Goal: Task Accomplishment & Management: Manage account settings

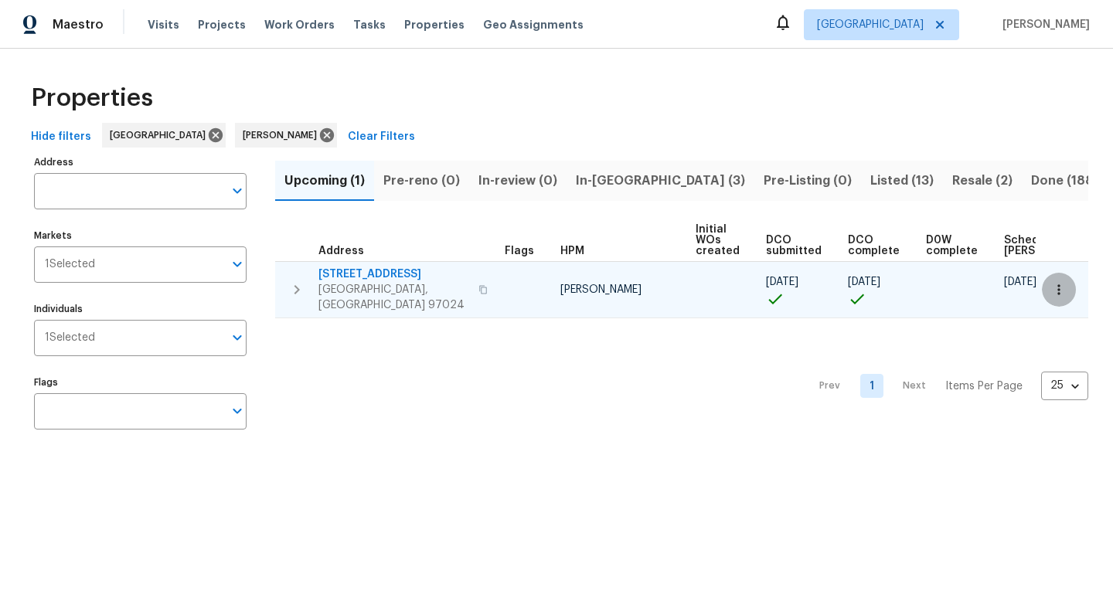
click at [1050, 286] on button "button" at bounding box center [1059, 290] width 34 height 34
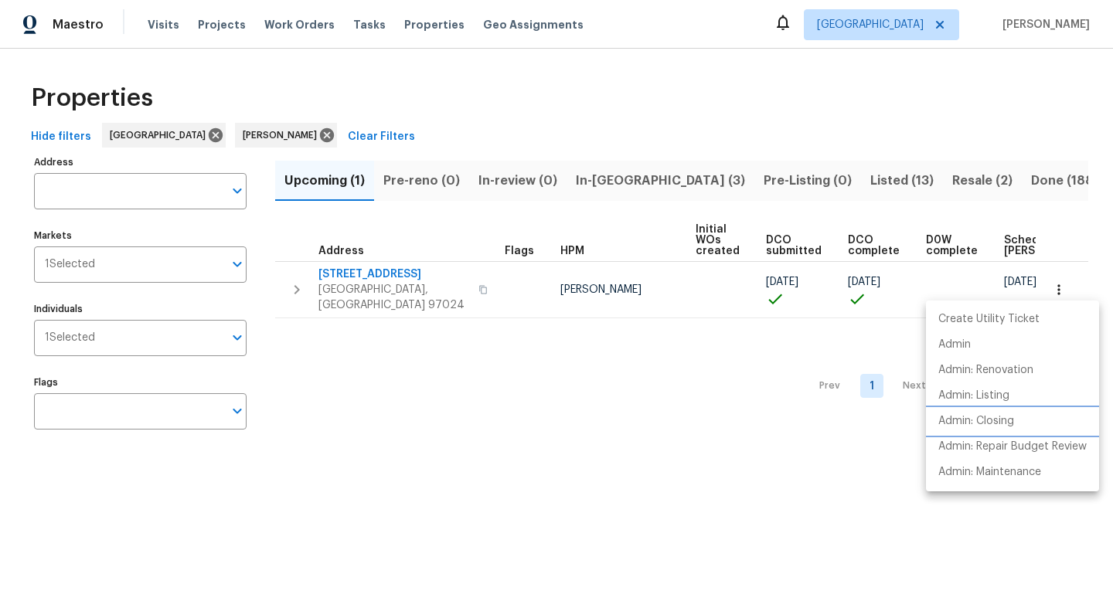
click at [1005, 418] on p "Admin: Closing" at bounding box center [977, 422] width 76 height 16
click at [612, 180] on div at bounding box center [556, 300] width 1113 height 601
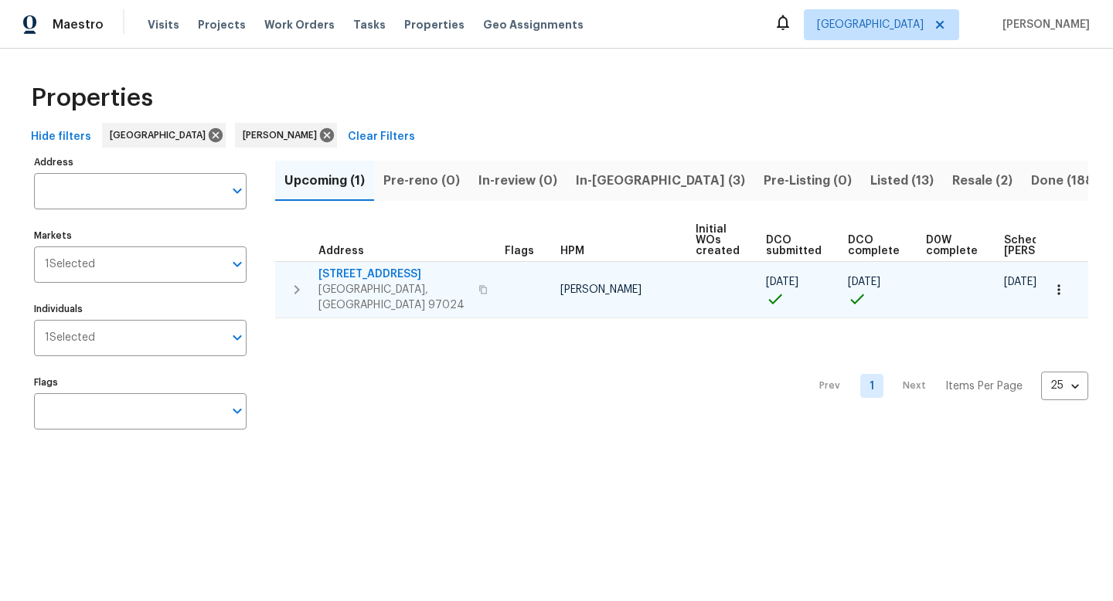
click at [479, 285] on icon "button" at bounding box center [483, 289] width 8 height 9
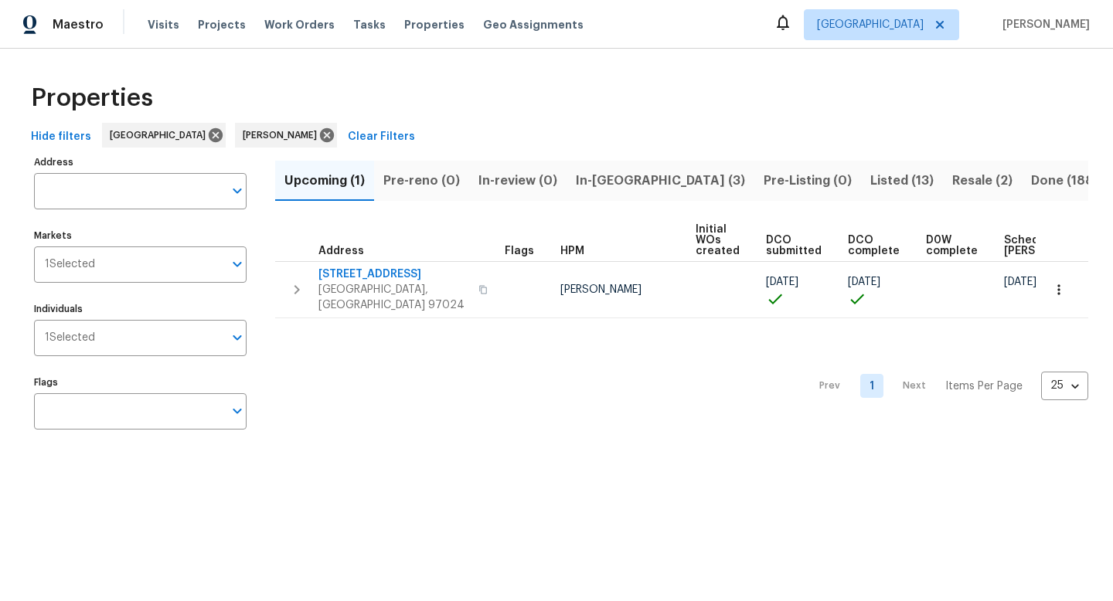
click at [583, 181] on span "In-reno (3)" at bounding box center [660, 181] width 169 height 22
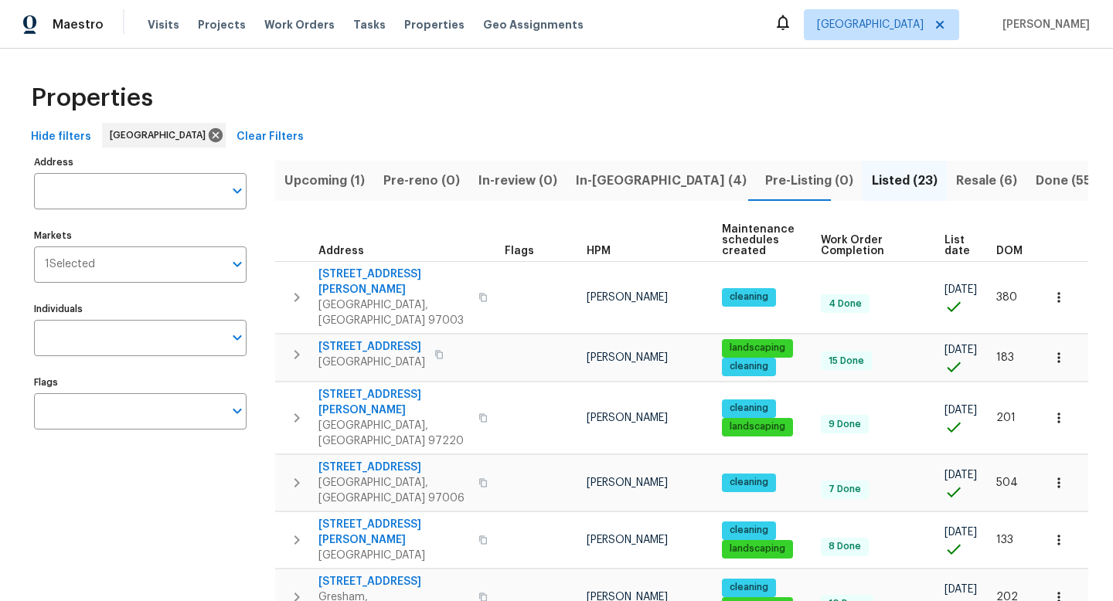
click at [956, 182] on span "Resale (6)" at bounding box center [986, 181] width 61 height 22
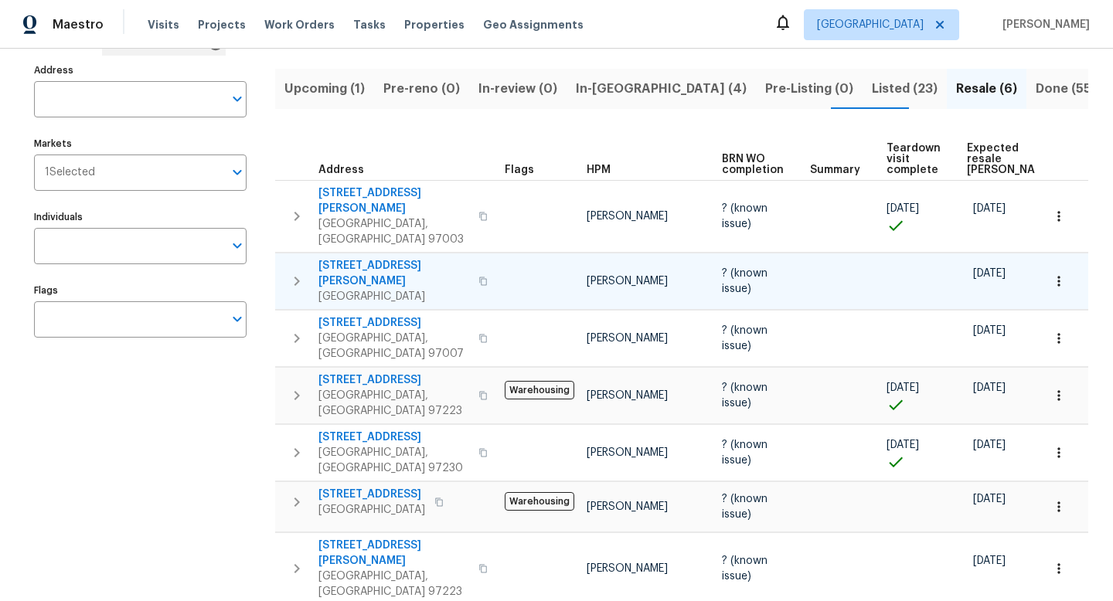
scroll to position [96, 0]
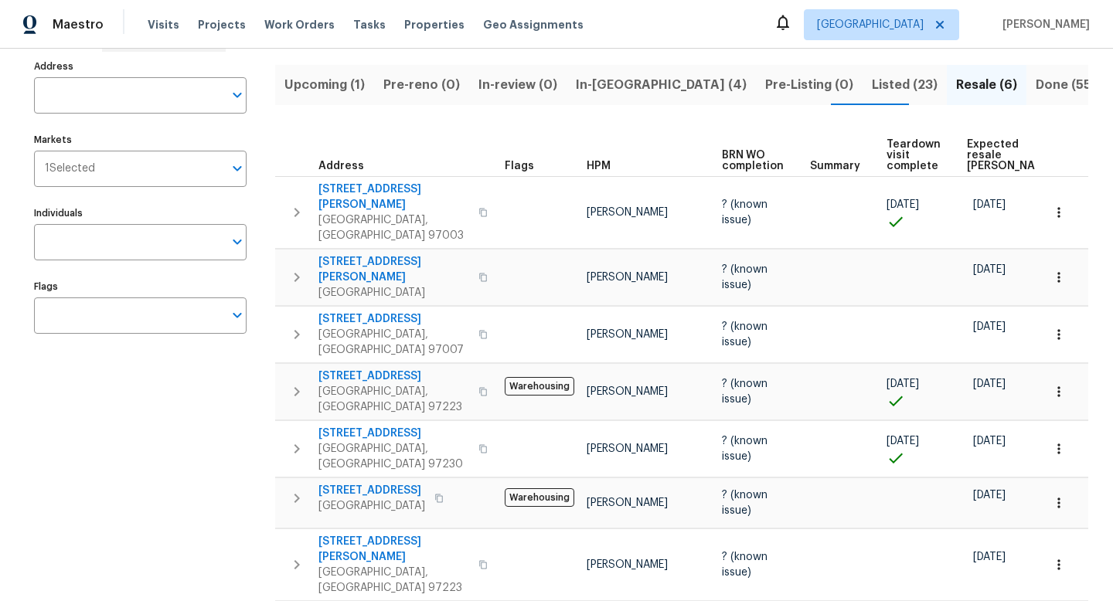
click at [625, 96] on button "In-reno (4)" at bounding box center [661, 85] width 189 height 40
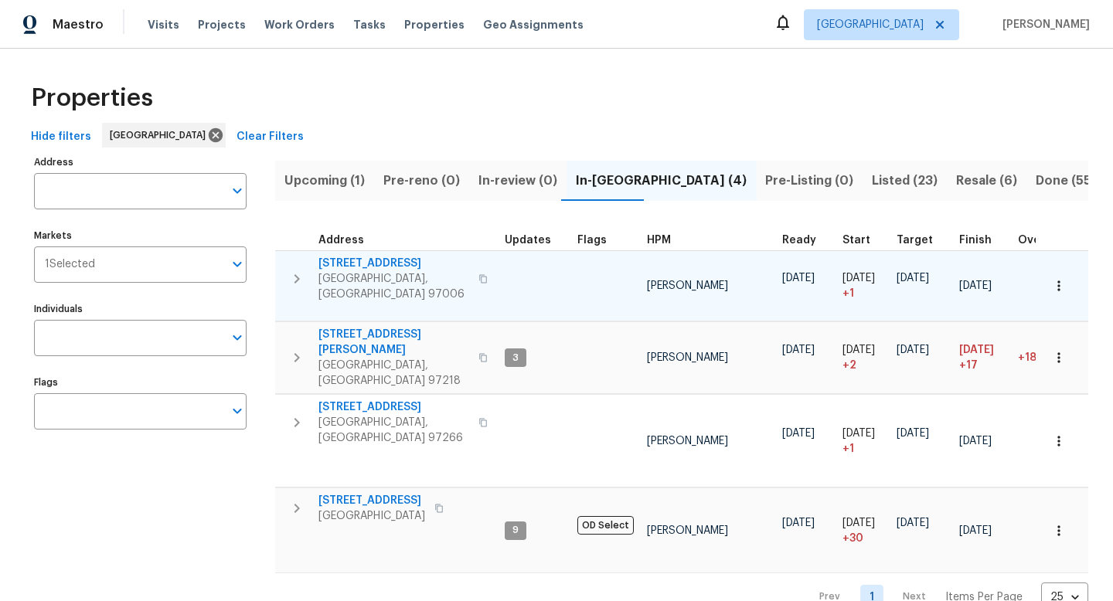
click at [479, 274] on icon "button" at bounding box center [483, 278] width 8 height 9
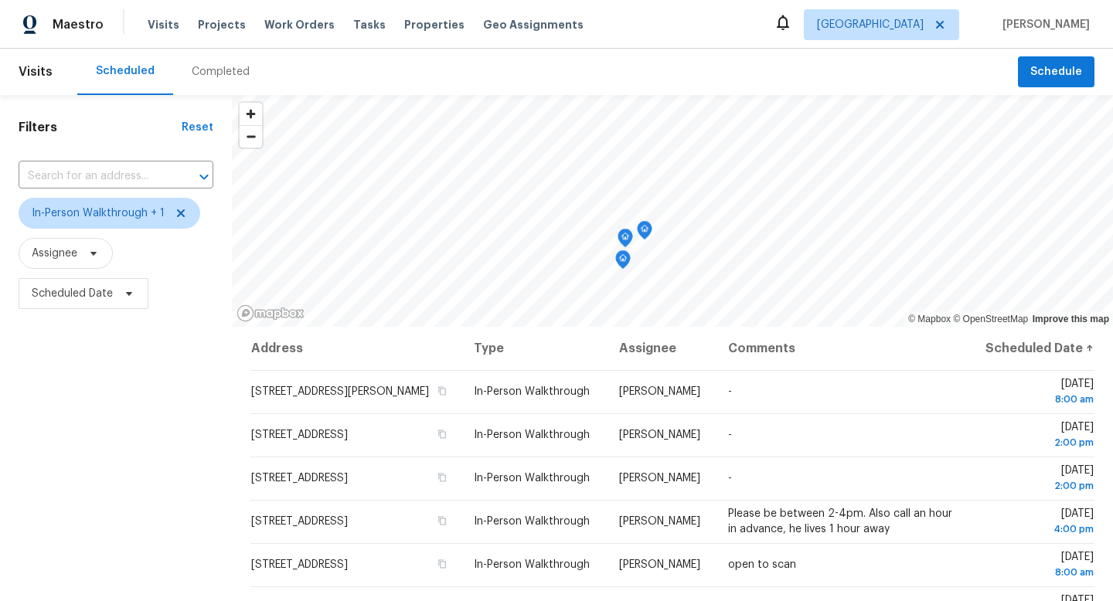
scroll to position [6, 0]
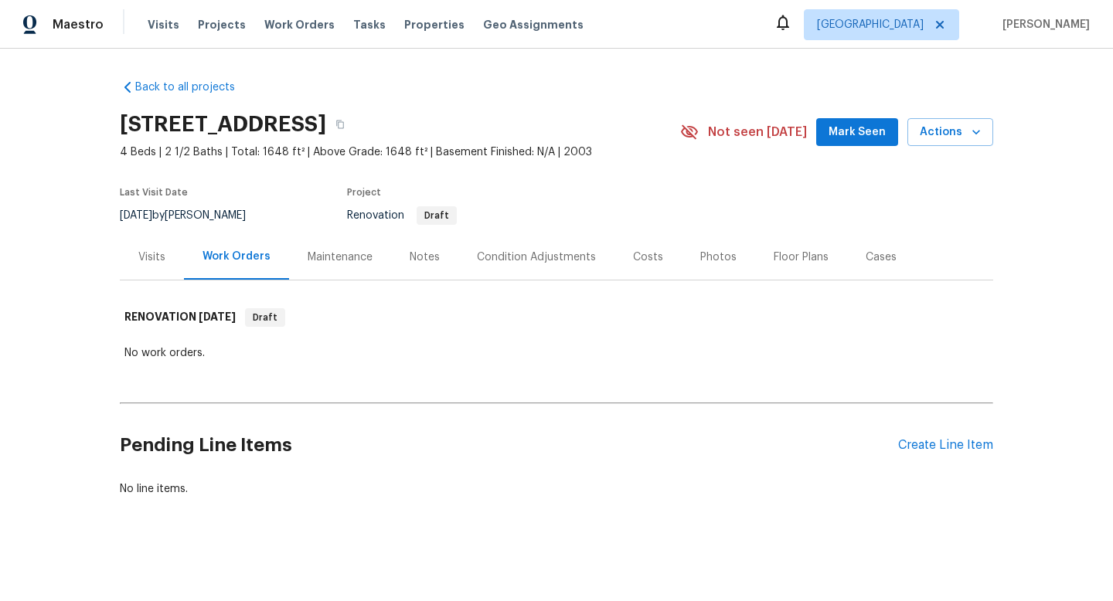
click at [420, 261] on div "Notes" at bounding box center [425, 257] width 30 height 15
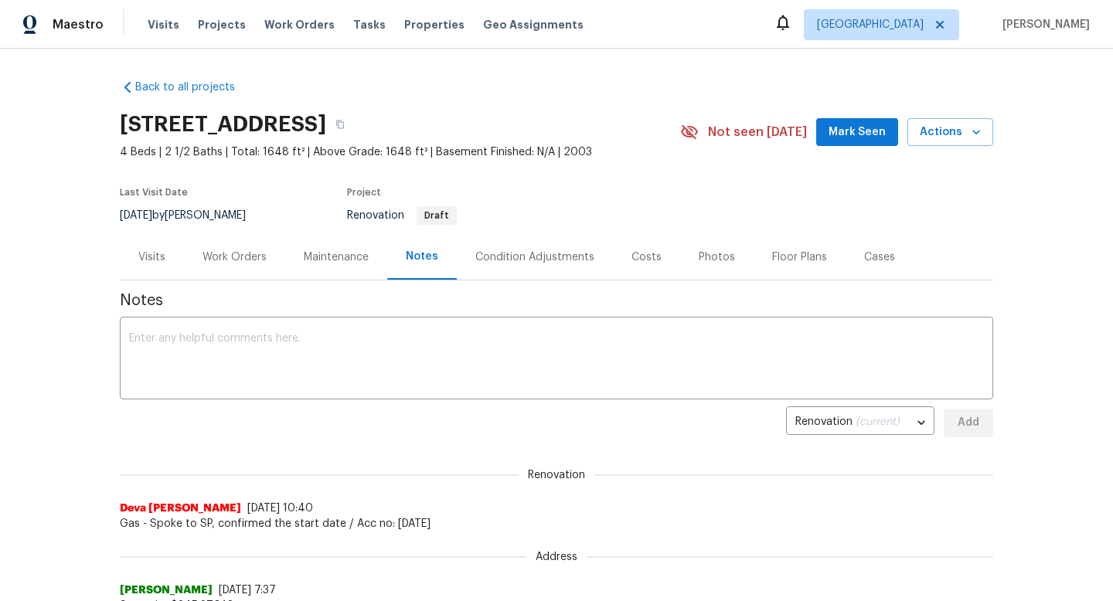
click at [260, 258] on div "Work Orders" at bounding box center [235, 257] width 64 height 15
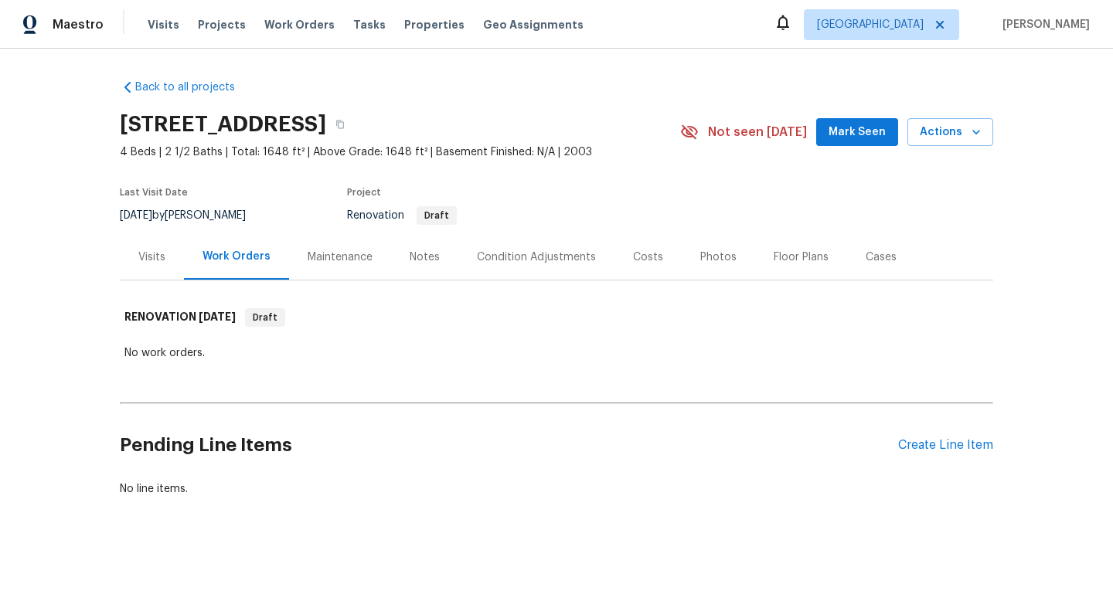
scroll to position [1, 0]
click at [963, 445] on div "Create Line Item" at bounding box center [945, 445] width 95 height 15
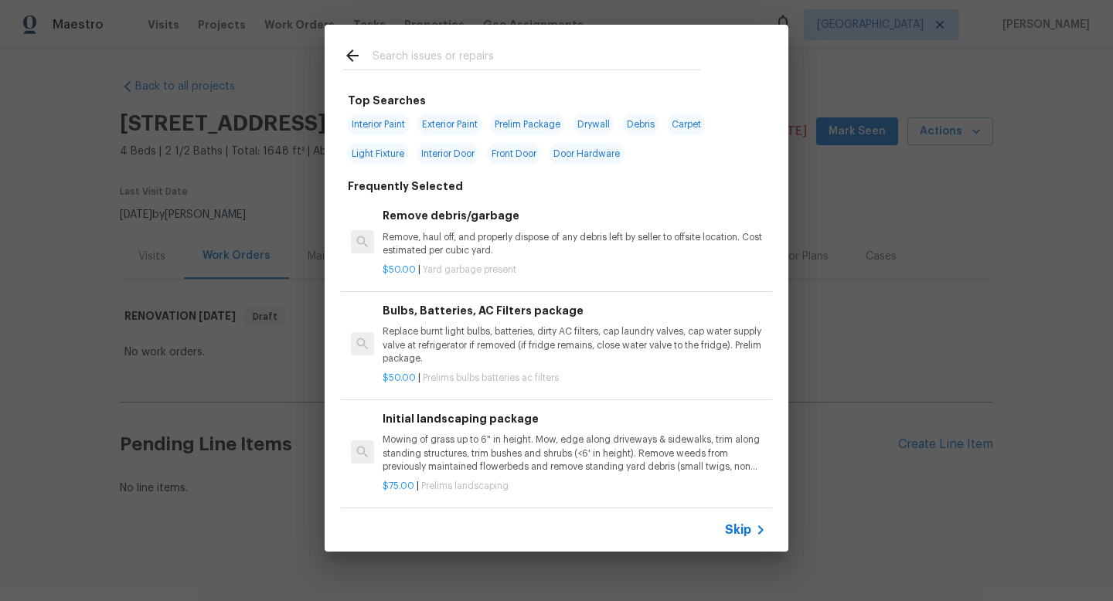
click at [447, 51] on input "text" at bounding box center [537, 57] width 328 height 23
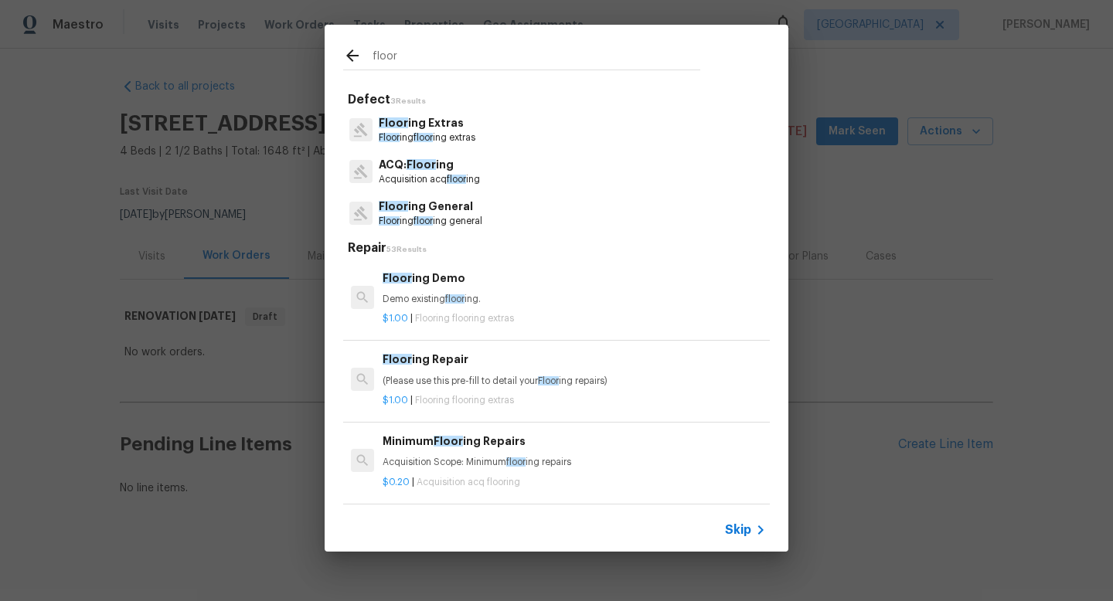
type input "floor"
click at [442, 205] on p "Floor ing General" at bounding box center [431, 207] width 104 height 16
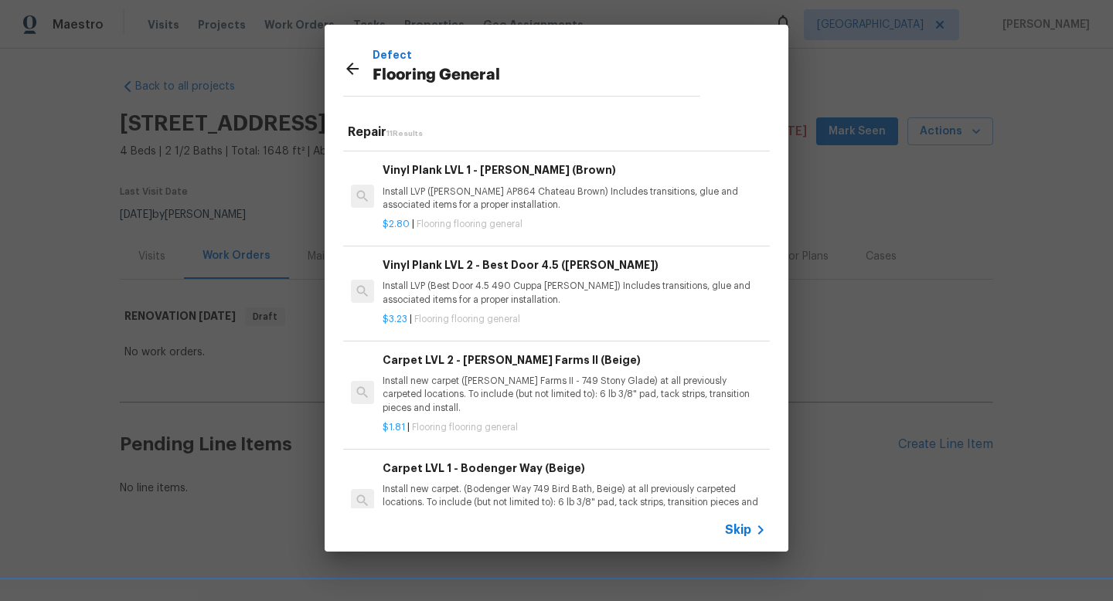
scroll to position [365, 0]
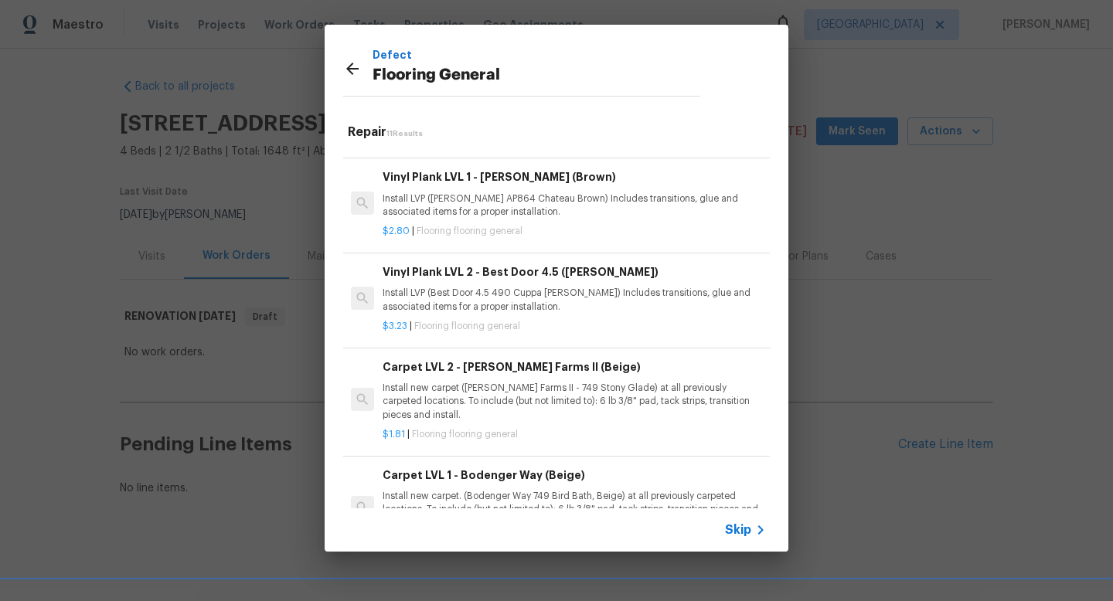
click at [354, 66] on icon at bounding box center [352, 69] width 19 height 19
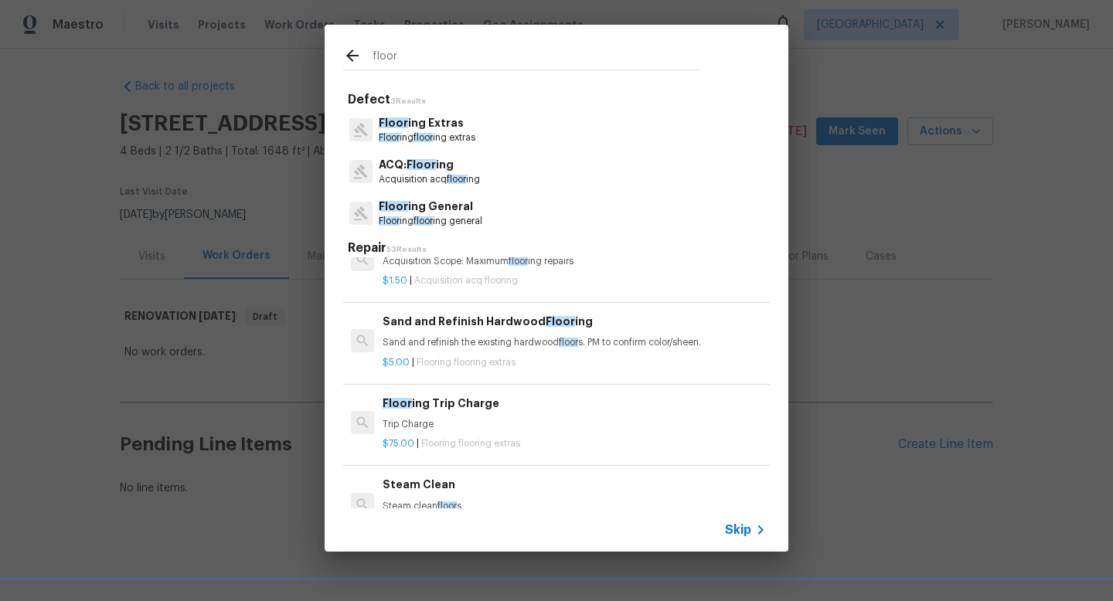
scroll to position [325, 0]
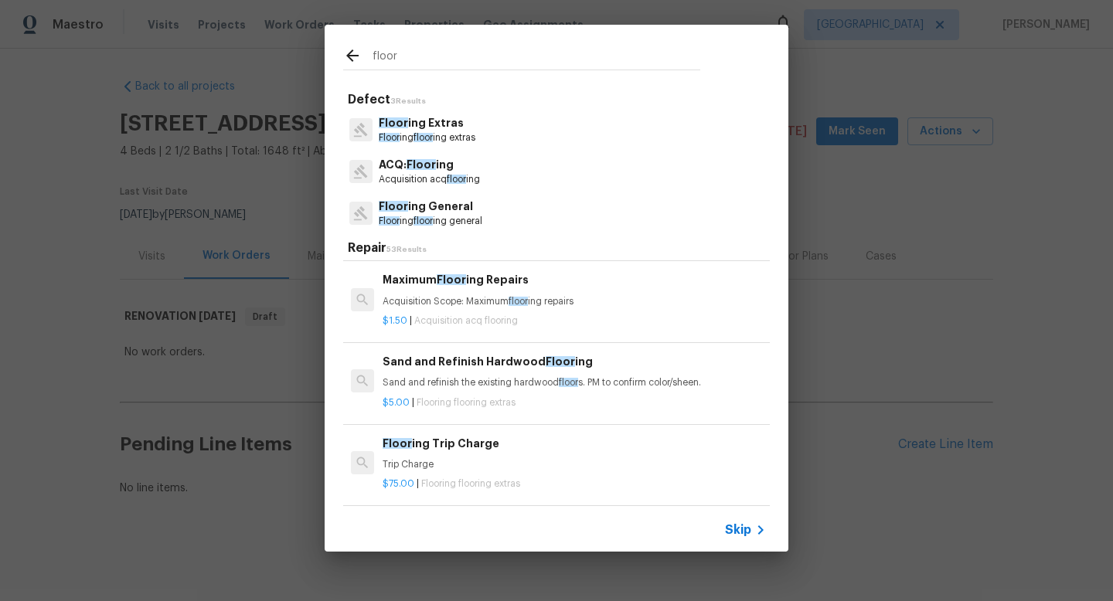
click at [408, 60] on input "floor" at bounding box center [537, 57] width 328 height 23
type input "f"
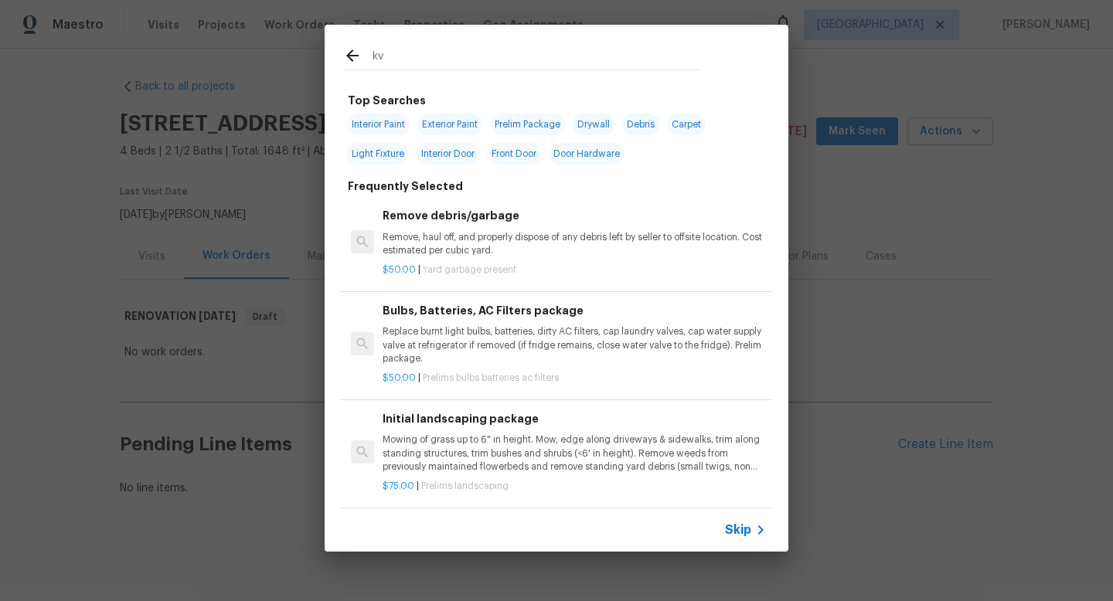
type input "k"
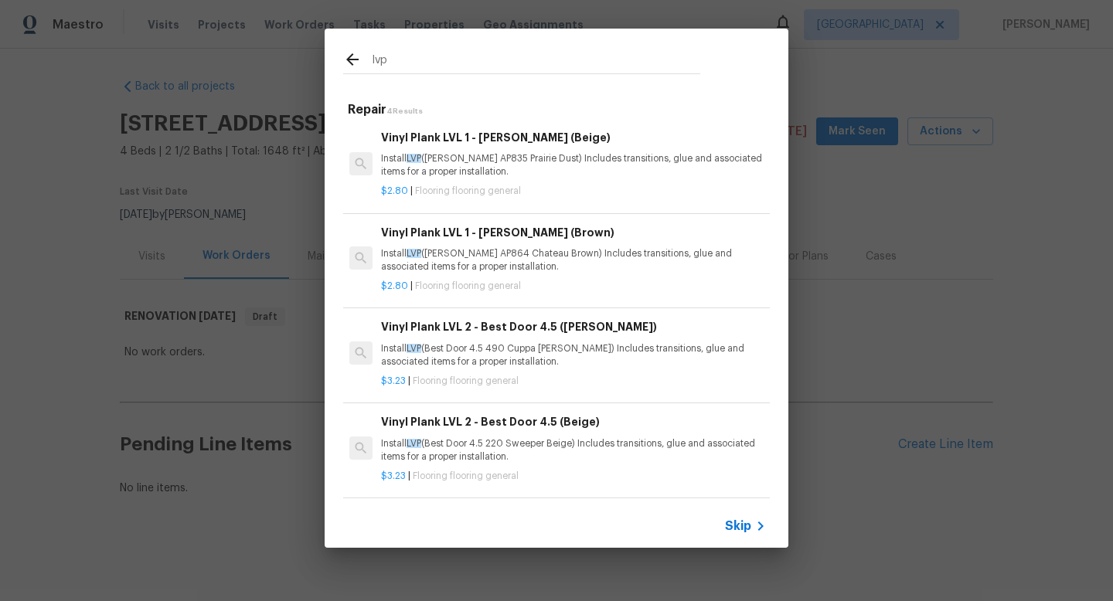
scroll to position [2, 2]
type input "lvp"
click at [526, 424] on h6 "Vinyl Plank LVL 2 - Best Door 4.5 (Beige)" at bounding box center [571, 422] width 383 height 17
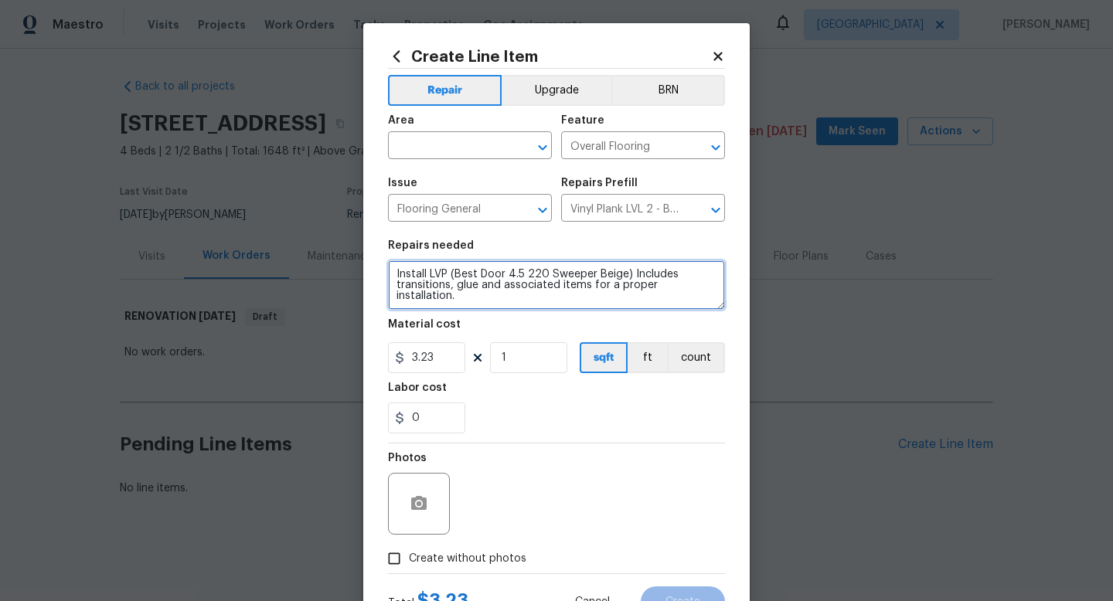
click at [390, 272] on textarea "Install LVP (Best Door 4.5 220 Sweeper Beige) Includes transitions, glue and as…" at bounding box center [556, 285] width 337 height 49
click at [718, 275] on textarea "ALL OF MAIN FLOOR, 2 BATRHOOMS UPSTAIRS, LAUNDRY ROOM Install LVP (Best Door 4.…" at bounding box center [556, 285] width 337 height 49
click at [642, 274] on textarea "ALL OF MAIN FLOOR, 2 BATRHOOMS UPSTAIRS, LAUNDRY ROOM Install LVP (Best Door 4.…" at bounding box center [556, 285] width 337 height 49
type textarea "ALL OF MAIN FLOOR, 2 BATRHOOMS UPSTAIRS, and LAUNDRY ROOM Install LVP (Best Doo…"
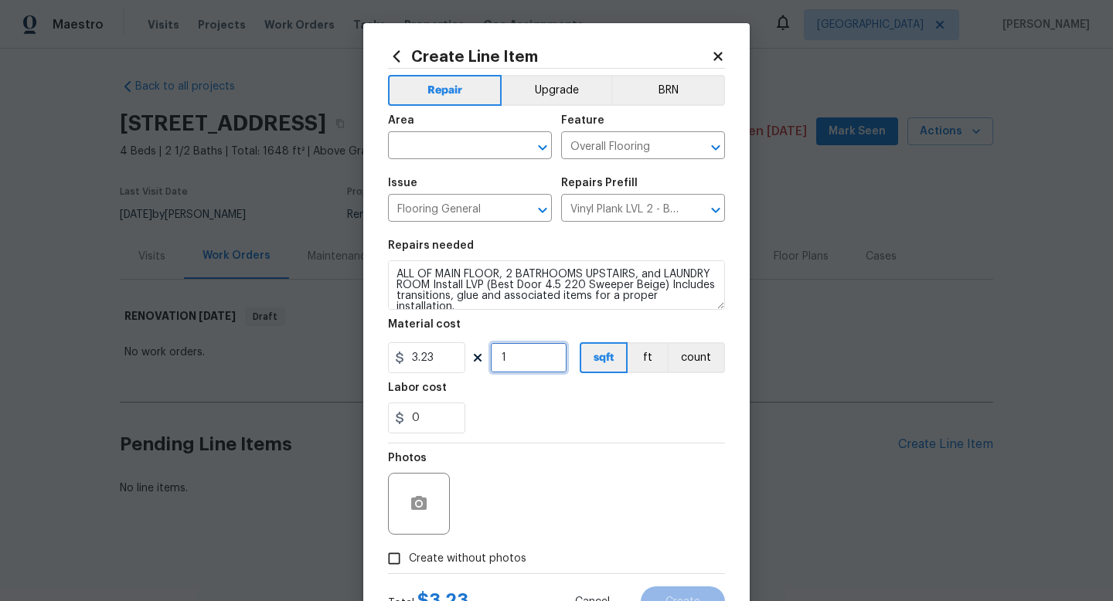
click at [516, 361] on input "1" at bounding box center [528, 357] width 77 height 31
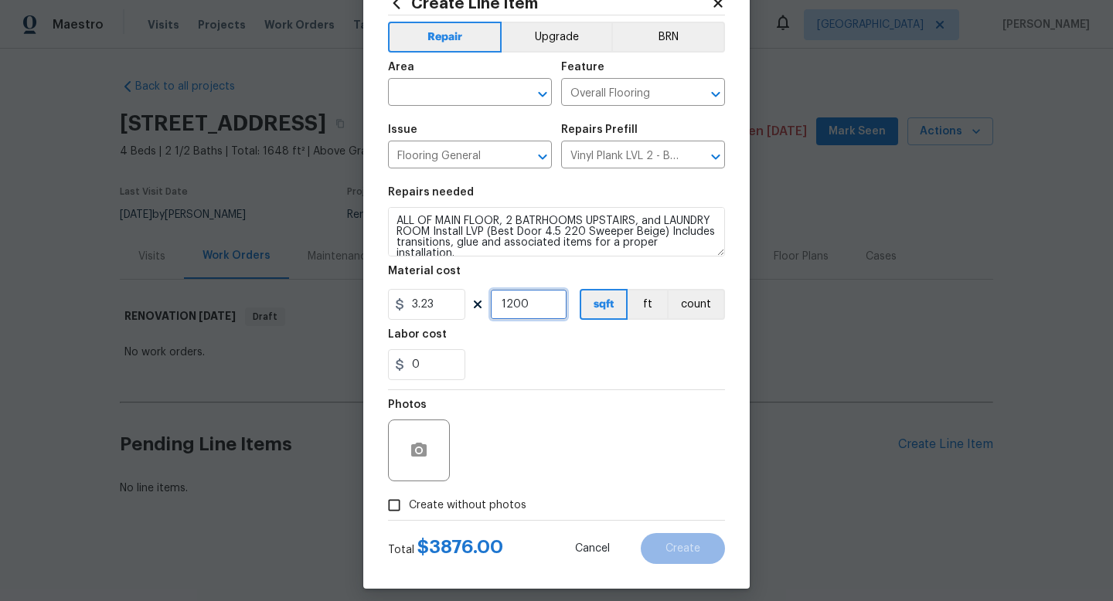
scroll to position [65, 0]
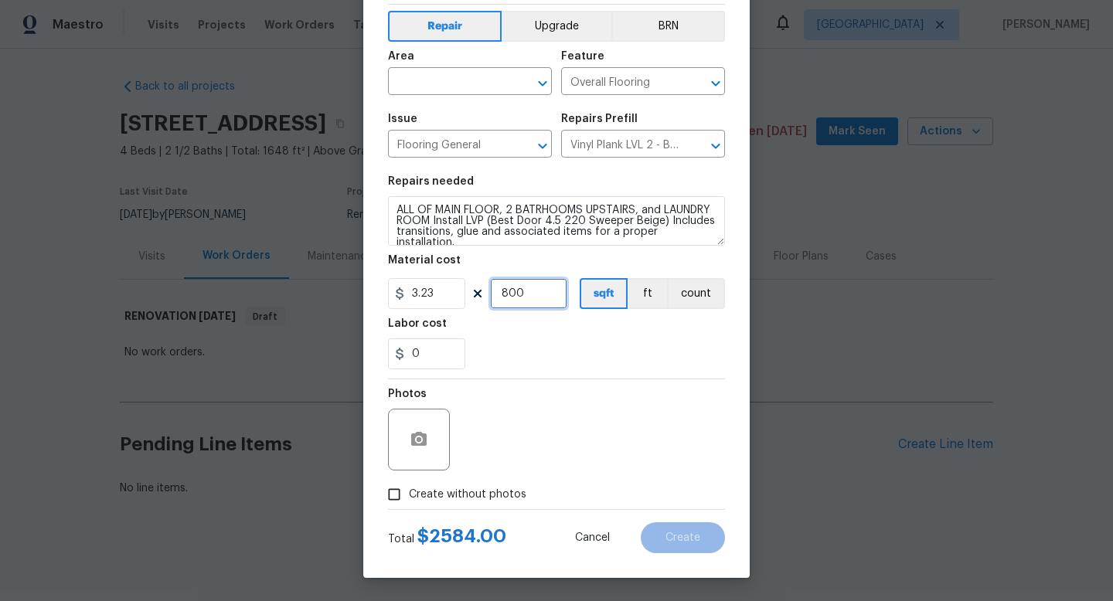
type input "800"
click at [421, 482] on label "Create without photos" at bounding box center [453, 494] width 147 height 29
click at [409, 482] on input "Create without photos" at bounding box center [394, 494] width 29 height 29
checkbox input "true"
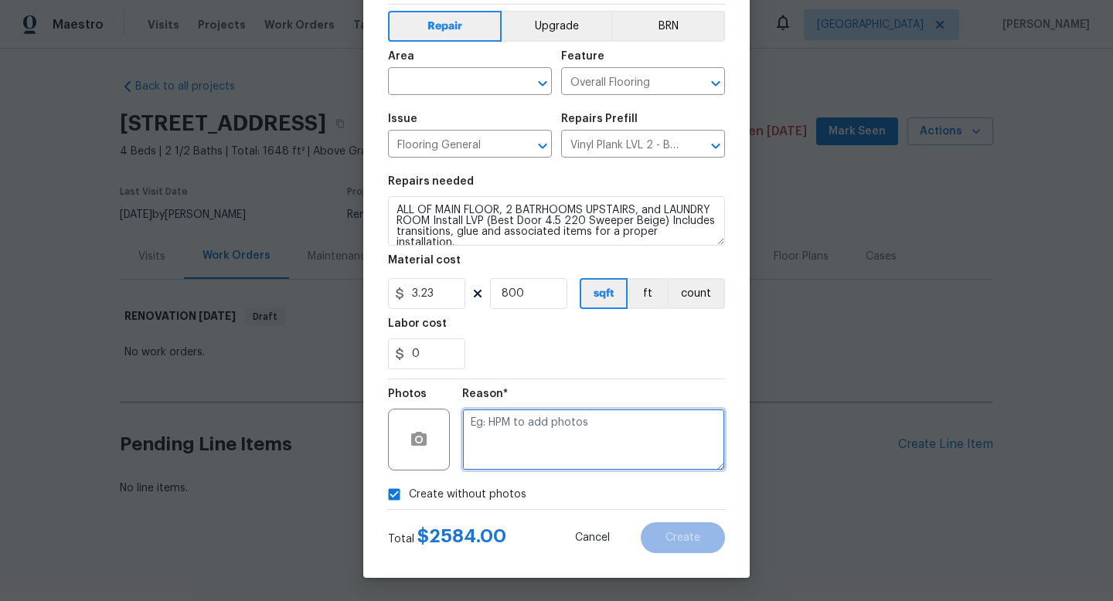
click at [513, 458] on textarea at bounding box center [593, 440] width 263 height 62
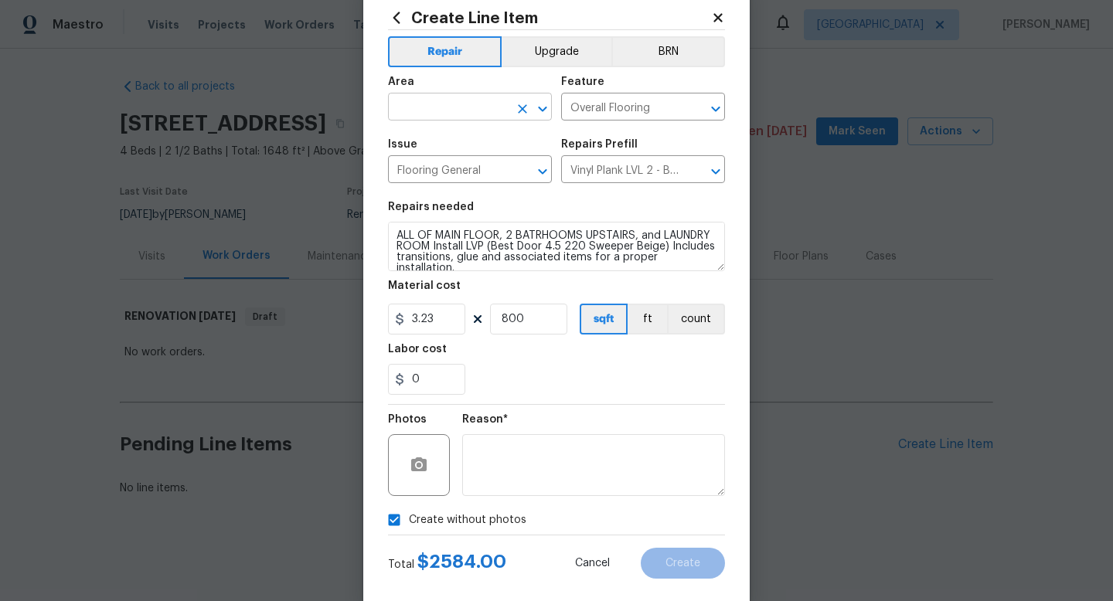
click at [475, 118] on input "text" at bounding box center [448, 109] width 121 height 24
click at [462, 165] on li "Interior Overall" at bounding box center [470, 169] width 164 height 26
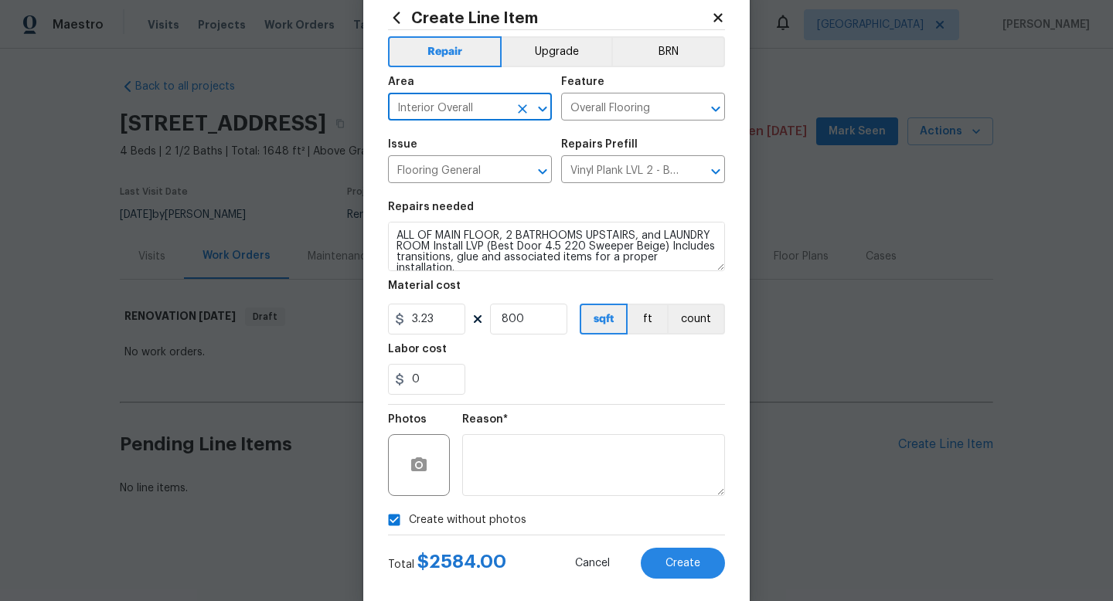
type input "Interior Overall"
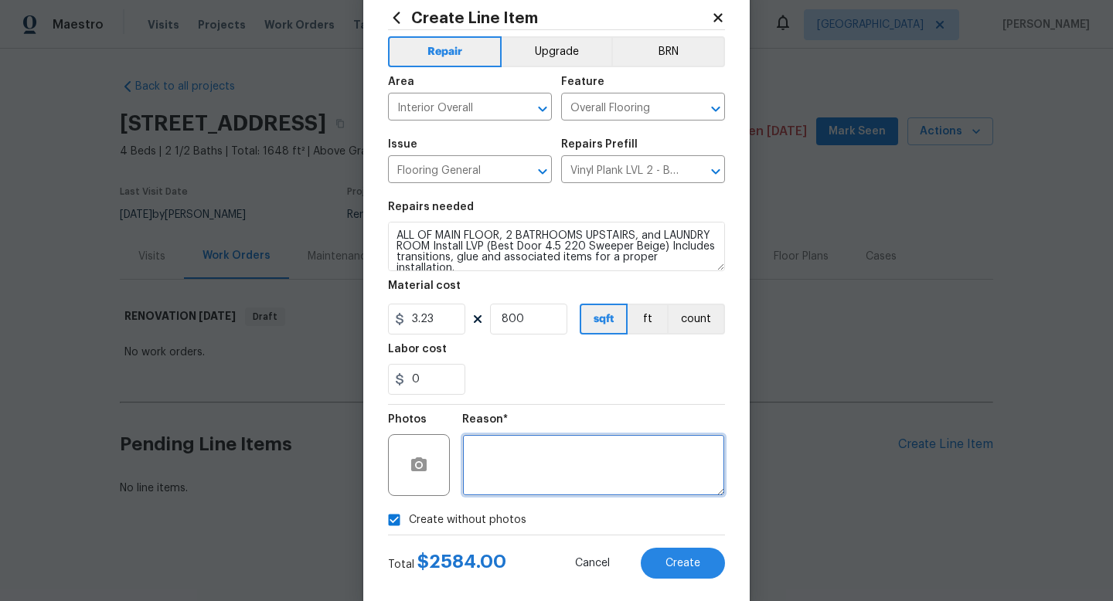
click at [510, 460] on textarea at bounding box center [593, 465] width 263 height 62
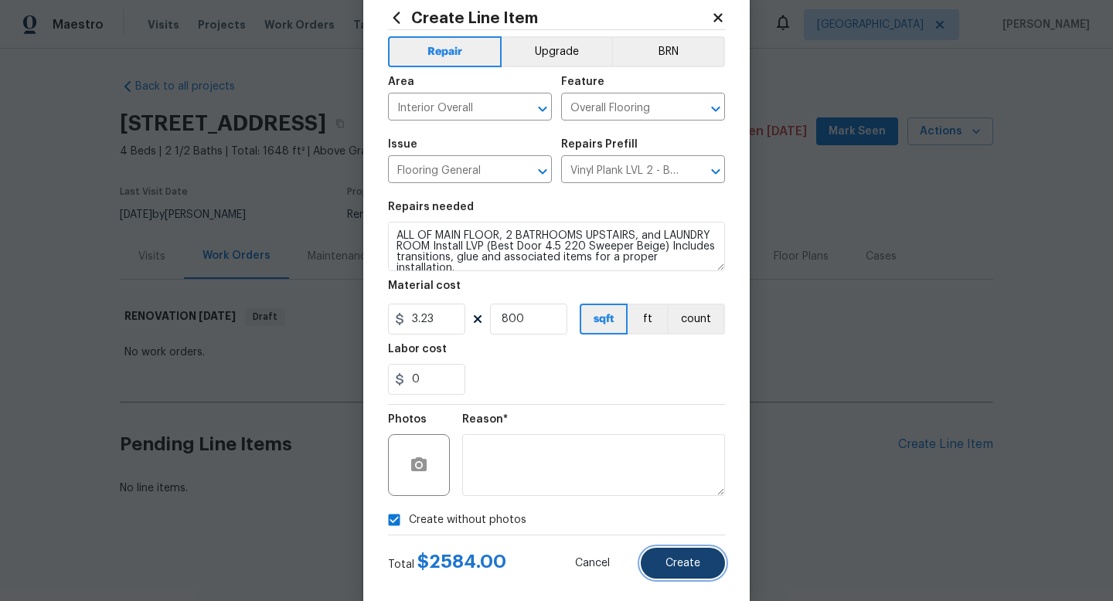
click at [646, 559] on button "Create" at bounding box center [683, 563] width 84 height 31
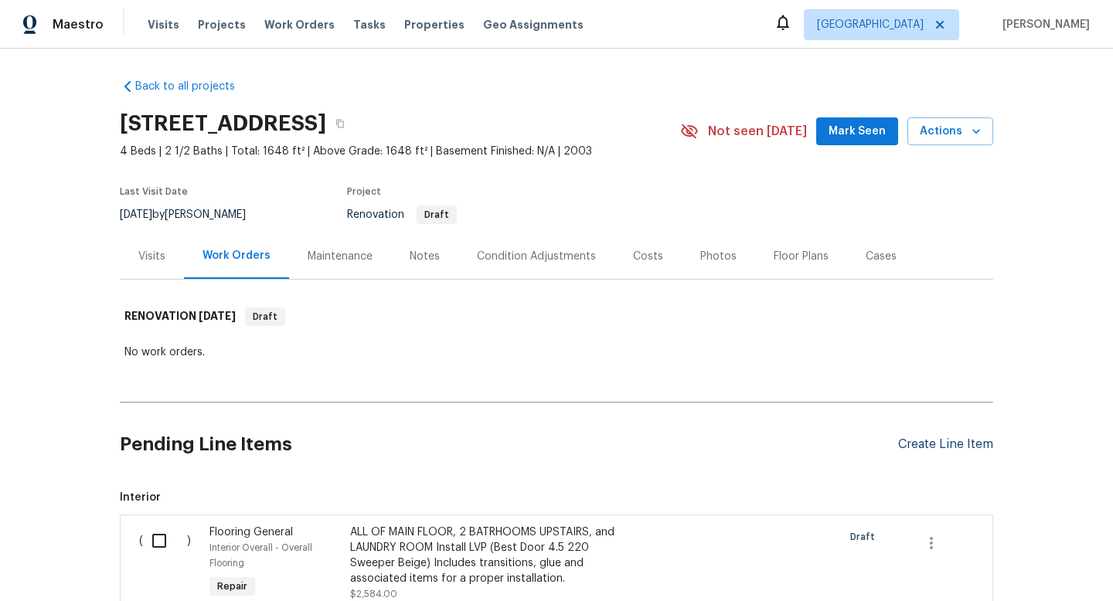
click at [931, 443] on div "Create Line Item" at bounding box center [945, 445] width 95 height 15
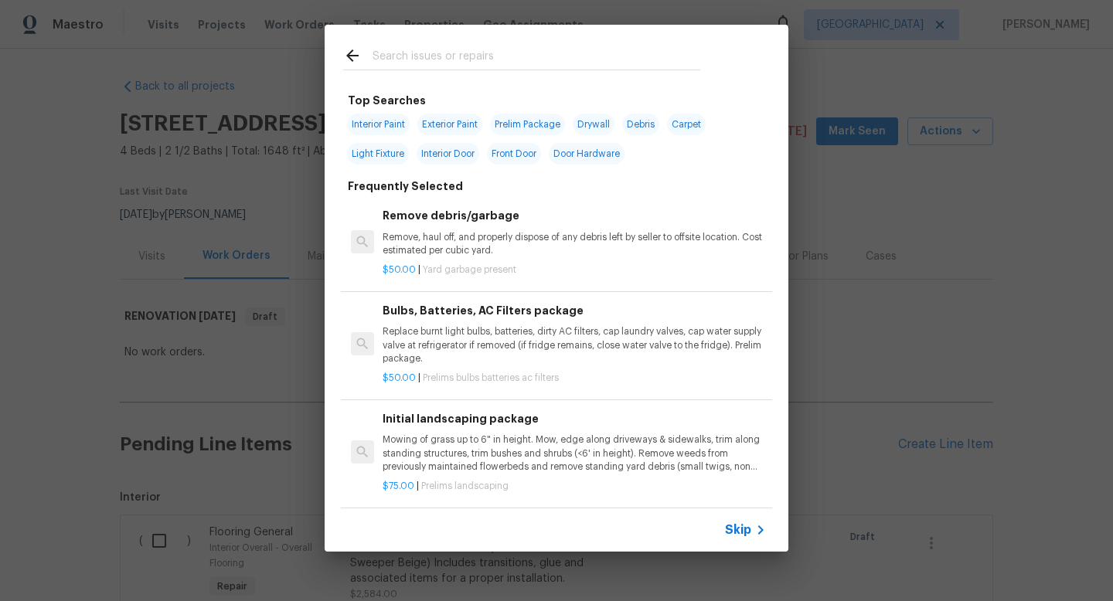
click at [434, 53] on input "text" at bounding box center [537, 57] width 328 height 23
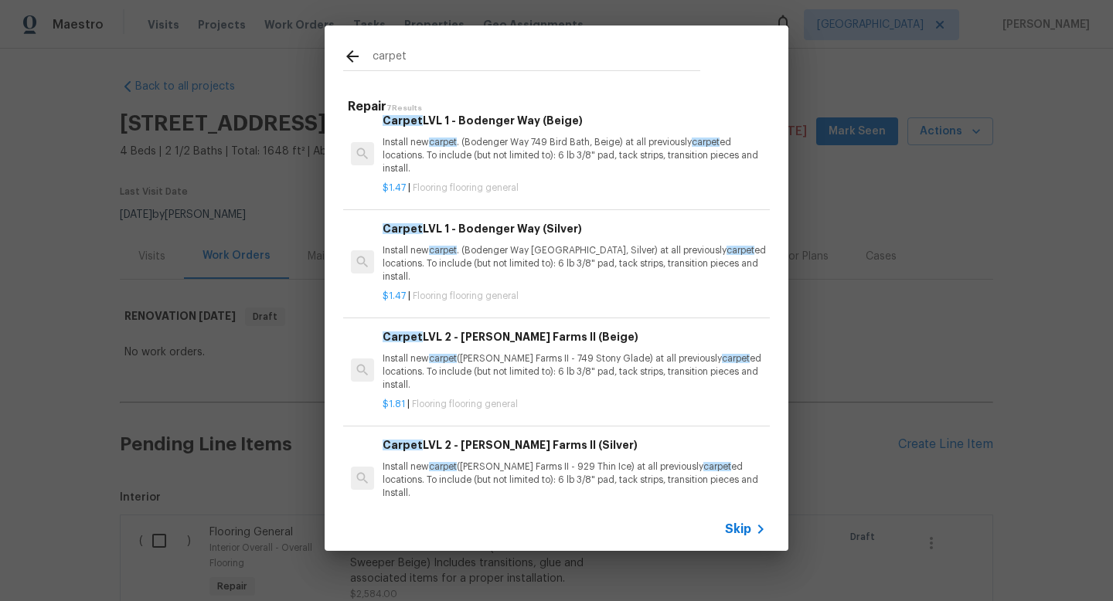
scroll to position [124, 0]
type input "carpet"
click at [553, 361] on p "Install new carpet (Abshire Farms II - 749 Stony Glade) at all previously carpe…" at bounding box center [574, 371] width 383 height 39
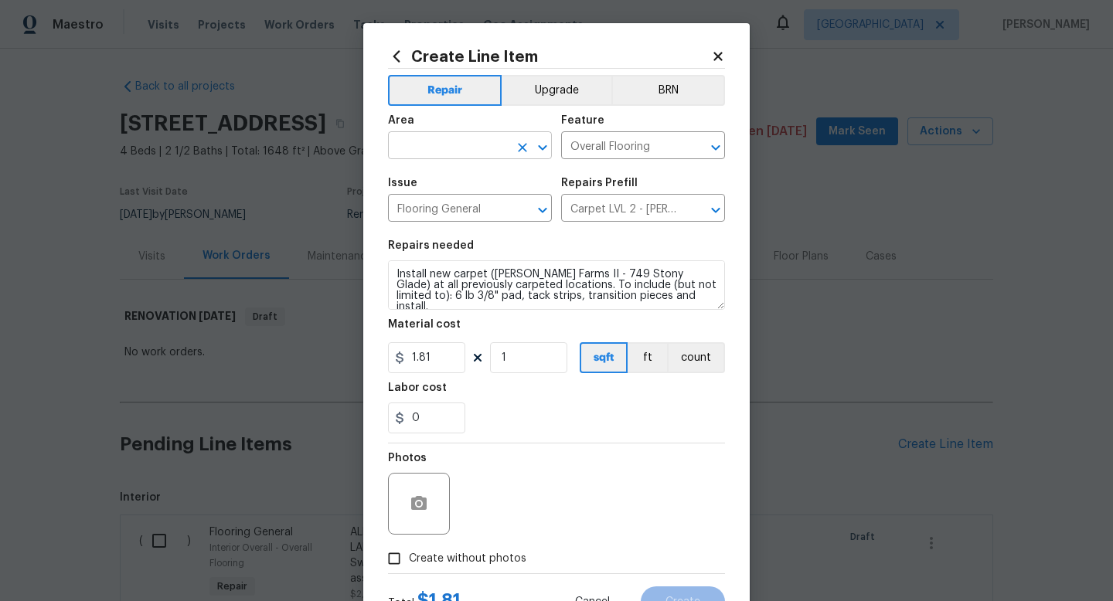
click at [434, 150] on input "text" at bounding box center [448, 147] width 121 height 24
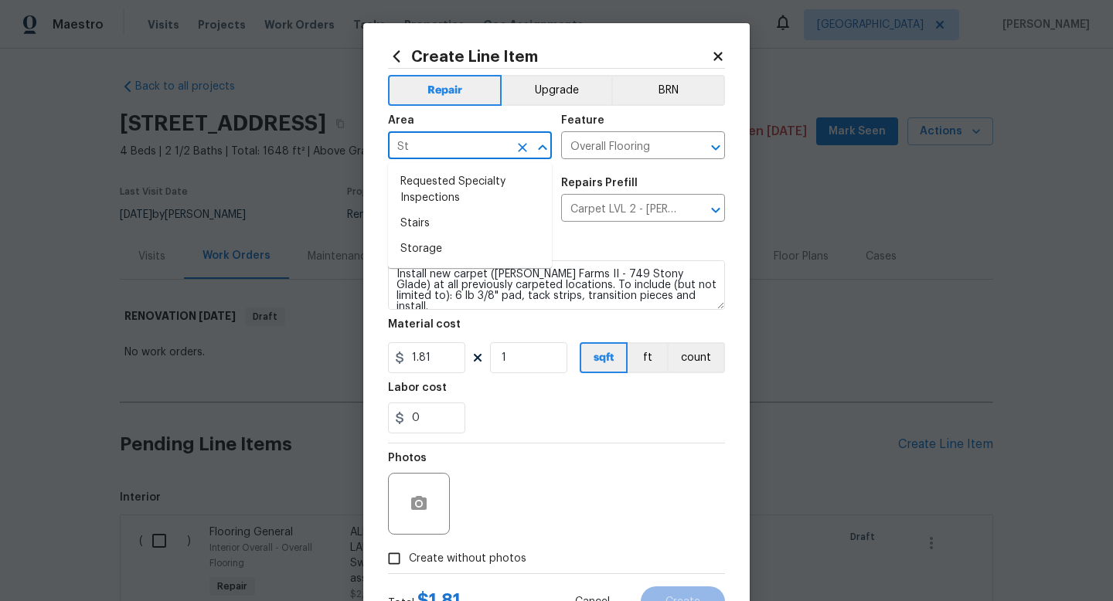
type input "S"
click at [434, 203] on li "Interior Overall" at bounding box center [470, 208] width 164 height 26
type input "Interior Overall"
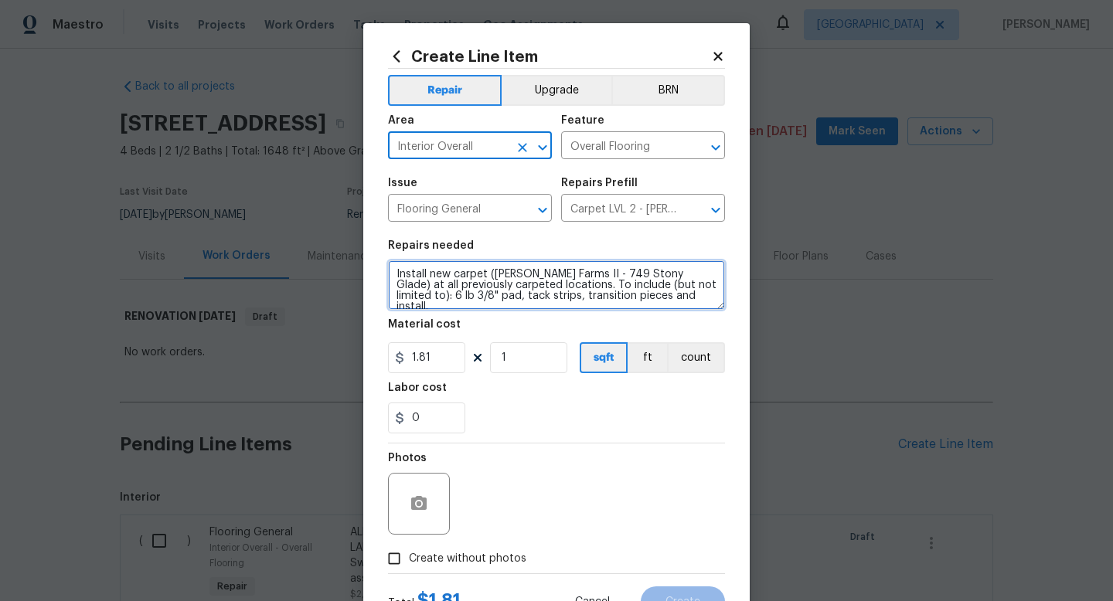
click at [392, 269] on textarea "Install new carpet (Abshire Farms II - 749 Stony Glade) at all previously carpe…" at bounding box center [556, 285] width 337 height 49
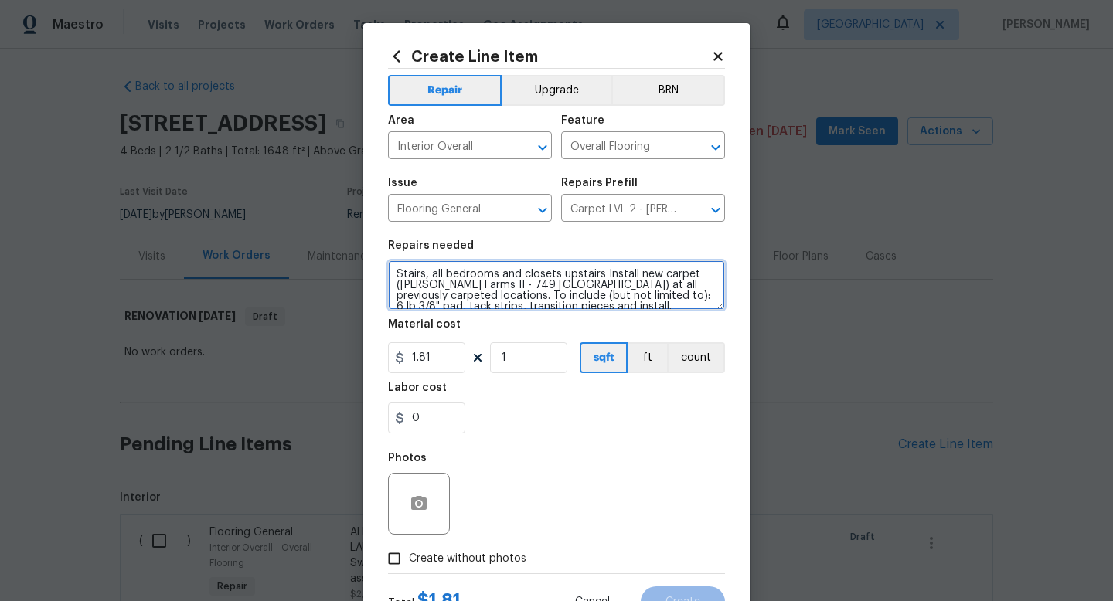
click at [562, 280] on textarea "Stairs, all bedrooms and closets upstairs Install new carpet (Abshire Farms II …" at bounding box center [556, 285] width 337 height 49
type textarea "Stairs, all bedrooms and closets and hallway upstairs Install new carpet (Abshi…"
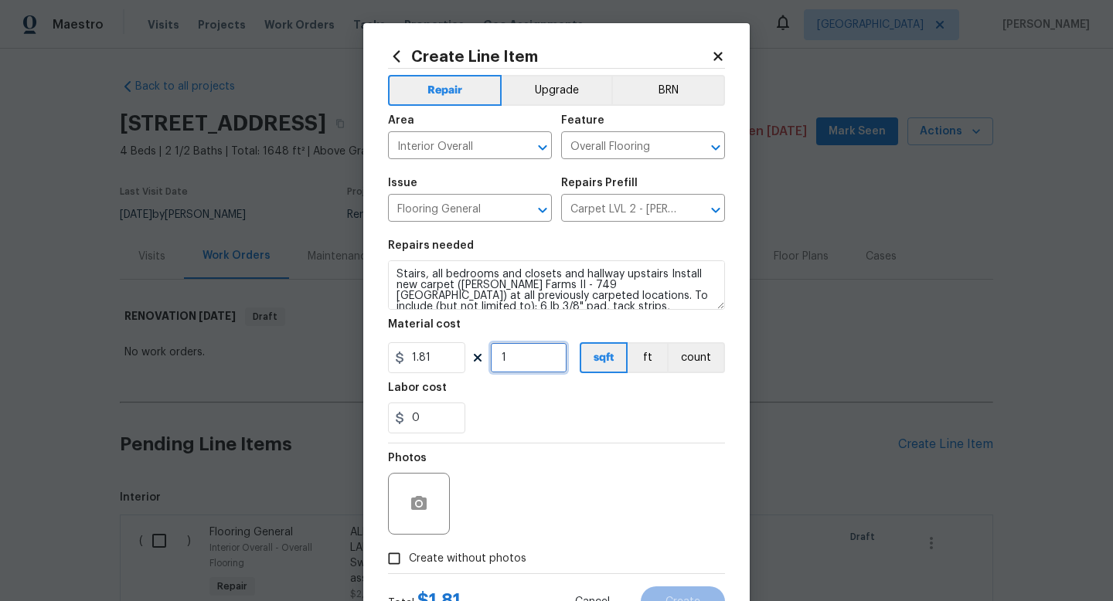
click at [521, 363] on input "1" at bounding box center [528, 357] width 77 height 31
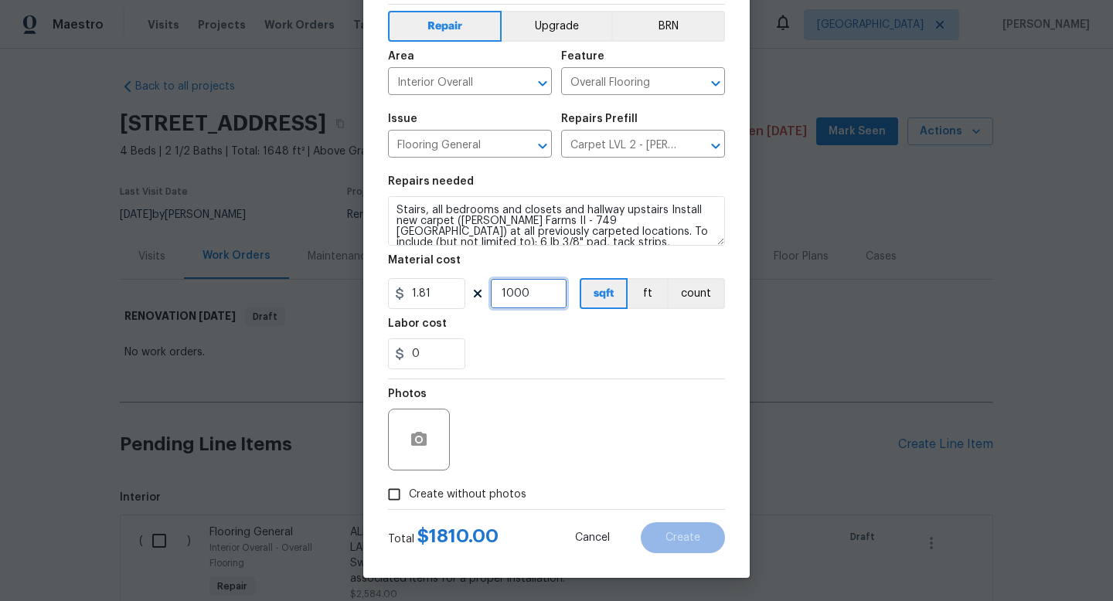
type input "1000"
click at [408, 504] on input "Create without photos" at bounding box center [394, 494] width 29 height 29
checkbox input "true"
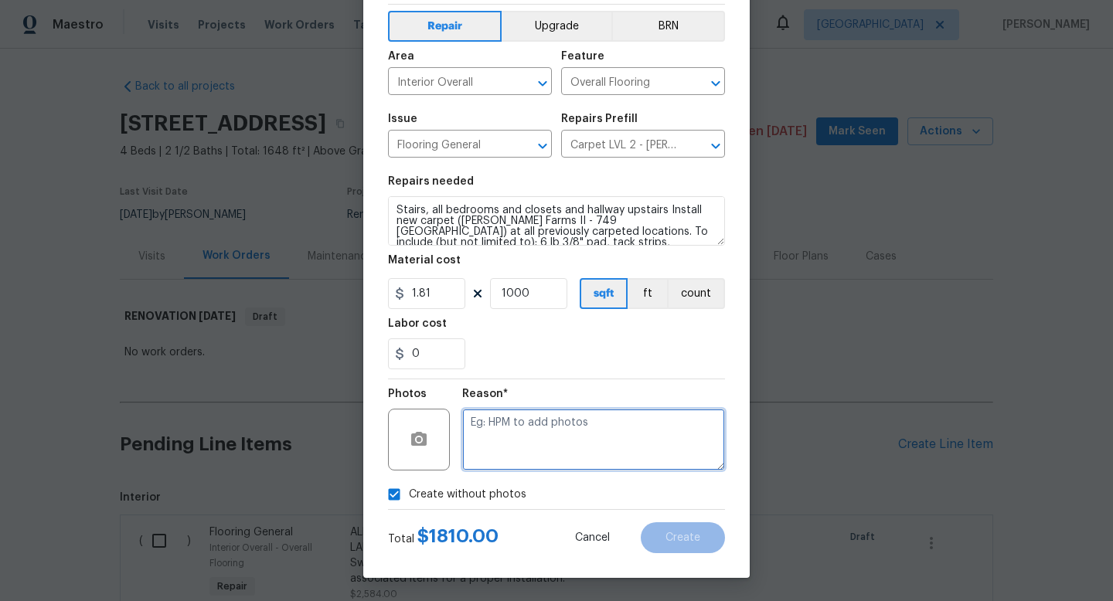
click at [515, 440] on textarea at bounding box center [593, 440] width 263 height 62
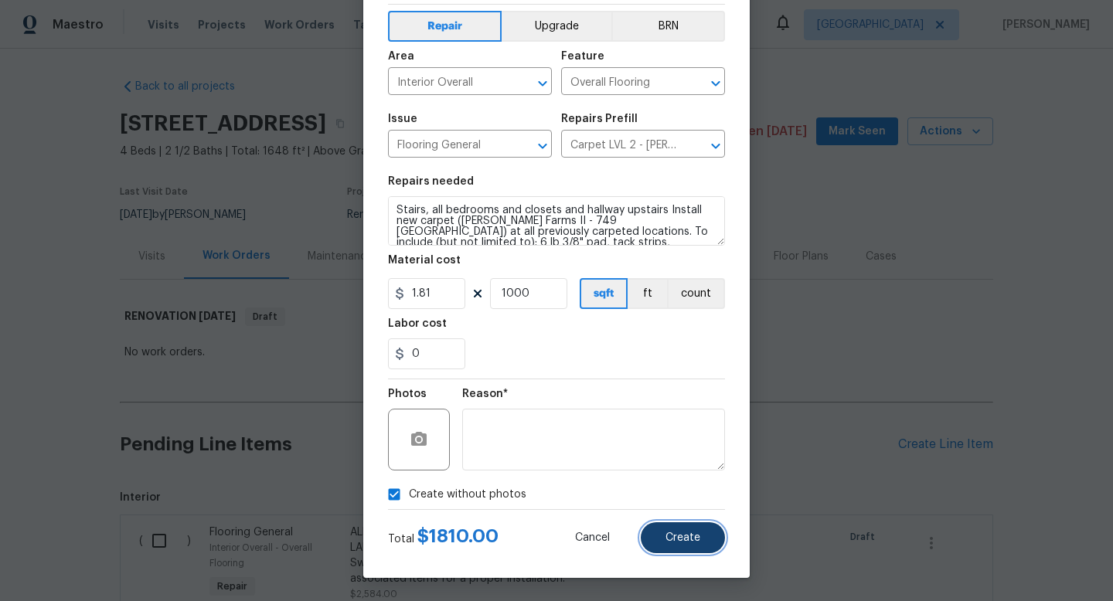
click at [659, 533] on button "Create" at bounding box center [683, 538] width 84 height 31
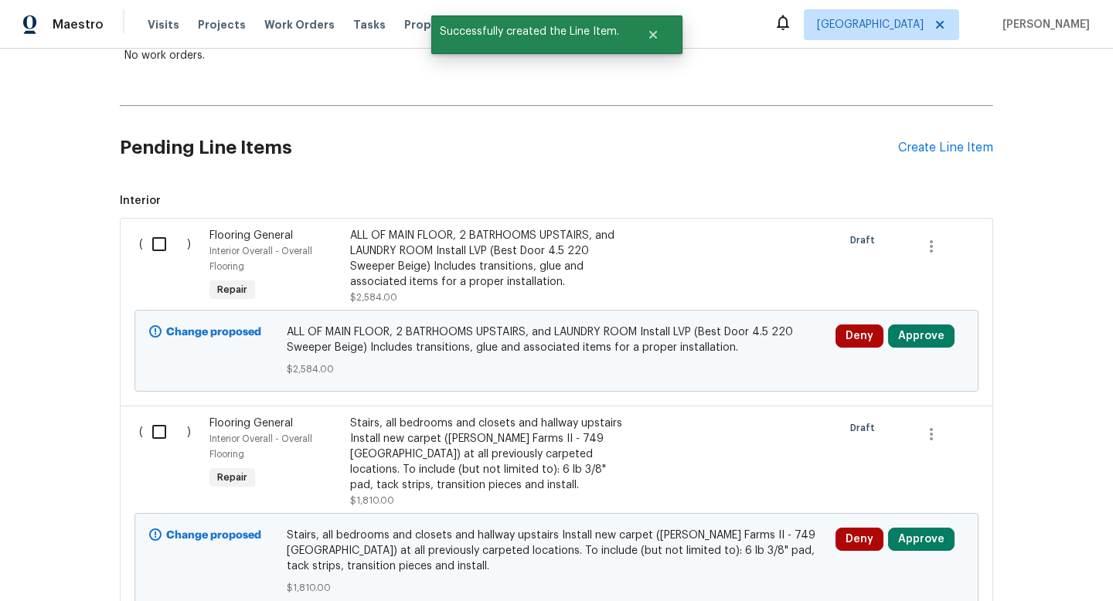
scroll to position [428, 0]
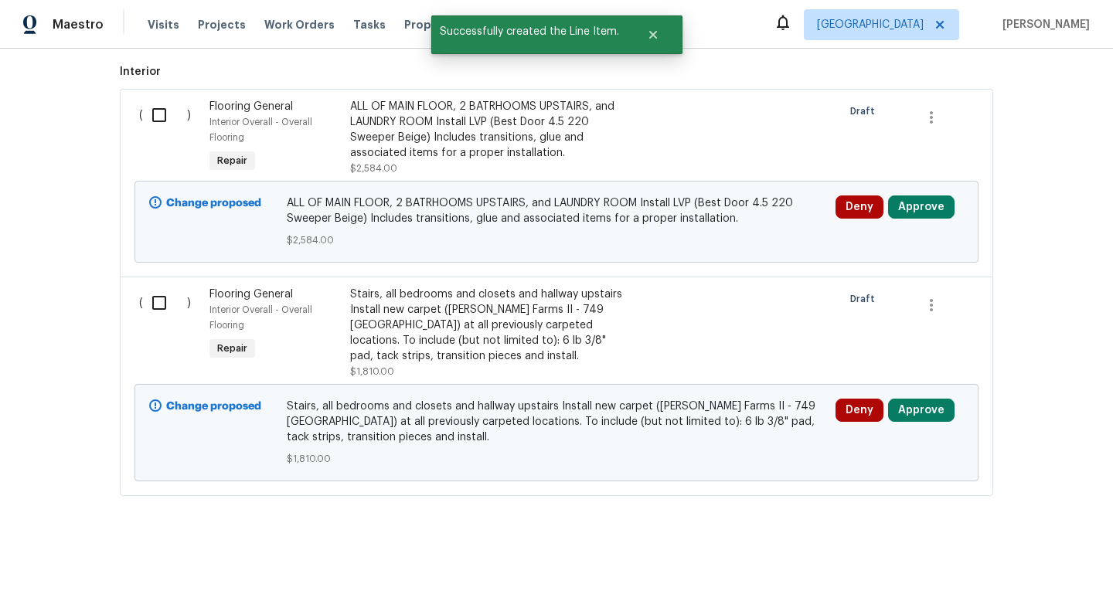
click at [165, 123] on input "checkbox" at bounding box center [165, 115] width 44 height 32
checkbox input "true"
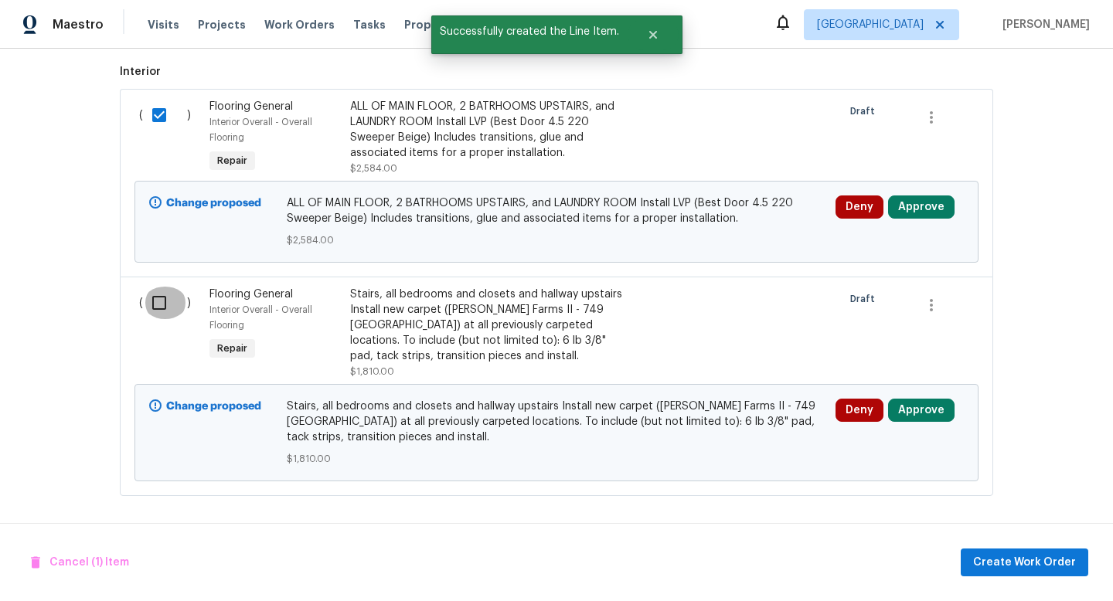
click at [162, 295] on input "checkbox" at bounding box center [165, 303] width 44 height 32
checkbox input "true"
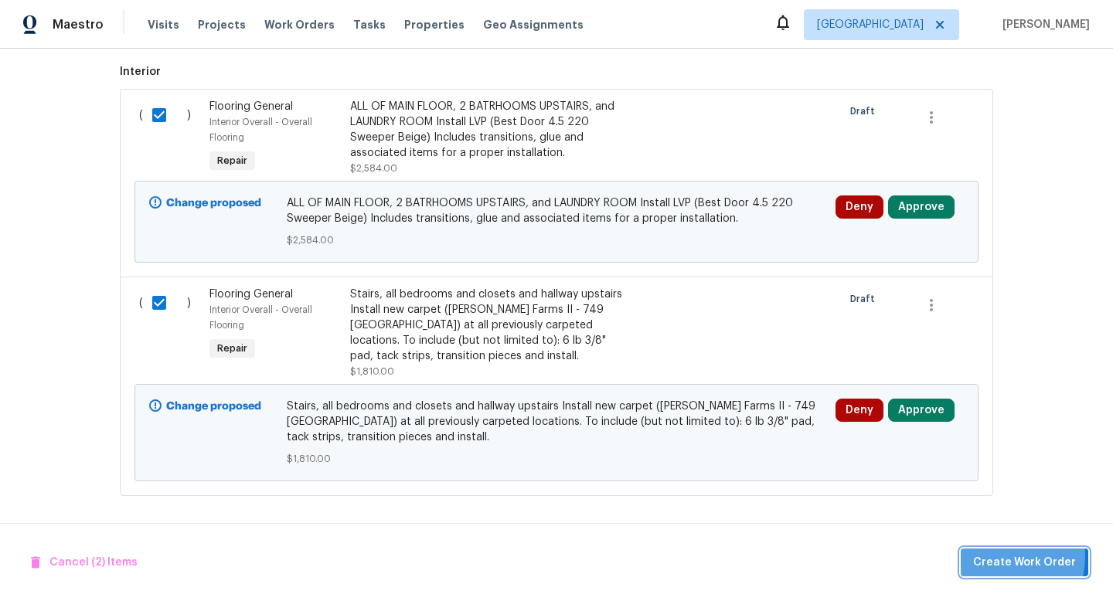
click at [1004, 556] on span "Create Work Order" at bounding box center [1024, 563] width 103 height 19
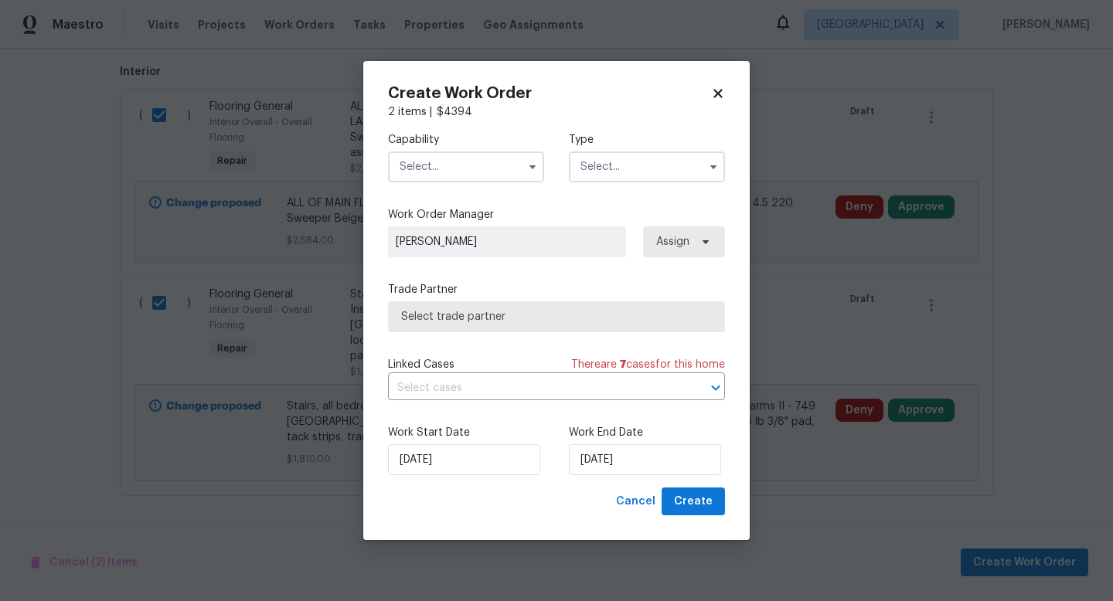
click at [433, 169] on input "text" at bounding box center [466, 167] width 156 height 31
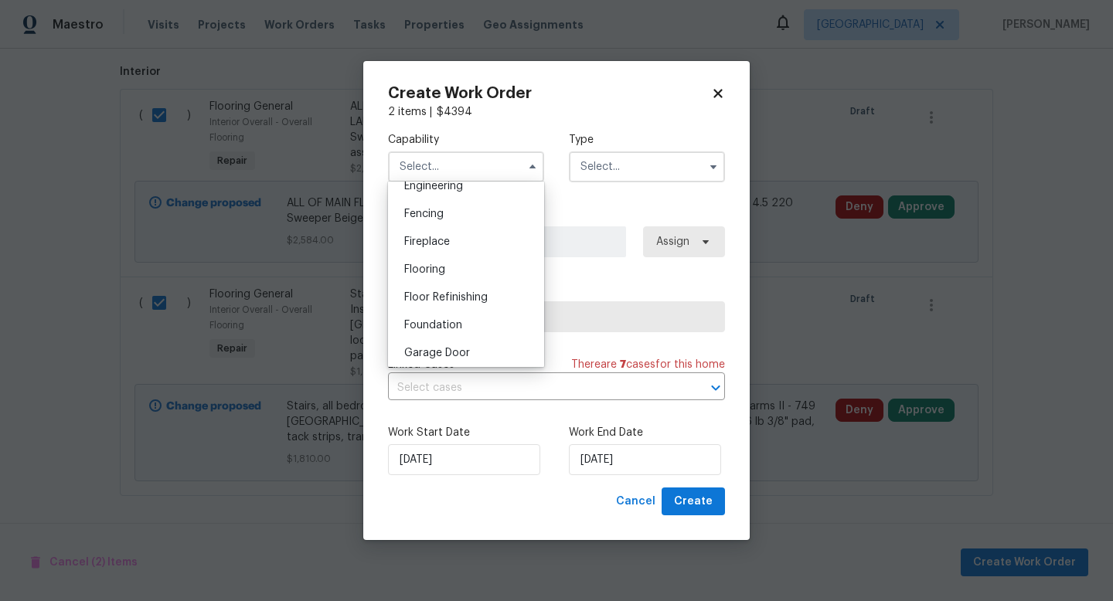
scroll to position [531, 0]
click at [438, 265] on span "Flooring" at bounding box center [424, 268] width 41 height 11
type input "Flooring"
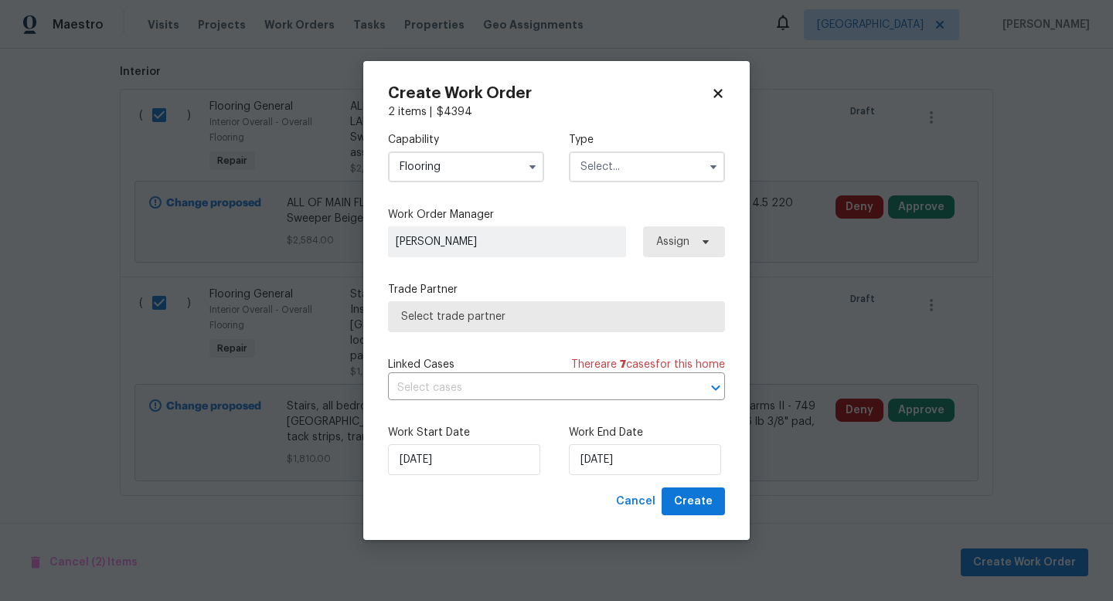
click at [615, 172] on input "text" at bounding box center [647, 167] width 156 height 31
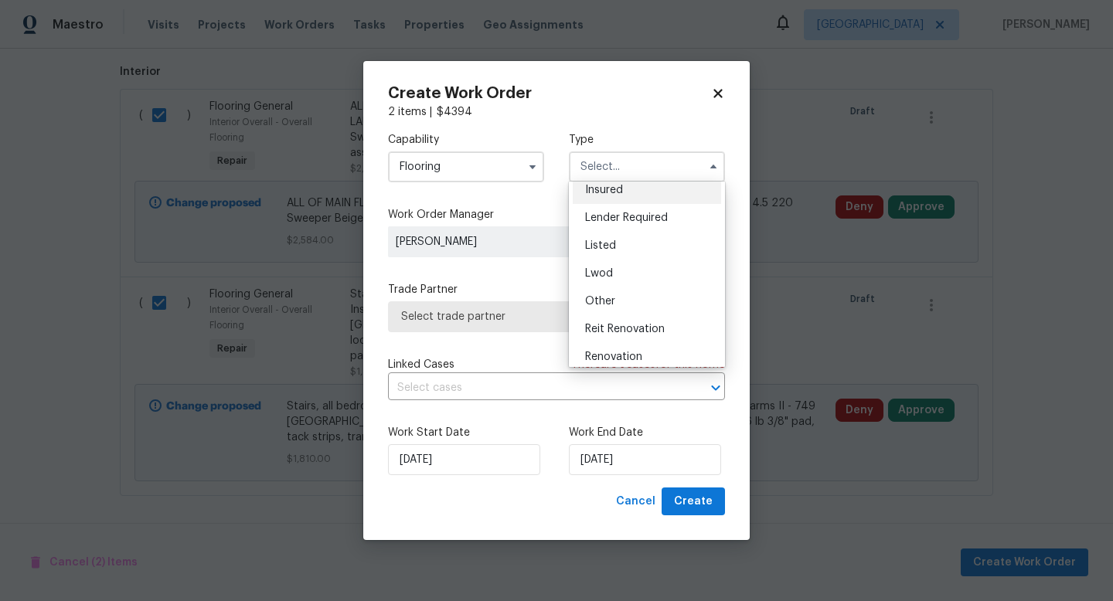
scroll to position [184, 0]
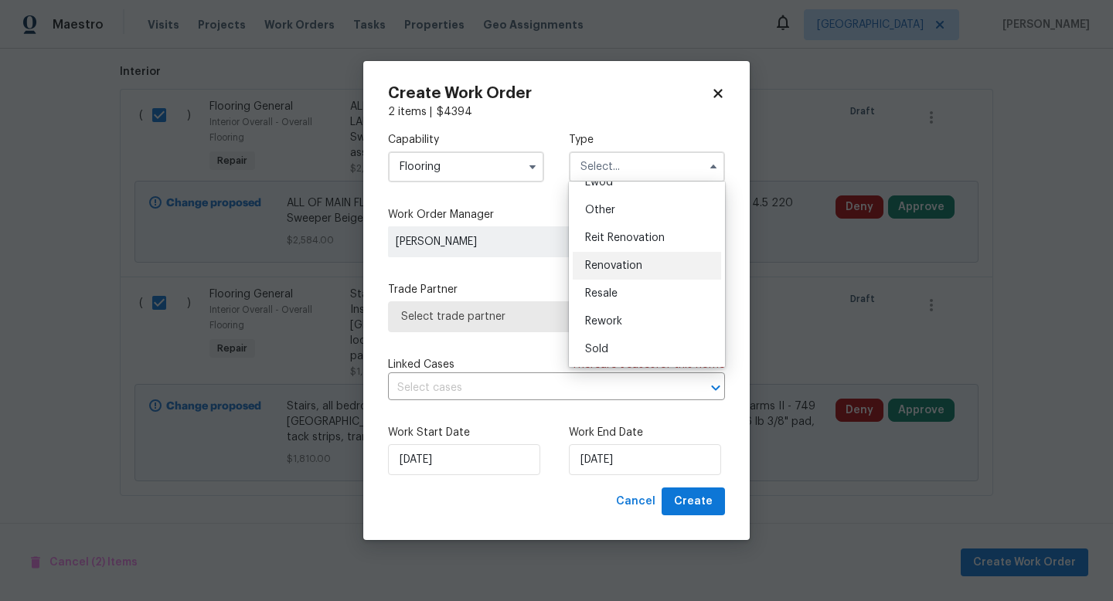
click at [624, 264] on span "Renovation" at bounding box center [613, 266] width 57 height 11
type input "Renovation"
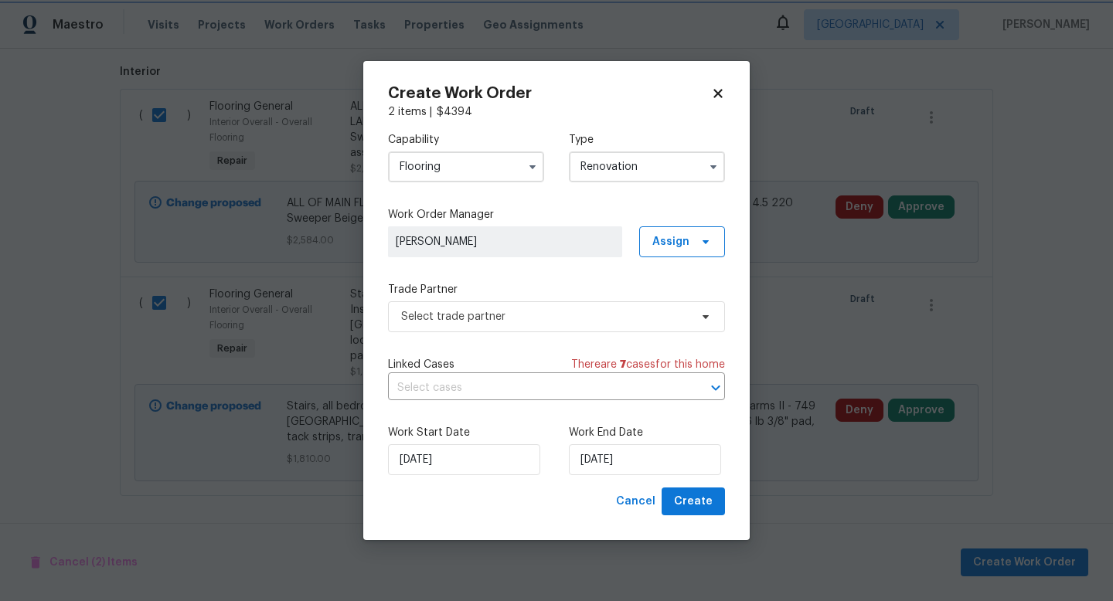
scroll to position [0, 0]
click at [513, 335] on div "Capability Flooring Type Renovation Work Order Manager Karen Mattingley Assign …" at bounding box center [556, 304] width 337 height 368
click at [520, 319] on span "Select trade partner" at bounding box center [545, 316] width 288 height 15
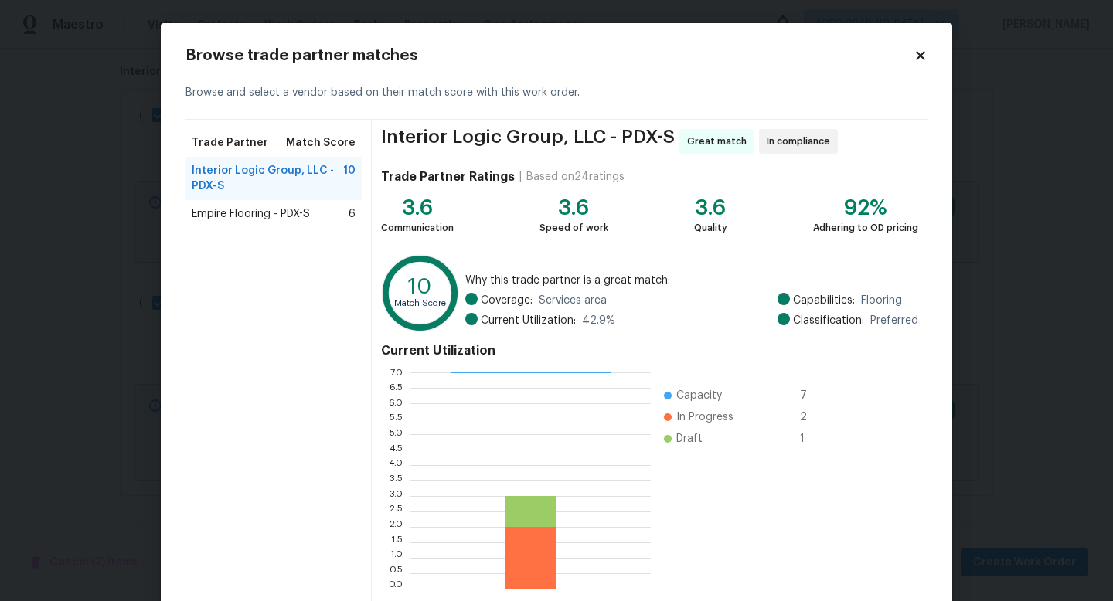
scroll to position [80, 0]
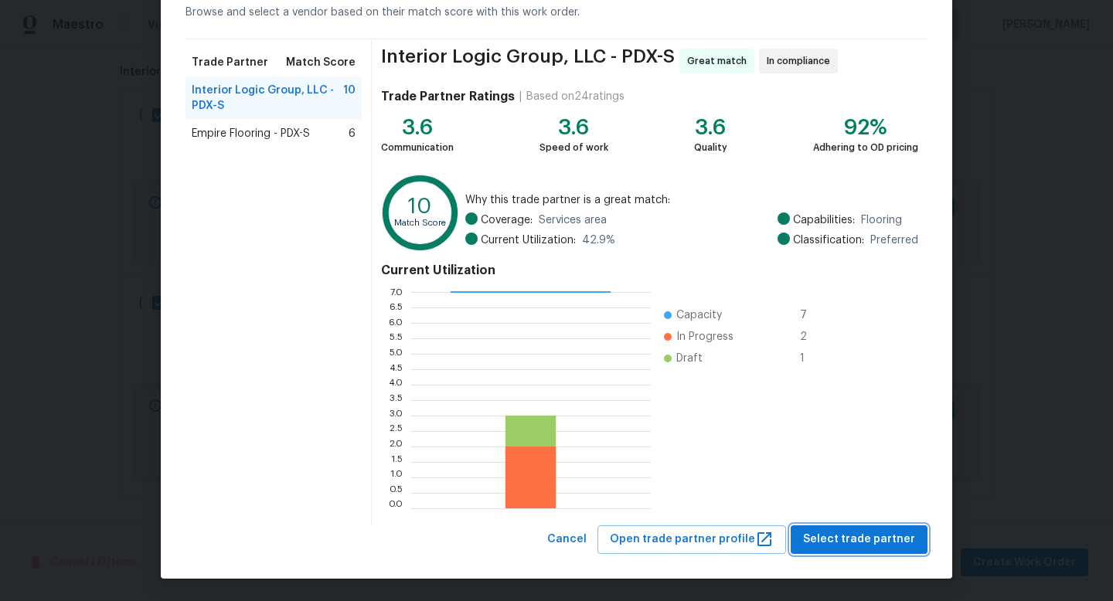
click at [899, 545] on span "Select trade partner" at bounding box center [859, 539] width 112 height 19
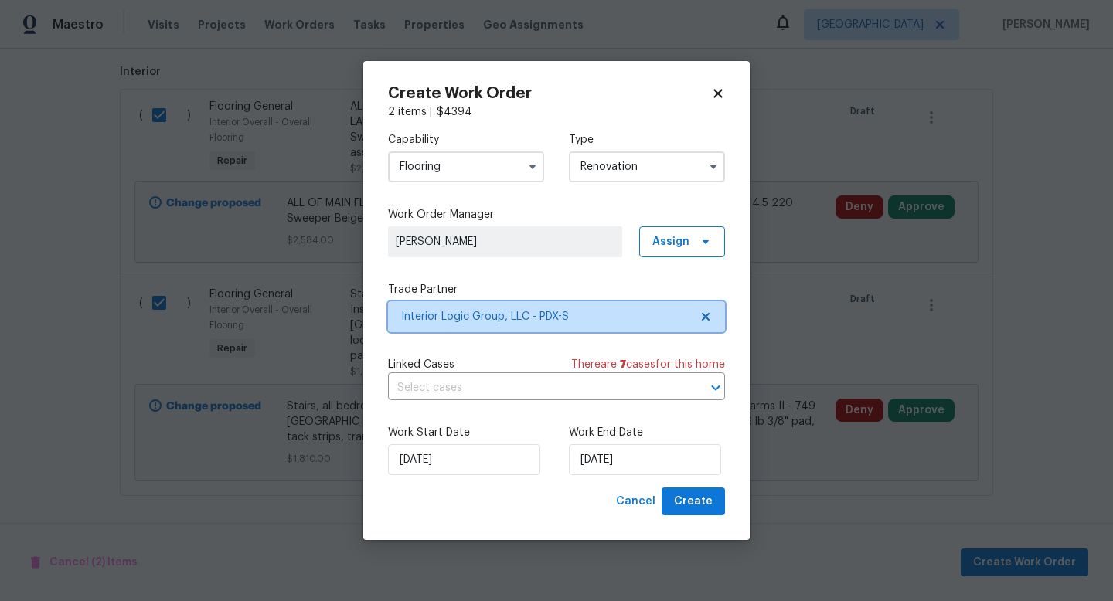
scroll to position [0, 0]
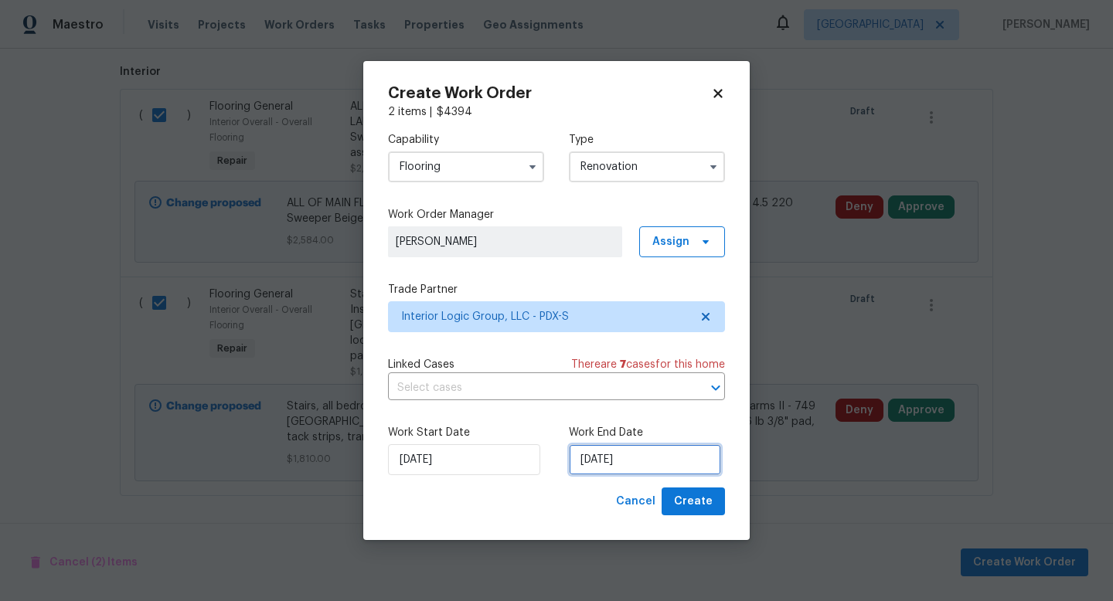
click at [619, 458] on input "10/2/2025" at bounding box center [645, 460] width 152 height 31
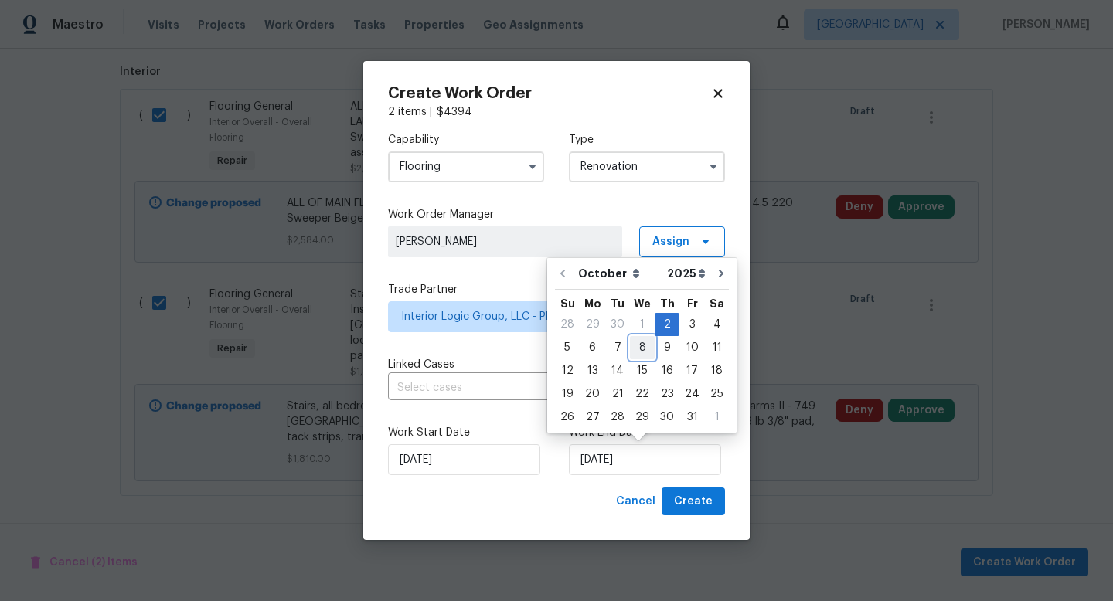
click at [639, 355] on div "8" at bounding box center [642, 348] width 25 height 22
type input "10/8/2025"
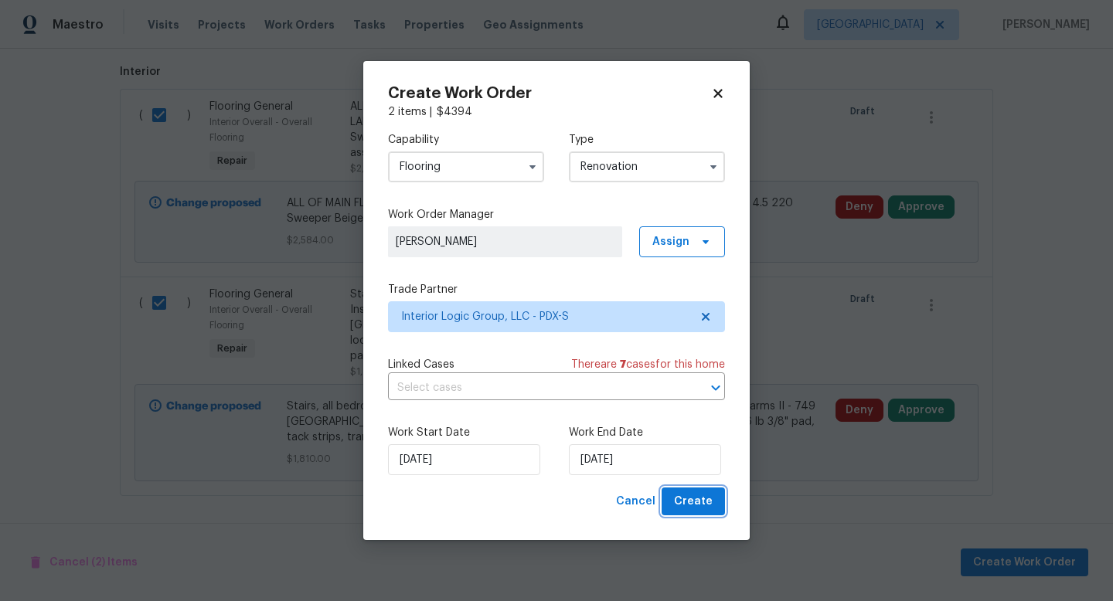
click at [708, 510] on span "Create" at bounding box center [693, 501] width 39 height 19
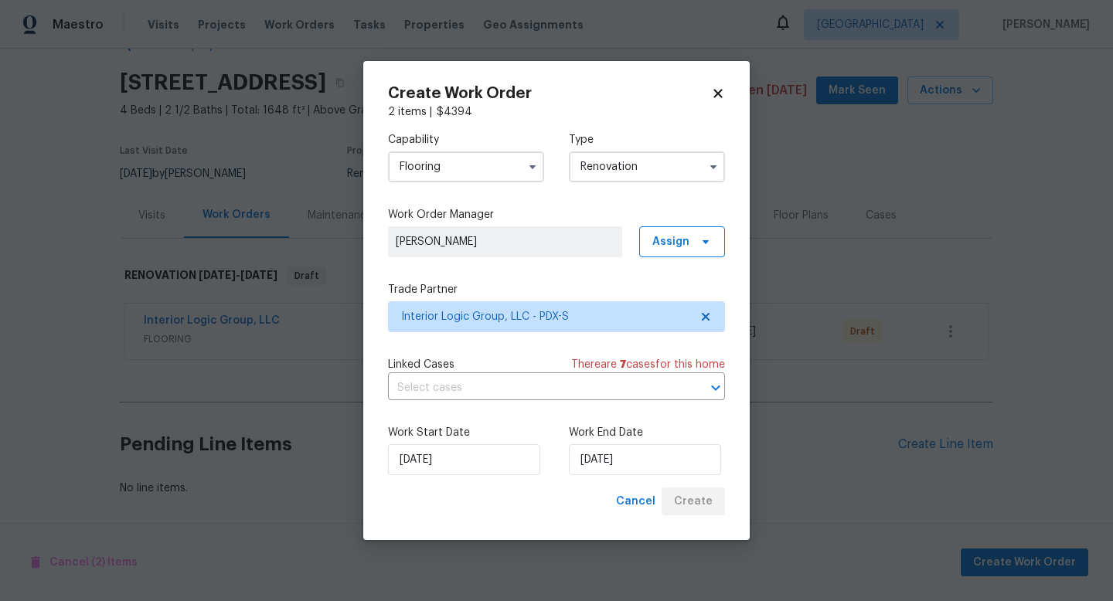
scroll to position [42, 0]
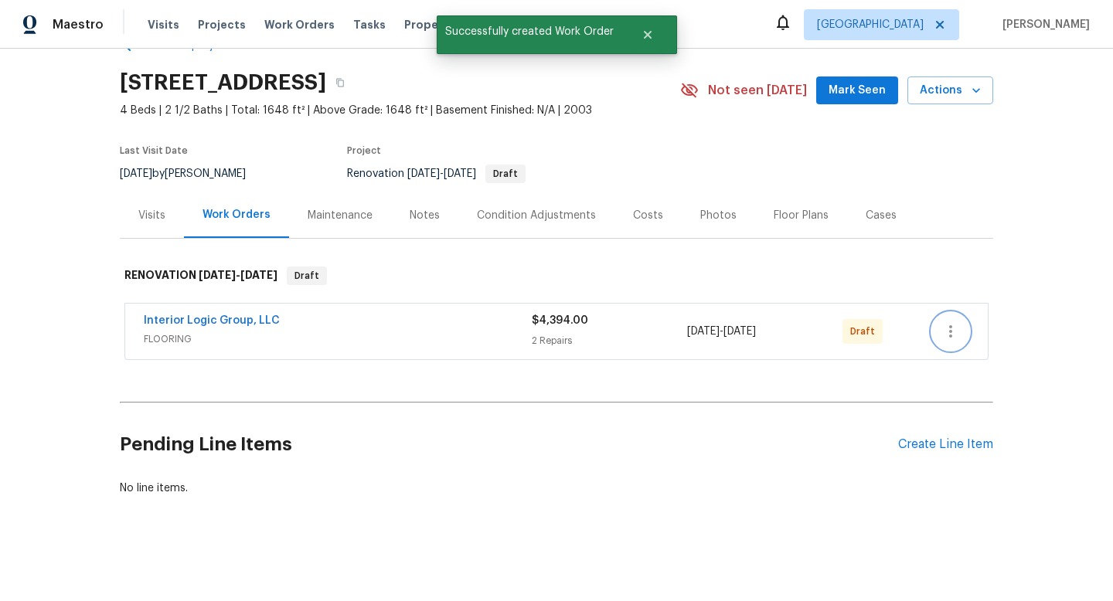
click at [952, 331] on icon "button" at bounding box center [951, 331] width 19 height 19
click at [980, 332] on li "Send to Vendor" at bounding box center [1015, 332] width 167 height 26
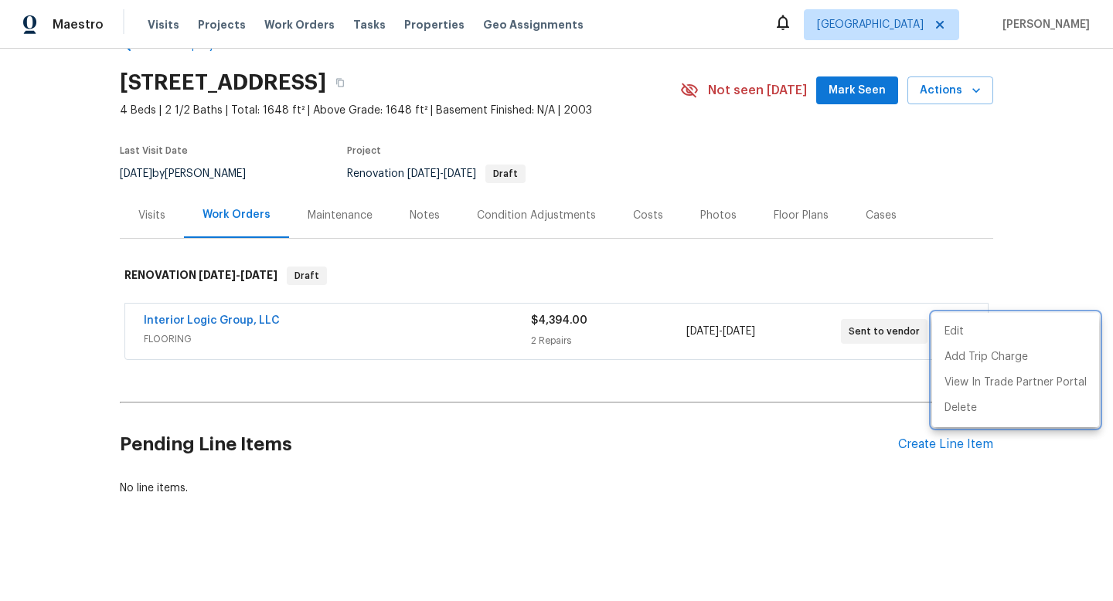
click at [526, 83] on div at bounding box center [556, 300] width 1113 height 601
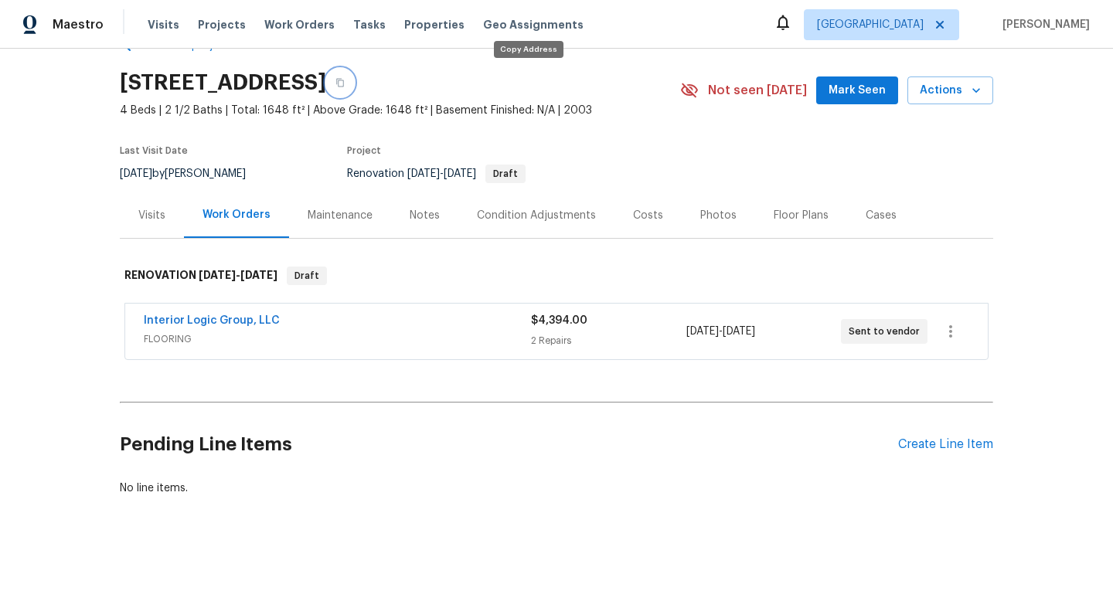
click at [345, 85] on icon "button" at bounding box center [340, 82] width 9 height 9
click at [957, 445] on div "Create Line Item" at bounding box center [945, 445] width 95 height 15
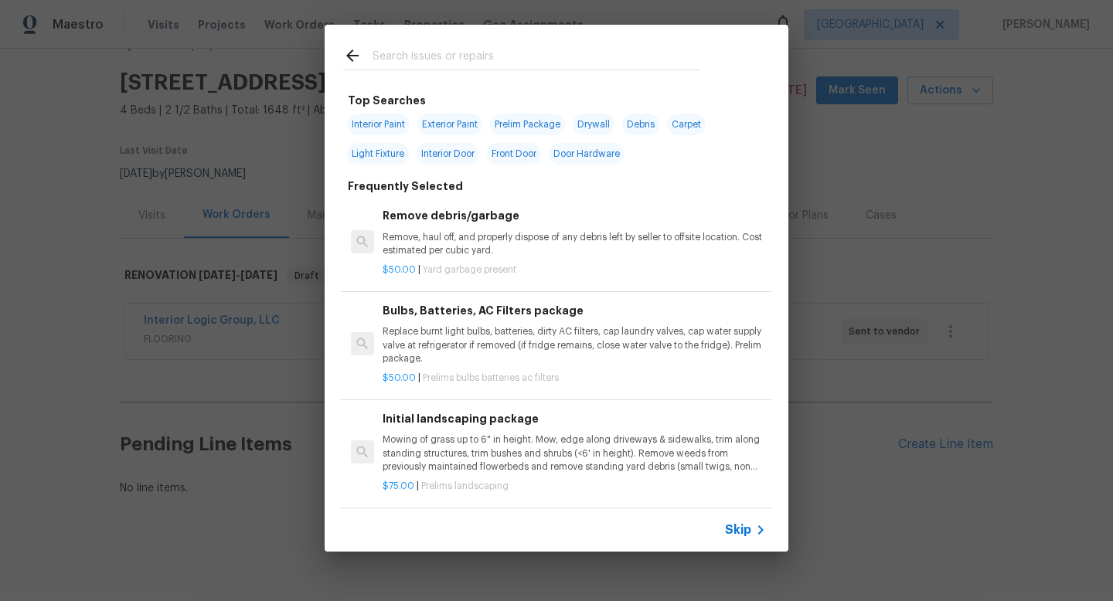
click at [912, 156] on div "Top Searches Interior Paint Exterior Paint Prelim Package Drywall Debris Carpet…" at bounding box center [556, 288] width 1113 height 577
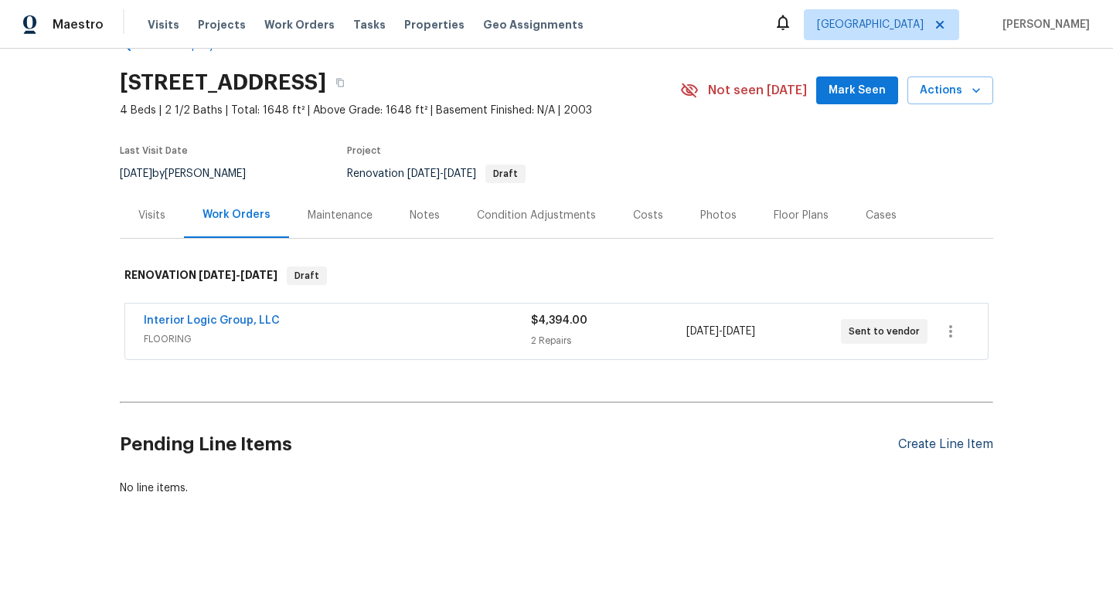
click at [910, 448] on div "Create Line Item" at bounding box center [945, 445] width 95 height 15
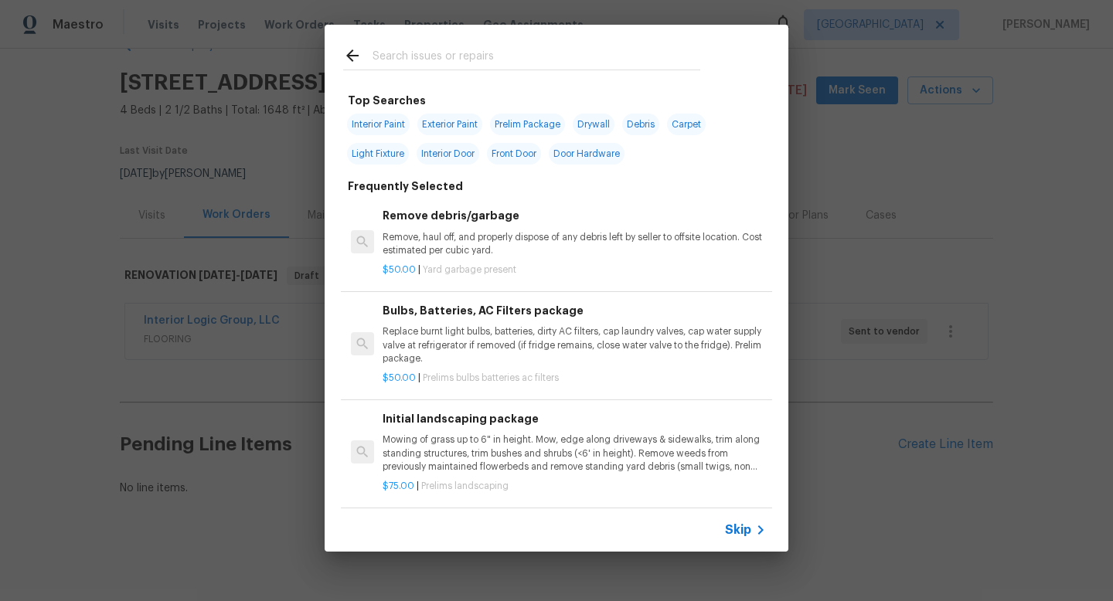
click at [424, 49] on input "text" at bounding box center [537, 57] width 328 height 23
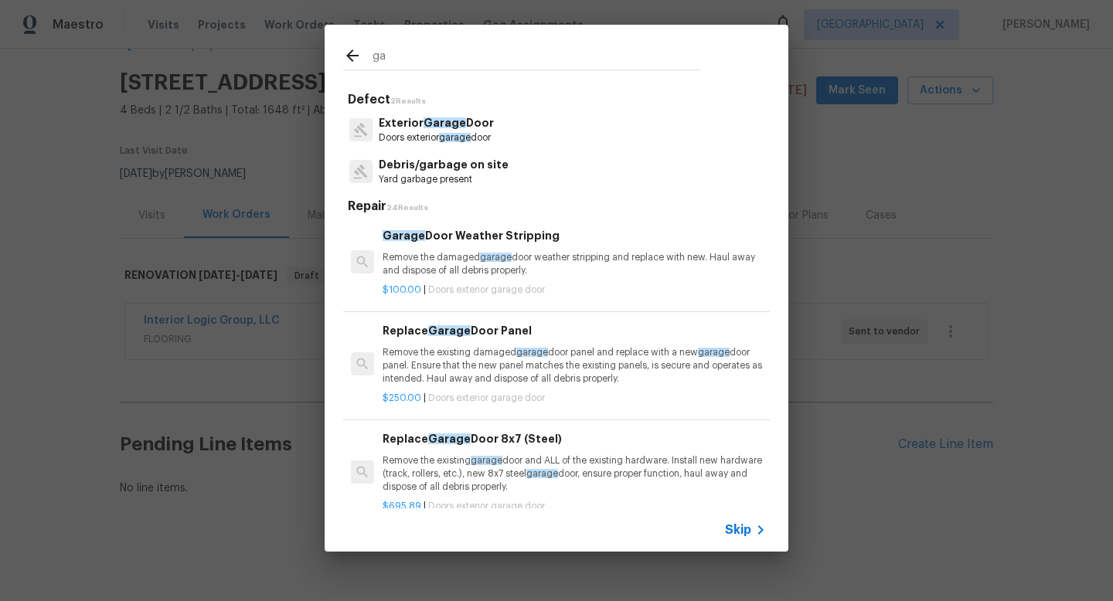
type input "g"
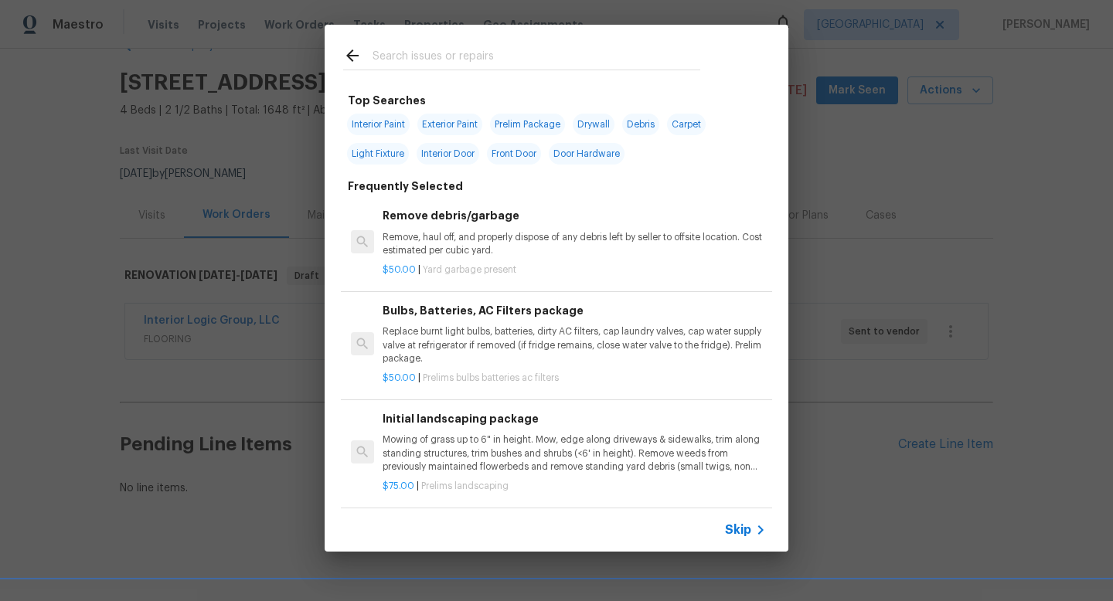
click at [240, 337] on div "Top Searches Interior Paint Exterior Paint Prelim Package Drywall Debris Carpet…" at bounding box center [556, 288] width 1113 height 577
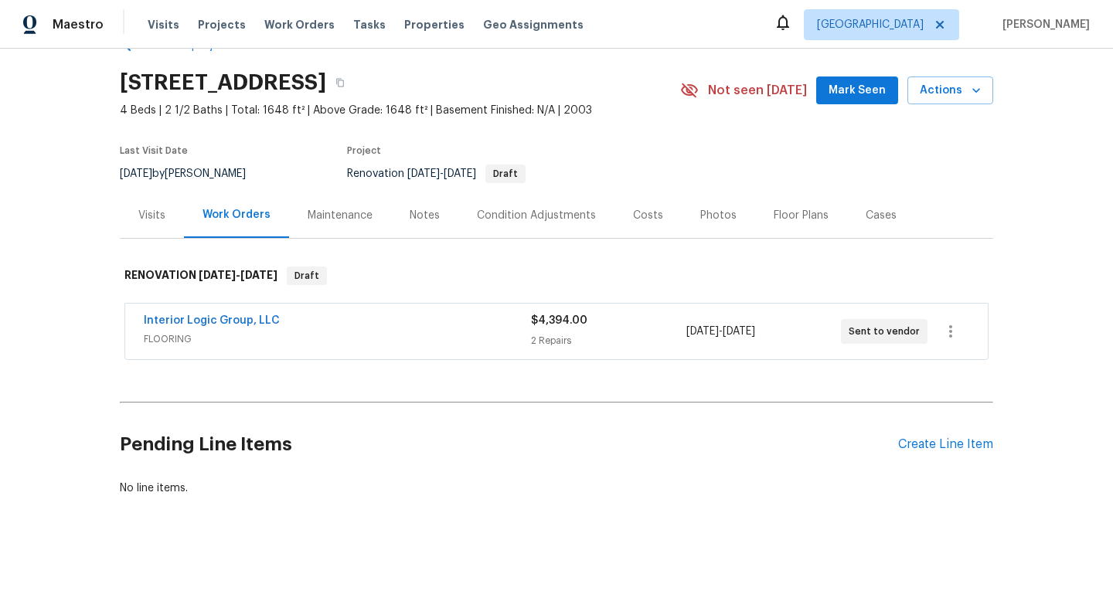
click at [528, 216] on div "Condition Adjustments" at bounding box center [536, 215] width 119 height 15
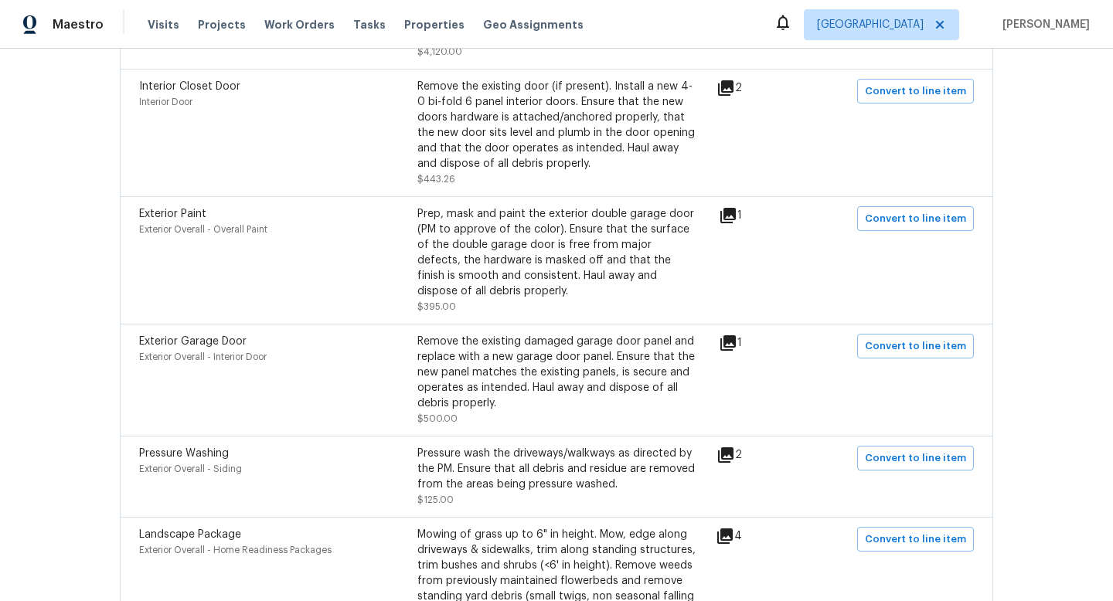
scroll to position [851, 0]
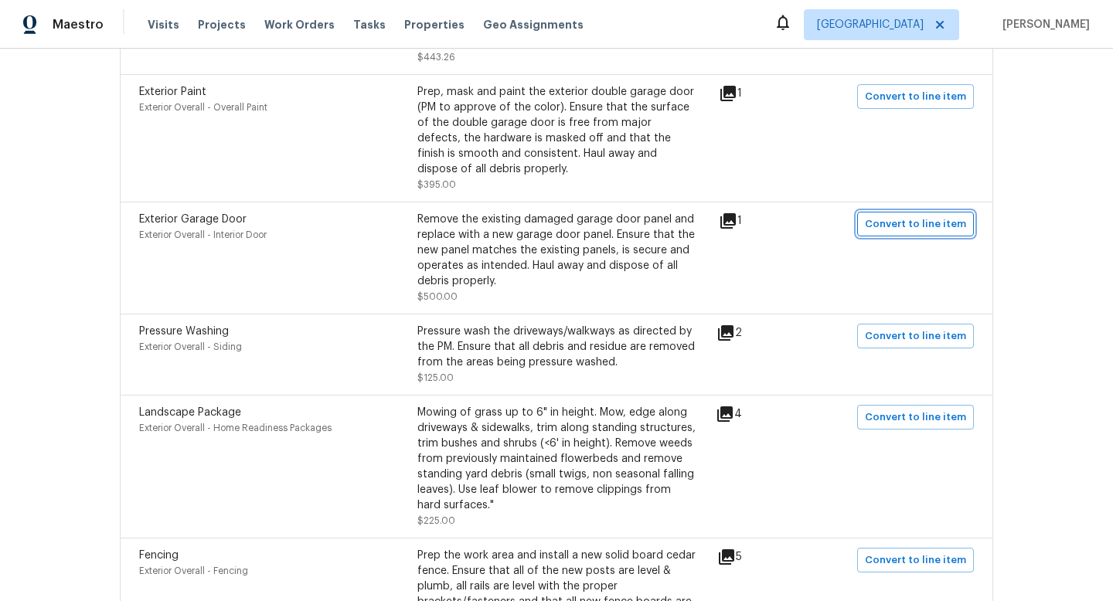
click at [935, 225] on span "Convert to line item" at bounding box center [915, 225] width 101 height 18
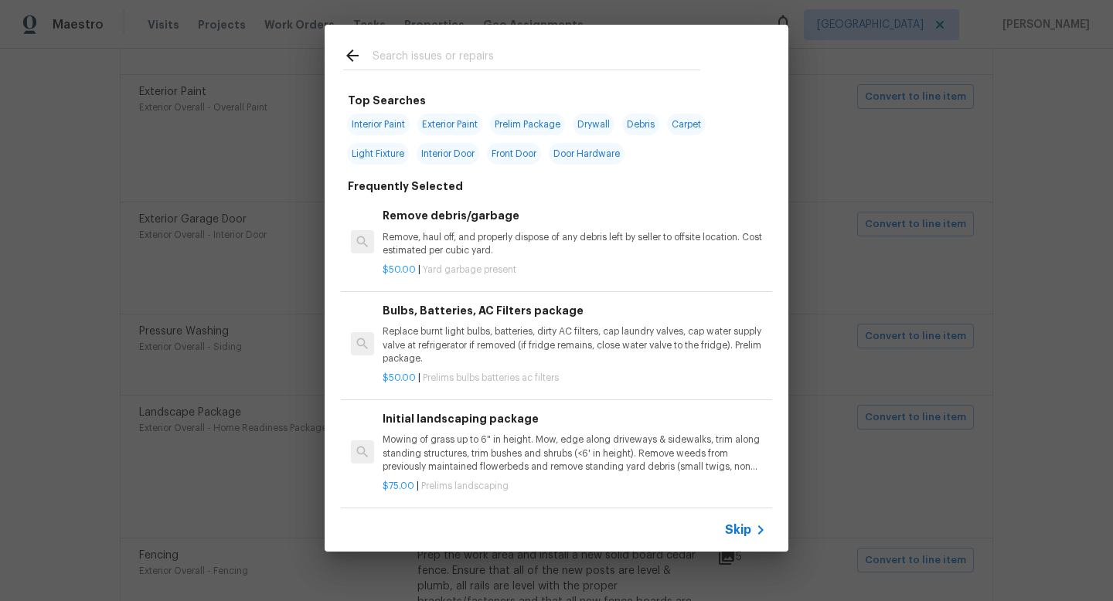
click at [478, 49] on input "text" at bounding box center [537, 57] width 328 height 23
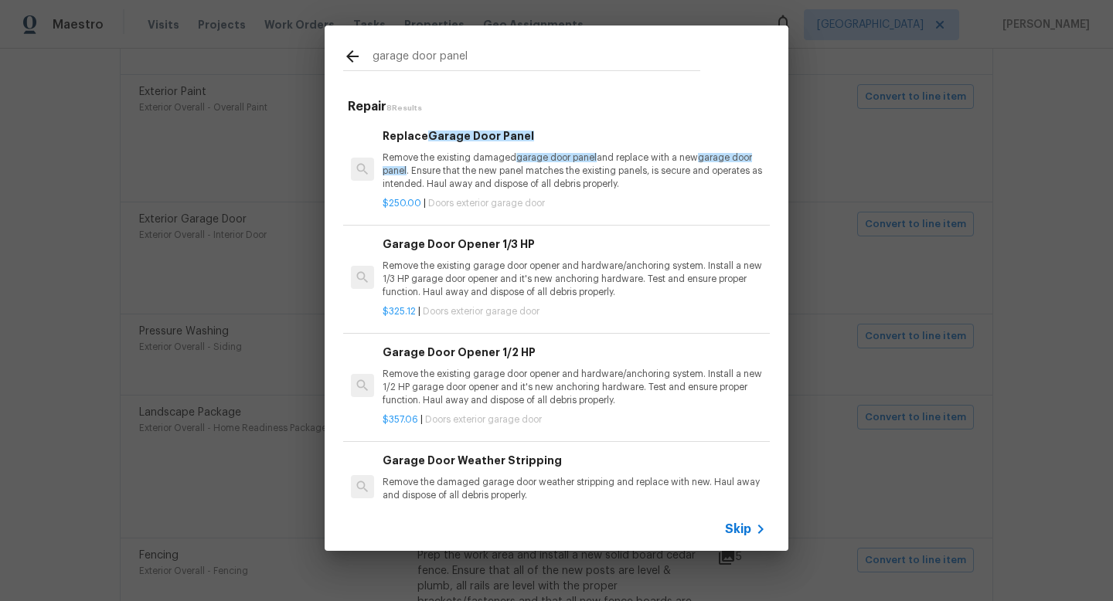
type input "garage door panel"
click at [521, 194] on div "$250.00 | Doors exterior garage door" at bounding box center [574, 200] width 383 height 19
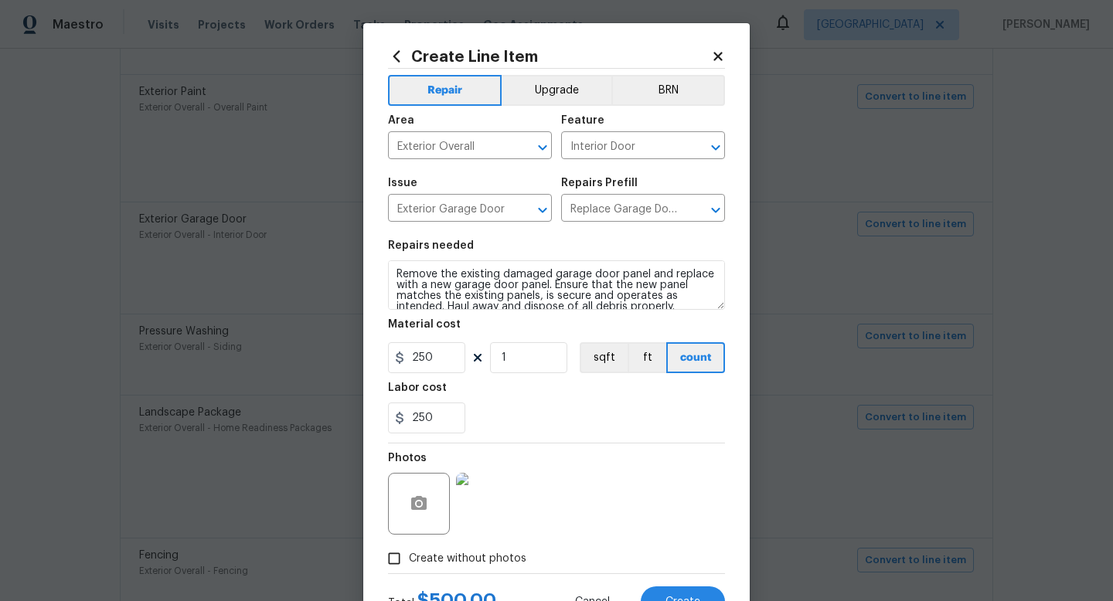
click at [498, 510] on img at bounding box center [487, 504] width 62 height 62
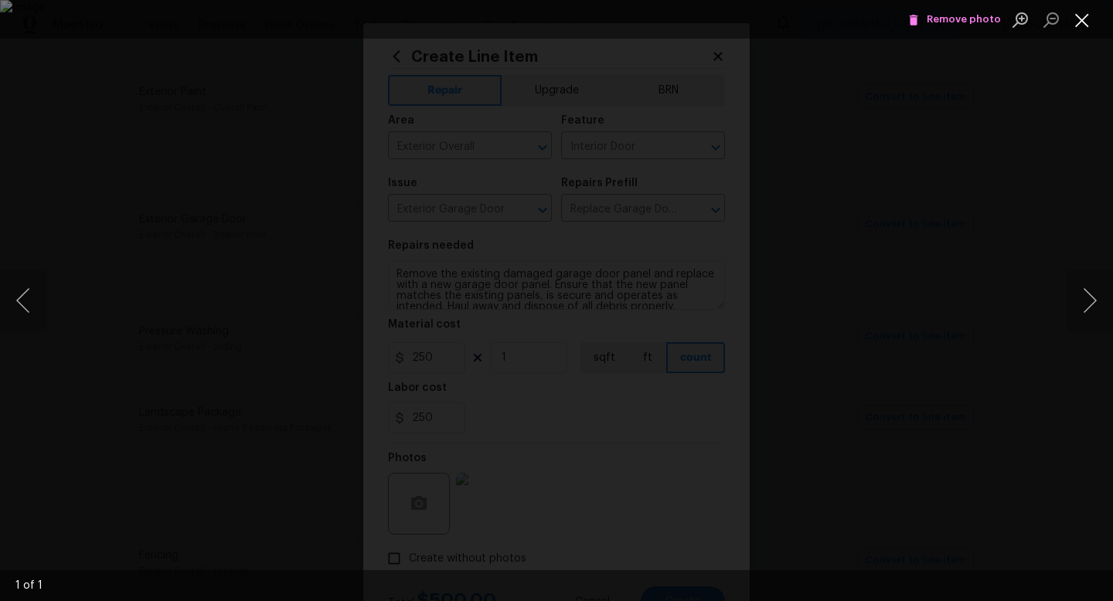
click at [1082, 22] on button "Close lightbox" at bounding box center [1082, 19] width 31 height 27
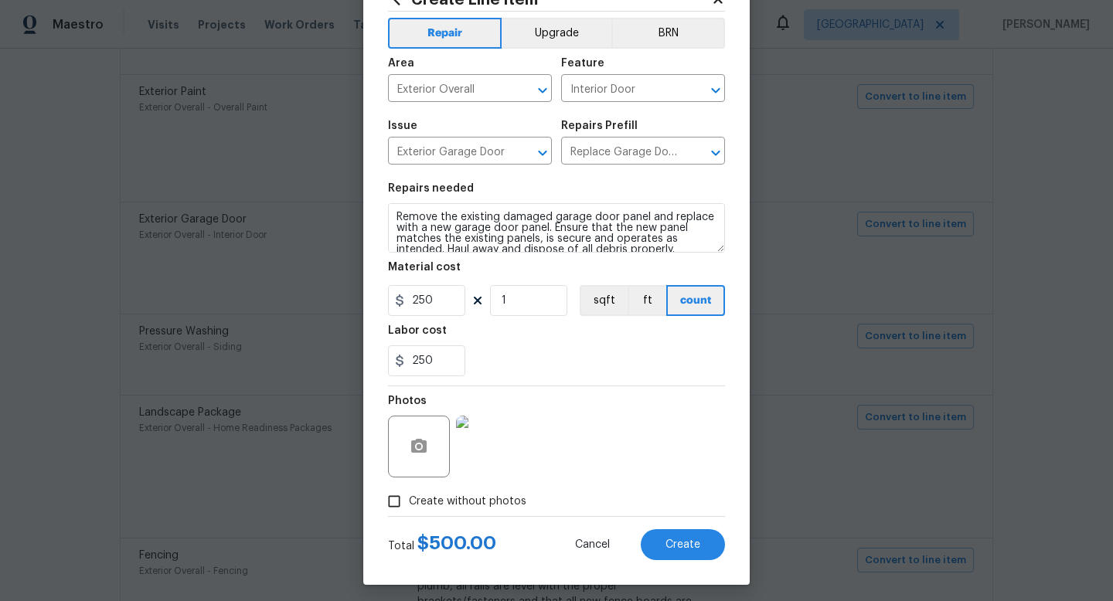
scroll to position [65, 0]
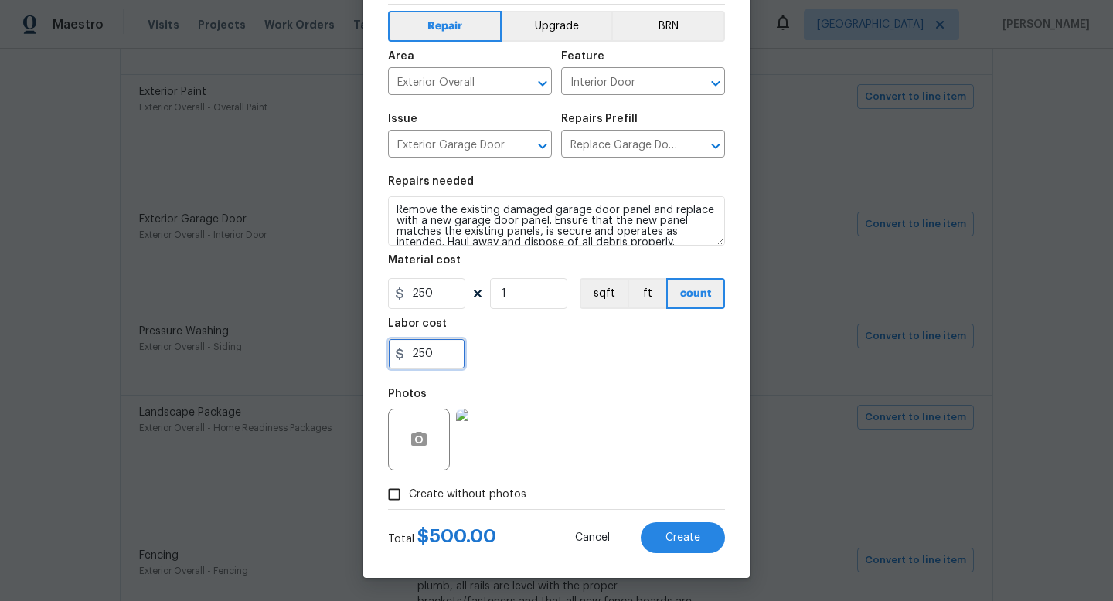
drag, startPoint x: 426, startPoint y: 356, endPoint x: 376, endPoint y: 351, distance: 50.5
click at [381, 355] on div "Create Line Item Repair Upgrade BRN Area Exterior Overall ​ Feature Interior Do…" at bounding box center [556, 268] width 387 height 619
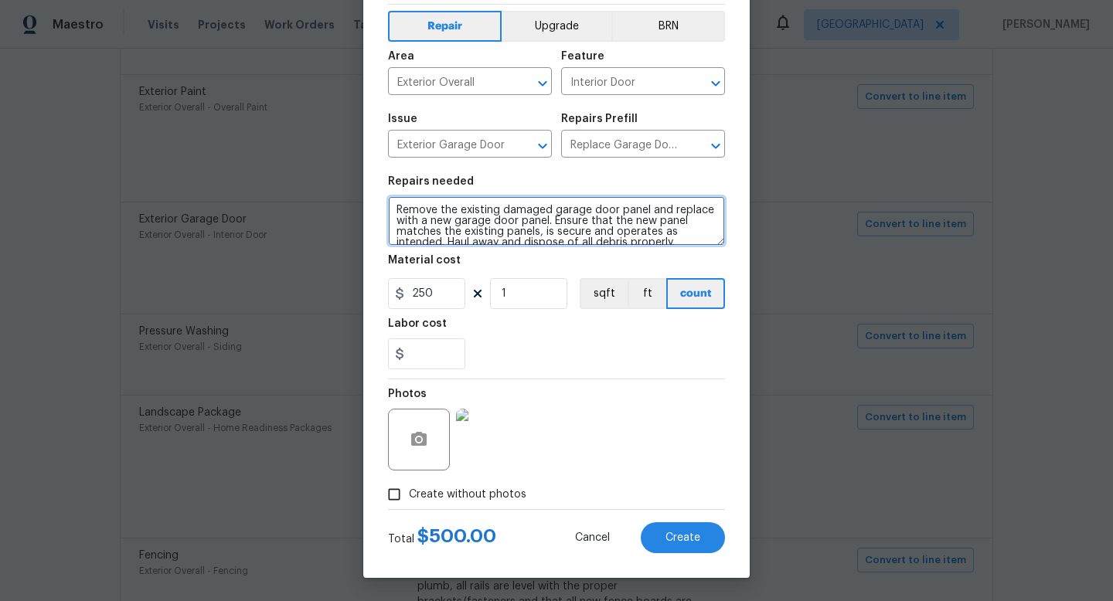
type input "0"
click at [393, 207] on textarea "Remove the existing damaged garage door panel and replace with a new garage doo…" at bounding box center [556, 220] width 337 height 49
type textarea "PLEASE SEND ESTIMATE IF POSSIBLE TO REPLACE BOTTOM PANEL WITH NEW DUE TO PET DO…"
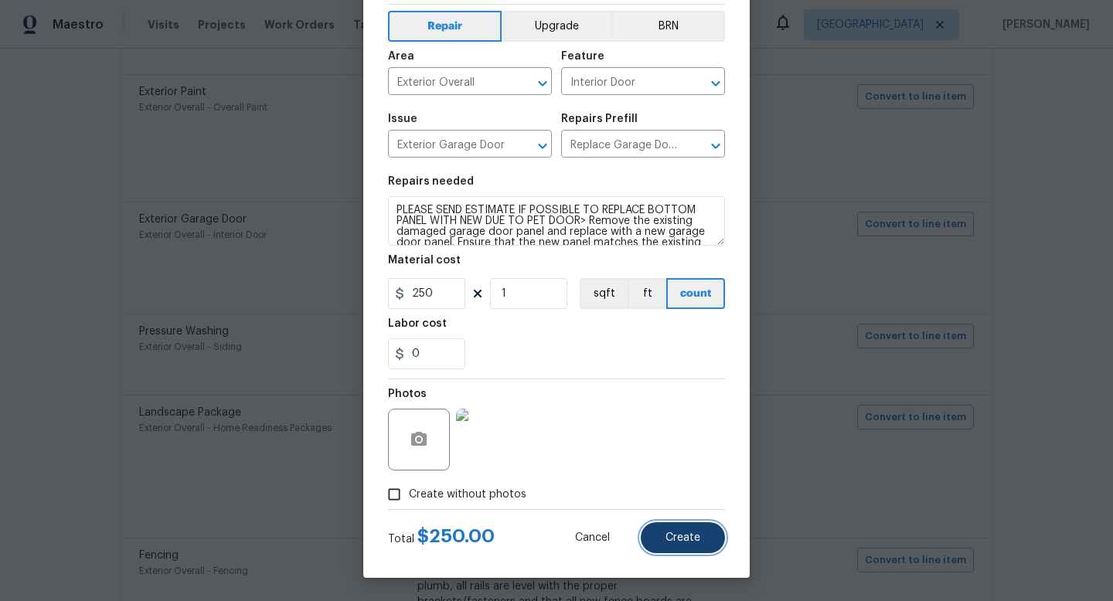
click at [675, 526] on button "Create" at bounding box center [683, 538] width 84 height 31
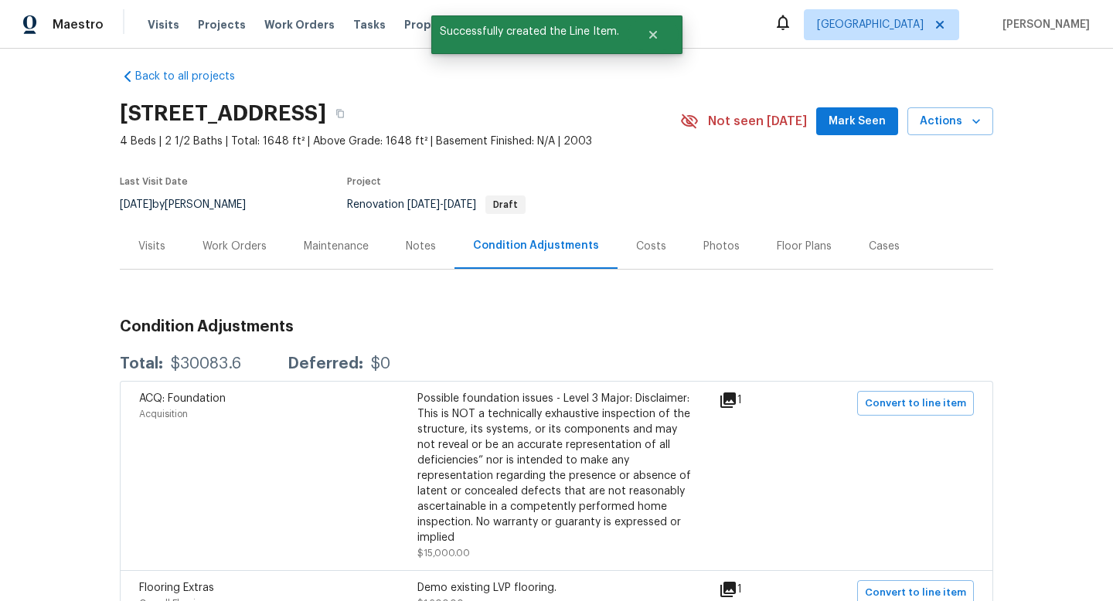
scroll to position [0, 0]
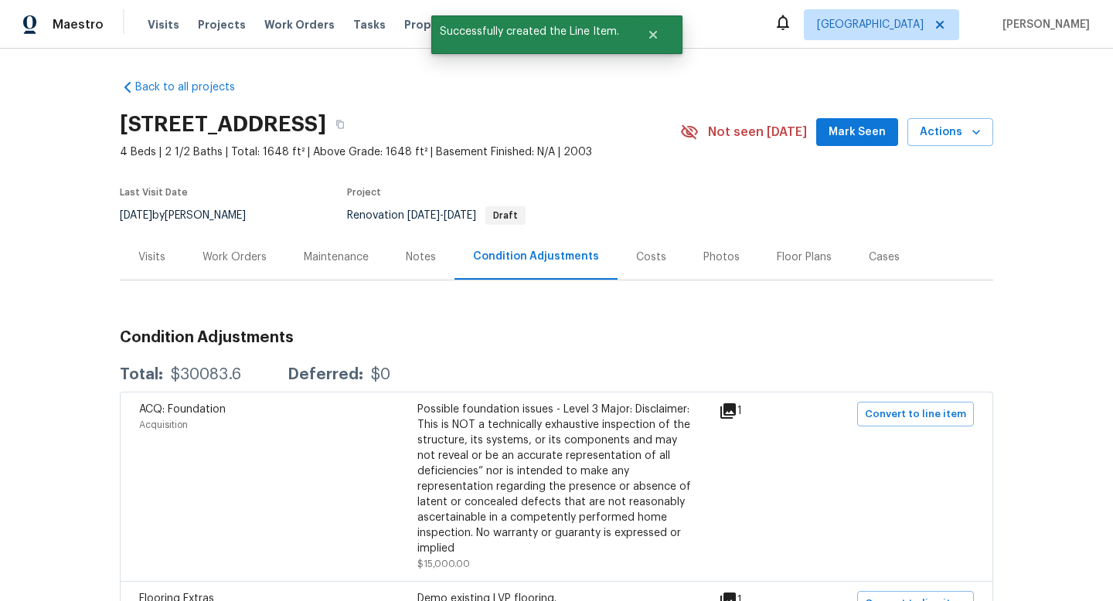
click at [247, 259] on div "Work Orders" at bounding box center [235, 257] width 64 height 15
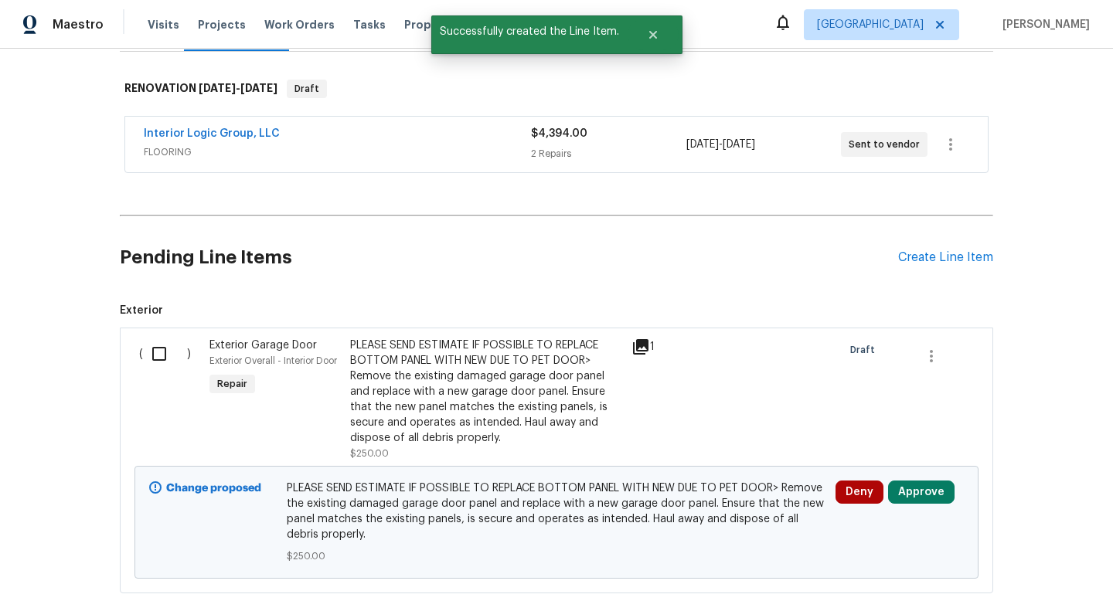
scroll to position [316, 0]
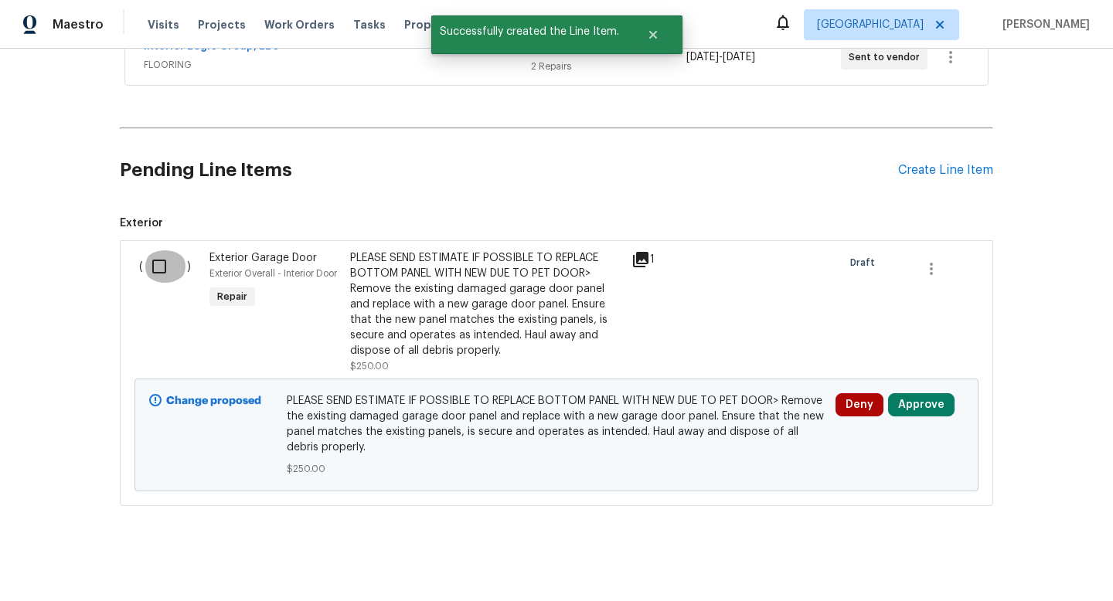
click at [154, 271] on input "checkbox" at bounding box center [165, 266] width 44 height 32
checkbox input "true"
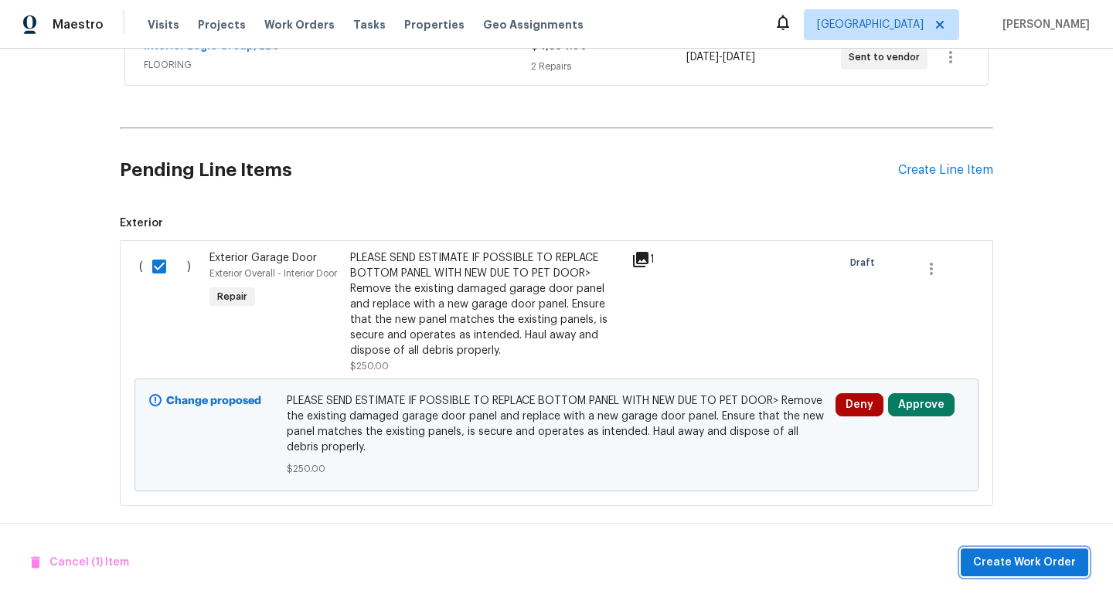
click at [1029, 567] on span "Create Work Order" at bounding box center [1024, 563] width 103 height 19
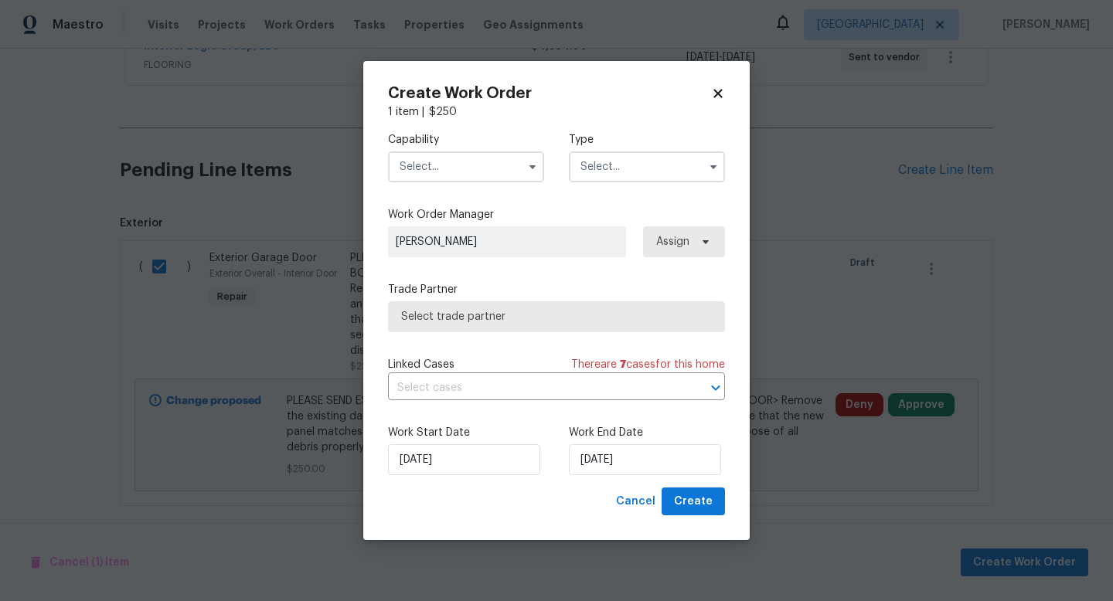
click at [458, 170] on input "text" at bounding box center [466, 167] width 156 height 31
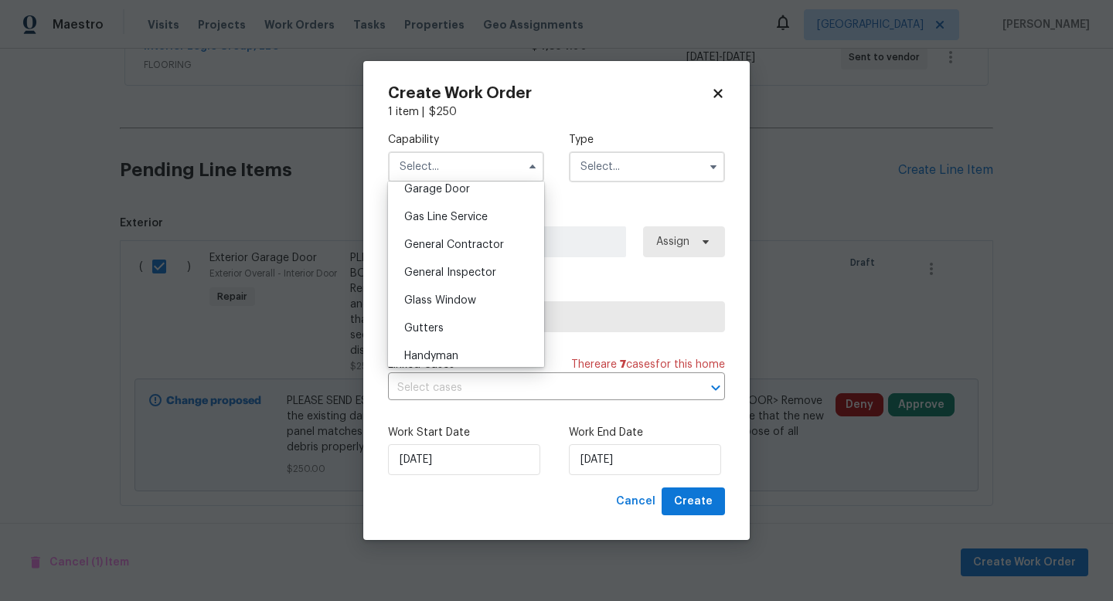
scroll to position [695, 0]
click at [482, 197] on div "Garage Door" at bounding box center [466, 188] width 148 height 28
type input "Garage Door"
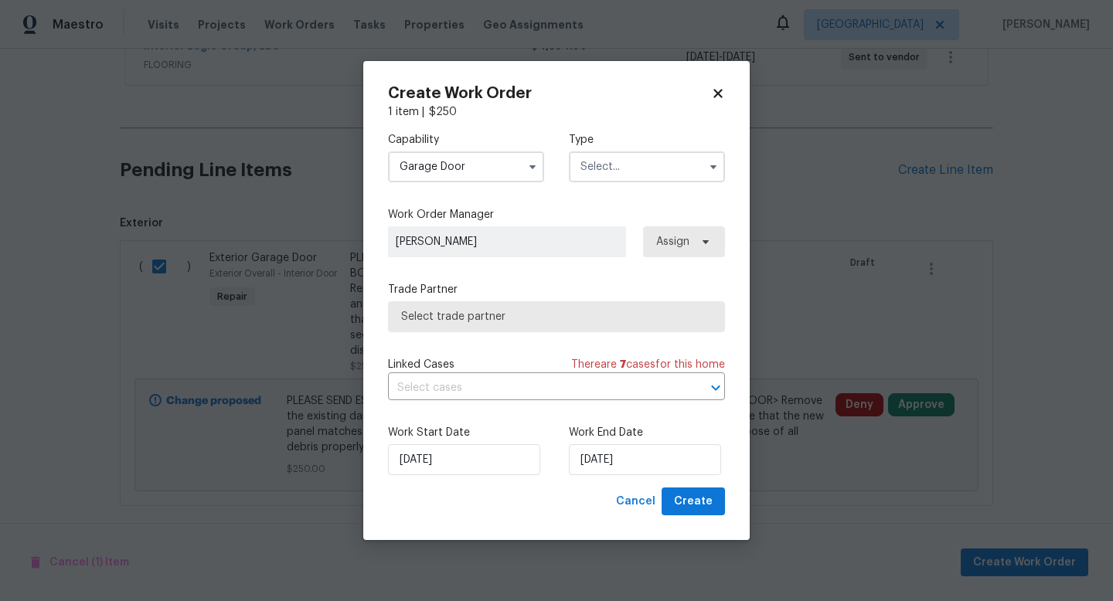
click at [657, 165] on input "text" at bounding box center [647, 167] width 156 height 31
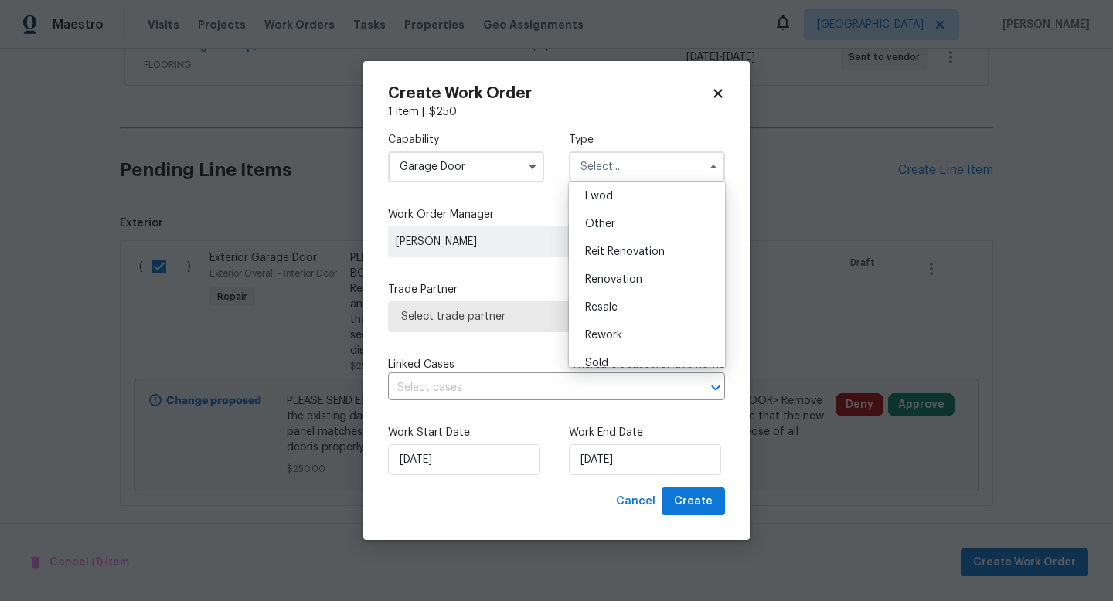
scroll to position [180, 0]
click at [649, 270] on div "Renovation" at bounding box center [647, 270] width 148 height 28
type input "Renovation"
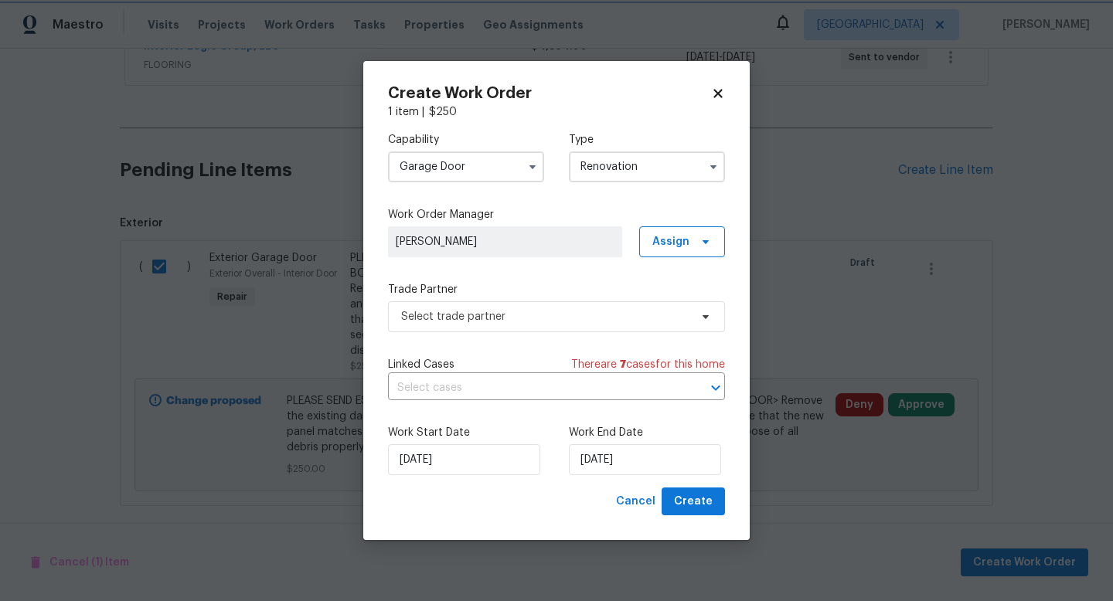
scroll to position [0, 0]
click at [509, 322] on span "Select trade partner" at bounding box center [545, 316] width 288 height 15
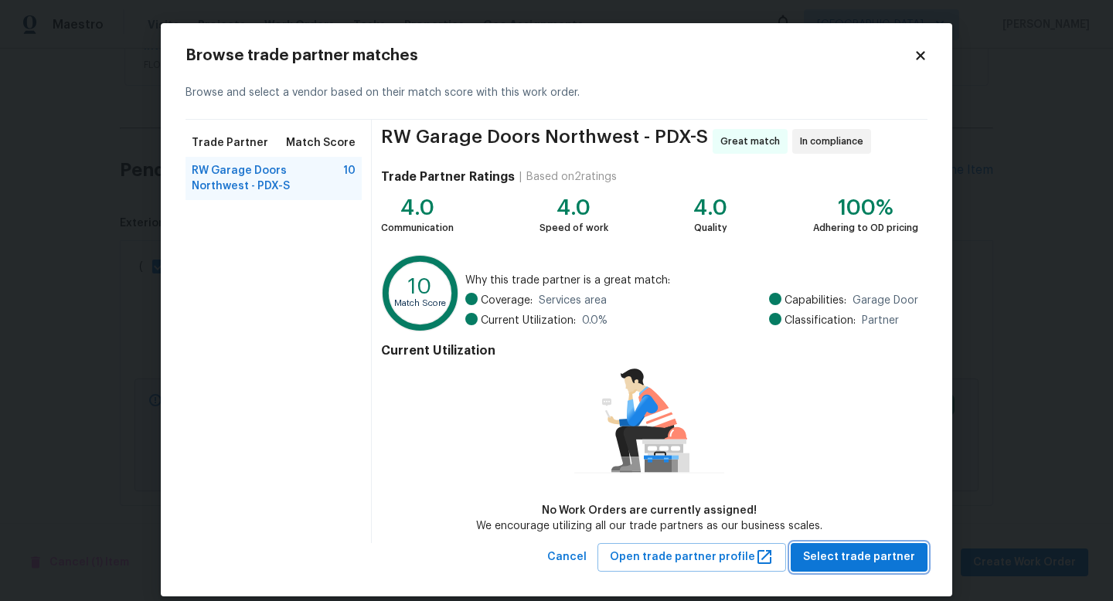
click at [837, 550] on span "Select trade partner" at bounding box center [859, 557] width 112 height 19
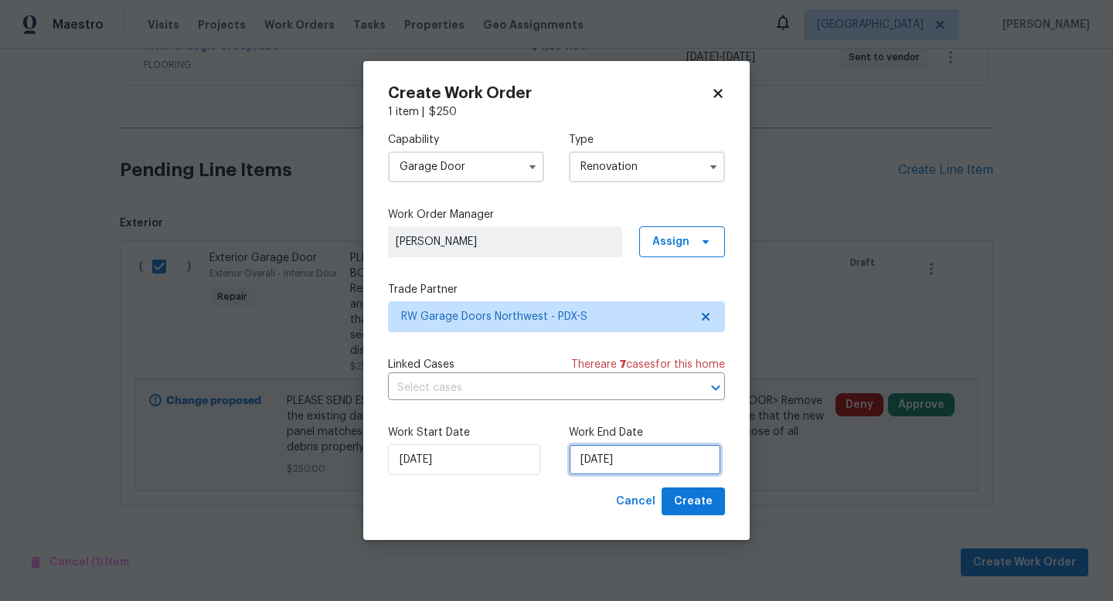
click at [619, 472] on input "[DATE]" at bounding box center [645, 460] width 152 height 31
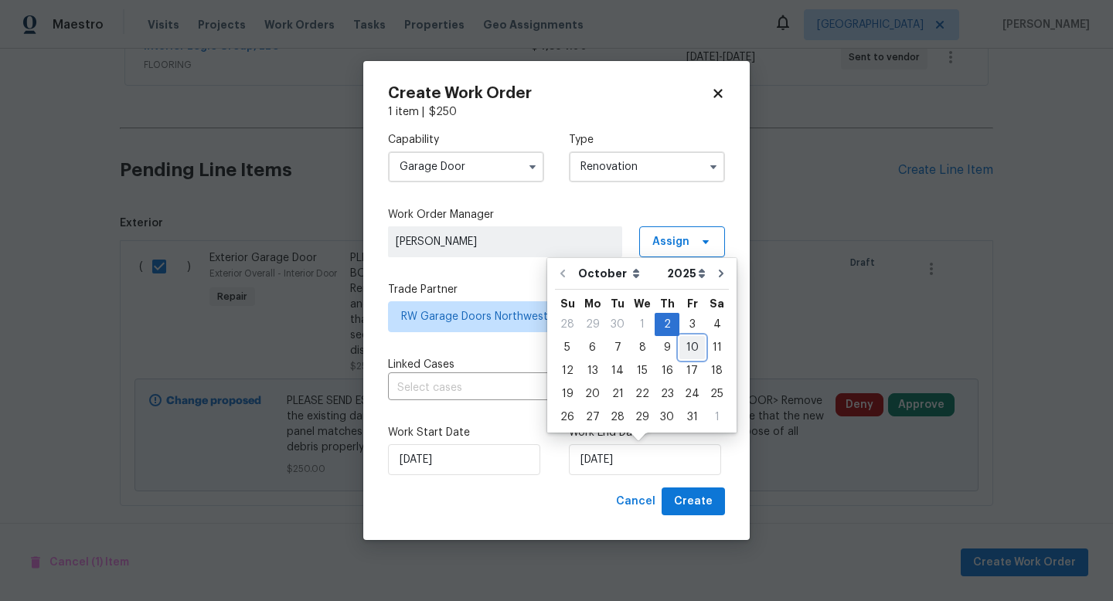
click at [689, 349] on div "10" at bounding box center [693, 348] width 26 height 22
click at [636, 462] on input "[DATE]" at bounding box center [645, 460] width 152 height 31
click at [585, 377] on div "13" at bounding box center [593, 371] width 26 height 22
type input "[DATE]"
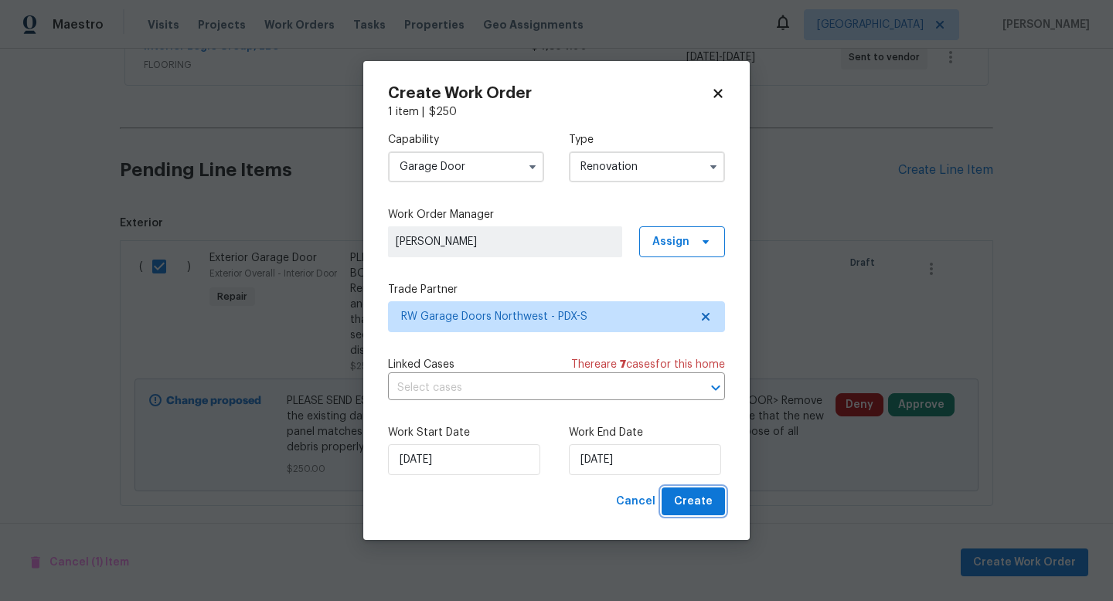
click at [711, 501] on span "Create" at bounding box center [693, 501] width 39 height 19
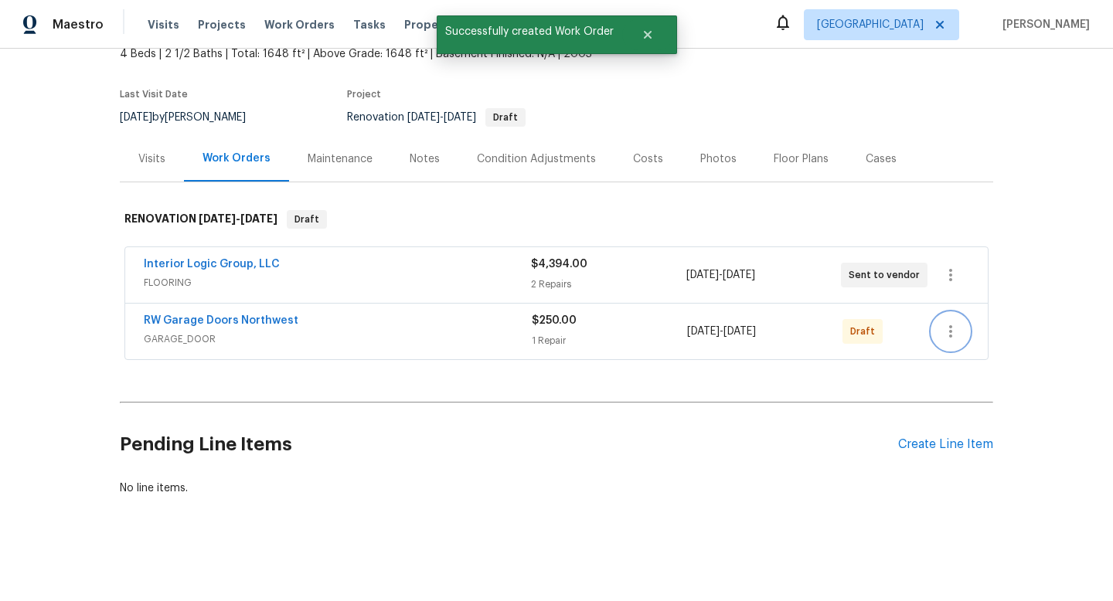
click at [952, 327] on icon "button" at bounding box center [951, 331] width 19 height 19
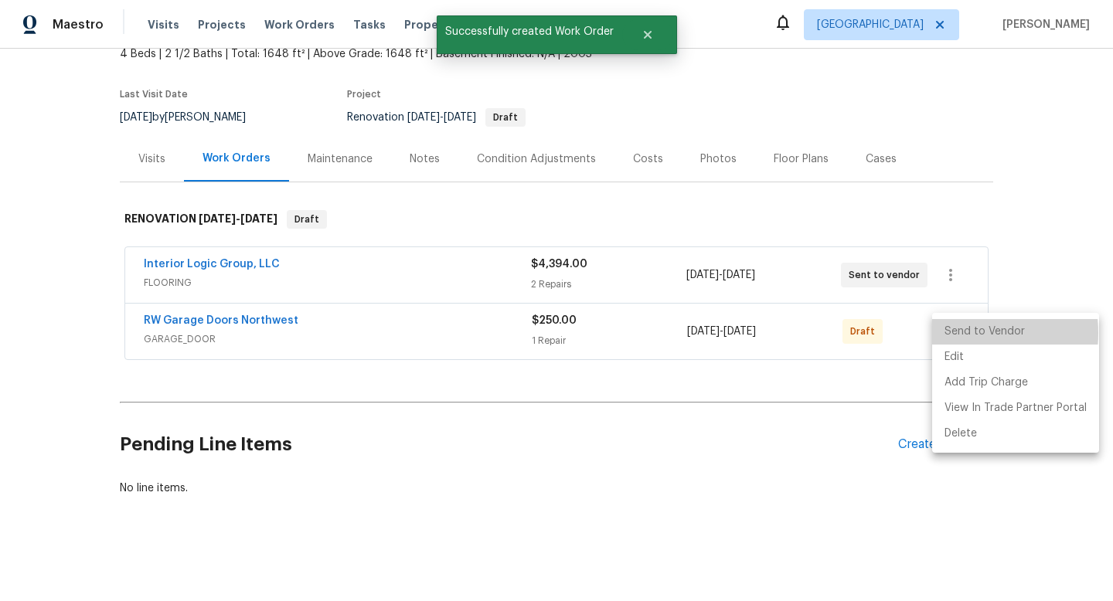
click at [959, 333] on li "Send to Vendor" at bounding box center [1015, 332] width 167 height 26
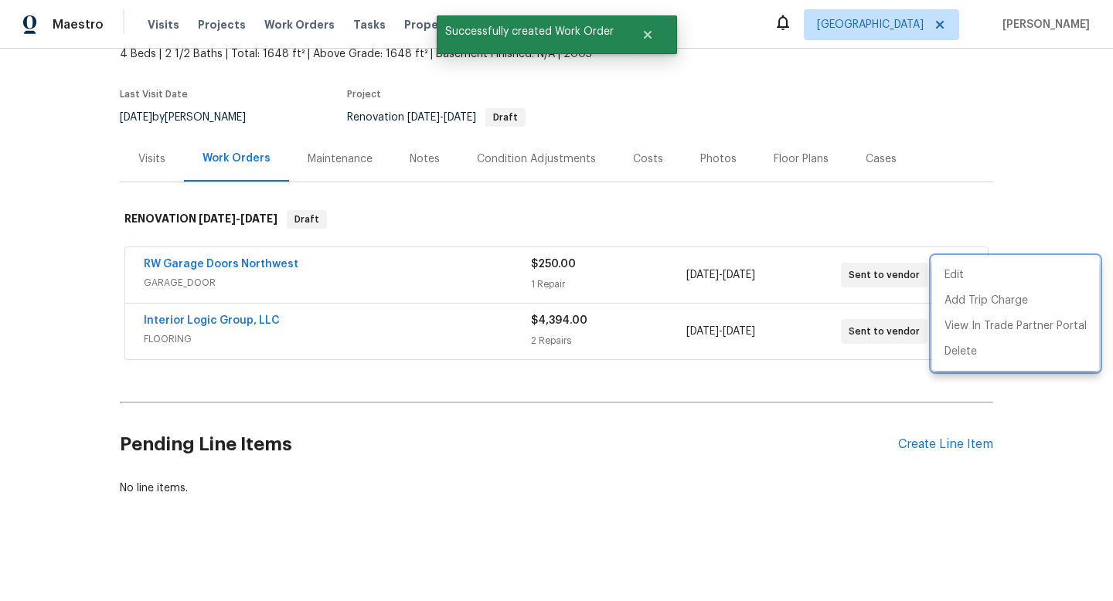
click at [337, 496] on div at bounding box center [556, 300] width 1113 height 601
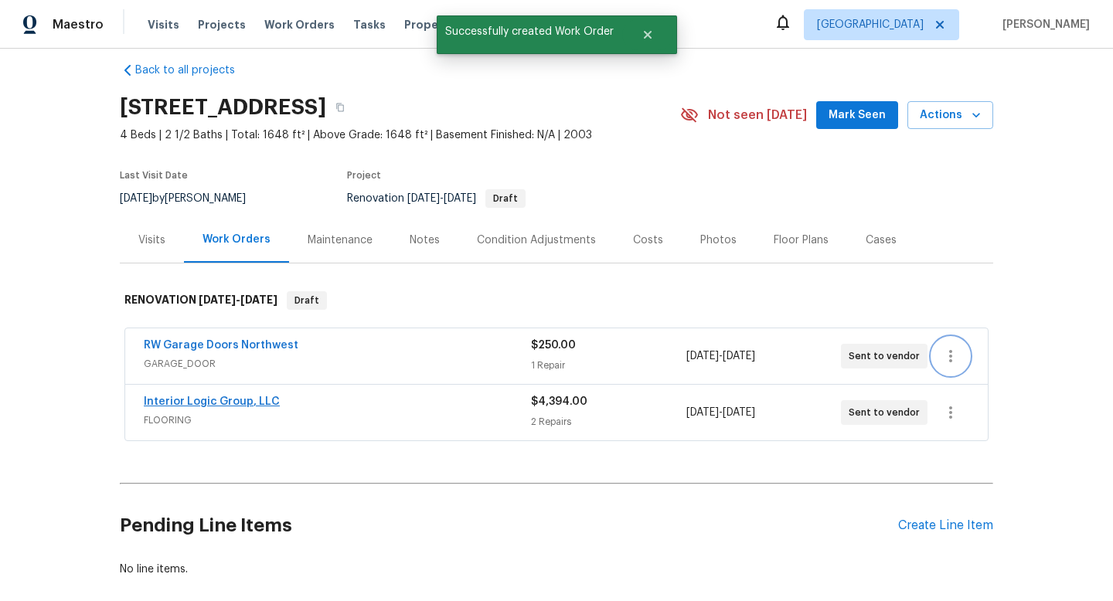
scroll to position [0, 0]
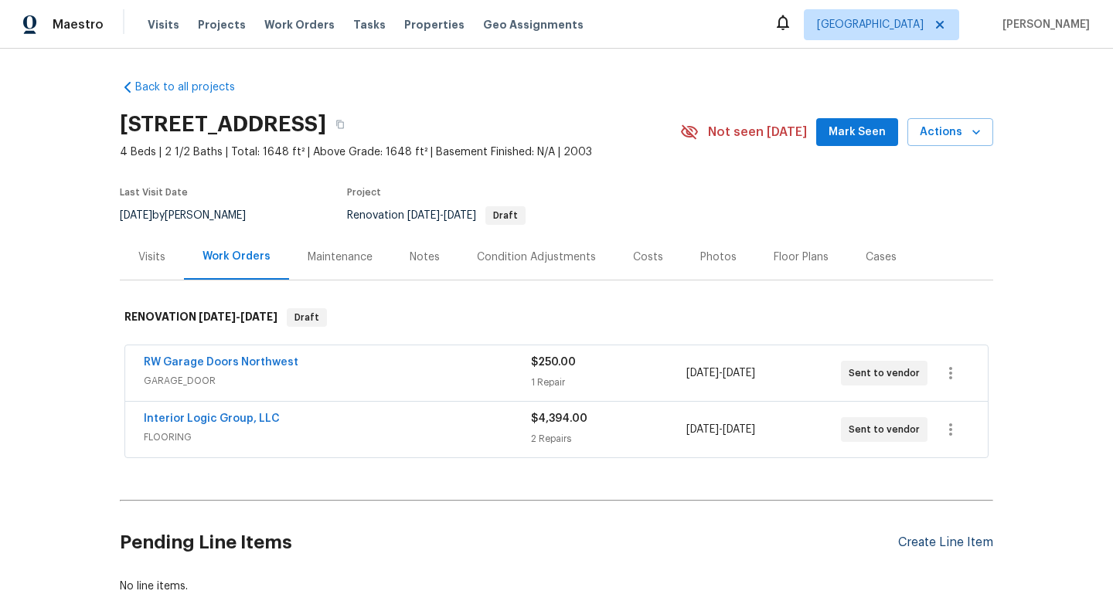
click at [960, 538] on div "Create Line Item" at bounding box center [945, 543] width 95 height 15
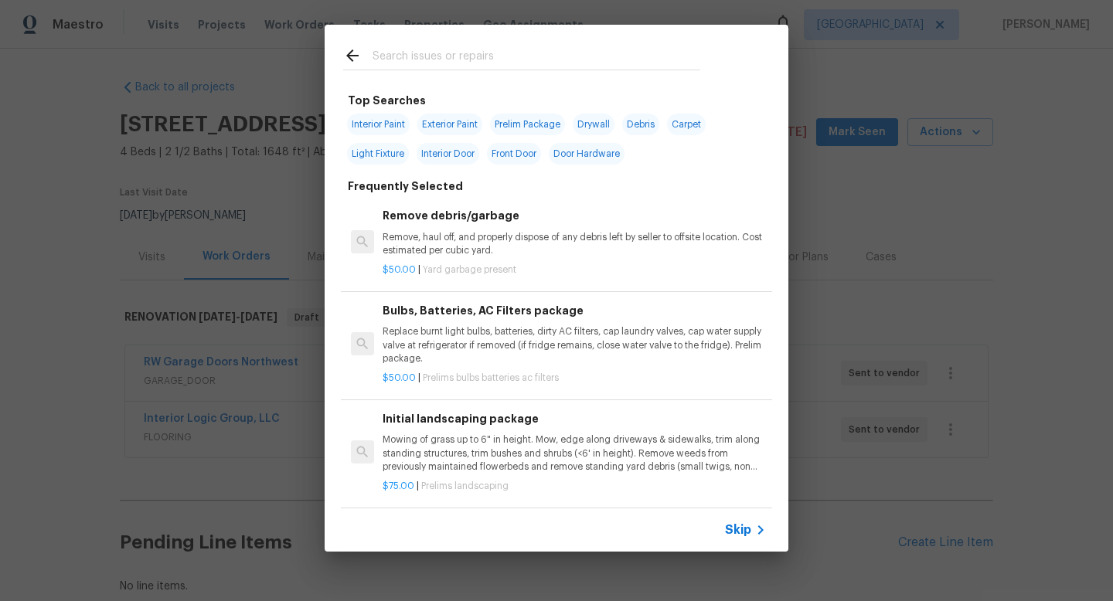
click at [456, 120] on span "Exterior Paint" at bounding box center [449, 125] width 65 height 22
type input "Exterior Paint"
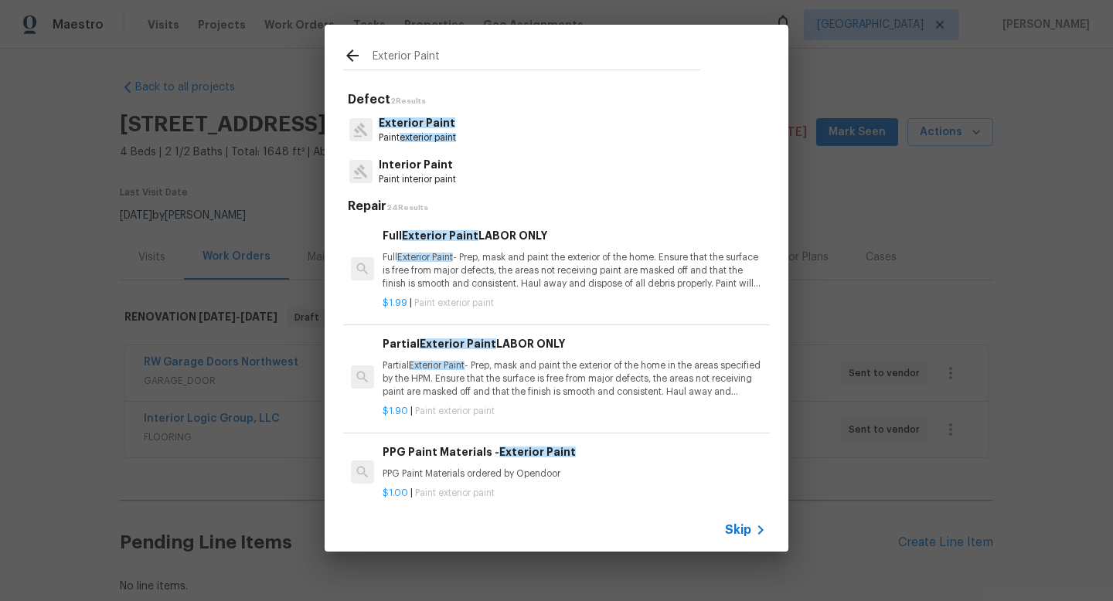
click at [445, 131] on p "Paint exterior paint" at bounding box center [417, 137] width 77 height 13
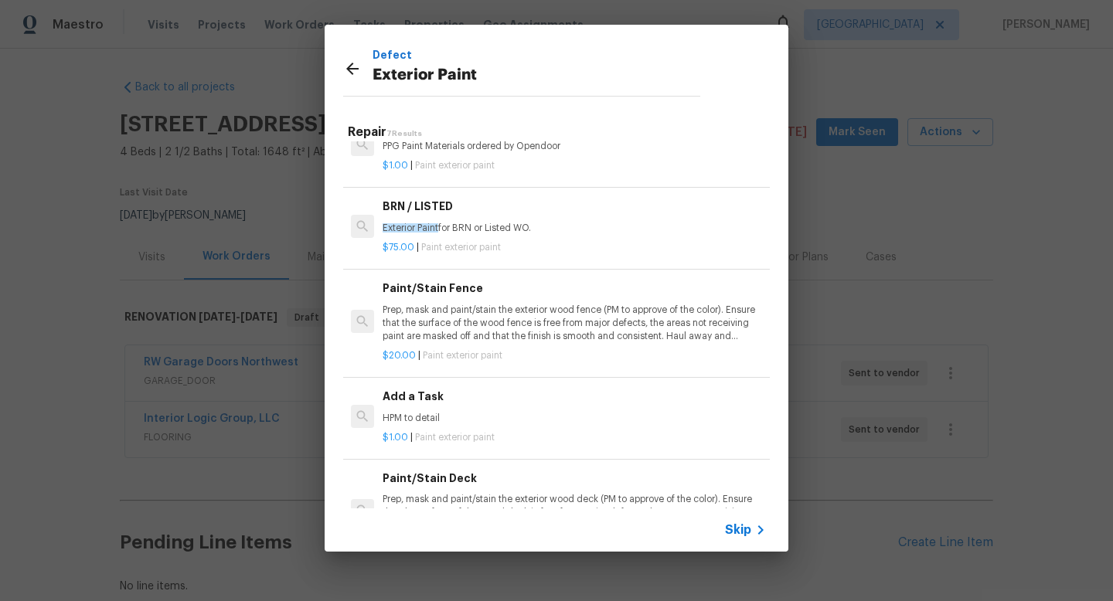
scroll to position [294, 0]
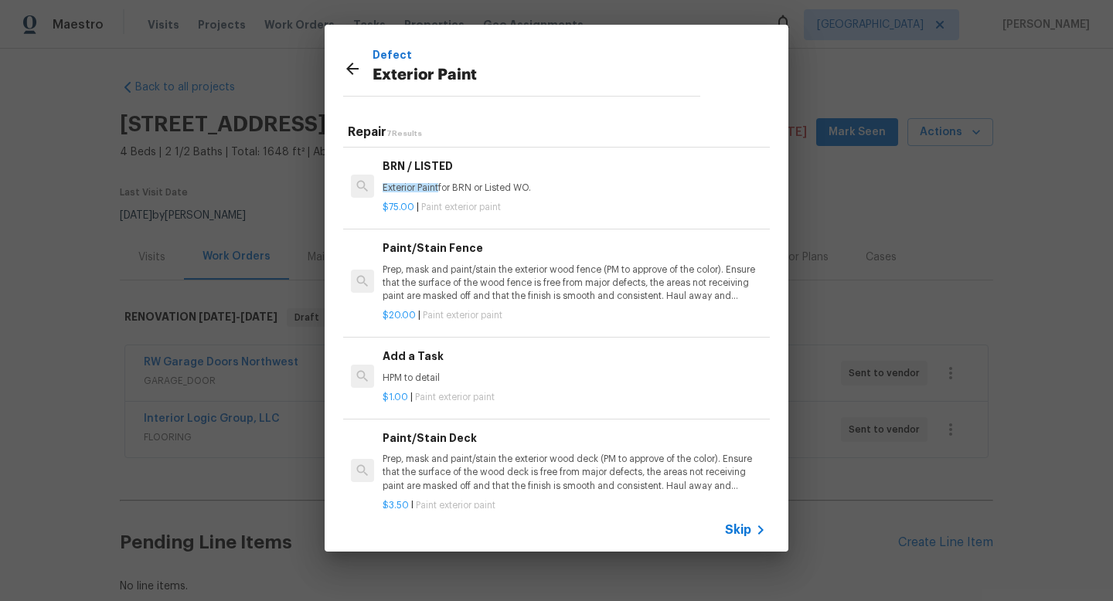
click at [459, 363] on h6 "Add a Task" at bounding box center [574, 356] width 383 height 17
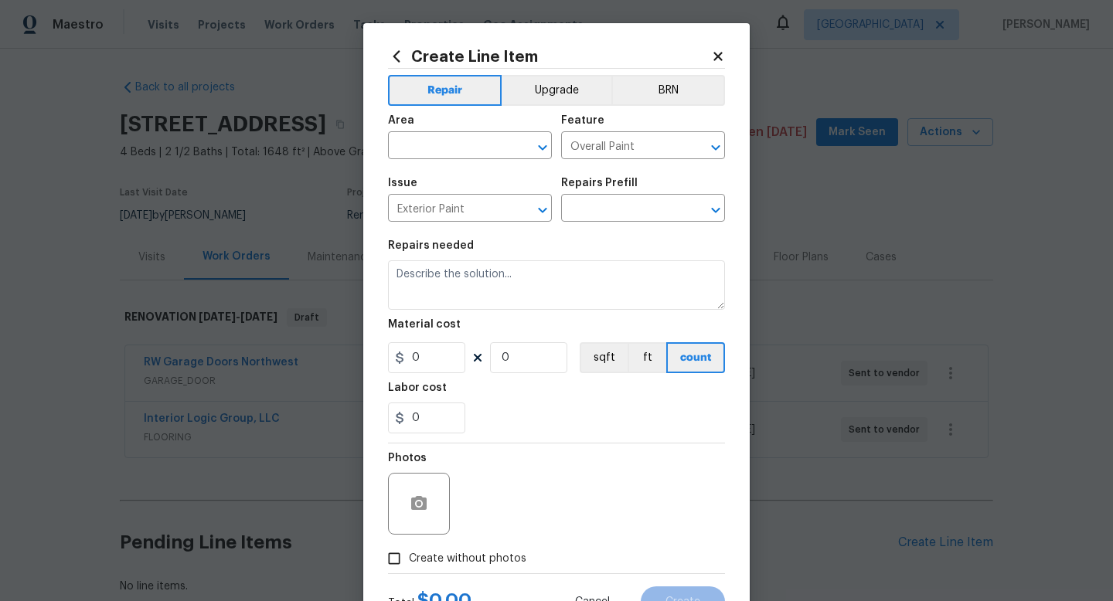
type input "Add a Task $1.00"
type textarea "HPM to detail"
type input "1"
click at [478, 154] on input "text" at bounding box center [448, 147] width 121 height 24
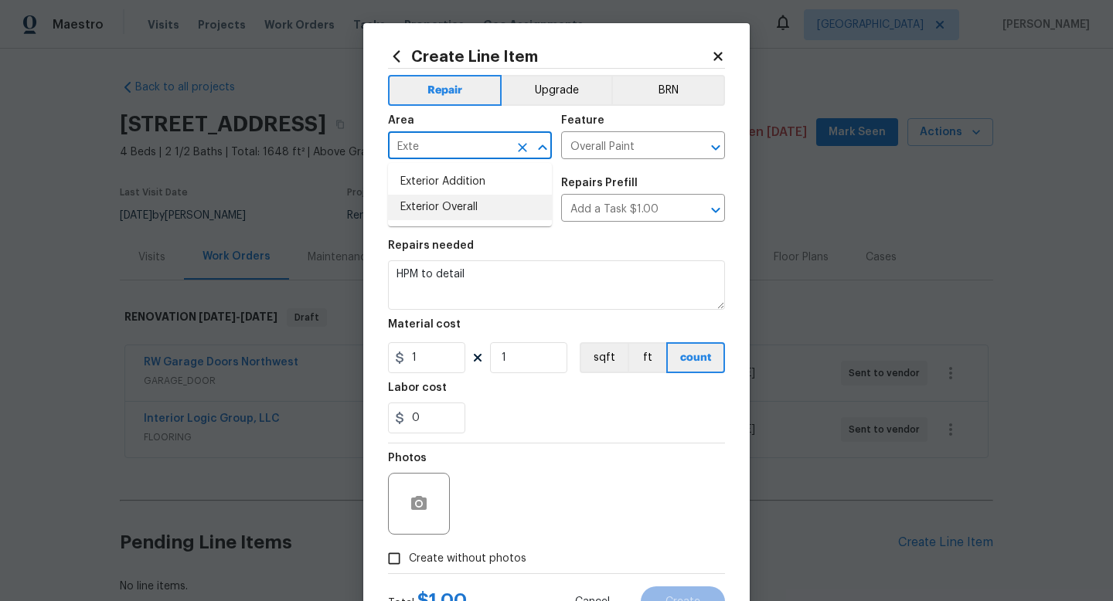
click at [461, 206] on li "Exterior Overall" at bounding box center [470, 208] width 164 height 26
type input "Exterior Overall"
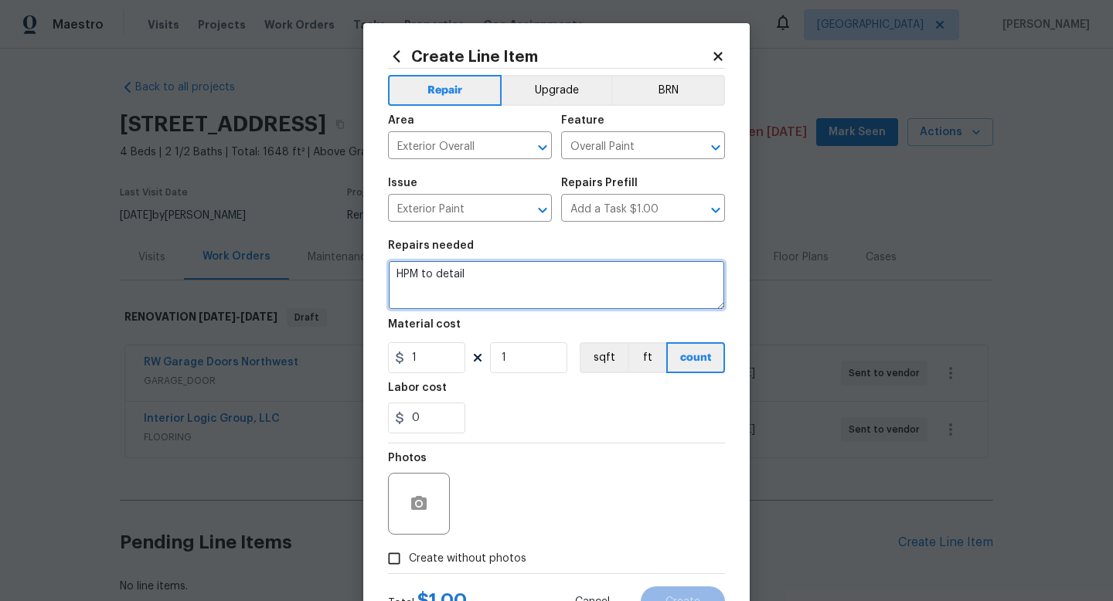
drag, startPoint x: 485, startPoint y: 283, endPoint x: 314, endPoint y: 257, distance: 172.8
click at [314, 258] on div "Create Line Item Repair Upgrade BRN Area Exterior Overall ​ Feature Overall Pai…" at bounding box center [556, 300] width 1113 height 601
click at [395, 274] on textarea "Paint front columns white" at bounding box center [556, 285] width 337 height 49
click at [581, 274] on textarea "Please caulk in gaps as needed and Paint front columns white" at bounding box center [556, 285] width 337 height 49
click at [720, 276] on textarea "Please caulk in gaps as needed and paint front columns white" at bounding box center [556, 285] width 337 height 49
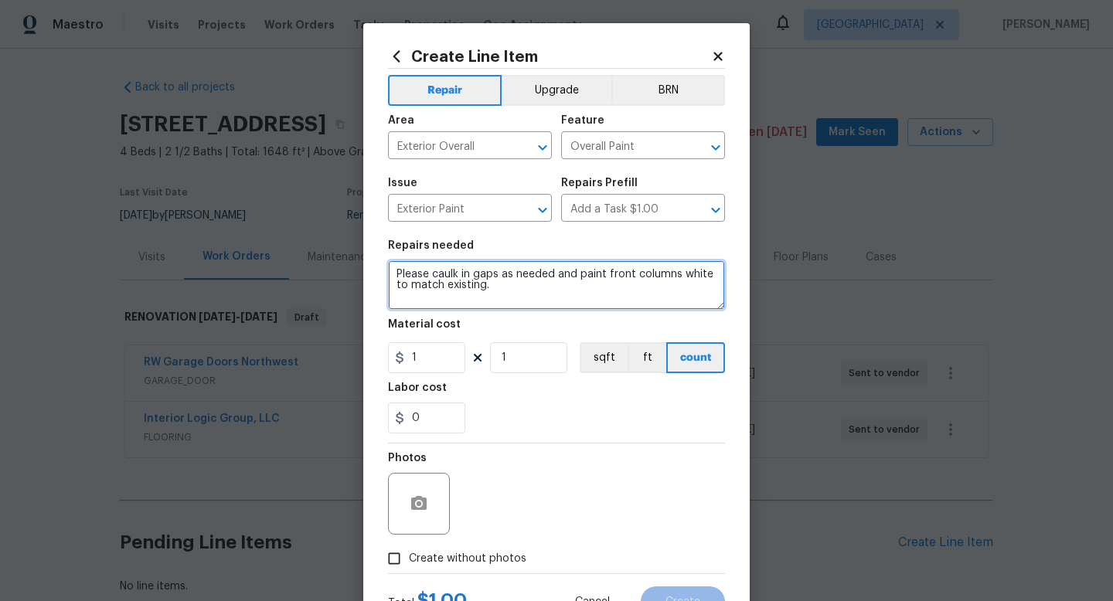
type textarea "Please caulk in gaps as needed and paint front columns white to match existing."
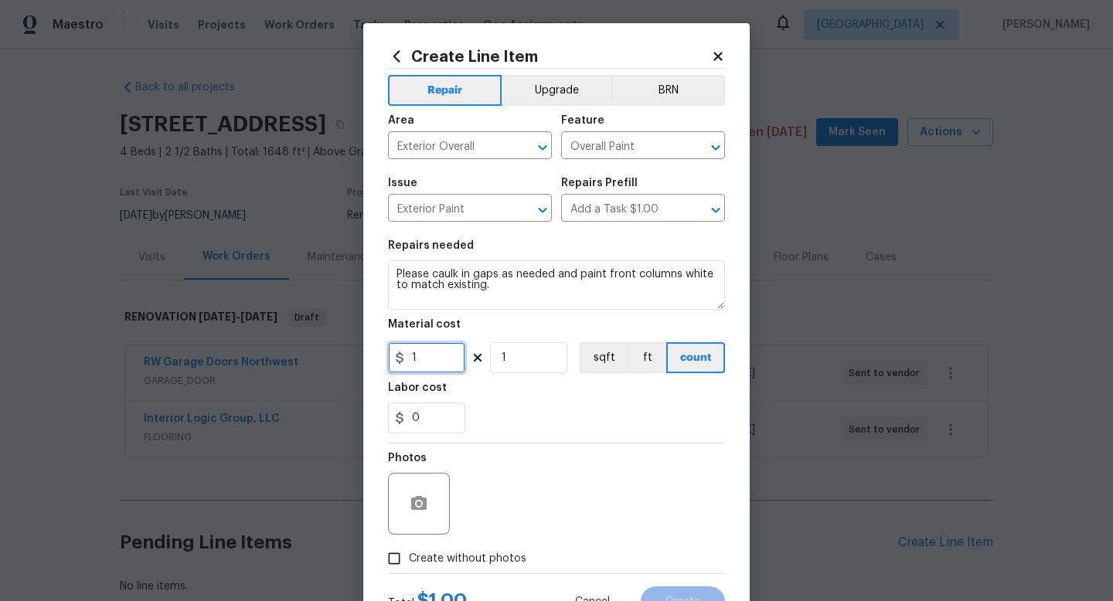
click at [456, 355] on input "1" at bounding box center [426, 357] width 77 height 31
type input "125"
click at [531, 444] on div at bounding box center [556, 443] width 337 height 1
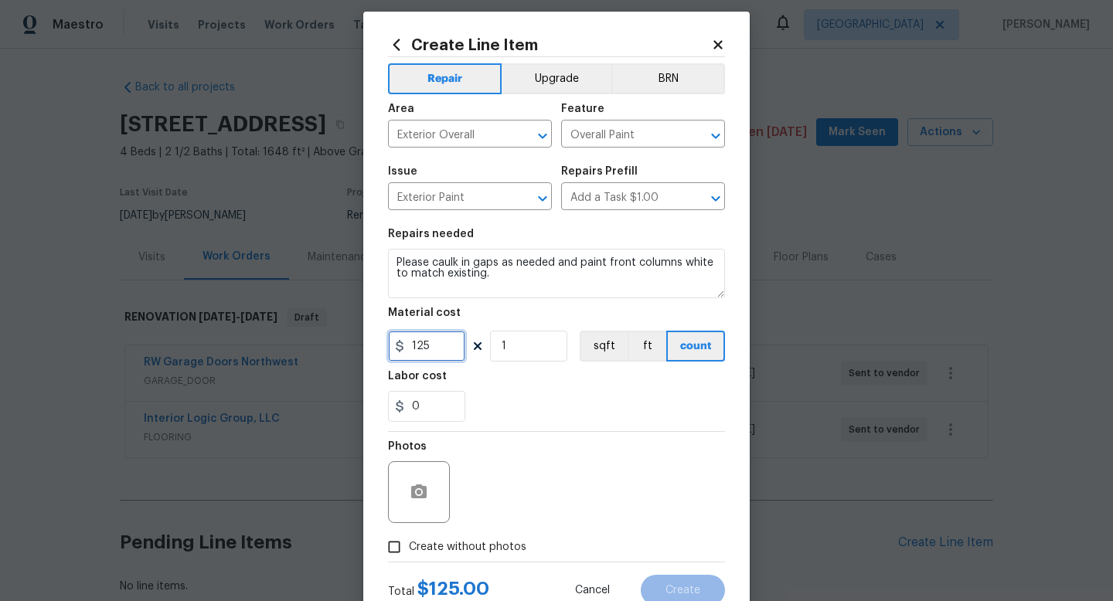
click at [440, 348] on input "125" at bounding box center [426, 346] width 77 height 31
click at [405, 550] on input "Create without photos" at bounding box center [394, 547] width 29 height 29
checkbox input "true"
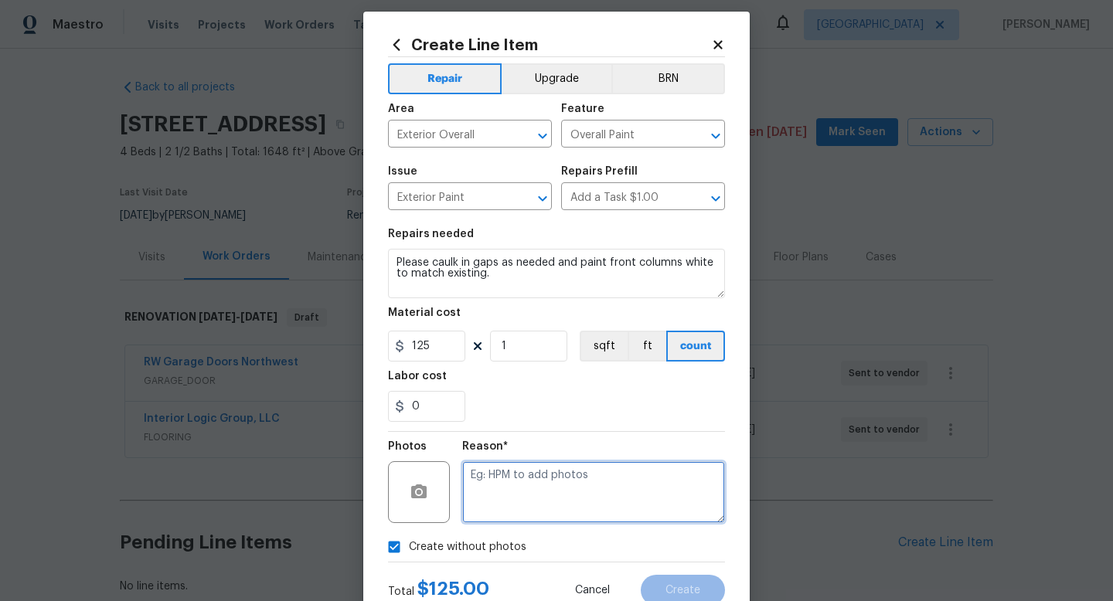
click at [571, 486] on textarea at bounding box center [593, 493] width 263 height 62
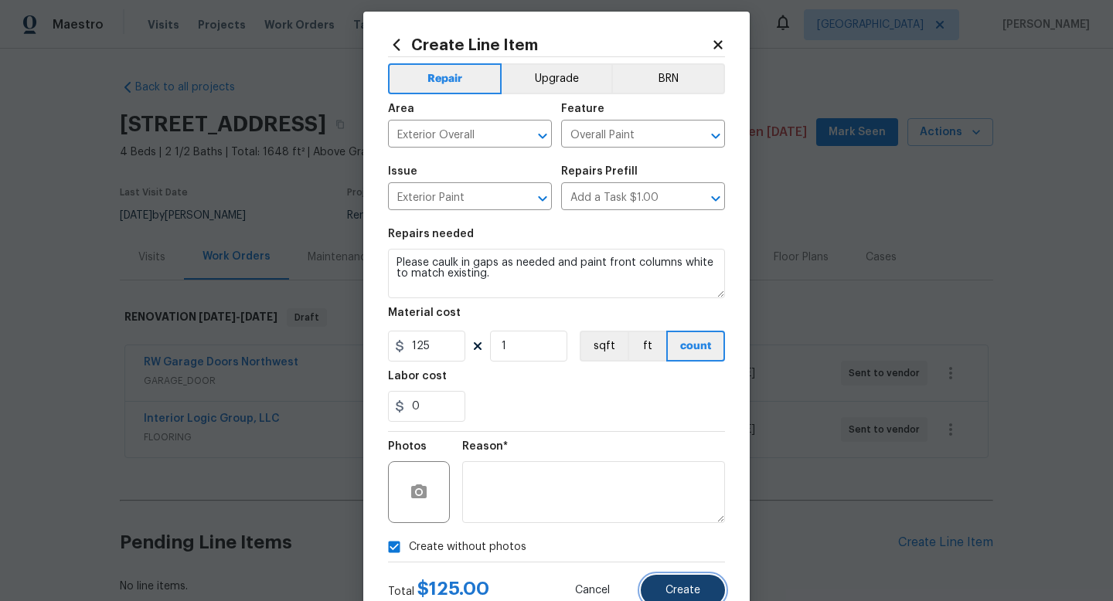
click at [693, 596] on span "Create" at bounding box center [683, 591] width 35 height 12
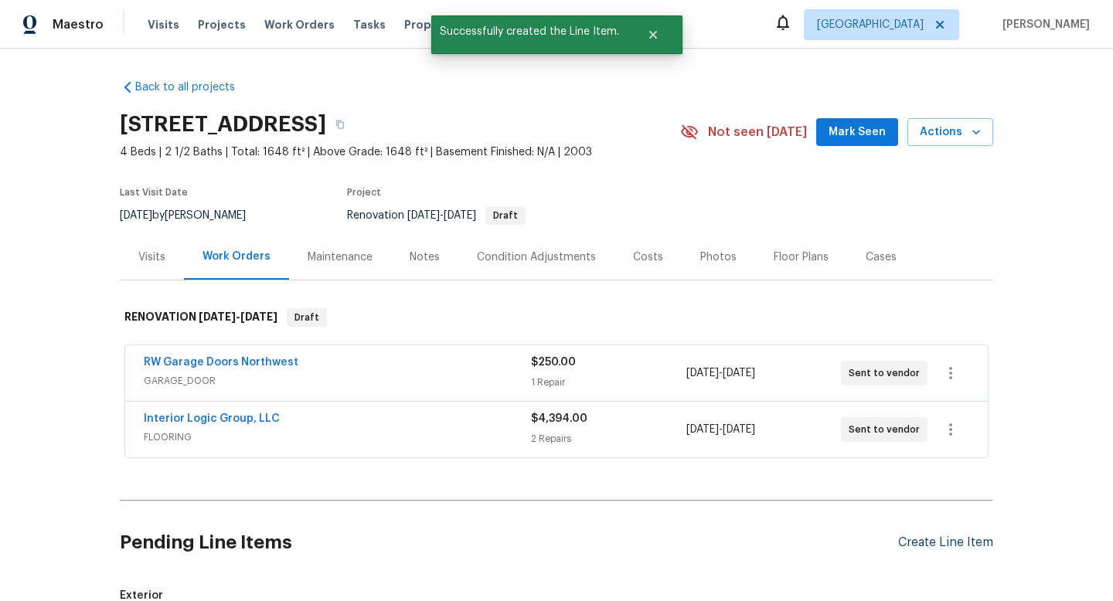
click at [934, 543] on div "Create Line Item" at bounding box center [945, 543] width 95 height 15
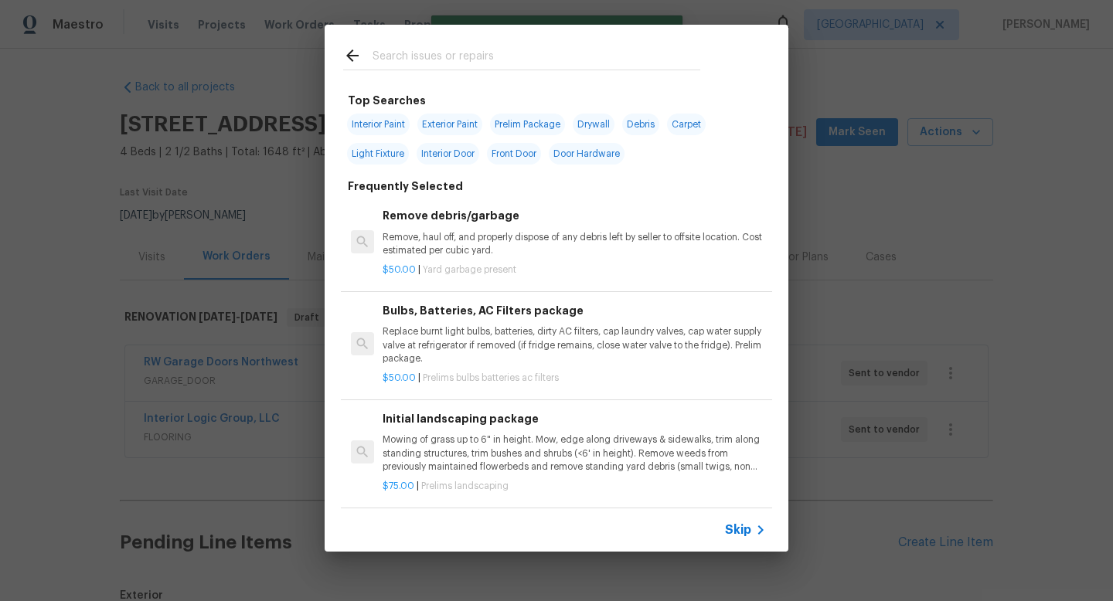
click at [479, 53] on input "text" at bounding box center [537, 57] width 328 height 23
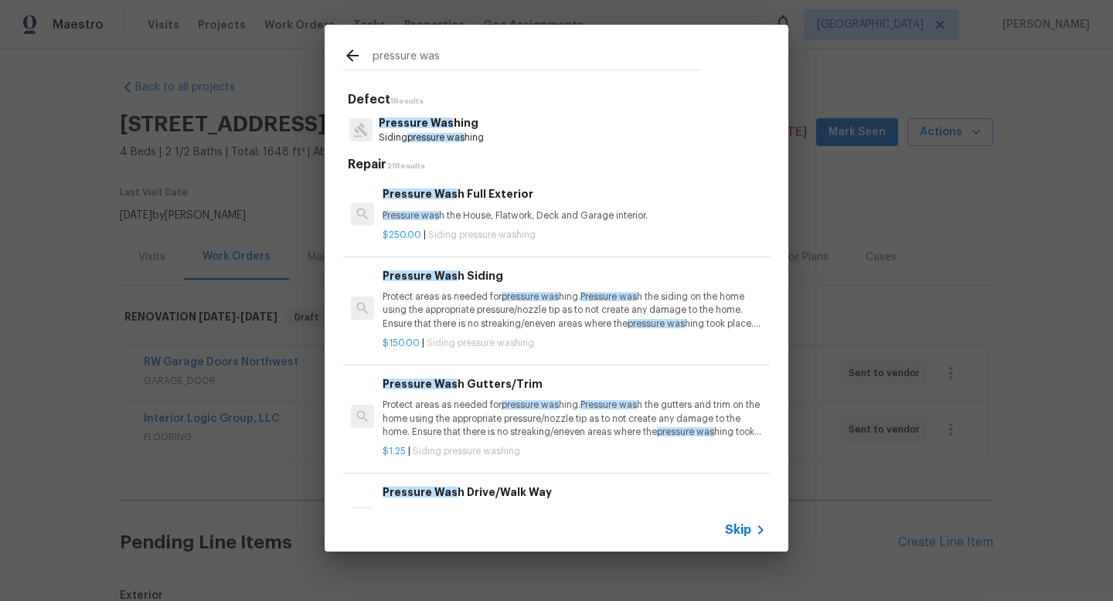
type input "pressure was"
click at [474, 219] on p "Pressure was h the House, Flatwork, Deck and Garage interior." at bounding box center [574, 216] width 383 height 13
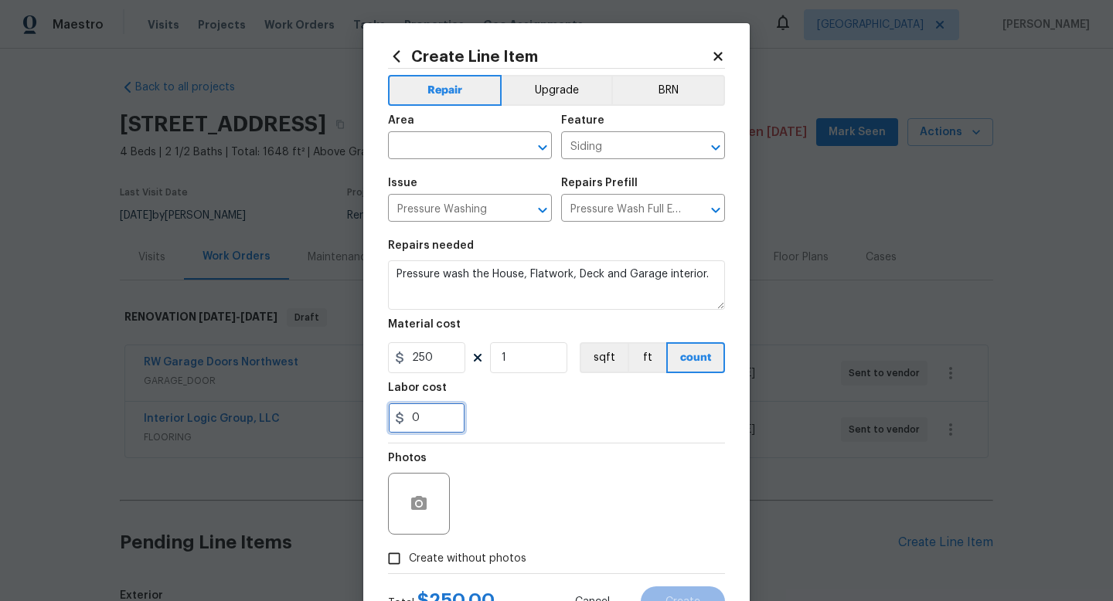
click at [431, 409] on input "0" at bounding box center [426, 418] width 77 height 31
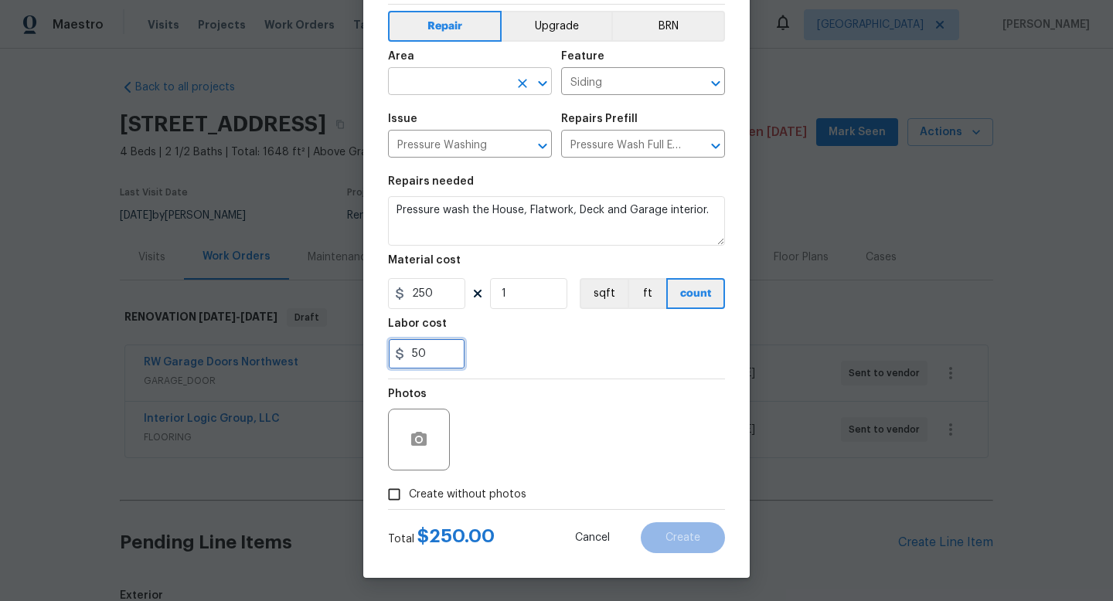
type input "50"
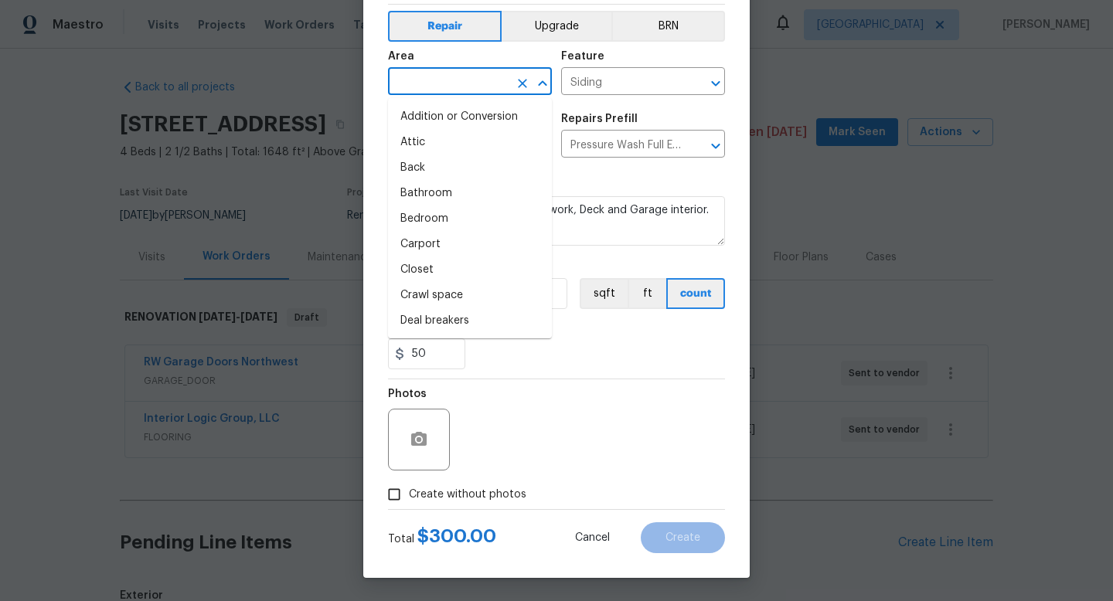
click at [430, 71] on input "text" at bounding box center [448, 83] width 121 height 24
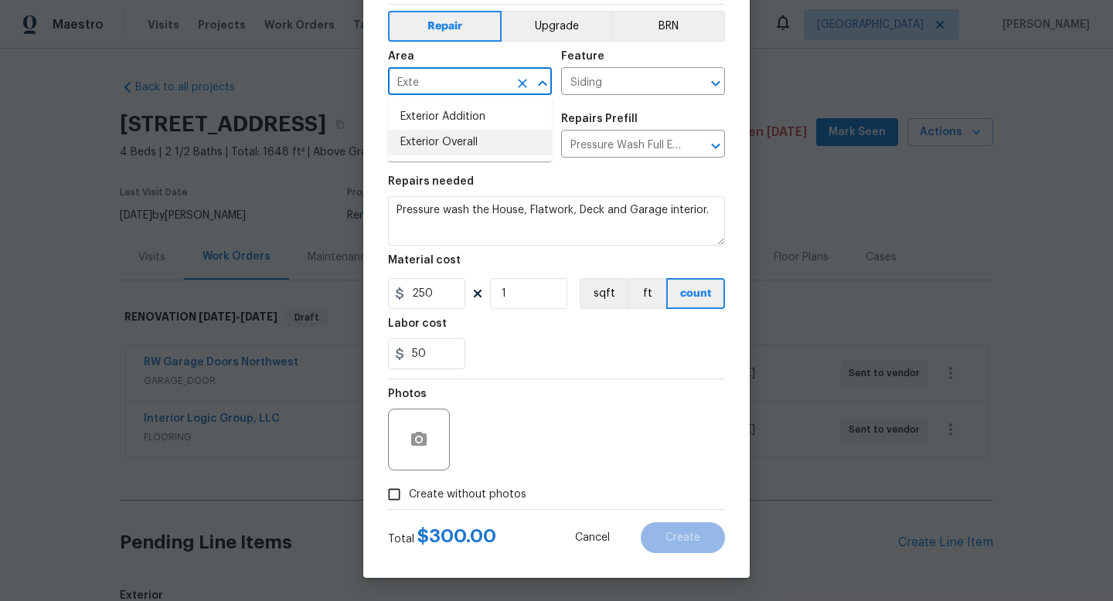
click at [451, 139] on li "Exterior Overall" at bounding box center [470, 143] width 164 height 26
type input "Exterior Overall"
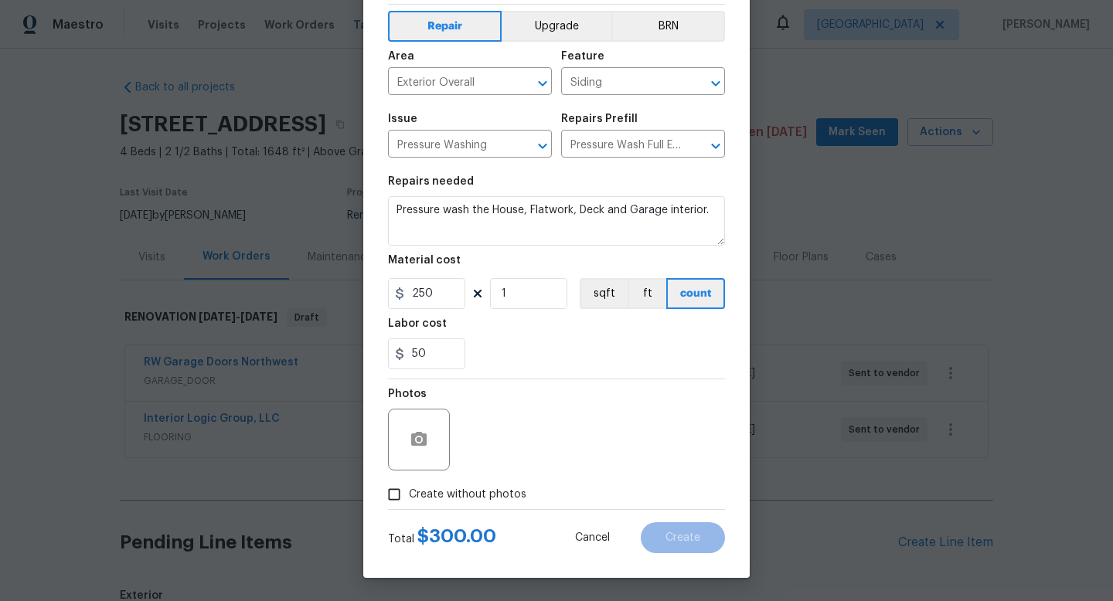
click at [460, 508] on label "Create without photos" at bounding box center [453, 494] width 147 height 29
click at [409, 508] on input "Create without photos" at bounding box center [394, 494] width 29 height 29
checkbox input "true"
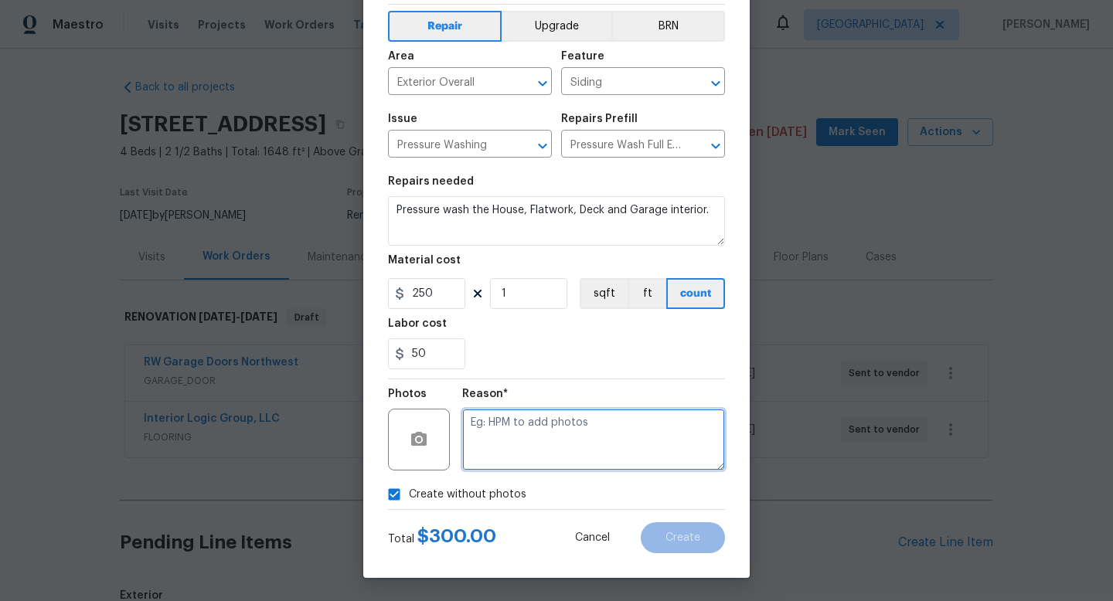
click at [550, 442] on textarea at bounding box center [593, 440] width 263 height 62
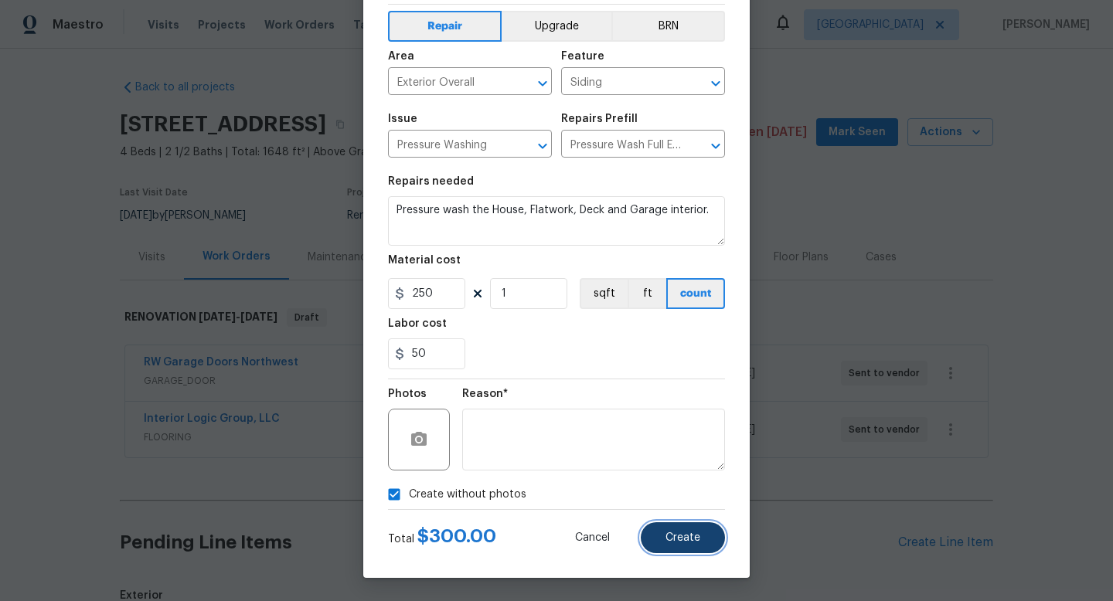
click at [672, 534] on span "Create" at bounding box center [683, 539] width 35 height 12
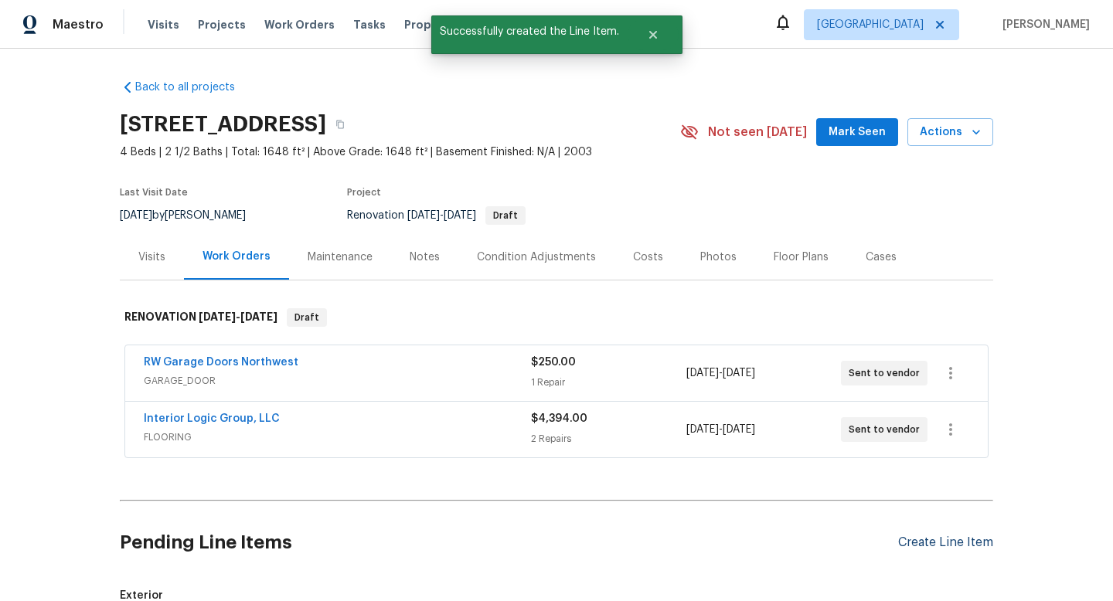
click at [943, 545] on div "Create Line Item" at bounding box center [945, 543] width 95 height 15
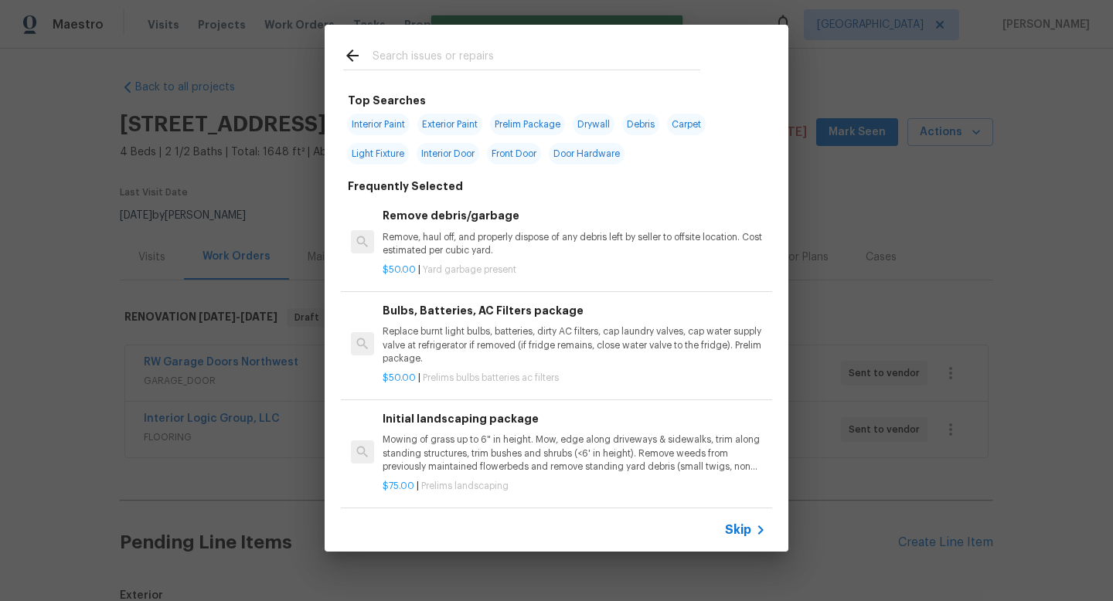
click at [472, 60] on input "text" at bounding box center [537, 57] width 328 height 23
type input "front door"
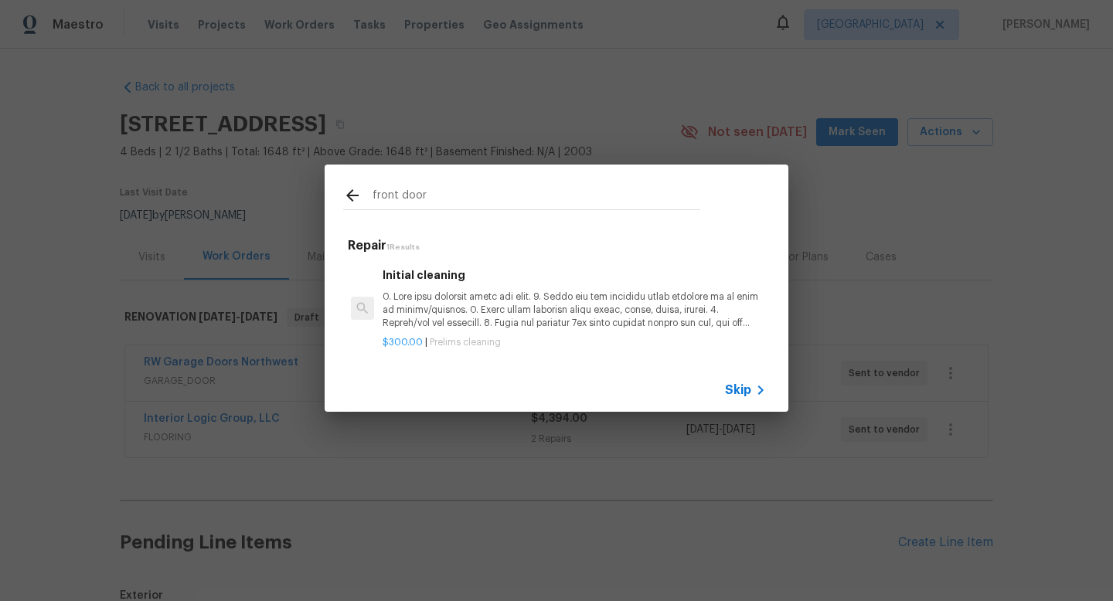
drag, startPoint x: 451, startPoint y: 201, endPoint x: 301, endPoint y: 198, distance: 150.0
click at [302, 199] on div "front door Repair 1 Results Initial cleaning $300.00 | Prelims cleaning Skip" at bounding box center [556, 288] width 1113 height 577
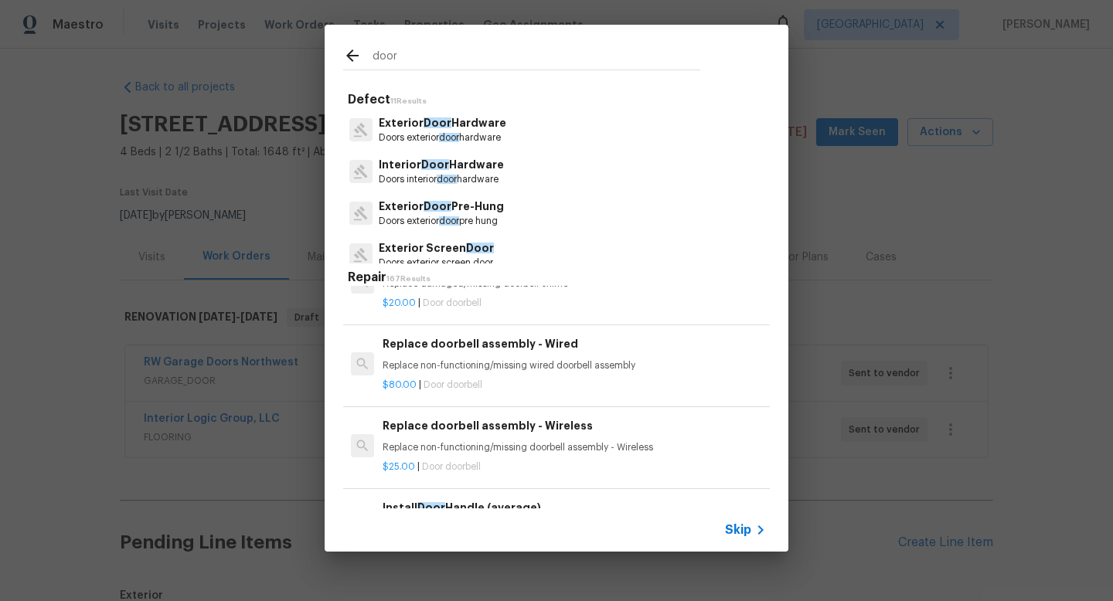
scroll to position [0, 0]
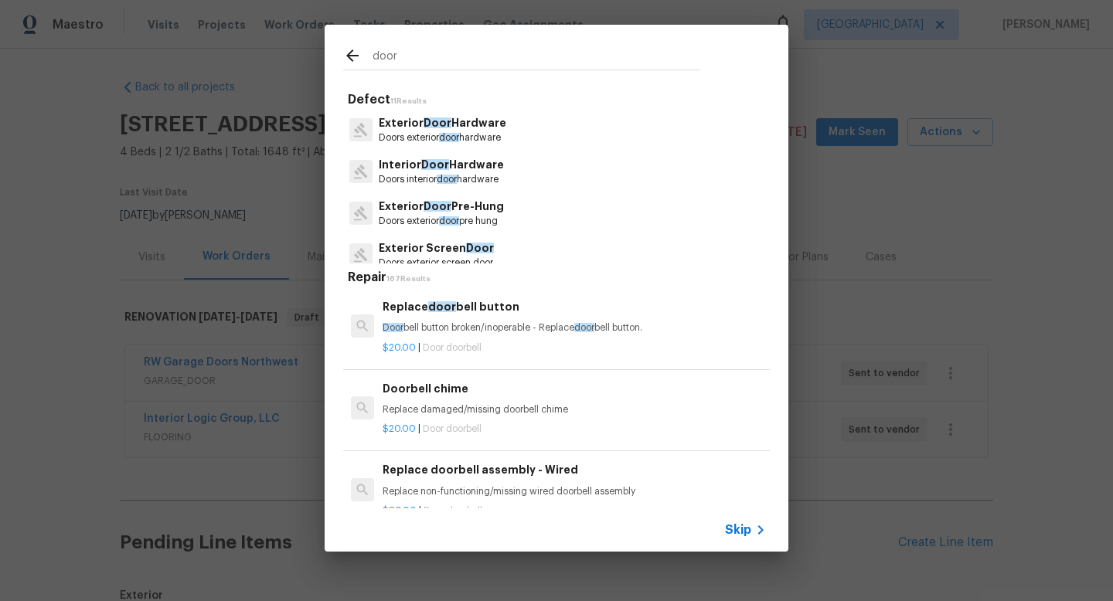
drag, startPoint x: 411, startPoint y: 54, endPoint x: 357, endPoint y: 53, distance: 54.1
click at [357, 54] on div "door" at bounding box center [521, 57] width 357 height 23
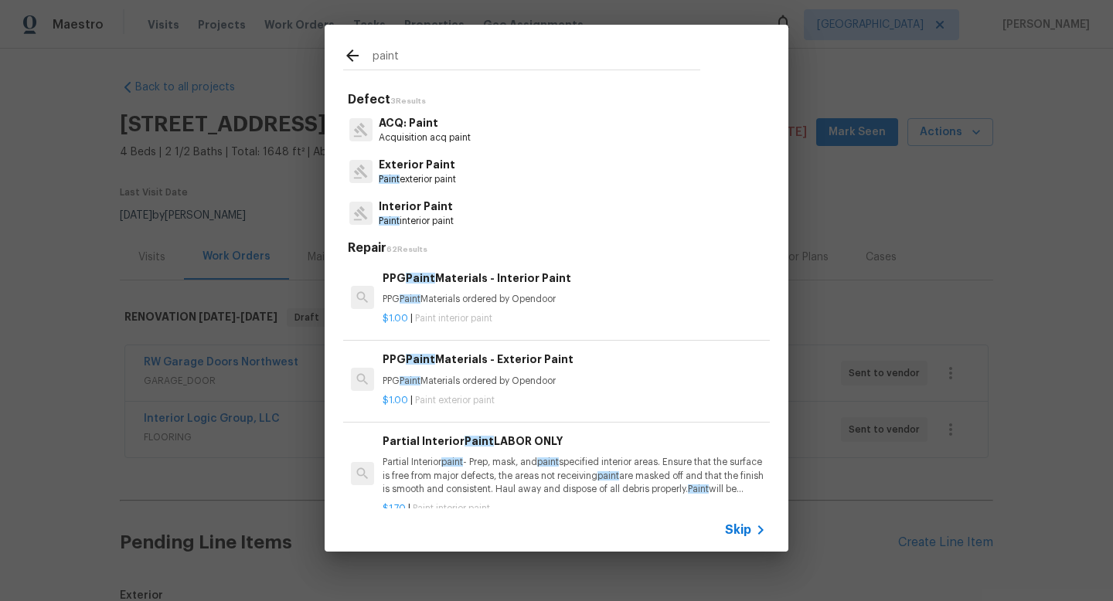
type input "paint"
click at [470, 176] on div "Exterior Paint Paint exterior paint" at bounding box center [556, 172] width 427 height 42
click at [431, 178] on p "Paint exterior paint" at bounding box center [417, 179] width 77 height 13
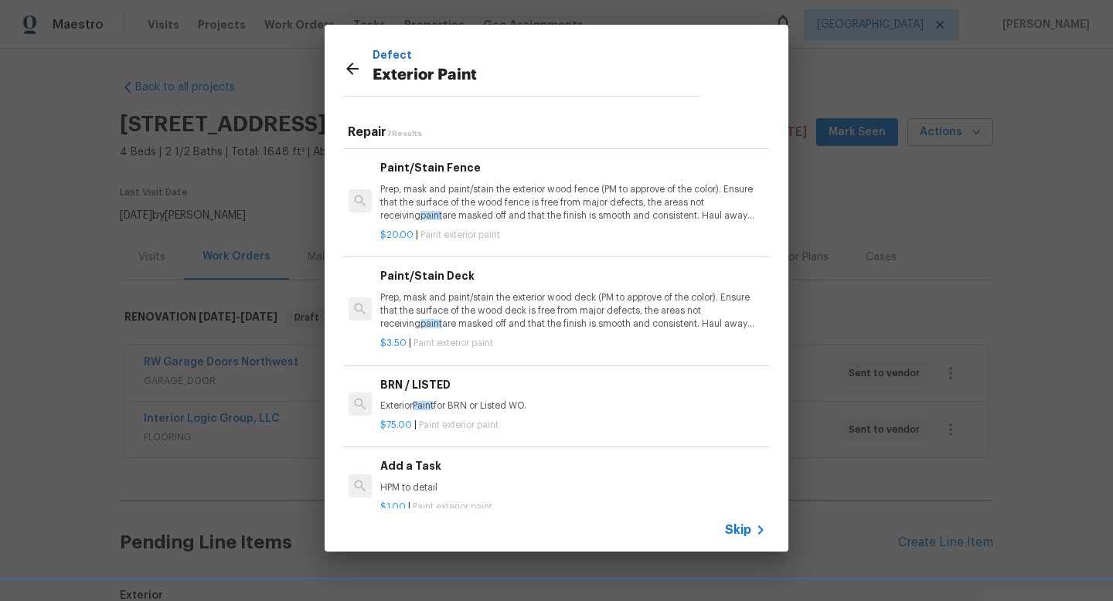
scroll to position [294, 2]
click at [433, 473] on h6 "Add a Task" at bounding box center [571, 464] width 383 height 17
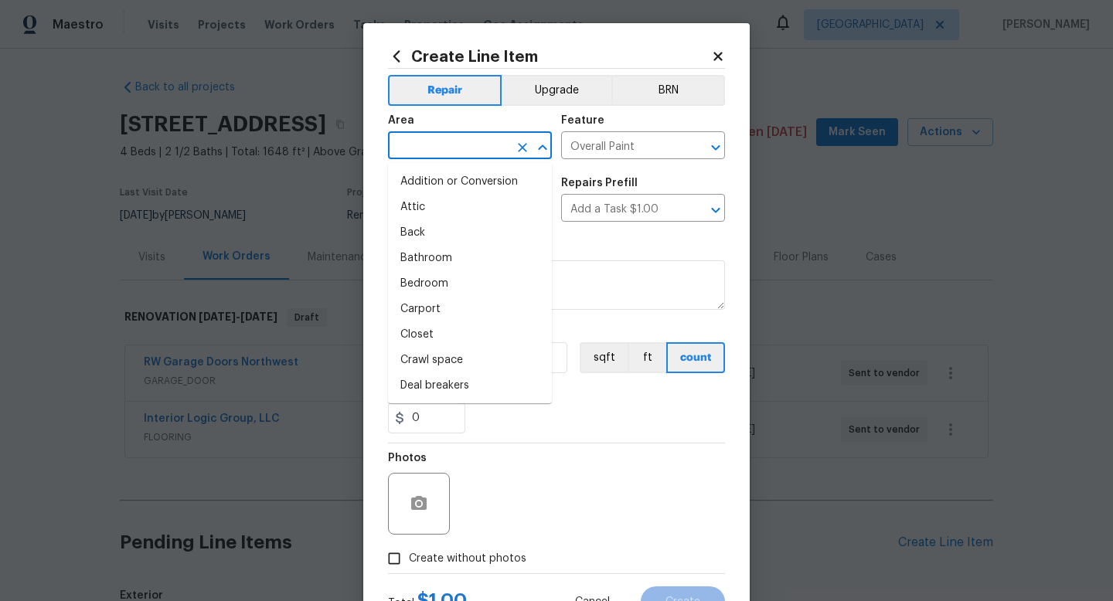
click at [470, 142] on input "text" at bounding box center [448, 147] width 121 height 24
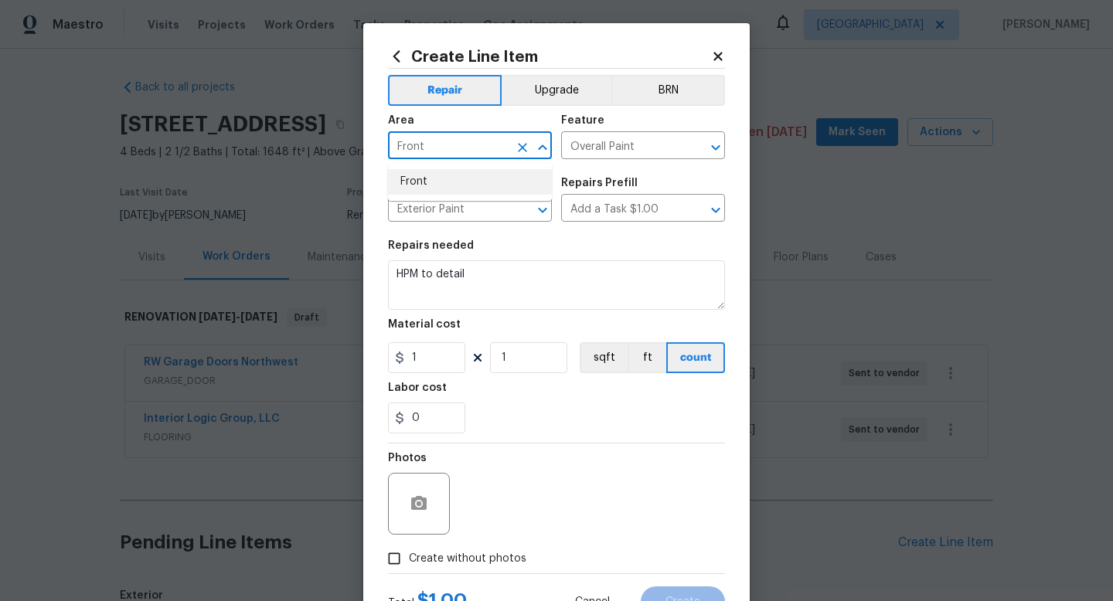
click at [461, 177] on li "Front" at bounding box center [470, 182] width 164 height 26
type input "Front"
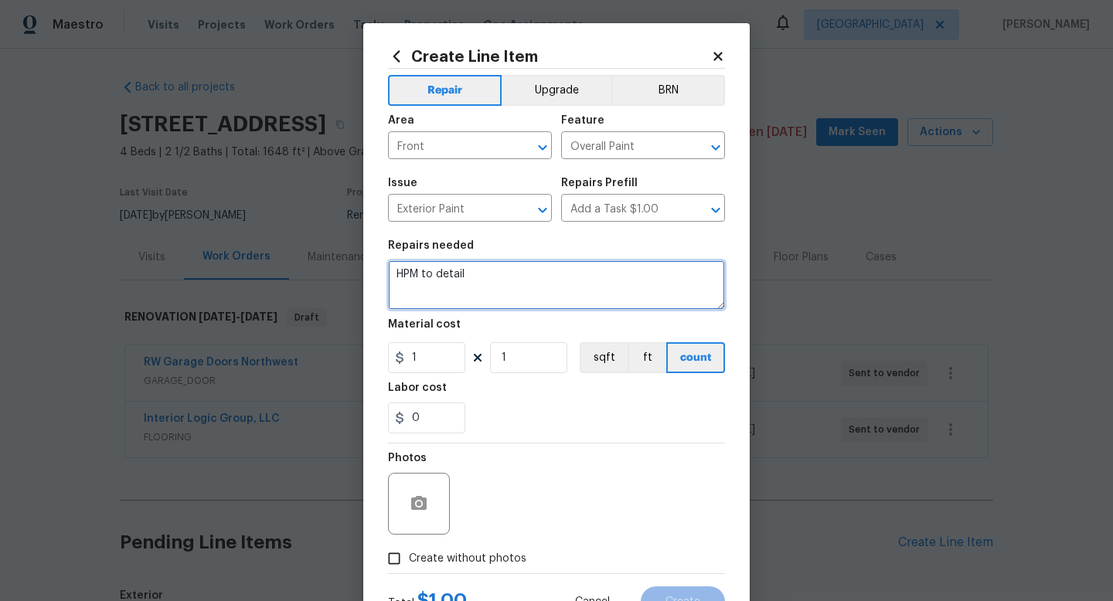
drag, startPoint x: 489, startPoint y: 272, endPoint x: 248, endPoint y: 235, distance: 243.3
click at [248, 235] on div "Create Line Item Repair Upgrade BRN Area Front ​ Feature Overall Paint ​ Issue …" at bounding box center [556, 300] width 1113 height 601
type textarea "P"
type textarea "Remove screen door, paint trim around front door and front door white."
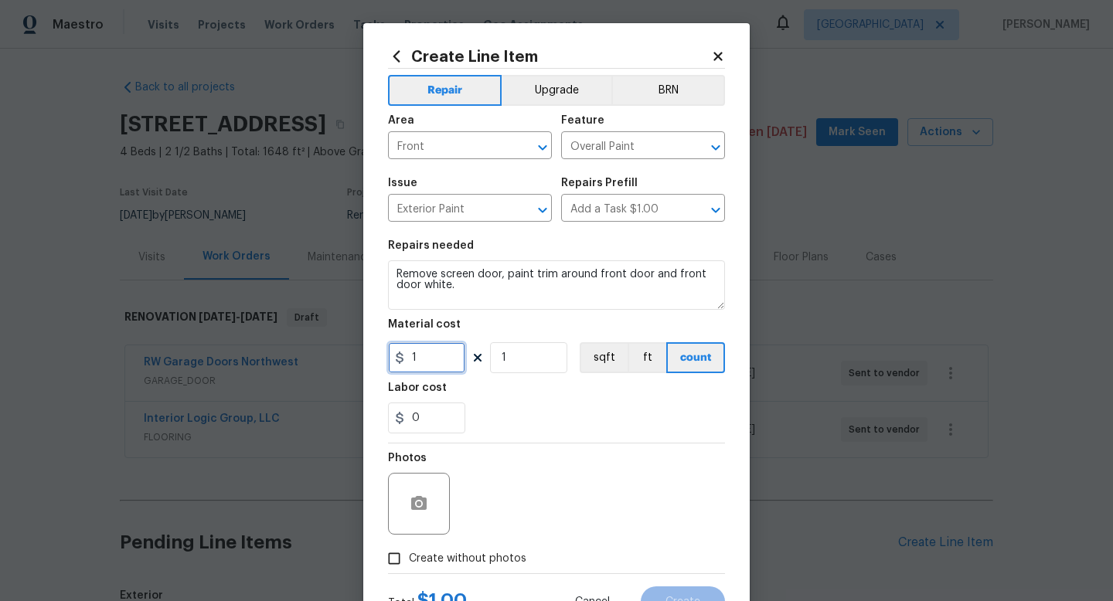
click at [435, 356] on input "1" at bounding box center [426, 357] width 77 height 31
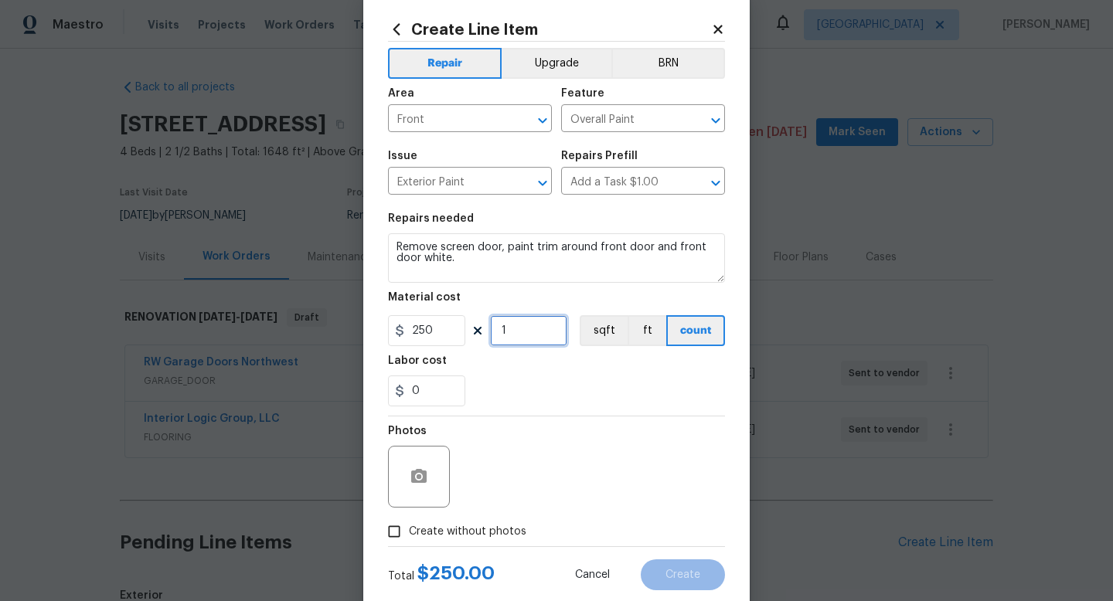
scroll to position [65, 0]
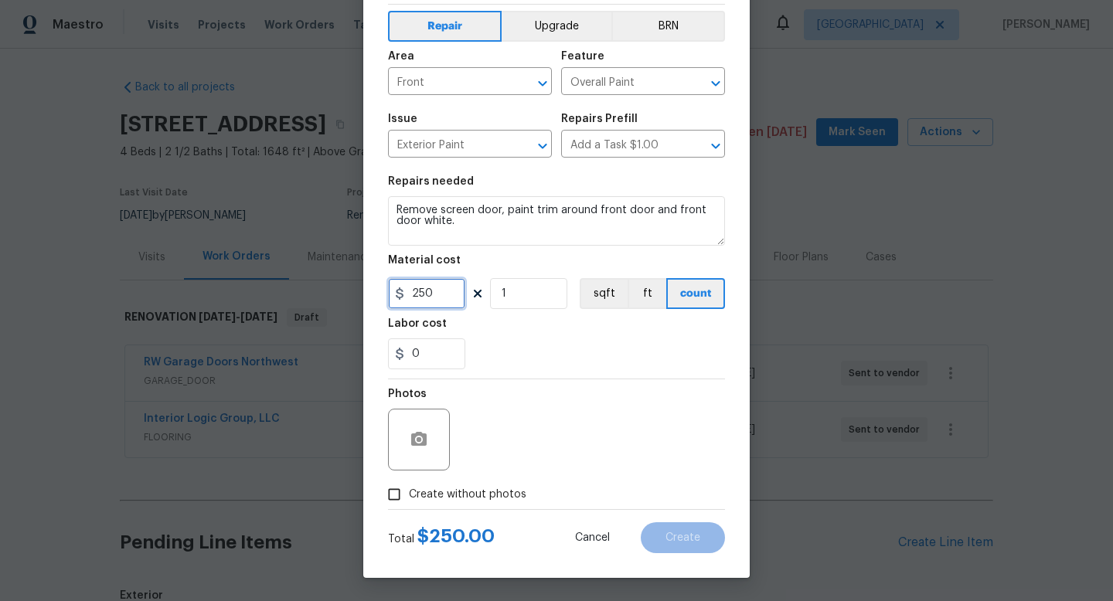
click at [431, 298] on input "250" at bounding box center [426, 293] width 77 height 31
type input "200"
click at [546, 295] on input "1" at bounding box center [528, 293] width 77 height 31
click at [392, 492] on input "Create without photos" at bounding box center [394, 494] width 29 height 29
checkbox input "true"
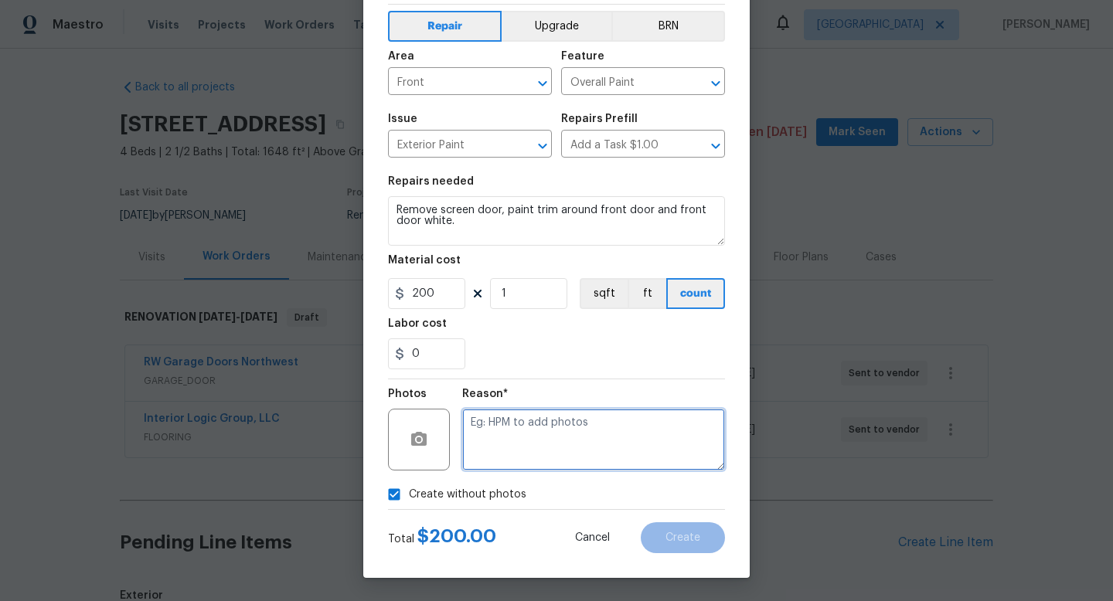
click at [530, 465] on textarea at bounding box center [593, 440] width 263 height 62
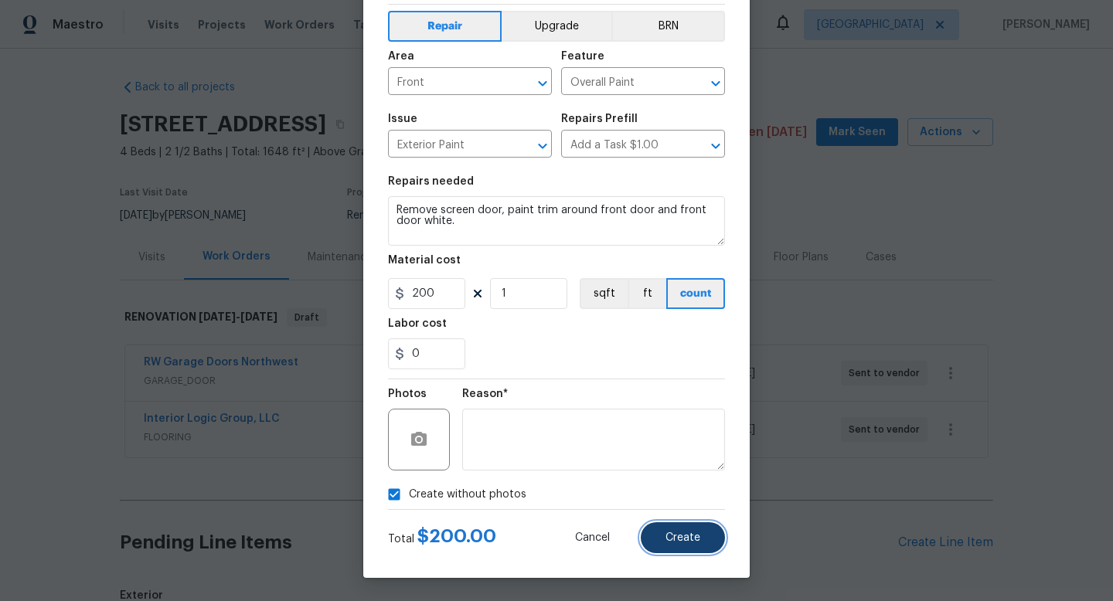
click at [686, 545] on button "Create" at bounding box center [683, 538] width 84 height 31
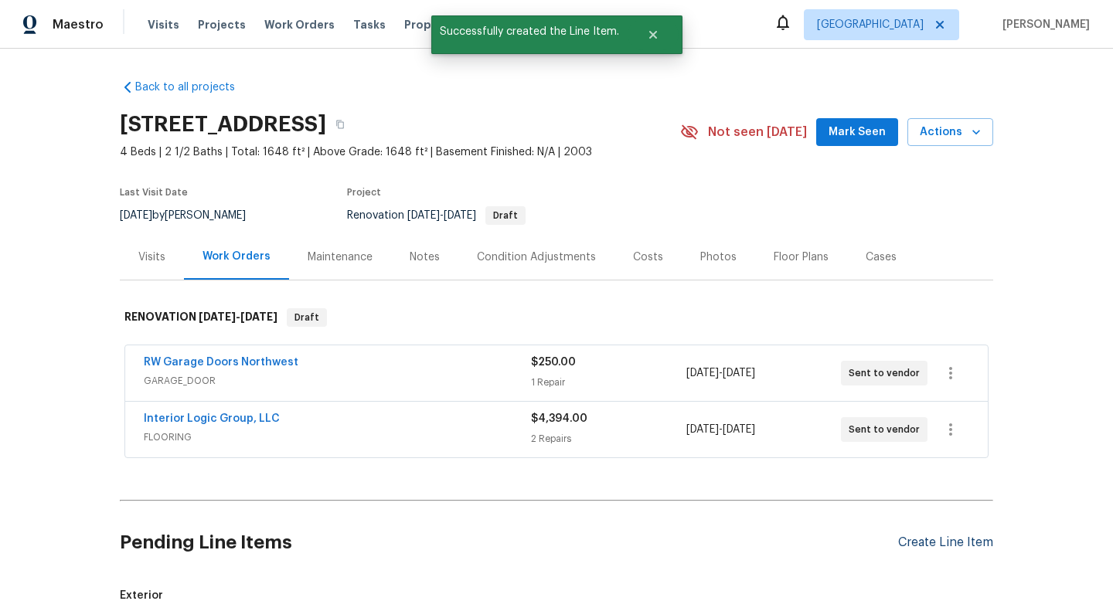
click at [918, 537] on div "Create Line Item" at bounding box center [945, 543] width 95 height 15
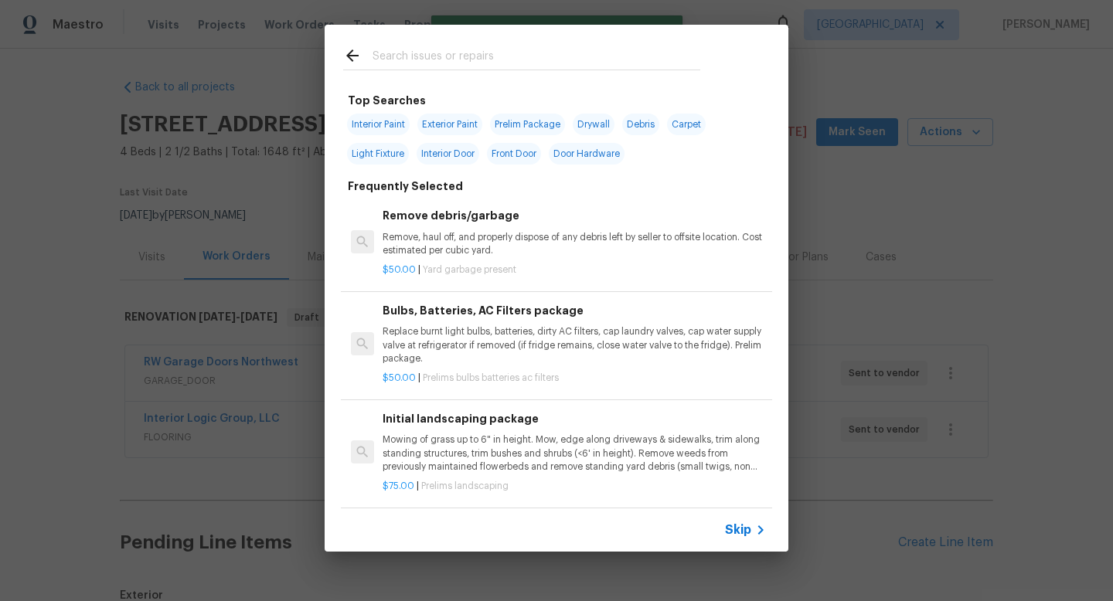
click at [466, 61] on input "text" at bounding box center [537, 57] width 328 height 23
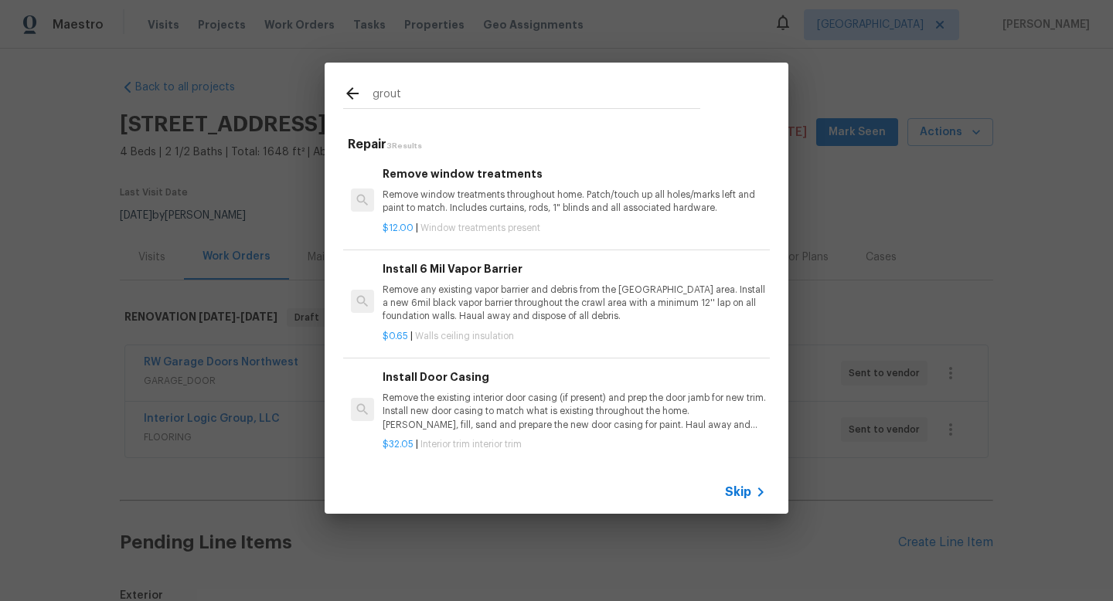
scroll to position [2, 0]
drag, startPoint x: 408, startPoint y: 86, endPoint x: 462, endPoint y: 80, distance: 54.5
click at [462, 80] on div "grout" at bounding box center [522, 93] width 394 height 61
drag, startPoint x: 407, startPoint y: 99, endPoint x: 302, endPoint y: 99, distance: 105.9
click at [302, 99] on div "grout Repair 3 Results Remove window treatments Remove window treatments throug…" at bounding box center [556, 288] width 1113 height 577
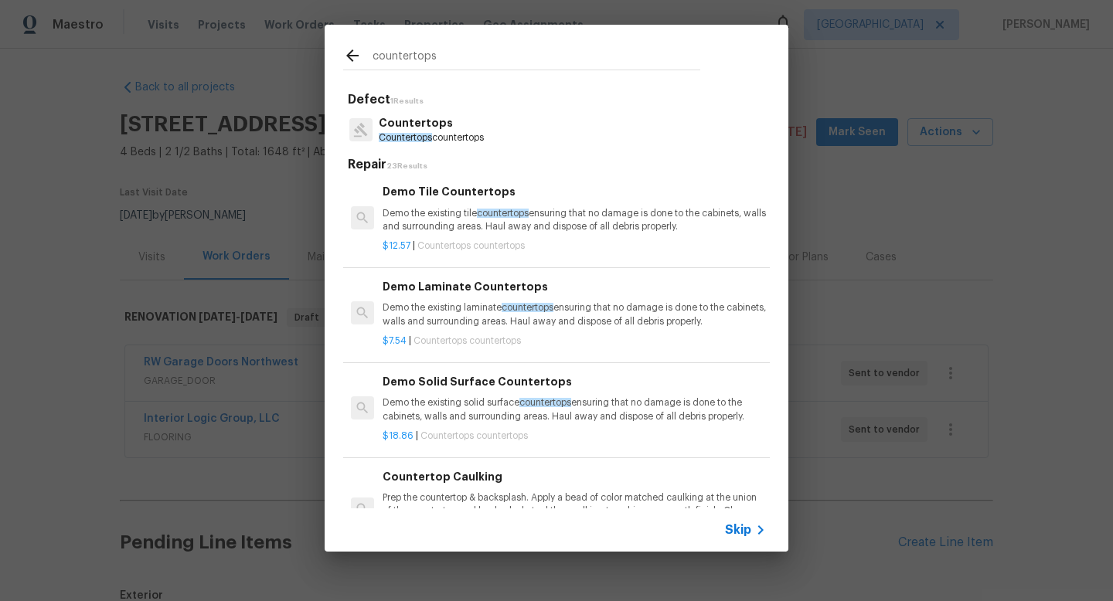
type input "countertops"
click at [470, 138] on p "Countertops countertops" at bounding box center [431, 137] width 105 height 13
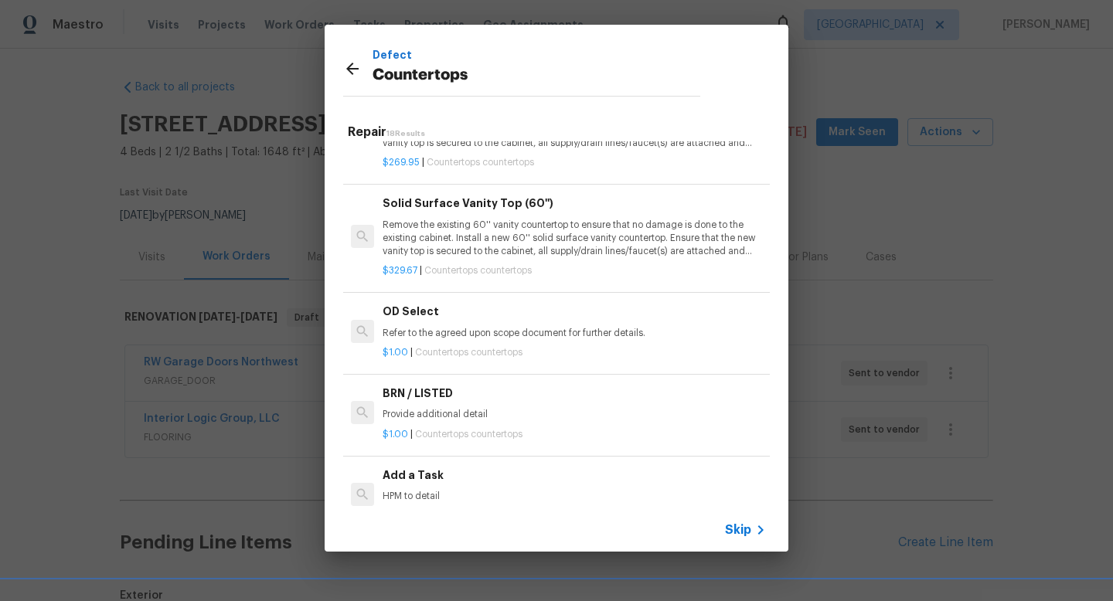
scroll to position [1432, 0]
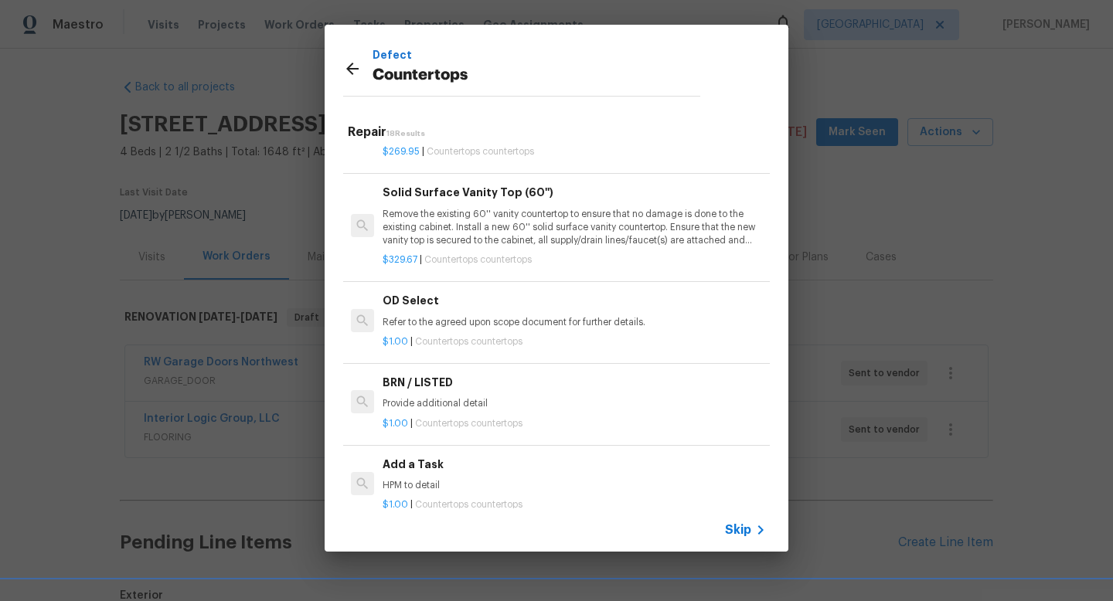
click at [422, 489] on p "HPM to detail" at bounding box center [574, 485] width 383 height 13
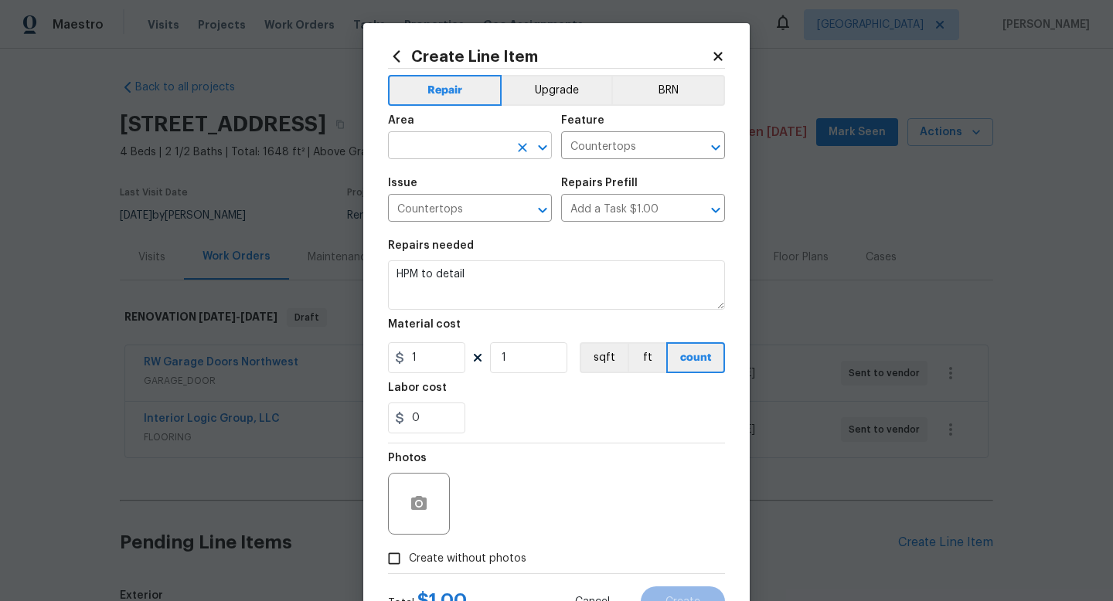
click at [452, 149] on input "text" at bounding box center [448, 147] width 121 height 24
click at [452, 179] on li "Kitchen" at bounding box center [470, 182] width 164 height 26
type input "Kitchen"
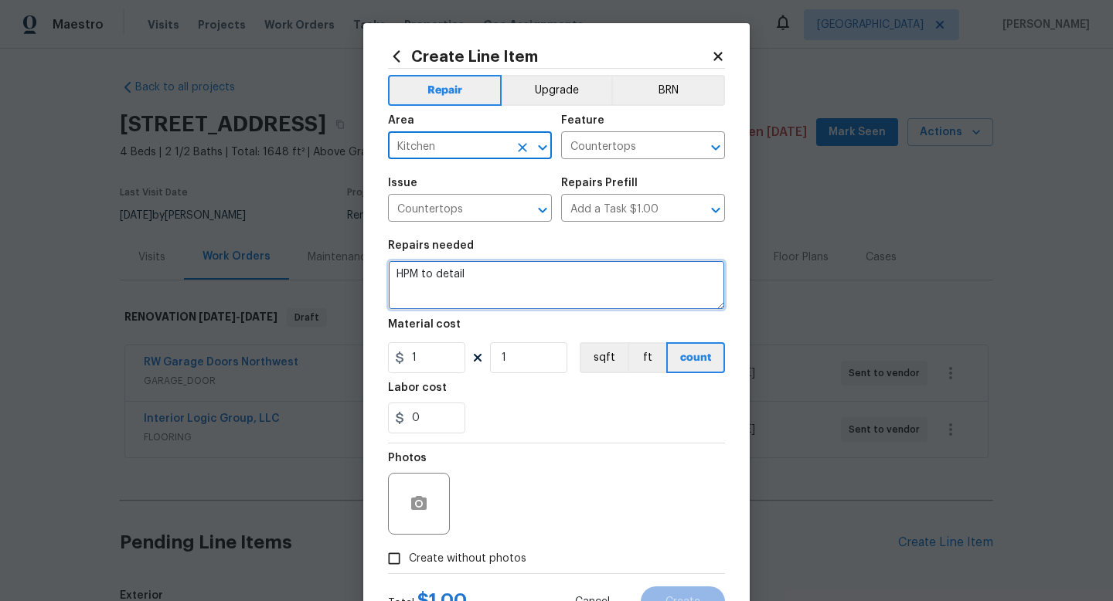
click at [523, 275] on textarea "HPM to detail" at bounding box center [556, 285] width 337 height 49
drag, startPoint x: 506, startPoint y: 275, endPoint x: 346, endPoint y: 271, distance: 160.1
click at [347, 271] on div "Create Line Item Repair Upgrade BRN Area Kitchen ​ Feature Countertops ​ Issue …" at bounding box center [556, 300] width 1113 height 601
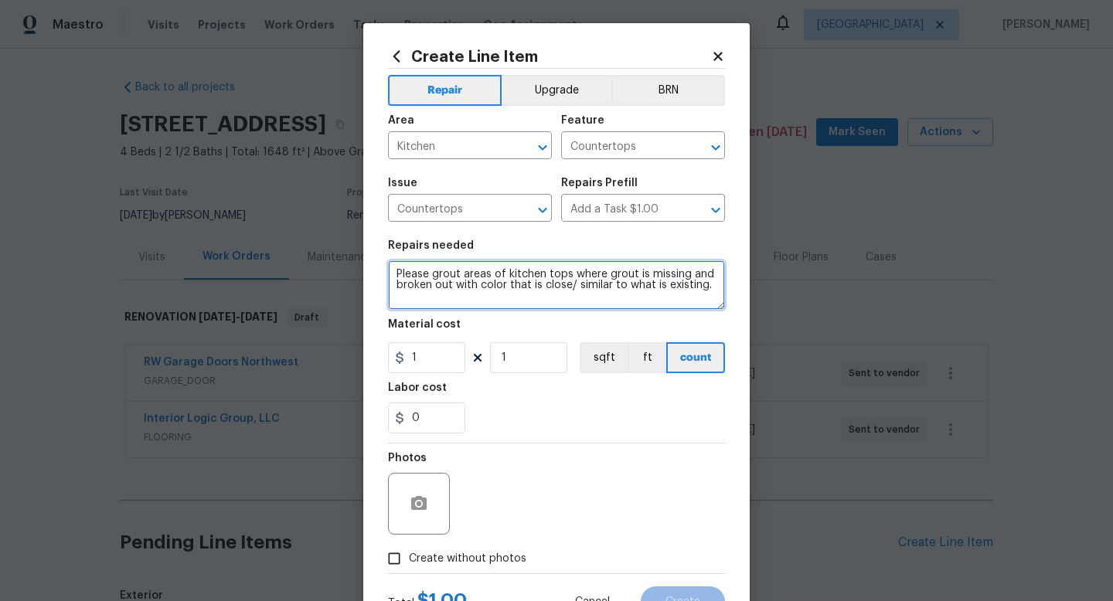
type textarea "Please grout areas of kitchen tops where grout is missing and broken out with c…"
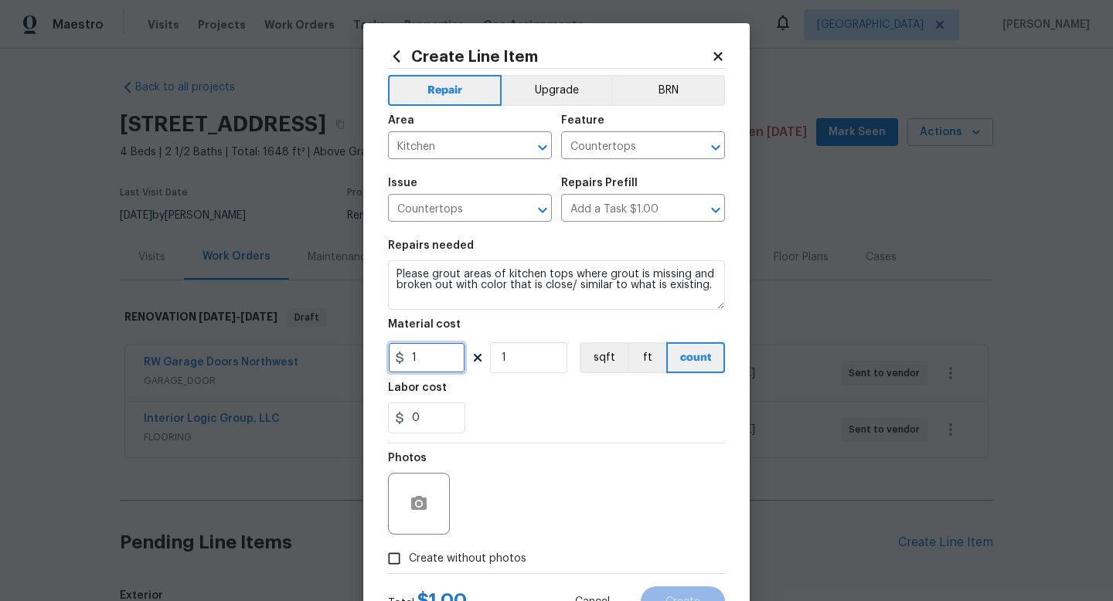
click at [419, 360] on input "1" at bounding box center [426, 357] width 77 height 31
type input "75"
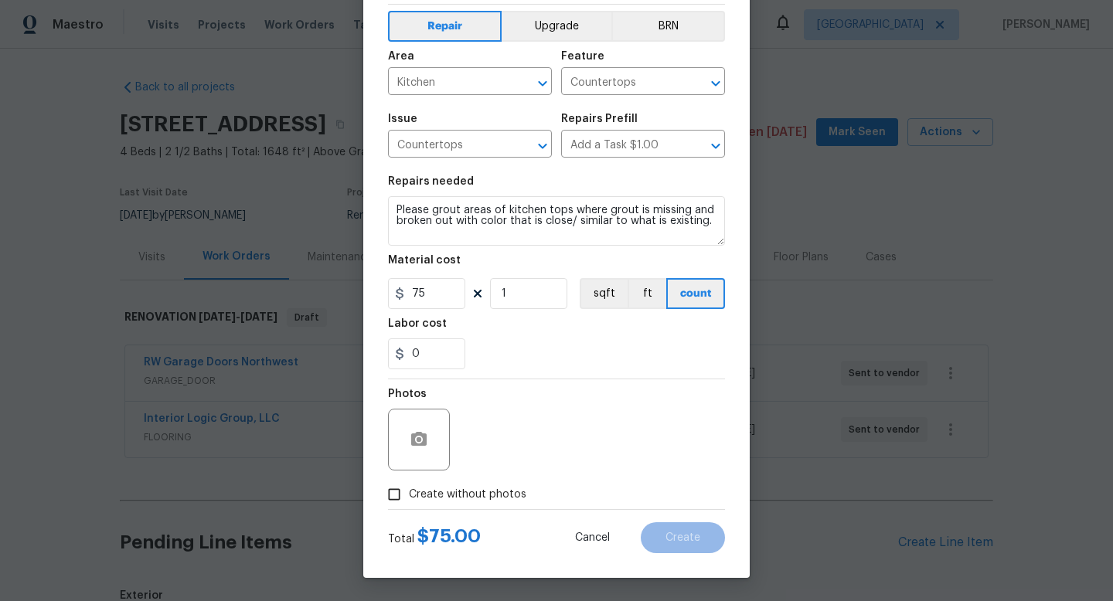
click at [399, 499] on input "Create without photos" at bounding box center [394, 494] width 29 height 29
checkbox input "true"
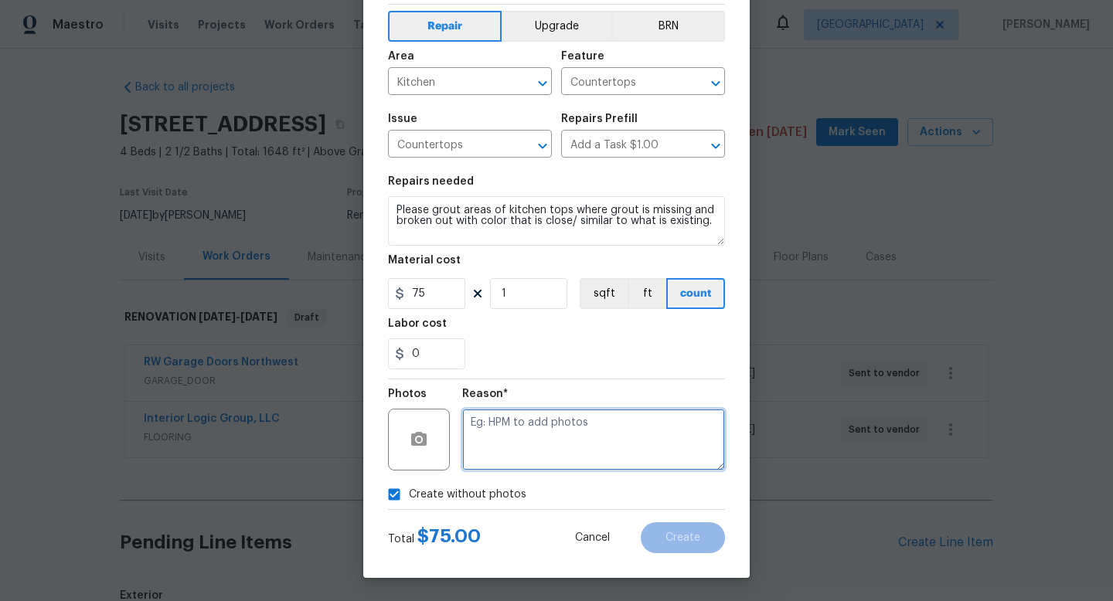
click at [625, 428] on textarea at bounding box center [593, 440] width 263 height 62
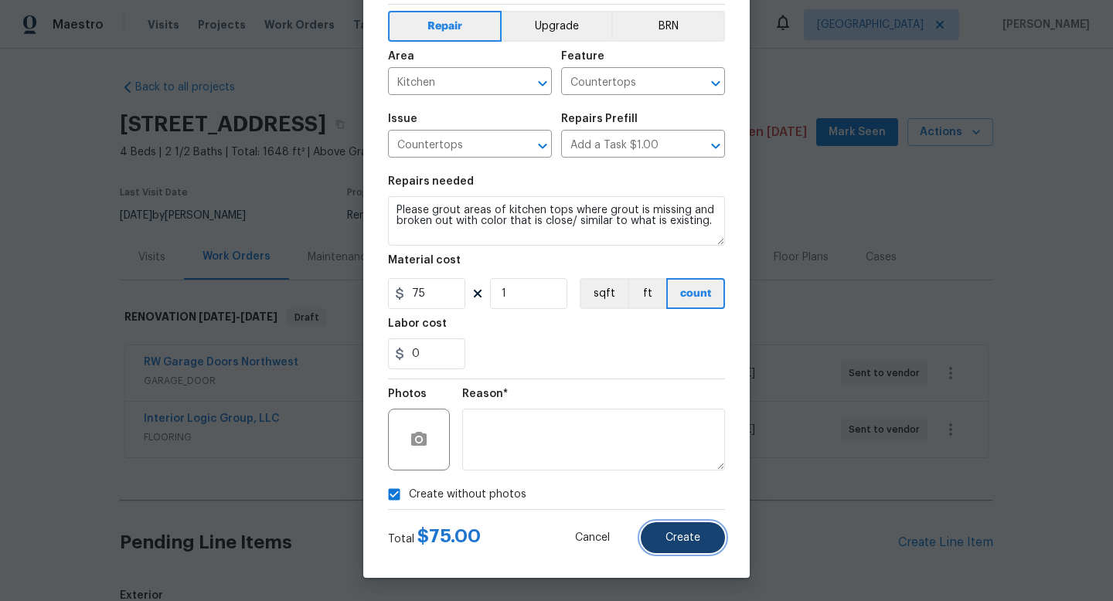
click at [707, 536] on button "Create" at bounding box center [683, 538] width 84 height 31
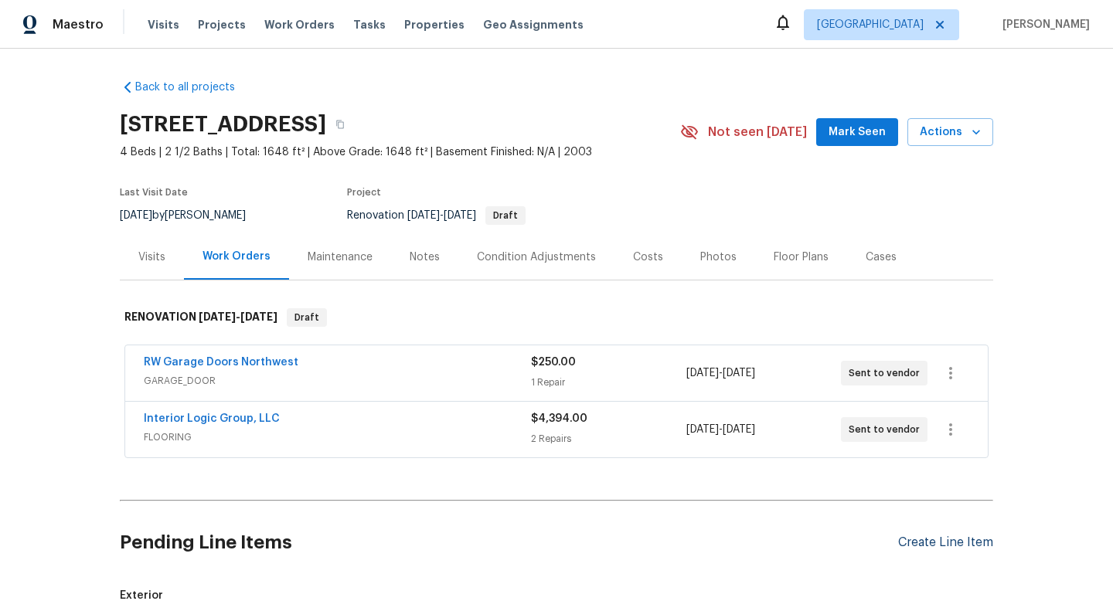
click at [938, 544] on div "Create Line Item" at bounding box center [945, 543] width 95 height 15
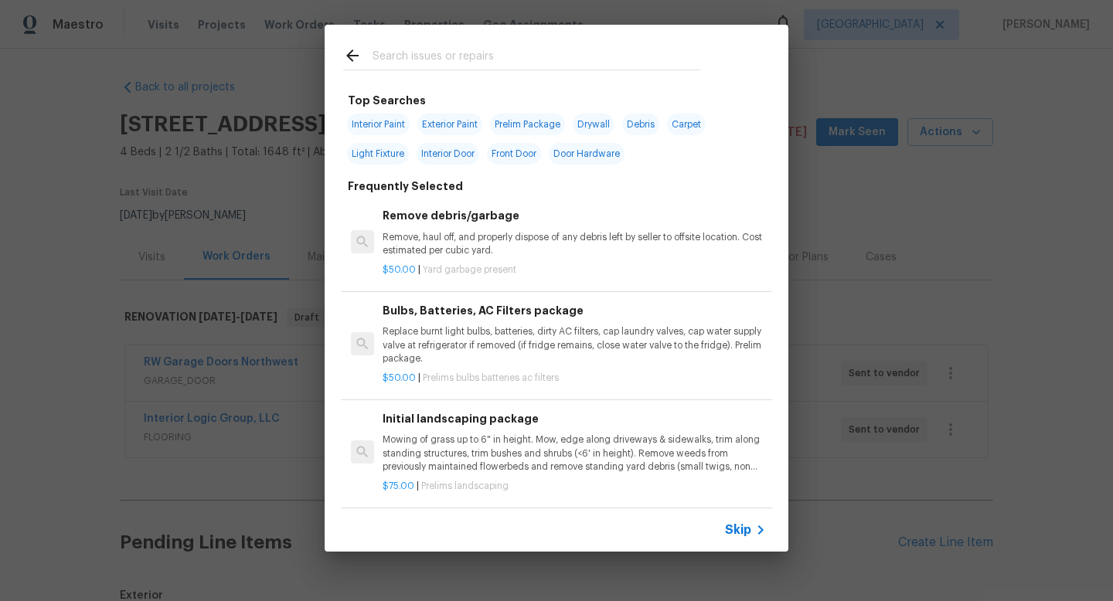
click at [497, 47] on input "text" at bounding box center [537, 57] width 328 height 23
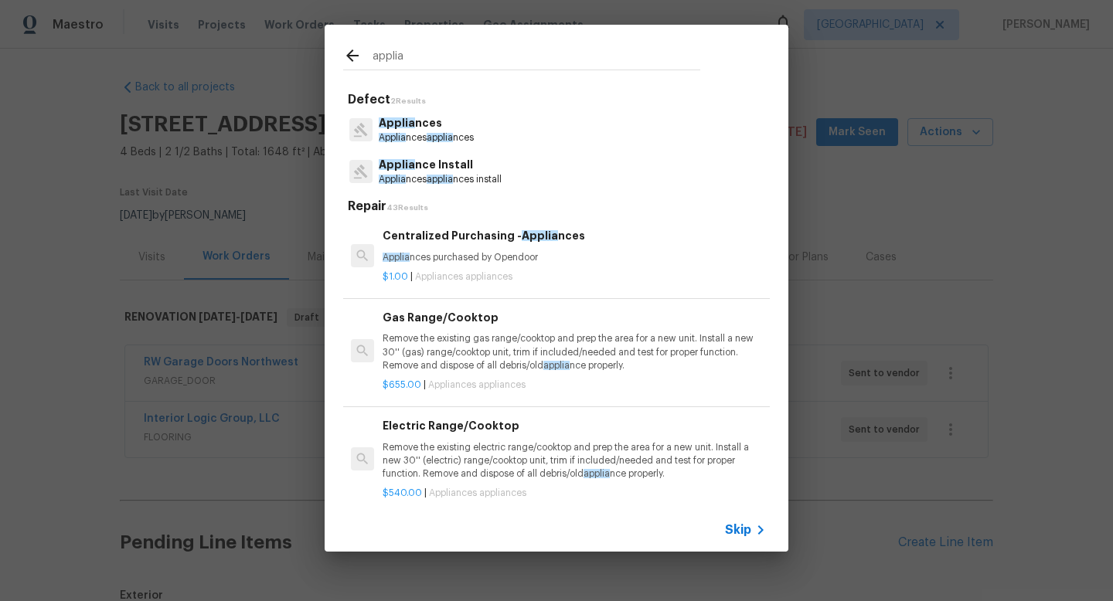
type input "applia"
click at [462, 138] on p "Applia nces applia nces" at bounding box center [426, 137] width 95 height 13
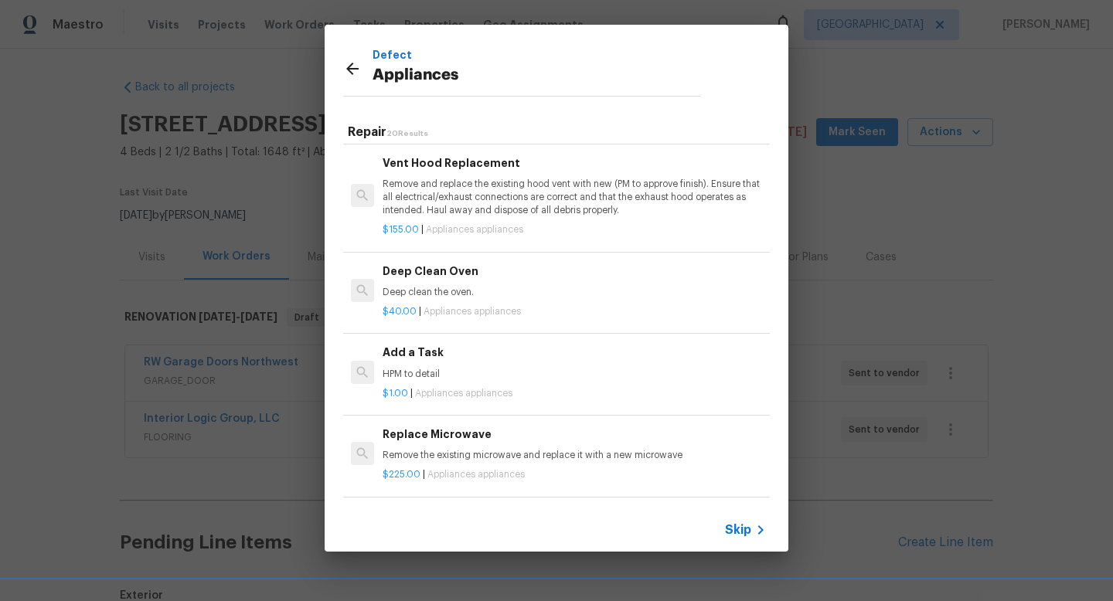
scroll to position [586, 0]
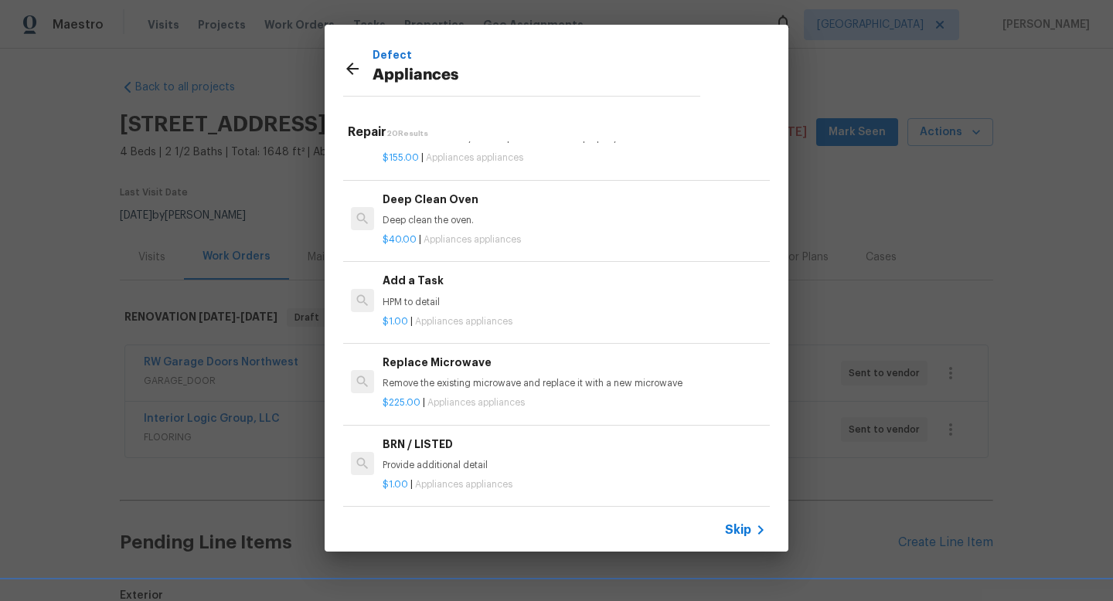
click at [422, 301] on p "HPM to detail" at bounding box center [574, 302] width 383 height 13
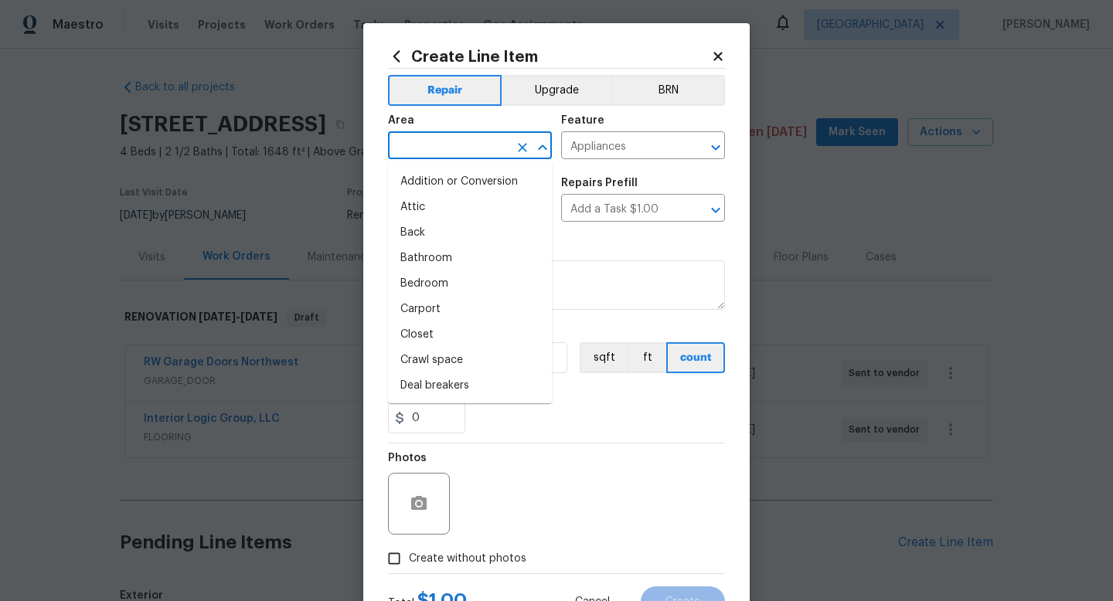
click at [457, 150] on input "text" at bounding box center [448, 147] width 121 height 24
type input "I"
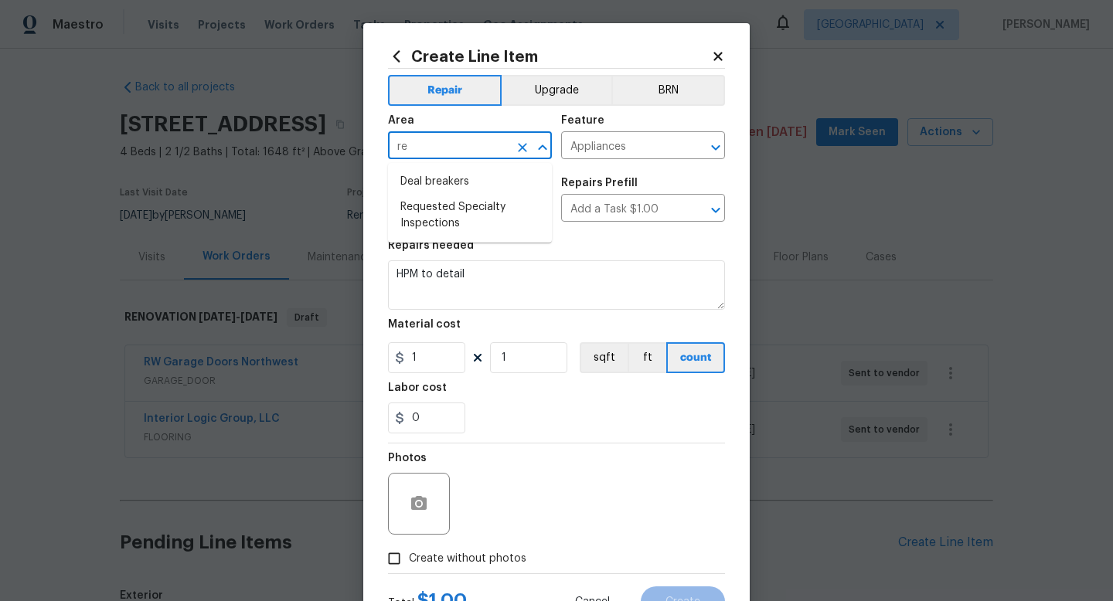
type input "r"
click at [445, 180] on li "Kitchen" at bounding box center [470, 182] width 164 height 26
type input "Kitchen"
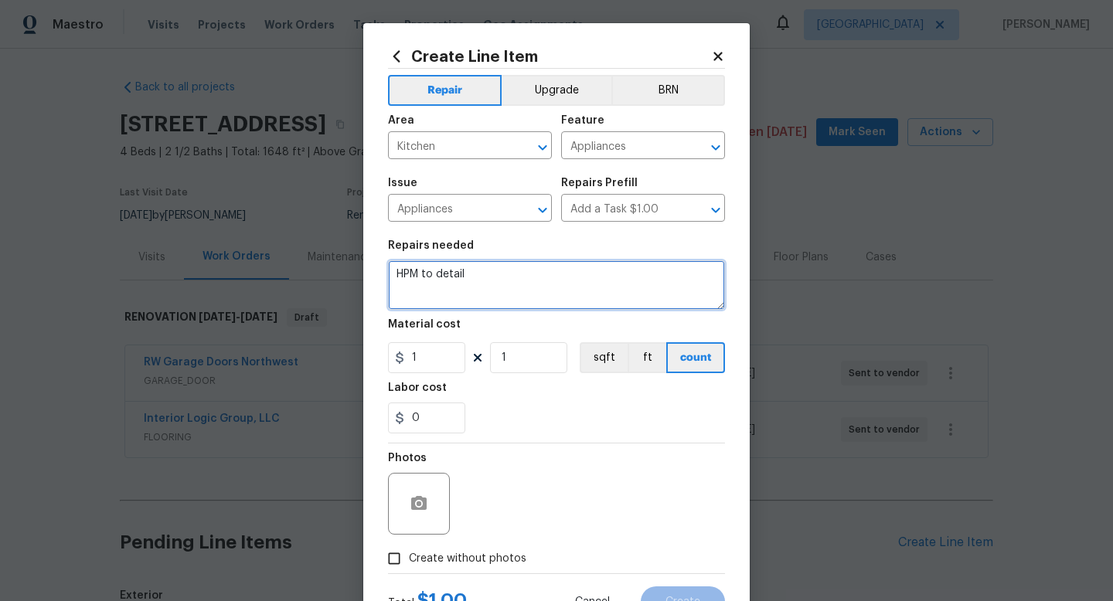
drag, startPoint x: 481, startPoint y: 277, endPoint x: 236, endPoint y: 221, distance: 251.3
click at [237, 223] on div "Create Line Item Repair Upgrade BRN Area Kitchen ​ Feature Appliances ​ Issue A…" at bounding box center [556, 300] width 1113 height 601
type textarea "p"
type textarea "Please look into if freezer handle on refrigerator can be repaired. Replace par…"
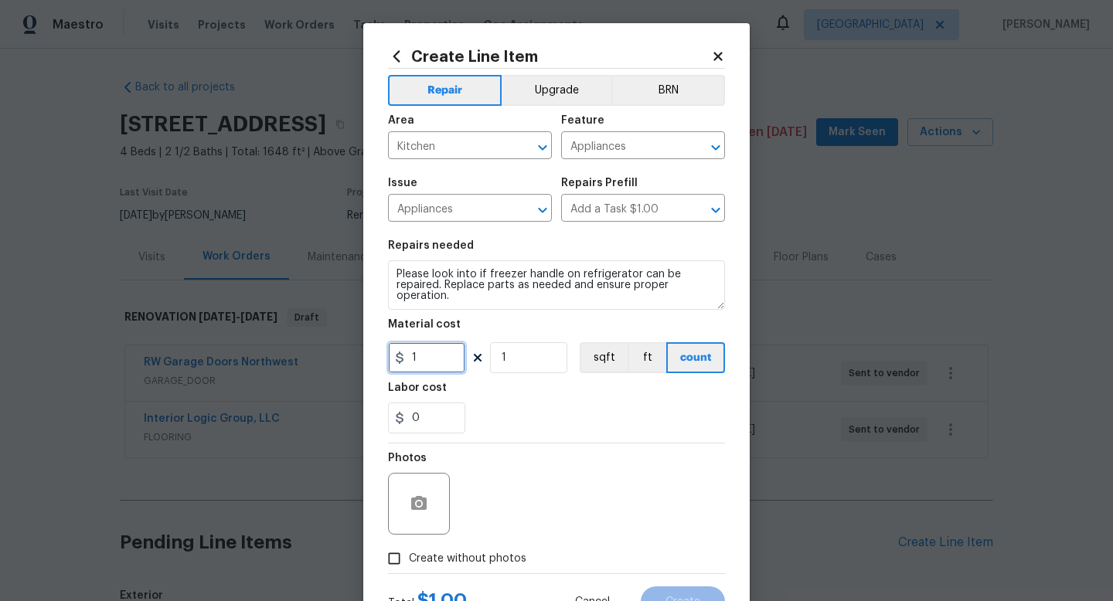
click at [427, 343] on input "1" at bounding box center [426, 357] width 77 height 31
type input "50"
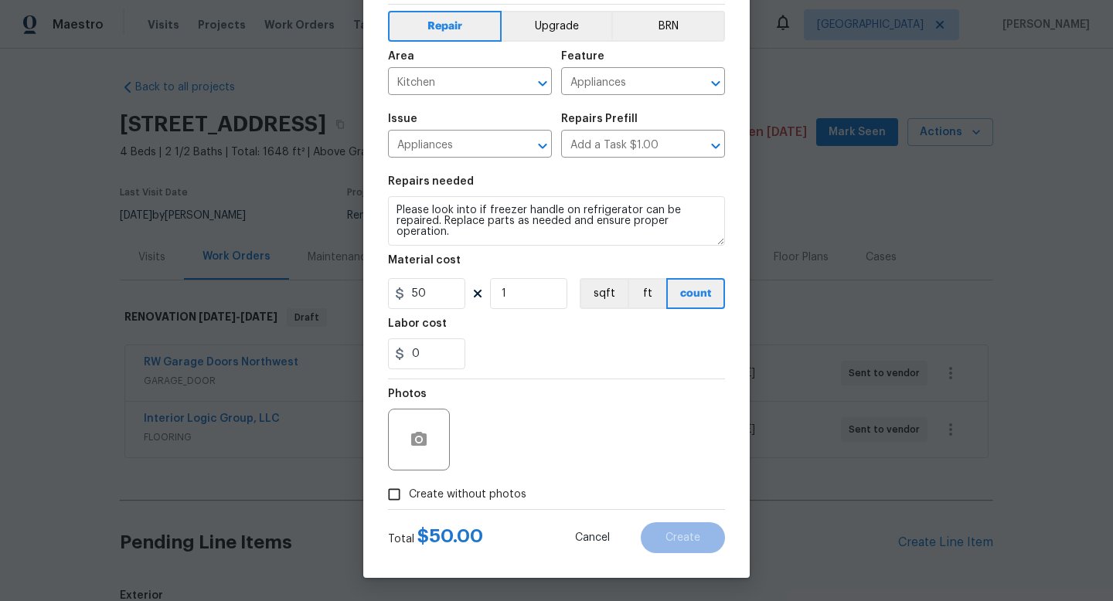
click at [410, 489] on span "Create without photos" at bounding box center [468, 495] width 118 height 16
click at [409, 489] on input "Create without photos" at bounding box center [394, 494] width 29 height 29
checkbox input "true"
click at [553, 455] on textarea at bounding box center [593, 440] width 263 height 62
click at [700, 533] on button "Create" at bounding box center [683, 538] width 84 height 31
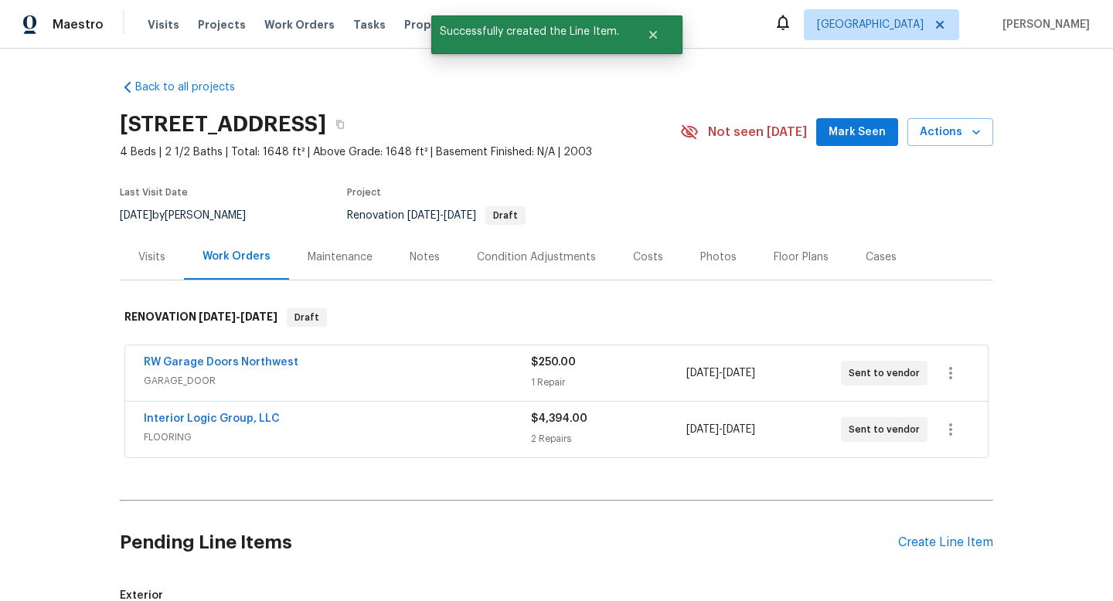
click at [939, 552] on div "Pending Line Items Create Line Item" at bounding box center [557, 543] width 874 height 72
click at [939, 542] on div "Create Line Item" at bounding box center [945, 543] width 95 height 15
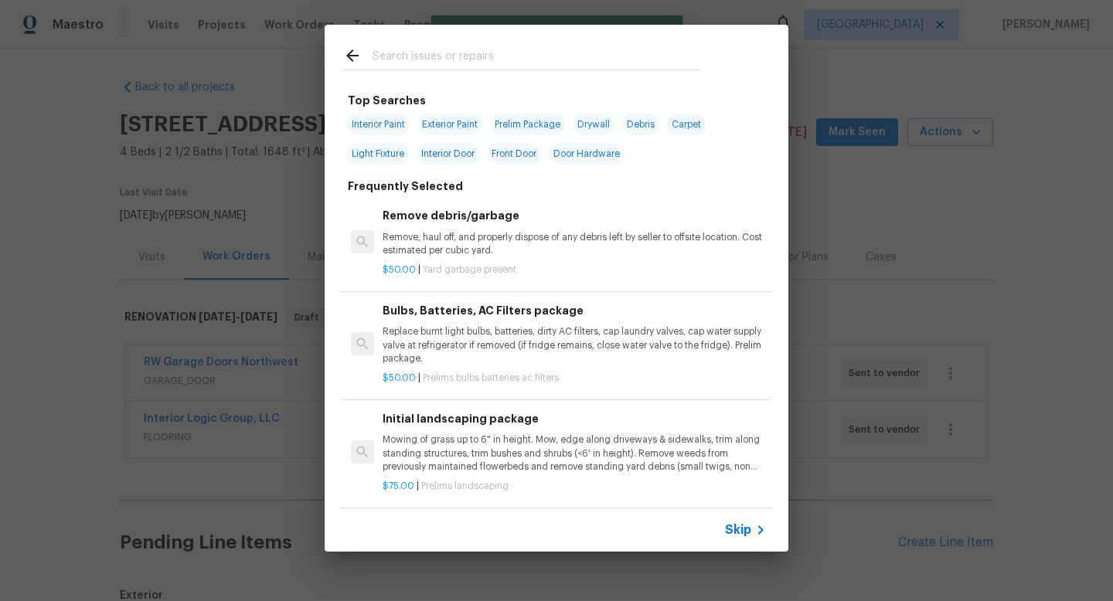
click at [441, 59] on input "text" at bounding box center [537, 57] width 328 height 23
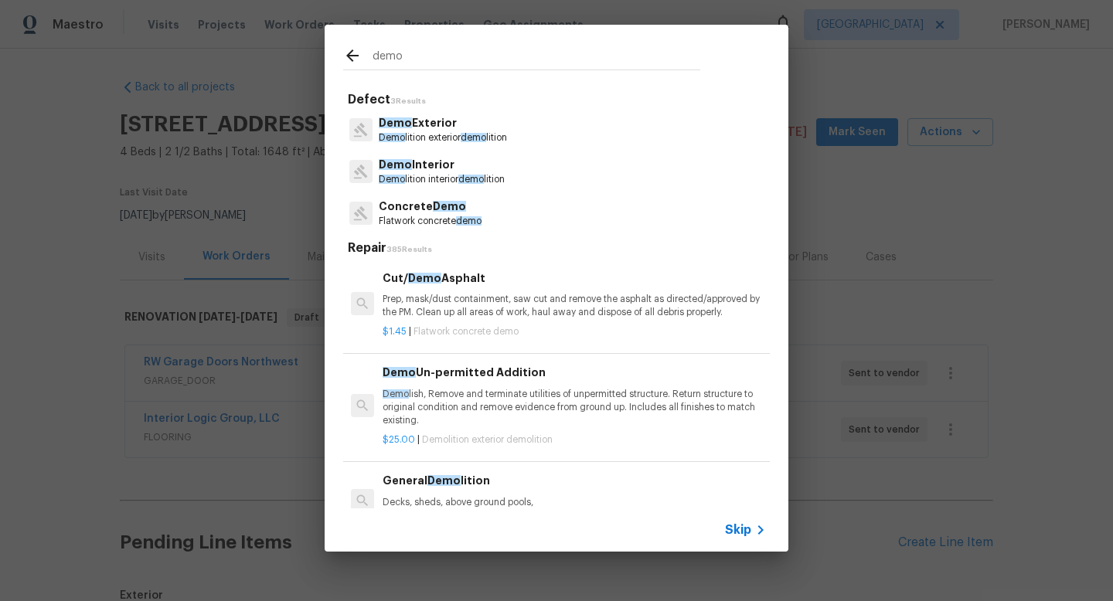
drag, startPoint x: 413, startPoint y: 58, endPoint x: 385, endPoint y: 56, distance: 27.9
click at [384, 56] on input "demo" at bounding box center [537, 57] width 328 height 23
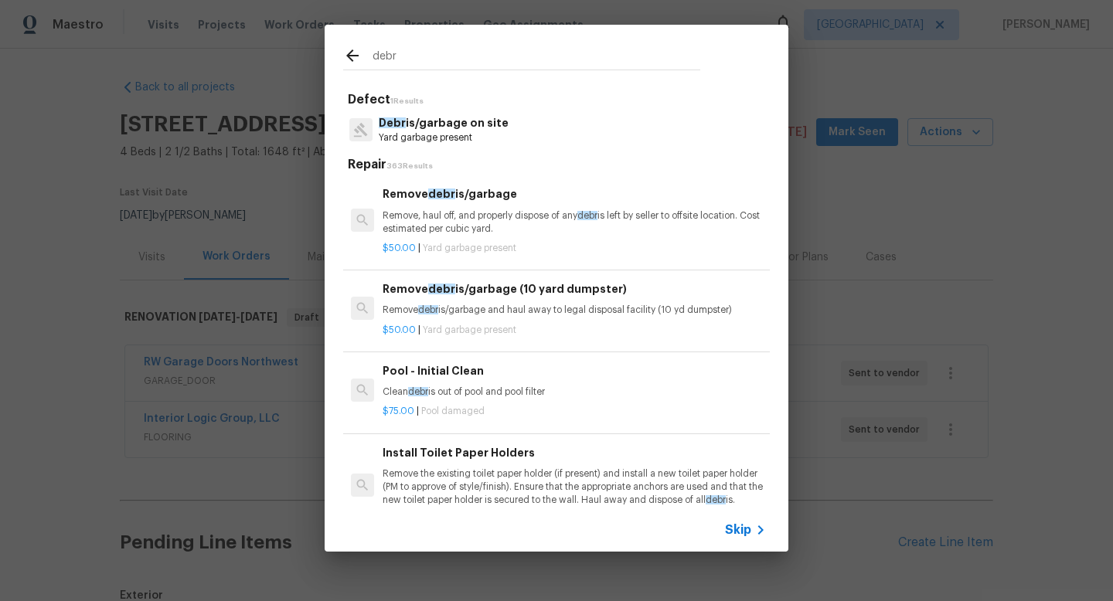
type input "debr"
click at [488, 135] on p "Yard garbage present" at bounding box center [444, 137] width 130 height 13
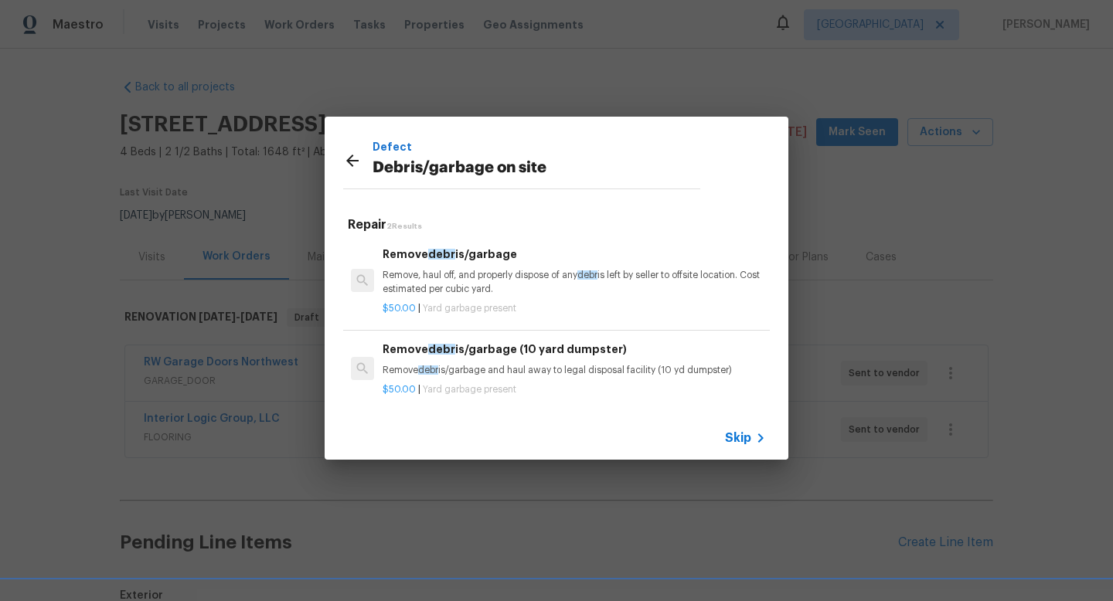
click at [518, 285] on p "Remove, haul off, and properly dispose of any debr is left by seller to offsite…" at bounding box center [574, 282] width 383 height 26
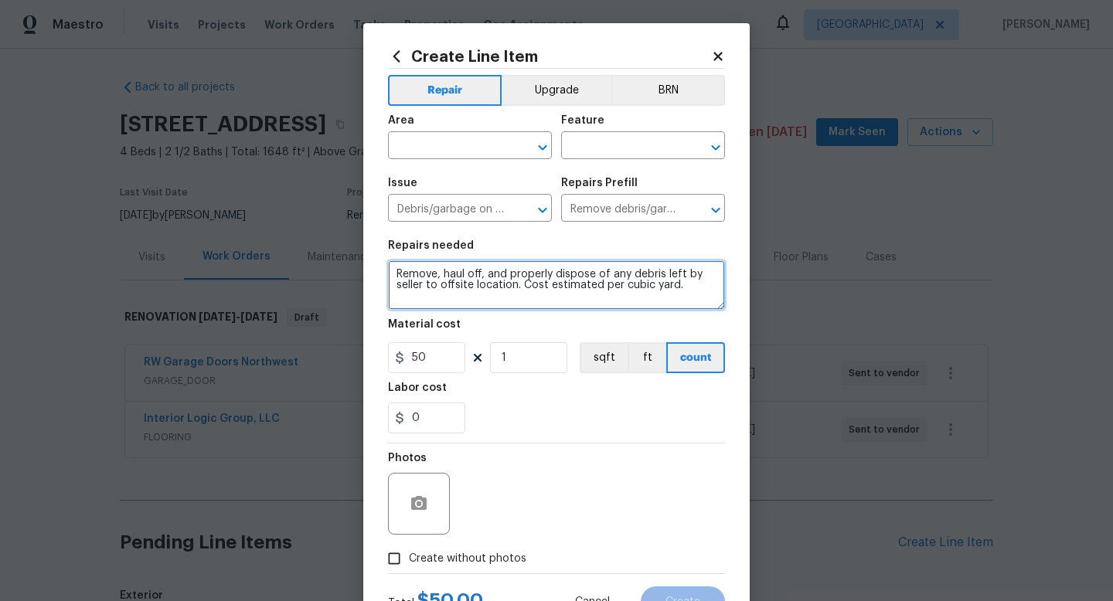
drag, startPoint x: 686, startPoint y: 284, endPoint x: 320, endPoint y: 225, distance: 370.4
click at [320, 225] on div "Create Line Item Repair Upgrade BRN Area ​ Feature ​ Issue Debris/garbage on si…" at bounding box center [556, 300] width 1113 height 601
type textarea "Please remove all blinds, curtains, curtain rods, shower rods, wall mounted cab…"
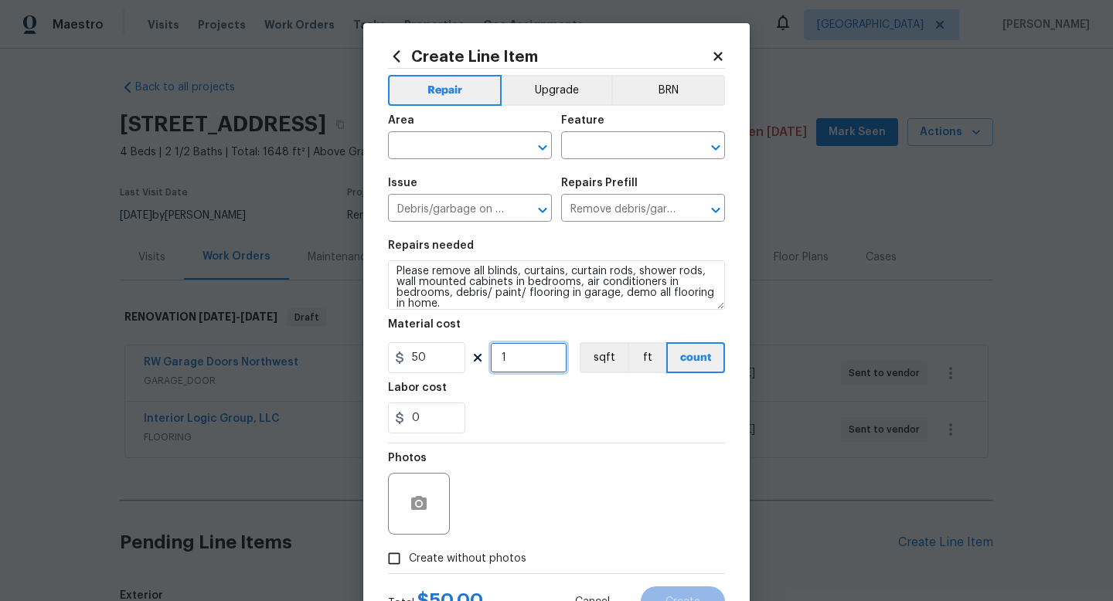
click at [536, 364] on input "1" at bounding box center [528, 357] width 77 height 31
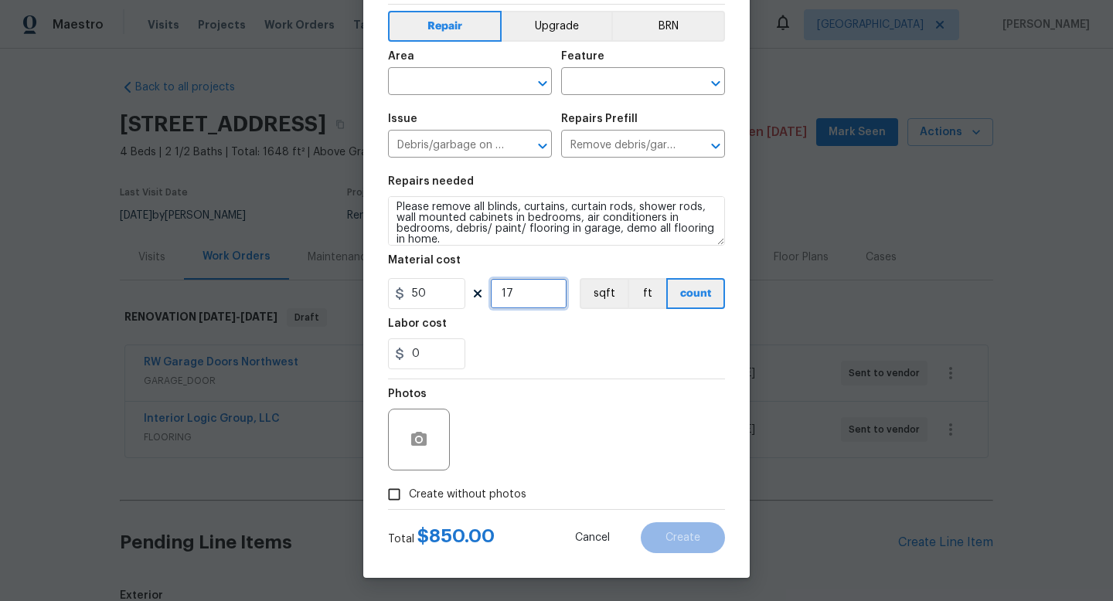
type input "17"
click at [422, 496] on span "Create without photos" at bounding box center [468, 495] width 118 height 16
click at [409, 496] on input "Create without photos" at bounding box center [394, 494] width 29 height 29
checkbox input "true"
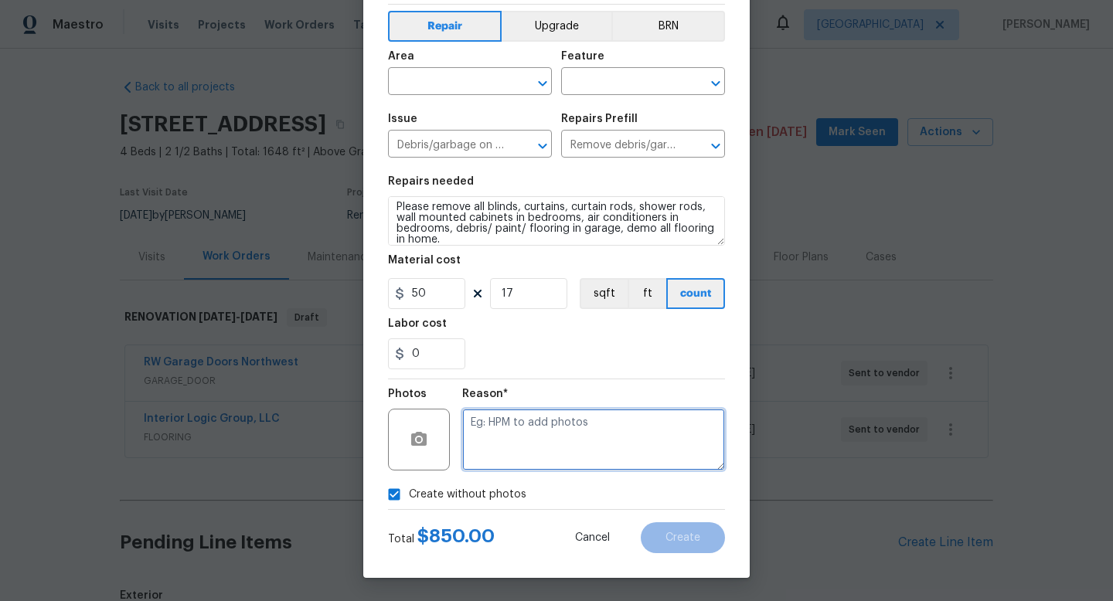
click at [541, 451] on textarea at bounding box center [593, 440] width 263 height 62
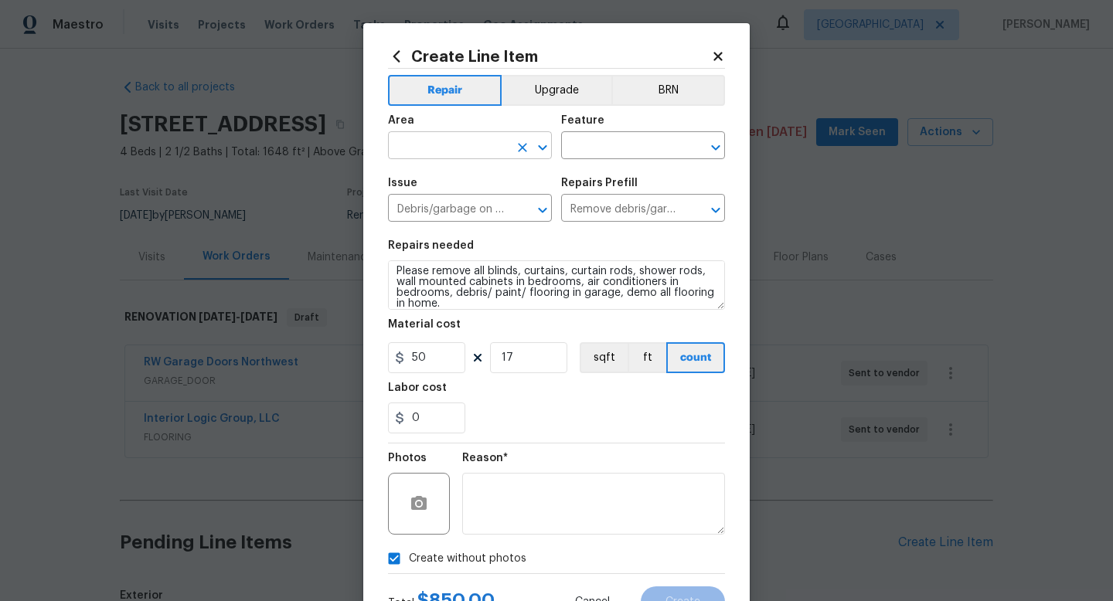
click at [467, 149] on input "text" at bounding box center [448, 147] width 121 height 24
click at [458, 199] on li "Interior Overall" at bounding box center [470, 208] width 164 height 26
type input "Interior Overall"
click at [608, 147] on input "text" at bounding box center [621, 147] width 121 height 24
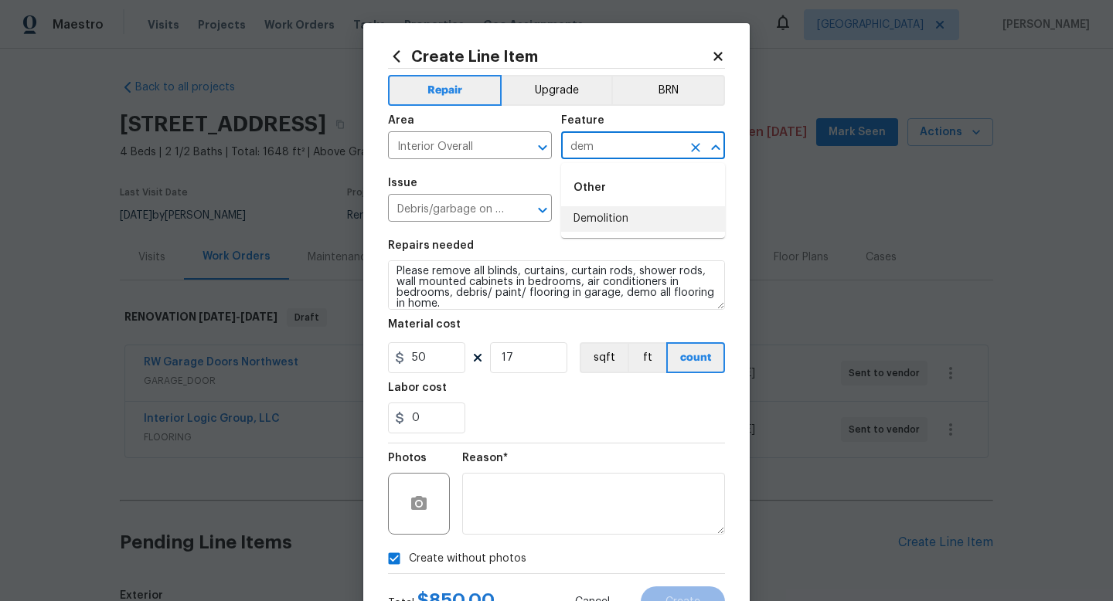
click at [608, 217] on li "Demolition" at bounding box center [643, 219] width 164 height 26
type input "Demolition"
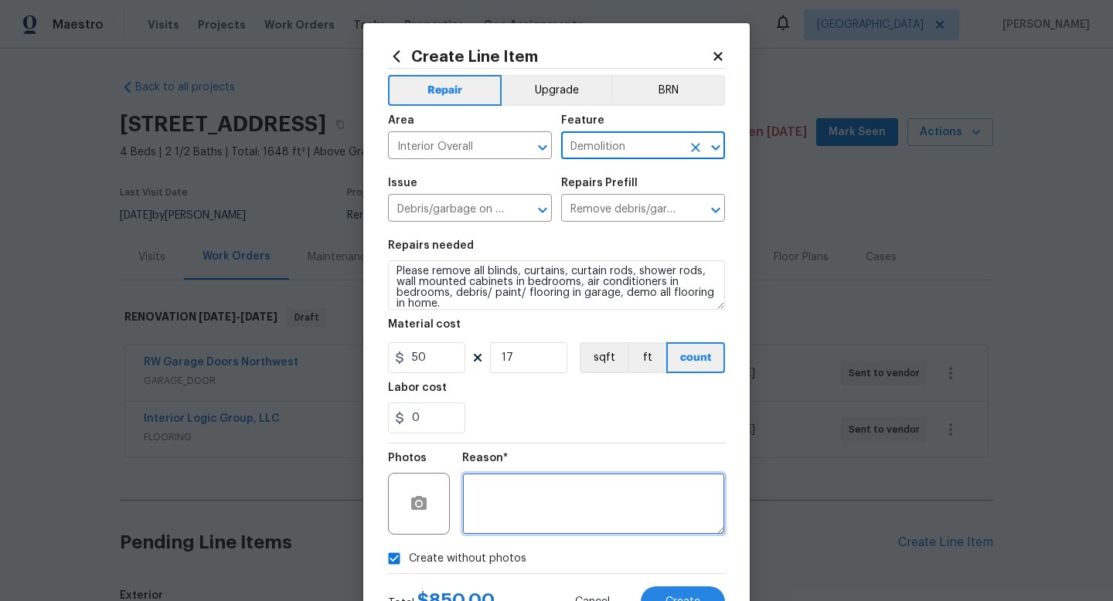
click at [544, 506] on textarea at bounding box center [593, 504] width 263 height 62
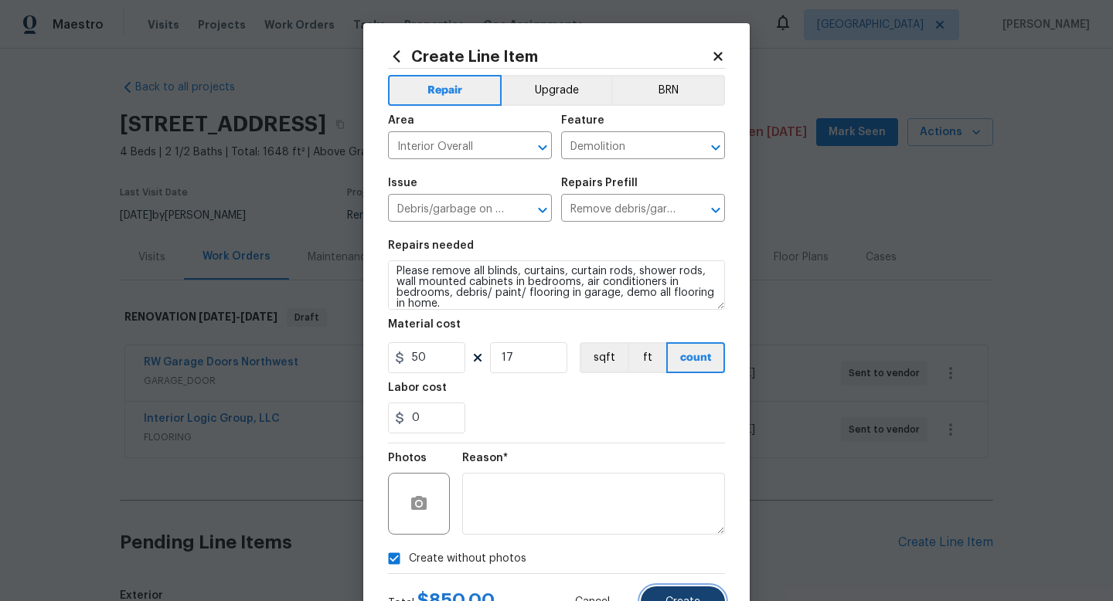
click at [674, 596] on button "Create" at bounding box center [683, 602] width 84 height 31
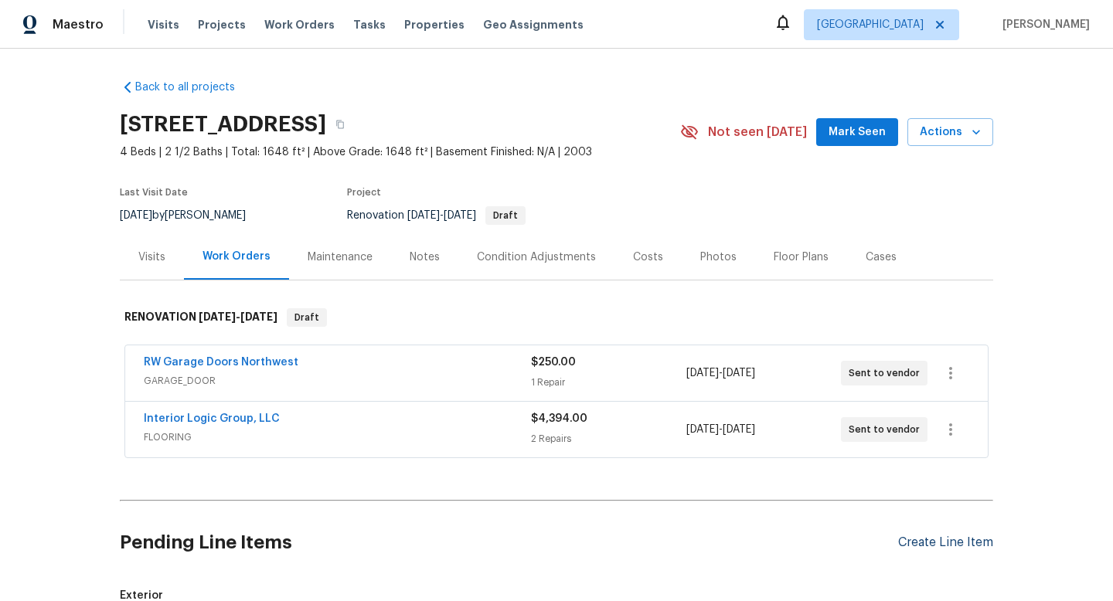
click at [929, 545] on div "Create Line Item" at bounding box center [945, 543] width 95 height 15
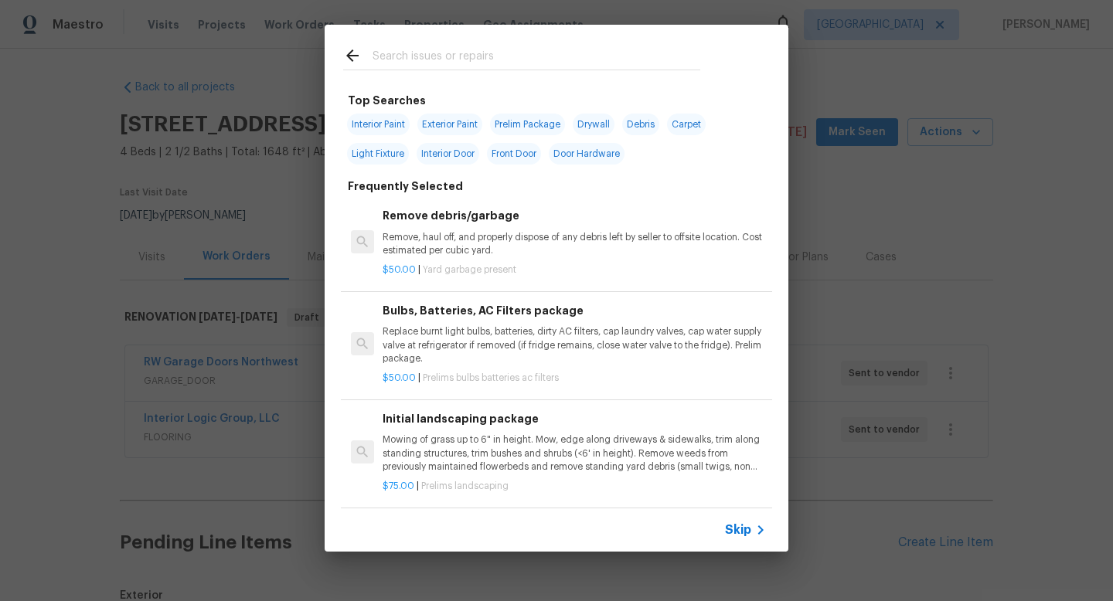
click at [468, 55] on input "text" at bounding box center [537, 57] width 328 height 23
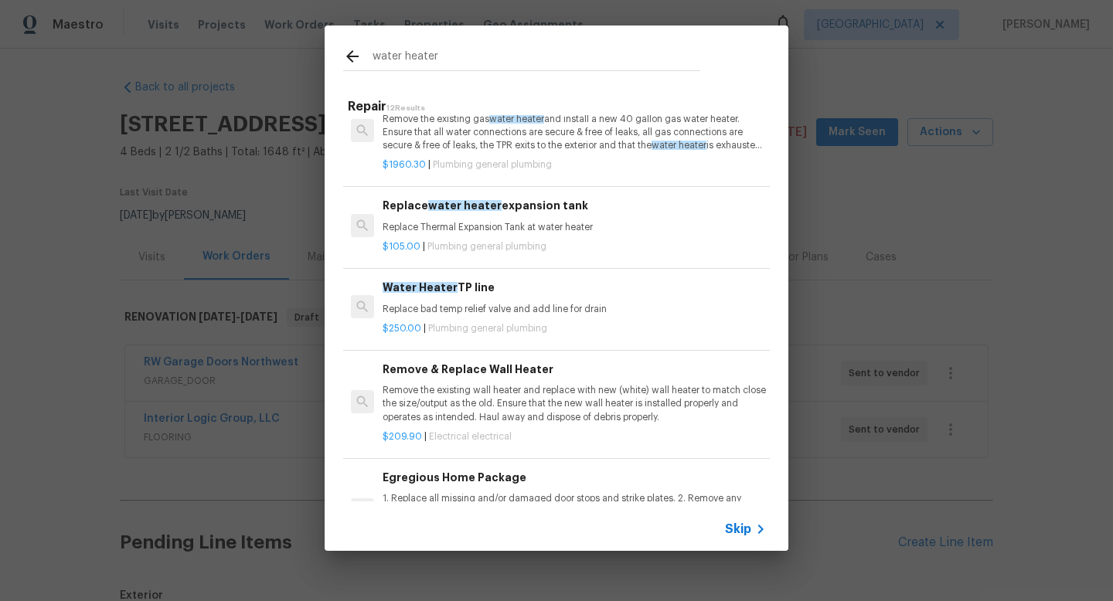
scroll to position [482, 0]
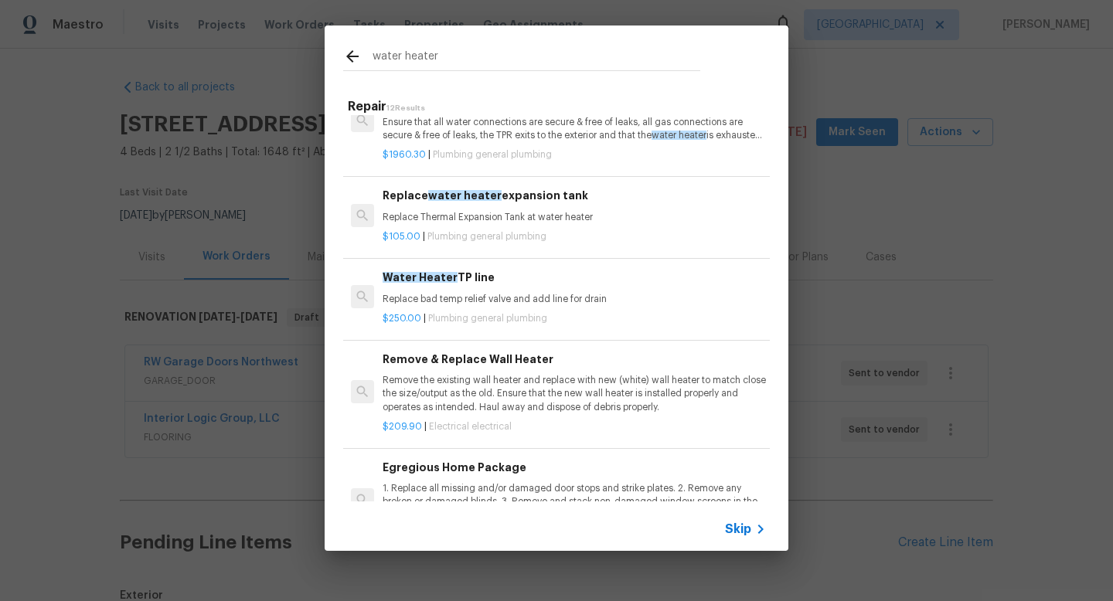
type input "water heater"
click at [567, 295] on p "Replace bad temp relief valve and add line for drain" at bounding box center [574, 299] width 383 height 13
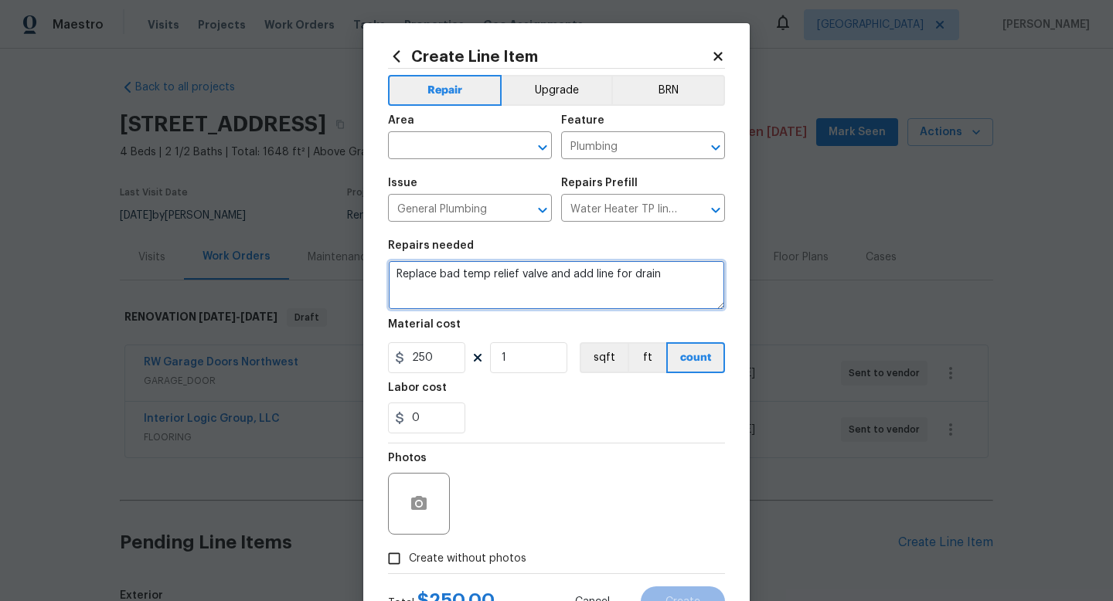
drag, startPoint x: 574, startPoint y: 276, endPoint x: 322, endPoint y: 277, distance: 252.8
click at [322, 277] on div "Create Line Item Repair Upgrade BRN Area ​ Feature Plumbing ​ Issue General Plu…" at bounding box center [556, 300] width 1113 height 601
click at [511, 272] on textarea "Add line for drain" at bounding box center [556, 285] width 337 height 49
type textarea "Add line for drain from TP line"
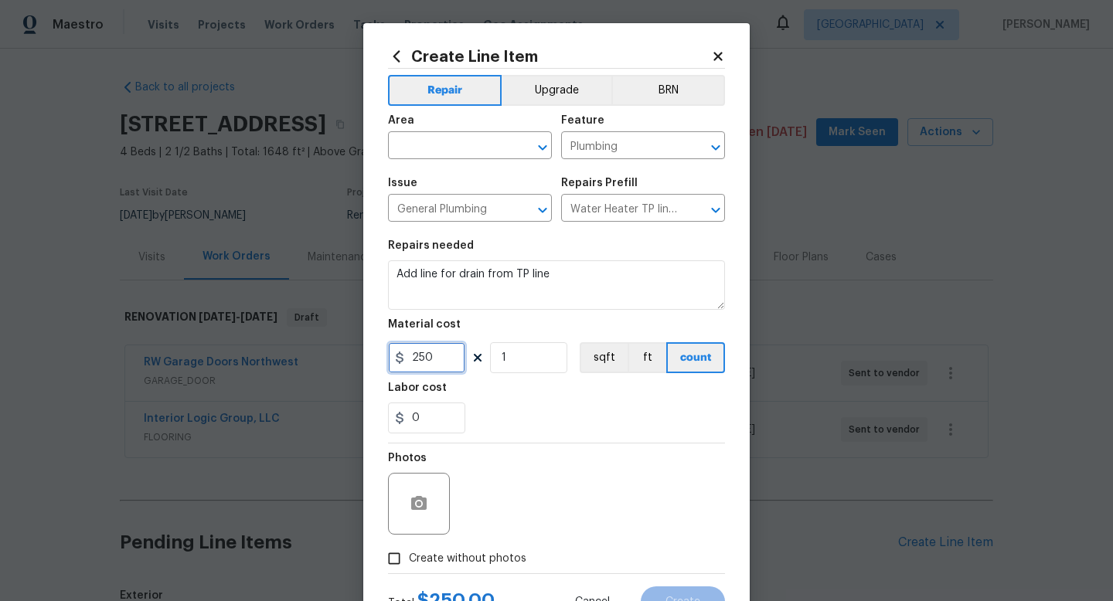
drag, startPoint x: 441, startPoint y: 360, endPoint x: 326, endPoint y: 335, distance: 117.1
click at [326, 335] on div "Create Line Item Repair Upgrade BRN Area ​ Feature Plumbing ​ Issue General Plu…" at bounding box center [556, 300] width 1113 height 601
type input "30"
click at [405, 558] on input "Create without photos" at bounding box center [394, 558] width 29 height 29
checkbox input "true"
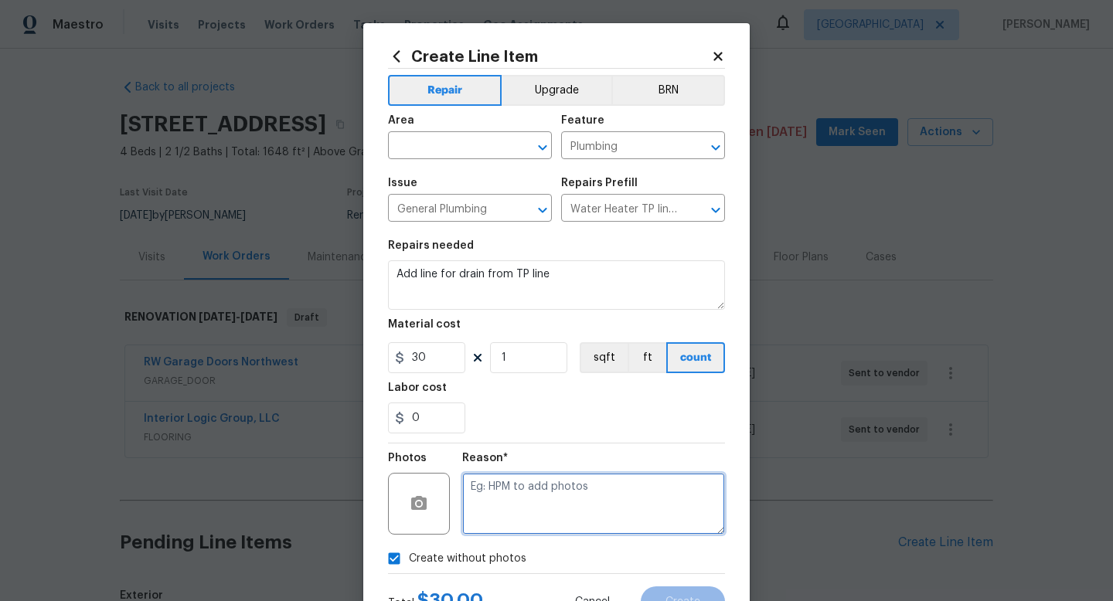
click at [585, 502] on textarea at bounding box center [593, 504] width 263 height 62
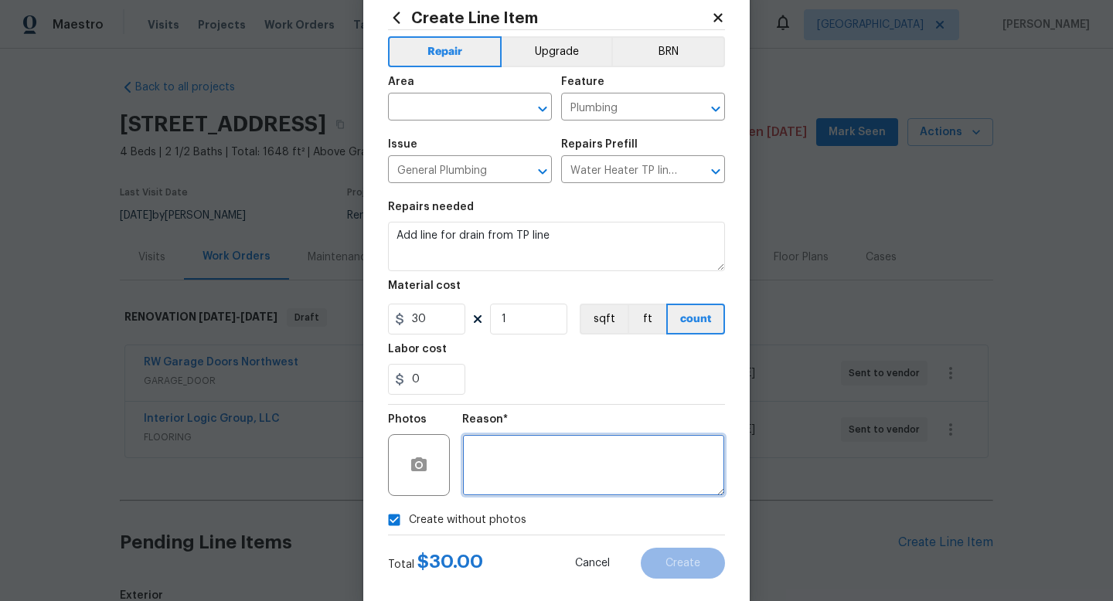
scroll to position [65, 0]
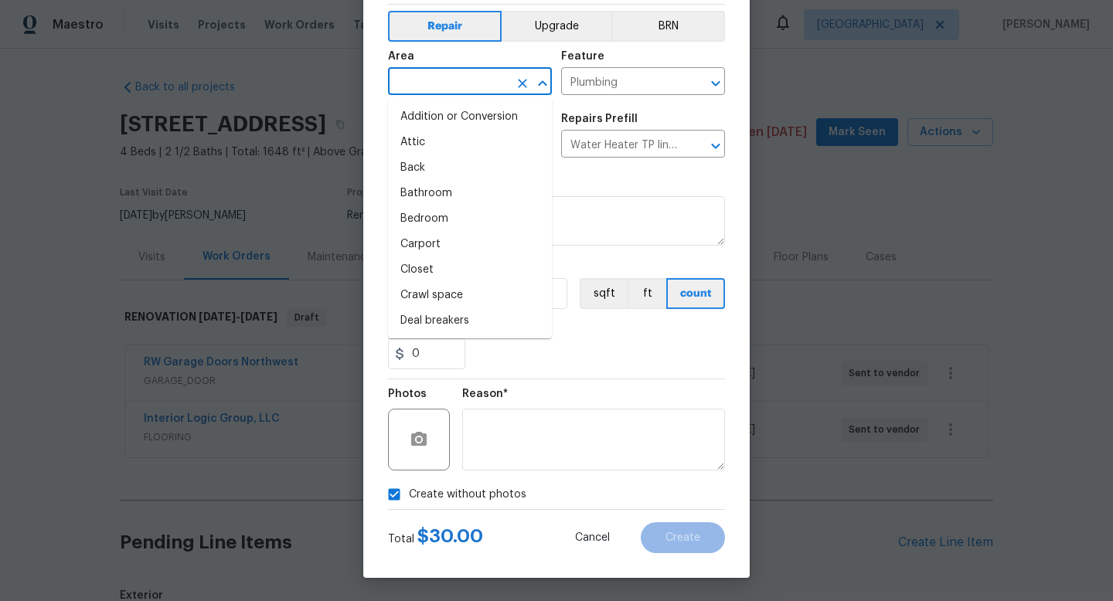
click at [454, 88] on input "text" at bounding box center [448, 83] width 121 height 24
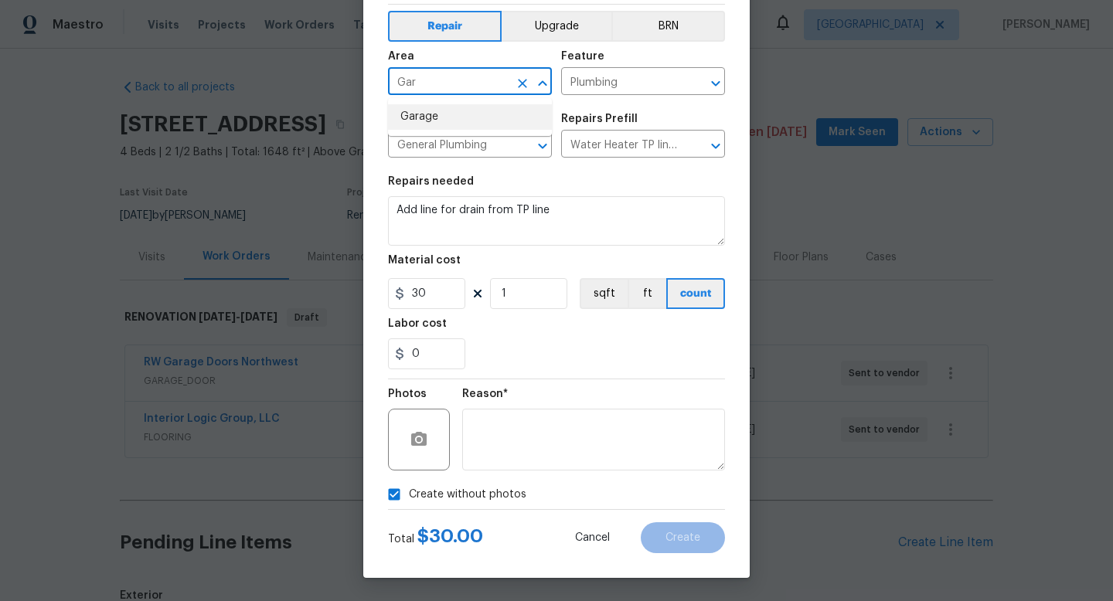
click at [448, 118] on li "Garage" at bounding box center [470, 117] width 164 height 26
type input "Garage"
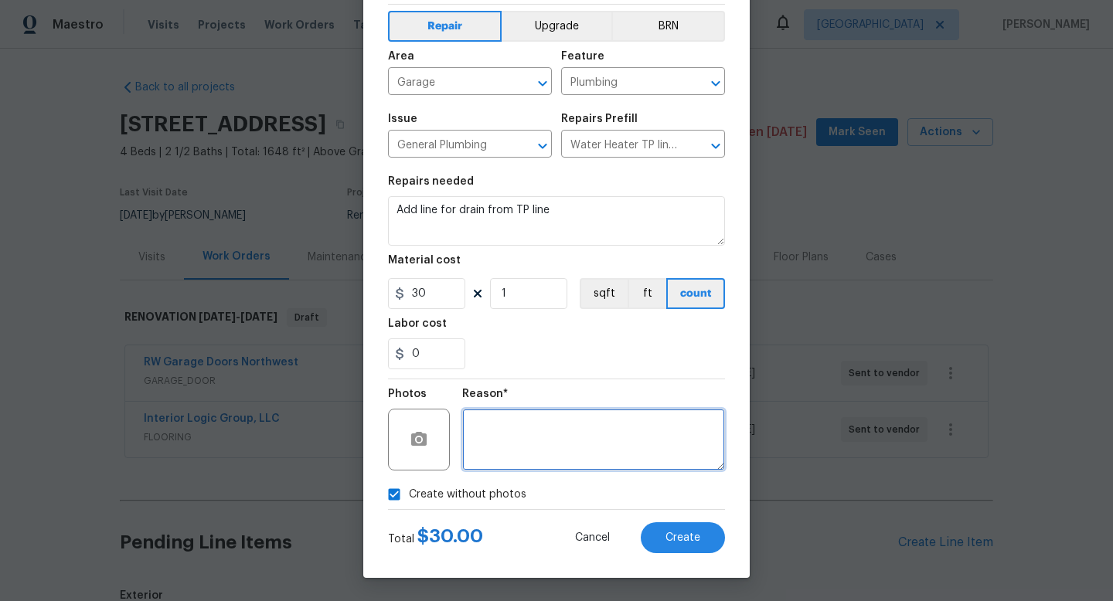
click at [614, 434] on textarea at bounding box center [593, 440] width 263 height 62
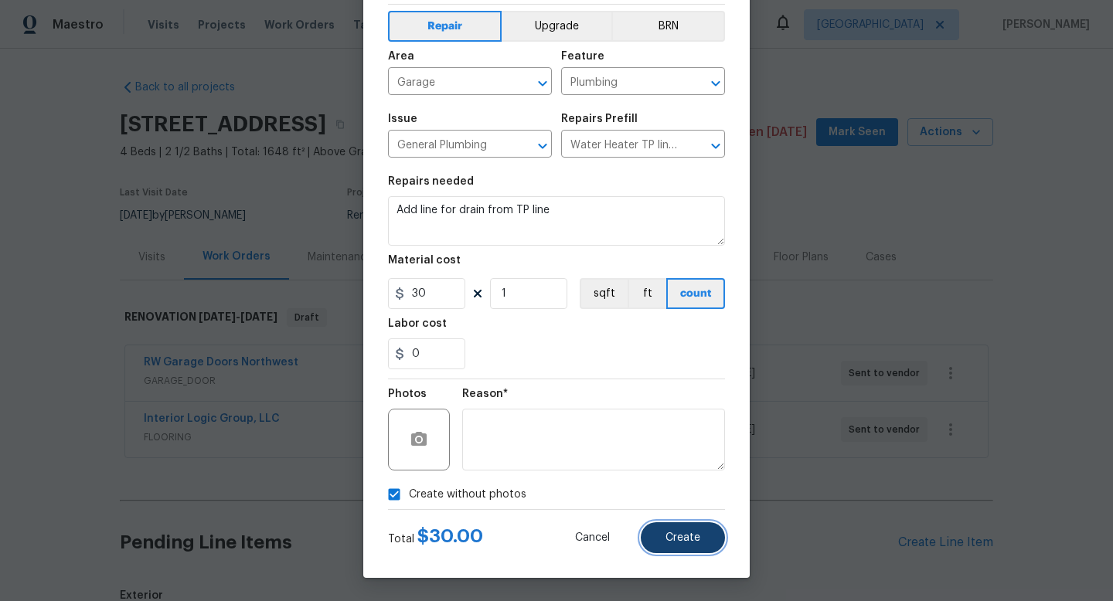
click at [697, 546] on button "Create" at bounding box center [683, 538] width 84 height 31
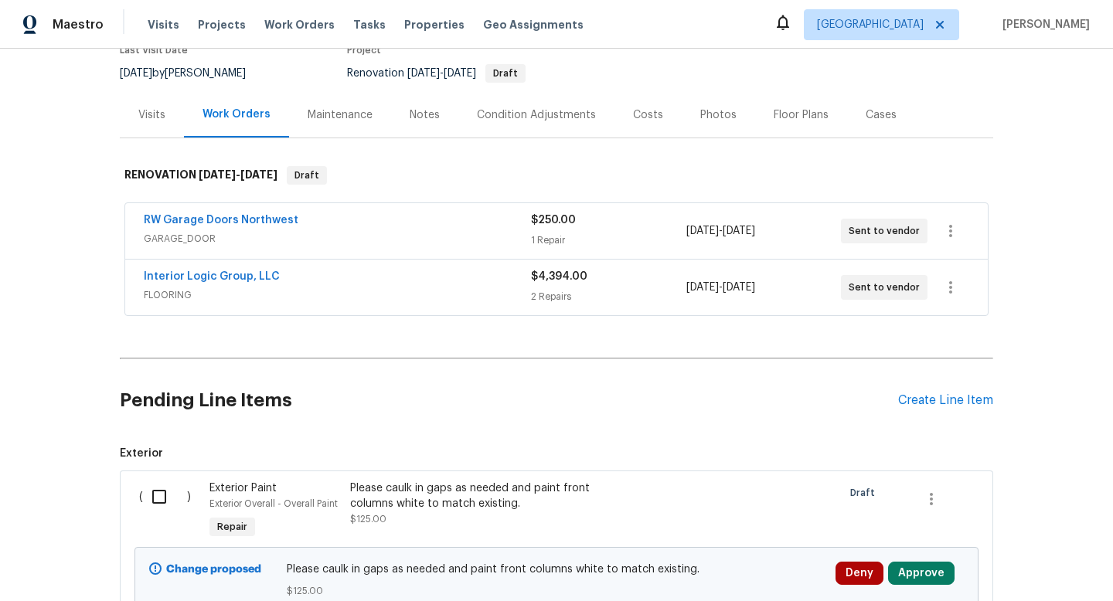
scroll to position [169, 0]
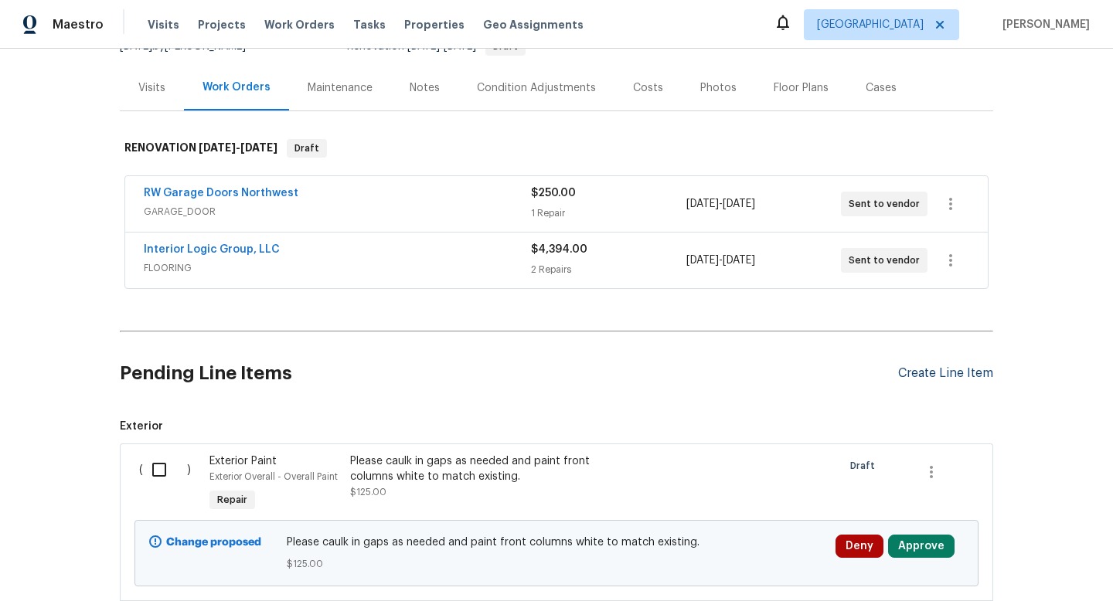
click at [940, 378] on div "Create Line Item" at bounding box center [945, 373] width 95 height 15
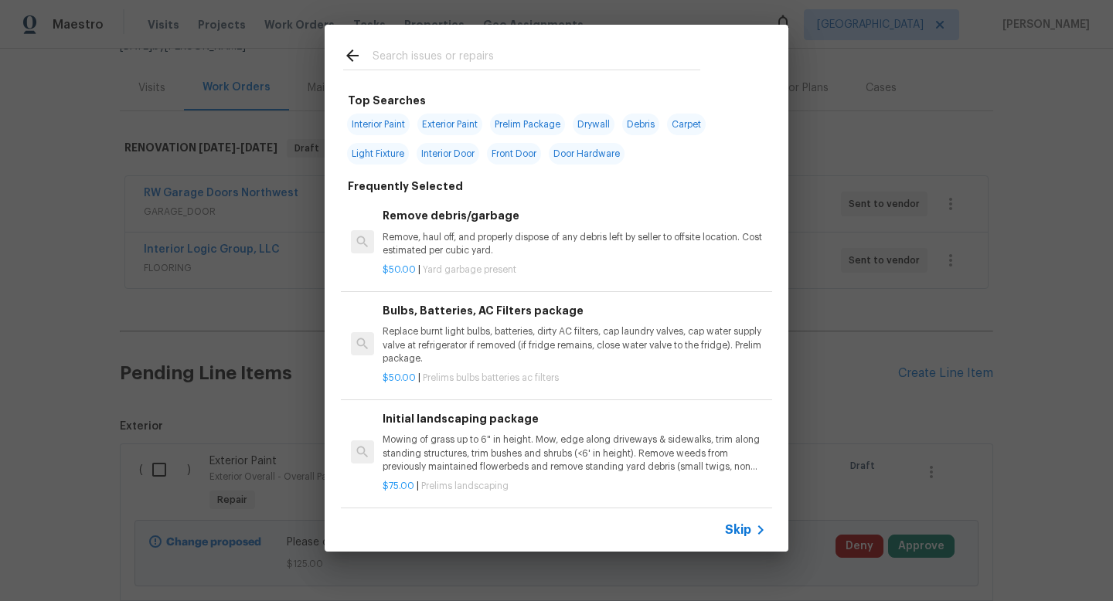
click at [570, 59] on input "text" at bounding box center [537, 57] width 328 height 23
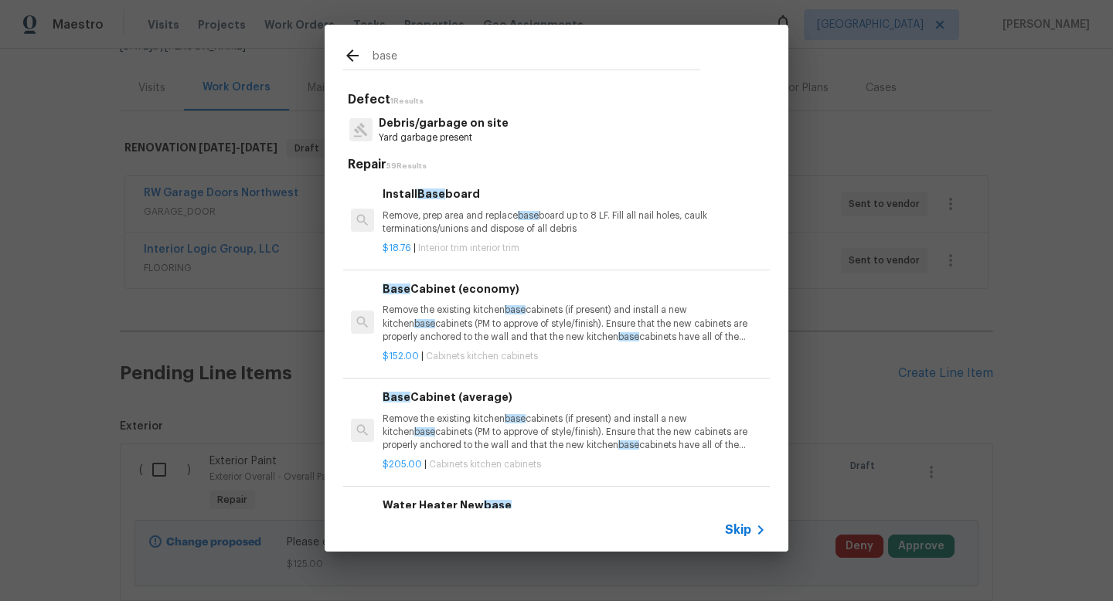
type input "base"
click at [470, 219] on p "Remove, prep area and replace base board up to 8 LF. Fill all nail holes, caulk…" at bounding box center [574, 223] width 383 height 26
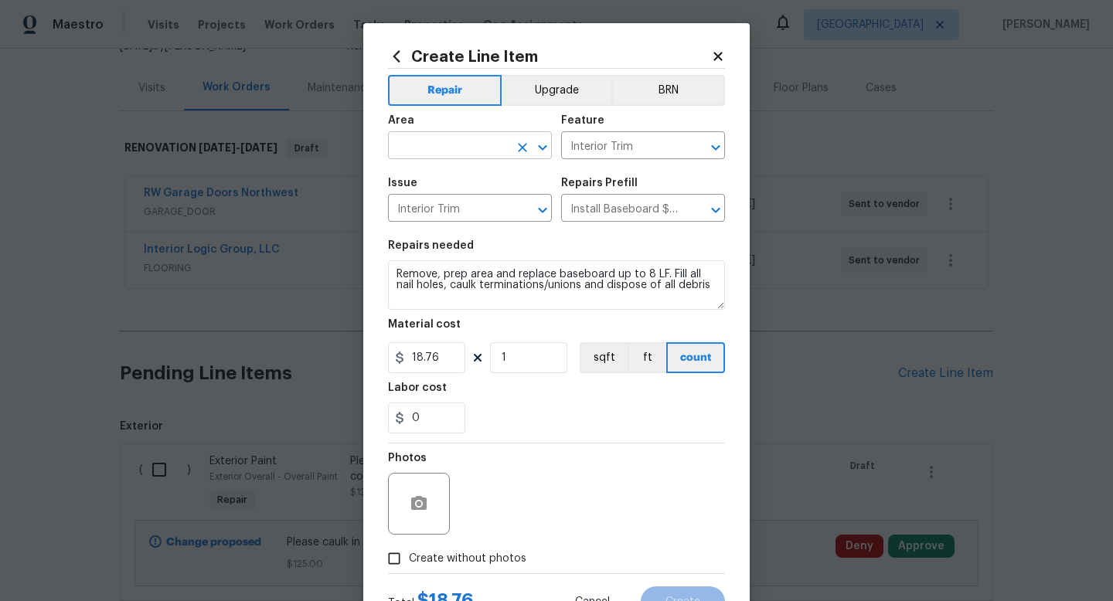
click at [429, 143] on input "text" at bounding box center [448, 147] width 121 height 24
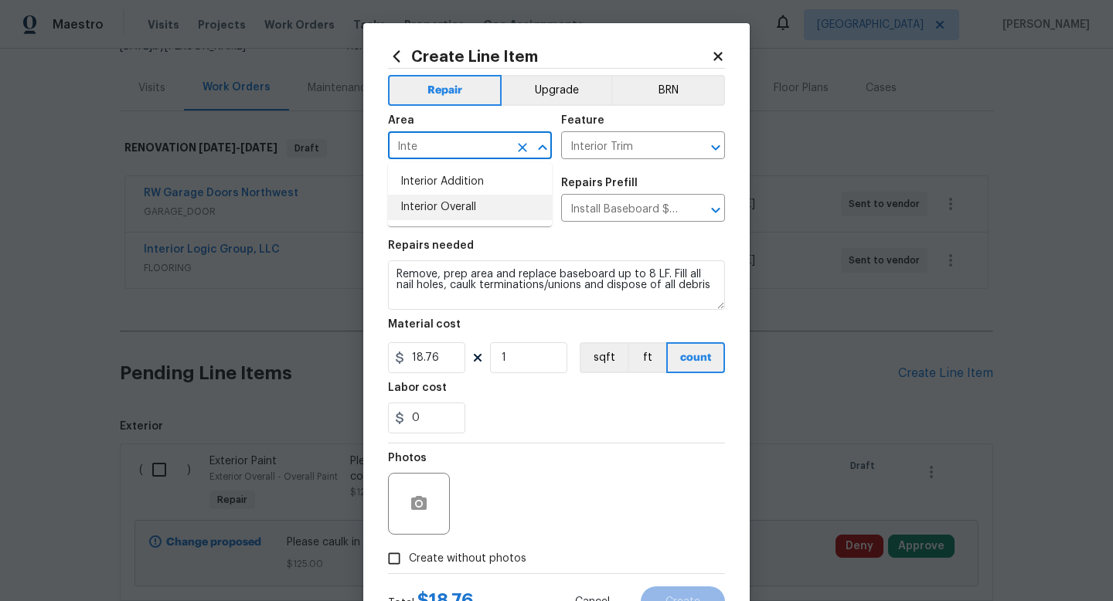
click at [435, 206] on li "Interior Overall" at bounding box center [470, 208] width 164 height 26
type input "Interior Overall"
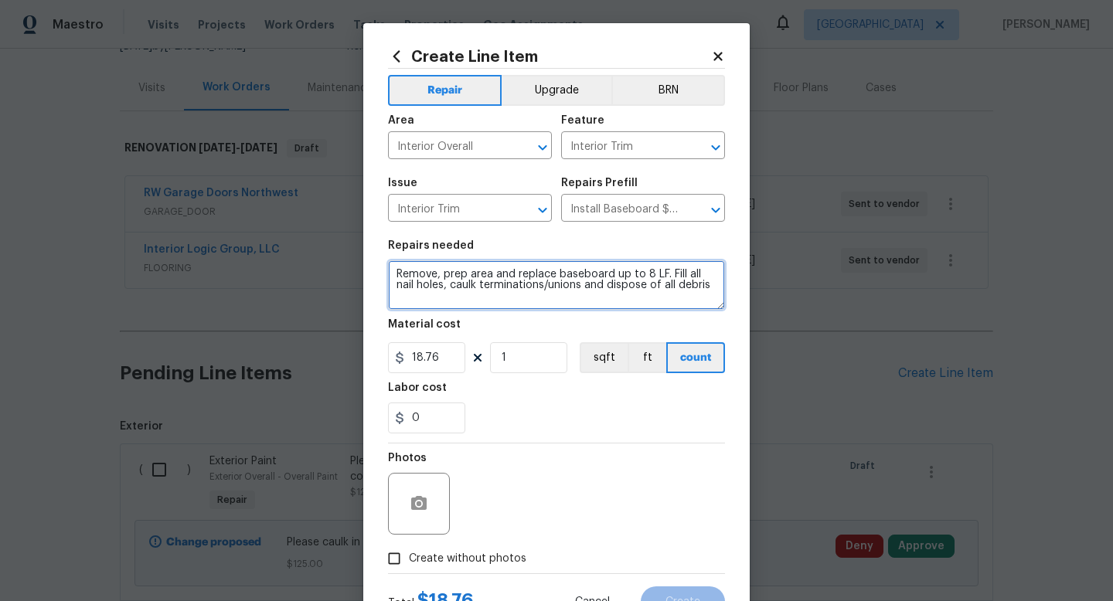
drag, startPoint x: 718, startPoint y: 288, endPoint x: 346, endPoint y: 220, distance: 377.9
click at [346, 220] on div "Create Line Item Repair Upgrade BRN Area Interior Overall ​ Feature Interior Tr…" at bounding box center [556, 300] width 1113 height 601
click at [585, 284] on textarea "Please install baseboard where missing in areas through out home specifically k…" at bounding box center [556, 285] width 337 height 49
click at [528, 290] on textarea "Please install baseboard where missing in areas through out home specifically k…" at bounding box center [556, 285] width 337 height 49
click at [706, 286] on textarea "Please install baseboard where missing in areas through out home specifically k…" at bounding box center [556, 285] width 337 height 49
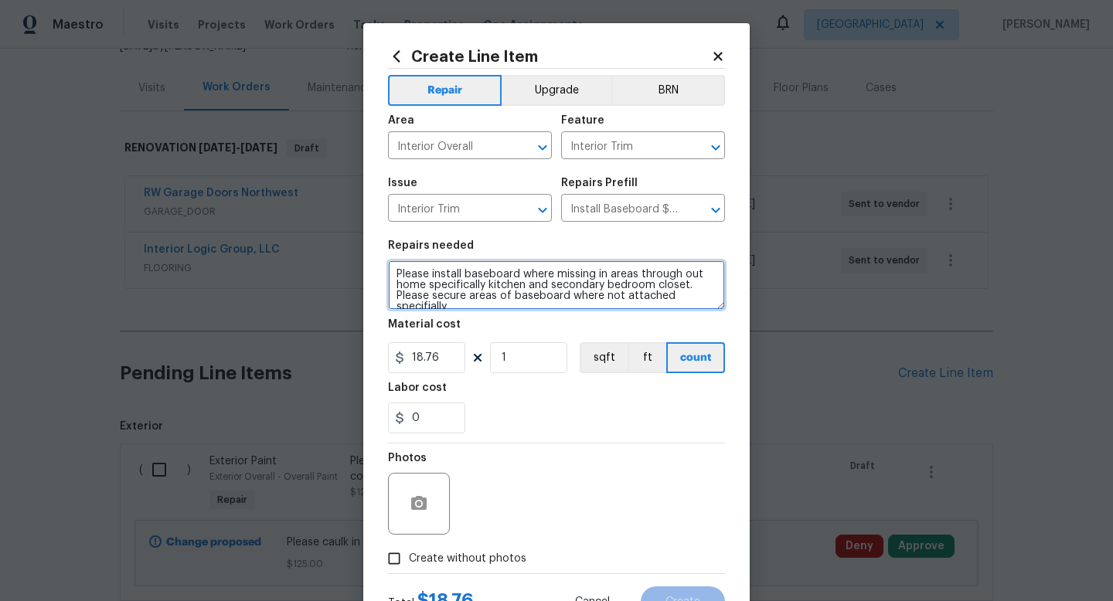
scroll to position [3, 0]
type textarea "Please install baseboard where missing in areas through out home specifically k…"
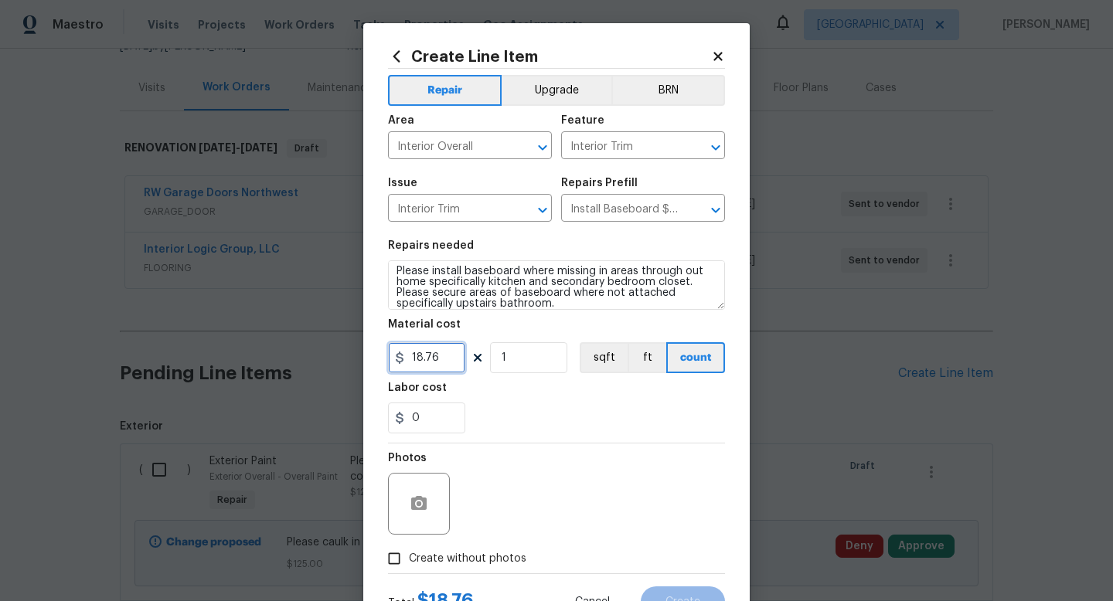
drag, startPoint x: 429, startPoint y: 366, endPoint x: 379, endPoint y: 356, distance: 51.1
click at [379, 356] on div "Create Line Item Repair Upgrade BRN Area Interior Overall ​ Feature Interior Tr…" at bounding box center [556, 332] width 387 height 619
drag, startPoint x: 444, startPoint y: 359, endPoint x: 363, endPoint y: 308, distance: 94.8
click at [367, 312] on div "Create Line Item Repair Upgrade BRN Area Interior Overall ​ Feature Interior Tr…" at bounding box center [556, 332] width 387 height 619
type input "5"
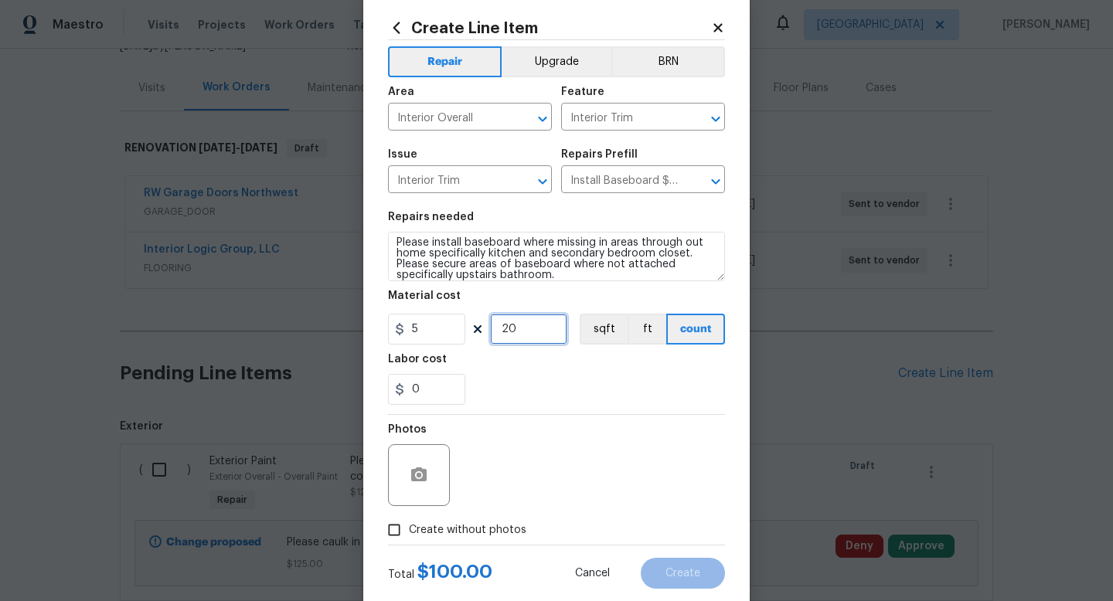
scroll to position [32, 0]
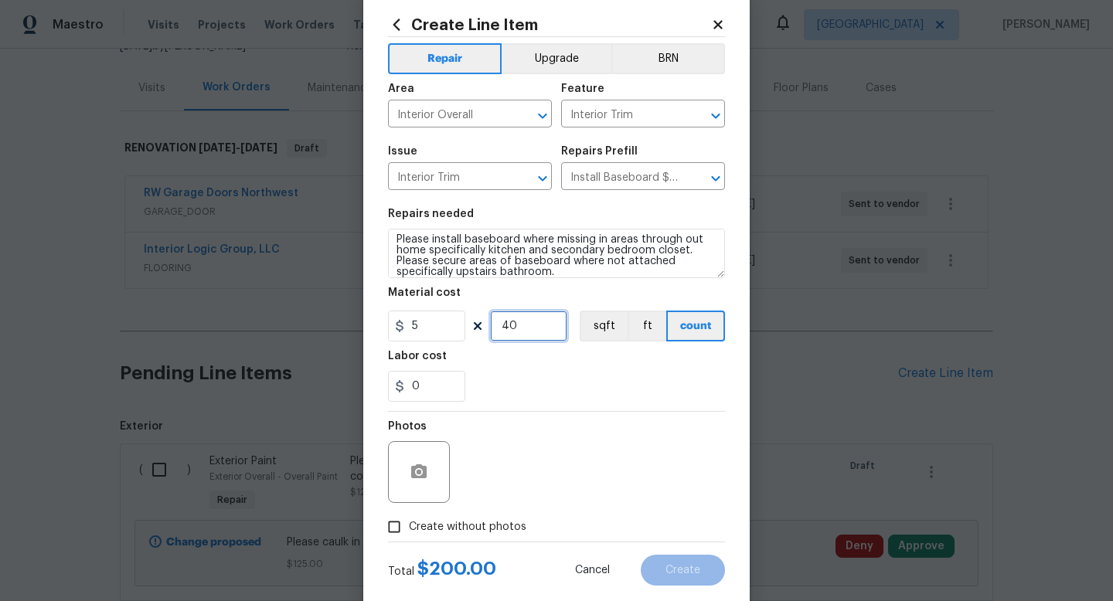
type input "40"
click at [404, 516] on input "Create without photos" at bounding box center [394, 527] width 29 height 29
checkbox input "true"
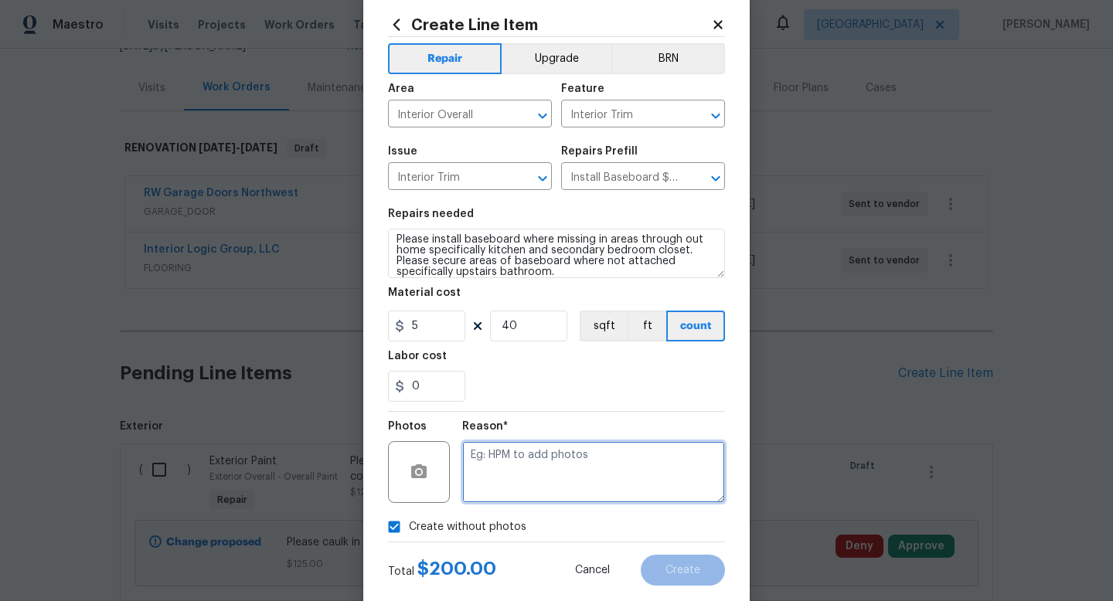
click at [553, 472] on textarea at bounding box center [593, 472] width 263 height 62
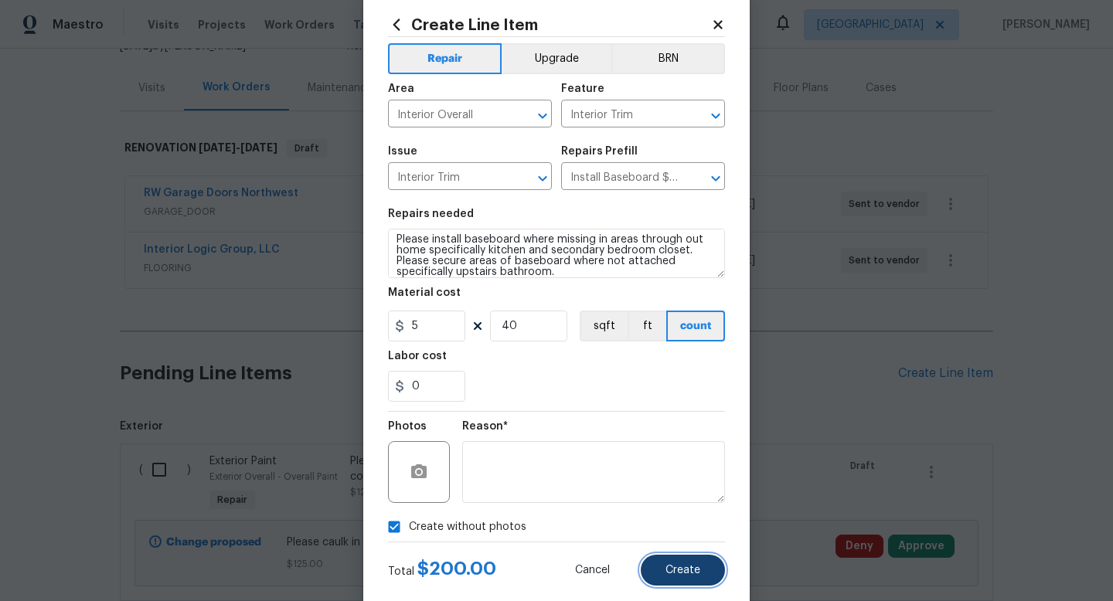
click at [693, 572] on span "Create" at bounding box center [683, 571] width 35 height 12
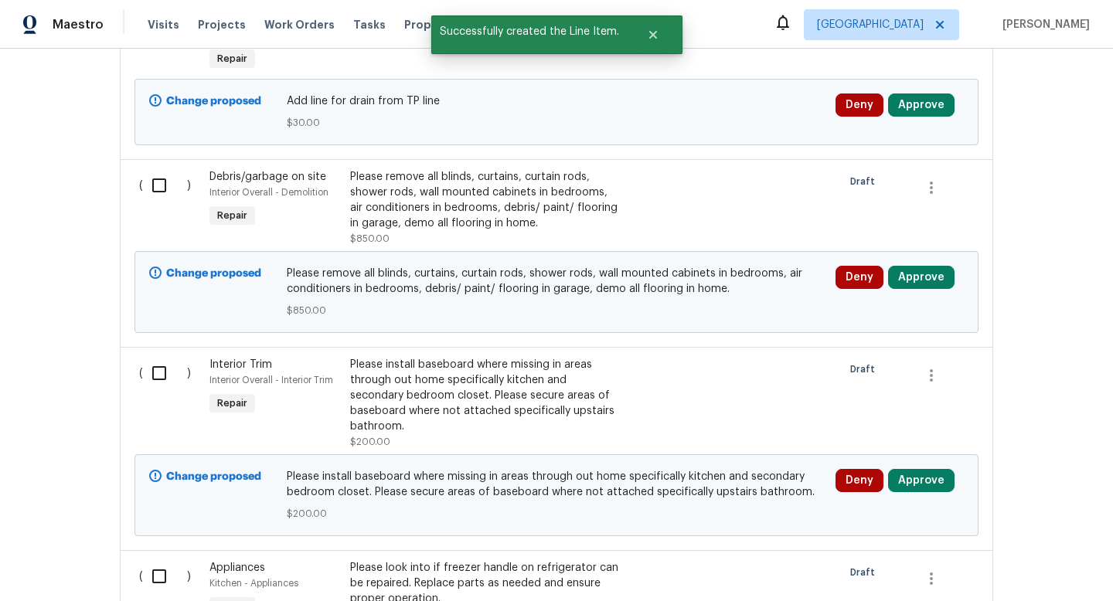
scroll to position [1084, 0]
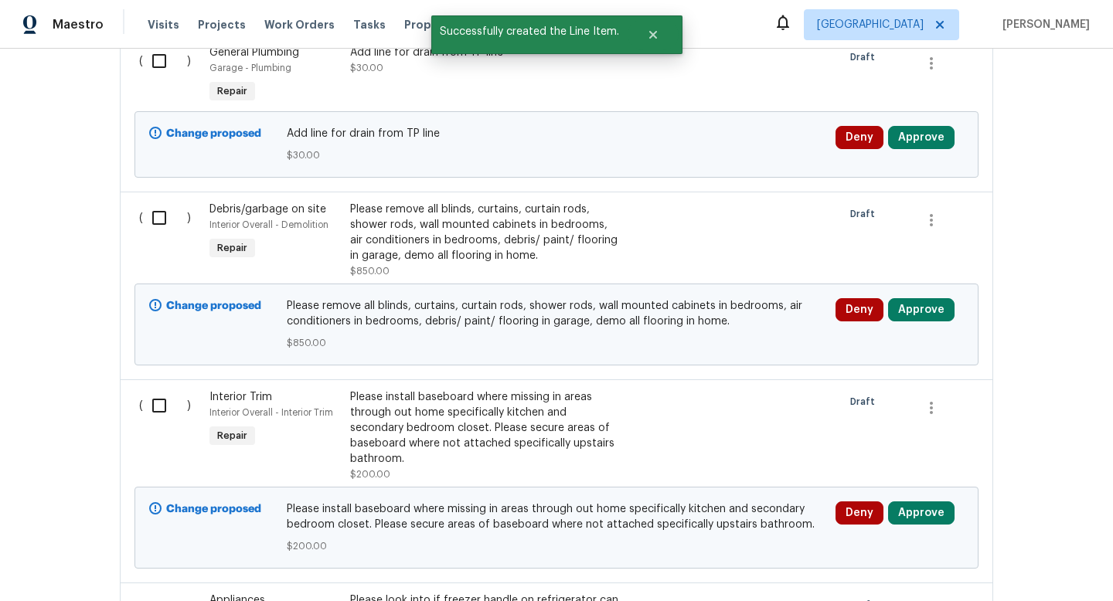
click at [463, 420] on div "Please install baseboard where missing in areas through out home specifically k…" at bounding box center [486, 428] width 272 height 77
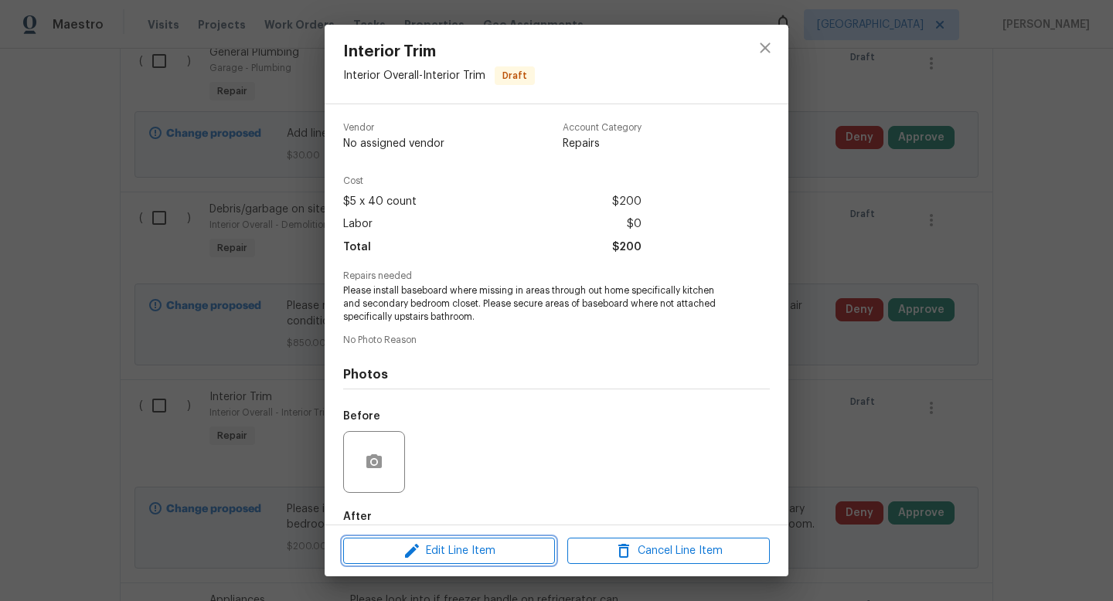
click at [513, 554] on span "Edit Line Item" at bounding box center [449, 551] width 203 height 19
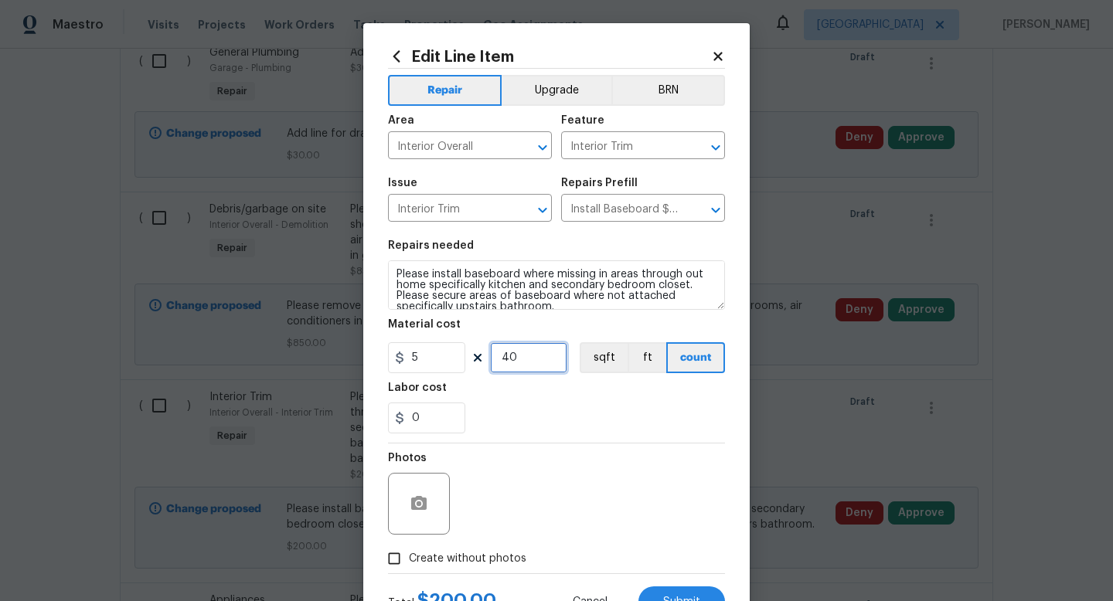
click at [516, 362] on input "40" at bounding box center [528, 357] width 77 height 31
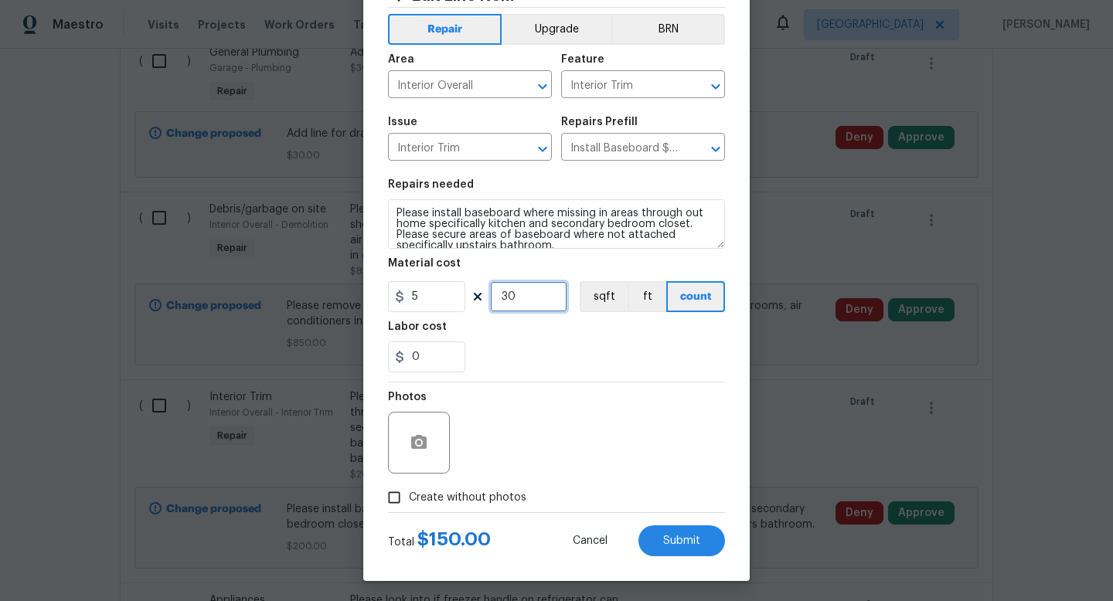
scroll to position [65, 0]
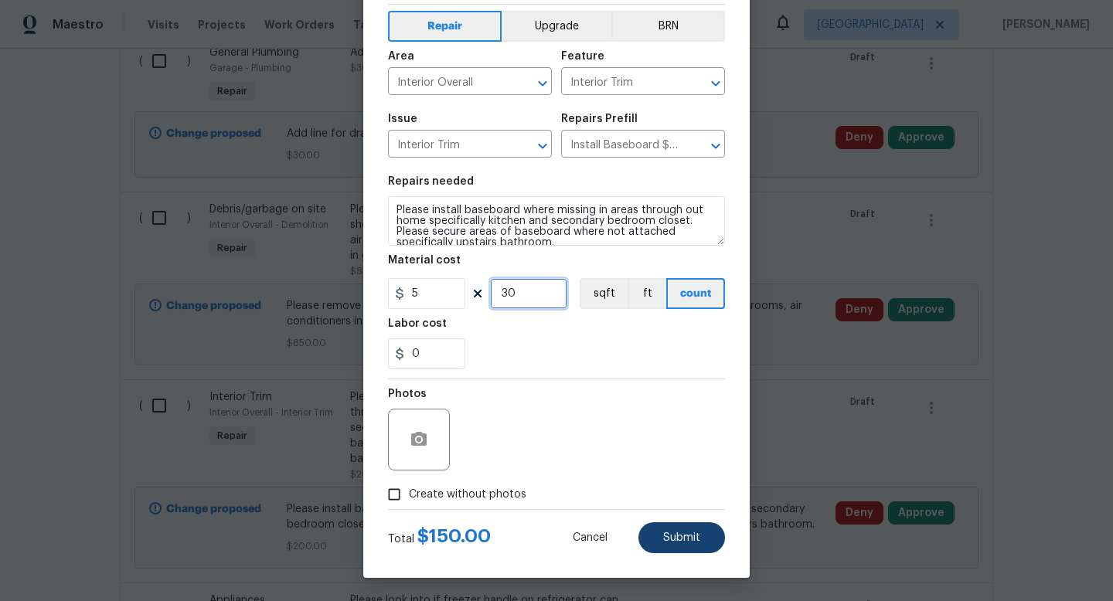
type input "30"
click at [671, 524] on button "Submit" at bounding box center [682, 538] width 87 height 31
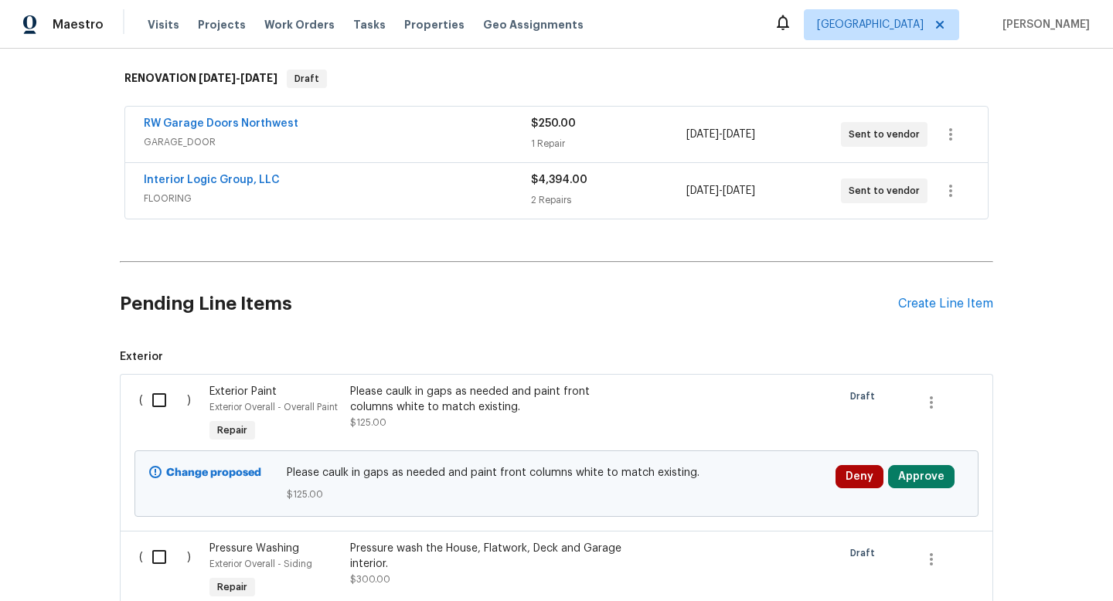
scroll to position [77, 0]
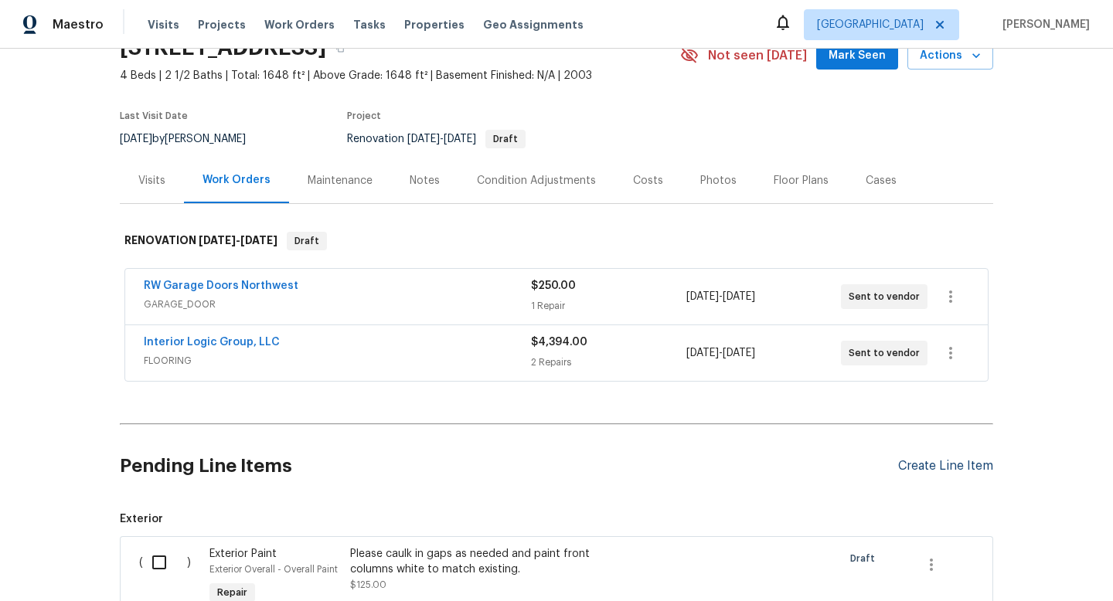
click at [970, 466] on div "Create Line Item" at bounding box center [945, 466] width 95 height 15
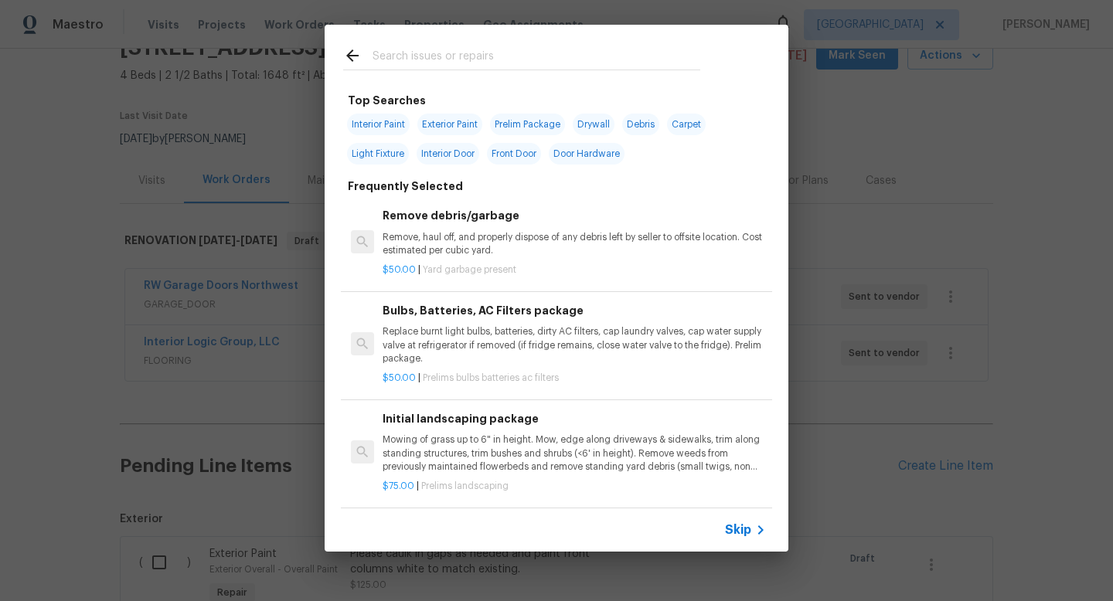
click at [467, 46] on input "text" at bounding box center [537, 57] width 328 height 23
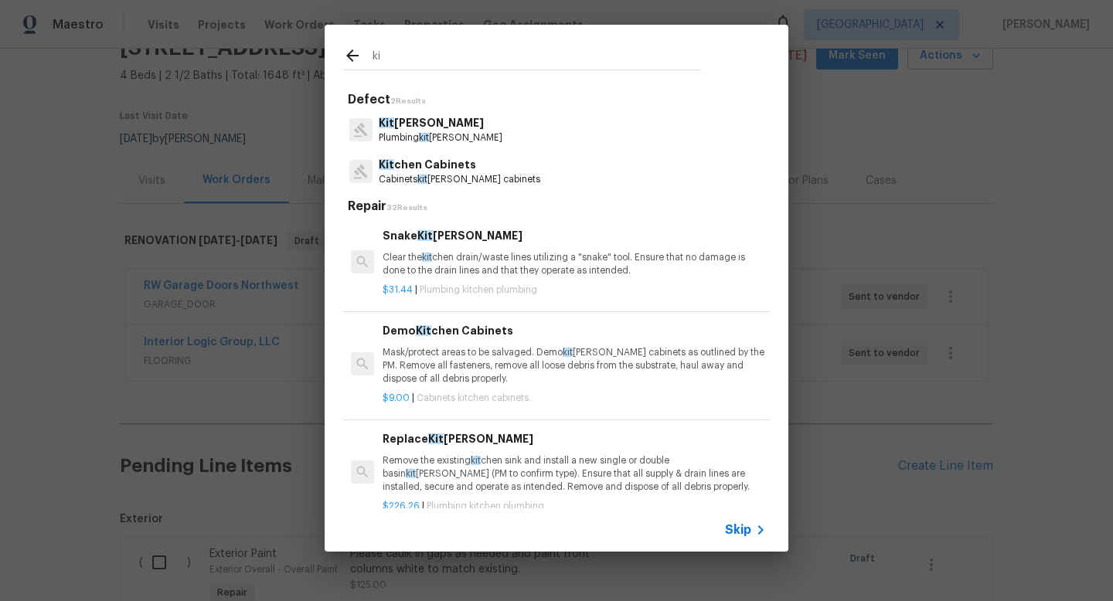
type input "k"
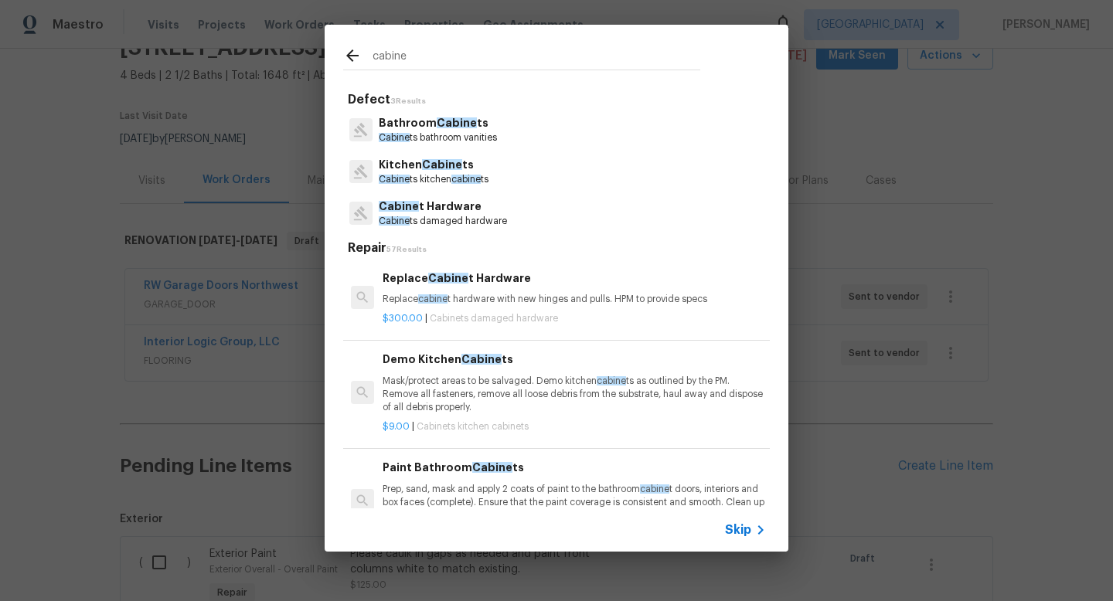
type input "cabine"
click at [446, 181] on p "Cabine ts kitchen cabine ts" at bounding box center [434, 179] width 110 height 13
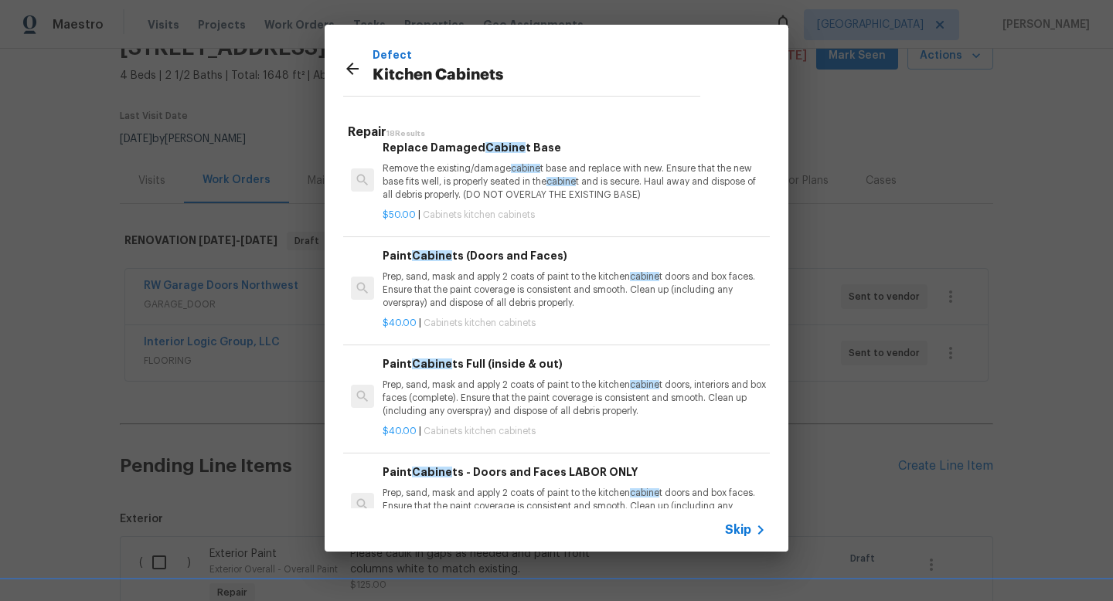
scroll to position [1011, 0]
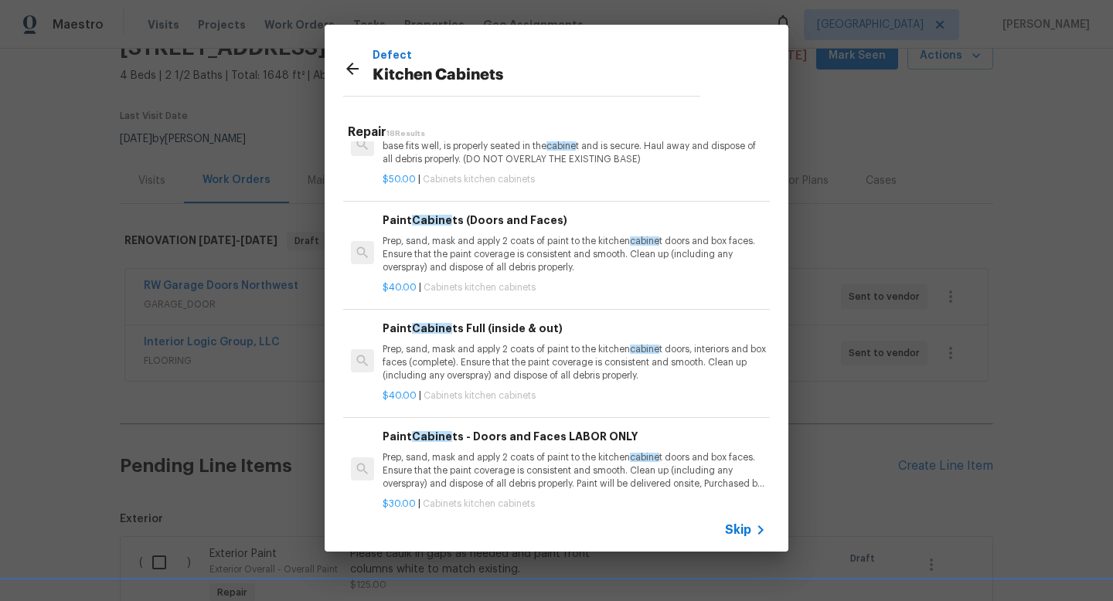
click at [497, 345] on p "Prep, sand, mask and apply 2 coats of paint to the kitchen cabine t doors, inte…" at bounding box center [574, 362] width 383 height 39
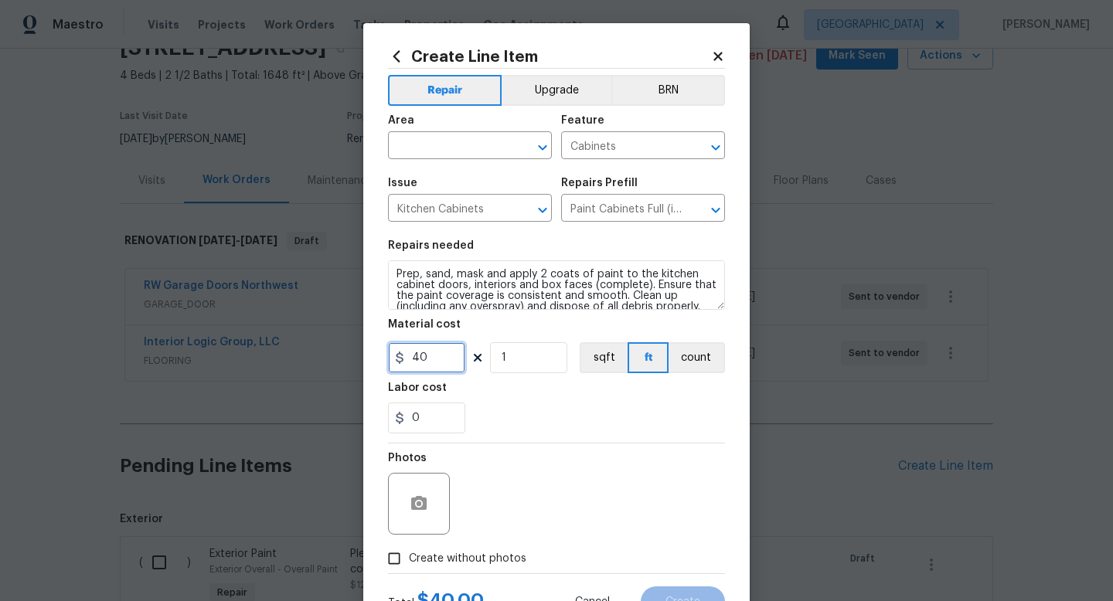
click at [451, 356] on input "40" at bounding box center [426, 357] width 77 height 31
type input "57"
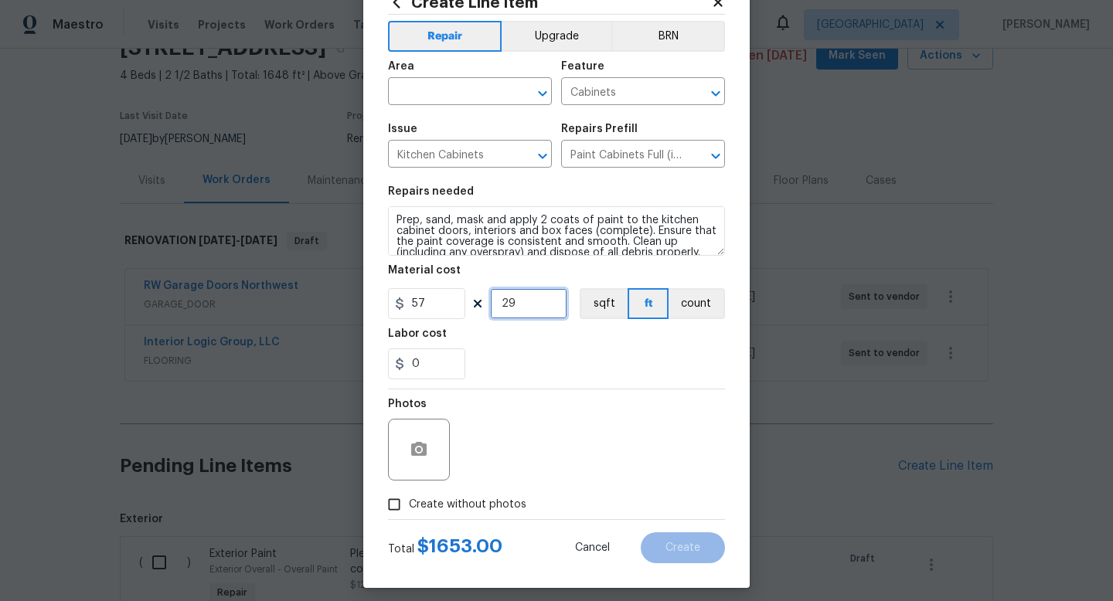
scroll to position [55, 0]
type input "29"
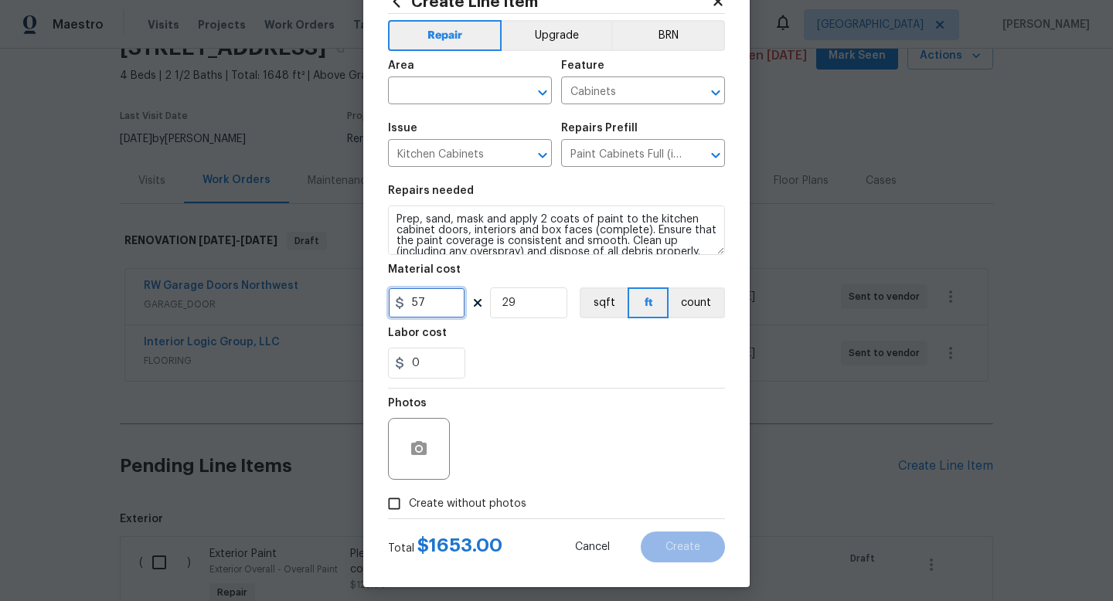
click at [431, 302] on input "57" at bounding box center [426, 303] width 77 height 31
click at [452, 309] on input "60" at bounding box center [426, 303] width 77 height 31
type input "57"
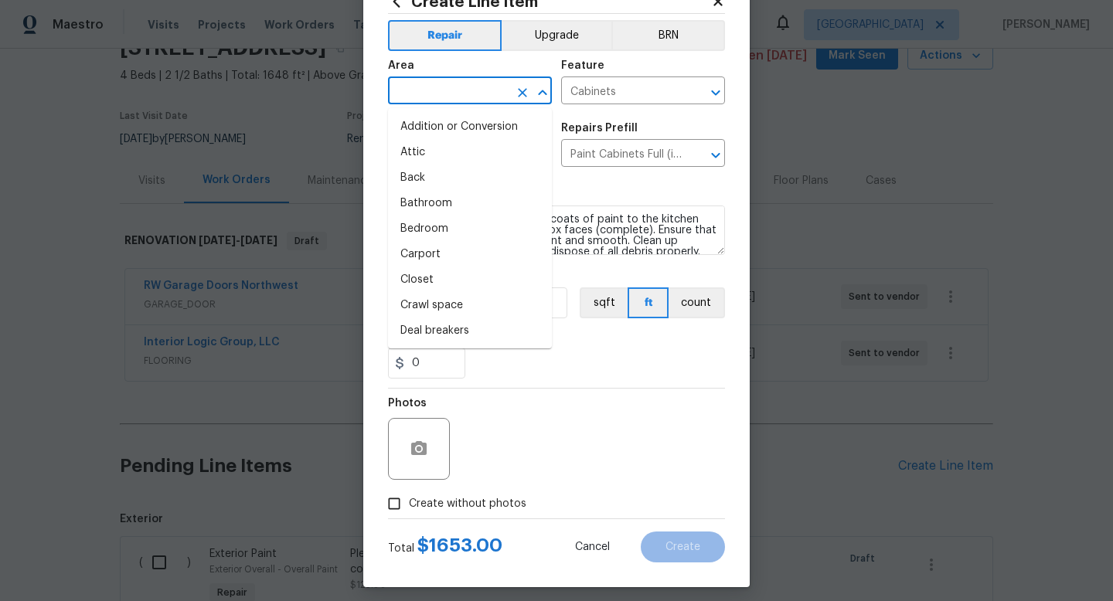
click at [442, 93] on input "text" at bounding box center [448, 92] width 121 height 24
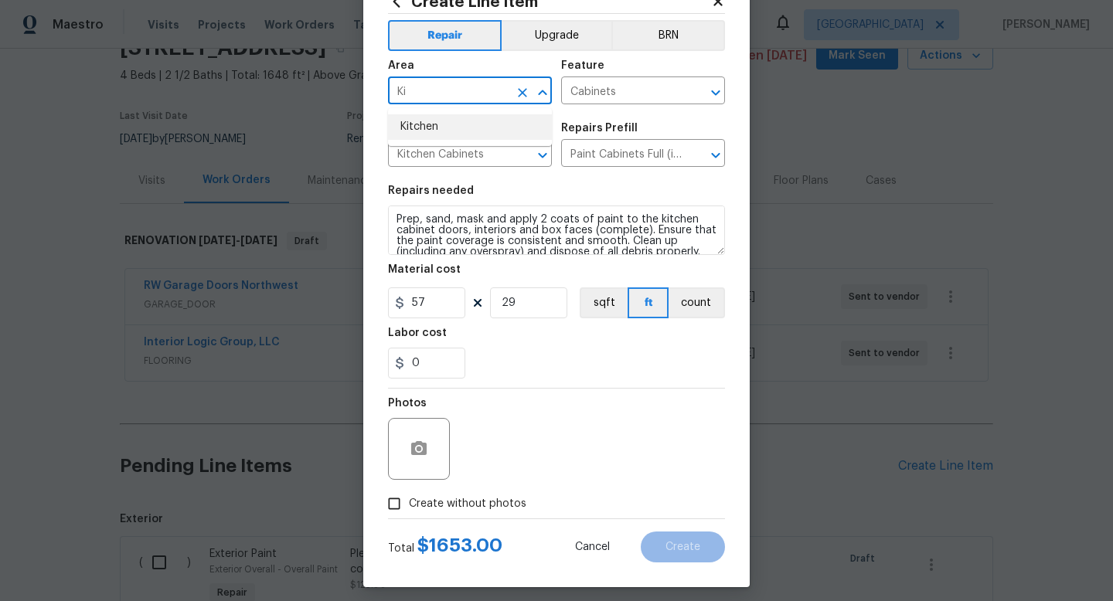
click at [445, 125] on li "Kitchen" at bounding box center [470, 127] width 164 height 26
type input "Kitchen"
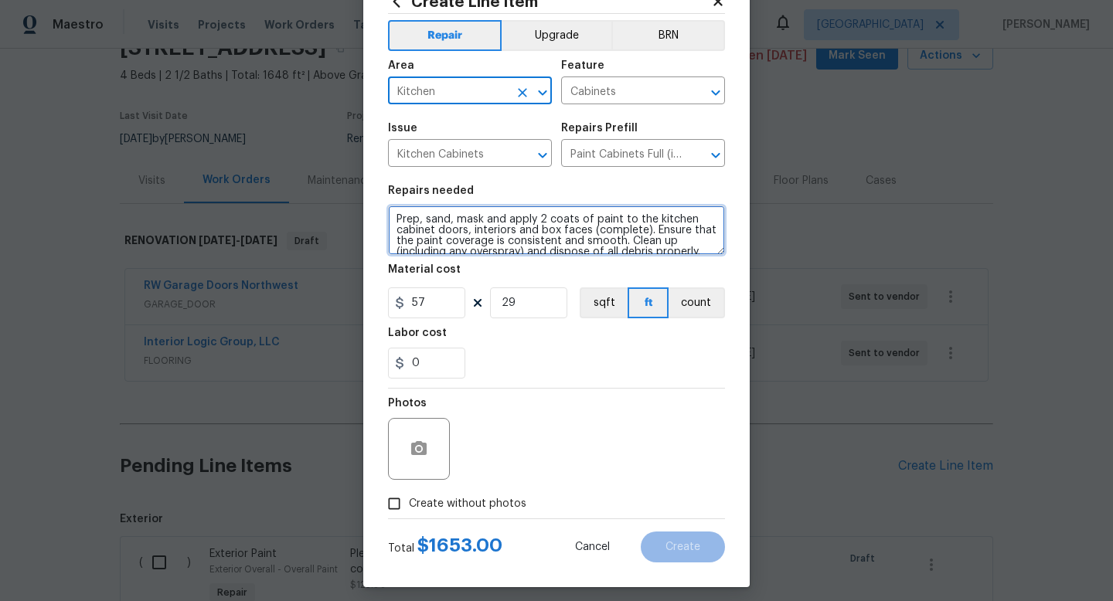
click at [394, 216] on textarea "Prep, sand, mask and apply 2 coats of paint to the kitchen cabinet doors, inter…" at bounding box center [556, 230] width 337 height 49
type textarea "29LF Prep, sand, mask and apply 2 coats of paint to the kitchen cabinet doors, …"
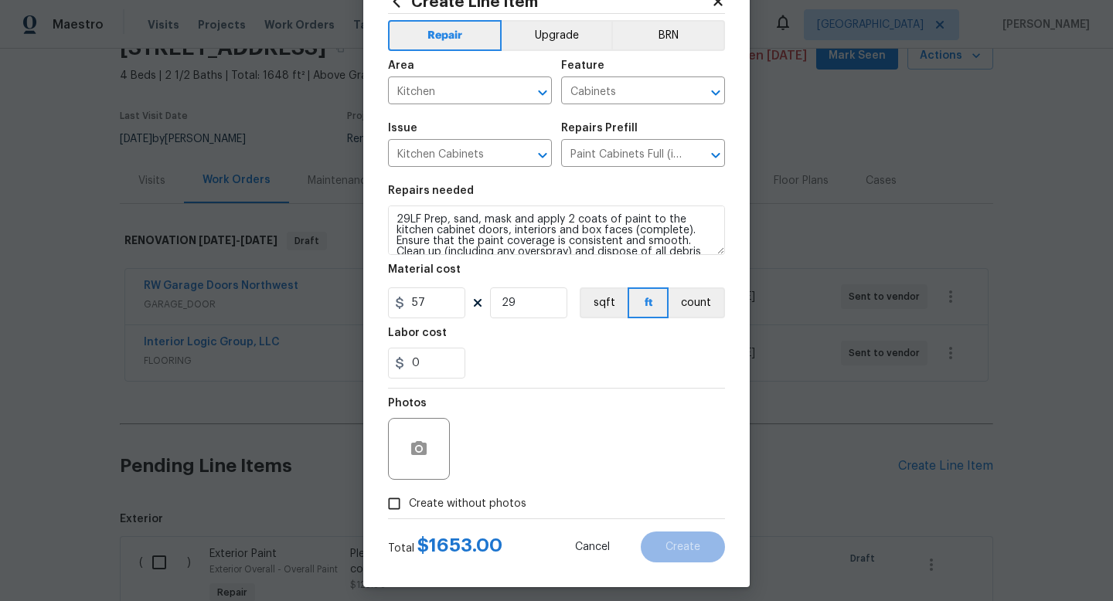
click at [424, 502] on span "Create without photos" at bounding box center [468, 504] width 118 height 16
click at [409, 502] on input "Create without photos" at bounding box center [394, 503] width 29 height 29
checkbox input "true"
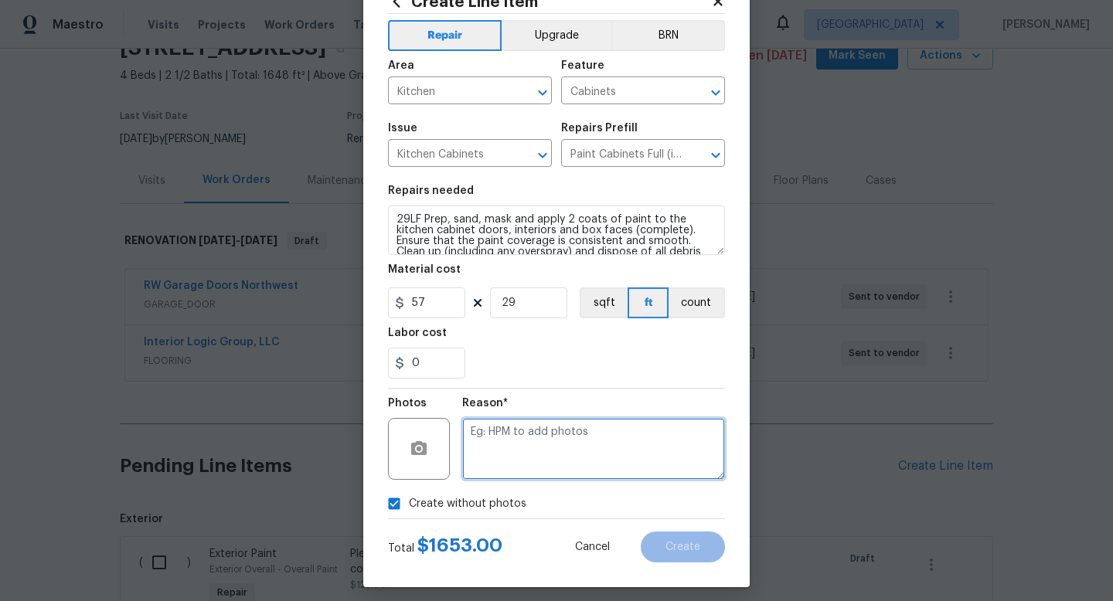
click at [568, 438] on textarea at bounding box center [593, 449] width 263 height 62
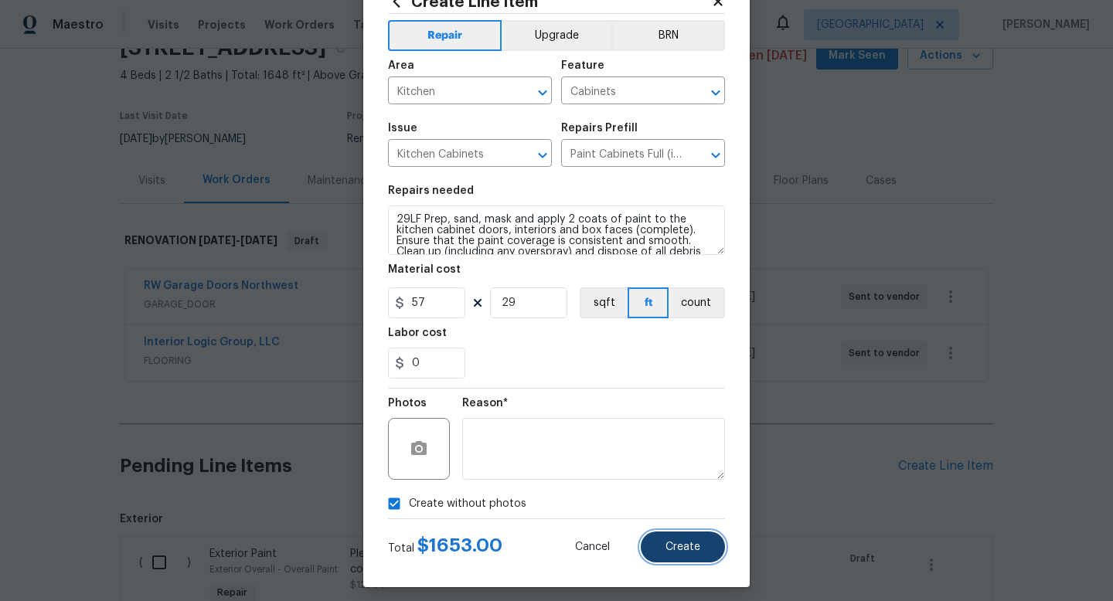
click at [698, 548] on span "Create" at bounding box center [683, 548] width 35 height 12
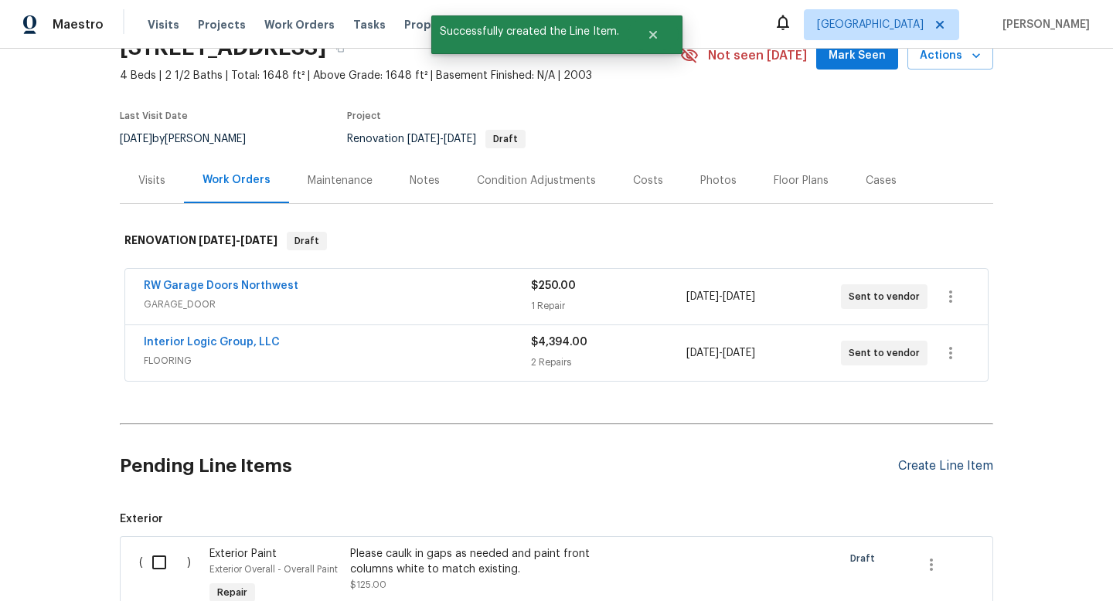
click at [943, 466] on div "Create Line Item" at bounding box center [945, 466] width 95 height 15
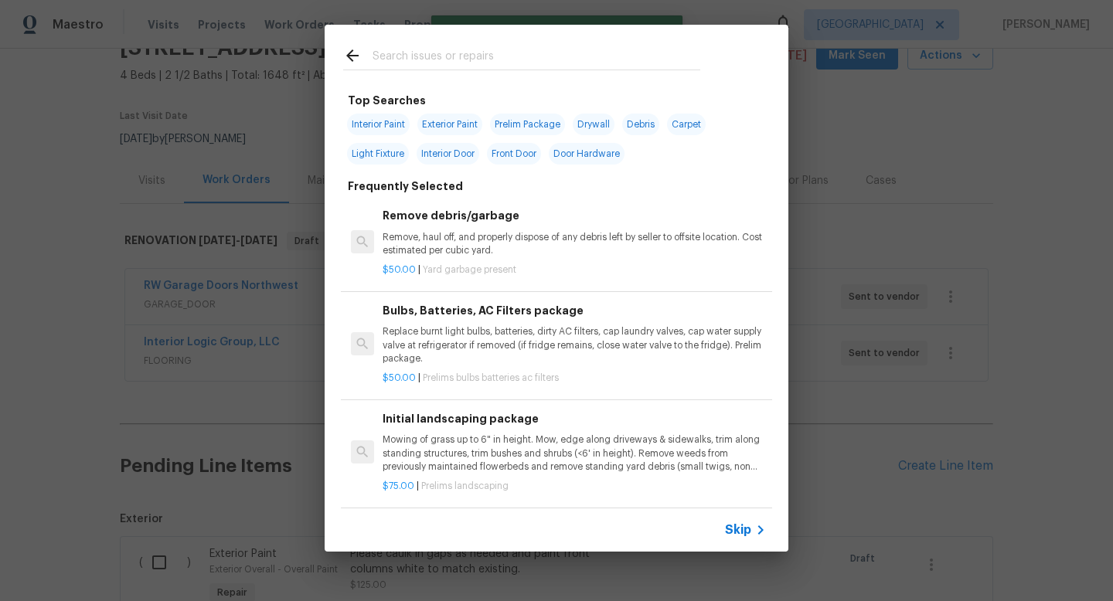
click at [481, 61] on input "text" at bounding box center [537, 57] width 328 height 23
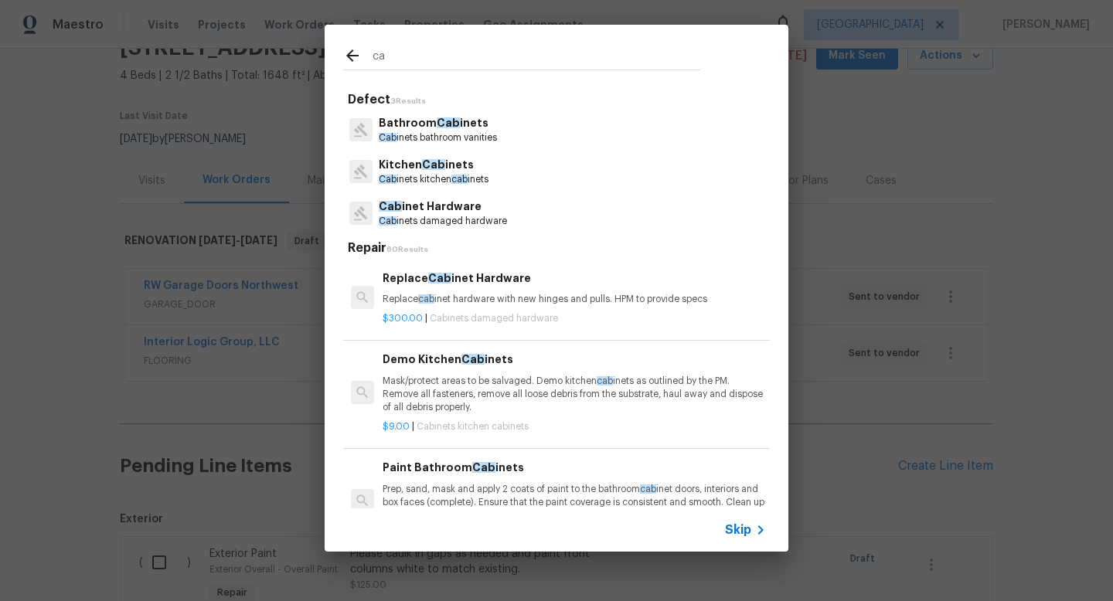
type input "c"
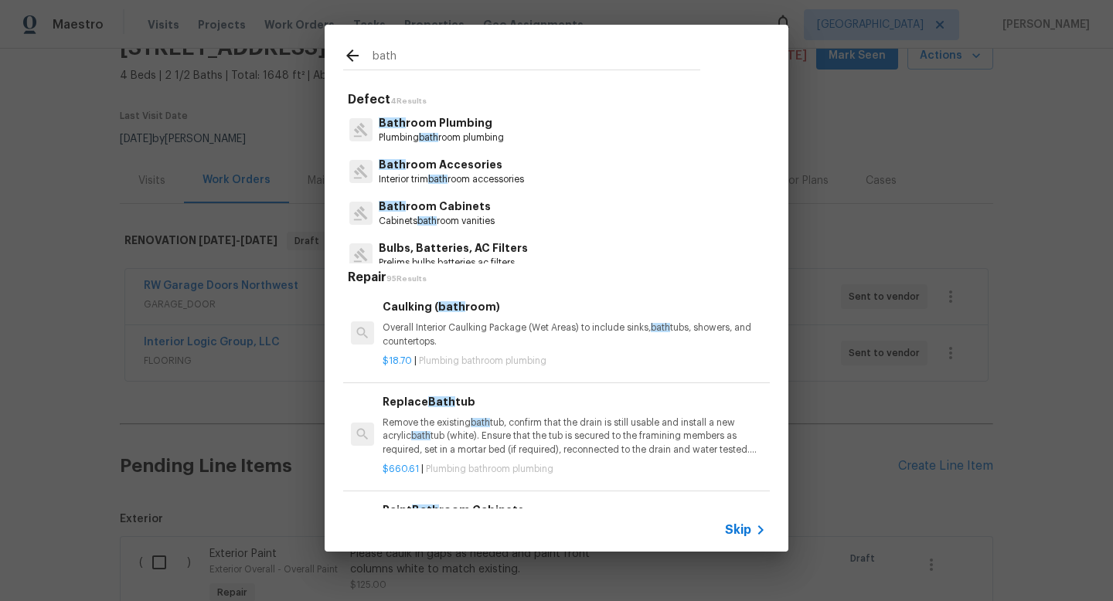
type input "bath"
click at [475, 206] on p "Bath room Cabinets" at bounding box center [437, 207] width 116 height 16
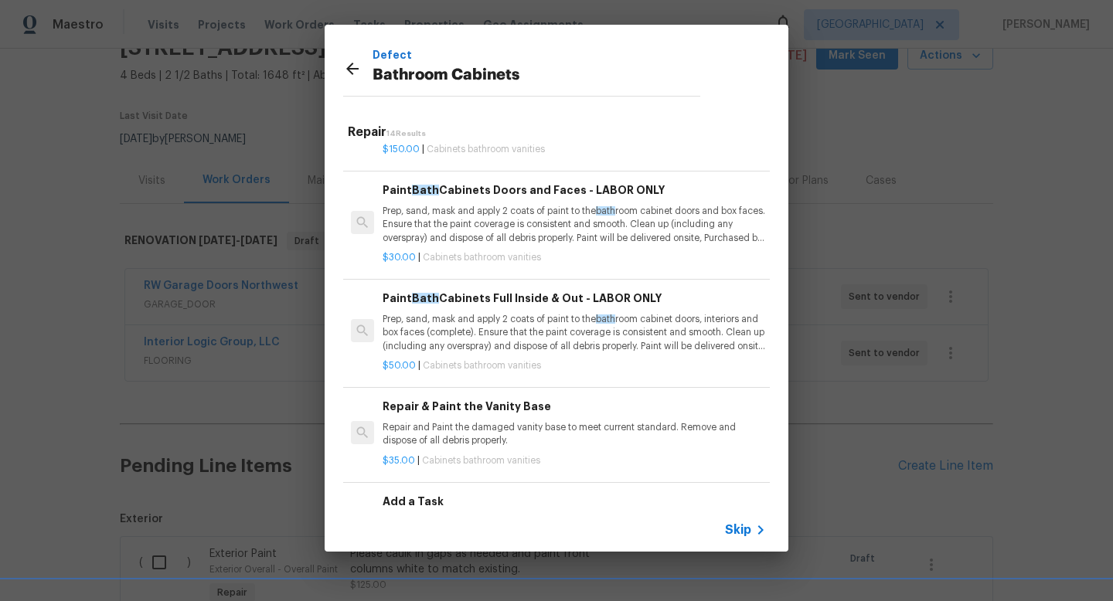
scroll to position [833, 0]
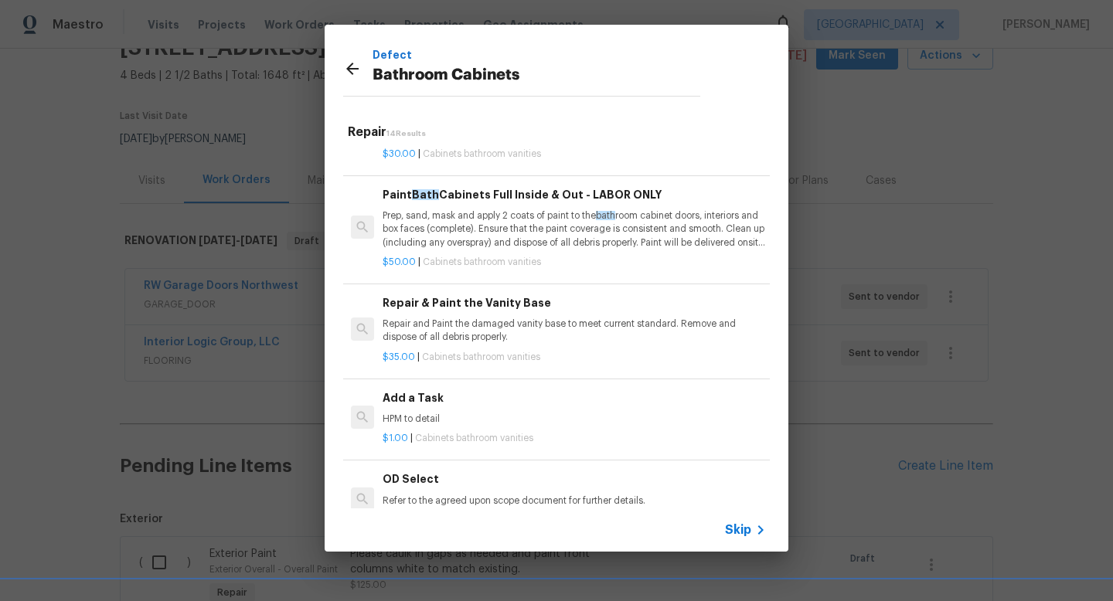
click at [552, 247] on p "Prep, sand, mask and apply 2 coats of paint to the bath room cabinet doors, int…" at bounding box center [574, 229] width 383 height 39
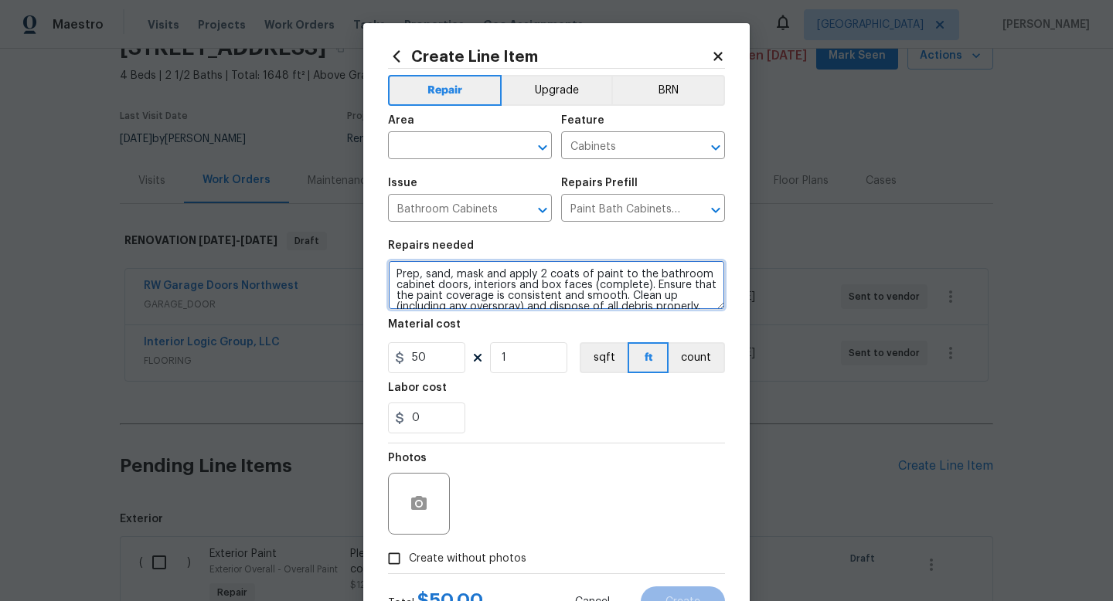
click at [393, 272] on textarea "Prep, sand, mask and apply 2 coats of paint to the bathroom cabinet doors, inte…" at bounding box center [556, 285] width 337 height 49
type textarea "BOTH BATHROOMS UPSTAIRS 13LF Prep, sand, mask and apply 2 coats of paint to the…"
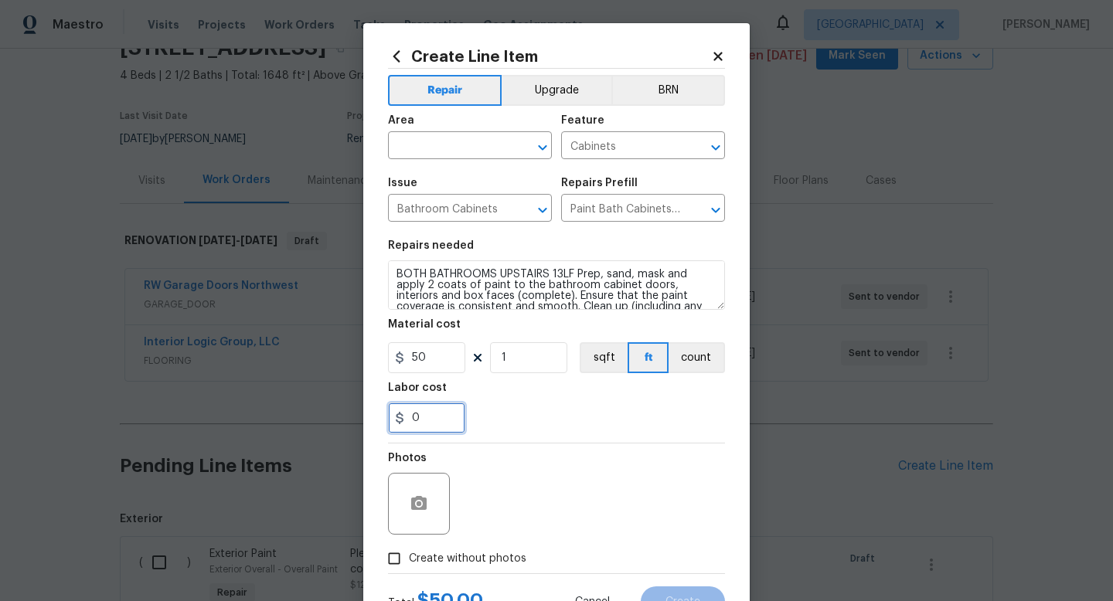
click at [441, 423] on input "0" at bounding box center [426, 418] width 77 height 31
click at [545, 364] on input "1" at bounding box center [528, 357] width 77 height 31
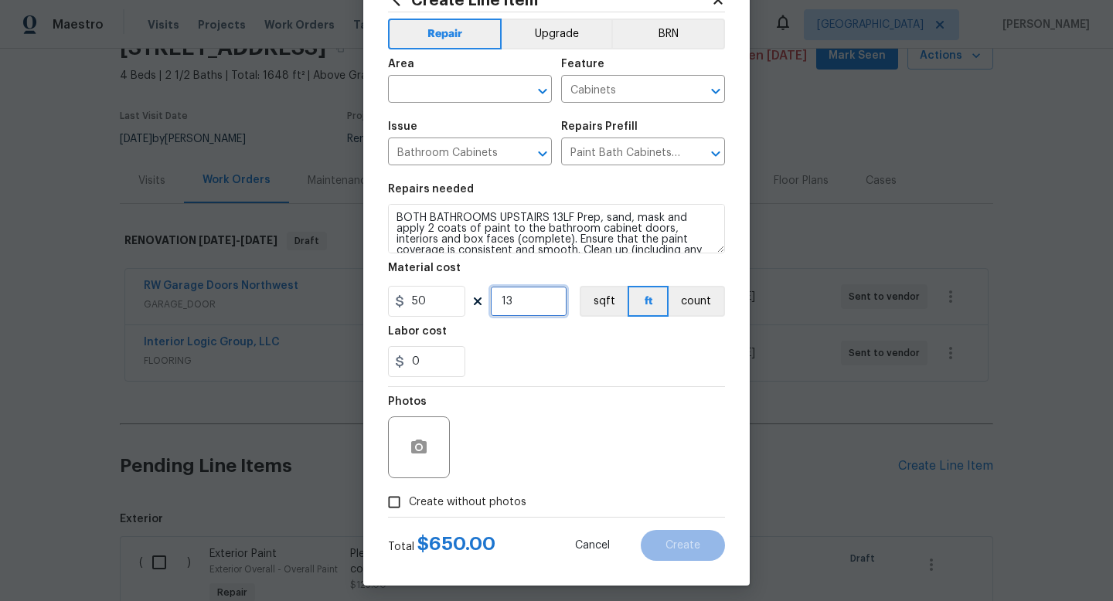
scroll to position [65, 0]
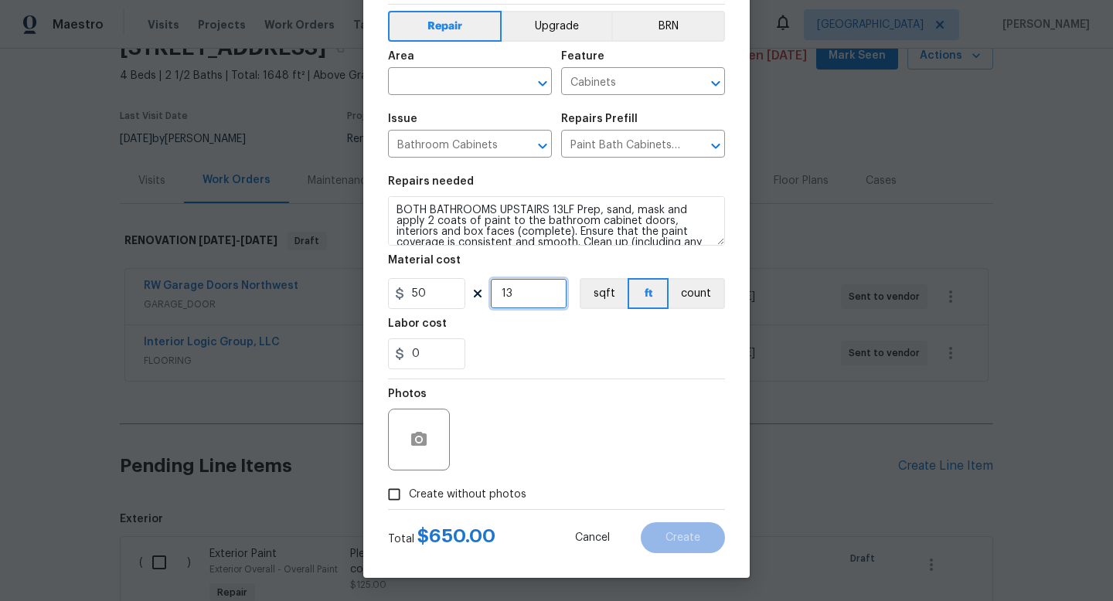
type input "13"
click at [431, 296] on input "50" at bounding box center [426, 293] width 77 height 31
click at [513, 324] on div "Labor cost" at bounding box center [556, 329] width 337 height 20
click at [431, 295] on input "57" at bounding box center [426, 293] width 77 height 31
type input "56"
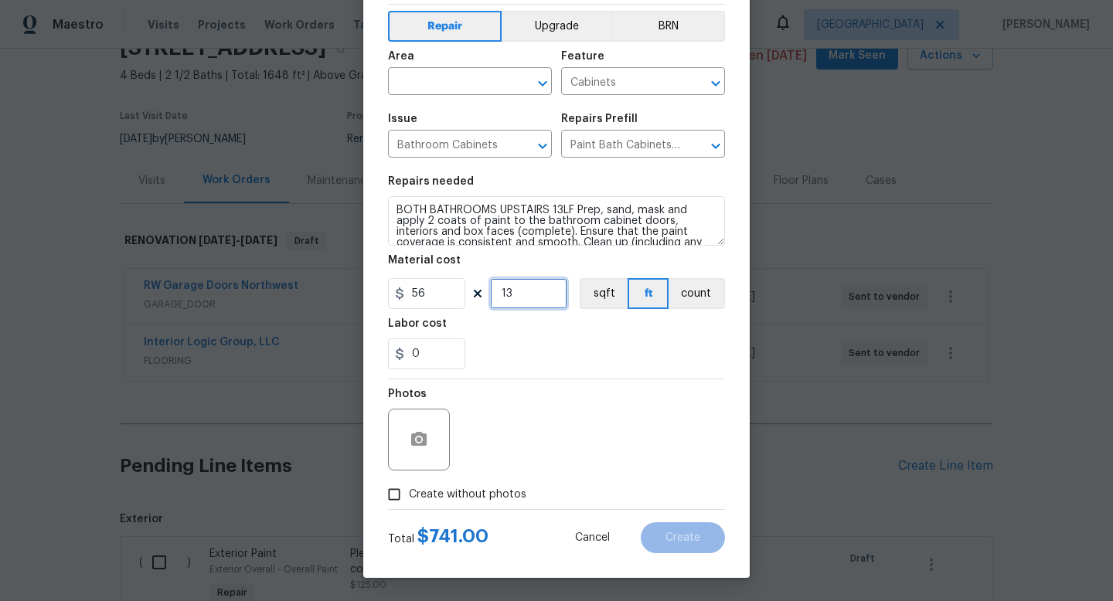
click at [548, 295] on input "13" at bounding box center [528, 293] width 77 height 31
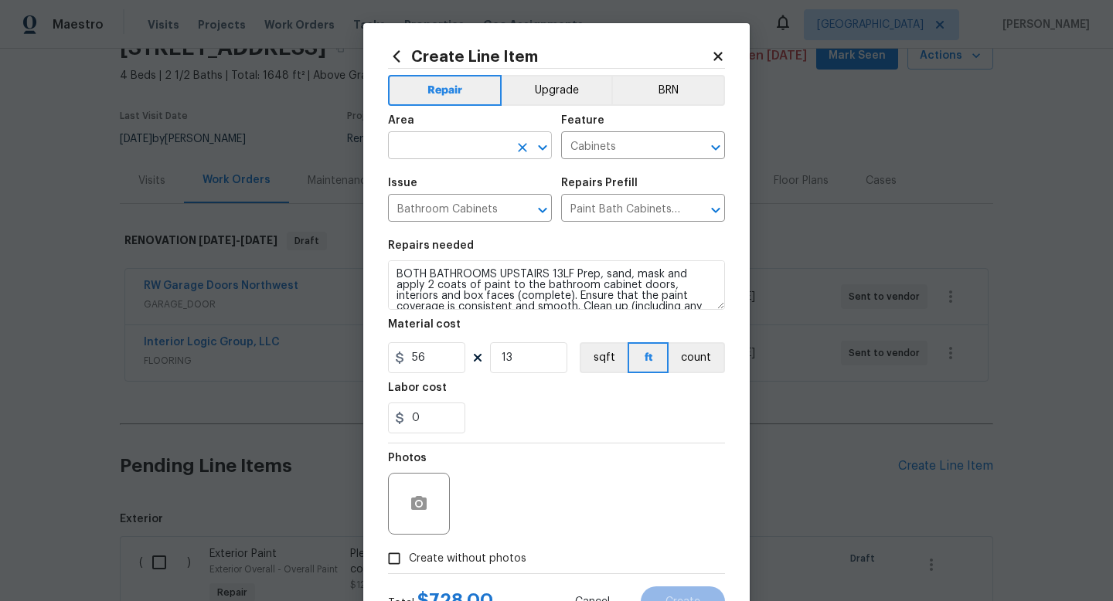
click at [467, 145] on input "text" at bounding box center [448, 147] width 121 height 24
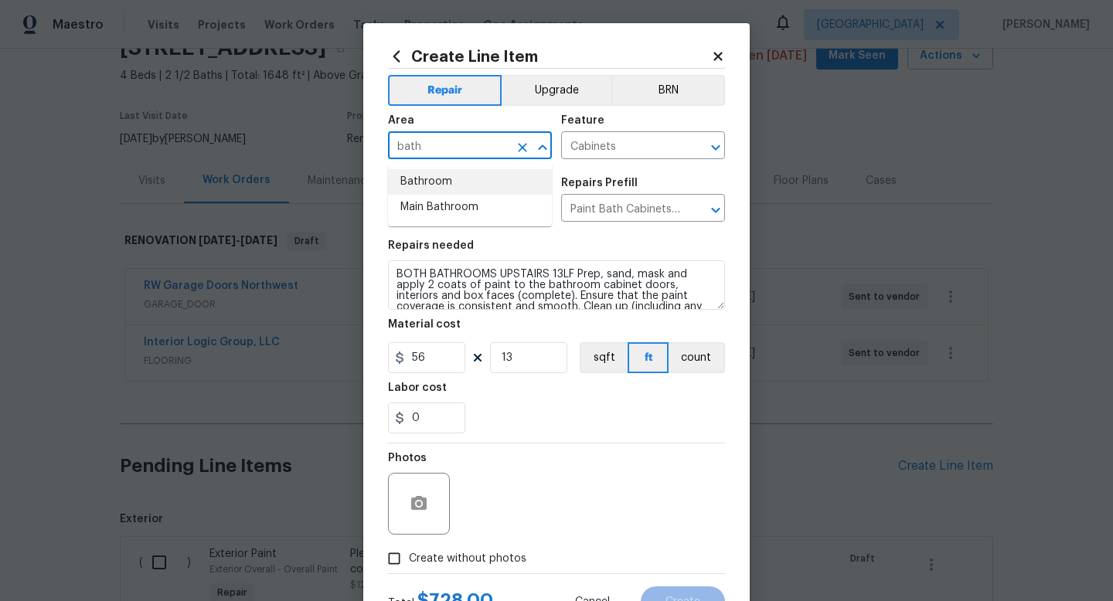
click at [462, 172] on li "Bathroom" at bounding box center [470, 182] width 164 height 26
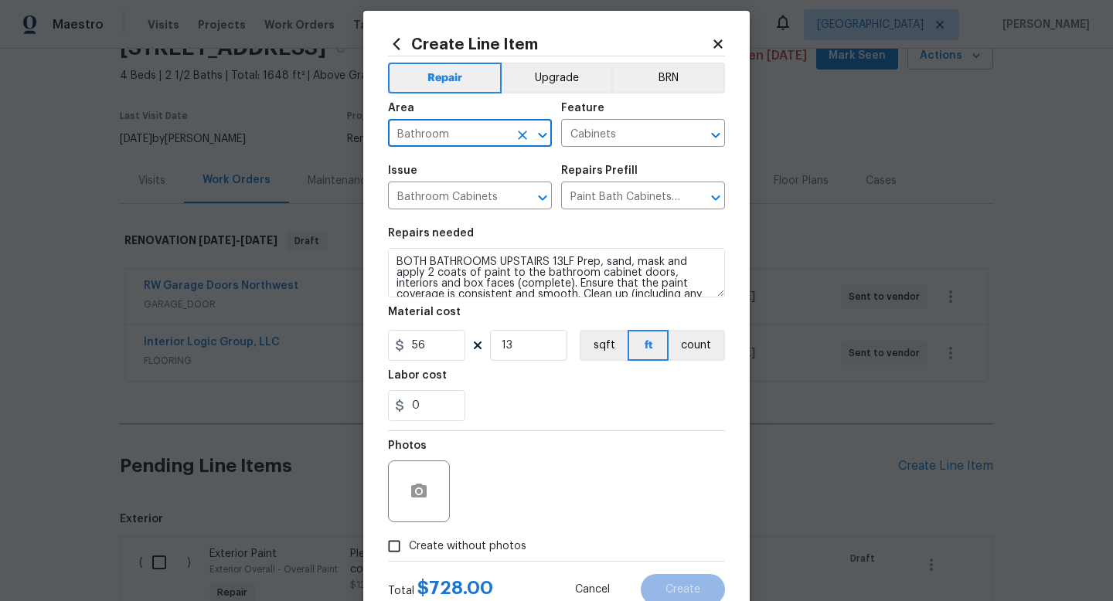
scroll to position [16, 0]
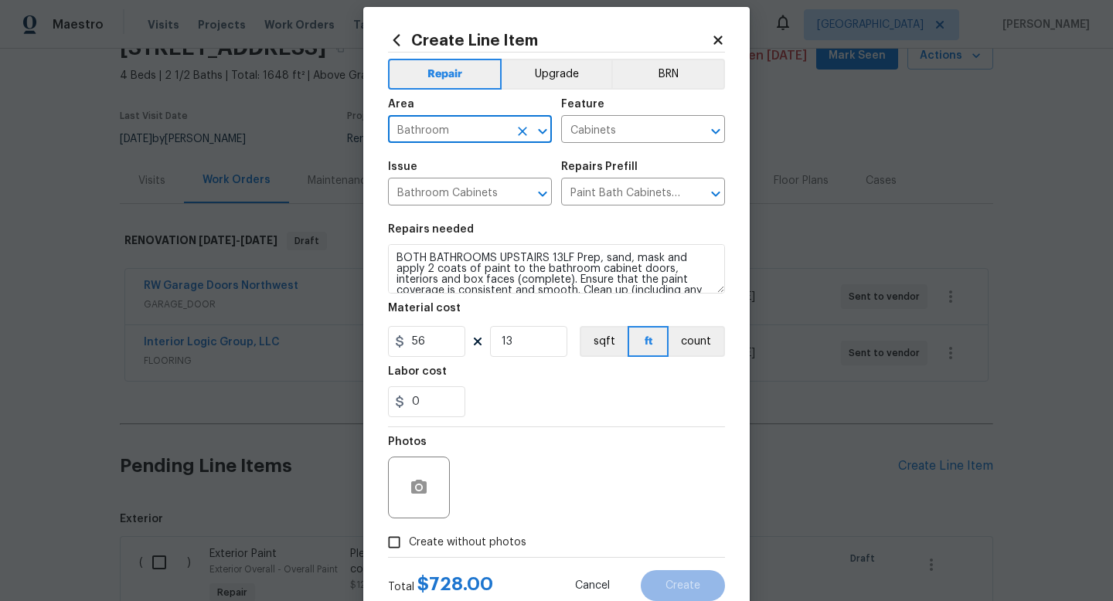
type input "Bathroom"
click at [401, 557] on input "Create without photos" at bounding box center [394, 542] width 29 height 29
checkbox input "true"
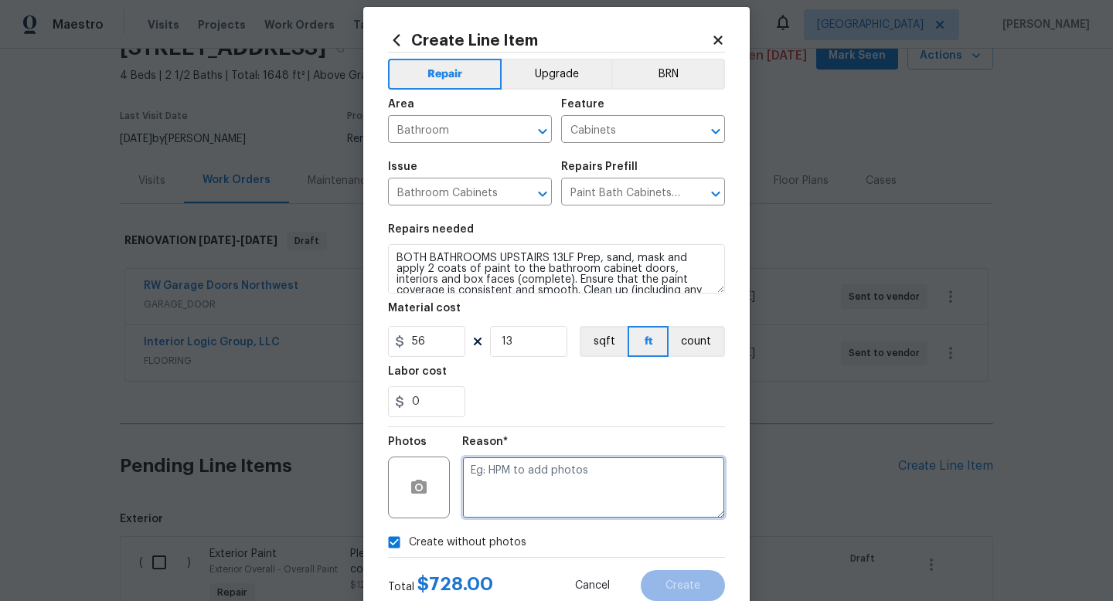
click at [546, 491] on textarea at bounding box center [593, 488] width 263 height 62
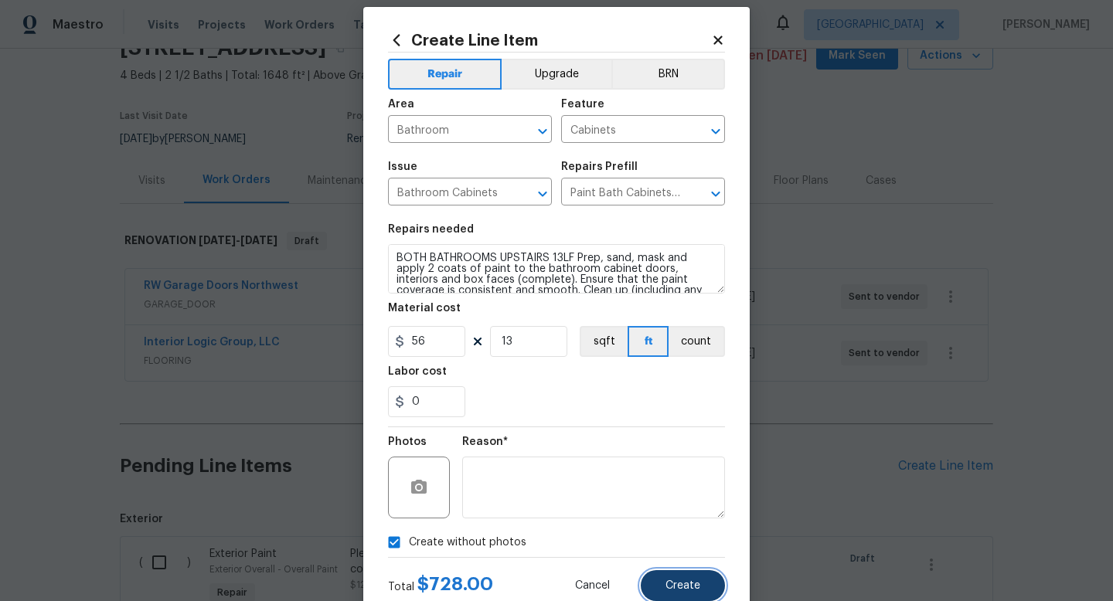
click at [677, 591] on span "Create" at bounding box center [683, 587] width 35 height 12
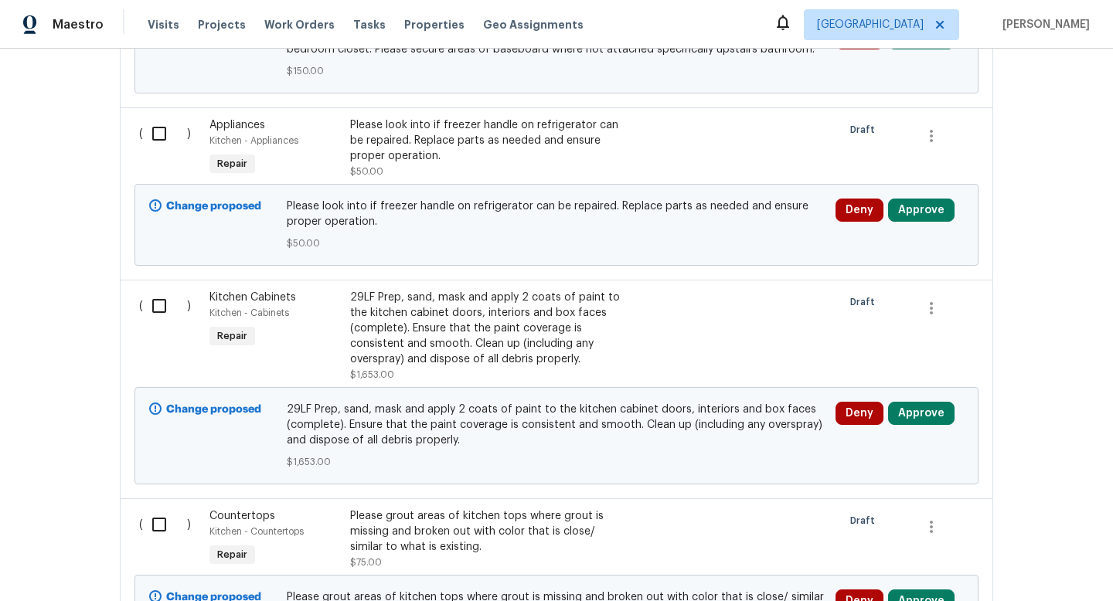
scroll to position [1366, 0]
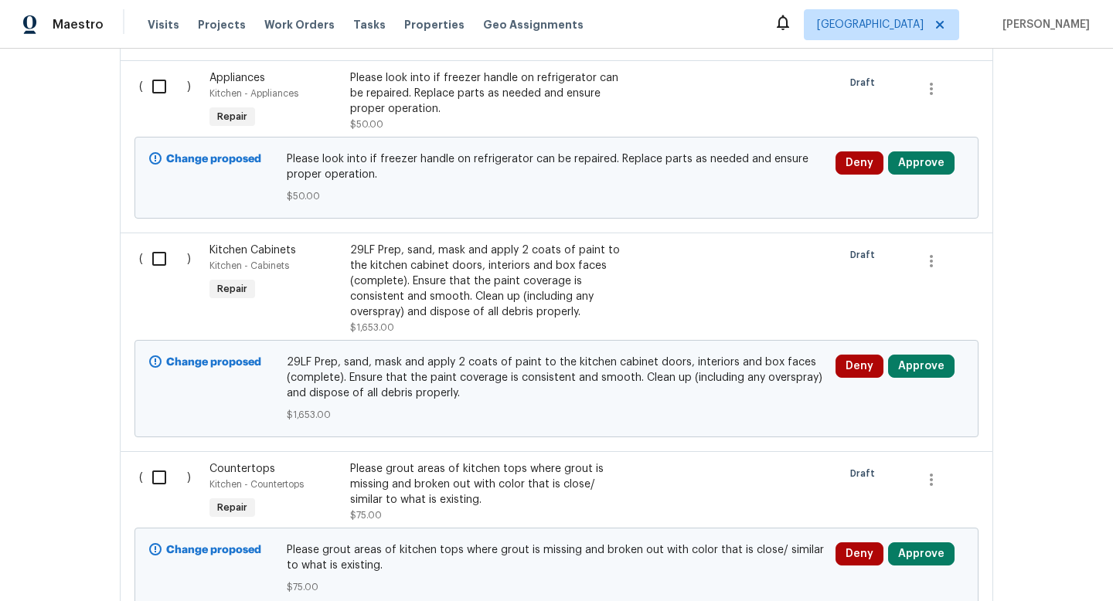
click at [479, 263] on div "29LF Prep, sand, mask and apply 2 coats of paint to the kitchen cabinet doors, …" at bounding box center [486, 281] width 272 height 77
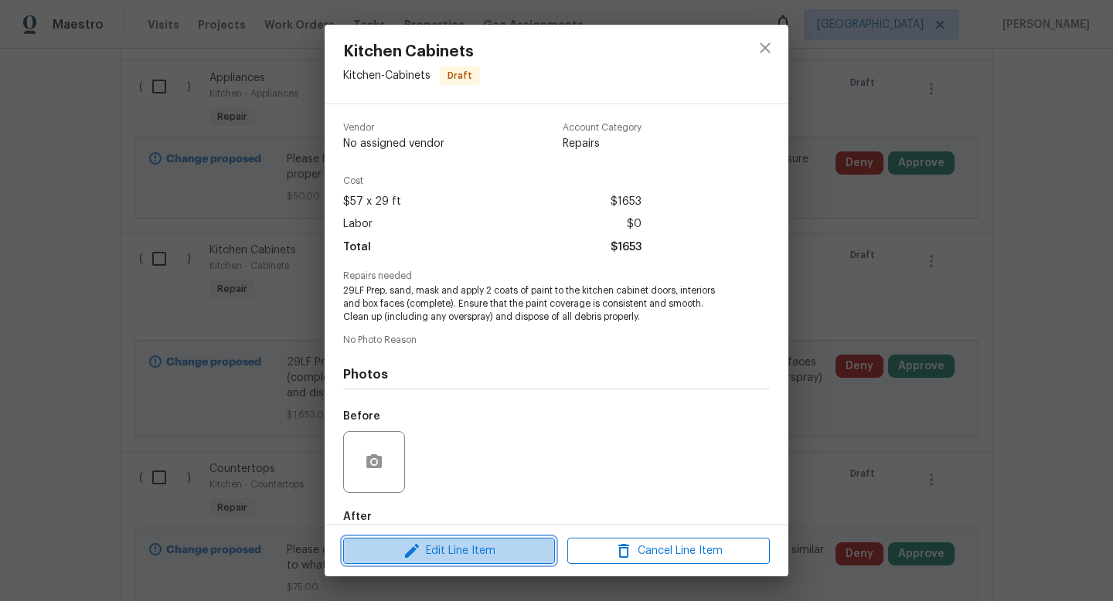
click at [419, 557] on icon "button" at bounding box center [412, 551] width 19 height 19
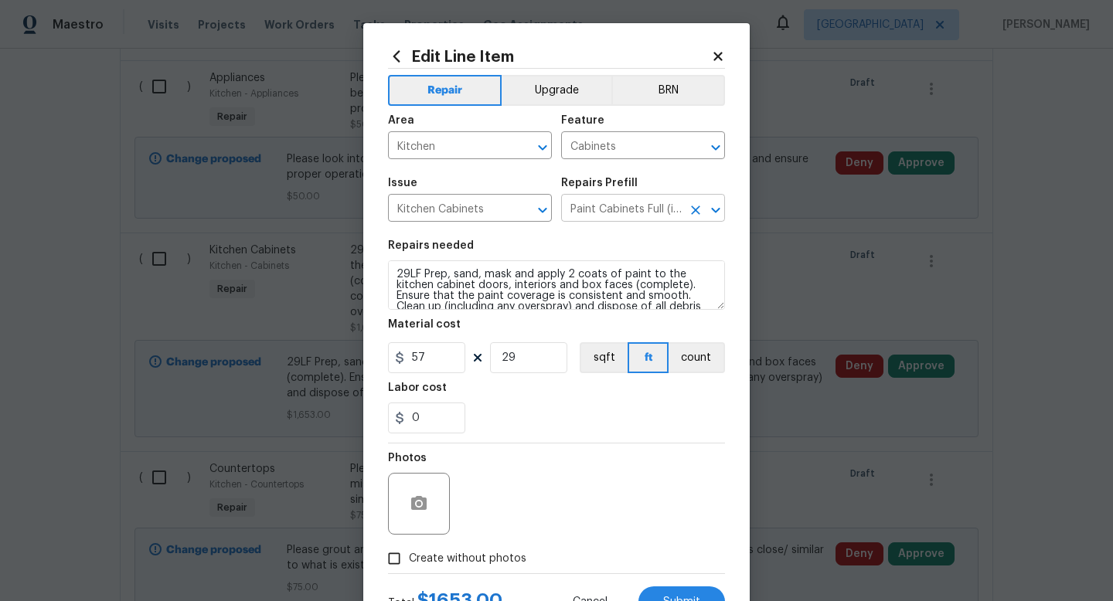
click at [597, 210] on input "Paint Cabinets Full (inside & out) $40.00" at bounding box center [621, 210] width 121 height 24
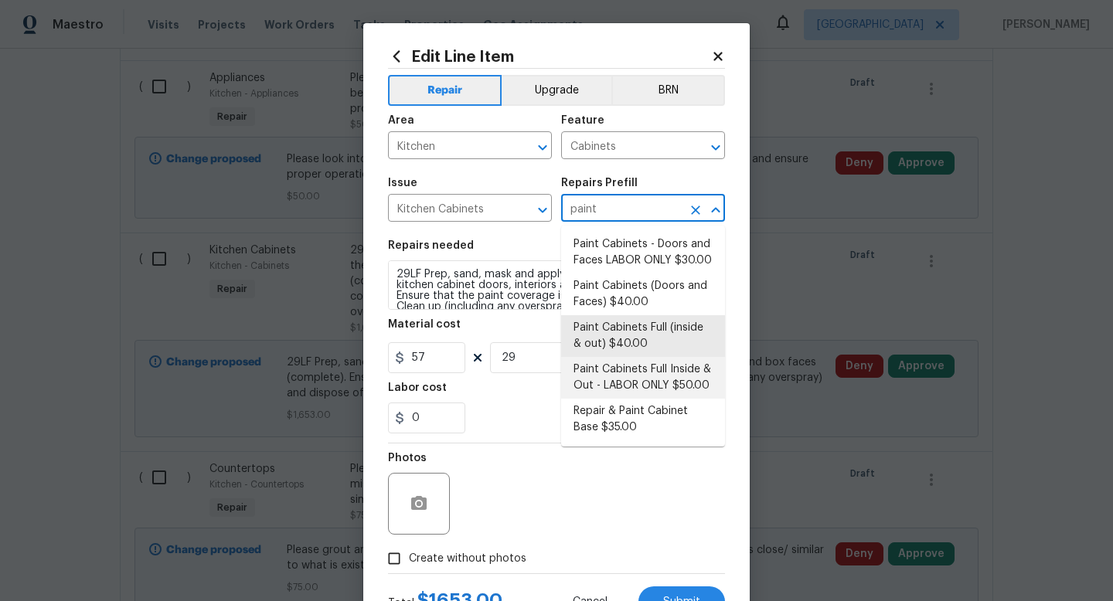
click at [692, 380] on li "Paint Cabinets Full Inside & Out - LABOR ONLY $50.00" at bounding box center [643, 378] width 164 height 42
type input "Paint Cabinets Full Inside & Out - LABOR ONLY $50.00"
type textarea "Prep, sand, mask and apply 2 coats of paint to the kitchen cabinet doors, inter…"
type input "50"
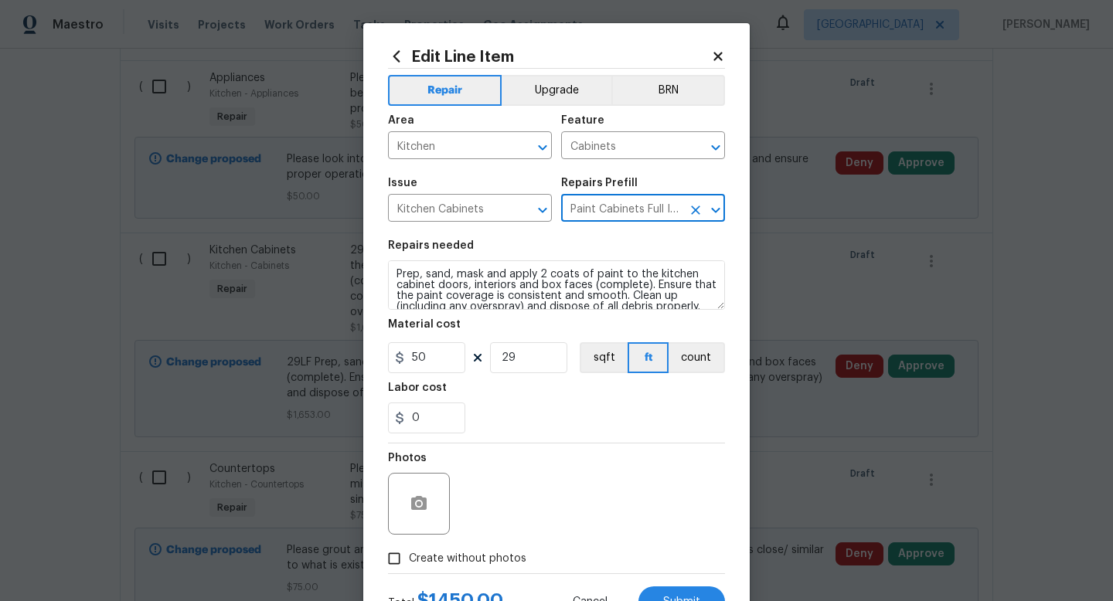
type input "Paint Cabinets Full Inside & Out - LABOR ONLY $50.00"
click at [431, 358] on input "50" at bounding box center [426, 357] width 77 height 31
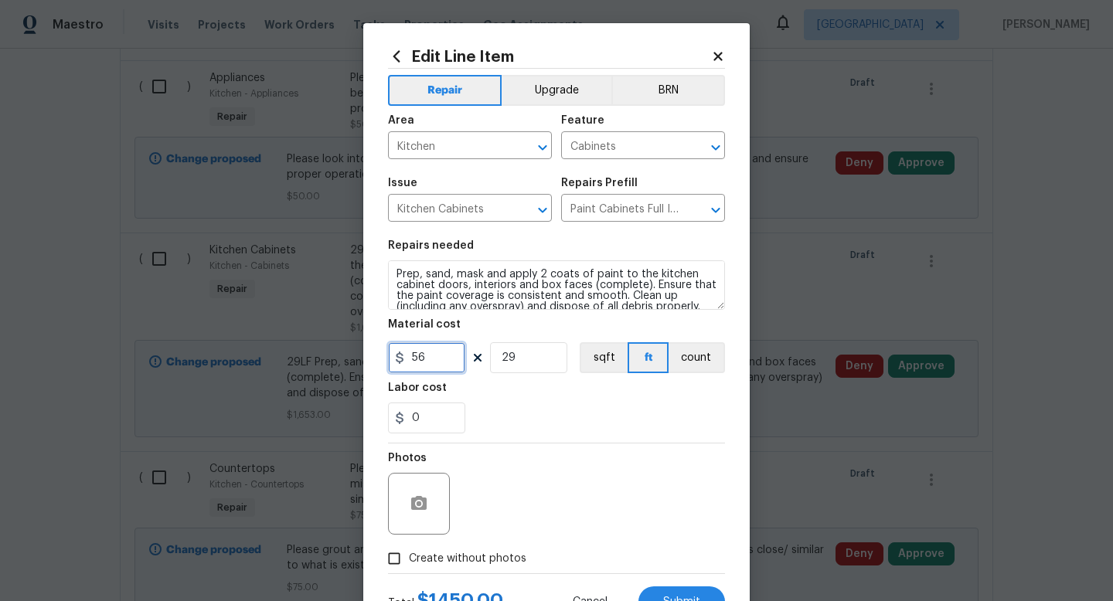
type input "56"
click at [472, 428] on div "0" at bounding box center [556, 418] width 337 height 31
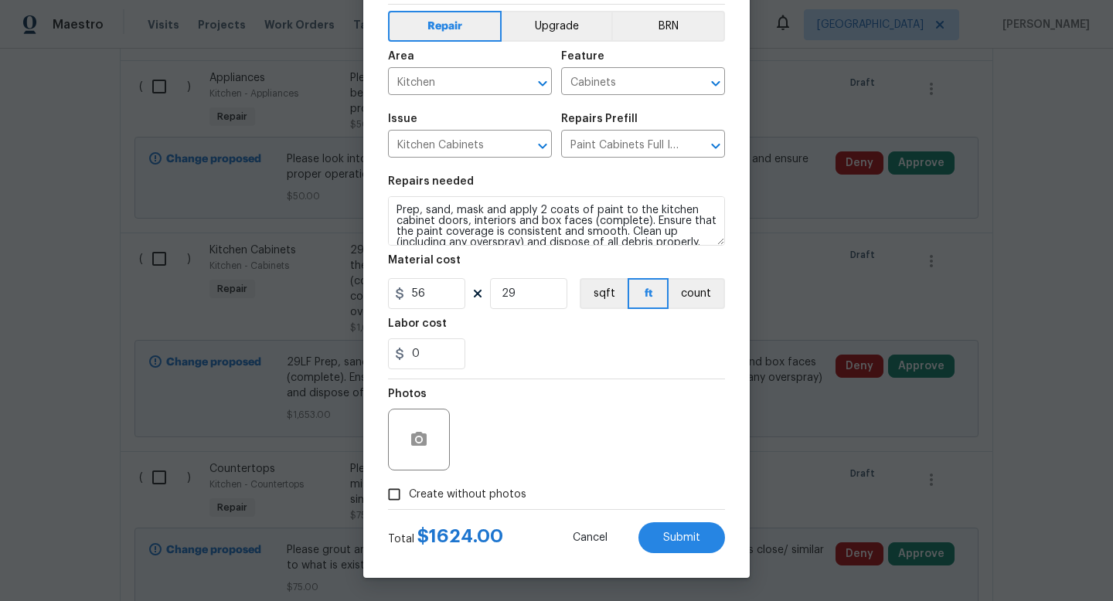
click at [391, 487] on input "Create without photos" at bounding box center [394, 494] width 29 height 29
checkbox input "true"
click at [536, 454] on textarea at bounding box center [593, 440] width 263 height 62
click at [688, 534] on span "Submit" at bounding box center [681, 539] width 37 height 12
type textarea "29LF Prep, sand, mask and apply 2 coats of paint to the kitchen cabinet doors, …"
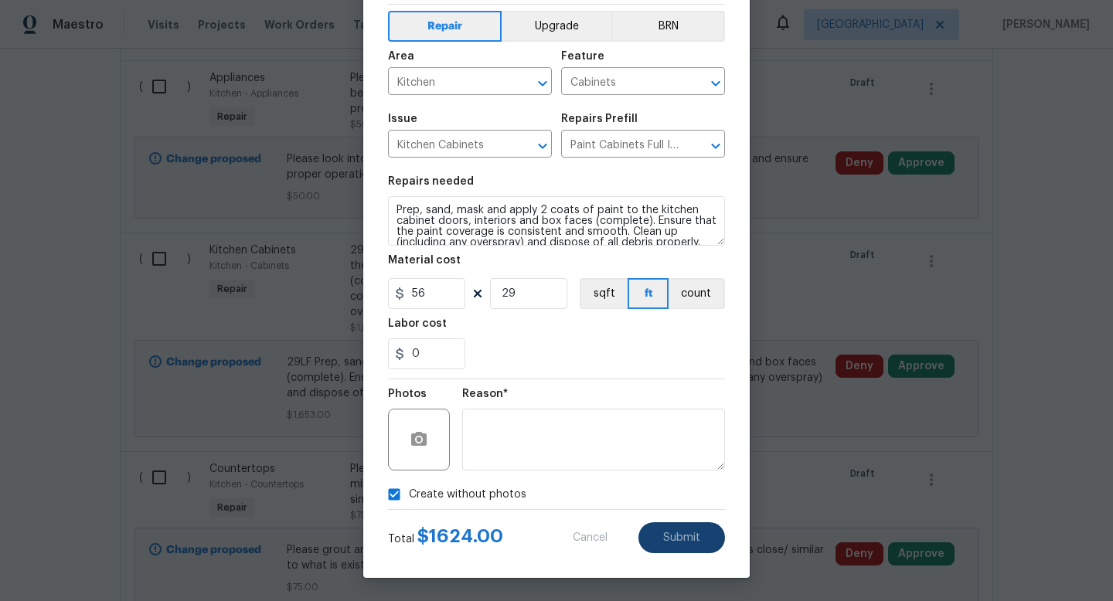
type input "57"
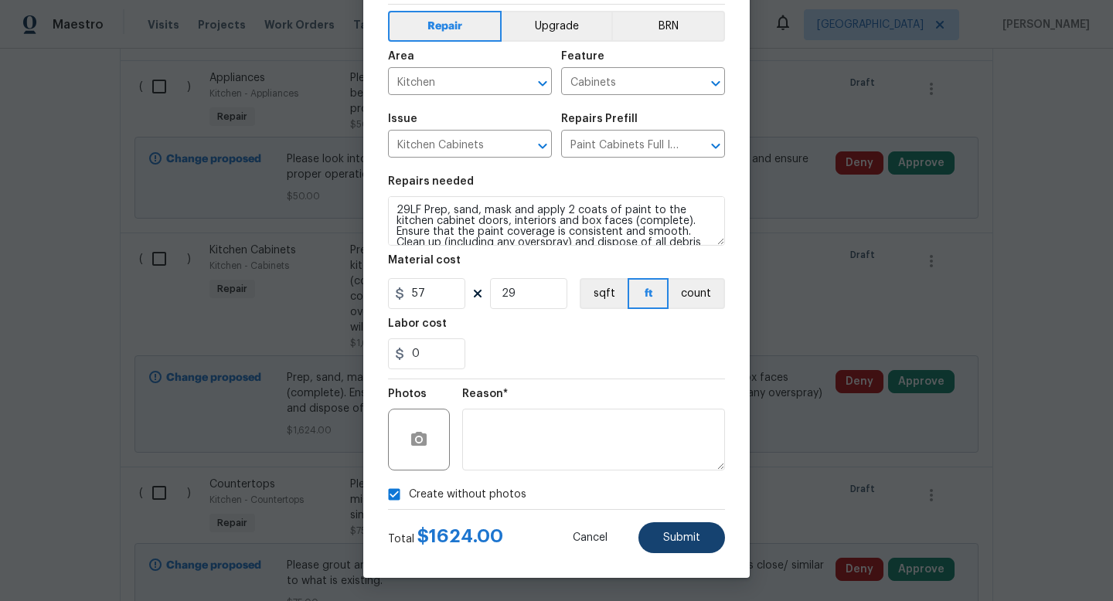
type textarea "Prep, sand, mask and apply 2 coats of paint to the kitchen cabinet doors, inter…"
type input "56"
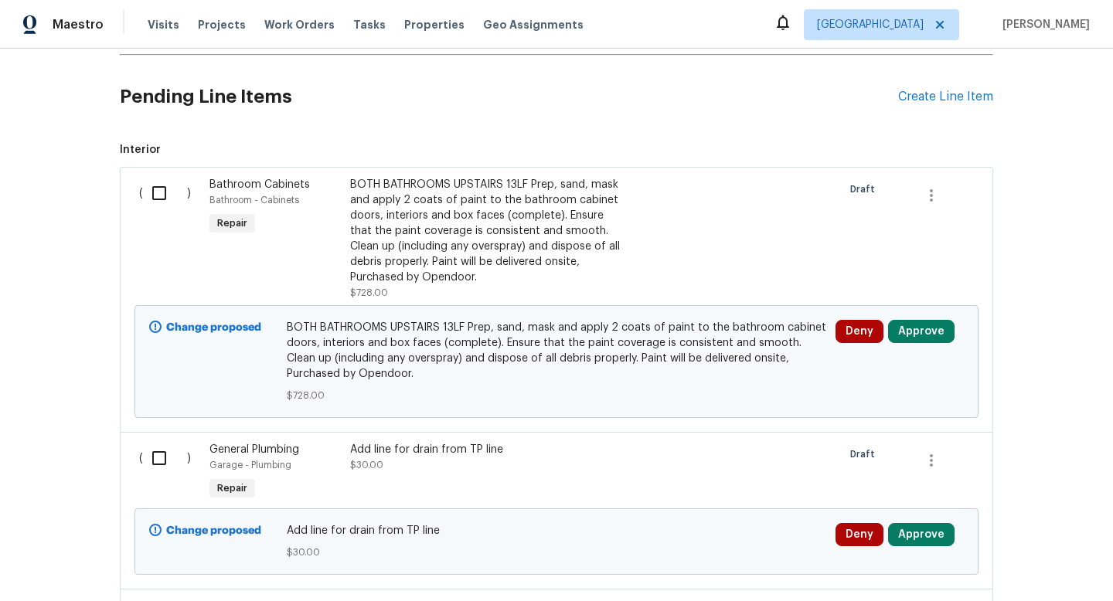
scroll to position [445, 0]
click at [492, 229] on div "BOTH BATHROOMS UPSTAIRS 13LF Prep, sand, mask and apply 2 coats of paint to the…" at bounding box center [486, 232] width 272 height 108
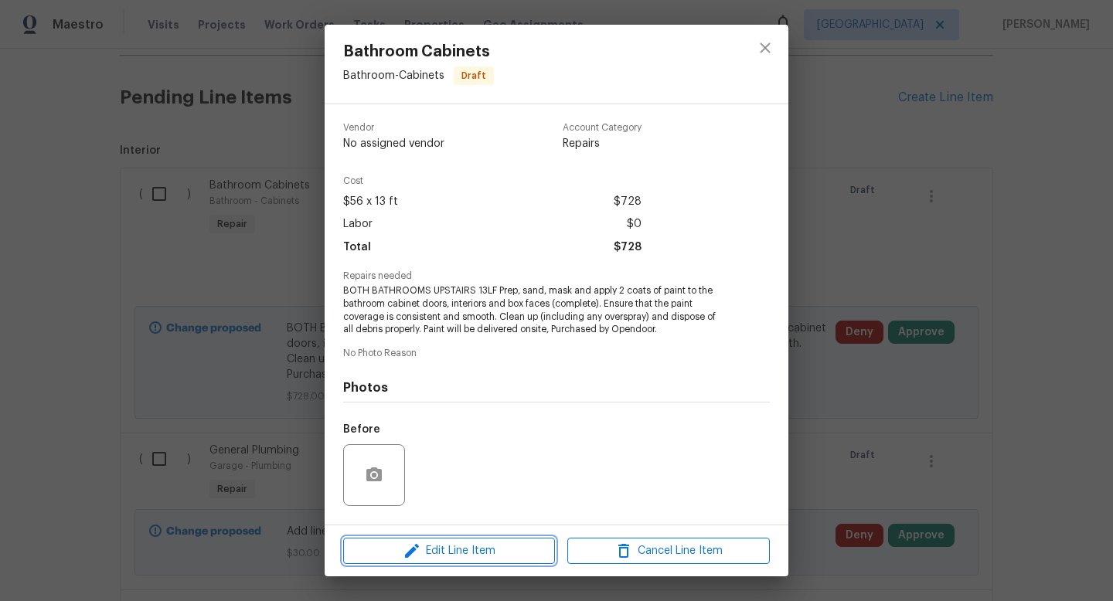
click at [439, 553] on span "Edit Line Item" at bounding box center [449, 551] width 203 height 19
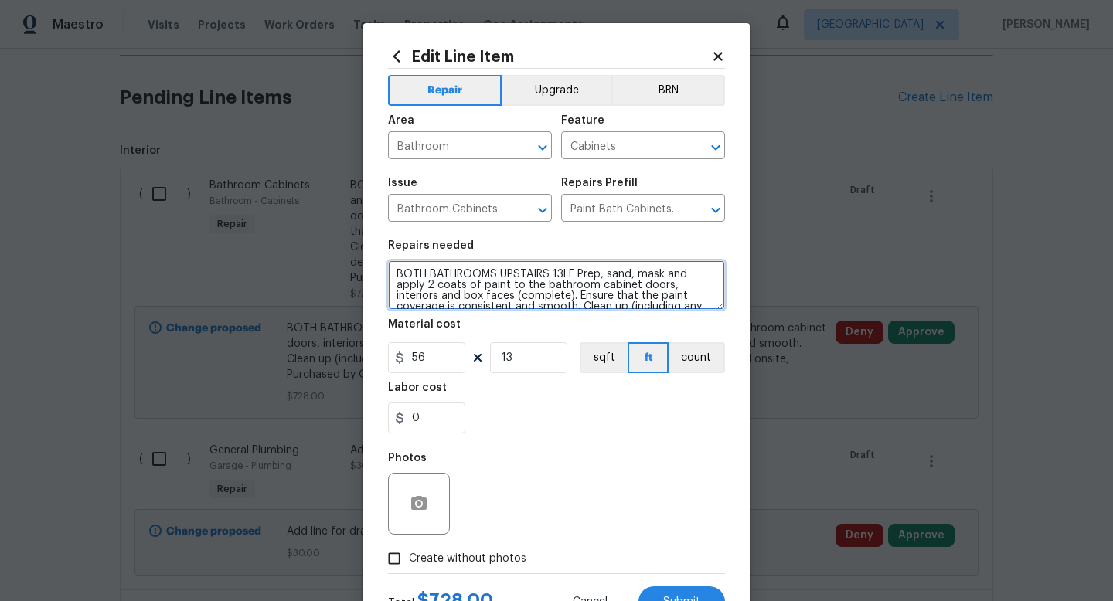
click at [547, 272] on textarea "BOTH BATHROOMS UPSTAIRS 13LF Prep, sand, mask and apply 2 coats of paint to the…" at bounding box center [556, 285] width 337 height 49
click at [672, 276] on textarea "BOTH BATHROOMS UPSTAIRS adn LAUNDRY ROOM 13LF Prep, sand, mask and apply 2 coat…" at bounding box center [556, 285] width 337 height 49
type textarea "BOTH BATHROOMS UPSTAIRS adn LAUNDRY ROOM 20LF Prep, sand, mask and apply 2 coat…"
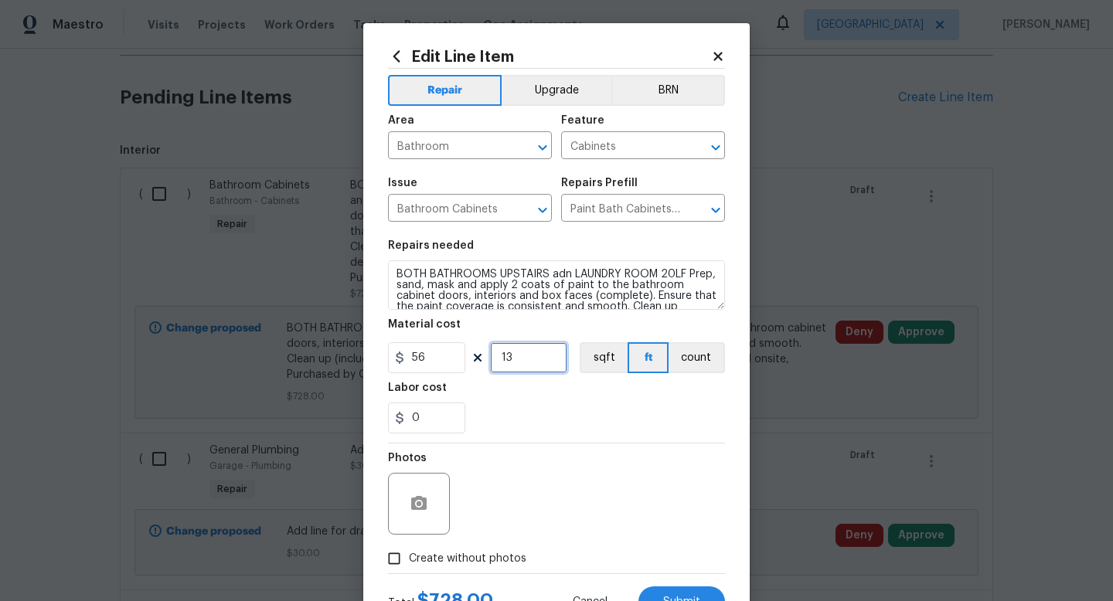
click at [522, 360] on input "13" at bounding box center [528, 357] width 77 height 31
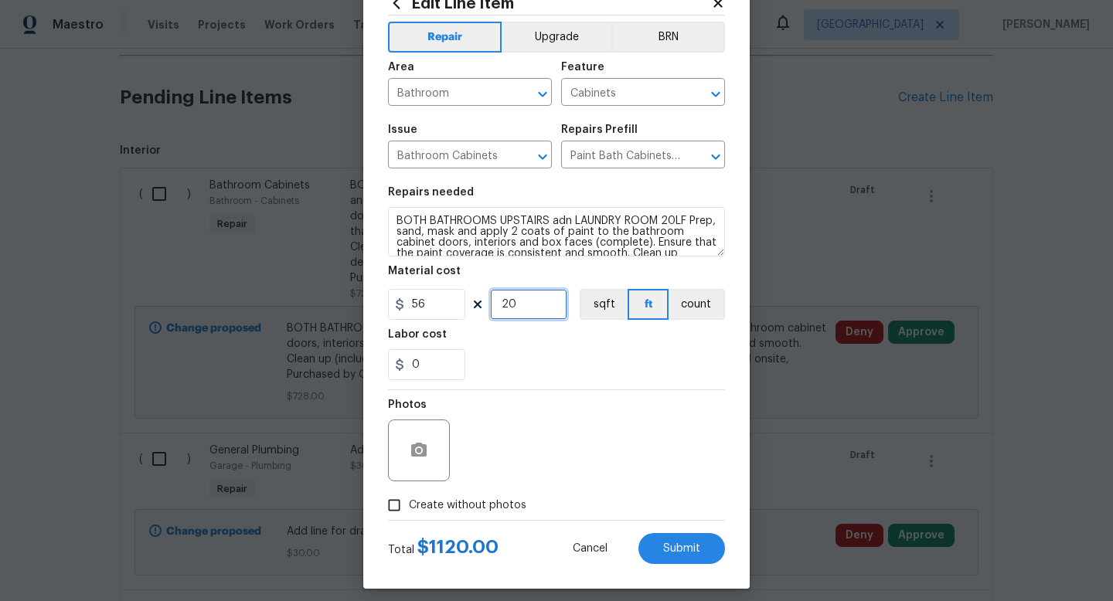
scroll to position [65, 0]
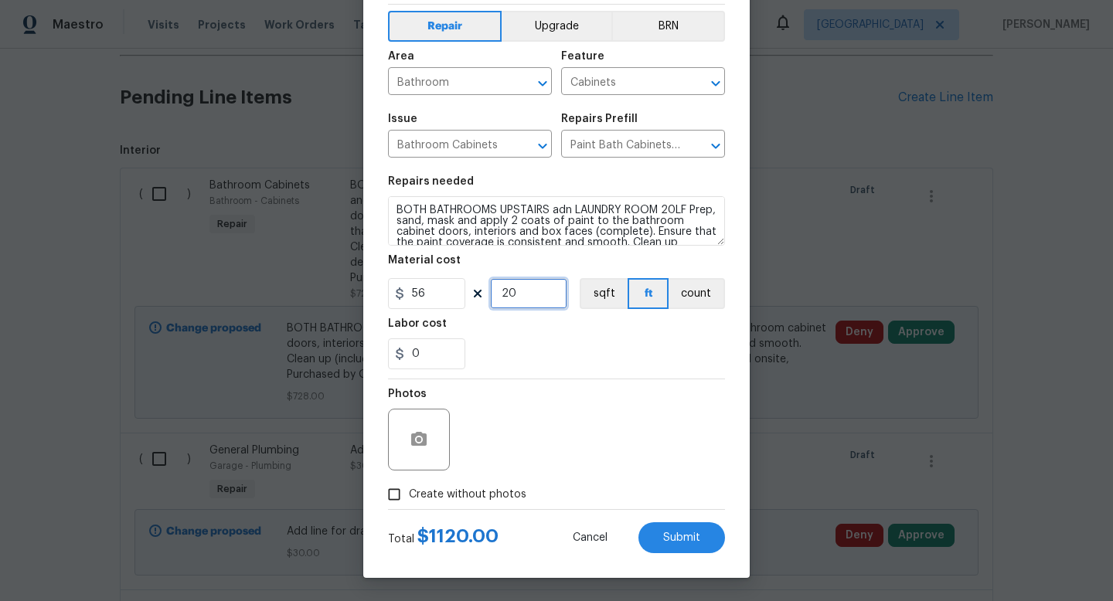
type input "20"
click at [407, 508] on input "Create without photos" at bounding box center [394, 494] width 29 height 29
checkbox input "true"
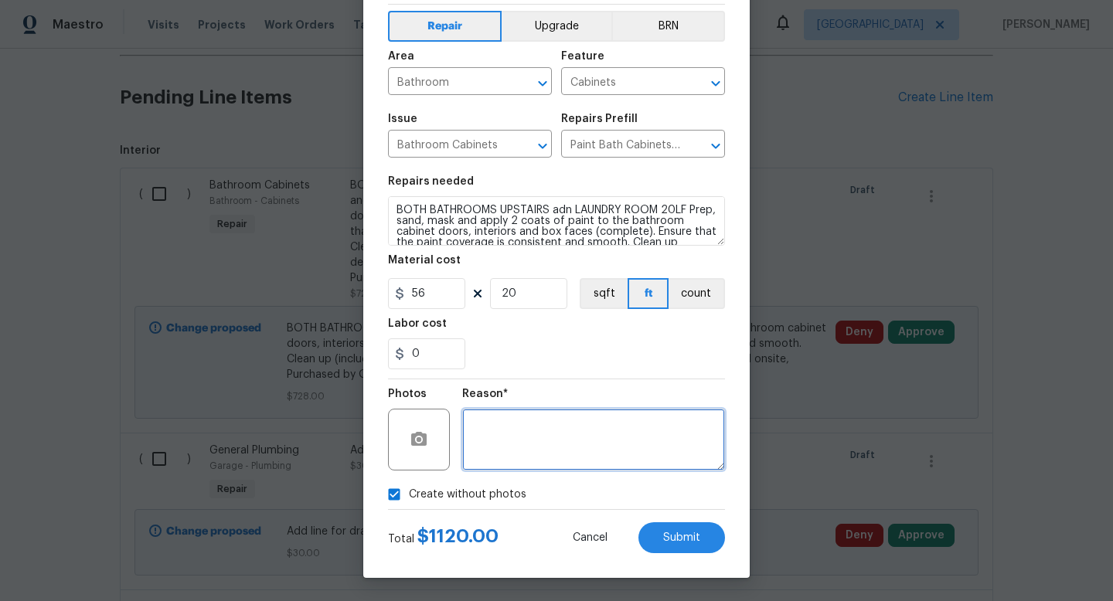
click at [562, 443] on textarea at bounding box center [593, 440] width 263 height 62
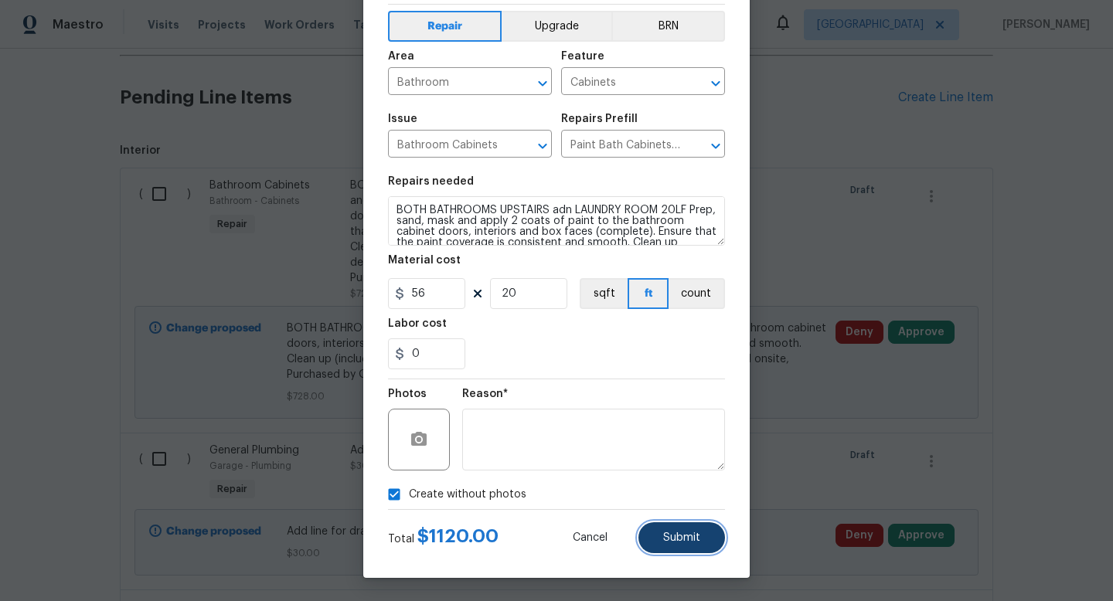
click at [693, 544] on span "Submit" at bounding box center [681, 539] width 37 height 12
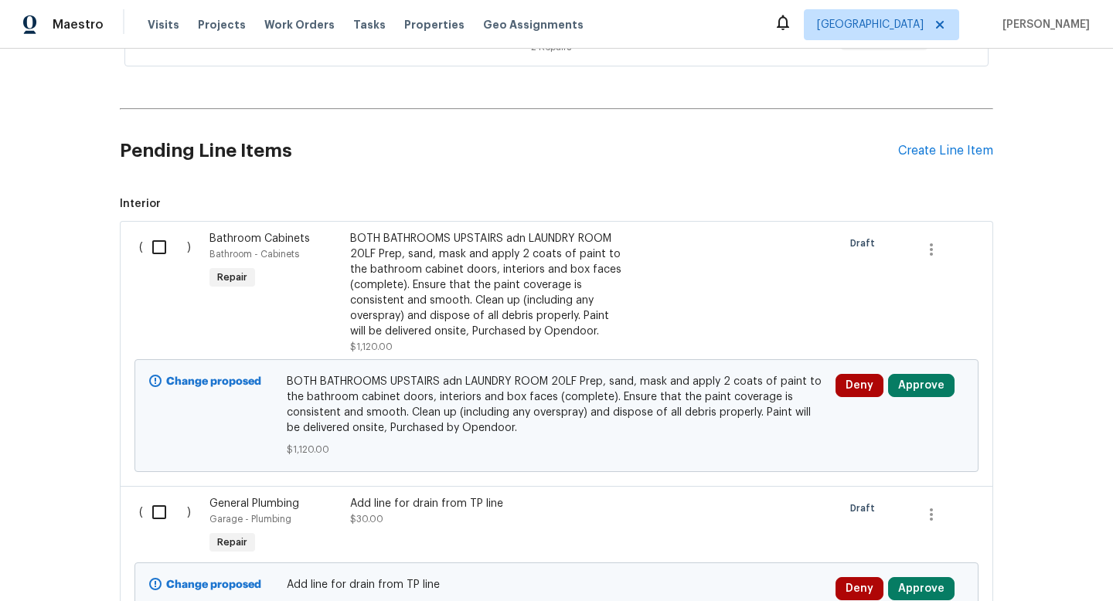
scroll to position [391, 0]
click at [943, 151] on div "Create Line Item" at bounding box center [945, 152] width 95 height 15
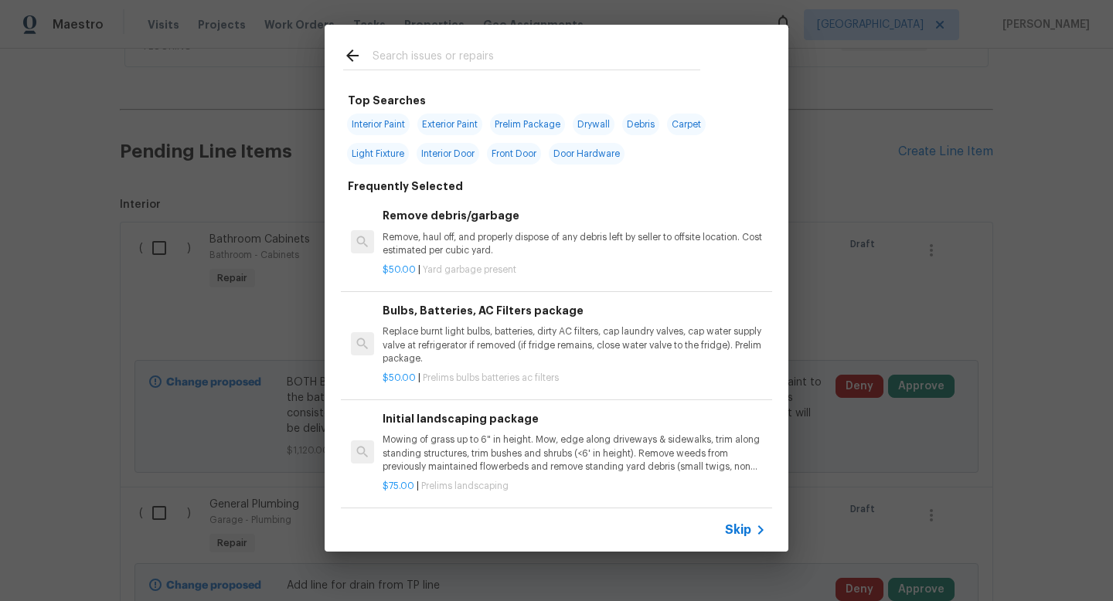
click at [440, 52] on input "text" at bounding box center [537, 57] width 328 height 23
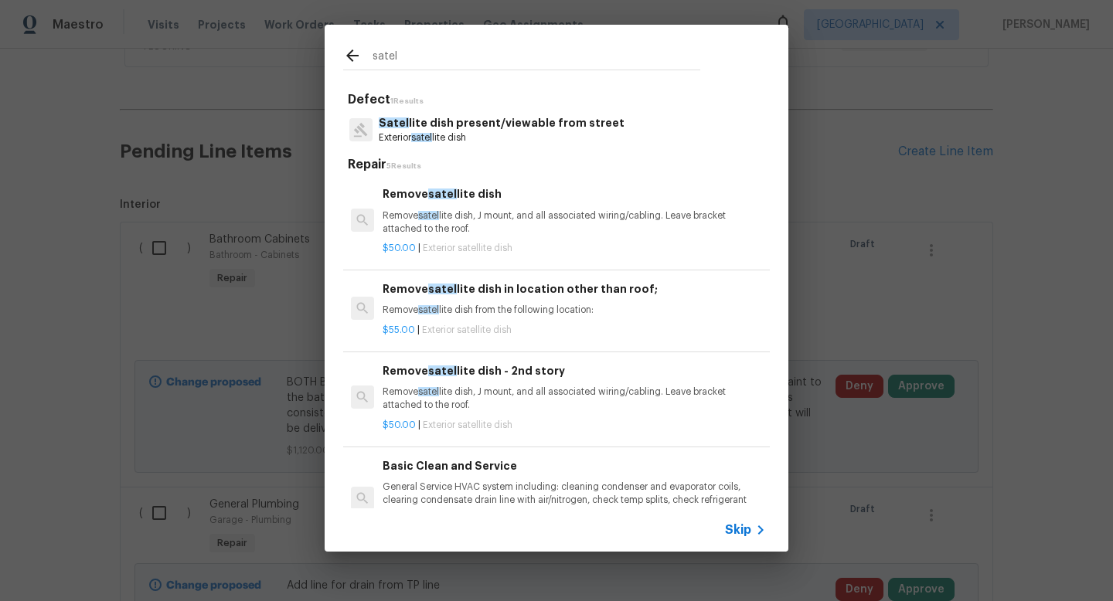
type input "satel"
click at [475, 208] on div "Remove satel lite dish Remove satel lite dish, J mount, and all associated wiri…" at bounding box center [574, 211] width 383 height 50
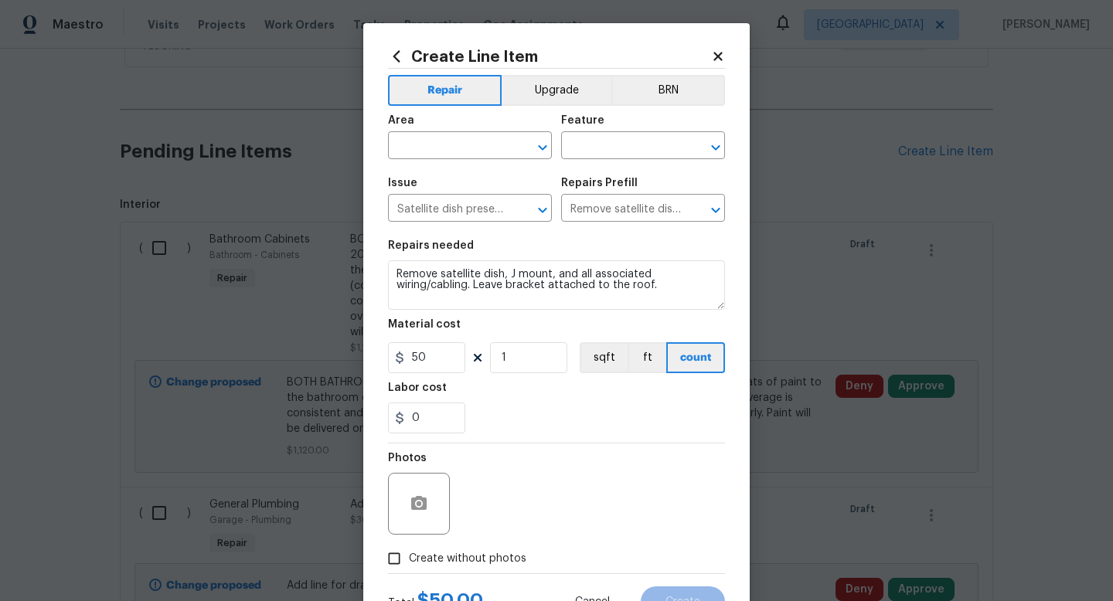
click at [480, 135] on div "Area" at bounding box center [470, 125] width 164 height 20
click at [476, 150] on input "text" at bounding box center [448, 147] width 121 height 24
click at [470, 206] on li "Exterior Overall" at bounding box center [470, 208] width 164 height 26
type input "Exterior Overall"
click at [598, 155] on input "text" at bounding box center [621, 147] width 121 height 24
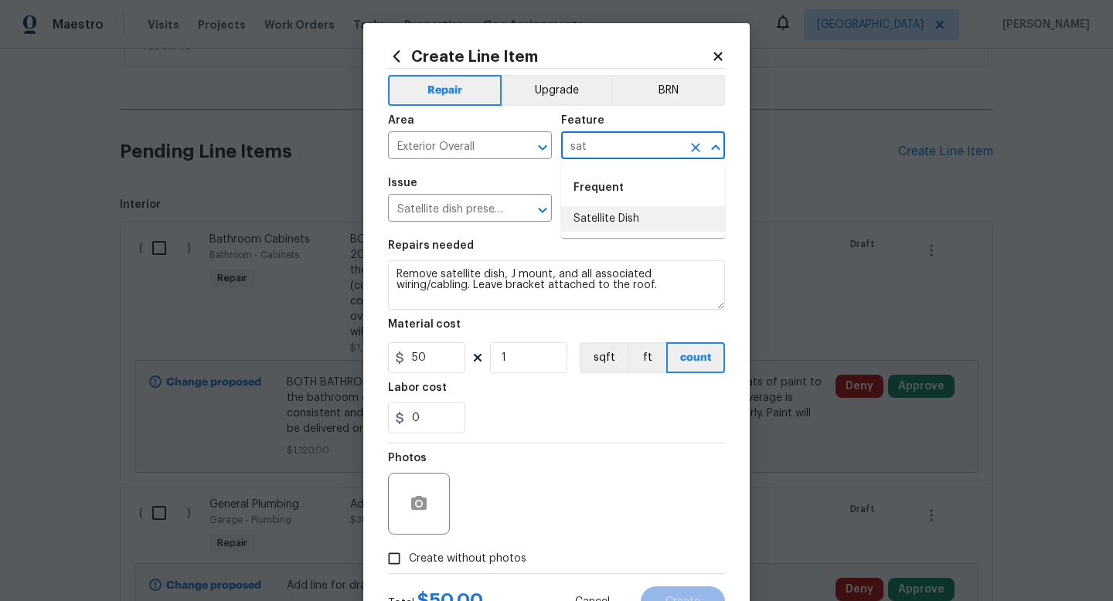
click at [609, 225] on li "Satellite Dish" at bounding box center [643, 219] width 164 height 26
type input "Satellite Dish"
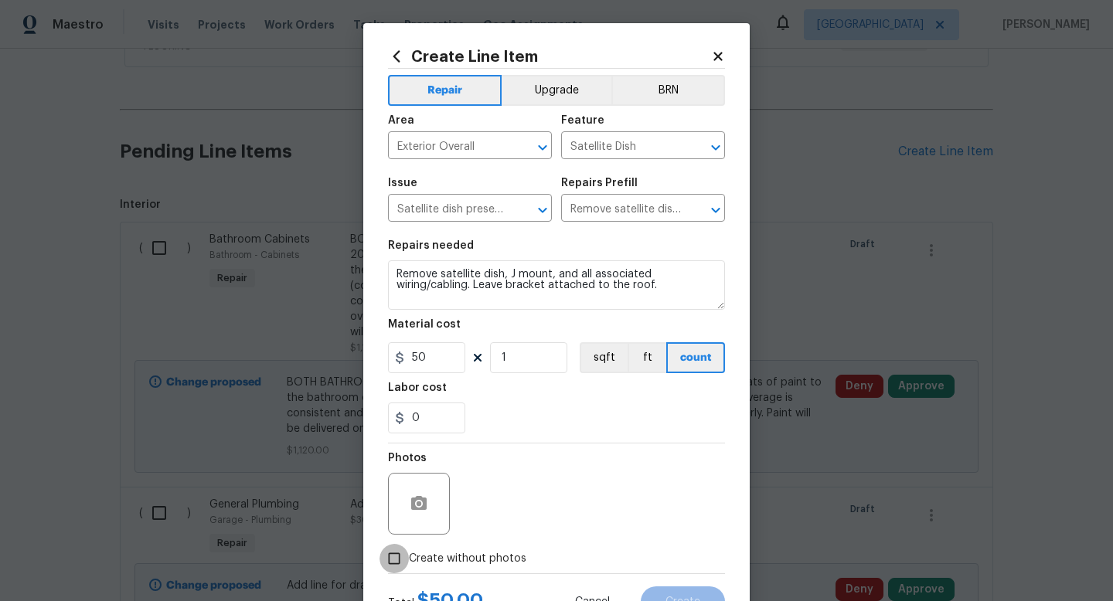
click at [397, 564] on input "Create without photos" at bounding box center [394, 558] width 29 height 29
checkbox input "true"
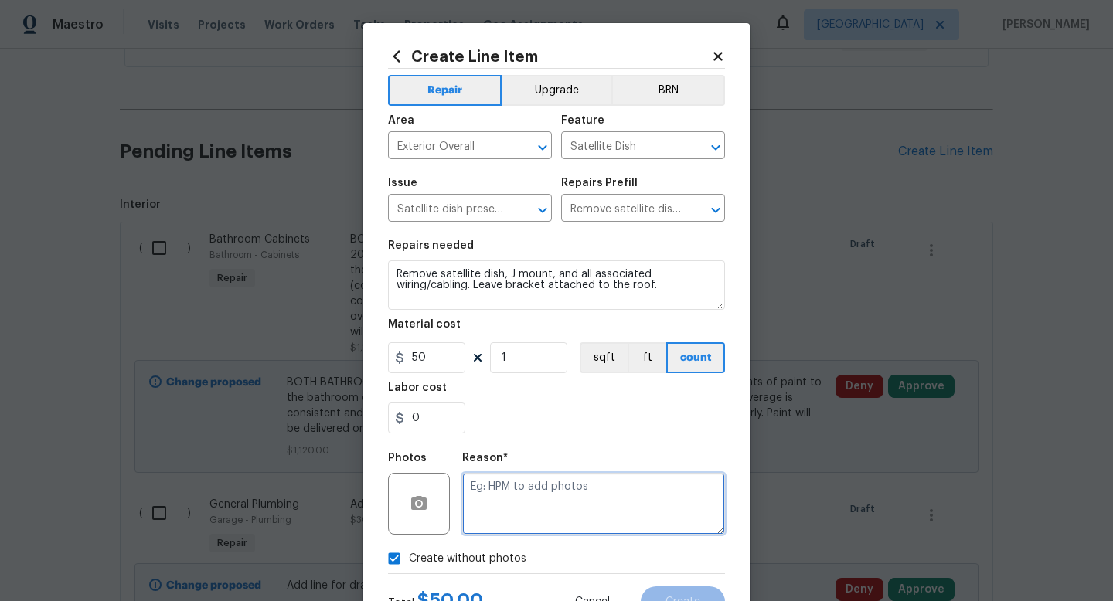
click at [517, 533] on textarea at bounding box center [593, 504] width 263 height 62
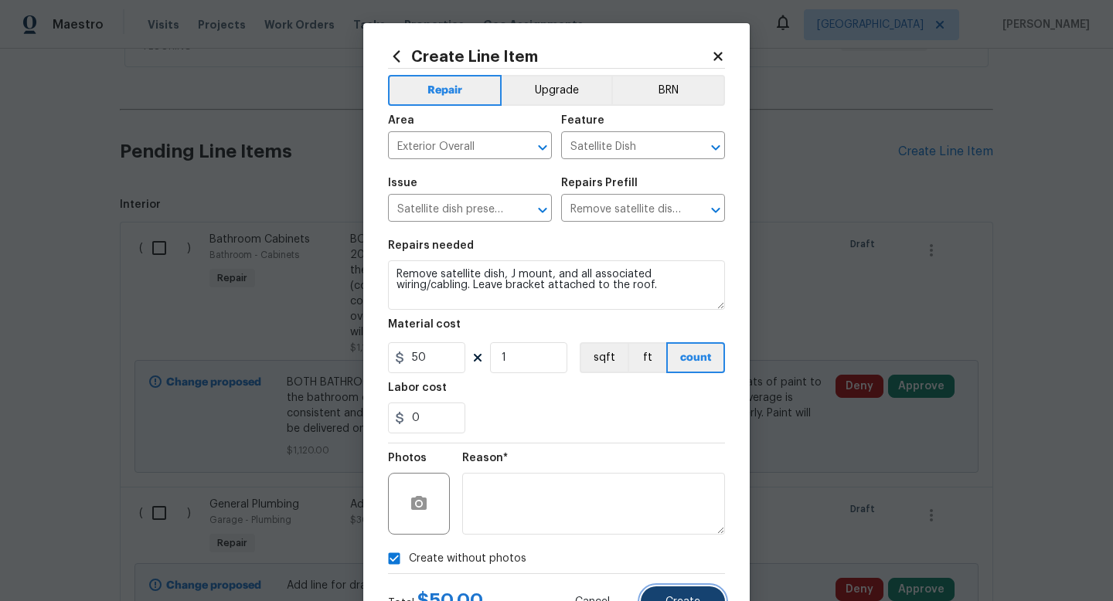
click at [674, 589] on button "Create" at bounding box center [683, 602] width 84 height 31
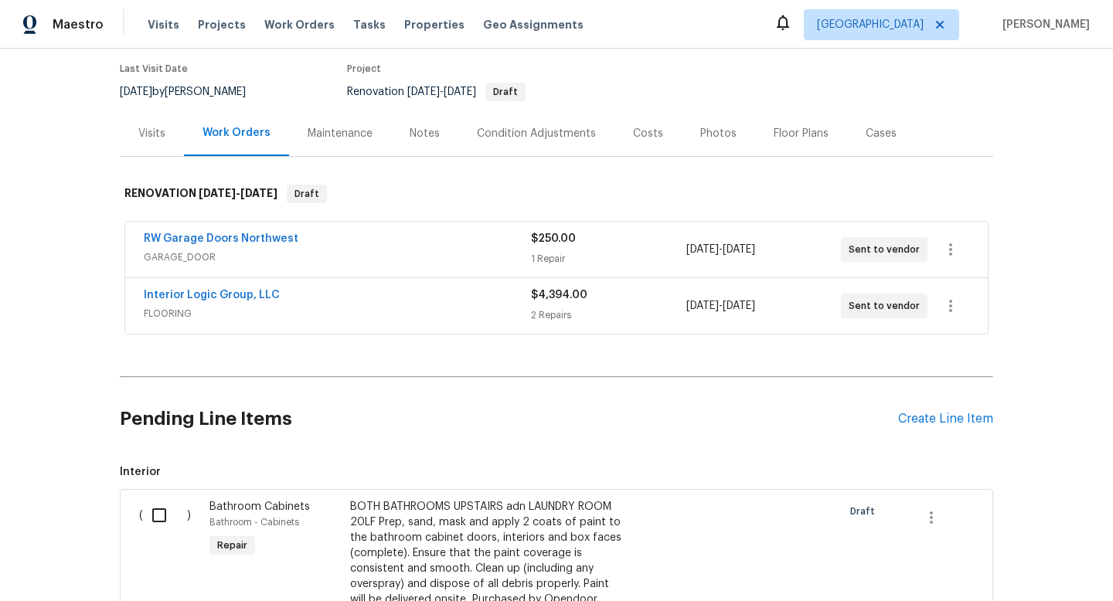
scroll to position [128, 0]
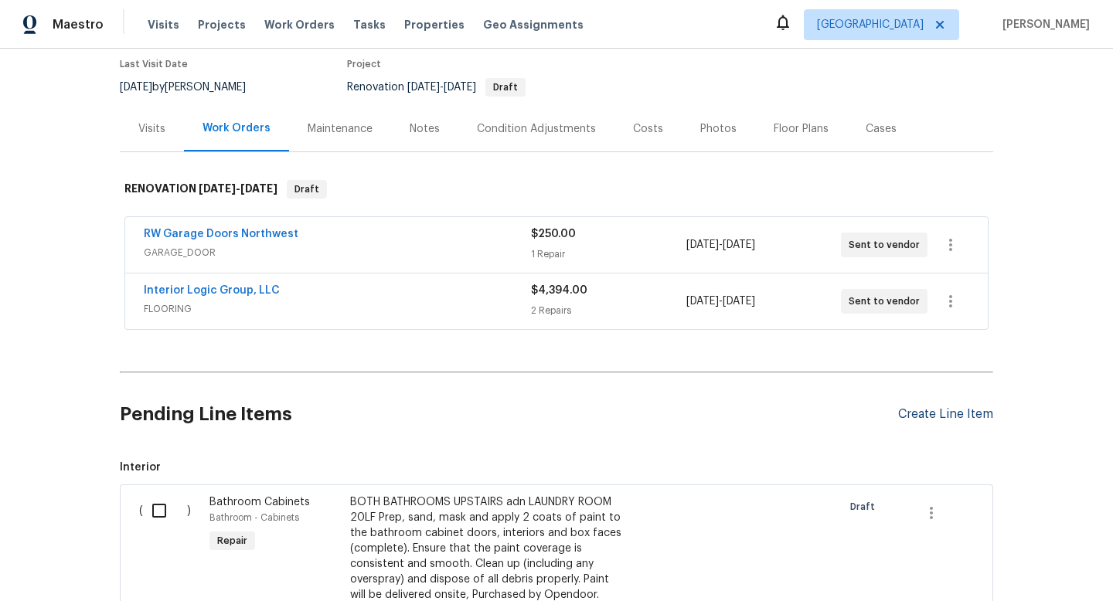
click at [931, 418] on div "Create Line Item" at bounding box center [945, 414] width 95 height 15
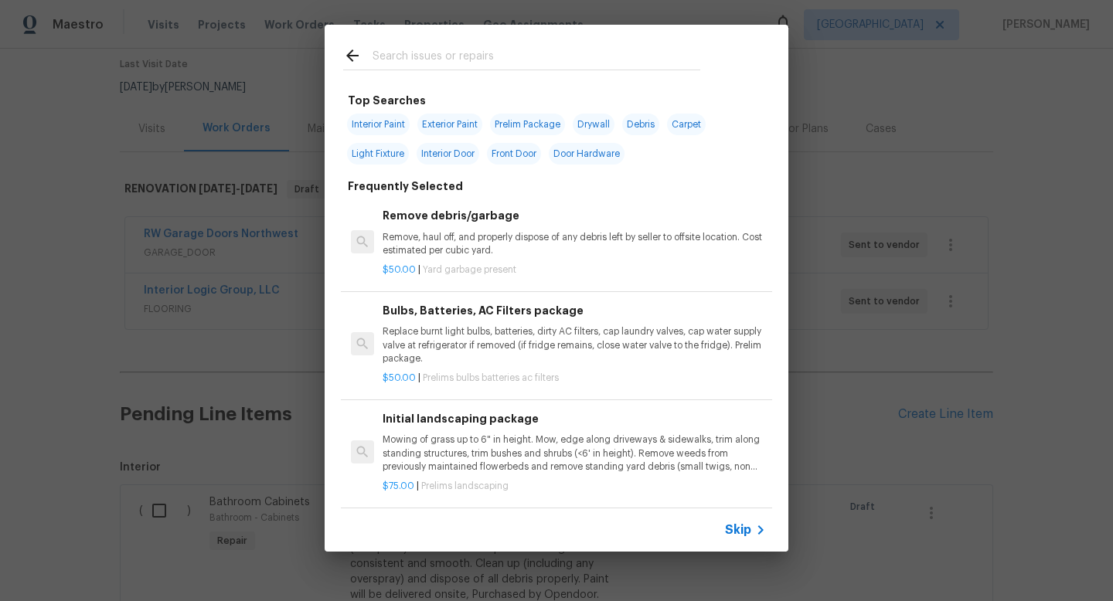
click at [460, 66] on input "text" at bounding box center [537, 57] width 328 height 23
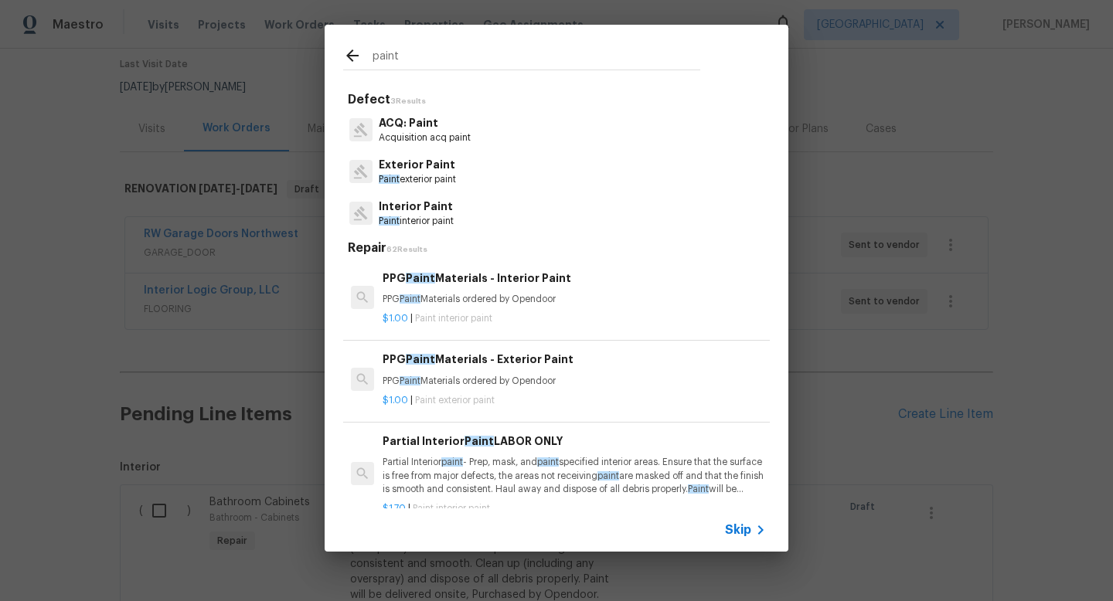
type input "paint"
click at [446, 213] on p "Interior Paint" at bounding box center [416, 207] width 75 height 16
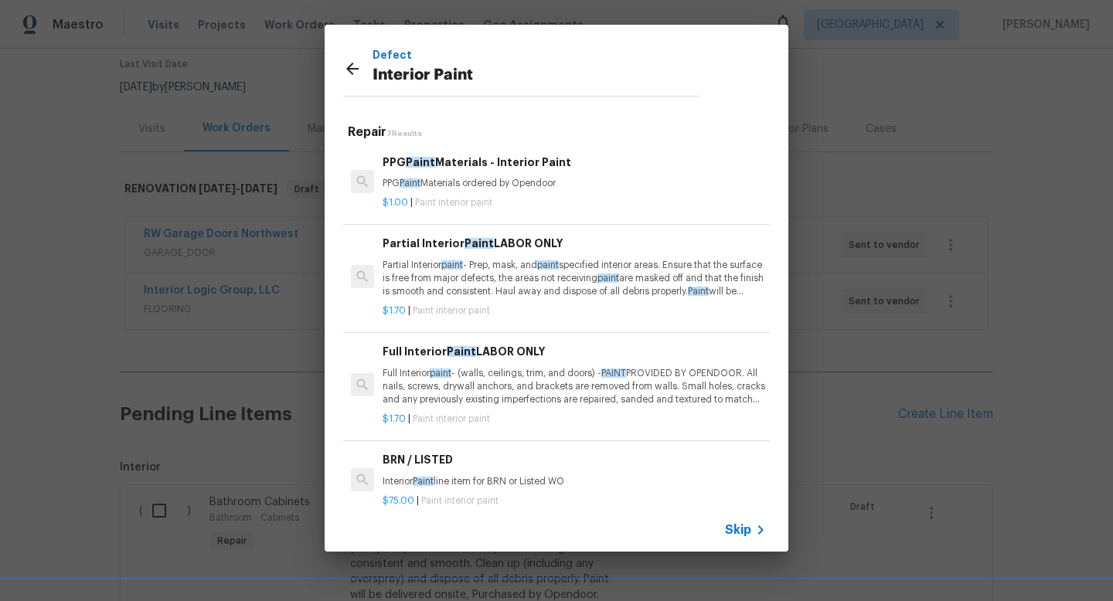
click at [559, 269] on span "paint" at bounding box center [548, 265] width 22 height 9
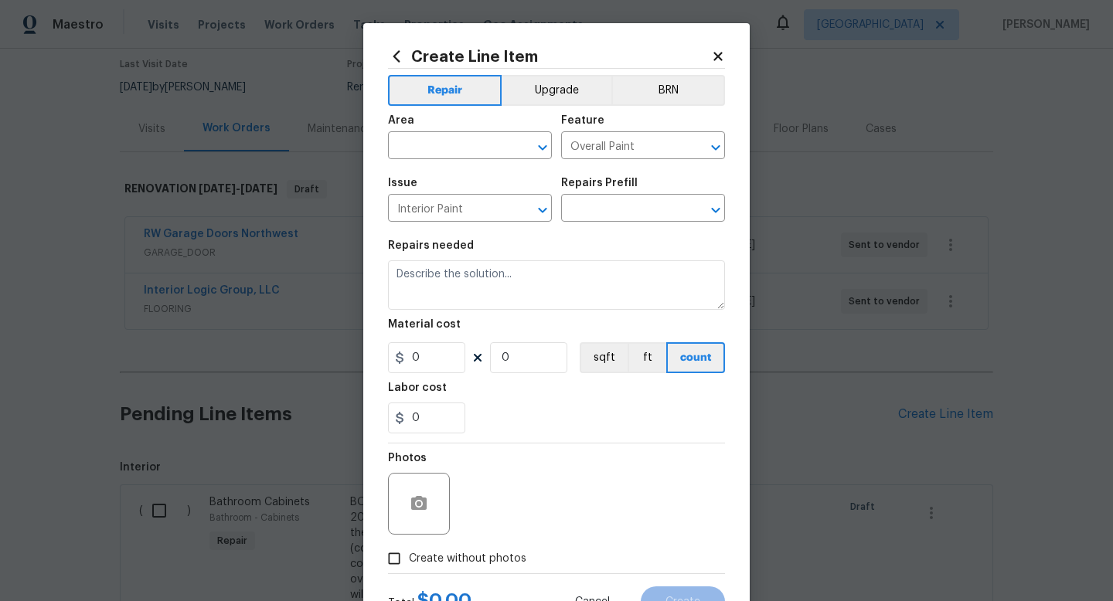
type input "Partial Interior Paint LABOR ONLY $1.70"
type textarea "Partial Interior paint - Prep, mask, and paint specified interior areas. Ensure…"
type input "1.7"
type input "1"
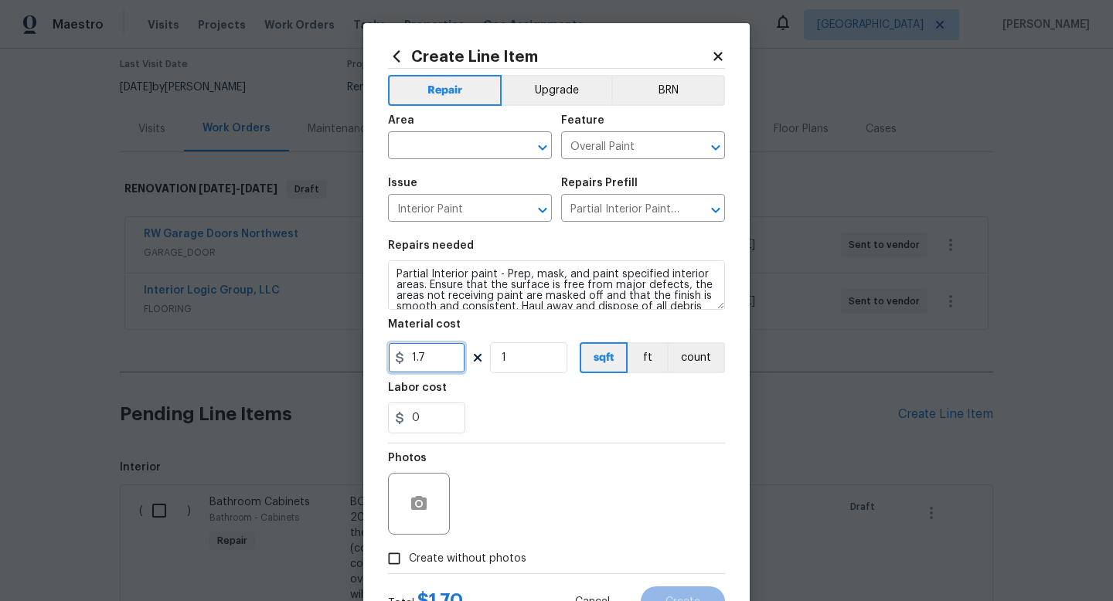
click at [432, 361] on input "1.7" at bounding box center [426, 357] width 77 height 31
click at [463, 148] on input "text" at bounding box center [448, 147] width 121 height 24
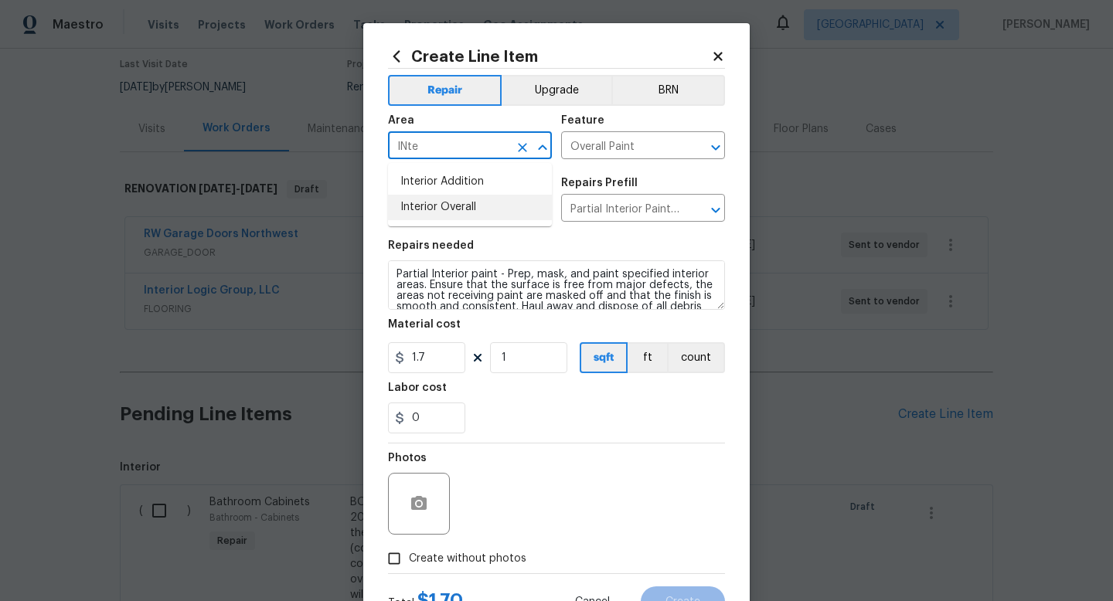
click at [454, 205] on li "Interior Overall" at bounding box center [470, 208] width 164 height 26
type input "Interior Overall"
click at [632, 204] on input "Partial Interior Paint LABOR ONLY $1.70" at bounding box center [621, 210] width 121 height 24
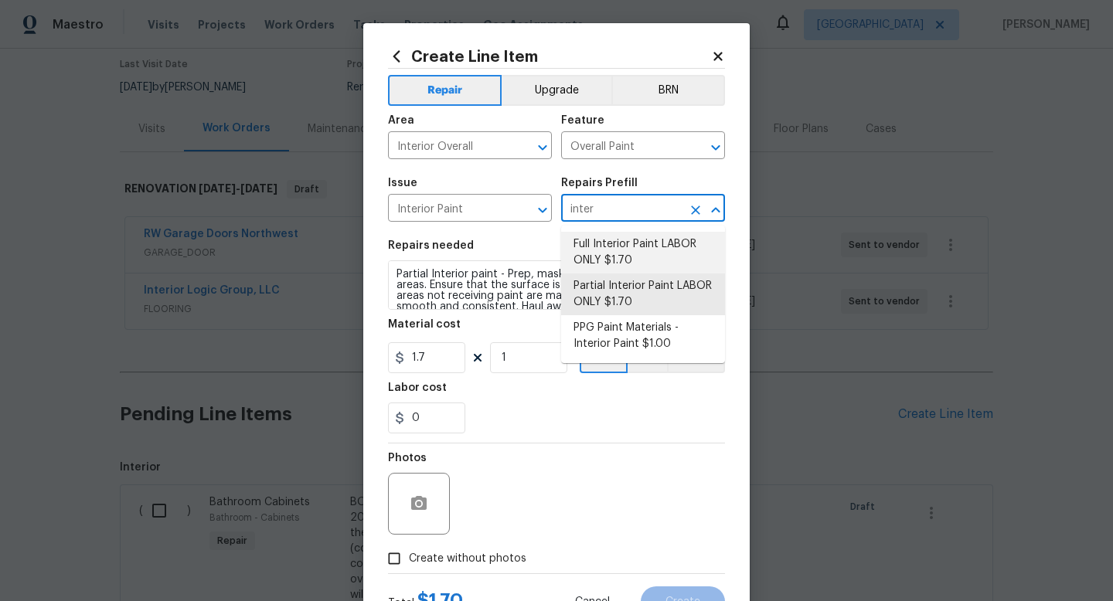
click at [679, 261] on li "Full Interior Paint LABOR ONLY $1.70" at bounding box center [643, 253] width 164 height 42
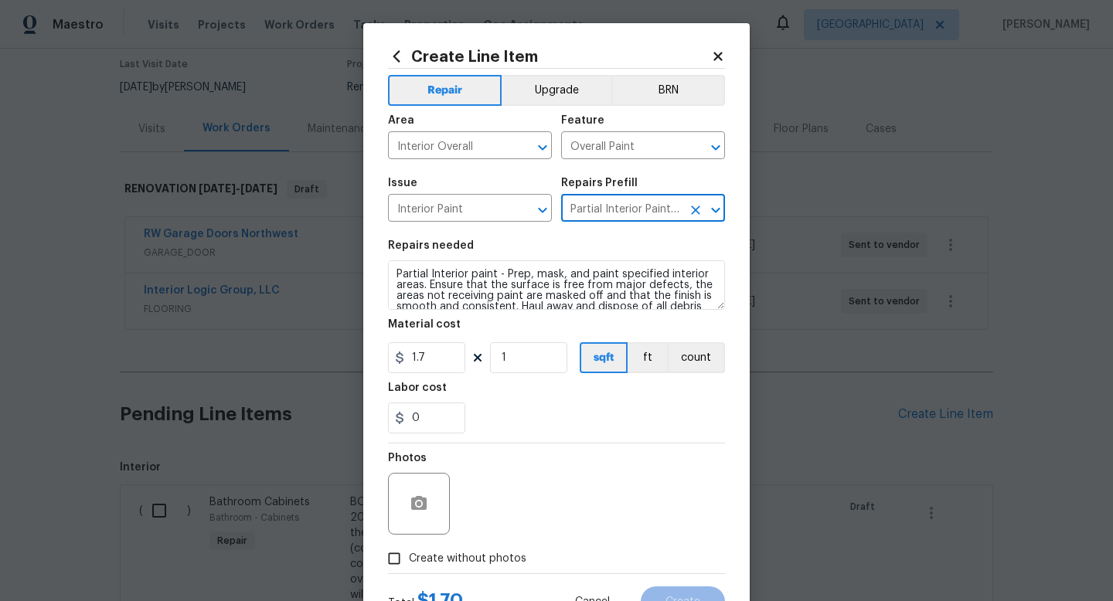
type input "Full Interior Paint LABOR ONLY $1.70"
type textarea "Full Interior paint - (walls, ceilings, trim, and doors) - PAINT PROVIDED BY OP…"
type input "Full Interior Paint LABOR ONLY $1.70"
click at [534, 362] on input "1" at bounding box center [528, 357] width 77 height 31
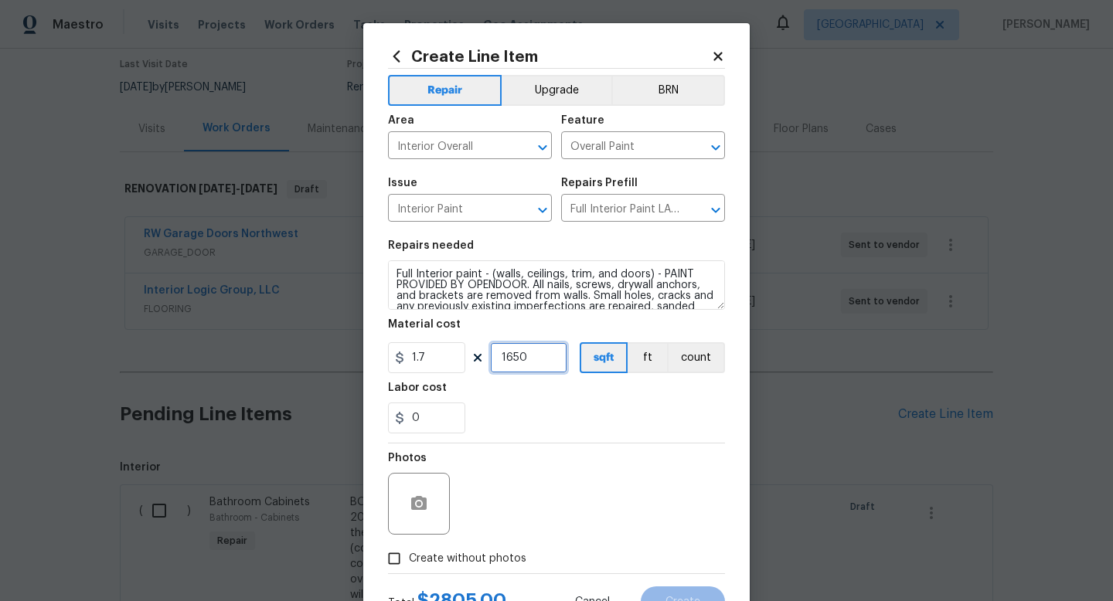
scroll to position [65, 0]
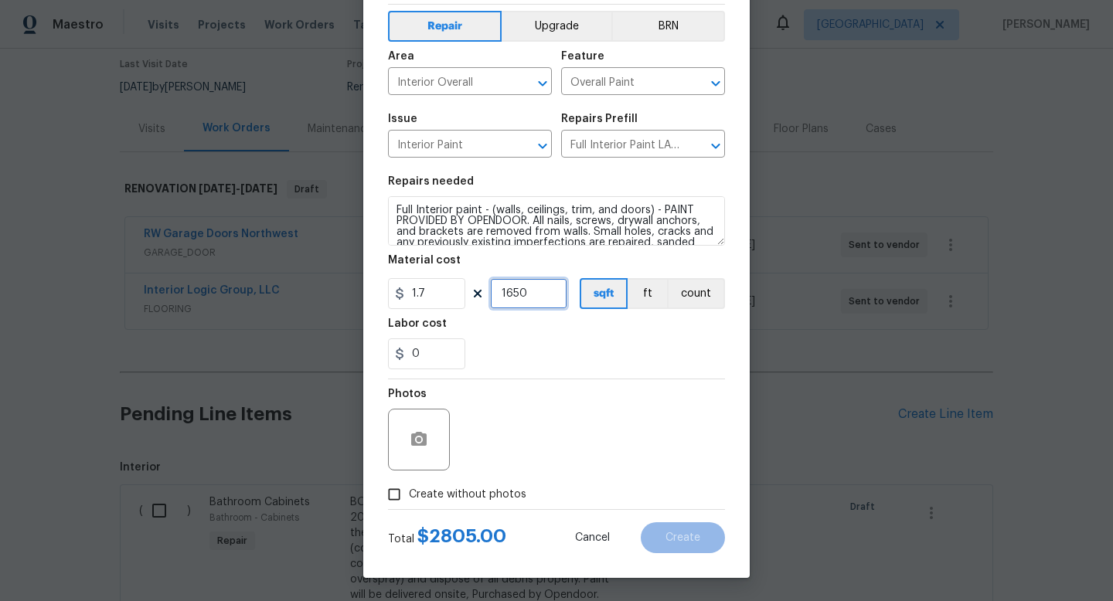
type input "1650"
click at [415, 496] on span "Create without photos" at bounding box center [468, 495] width 118 height 16
click at [409, 496] on input "Create without photos" at bounding box center [394, 494] width 29 height 29
checkbox input "true"
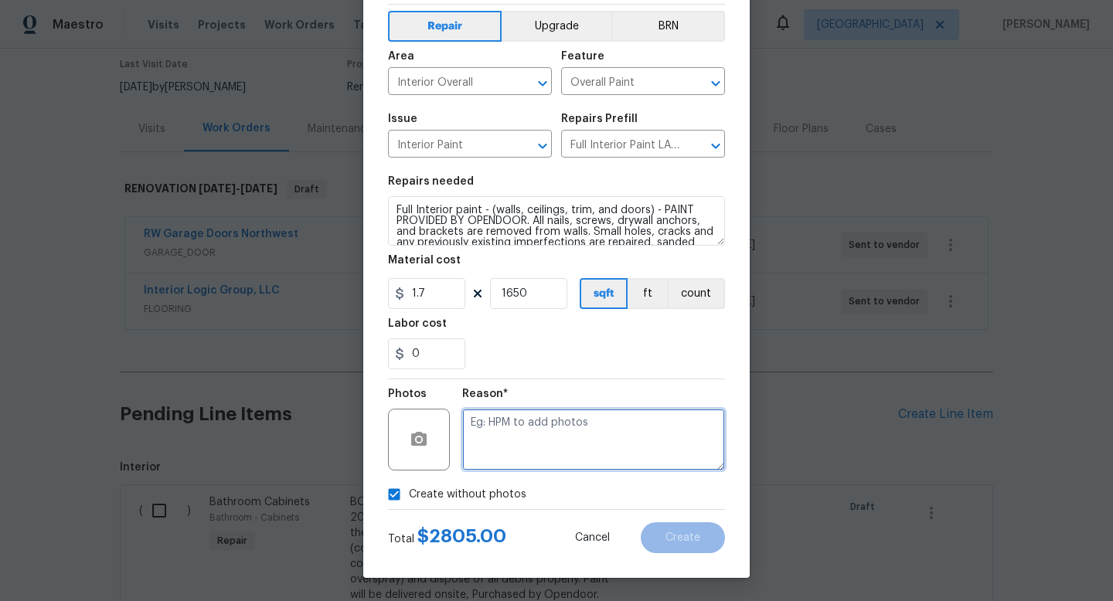
click at [598, 450] on textarea at bounding box center [593, 440] width 263 height 62
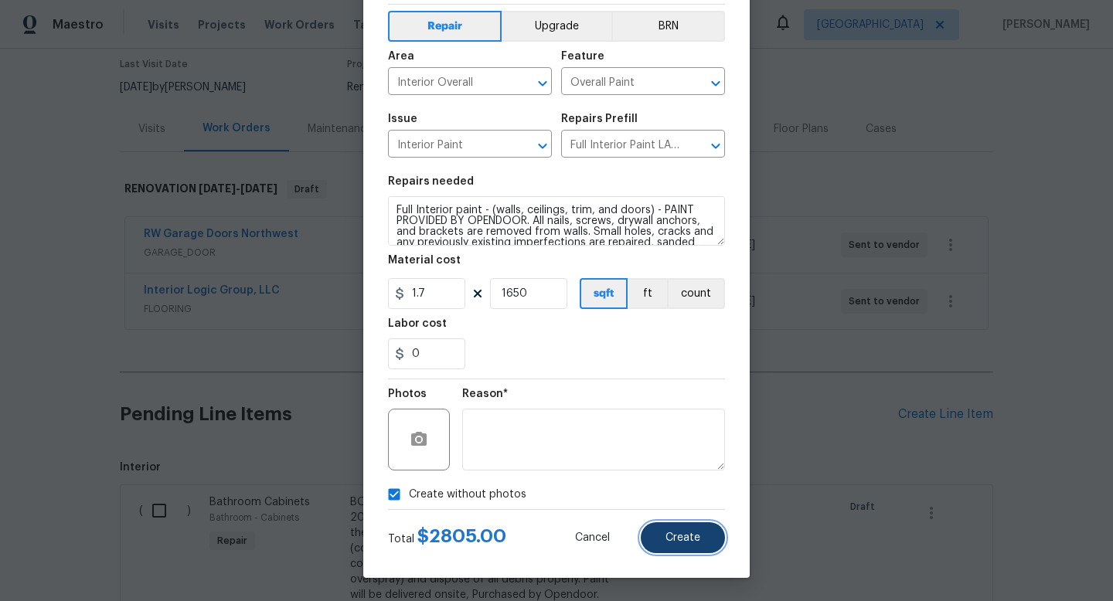
click at [688, 540] on span "Create" at bounding box center [683, 539] width 35 height 12
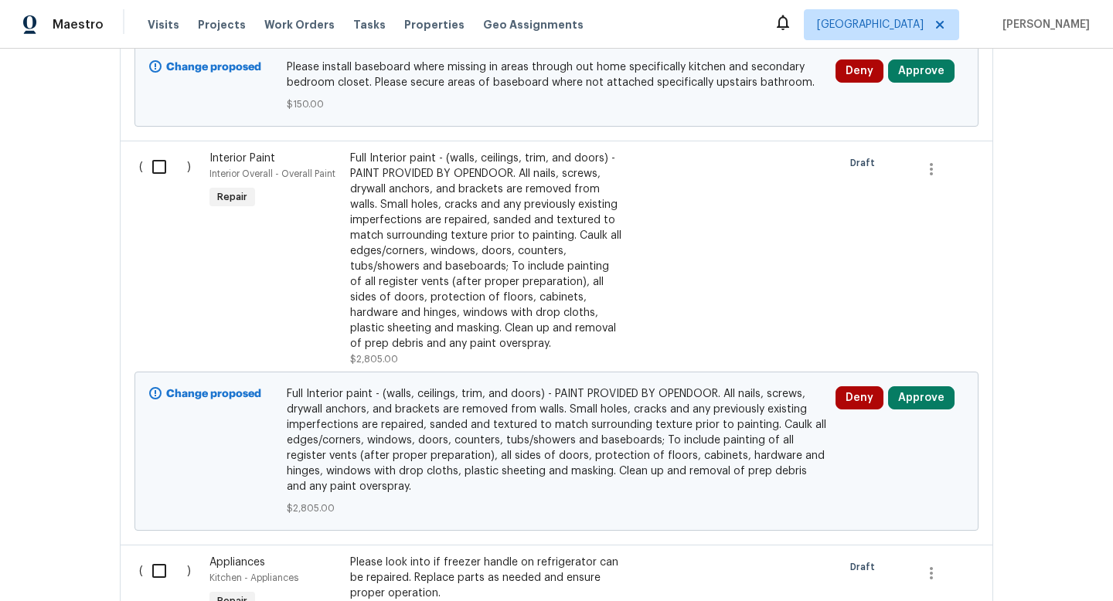
scroll to position [1287, 0]
click at [442, 247] on div "Full Interior paint - (walls, ceilings, trim, and doors) - PAINT PROVIDED BY OP…" at bounding box center [486, 249] width 272 height 201
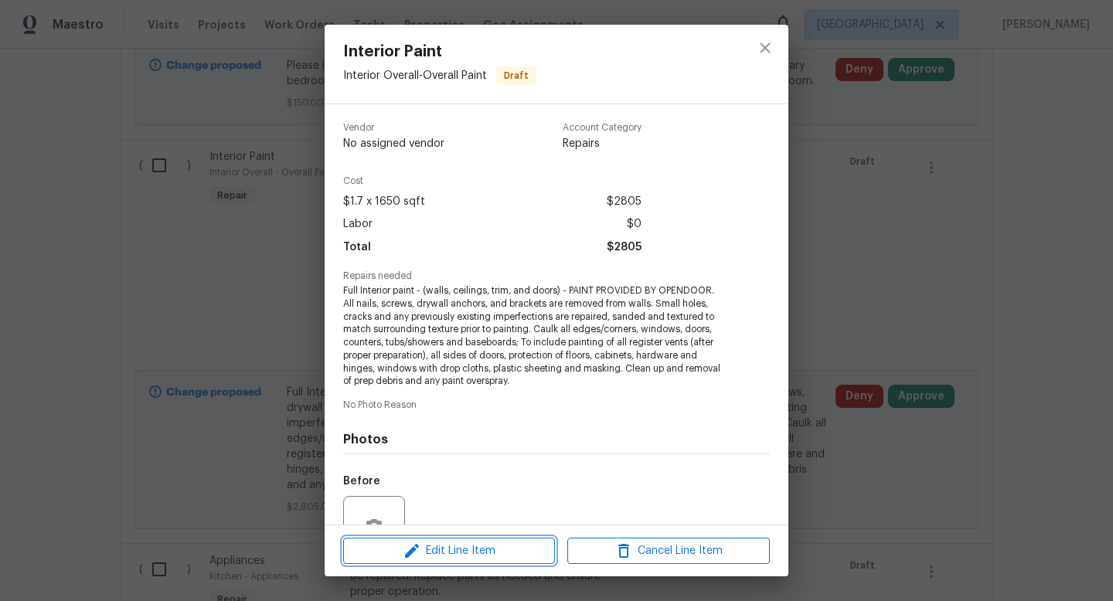
click at [496, 547] on span "Edit Line Item" at bounding box center [449, 551] width 203 height 19
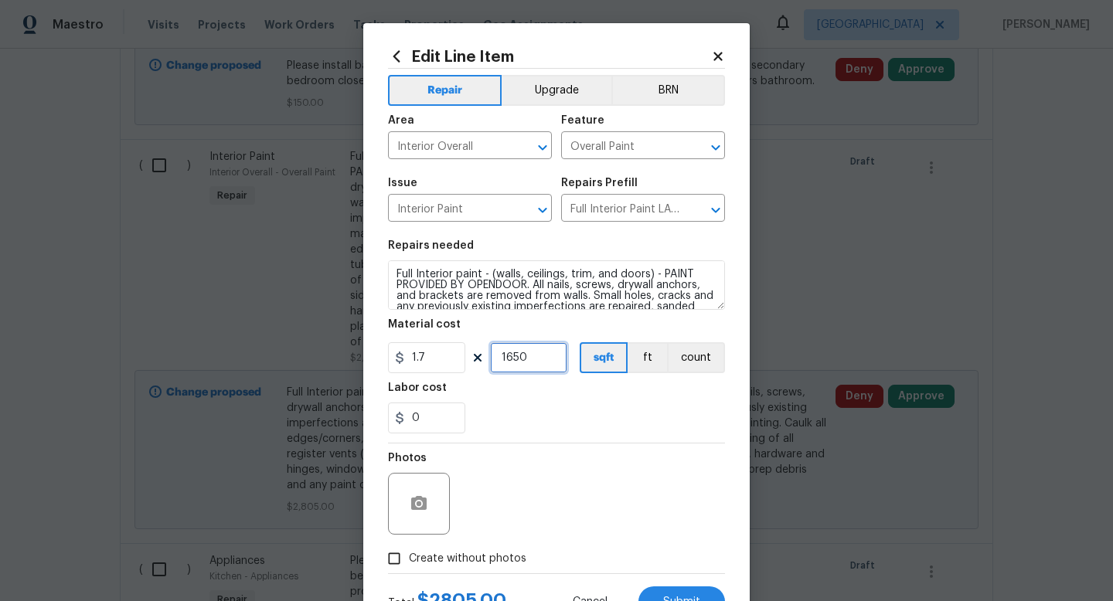
click at [530, 362] on input "1650" at bounding box center [528, 357] width 77 height 31
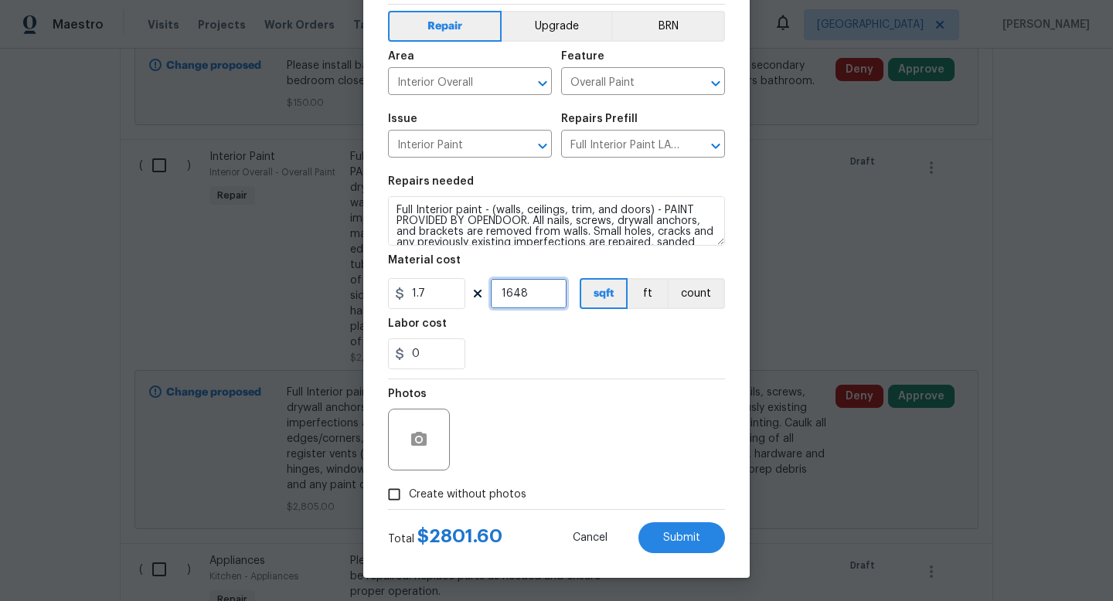
type input "1648"
click at [432, 496] on span "Create without photos" at bounding box center [468, 495] width 118 height 16
click at [409, 496] on input "Create without photos" at bounding box center [394, 494] width 29 height 29
checkbox input "true"
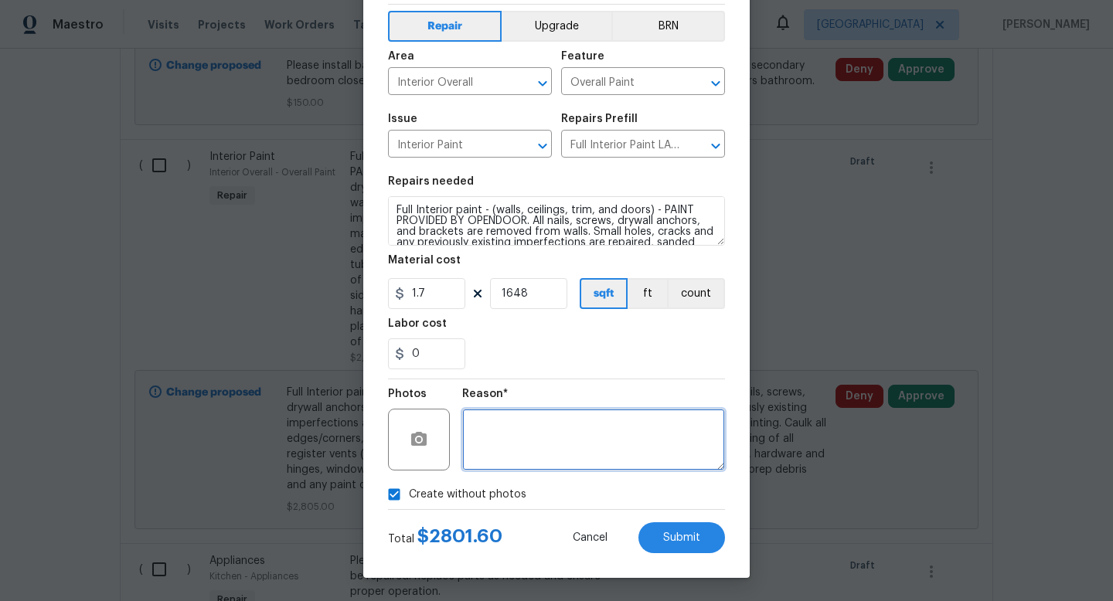
click at [536, 447] on textarea at bounding box center [593, 440] width 263 height 62
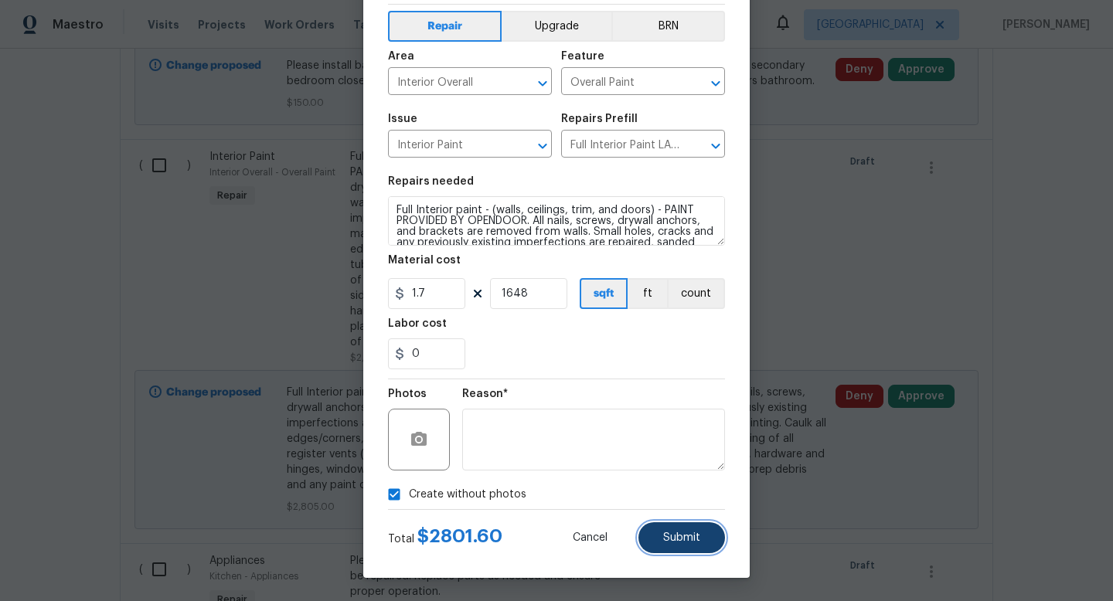
click at [663, 531] on button "Submit" at bounding box center [682, 538] width 87 height 31
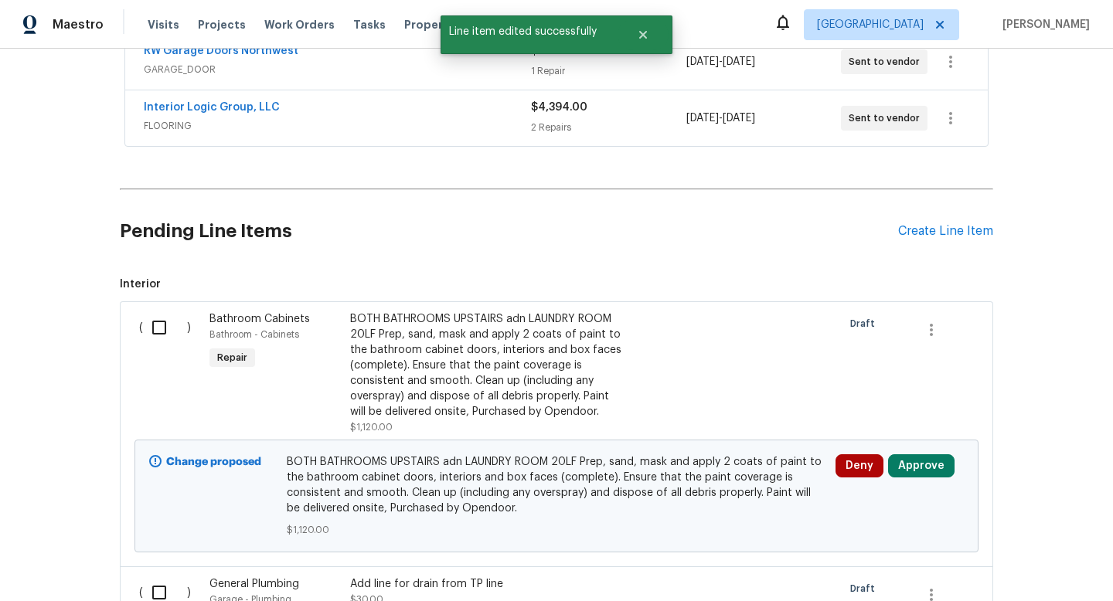
scroll to position [281, 0]
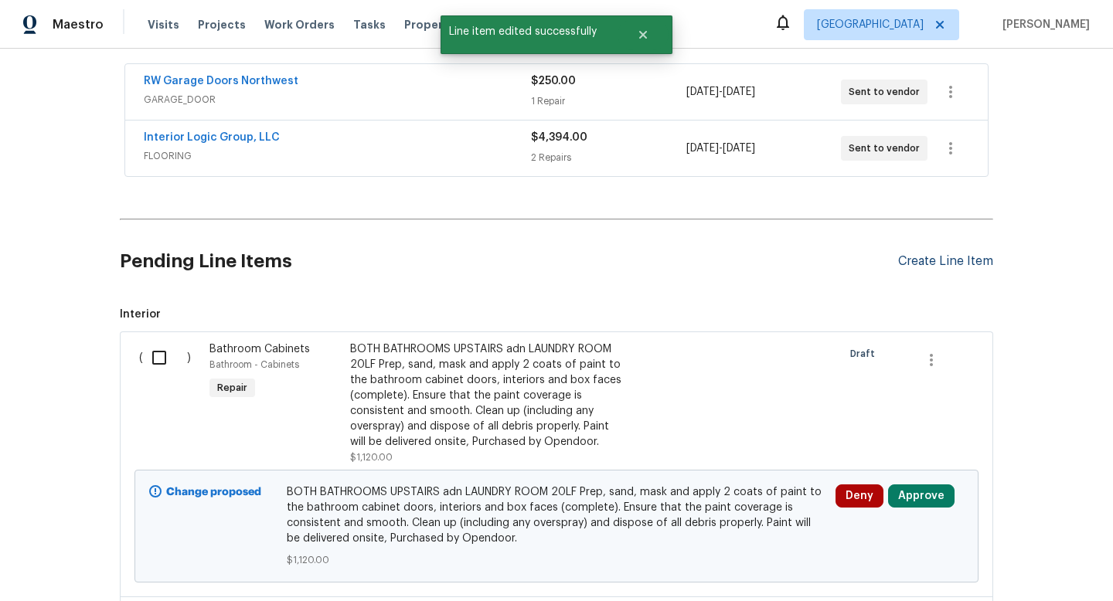
click at [943, 261] on div "Create Line Item" at bounding box center [945, 261] width 95 height 15
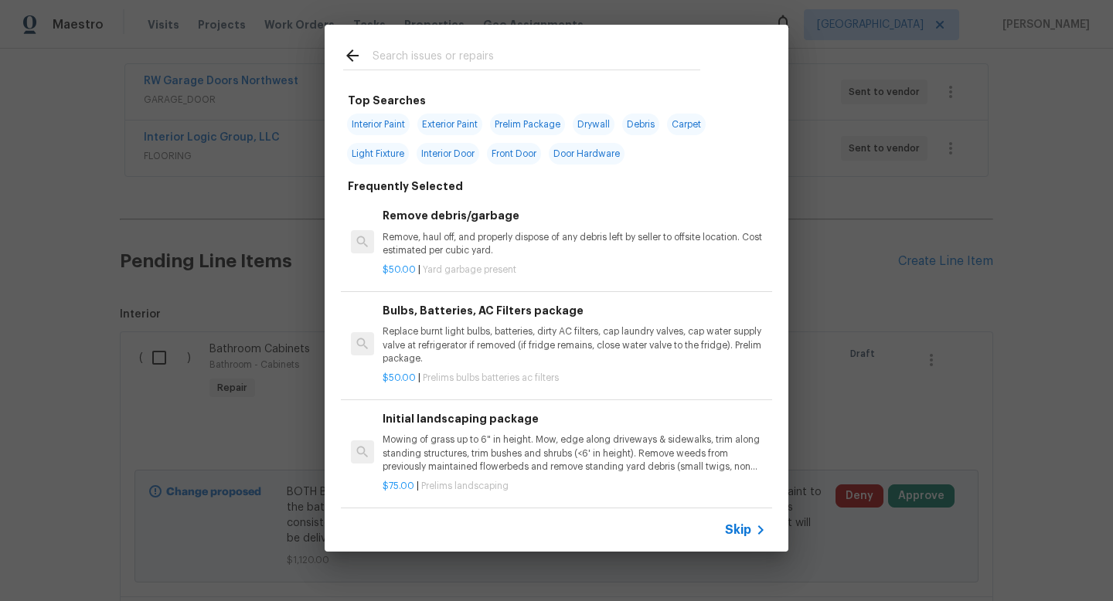
click at [484, 59] on input "text" at bounding box center [537, 57] width 328 height 23
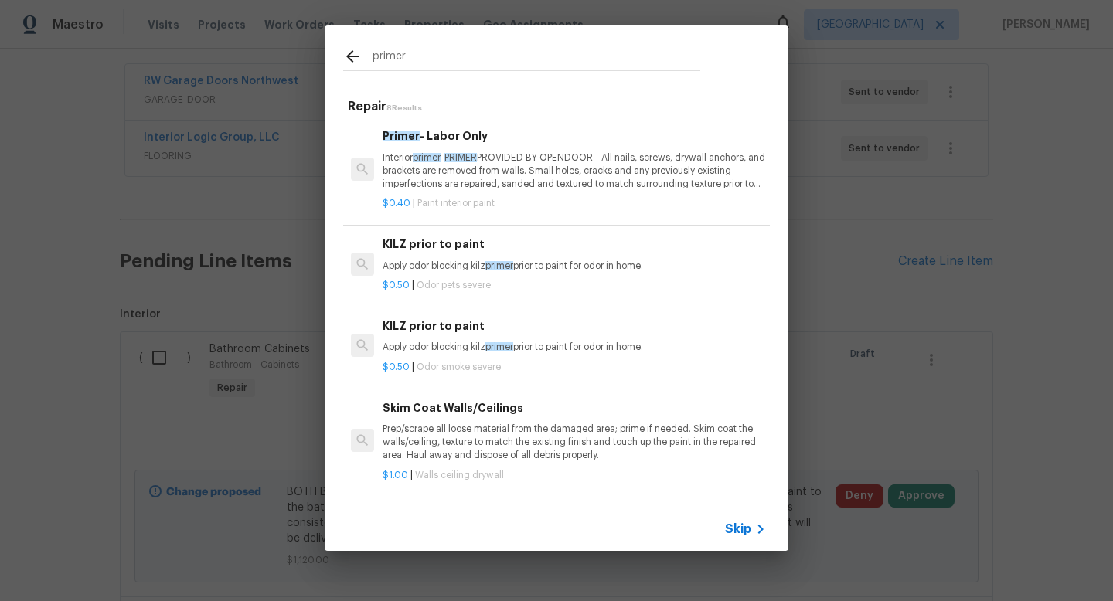
type input "primer"
click at [580, 177] on p "Interior primer - PRIMER PROVIDED BY OPENDOOR - All nails, screws, drywall anch…" at bounding box center [574, 171] width 383 height 39
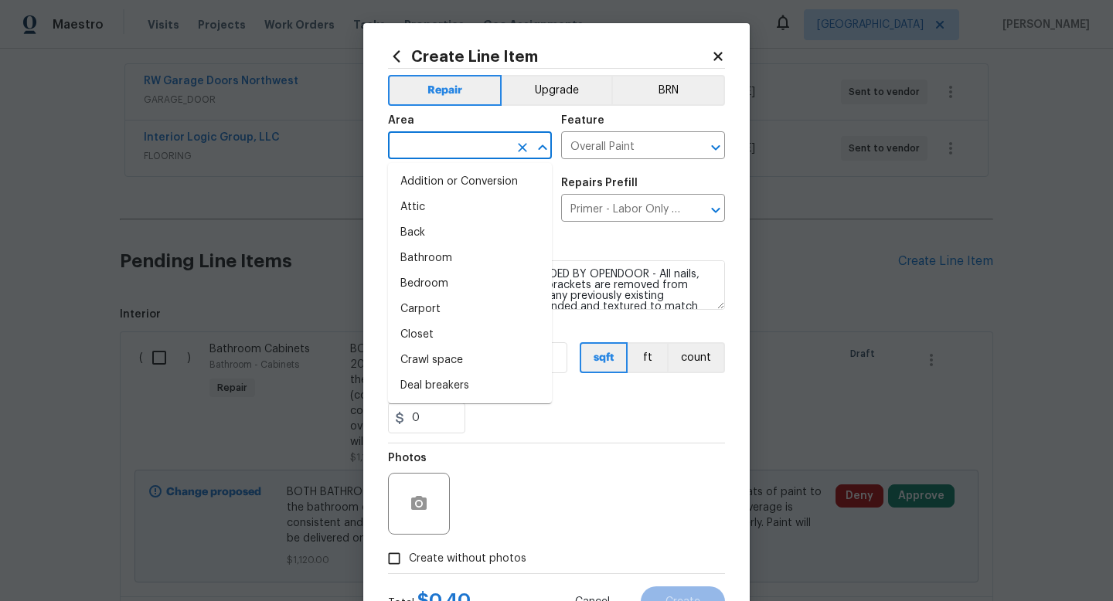
click at [467, 158] on input "text" at bounding box center [448, 147] width 121 height 24
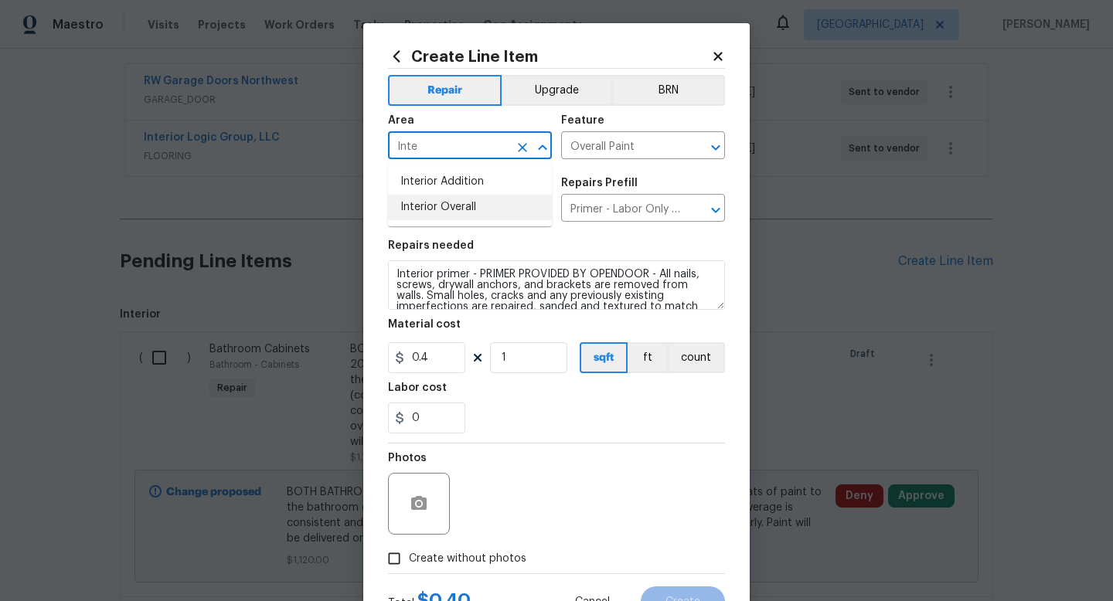
click at [448, 207] on li "Interior Overall" at bounding box center [470, 208] width 164 height 26
type input "Interior Overall"
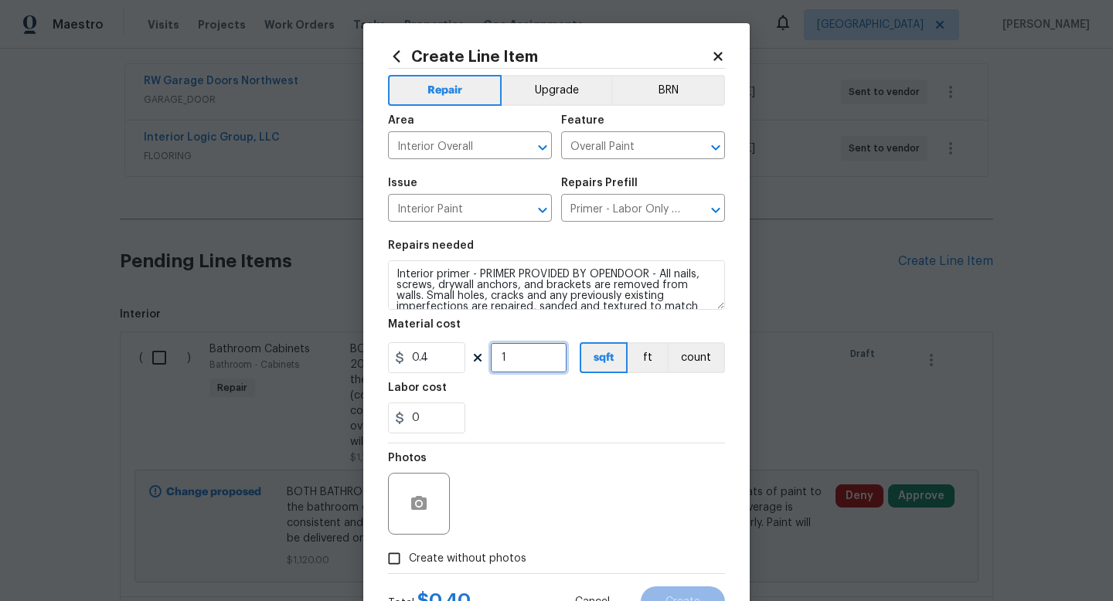
click at [532, 365] on input "1" at bounding box center [528, 357] width 77 height 31
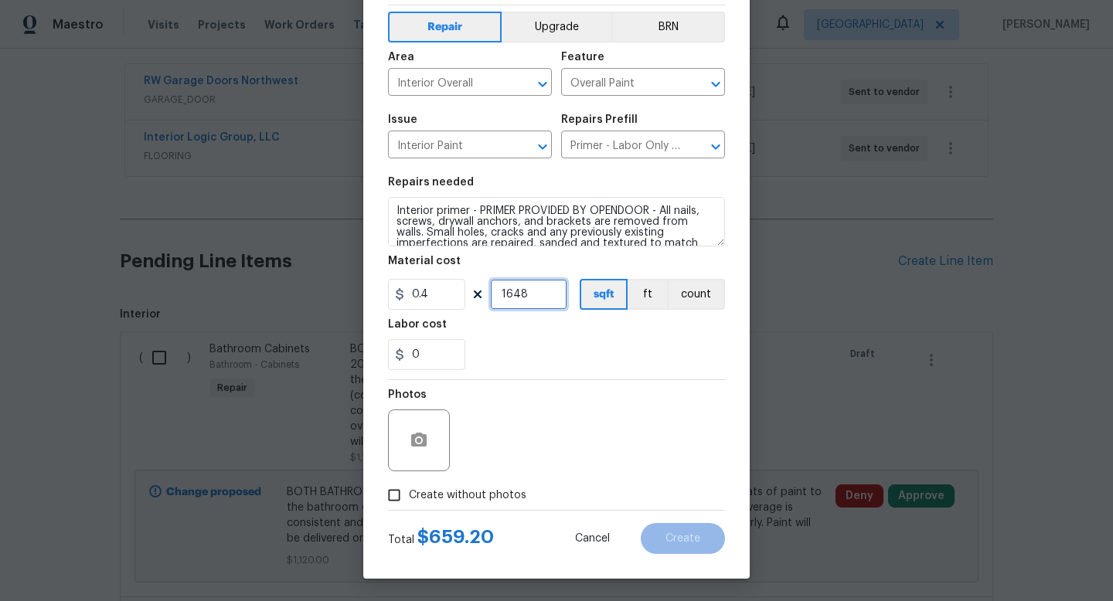
type input "1648"
click at [404, 492] on input "Create without photos" at bounding box center [394, 495] width 29 height 29
checkbox input "true"
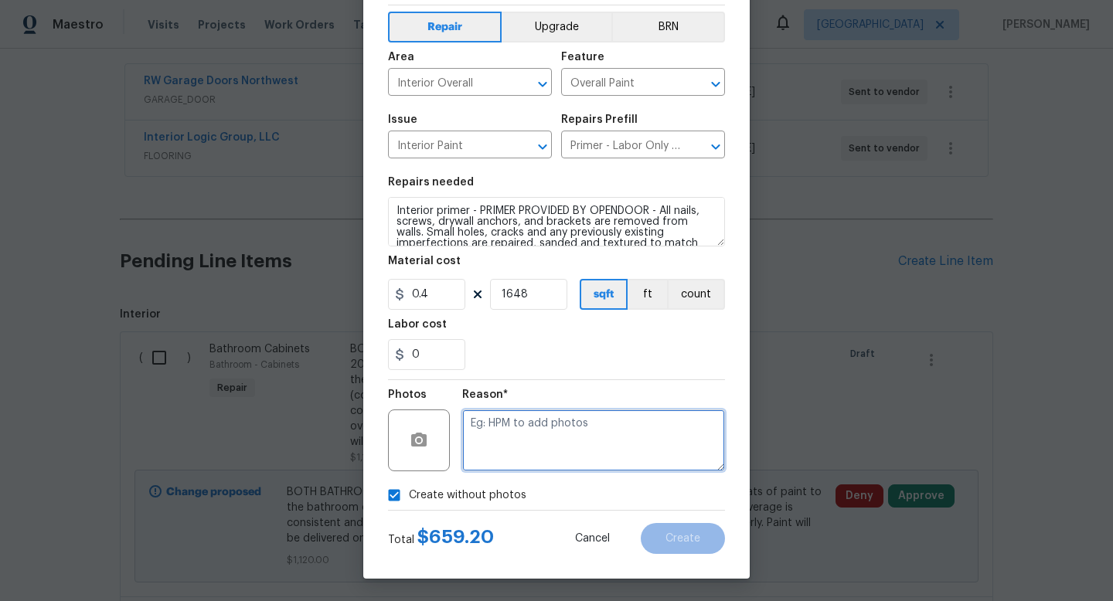
click at [567, 452] on textarea at bounding box center [593, 441] width 263 height 62
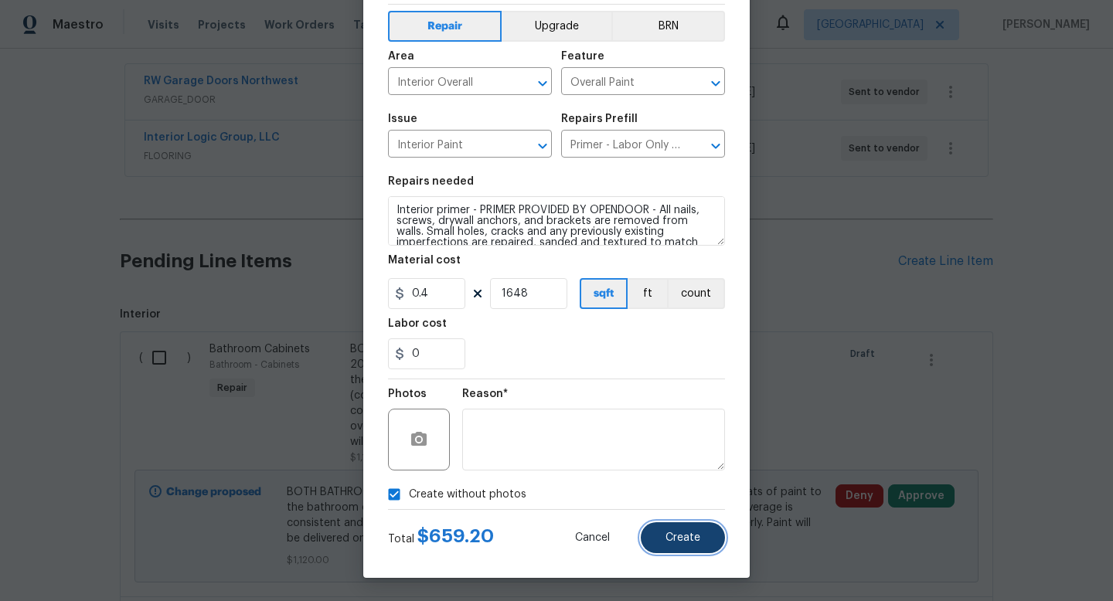
click at [671, 531] on button "Create" at bounding box center [683, 538] width 84 height 31
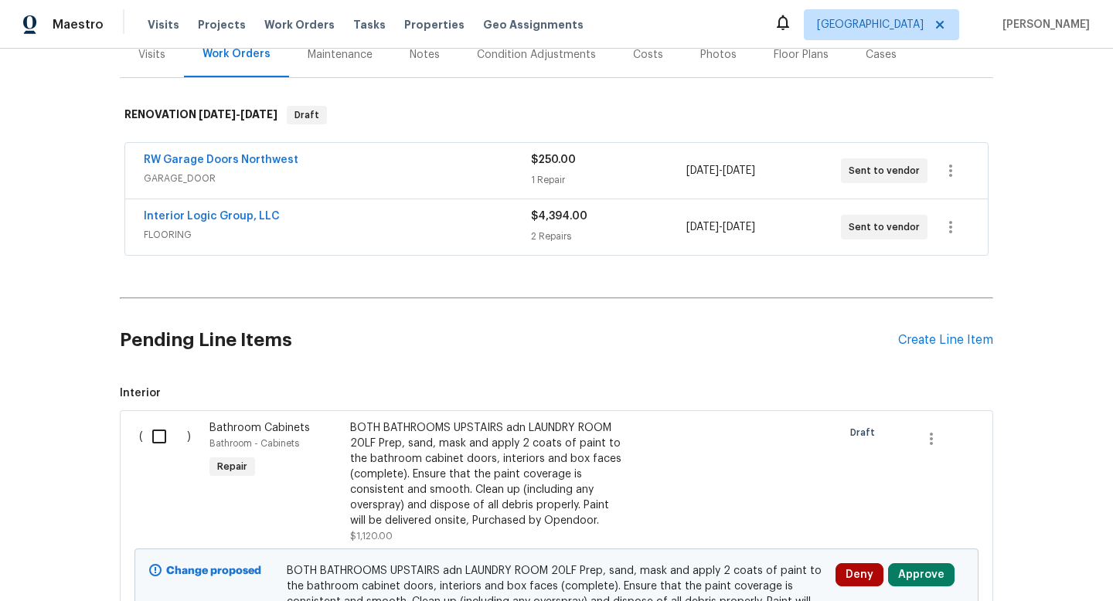
scroll to position [199, 0]
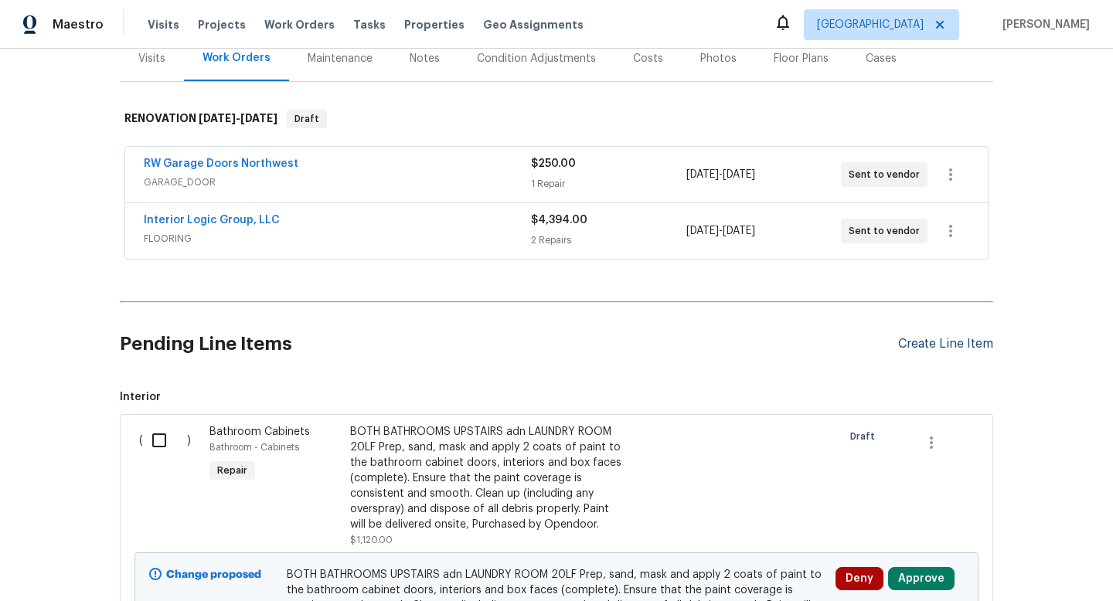
click at [948, 344] on div "Create Line Item" at bounding box center [945, 344] width 95 height 15
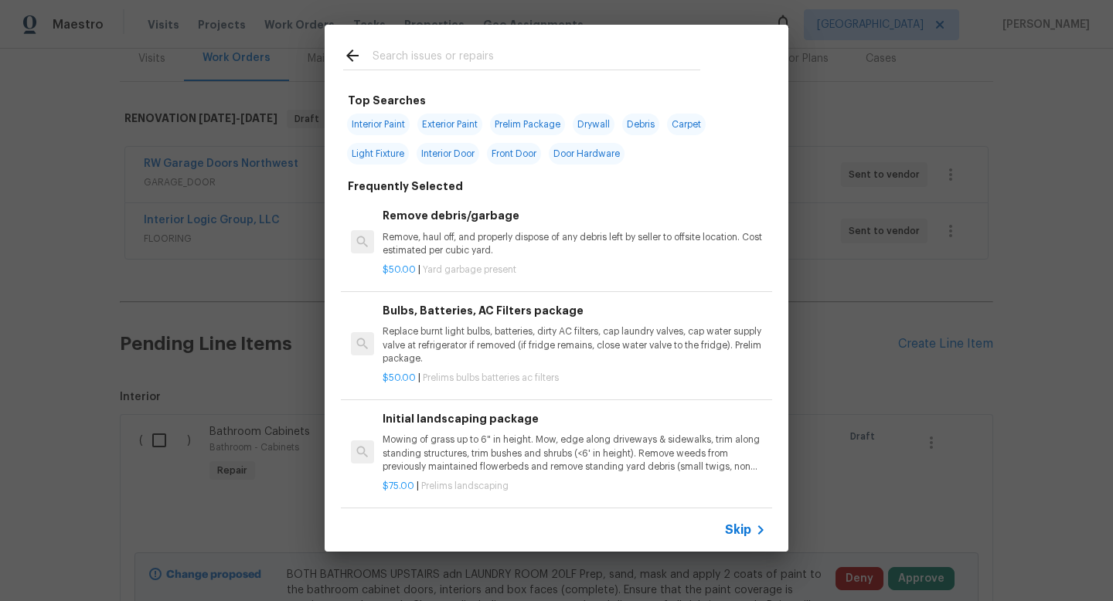
click at [499, 61] on input "text" at bounding box center [537, 57] width 328 height 23
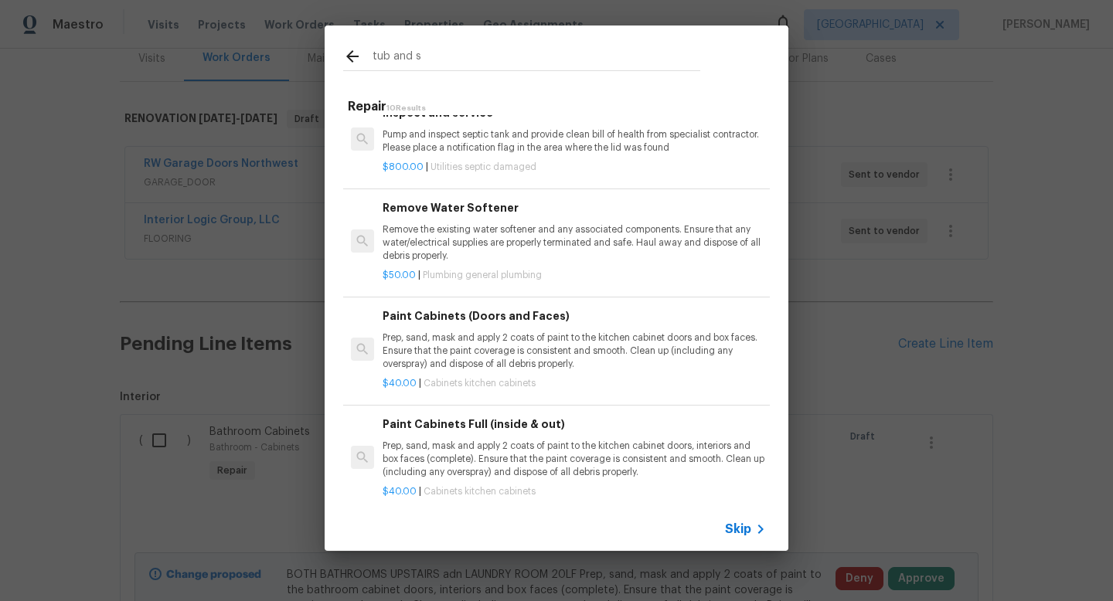
scroll to position [12, 0]
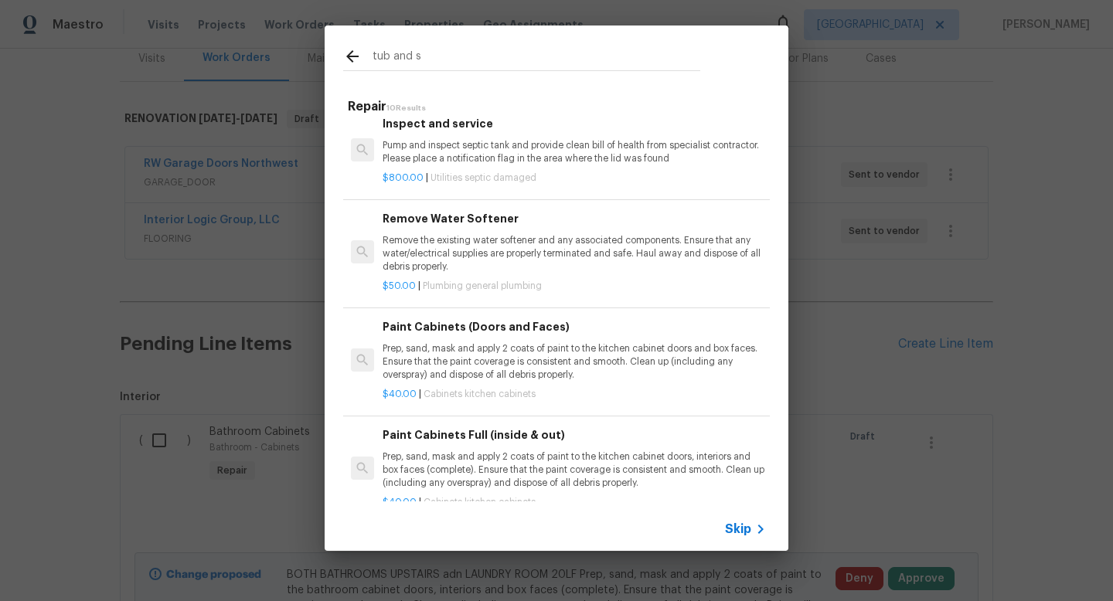
click at [431, 61] on input "tub and s" at bounding box center [537, 58] width 328 height 23
type input "t"
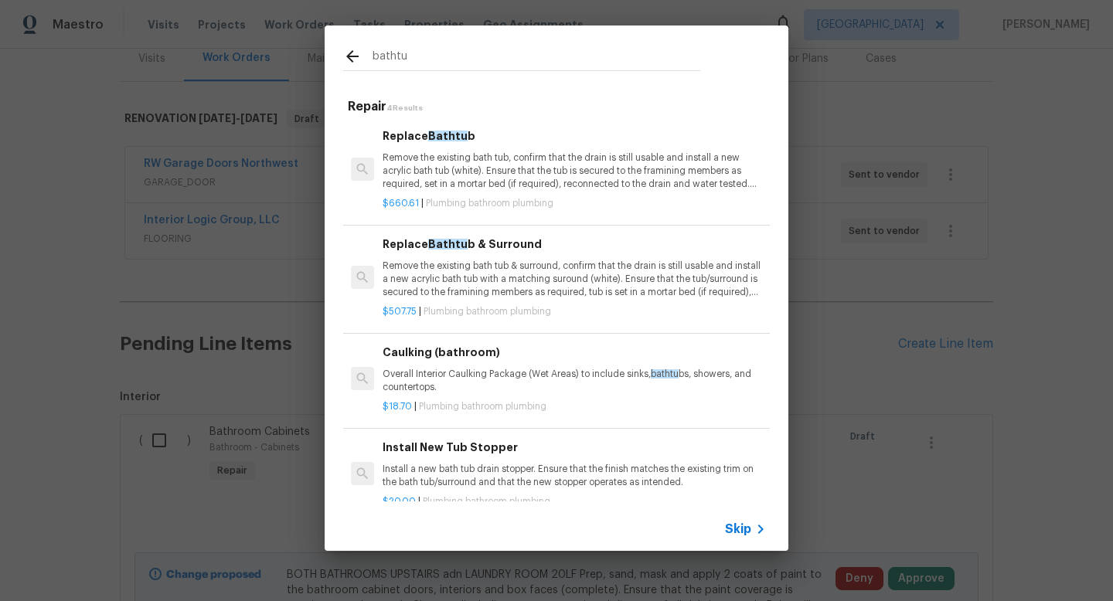
type input "bathtu"
click at [552, 276] on p "Remove the existing bath tub & surround, confirm that the drain is still usable…" at bounding box center [574, 279] width 383 height 39
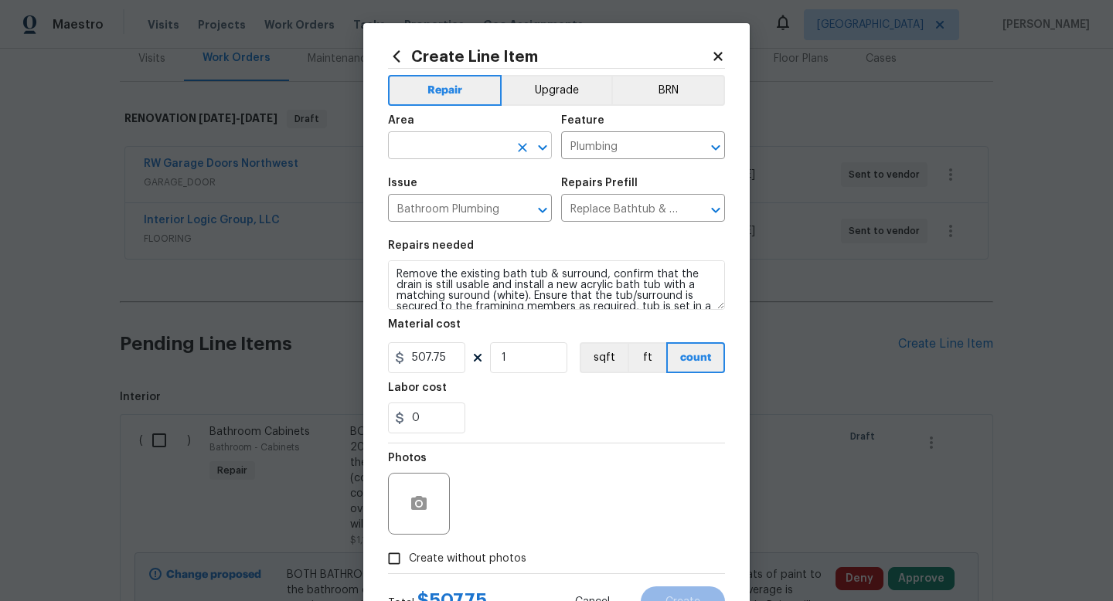
click at [397, 136] on input "text" at bounding box center [448, 147] width 121 height 24
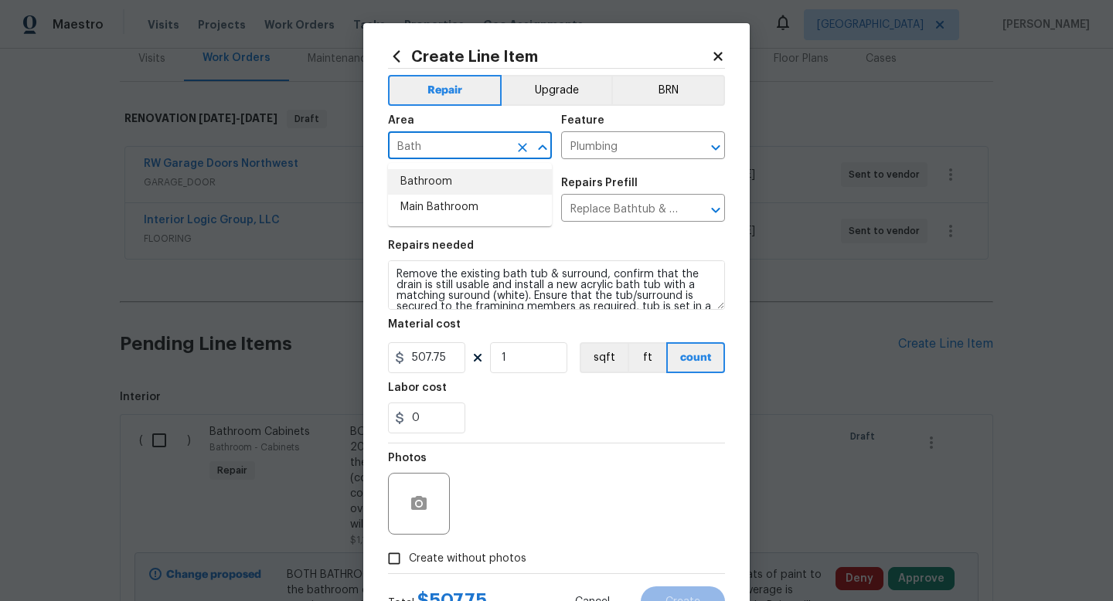
click at [432, 175] on li "Bathroom" at bounding box center [470, 182] width 164 height 26
type input "Bathroom"
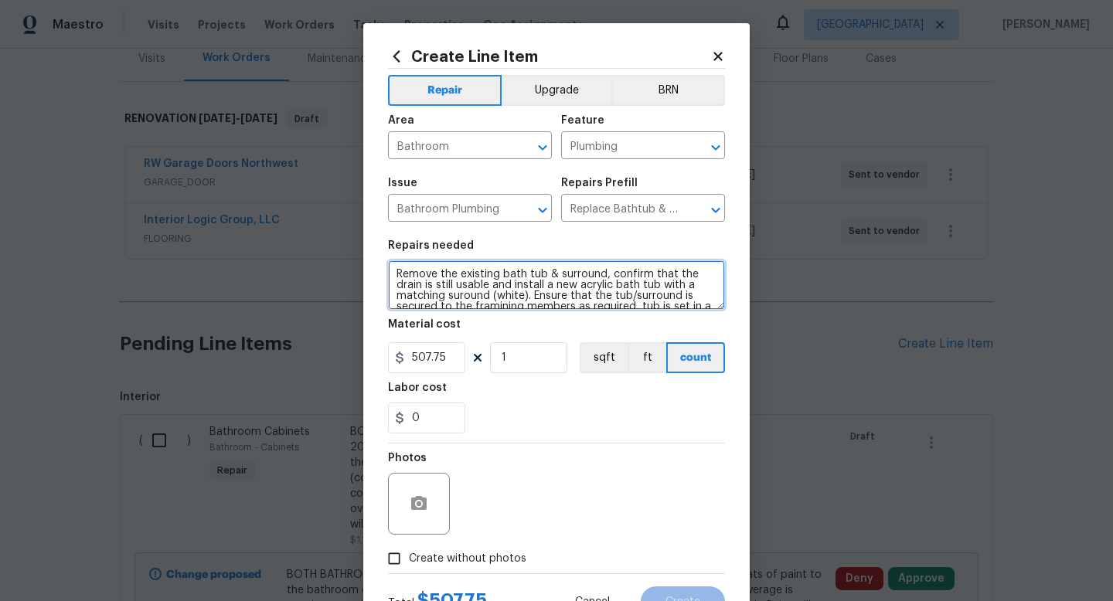
click at [389, 271] on textarea "Remove the existing bath tub & surround, confirm that the drain is still usable…" at bounding box center [556, 285] width 337 height 49
type textarea "HALL BATH UPSAIRS Remove the existing bath tub & surround, confirm that the dra…"
click at [430, 437] on section "Repairs needed HALL BATH UPSAIRS Remove the existing bath tub & surround, confi…" at bounding box center [556, 337] width 337 height 212
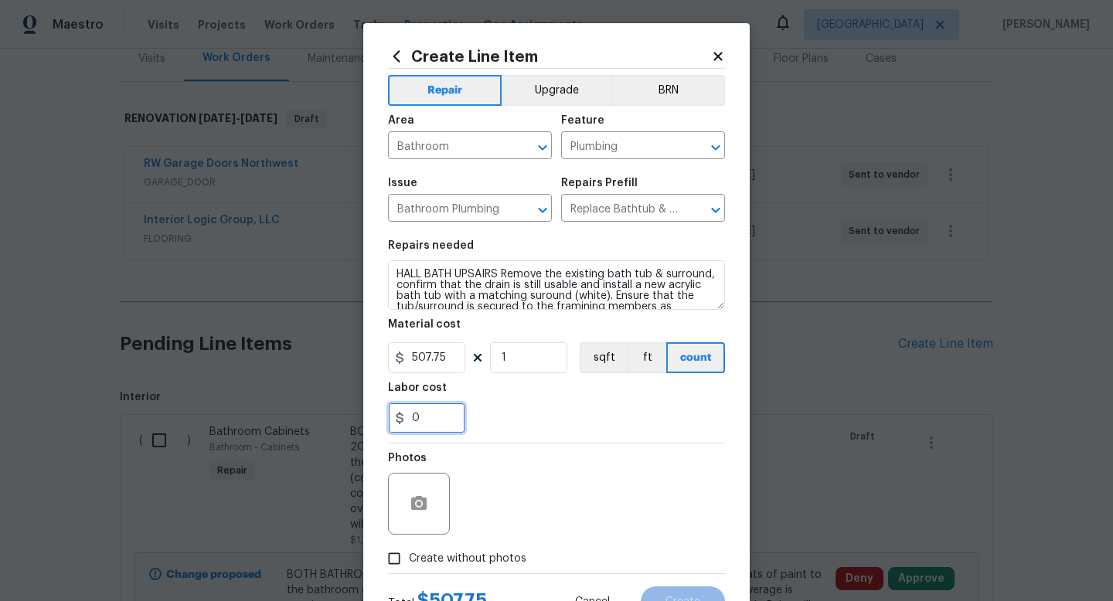
click at [437, 420] on input "0" at bounding box center [426, 418] width 77 height 31
click at [446, 418] on input "0" at bounding box center [426, 418] width 77 height 31
type input "1000"
click at [568, 526] on div "Photos" at bounding box center [556, 494] width 337 height 101
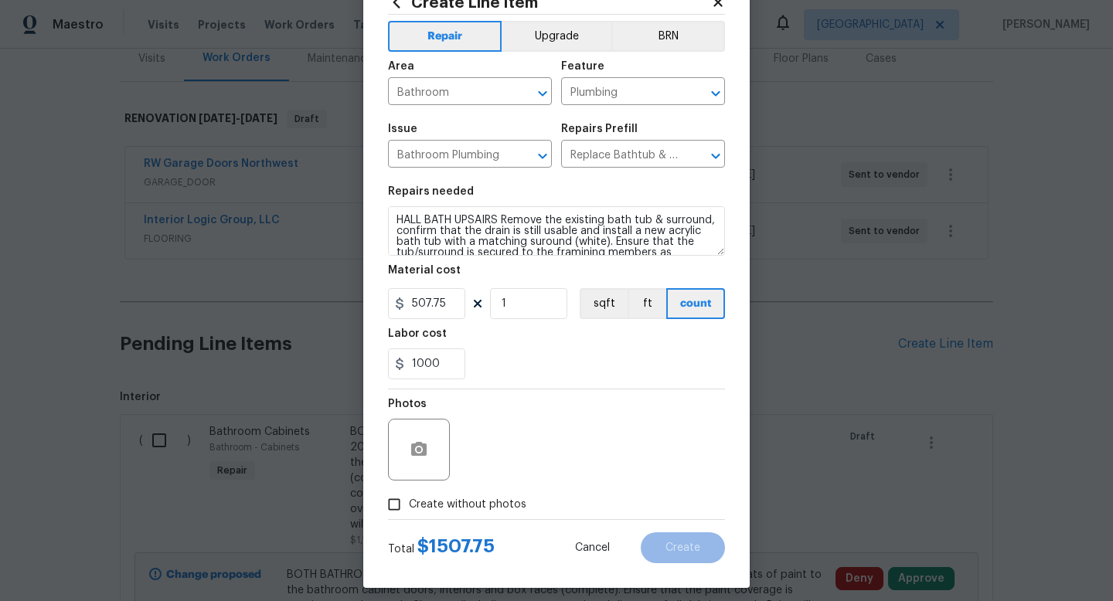
scroll to position [65, 0]
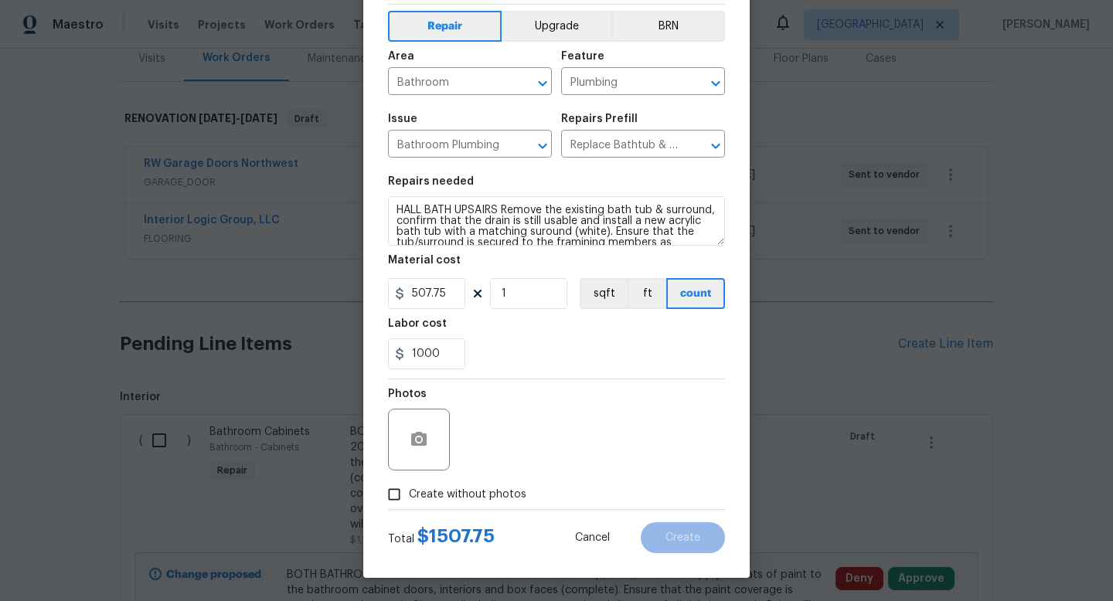
click at [392, 498] on input "Create without photos" at bounding box center [394, 494] width 29 height 29
checkbox input "true"
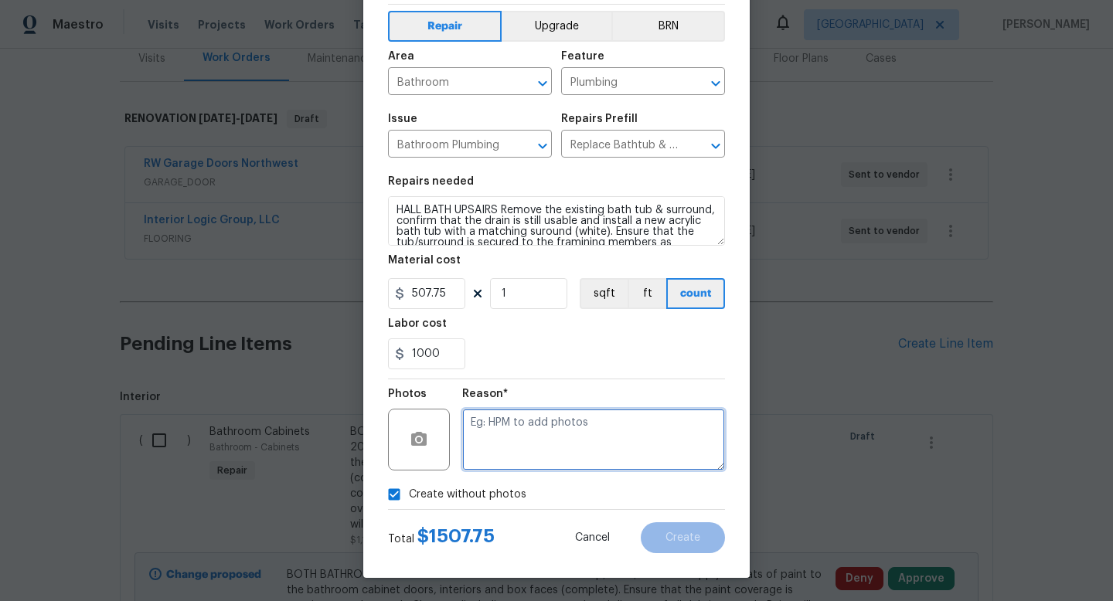
click at [567, 458] on textarea at bounding box center [593, 440] width 263 height 62
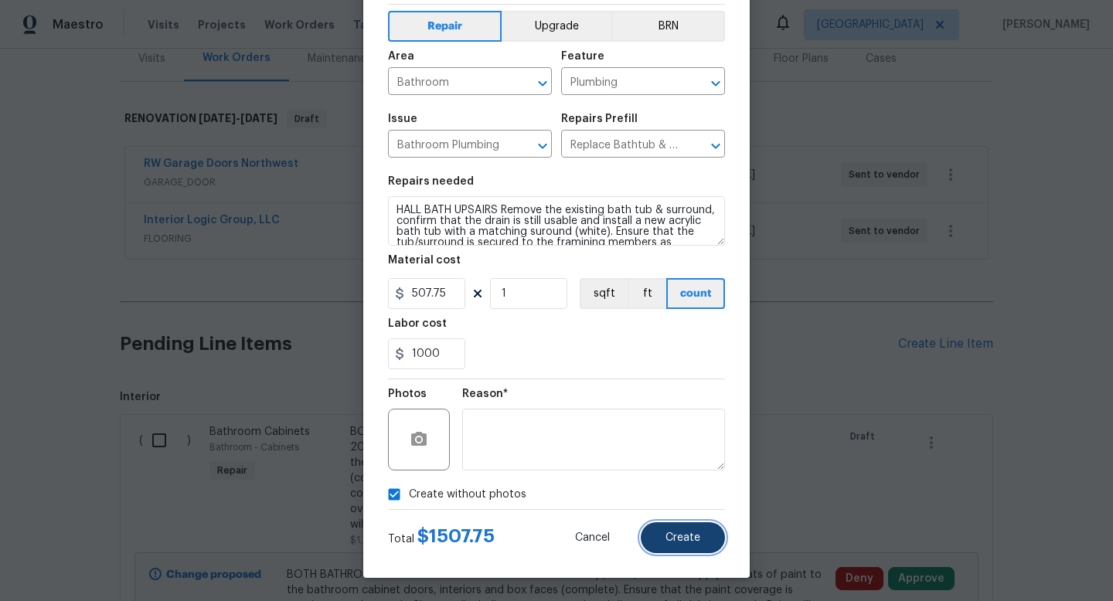
click at [691, 537] on span "Create" at bounding box center [683, 539] width 35 height 12
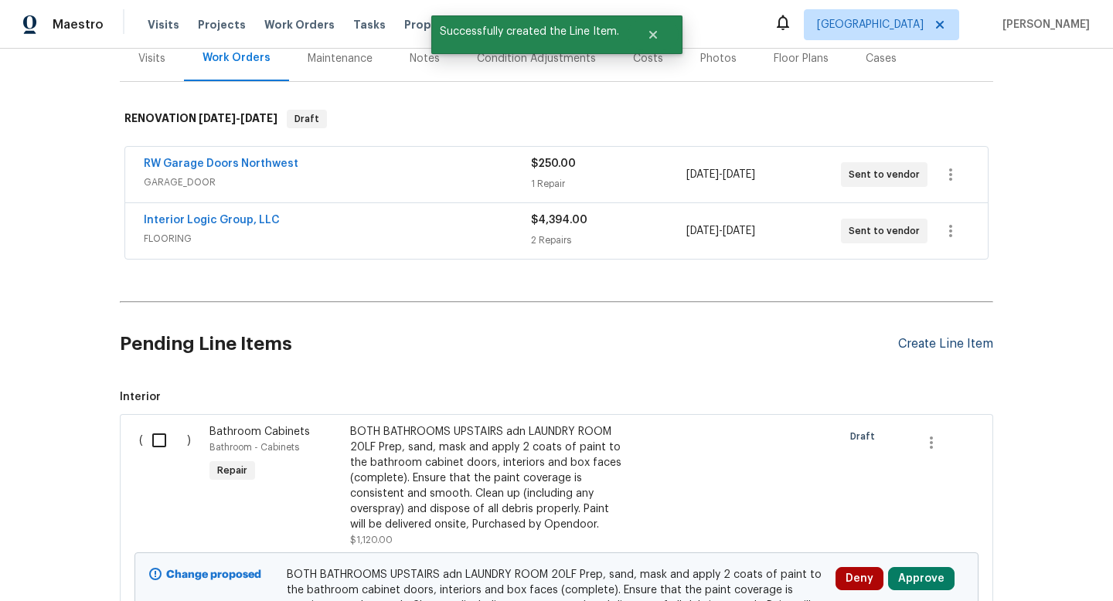
click at [912, 340] on div "Create Line Item" at bounding box center [945, 344] width 95 height 15
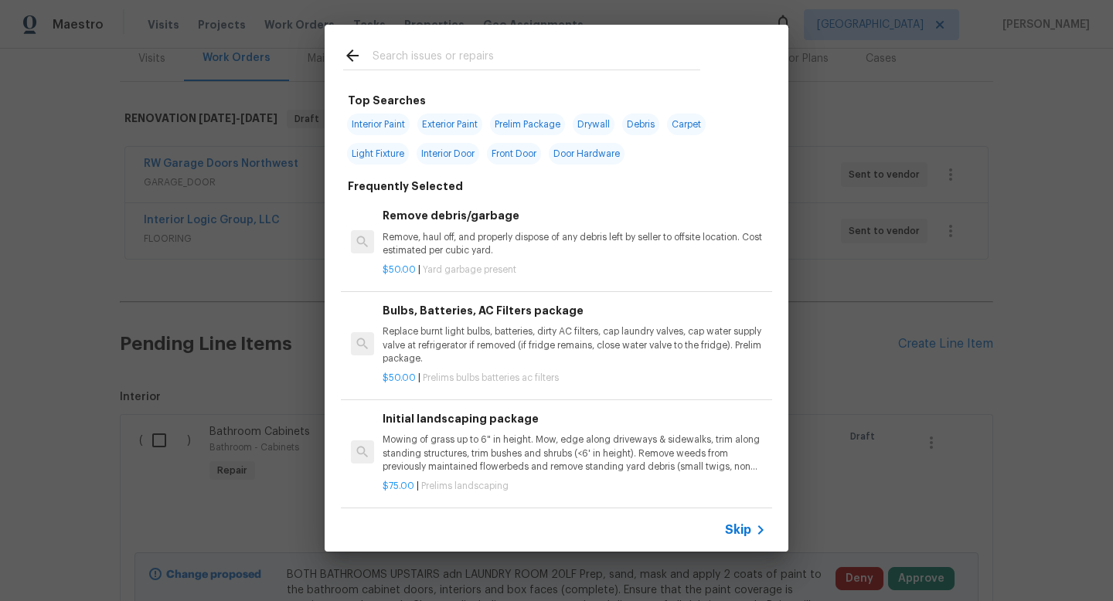
click at [454, 65] on input "text" at bounding box center [537, 57] width 328 height 23
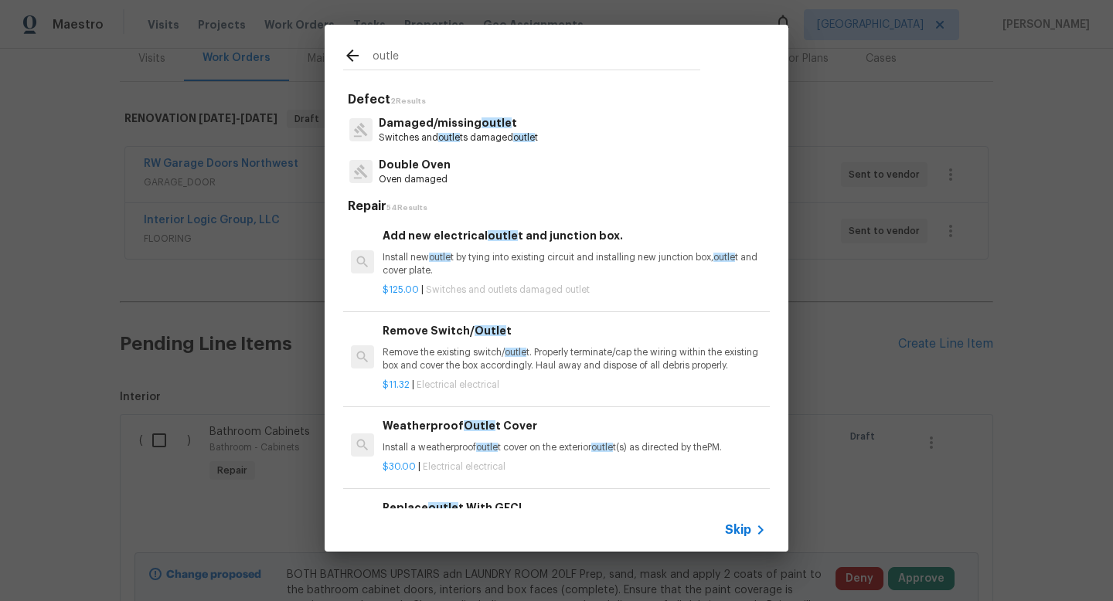
type input "outle"
click at [475, 128] on p "Damaged/missing outle t" at bounding box center [458, 123] width 159 height 16
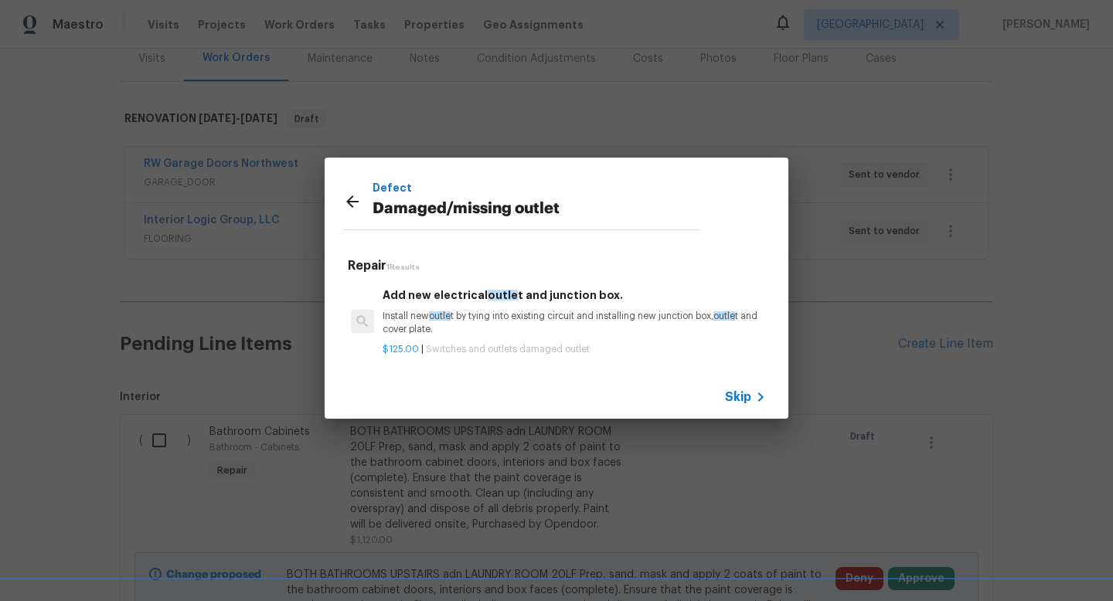
click at [352, 203] on icon at bounding box center [352, 202] width 19 height 19
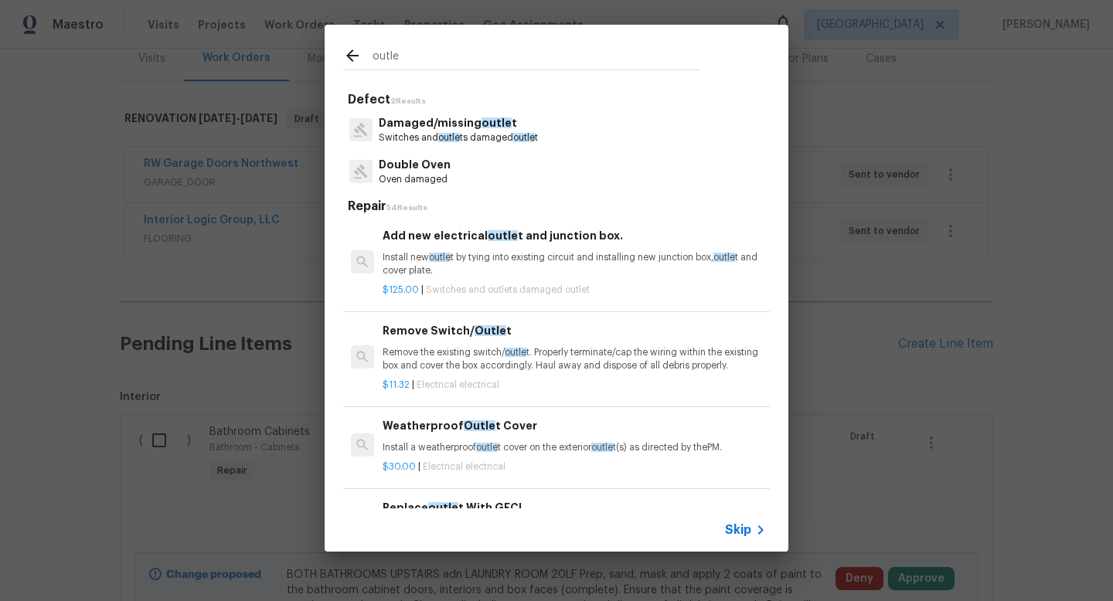
click at [487, 55] on input "outle" at bounding box center [537, 57] width 328 height 23
type input "o"
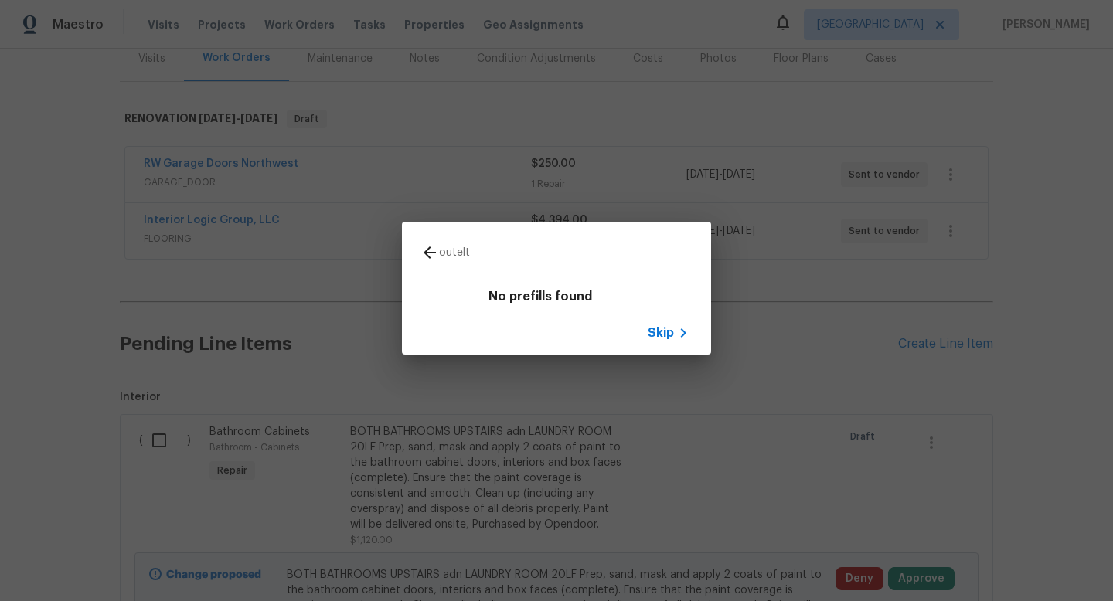
click at [490, 247] on input "outelt" at bounding box center [542, 255] width 207 height 23
type input "o"
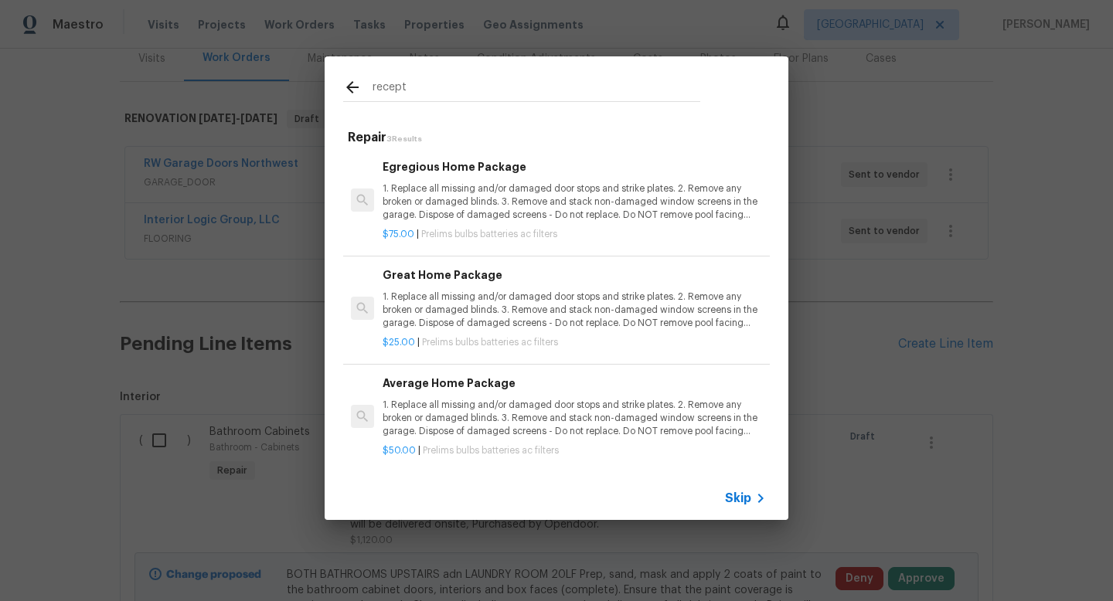
scroll to position [2, 0]
type input "r"
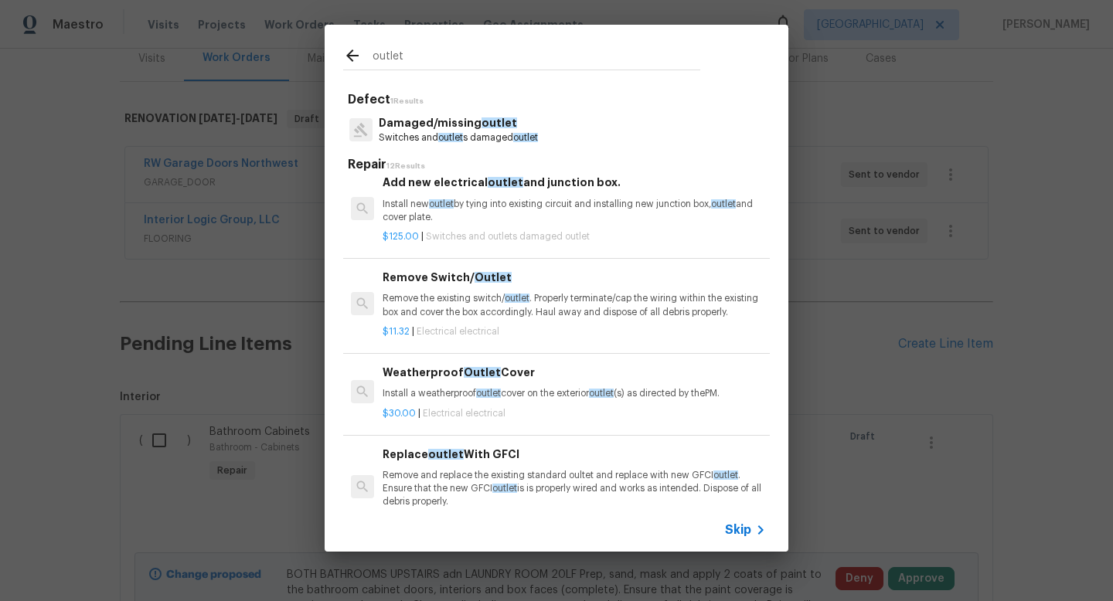
scroll to position [15, 0]
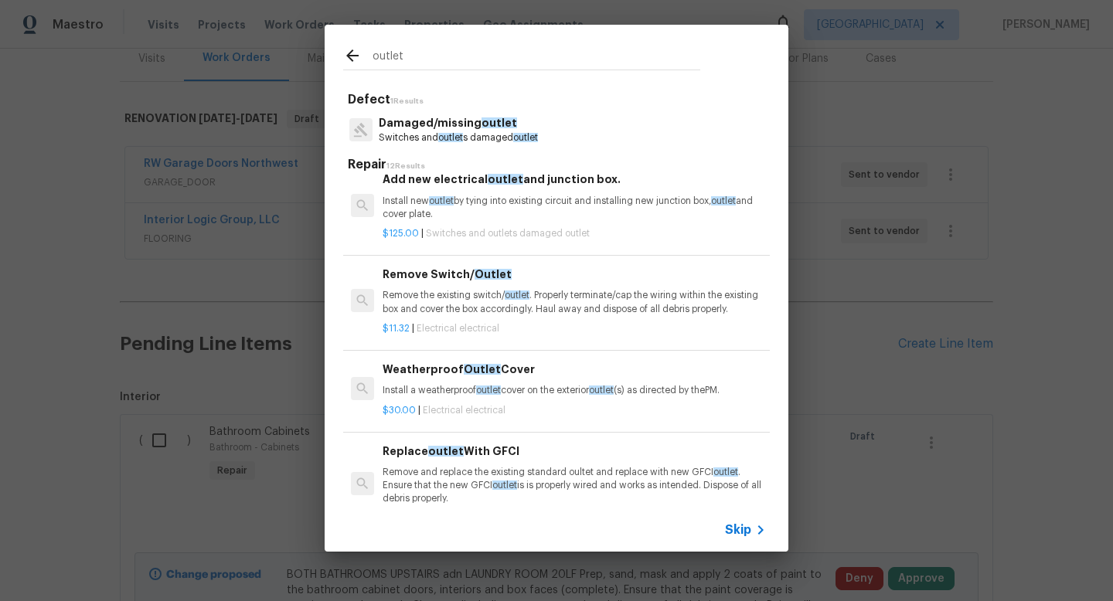
type input "outlet"
click at [470, 303] on p "Remove the existing switch/ outlet . Properly terminate/cap the wiring within t…" at bounding box center [574, 302] width 383 height 26
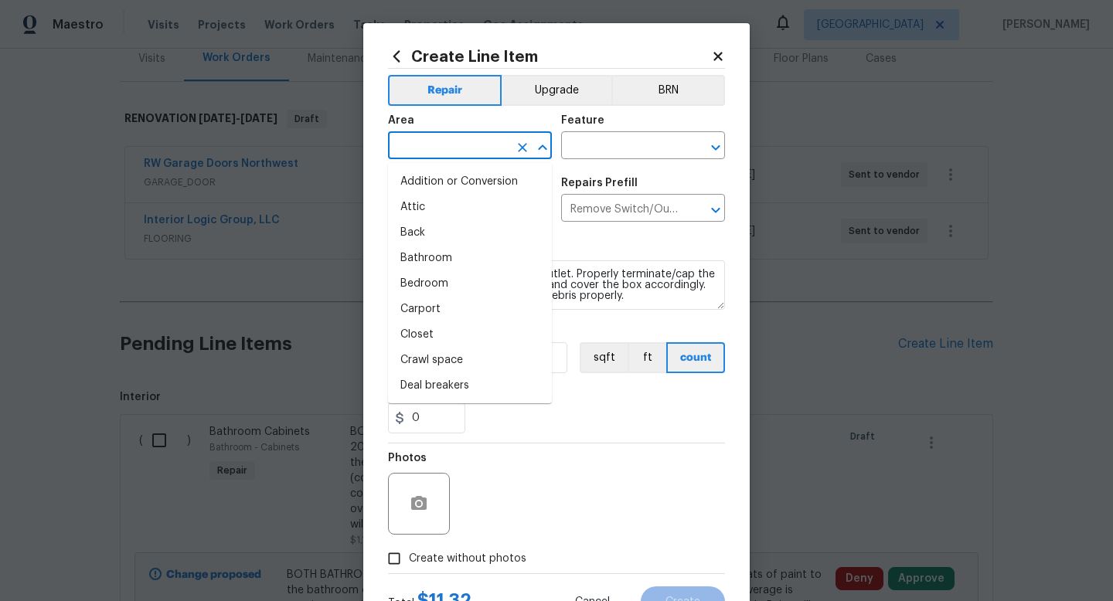
click at [421, 152] on input "text" at bounding box center [448, 147] width 121 height 24
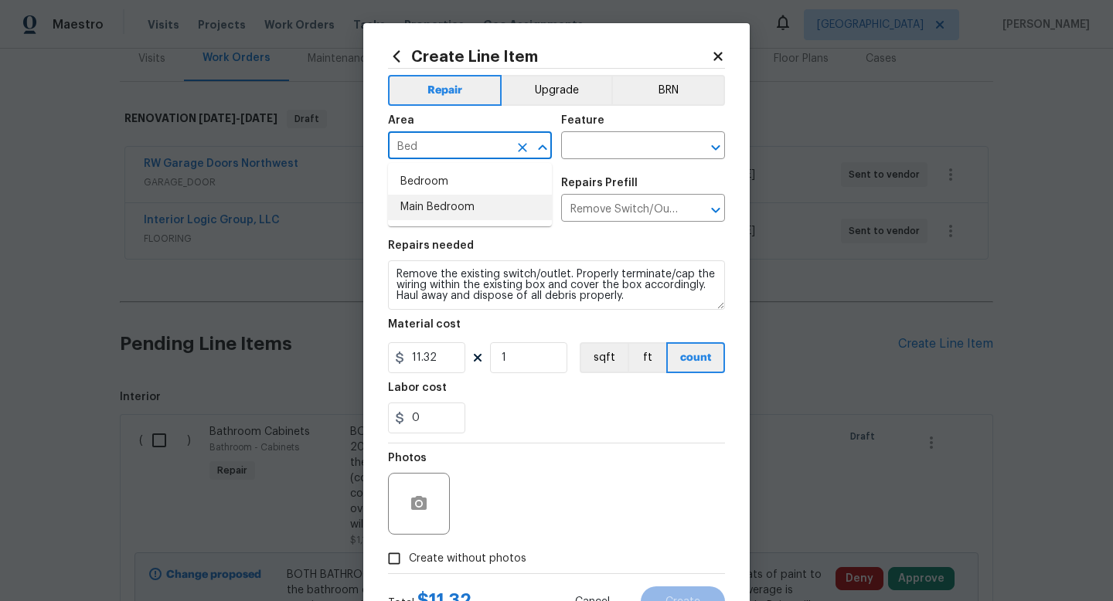
click at [427, 207] on li "Main Bedroom" at bounding box center [470, 208] width 164 height 26
type input "Main Bedroom"
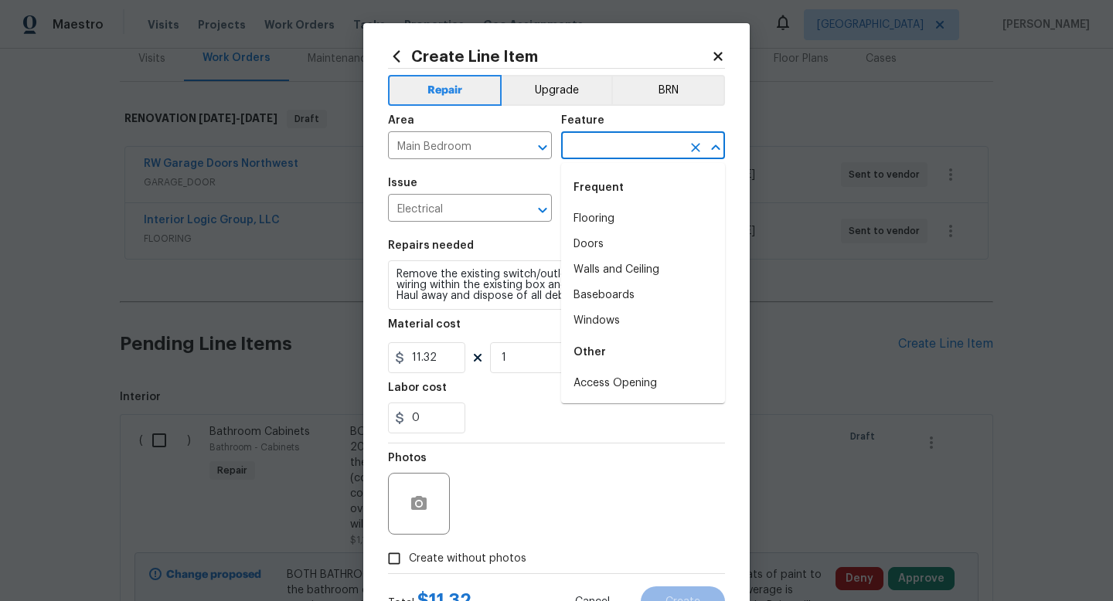
click at [614, 141] on input "text" at bounding box center [621, 147] width 121 height 24
type input "e"
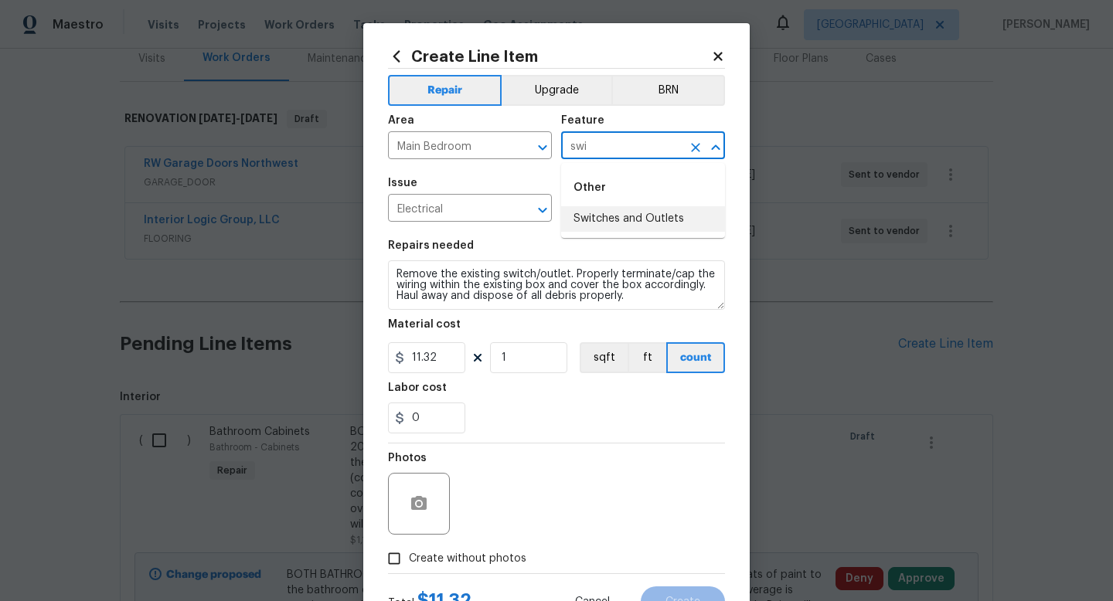
click at [591, 213] on li "Switches and Outlets" at bounding box center [643, 219] width 164 height 26
type input "Switches and Outlets"
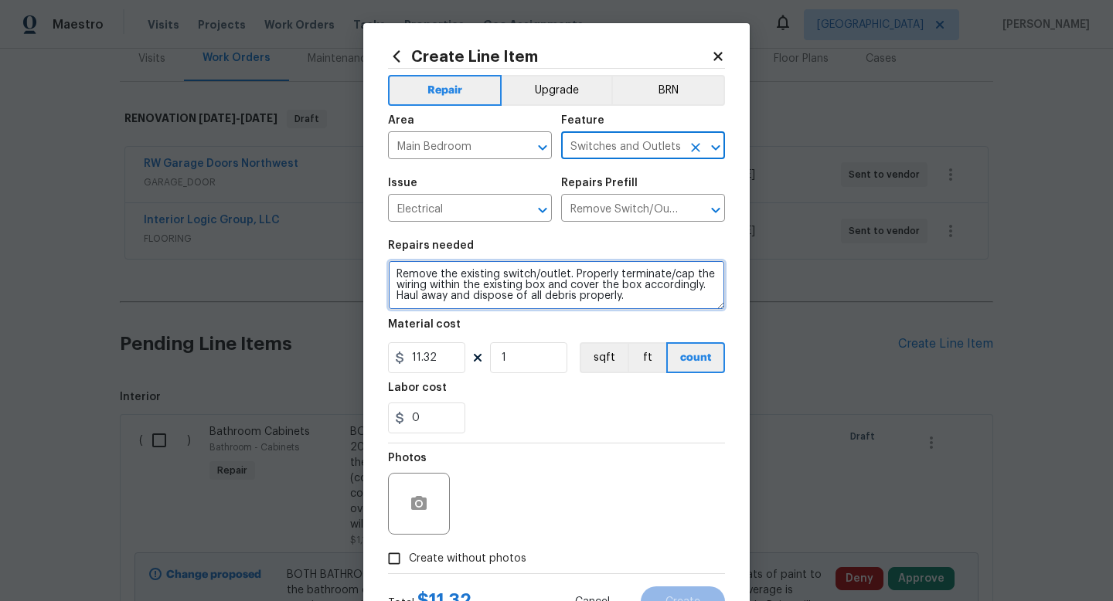
click at [398, 271] on textarea "Remove the existing switch/outlet. Properly terminate/cap the wiring within the…" at bounding box center [556, 285] width 337 height 49
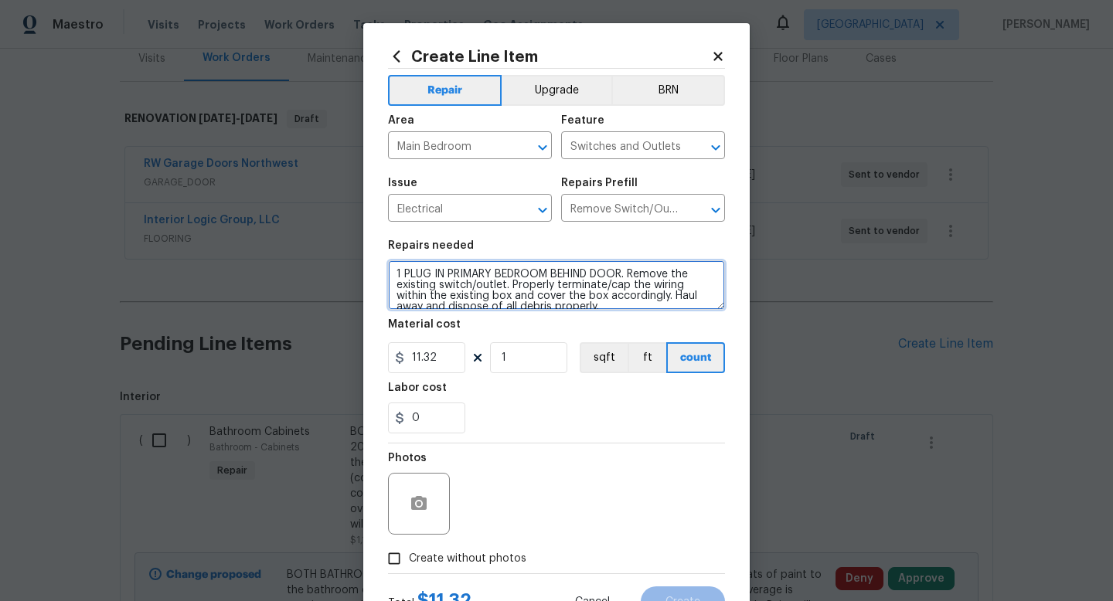
type textarea "1 PLUG IN PRIMARY BEDROOM BEHIND DOOR. Remove the existing switch/outlet. Prope…"
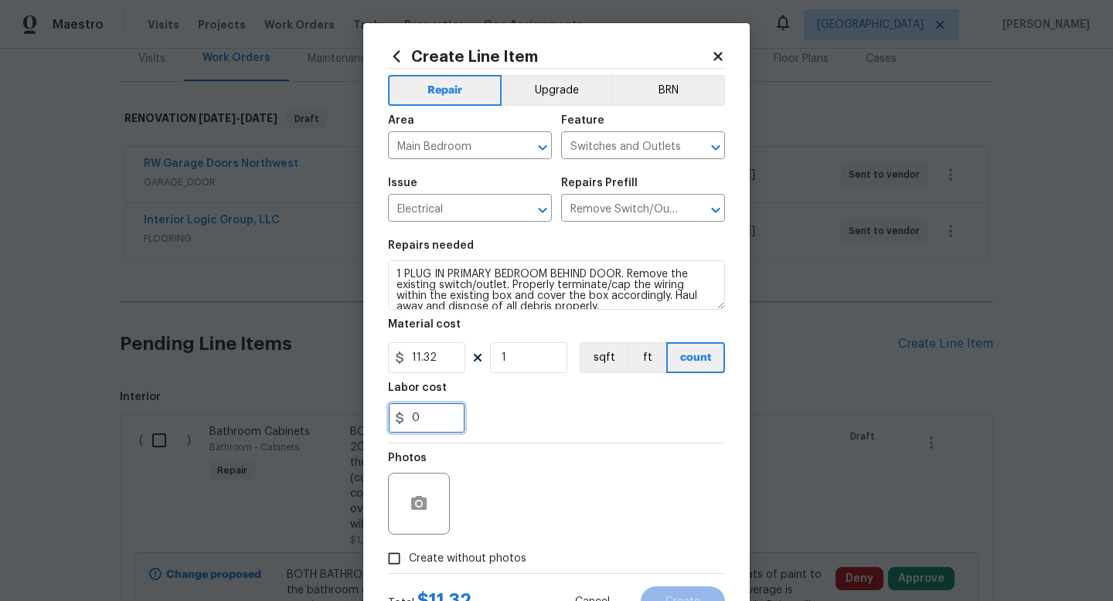
click at [429, 411] on input "0" at bounding box center [426, 418] width 77 height 31
type input "5"
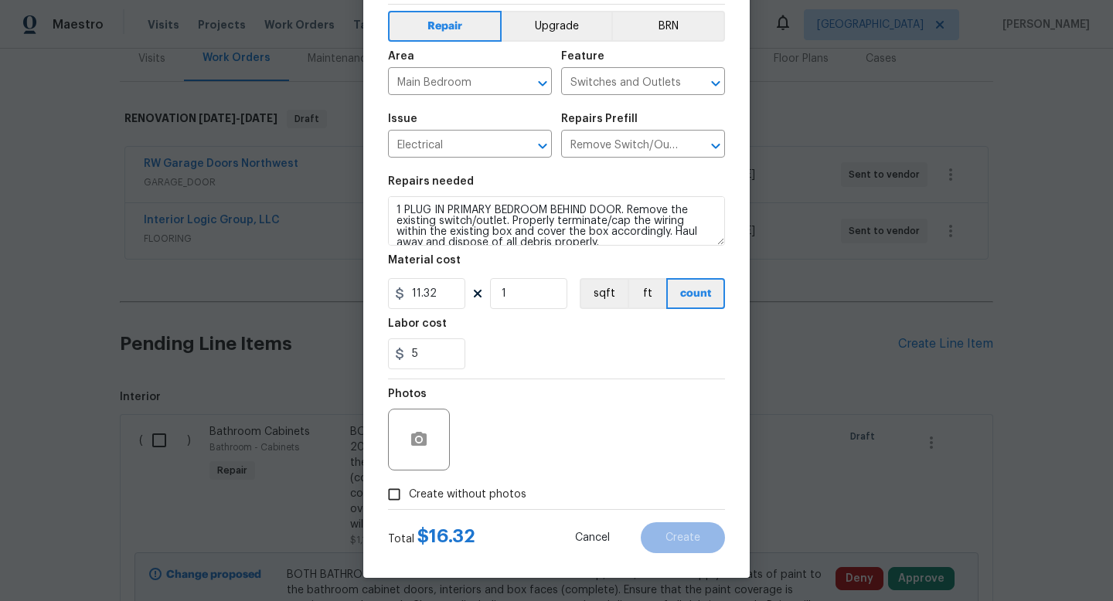
click at [405, 503] on input "Create without photos" at bounding box center [394, 494] width 29 height 29
checkbox input "true"
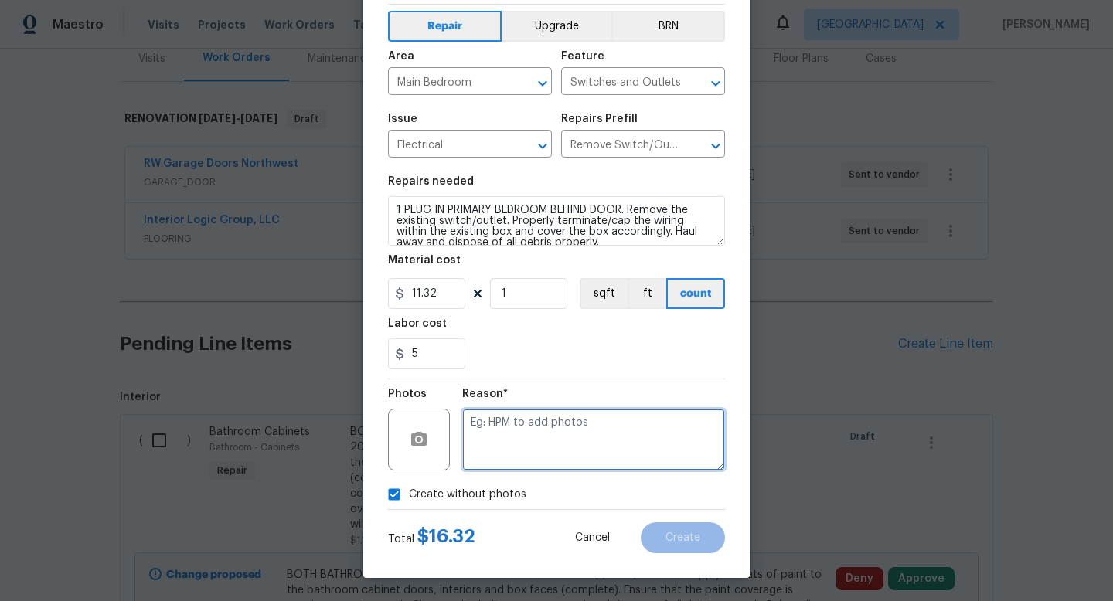
click at [581, 420] on textarea at bounding box center [593, 440] width 263 height 62
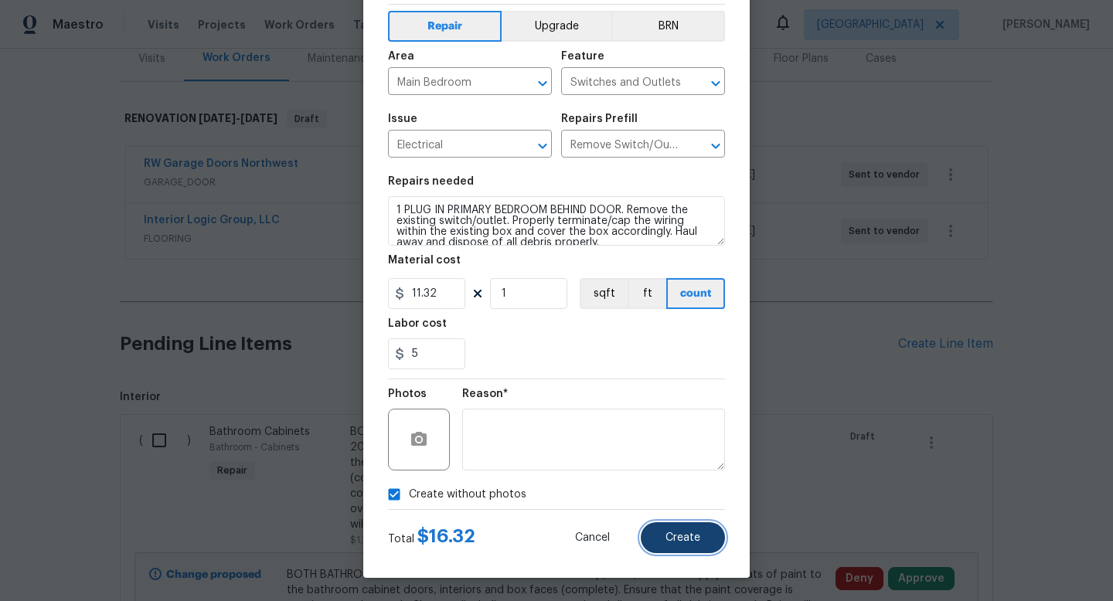
click at [684, 537] on span "Create" at bounding box center [683, 539] width 35 height 12
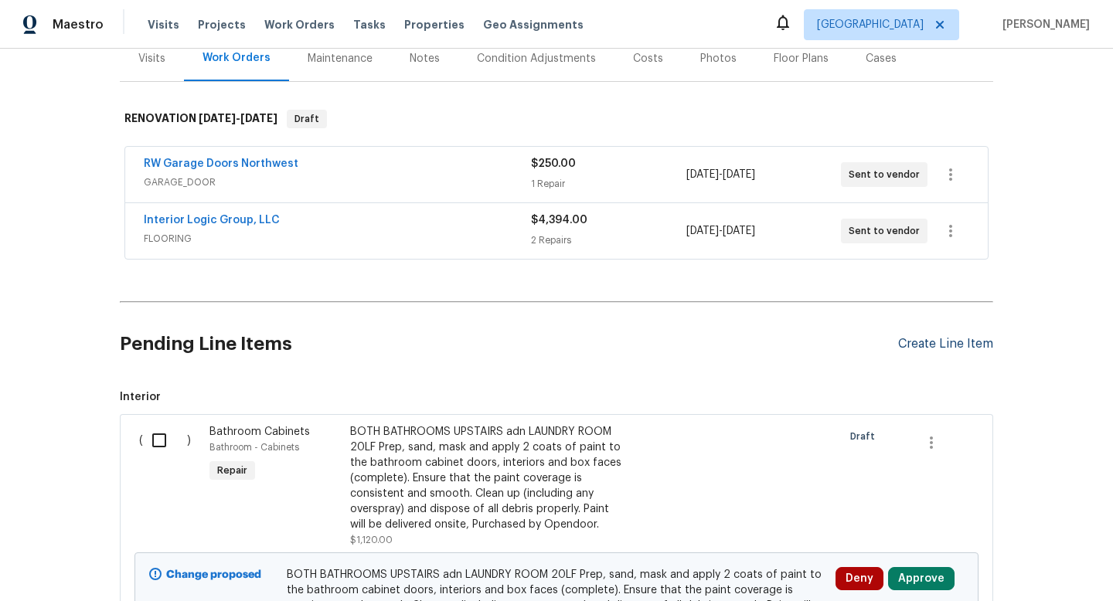
click at [956, 347] on div "Create Line Item" at bounding box center [945, 344] width 95 height 15
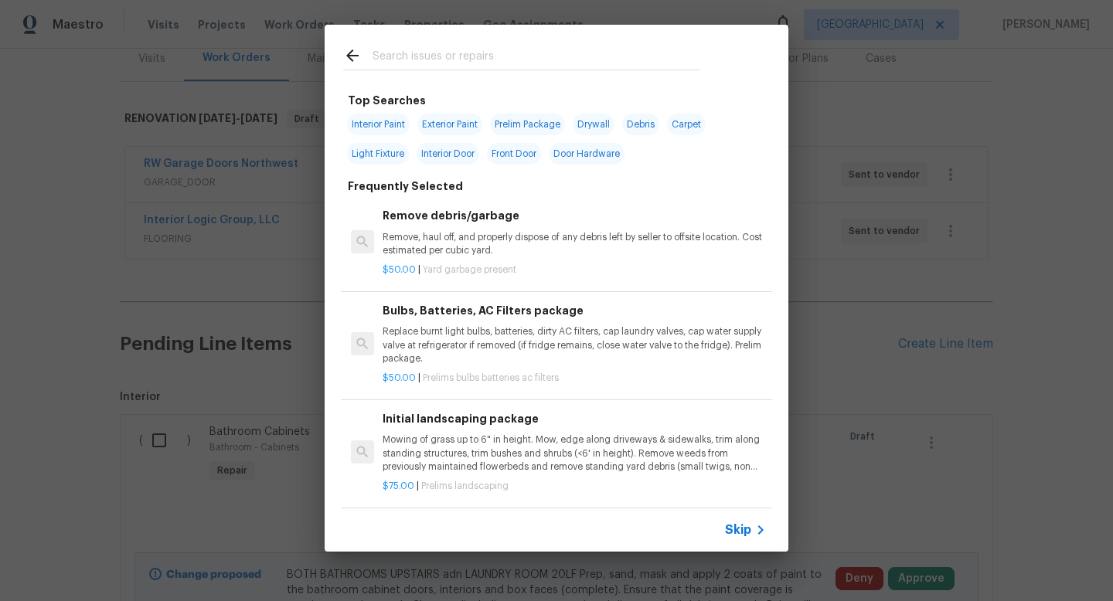
click at [481, 52] on input "text" at bounding box center [537, 57] width 328 height 23
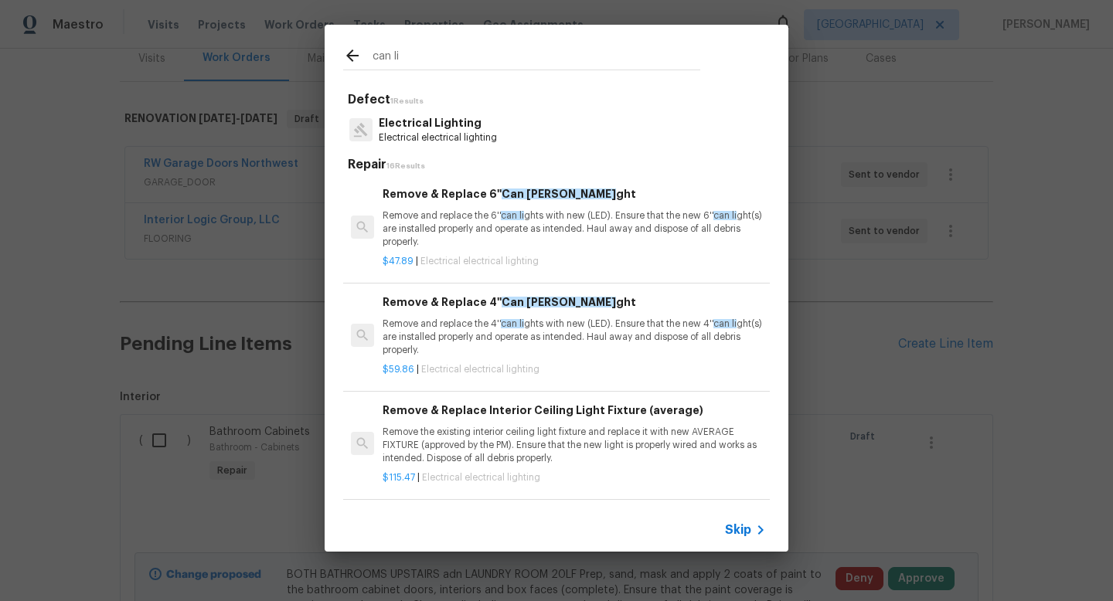
type input "can li"
click at [564, 322] on p "Remove and replace the 4'' can li ghts with new (LED). Ensure that the new 4'' …" at bounding box center [574, 337] width 383 height 39
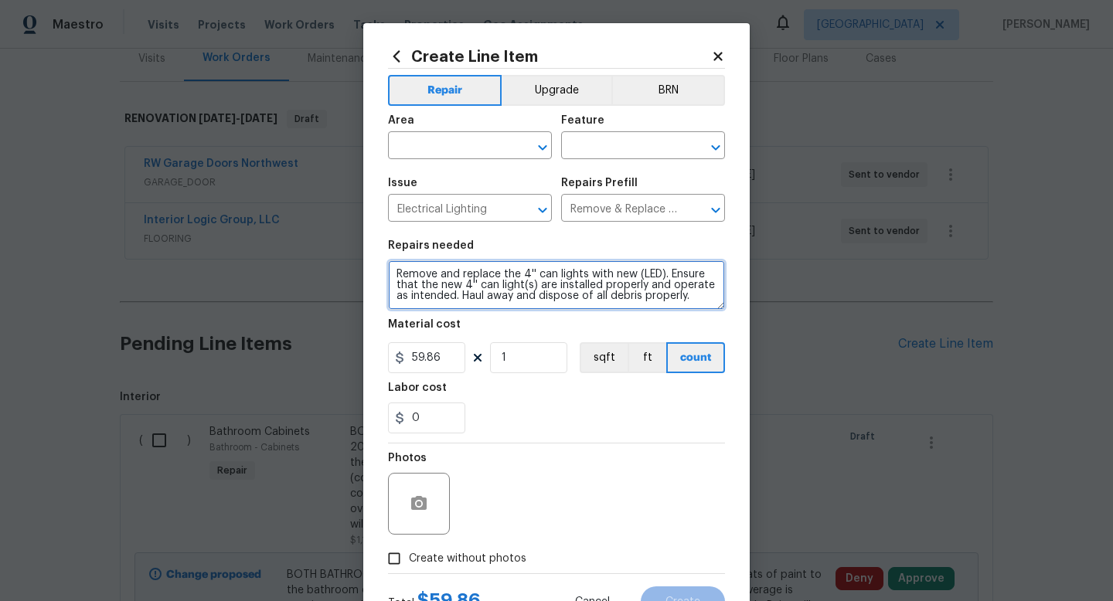
click at [533, 274] on textarea "Remove and replace the 4'' can lights with new (LED). Ensure that the new 4'' c…" at bounding box center [556, 285] width 337 height 49
click at [454, 291] on textarea "Remove and replace the can lights with new (LED). Ensure that the new 4'' can l…" at bounding box center [556, 285] width 337 height 49
click at [397, 274] on textarea "Remove and replace the can lights with new (LED). Ensure that the new can light…" at bounding box center [556, 285] width 337 height 49
type textarea "7 CAN LIGHTS ON MAIN FLOOR - Remove and replace the can lights with new (LED). …"
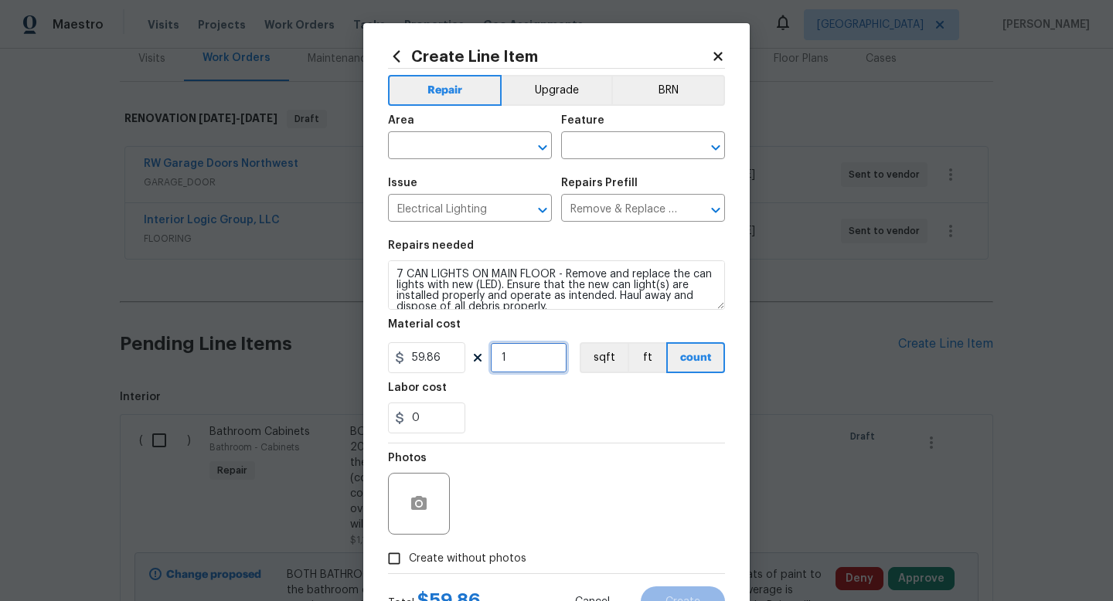
click at [524, 369] on input "1" at bounding box center [528, 357] width 77 height 31
type input "7"
drag, startPoint x: 445, startPoint y: 360, endPoint x: 376, endPoint y: 356, distance: 69.0
click at [376, 356] on div "Create Line Item Repair Upgrade BRN Area ​ Feature ​ Issue Electrical Lighting …" at bounding box center [556, 332] width 387 height 619
type input "10"
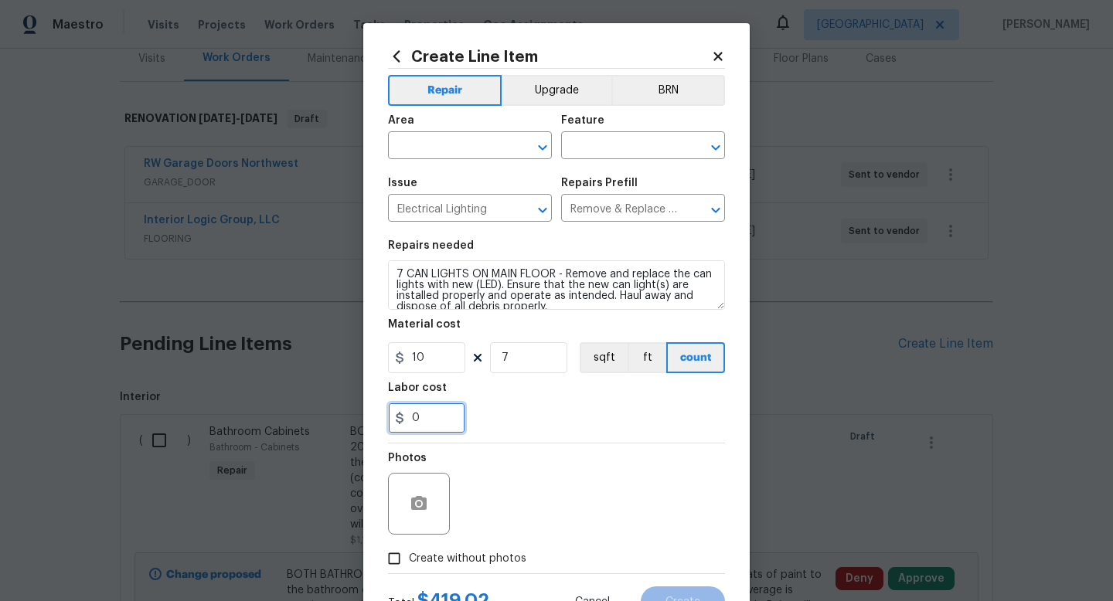
click at [429, 424] on input "0" at bounding box center [426, 418] width 77 height 31
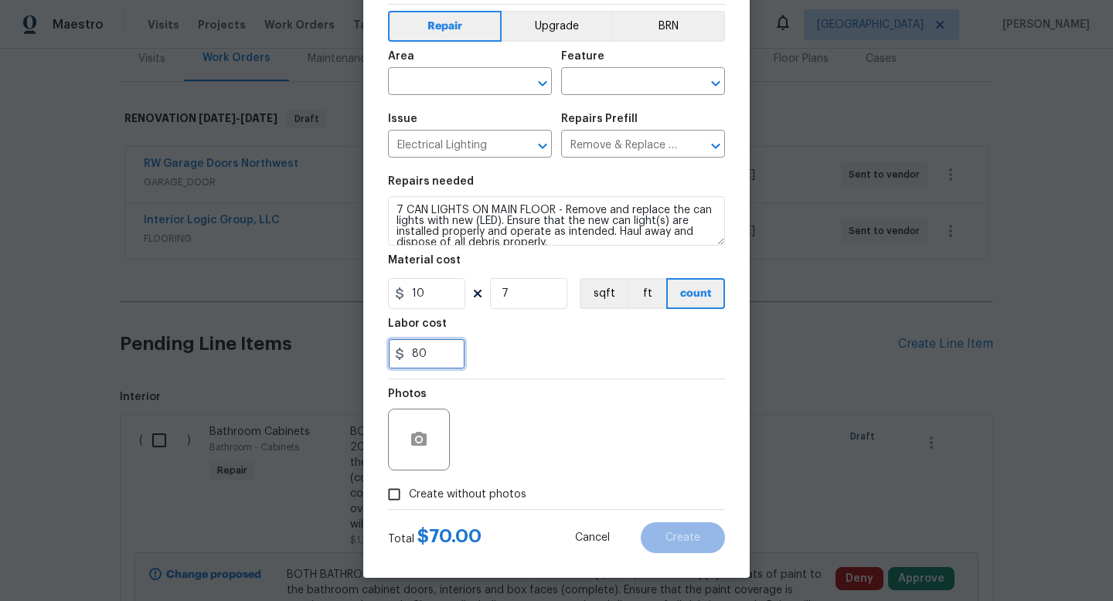
type input "80"
click at [559, 22] on button "Upgrade" at bounding box center [557, 26] width 111 height 31
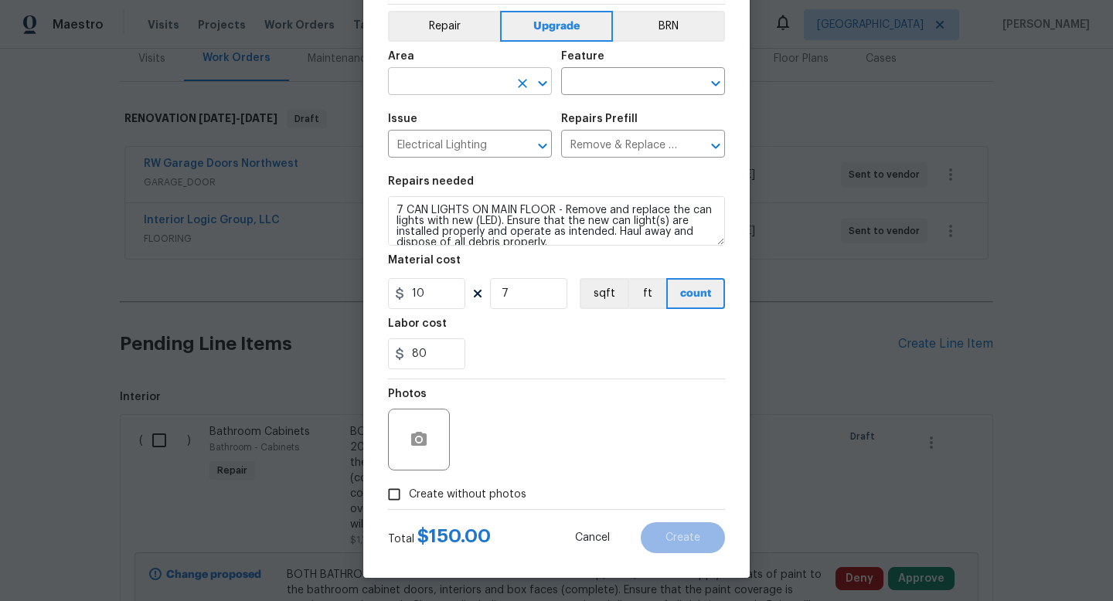
click at [453, 80] on input "text" at bounding box center [448, 83] width 121 height 24
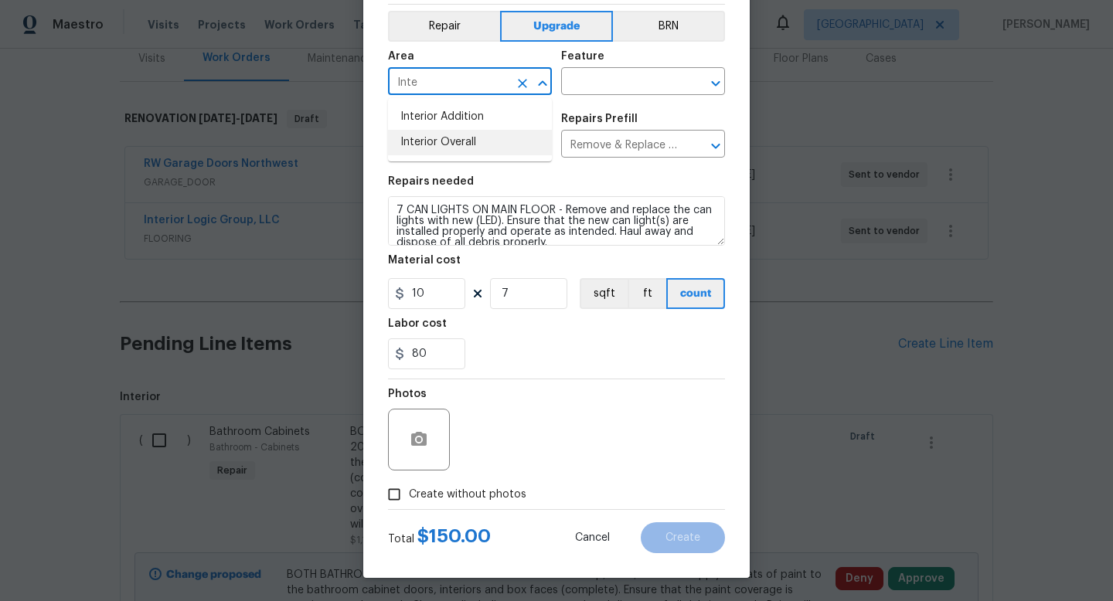
click at [436, 148] on li "Interior Overall" at bounding box center [470, 143] width 164 height 26
type input "Interior Overall"
click at [617, 79] on input "text" at bounding box center [621, 83] width 121 height 24
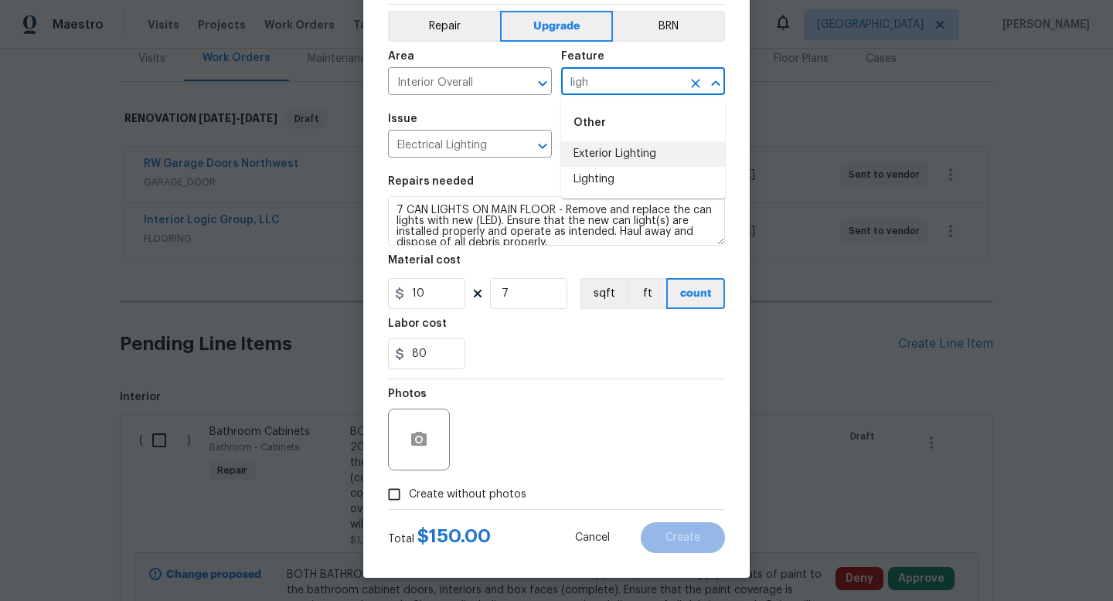
click at [608, 156] on li "Exterior Lighting" at bounding box center [643, 154] width 164 height 26
type input "Exterior Lighting"
click at [624, 84] on input "Exterior Lighting" at bounding box center [621, 83] width 121 height 24
click at [695, 81] on icon "Clear" at bounding box center [695, 83] width 9 height 9
click at [632, 94] on input "text" at bounding box center [621, 83] width 121 height 24
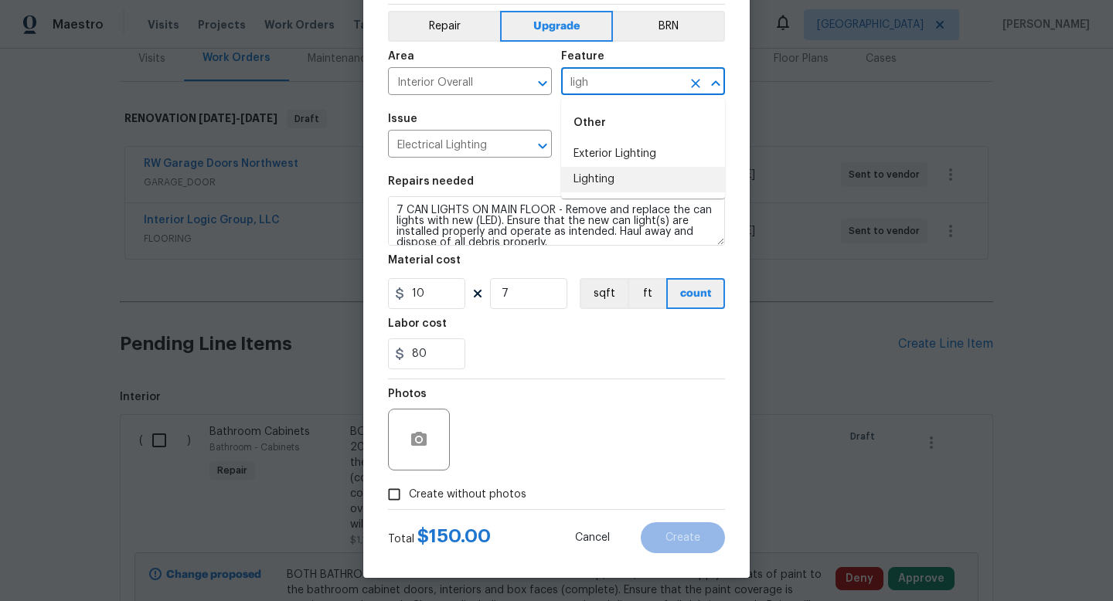
click at [622, 180] on li "Lighting" at bounding box center [643, 180] width 164 height 26
type input "Lighting"
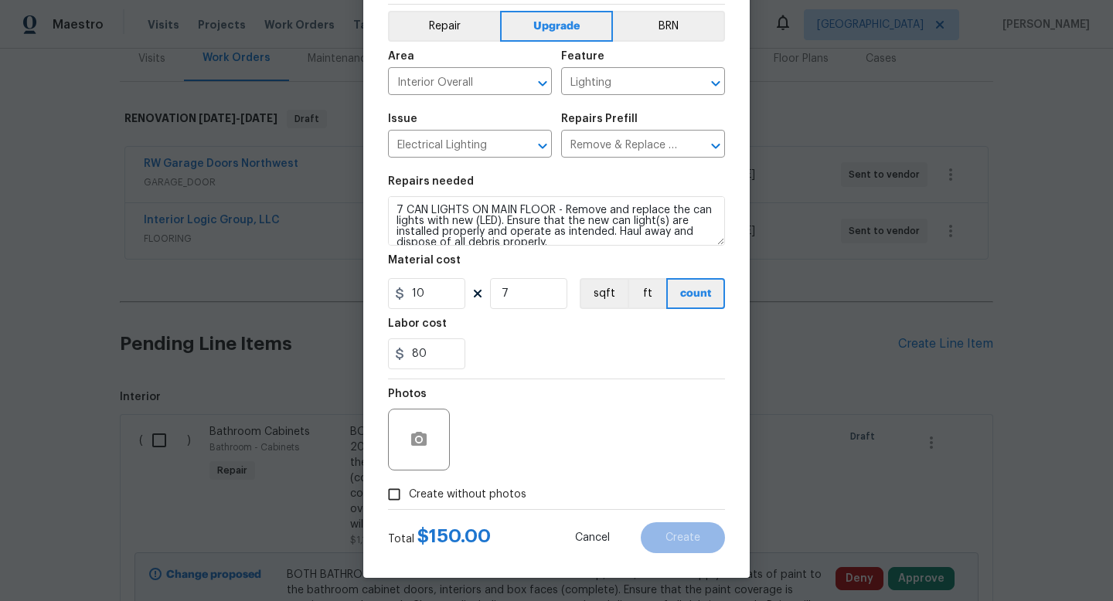
click at [416, 497] on span "Create without photos" at bounding box center [468, 495] width 118 height 16
click at [409, 497] on input "Create without photos" at bounding box center [394, 494] width 29 height 29
checkbox input "true"
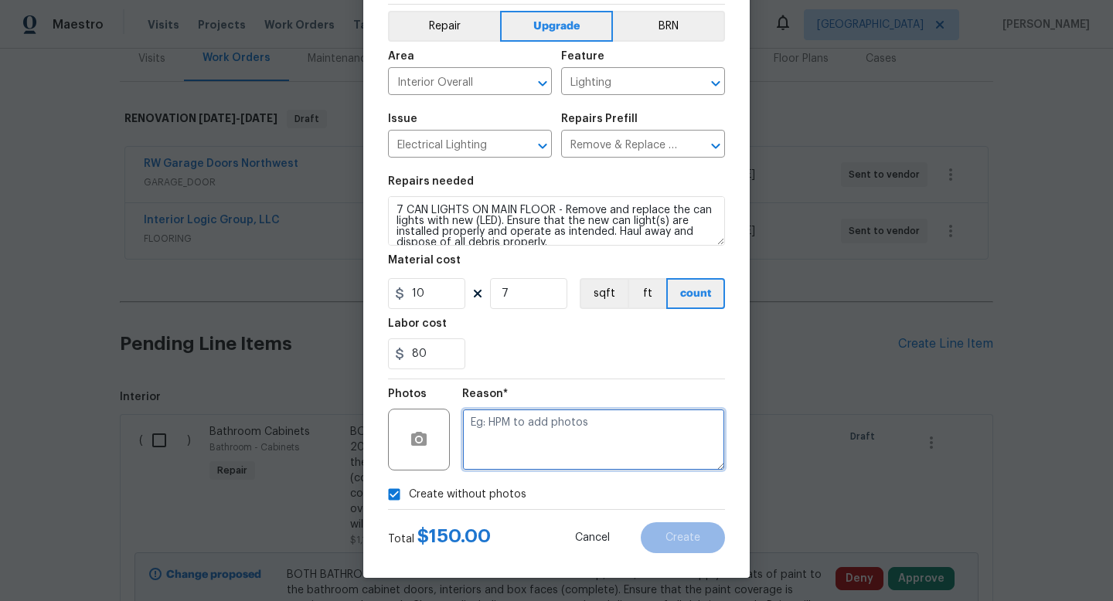
click at [539, 433] on textarea at bounding box center [593, 440] width 263 height 62
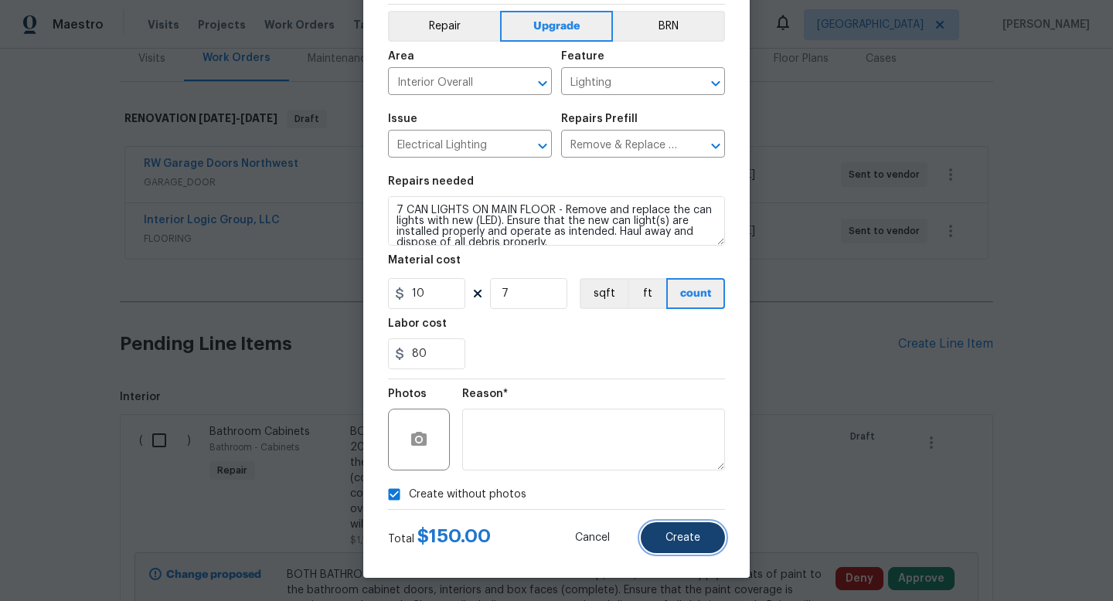
click at [681, 538] on span "Create" at bounding box center [683, 539] width 35 height 12
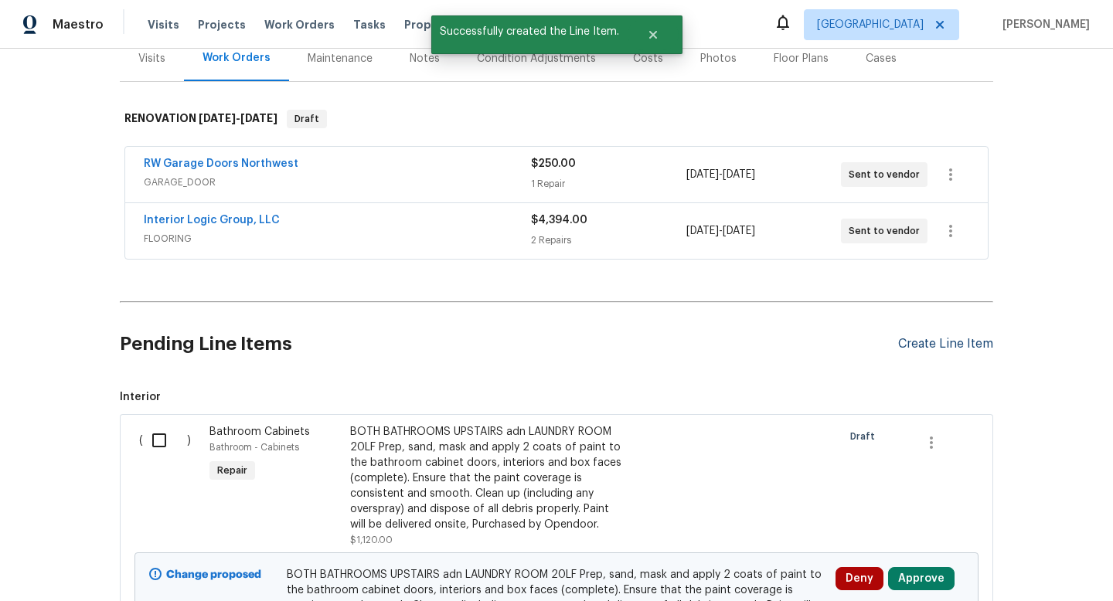
click at [942, 346] on div "Create Line Item" at bounding box center [945, 344] width 95 height 15
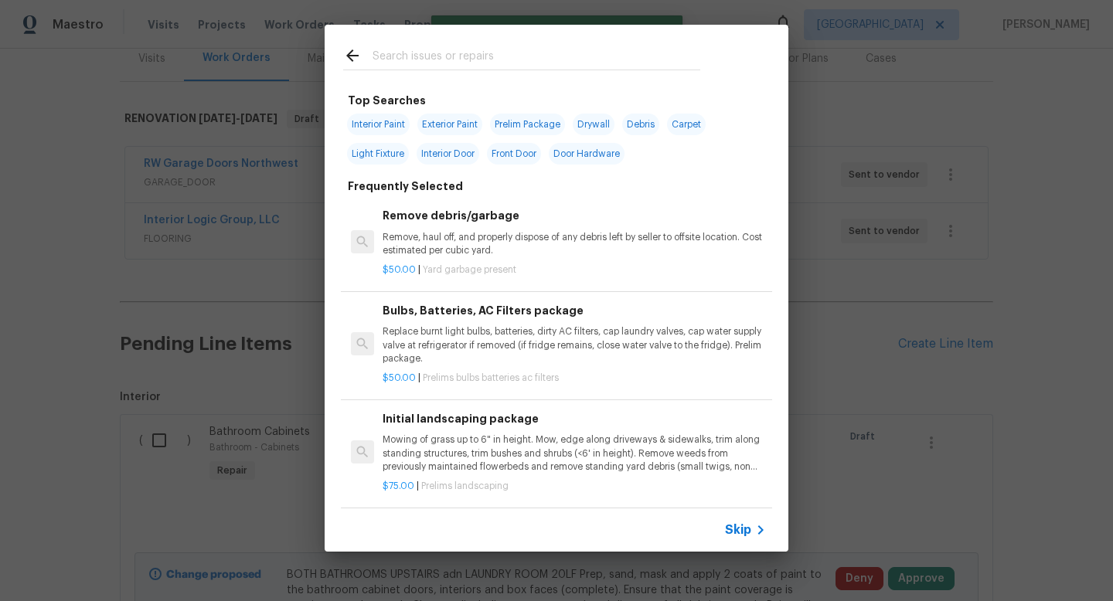
click at [386, 53] on input "text" at bounding box center [537, 57] width 328 height 23
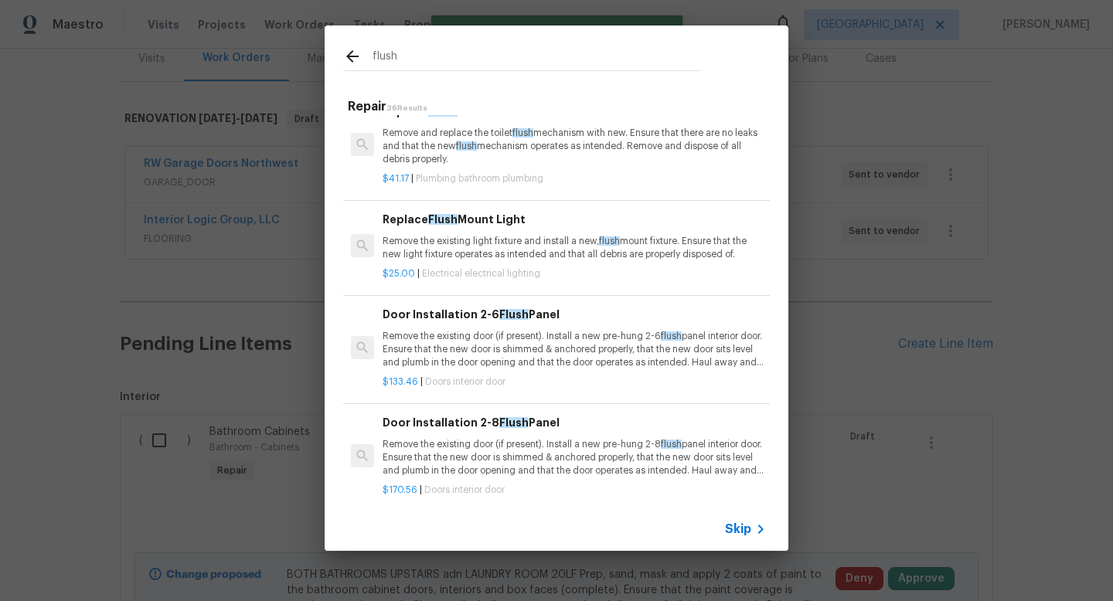
scroll to position [29, 0]
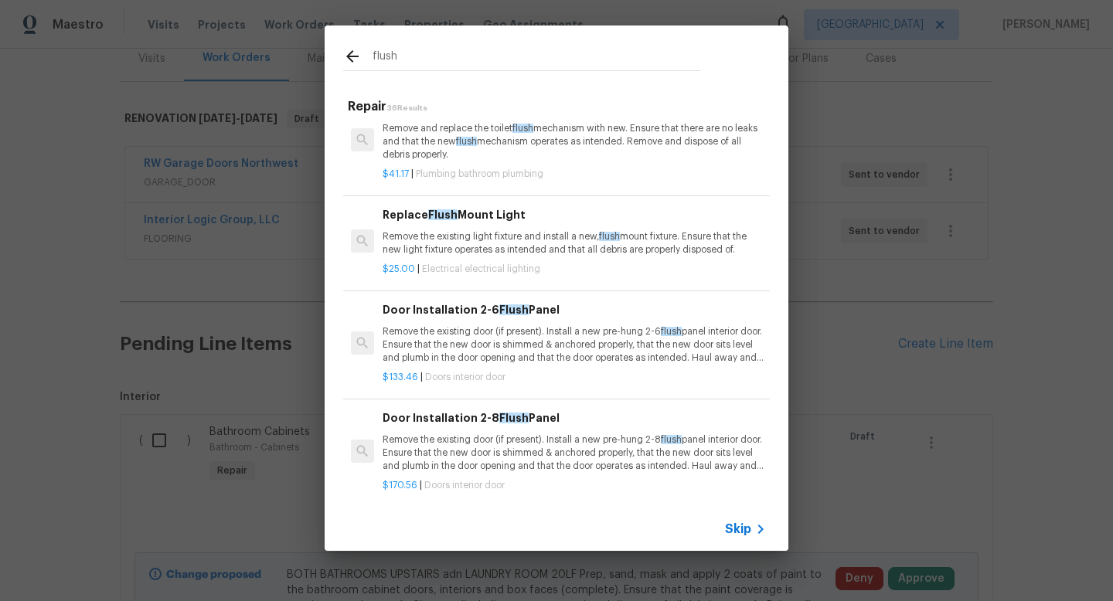
type input "flush"
click at [516, 235] on p "Remove the existing light fixture and install a new, flush mount fixture. Ensur…" at bounding box center [574, 243] width 383 height 26
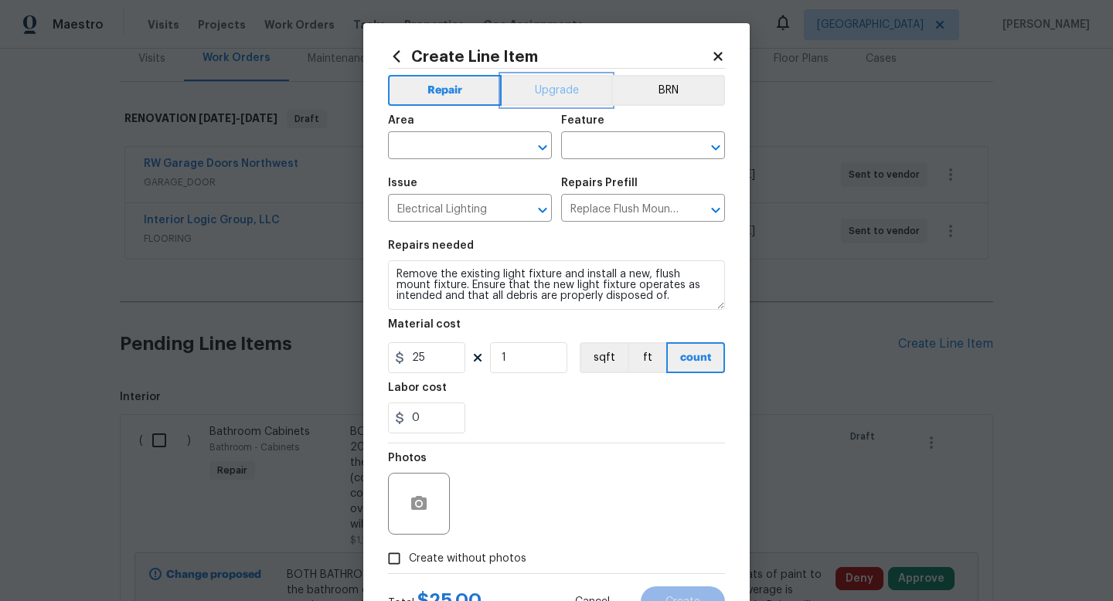
click at [563, 93] on button "Upgrade" at bounding box center [557, 90] width 111 height 31
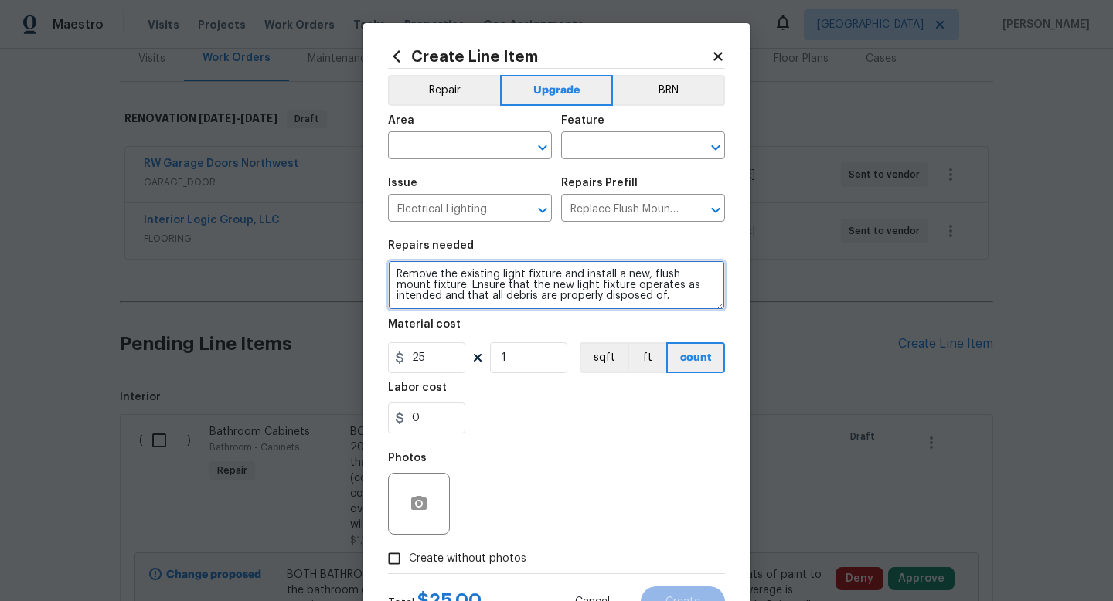
click at [395, 270] on textarea "Remove the existing light fixture and install a new, flush mount fixture. Ensur…" at bounding box center [556, 285] width 337 height 49
type textarea "3 BEDROOMS UPSTAIRS, DINING ROOM, ENTRY, AND STAIRWELL . Remove the existing li…"
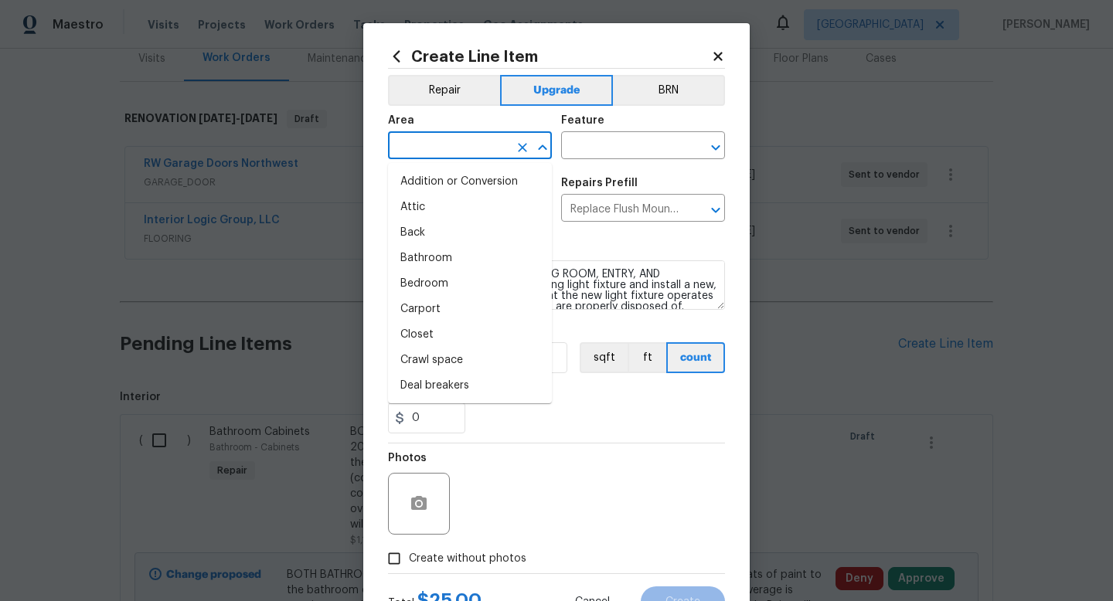
click at [416, 145] on input "text" at bounding box center [448, 147] width 121 height 24
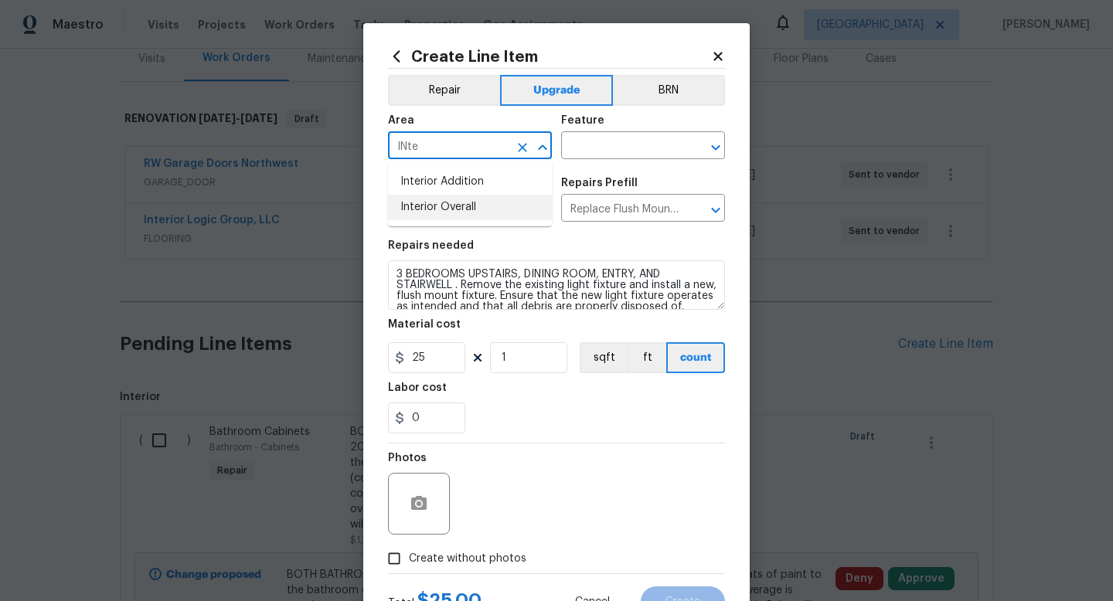
click at [416, 207] on li "Interior Overall" at bounding box center [470, 208] width 164 height 26
type input "Interior Overall"
click at [620, 126] on div "Feature" at bounding box center [643, 125] width 164 height 20
click at [620, 146] on input "text" at bounding box center [621, 147] width 121 height 24
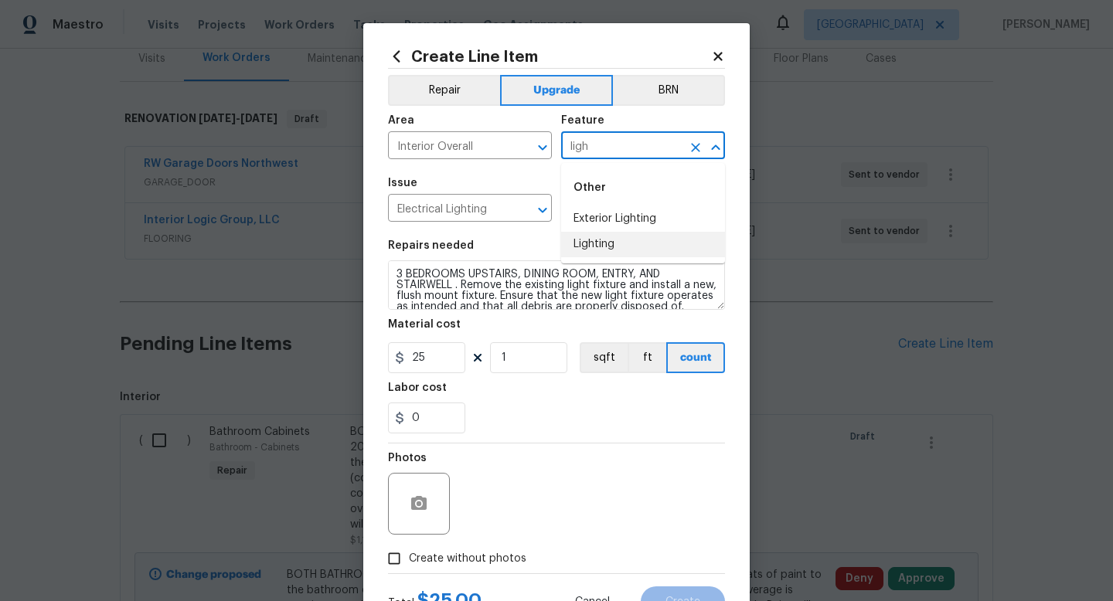
click at [604, 242] on li "Lighting" at bounding box center [643, 245] width 164 height 26
type input "Lighting"
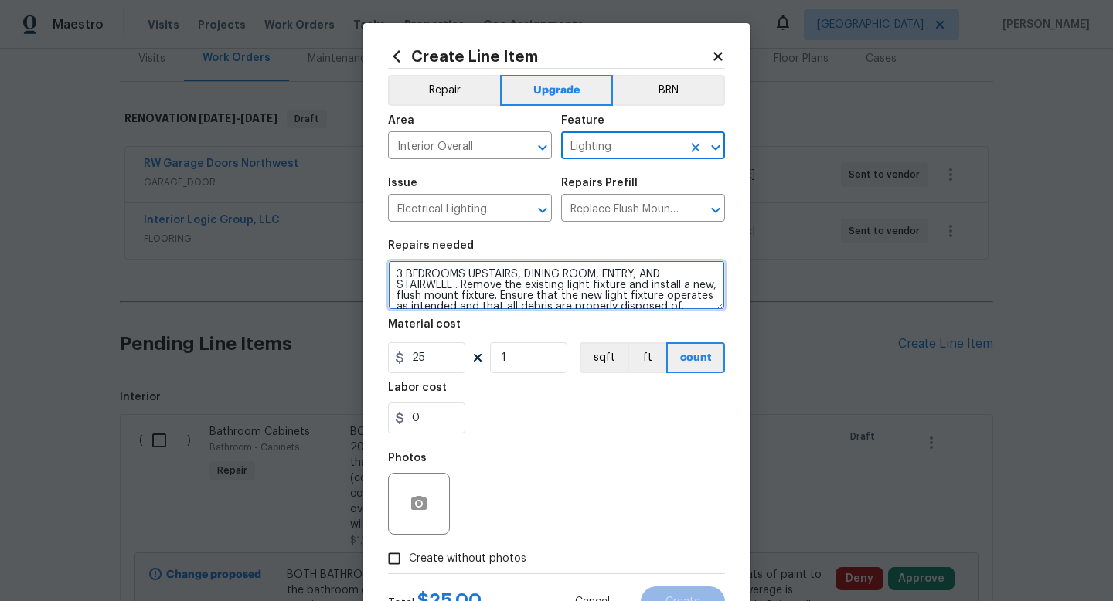
click at [394, 273] on textarea "3 BEDROOMS UPSTAIRS, DINING ROOM, ENTRY, AND STAIRWELL . Remove the existing li…" at bounding box center [556, 285] width 337 height 49
click at [456, 291] on textarea "(7 TOTAL) 3 BEDROOMS UPSTAIRS, DINING ROOM, ENTRY, AND STAIRWELL . Remove the e…" at bounding box center [556, 285] width 337 height 49
click at [452, 283] on textarea "(7 TOTAL) 3 BEDROOMS UPSTAIRS, DINING ROOM, ENTRY, AND STAIRWELL . Remove the e…" at bounding box center [556, 285] width 337 height 49
type textarea "(7 TOTAL) 3 BEDROOMS UPSTAIRS, DINING ROOM, ENTRY, AND STAIRWELL (2 IN HALLWAY …"
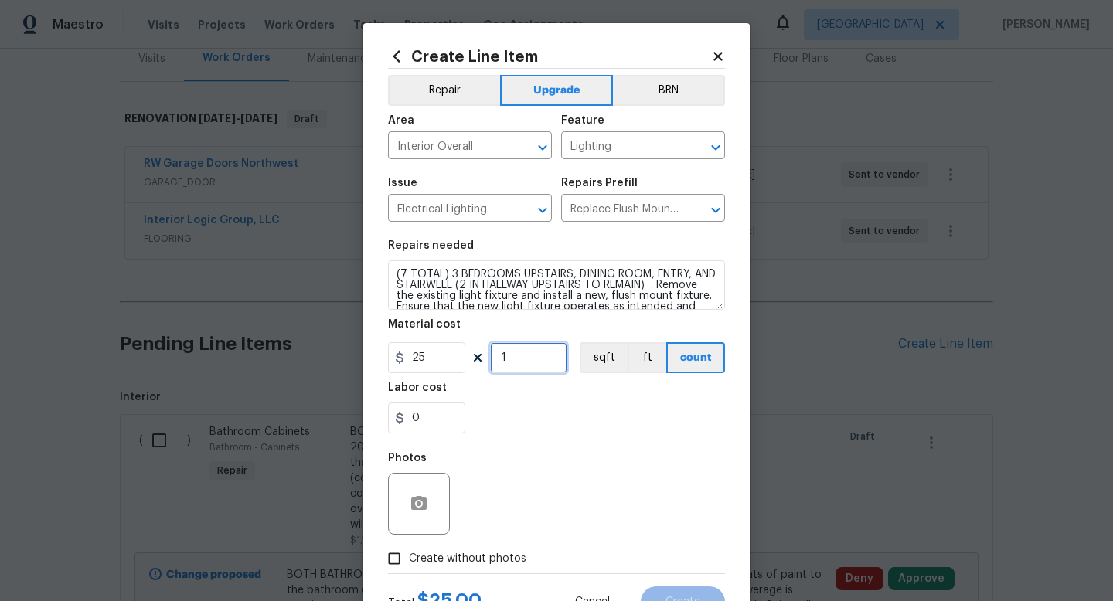
click at [519, 365] on input "1" at bounding box center [528, 357] width 77 height 31
type input "7"
click at [445, 416] on input "0" at bounding box center [426, 418] width 77 height 31
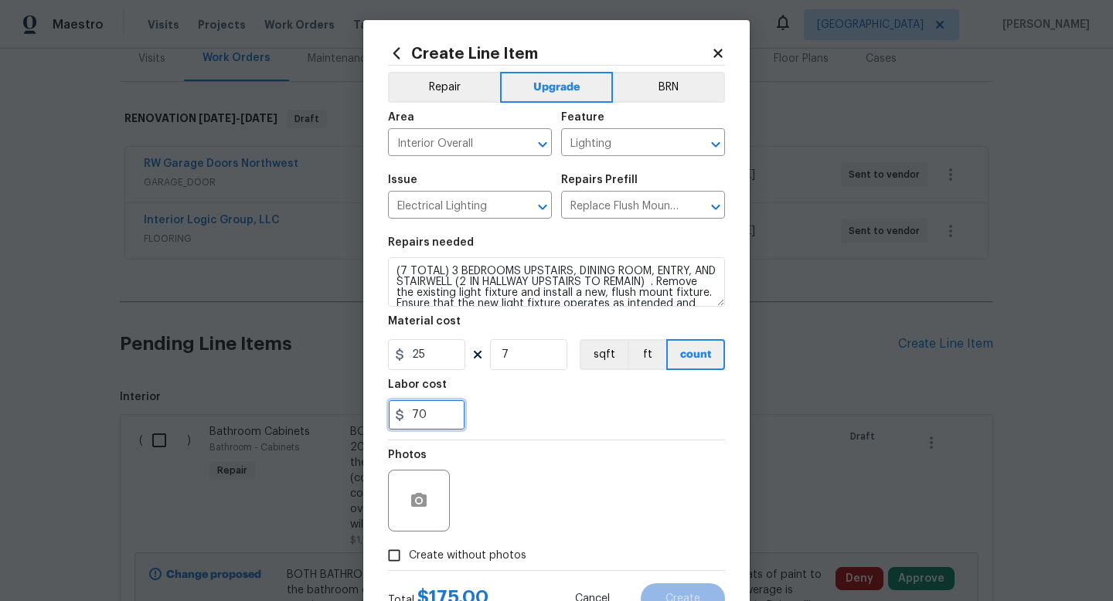
type input "70"
click at [569, 481] on div "Photos" at bounding box center [556, 491] width 337 height 101
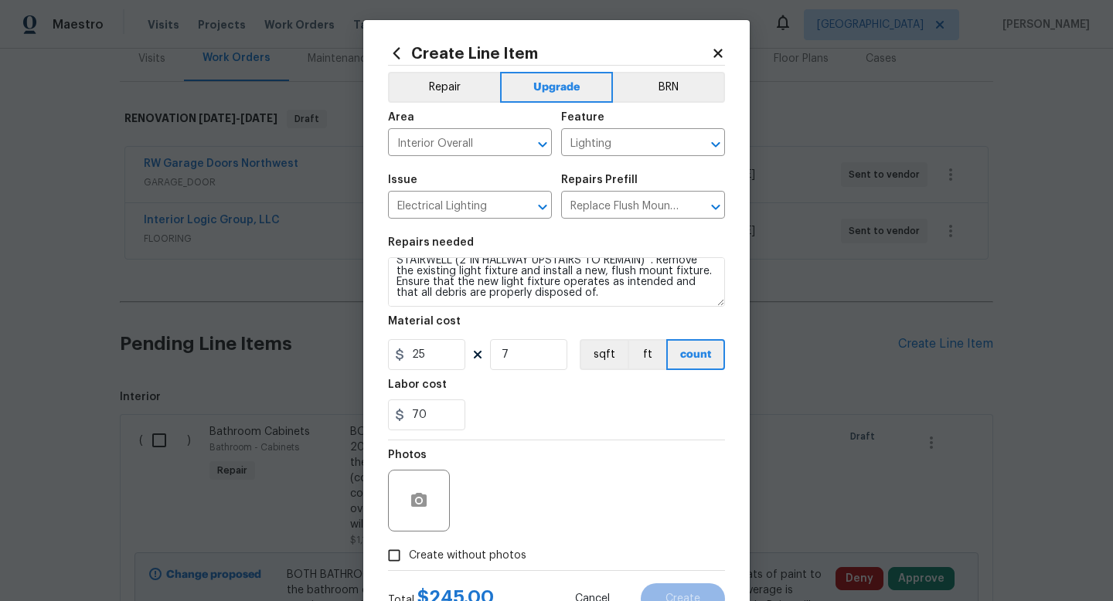
click at [455, 554] on span "Create without photos" at bounding box center [468, 556] width 118 height 16
click at [409, 554] on input "Create without photos" at bounding box center [394, 555] width 29 height 29
checkbox input "true"
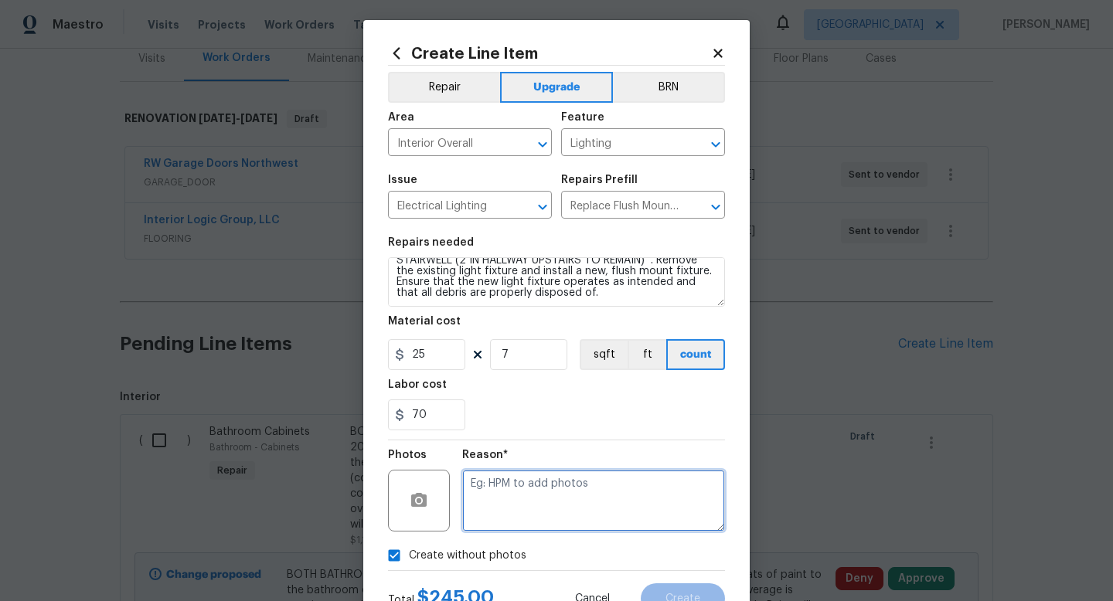
click at [556, 505] on textarea at bounding box center [593, 501] width 263 height 62
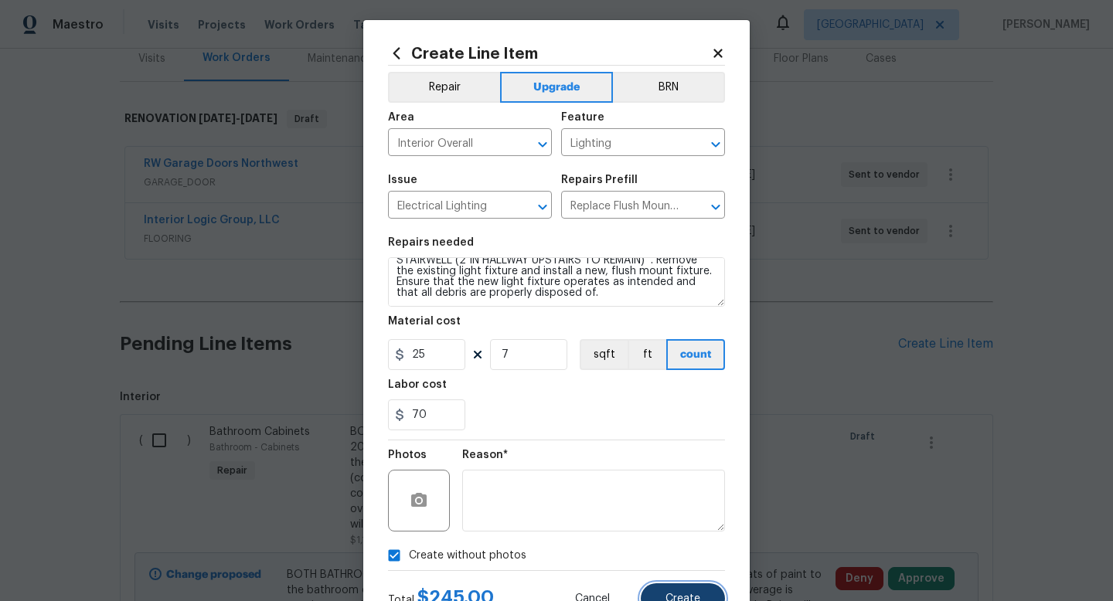
click at [687, 593] on button "Create" at bounding box center [683, 599] width 84 height 31
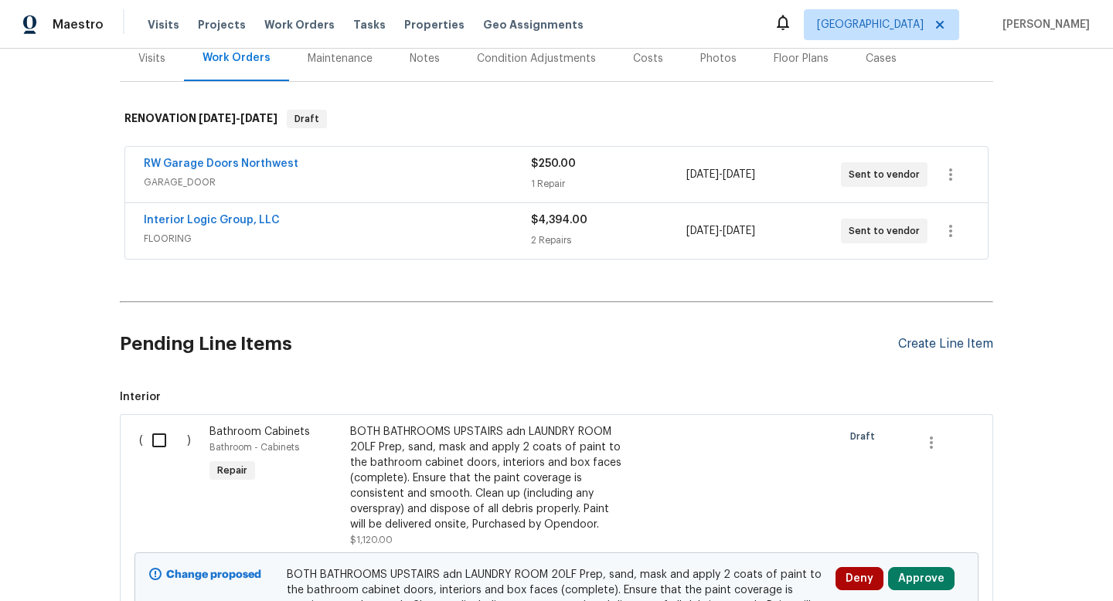
click at [932, 349] on div "Create Line Item" at bounding box center [945, 344] width 95 height 15
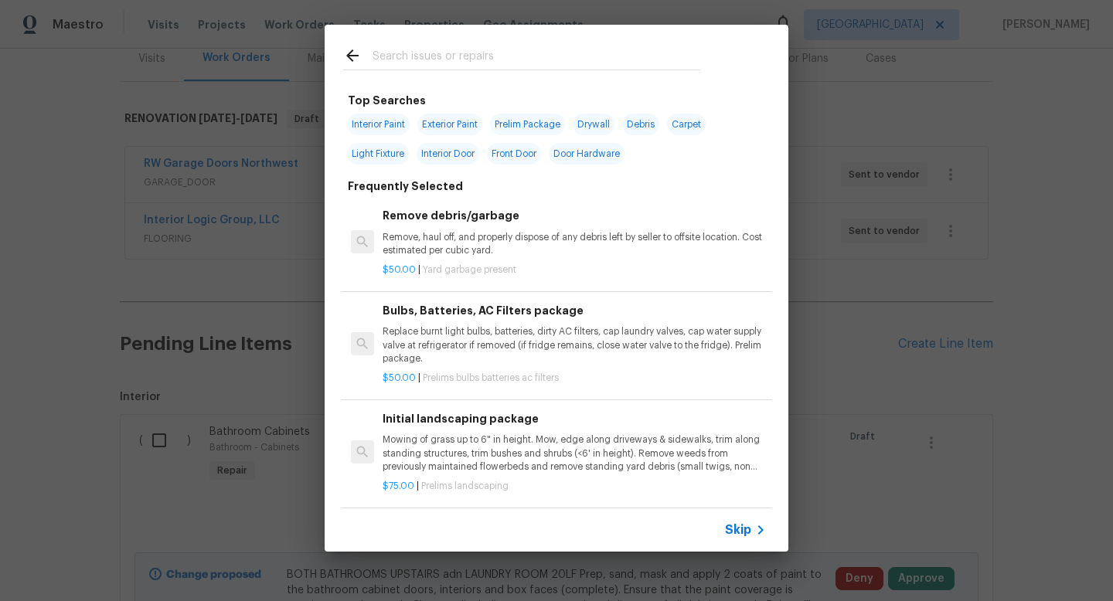
click at [428, 60] on input "text" at bounding box center [537, 57] width 328 height 23
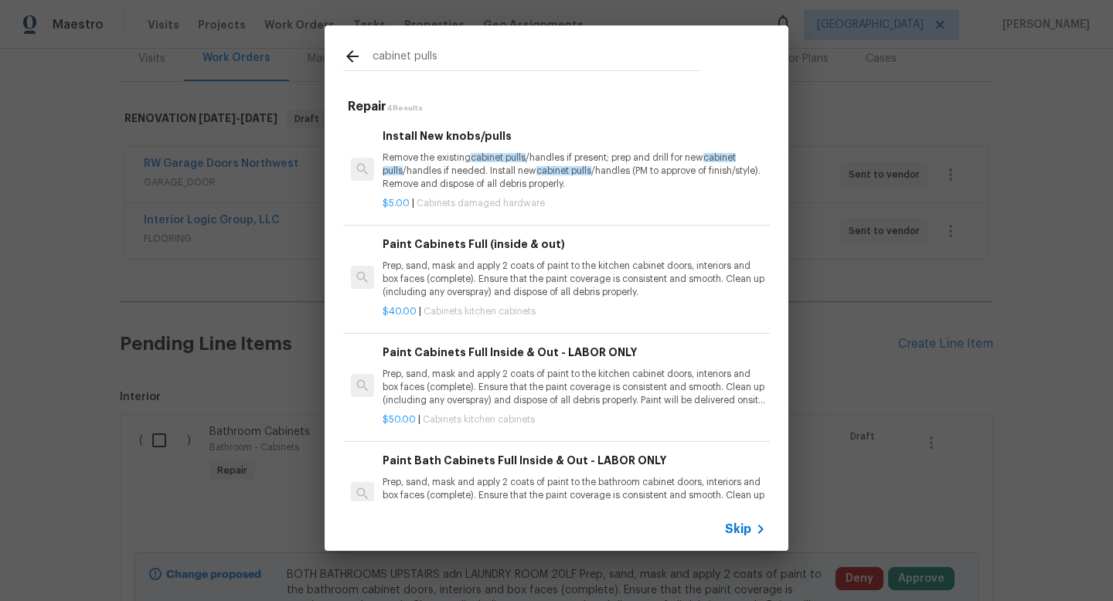
type input "cabinet pulls"
click at [456, 181] on p "Remove the existing cabinet pulls /handles if present; prep and drill for new c…" at bounding box center [574, 171] width 383 height 39
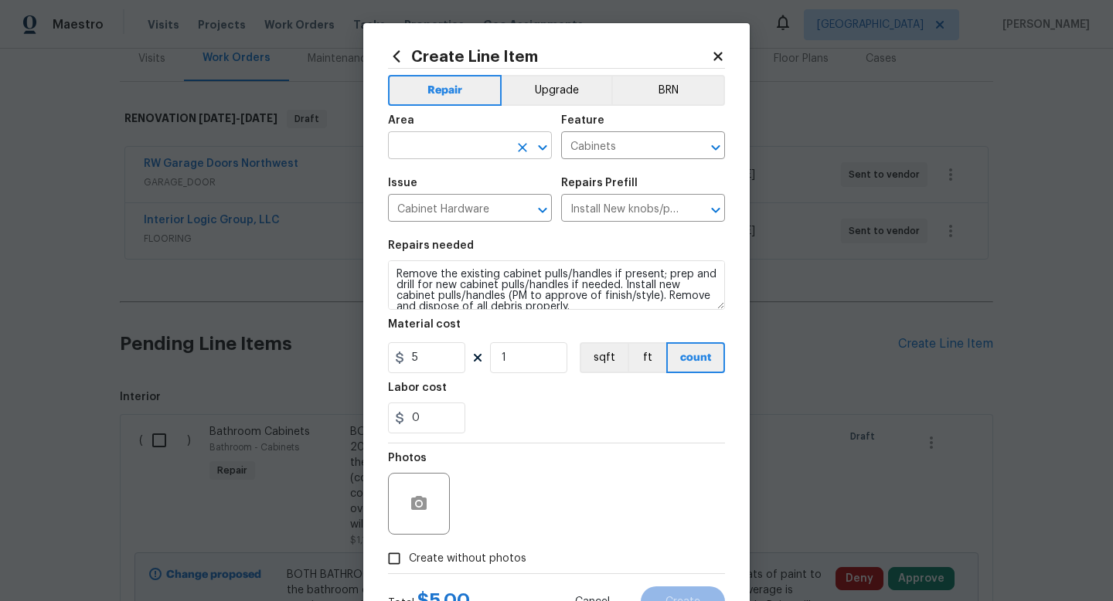
click at [447, 149] on input "text" at bounding box center [448, 147] width 121 height 24
click at [439, 184] on li "Kitchen" at bounding box center [470, 182] width 164 height 26
type input "Kitchen"
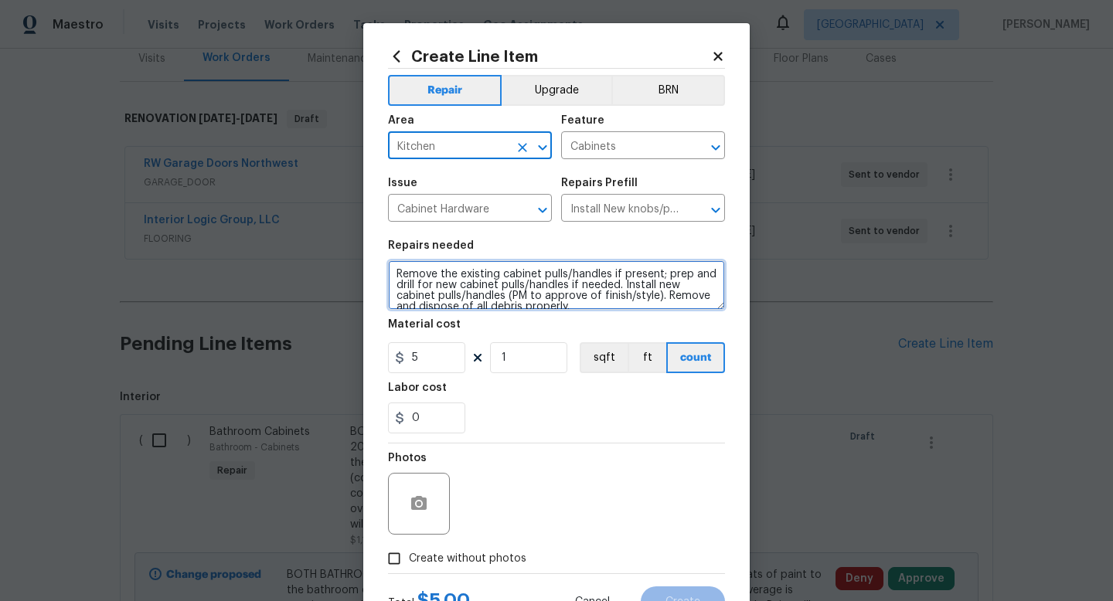
click at [395, 269] on textarea "Remove the existing cabinet pulls/handles if present; prep and drill for new ca…" at bounding box center [556, 285] width 337 height 49
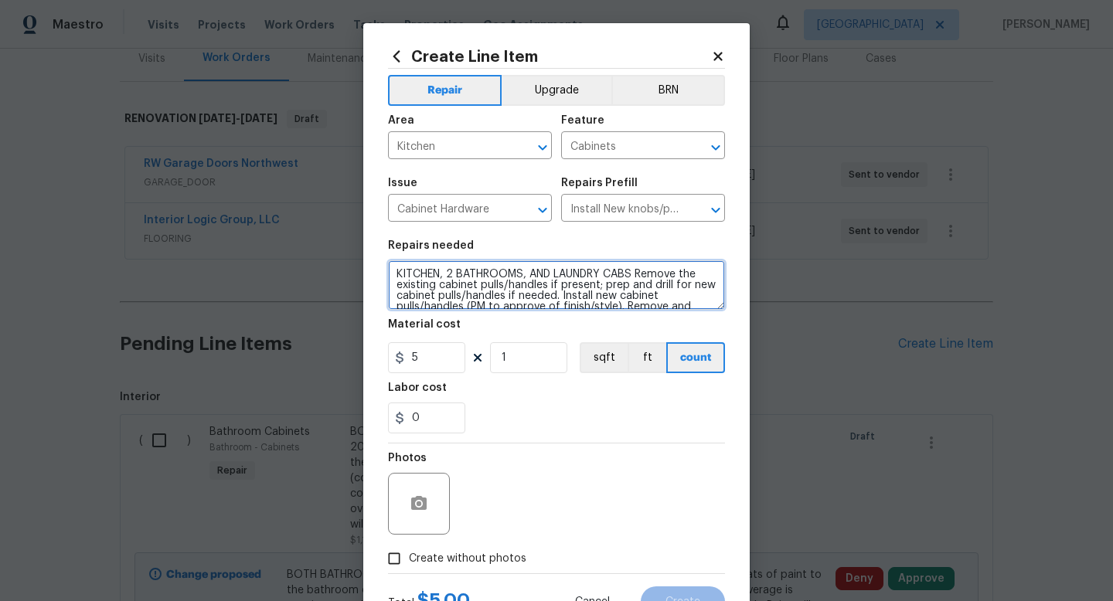
type textarea "KITCHEN, 2 BATHROOMS, AND LAUNDRY CABS Remove the existing cabinet pulls/handle…"
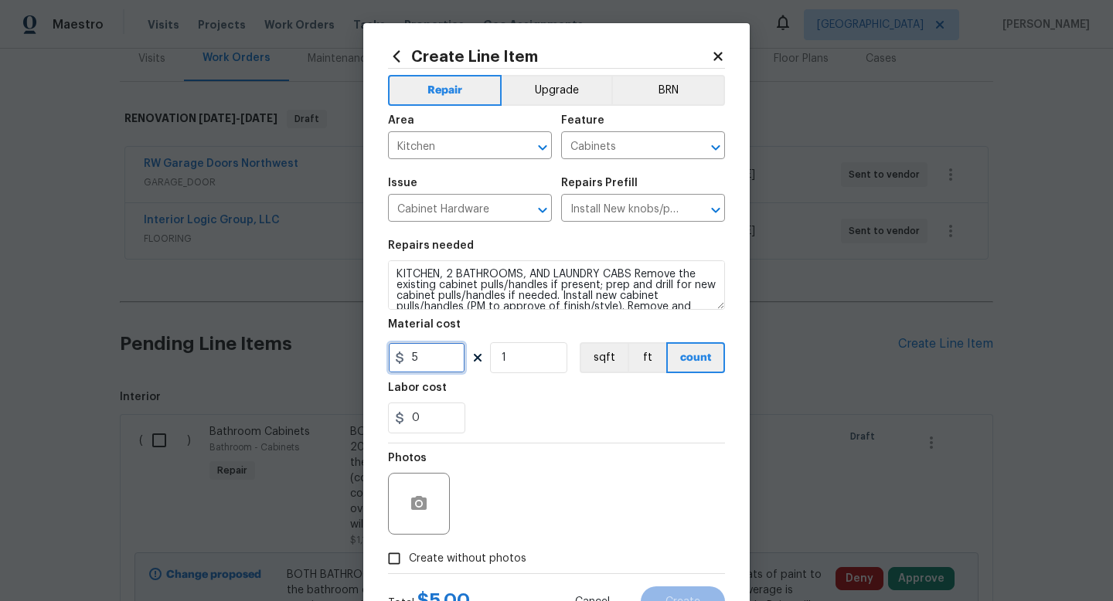
click at [434, 357] on input "5" at bounding box center [426, 357] width 77 height 31
type input "10"
type input "40"
click at [397, 557] on input "Create without photos" at bounding box center [394, 558] width 29 height 29
click at [485, 547] on label "Create without photos" at bounding box center [453, 558] width 147 height 29
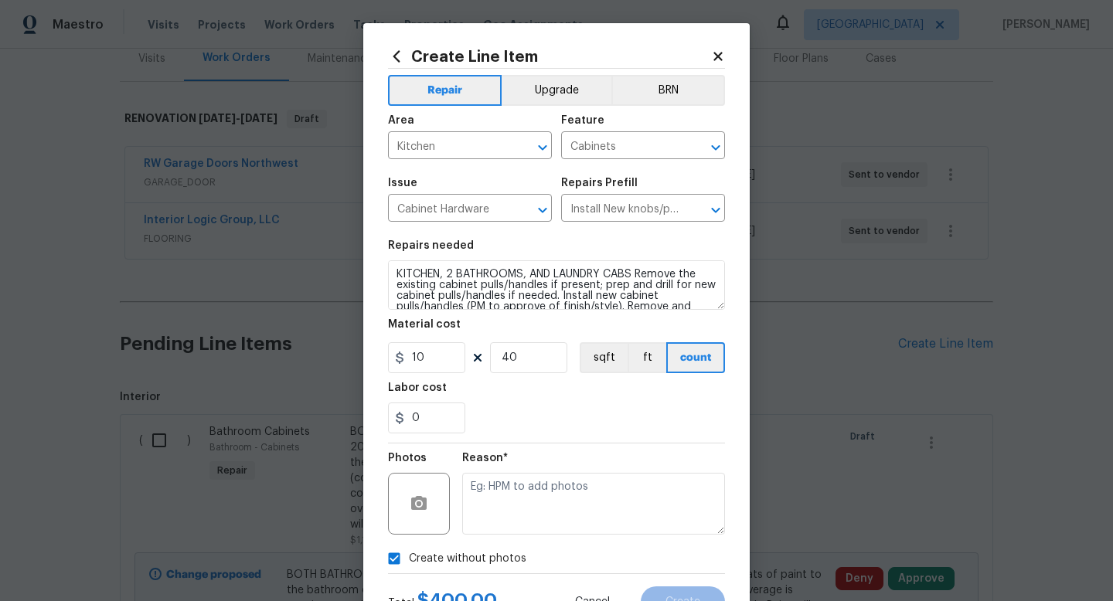
click at [409, 547] on input "Create without photos" at bounding box center [394, 558] width 29 height 29
click at [500, 519] on div "Photos" at bounding box center [556, 494] width 337 height 101
click at [407, 562] on input "Create without photos" at bounding box center [394, 558] width 29 height 29
checkbox input "true"
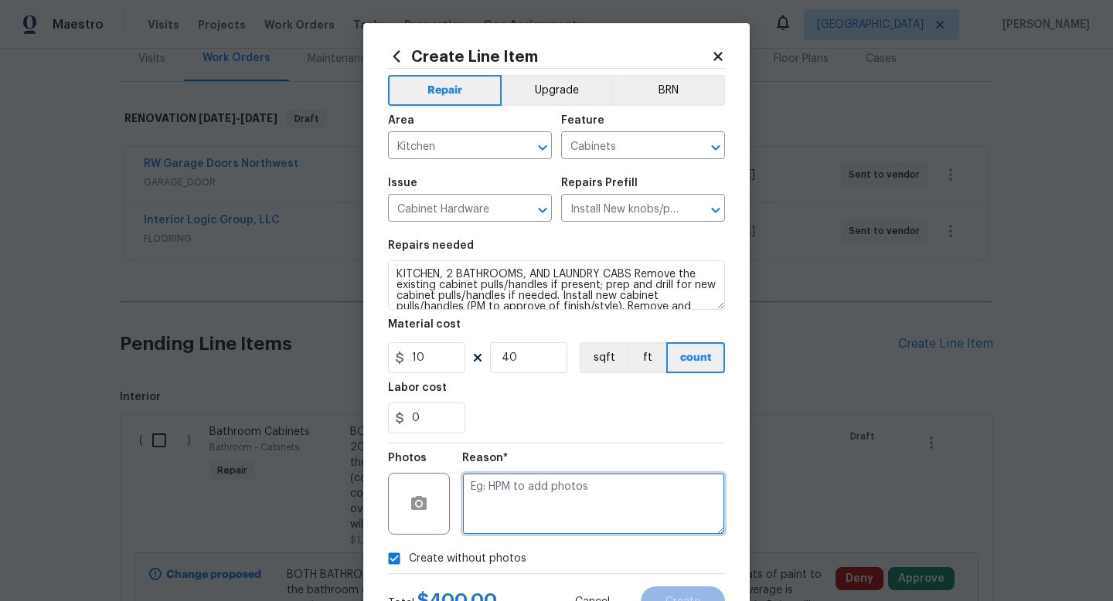
click at [475, 527] on textarea at bounding box center [593, 504] width 263 height 62
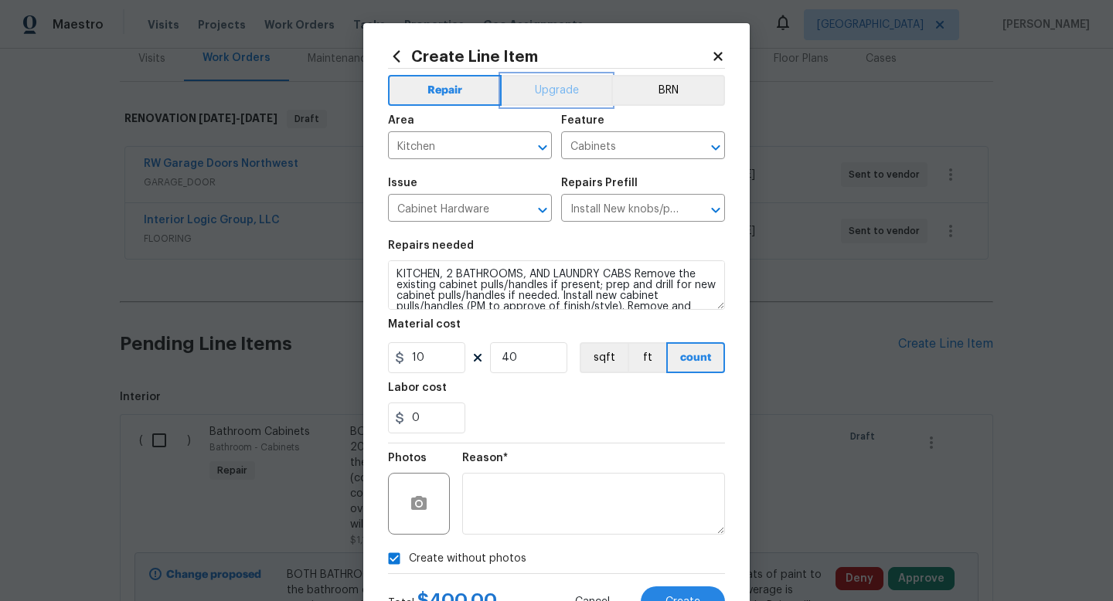
click at [564, 83] on button "Upgrade" at bounding box center [557, 90] width 111 height 31
click at [687, 598] on span "Create" at bounding box center [683, 603] width 35 height 12
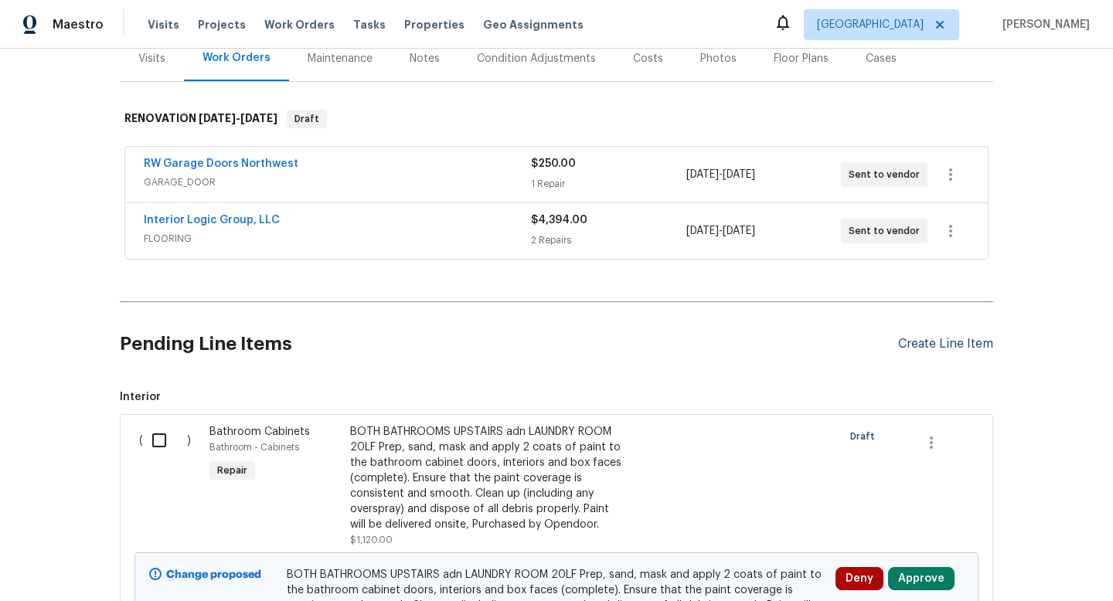
click at [932, 344] on div "Create Line Item" at bounding box center [945, 344] width 95 height 15
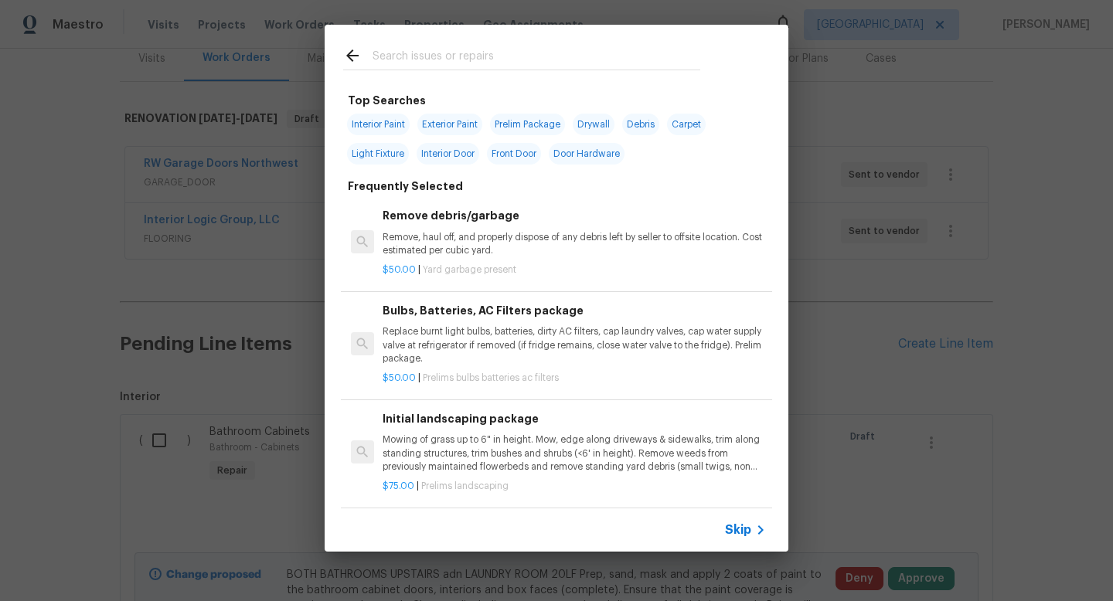
click at [437, 53] on input "text" at bounding box center [537, 57] width 328 height 23
type input "c"
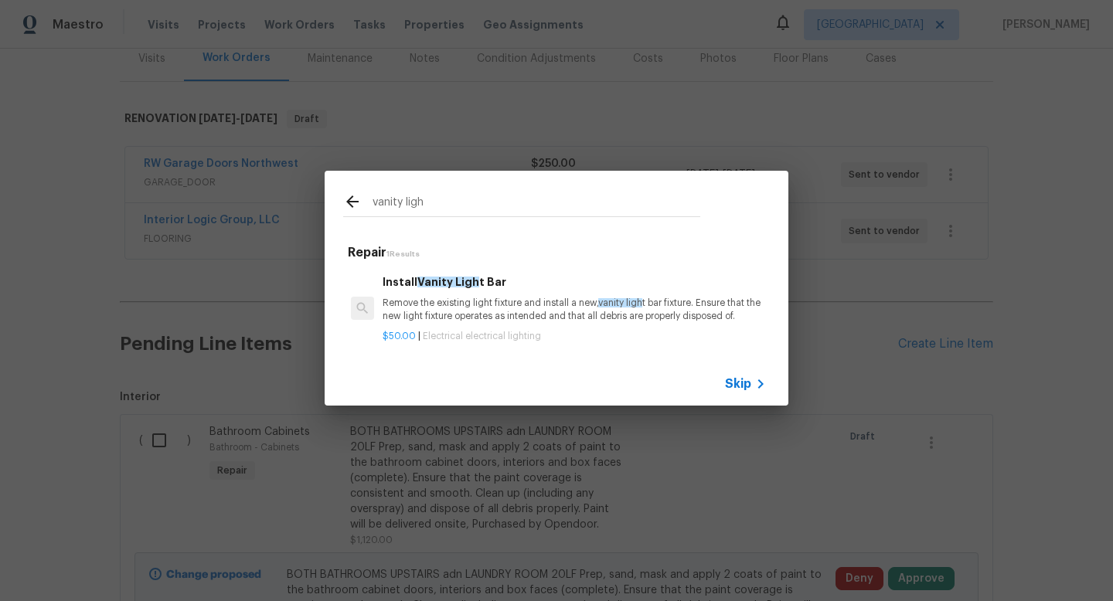
type input "vanity ligh"
click at [528, 304] on p "Remove the existing light fixture and install a new, vanity ligh t bar fixture.…" at bounding box center [574, 310] width 383 height 26
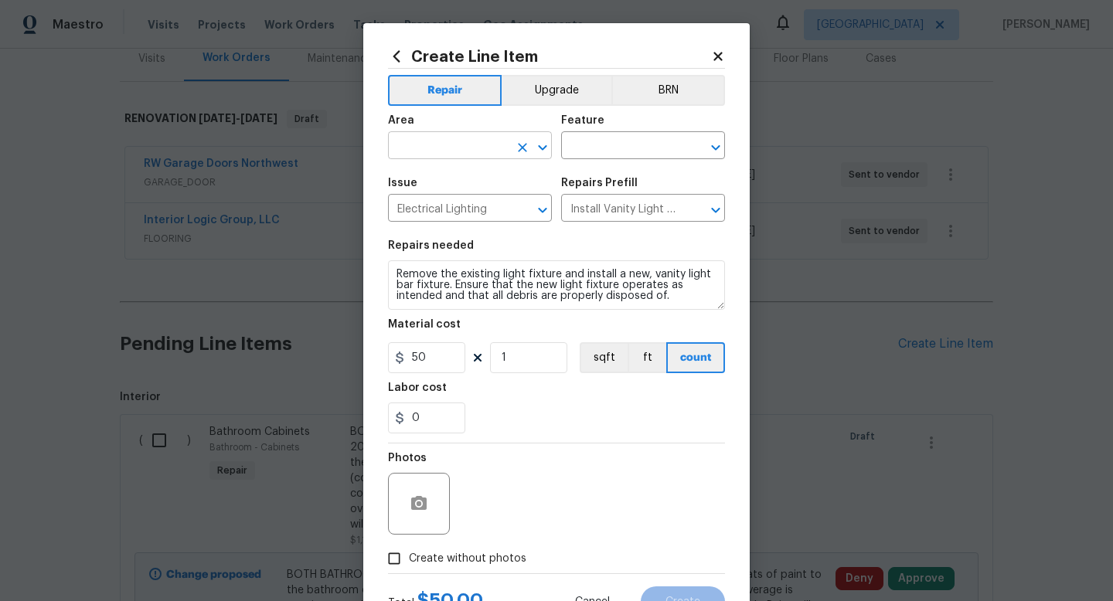
click at [418, 146] on input "text" at bounding box center [448, 147] width 121 height 24
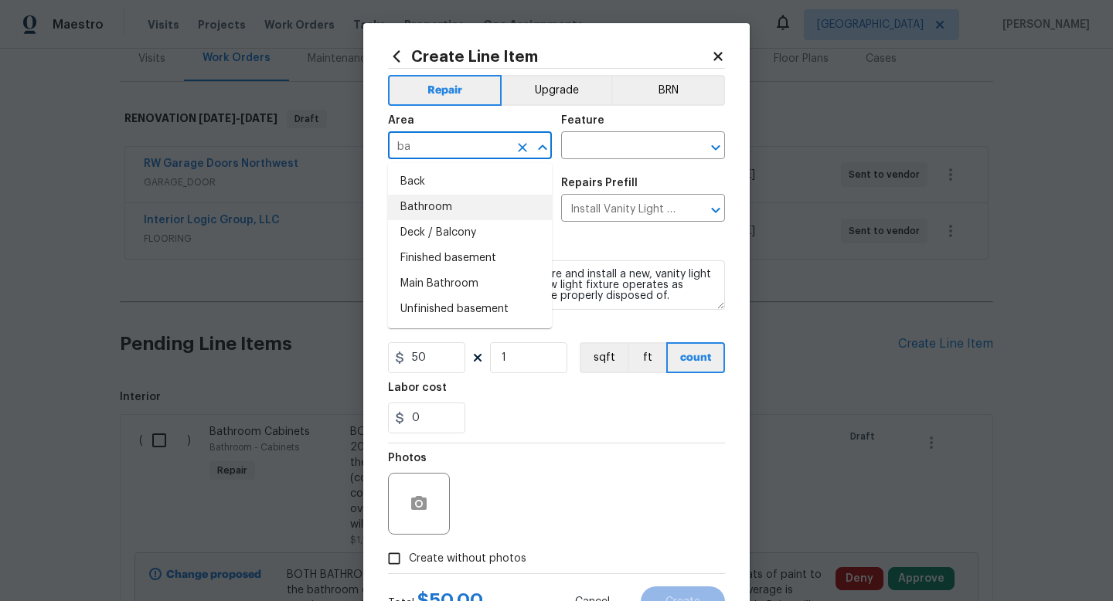
click at [417, 202] on li "Bathroom" at bounding box center [470, 208] width 164 height 26
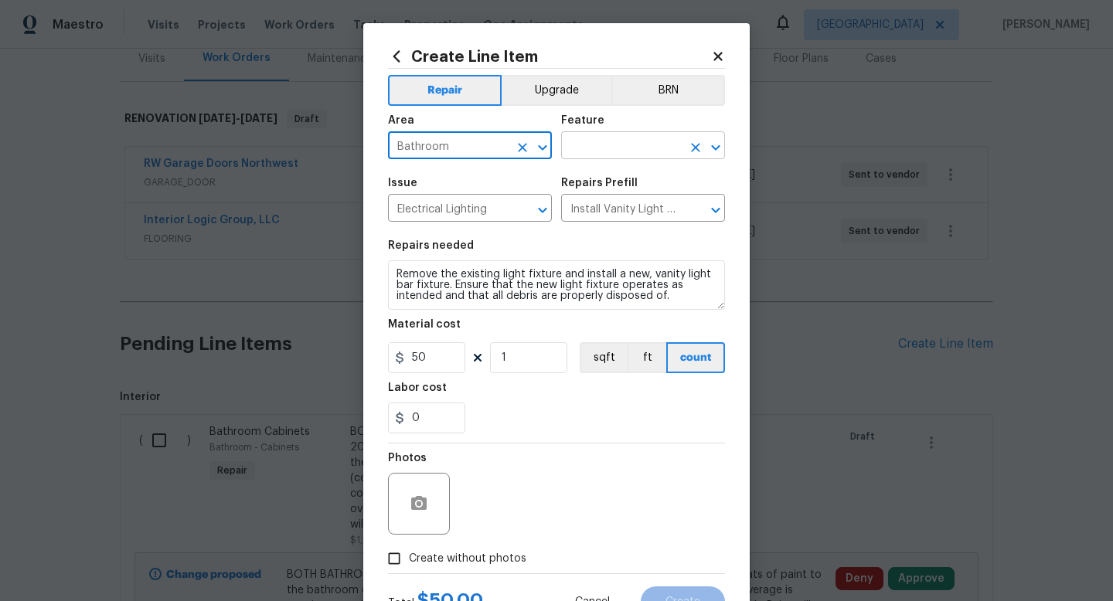
type input "Bathroom"
click at [646, 151] on input "text" at bounding box center [621, 147] width 121 height 24
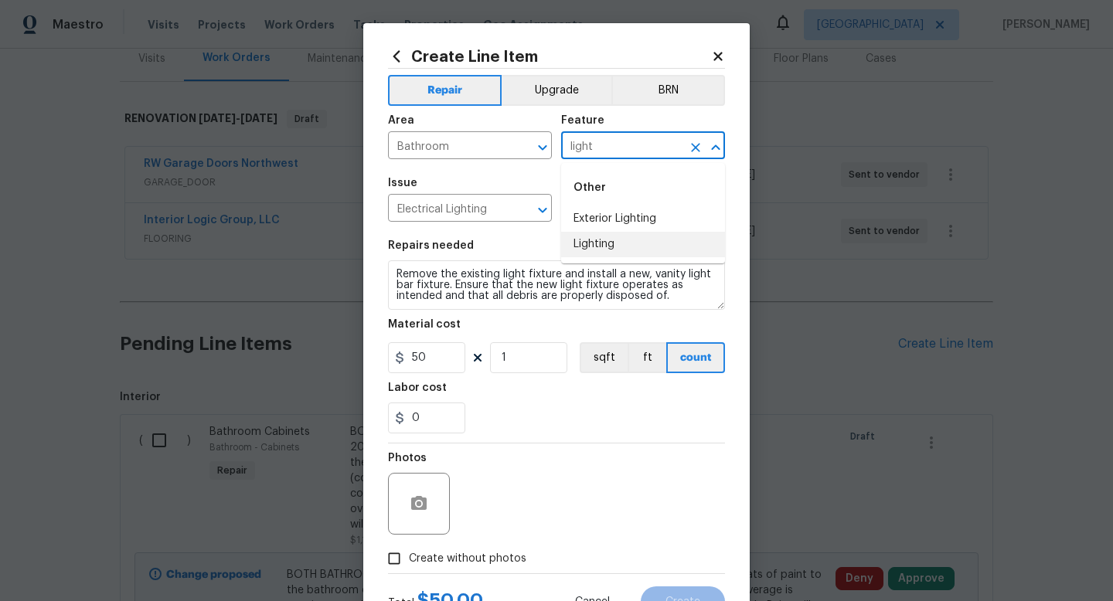
click at [620, 233] on li "Lighting" at bounding box center [643, 245] width 164 height 26
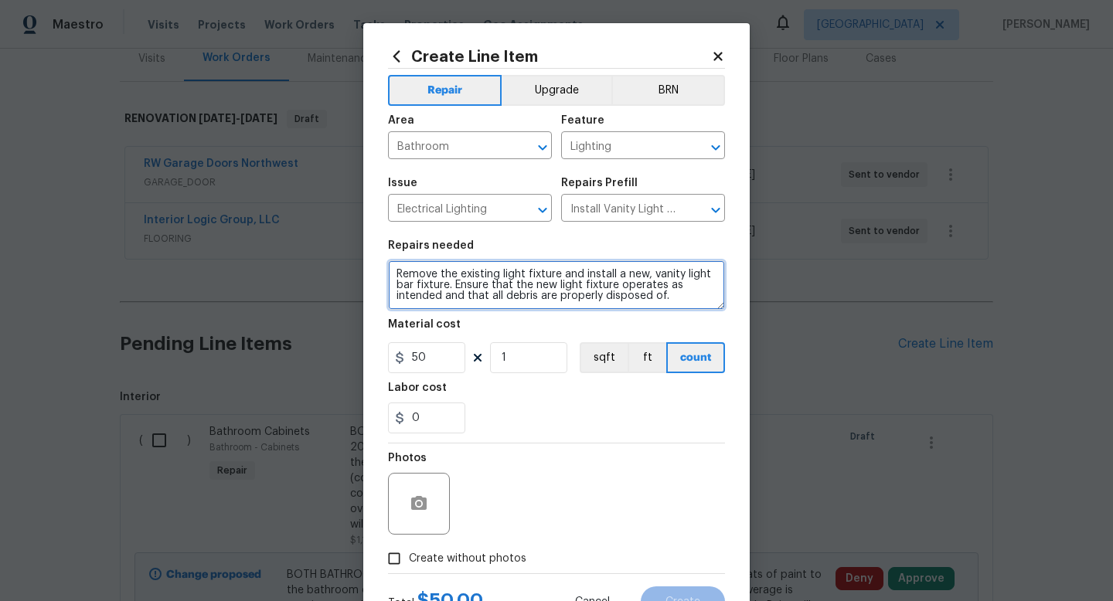
click at [396, 271] on textarea "Remove the existing light fixture and install a new, vanity light bar fixture. …" at bounding box center [556, 285] width 337 height 49
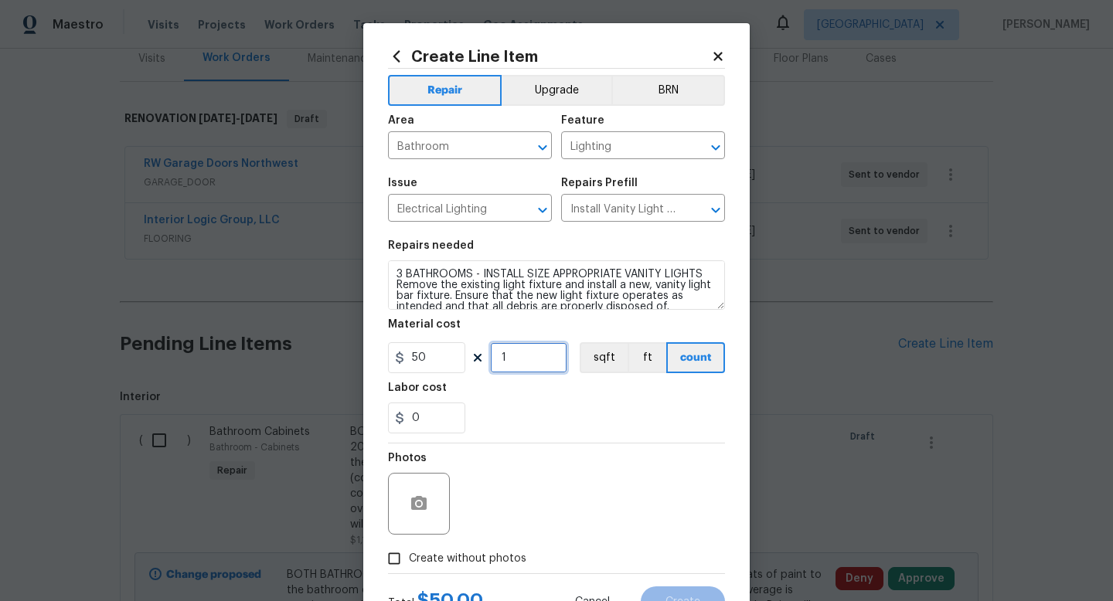
click at [533, 360] on input "1" at bounding box center [528, 357] width 77 height 31
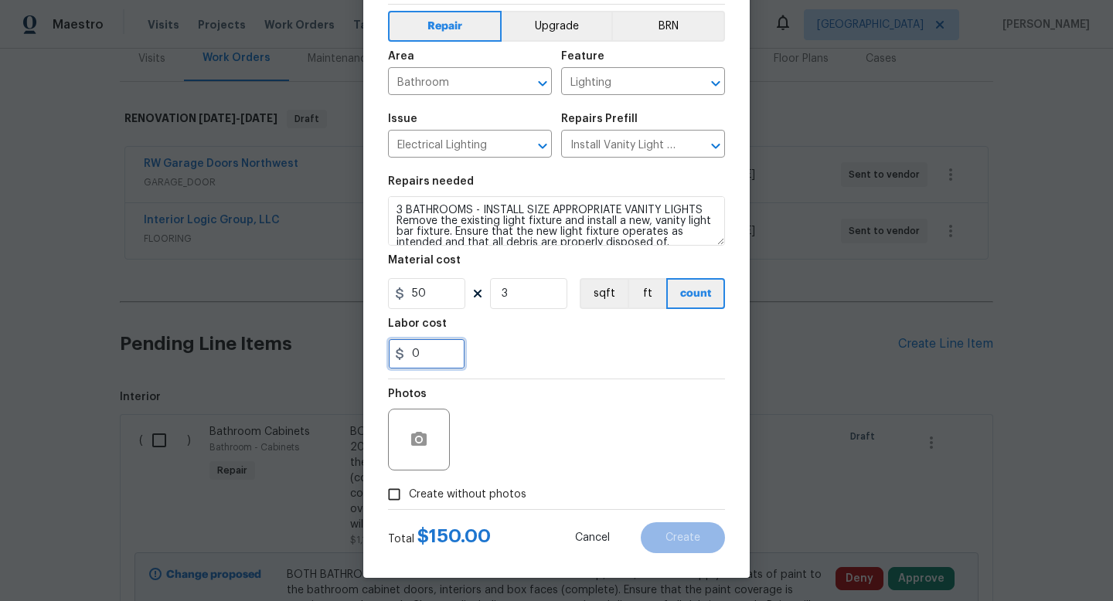
click at [445, 347] on input "0" at bounding box center [426, 354] width 77 height 31
click at [433, 493] on span "Create without photos" at bounding box center [468, 495] width 118 height 16
click at [409, 493] on input "Create without photos" at bounding box center [394, 494] width 29 height 29
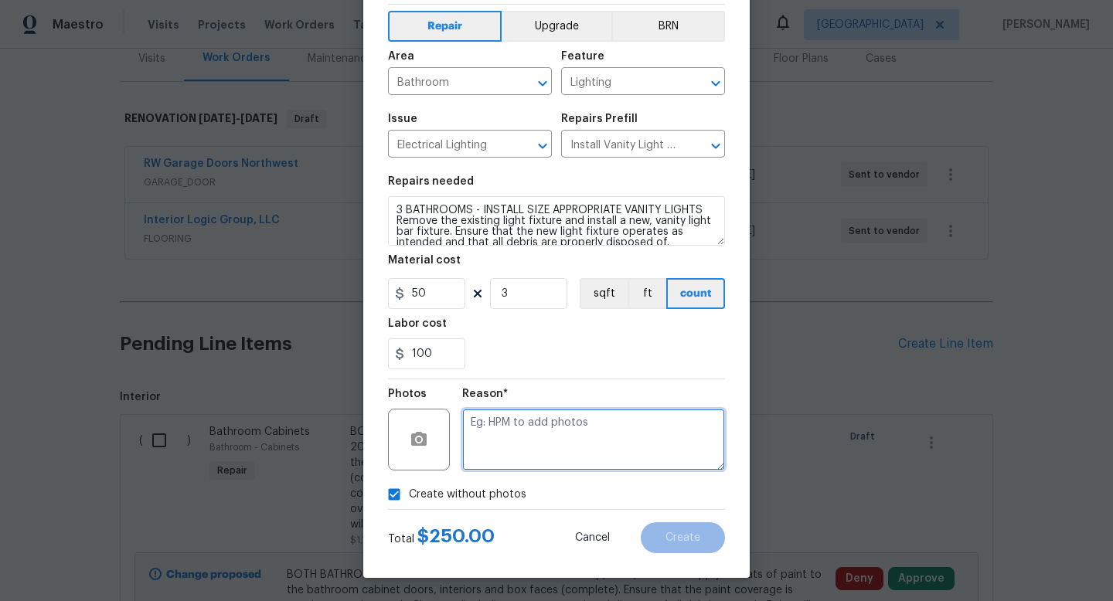
click at [562, 460] on textarea at bounding box center [593, 440] width 263 height 62
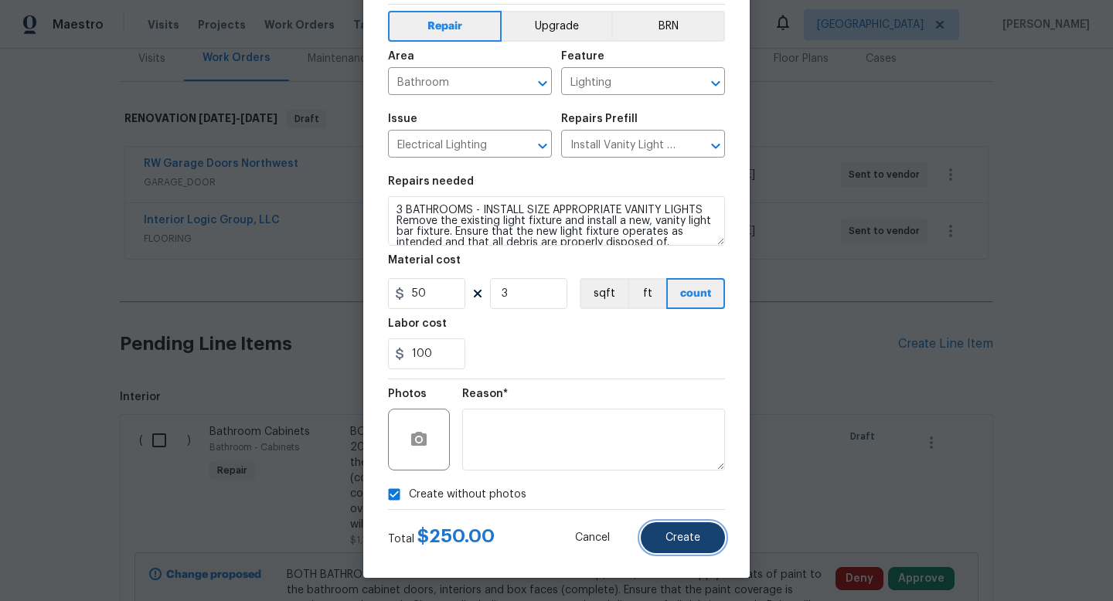
click at [674, 539] on span "Create" at bounding box center [683, 539] width 35 height 12
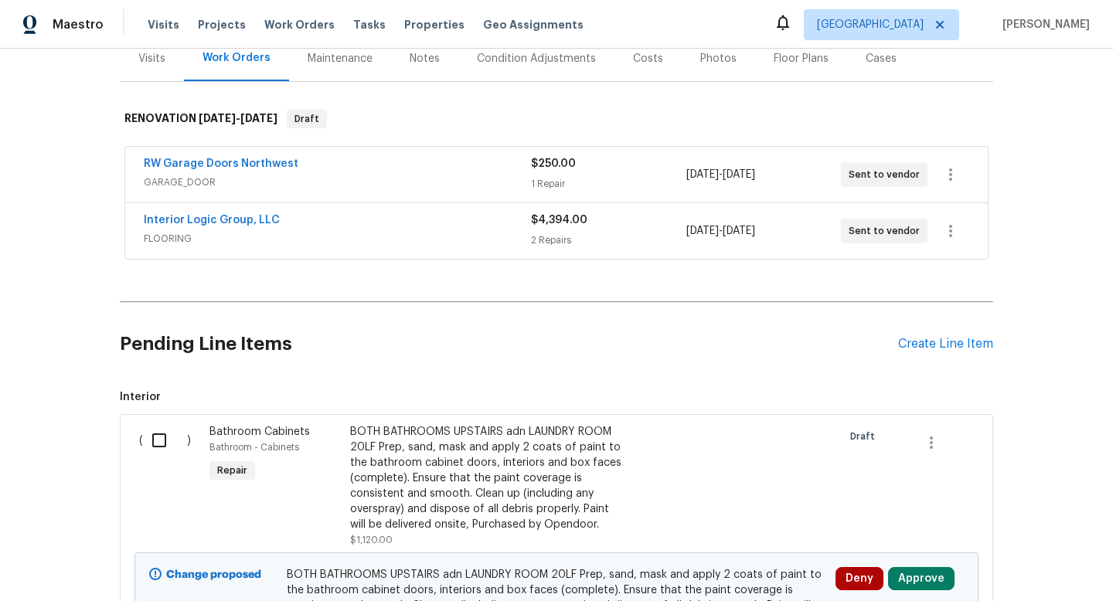
click at [524, 59] on div "Condition Adjustments" at bounding box center [536, 58] width 119 height 15
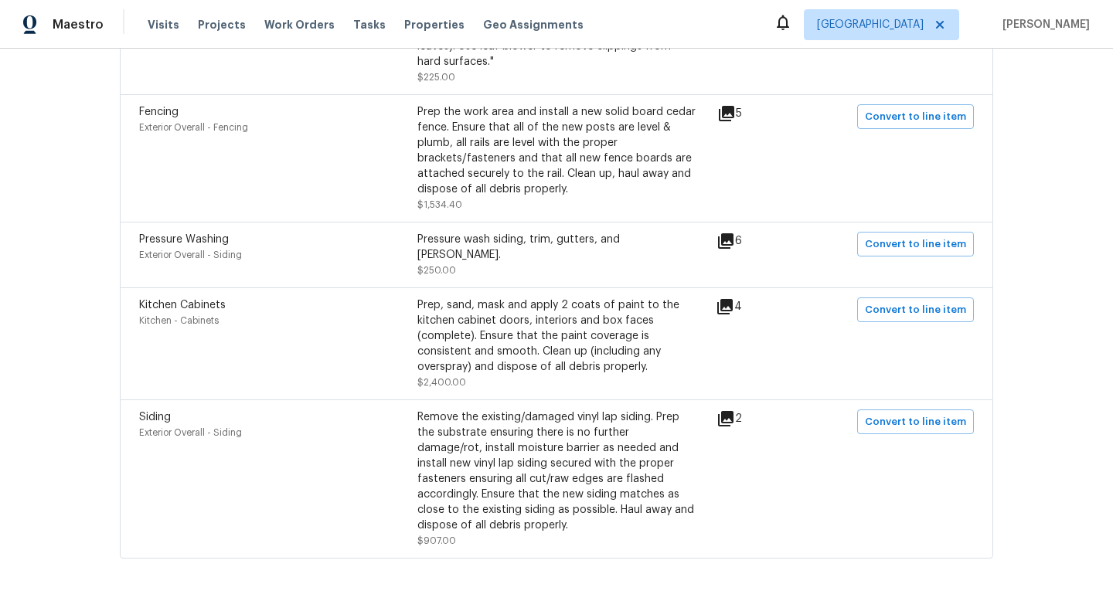
scroll to position [1288, 0]
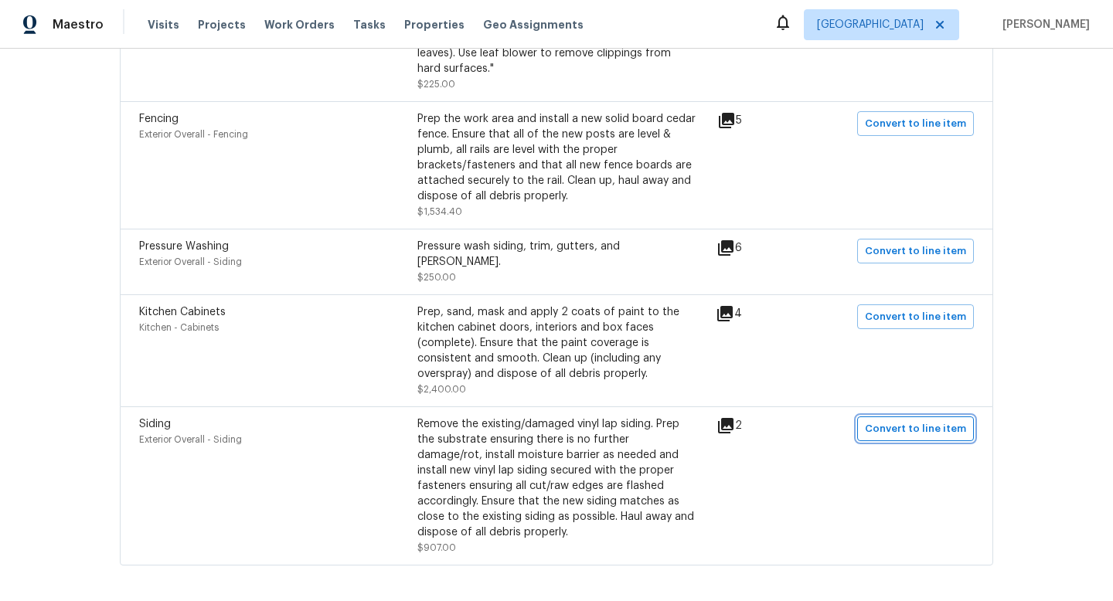
click at [940, 421] on span "Convert to line item" at bounding box center [915, 430] width 101 height 18
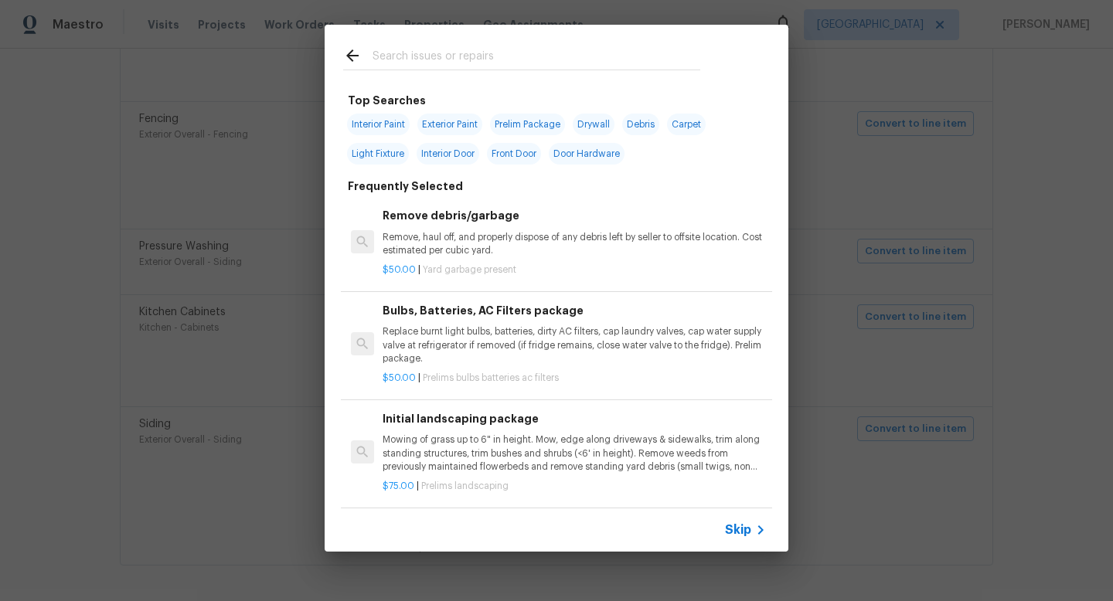
click at [482, 53] on input "text" at bounding box center [537, 57] width 328 height 23
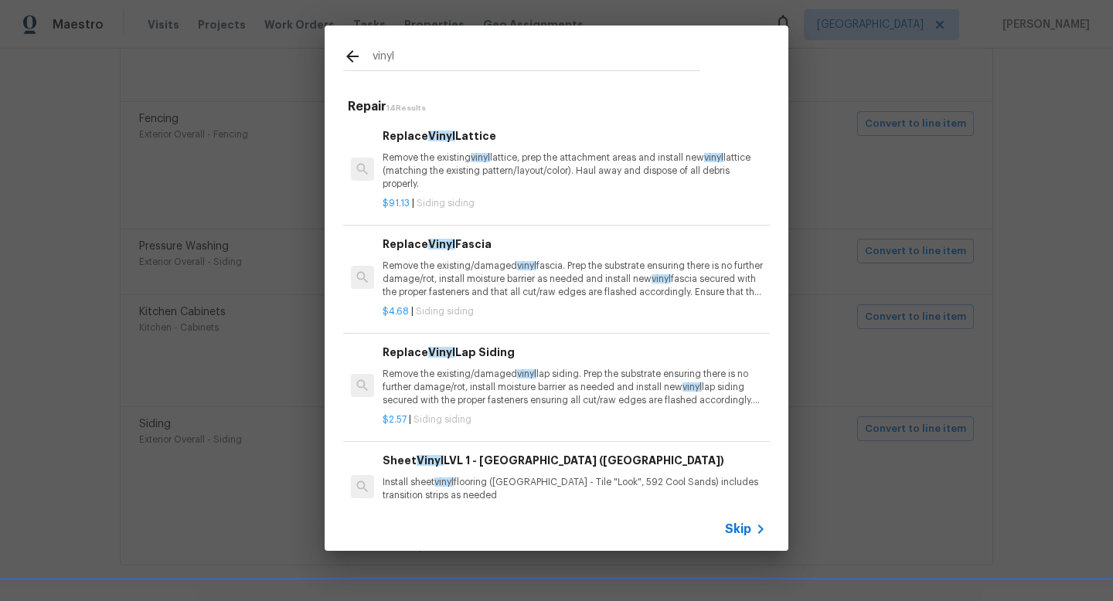
click at [477, 385] on p "Remove the existing/damaged vinyl lap siding. Prep the substrate ensuring there…" at bounding box center [574, 387] width 383 height 39
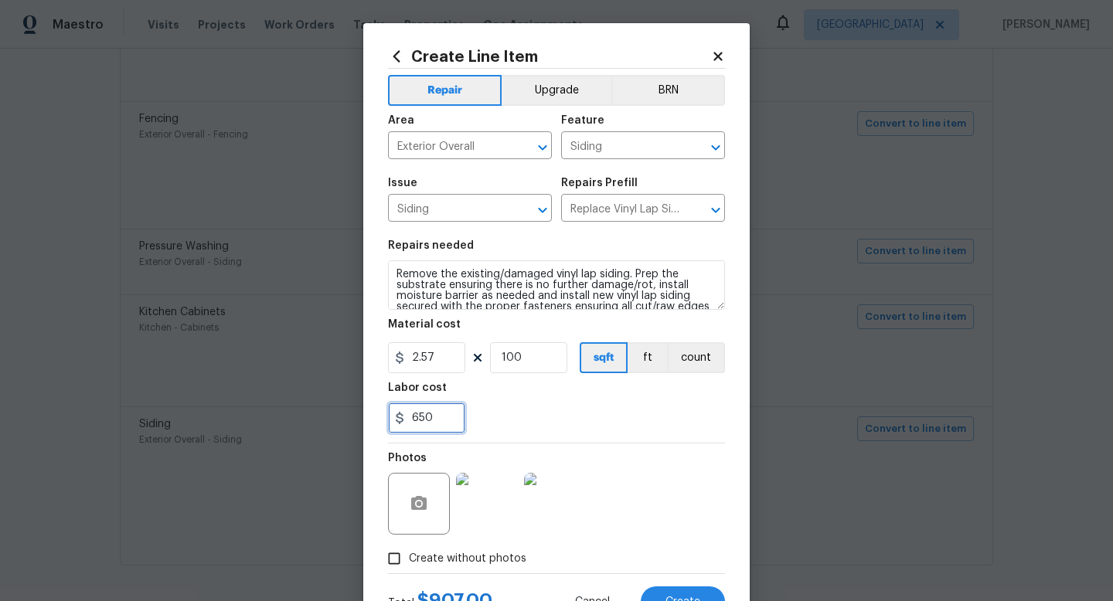
drag, startPoint x: 458, startPoint y: 407, endPoint x: 359, endPoint y: 404, distance: 99.8
click at [359, 404] on div "Create Line Item Repair Upgrade BRN Area Exterior Overall ​ Feature Siding ​ Is…" at bounding box center [556, 300] width 1113 height 601
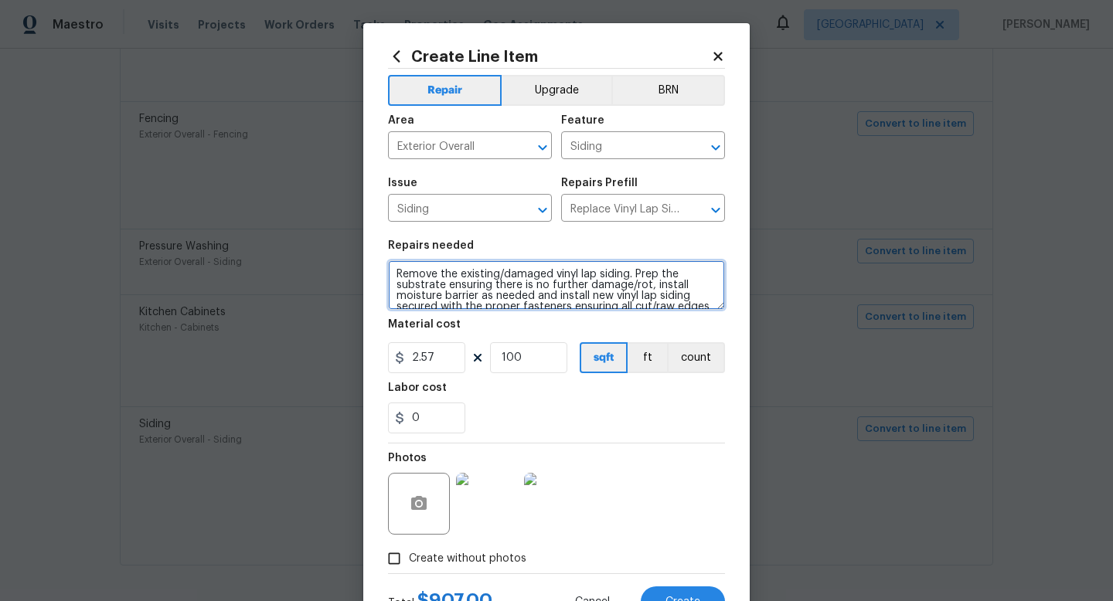
click at [396, 276] on textarea "Remove the existing/damaged vinyl lap siding. Prep the substrate ensuring there…" at bounding box center [556, 285] width 337 height 49
click at [489, 277] on textarea "PRICE TO BE UPDTAED - Remove the existing/damaged vinyl lap siding. Prep the su…" at bounding box center [556, 285] width 337 height 49
click at [487, 277] on textarea "PRICE TO BE UPDTAED - Remove the existing/damaged vinyl lap siding. Prep the su…" at bounding box center [556, 285] width 337 height 49
click at [482, 277] on textarea "PRICE TO BE UPDTAED - Remove the existing/damaged vinyl lap siding. Prep the su…" at bounding box center [556, 285] width 337 height 49
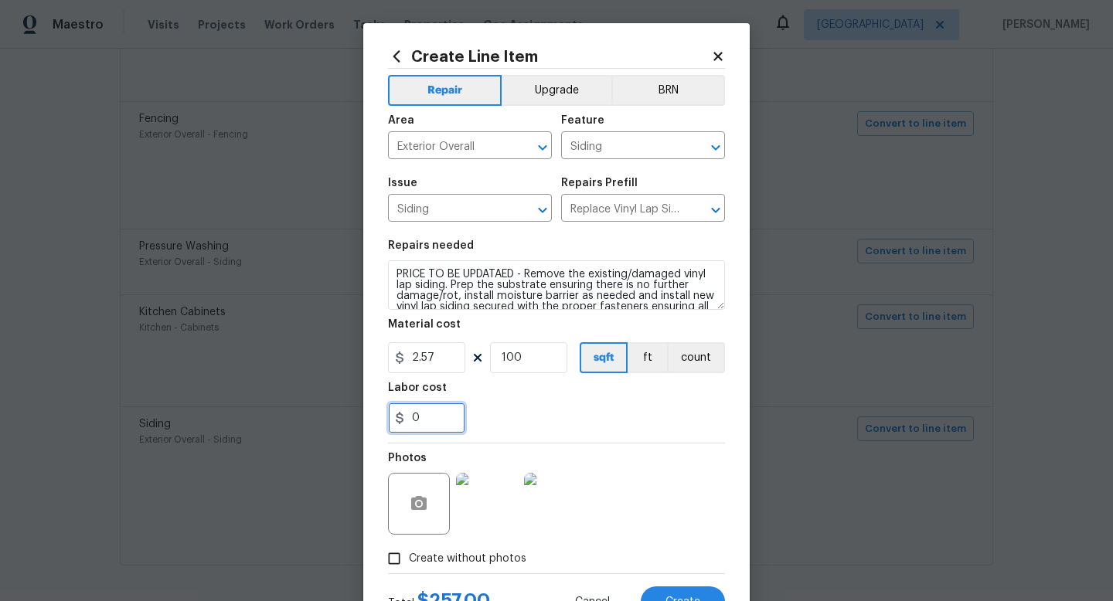
click at [451, 420] on input "0" at bounding box center [426, 418] width 77 height 31
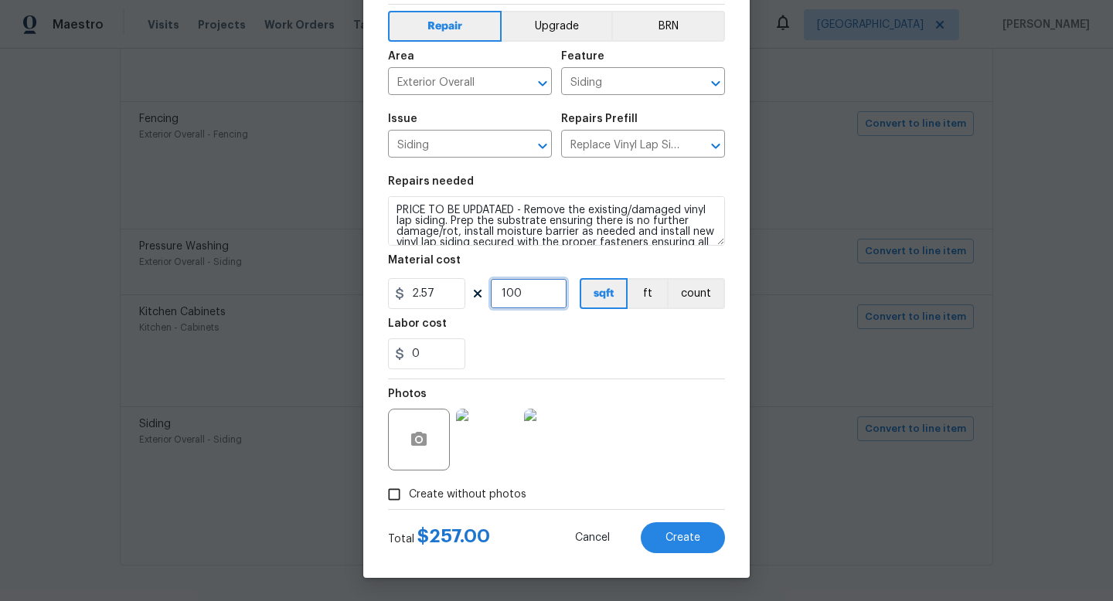
click at [540, 296] on input "100" at bounding box center [528, 293] width 77 height 31
drag, startPoint x: 446, startPoint y: 292, endPoint x: 389, endPoint y: 291, distance: 57.2
click at [389, 291] on input "2.57" at bounding box center [426, 293] width 77 height 31
click at [509, 298] on input "100" at bounding box center [528, 293] width 77 height 31
click at [673, 550] on button "Create" at bounding box center [683, 538] width 84 height 31
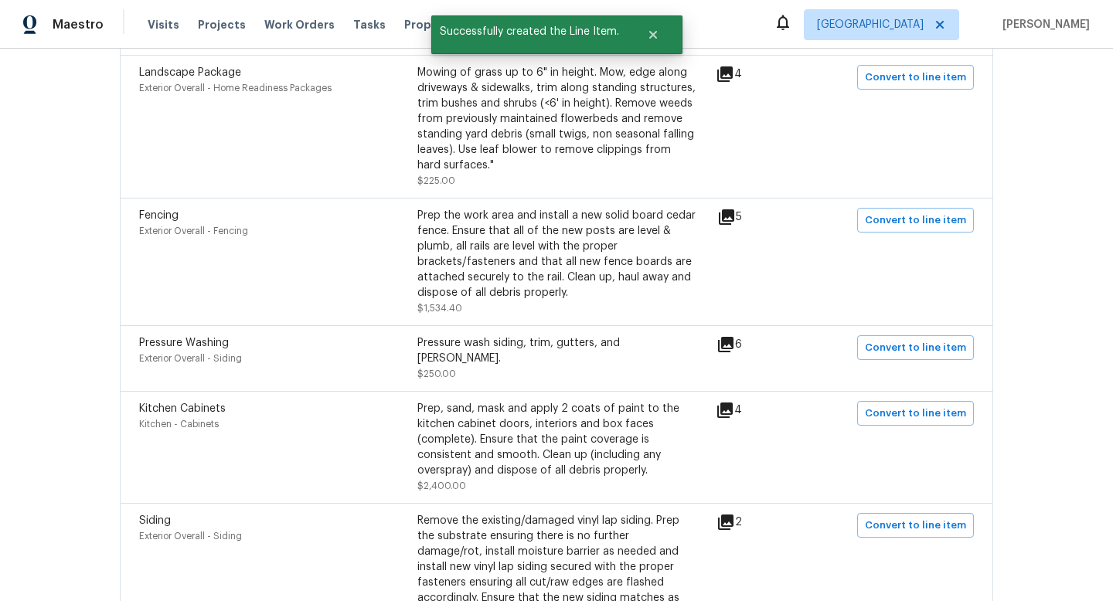
scroll to position [1171, 0]
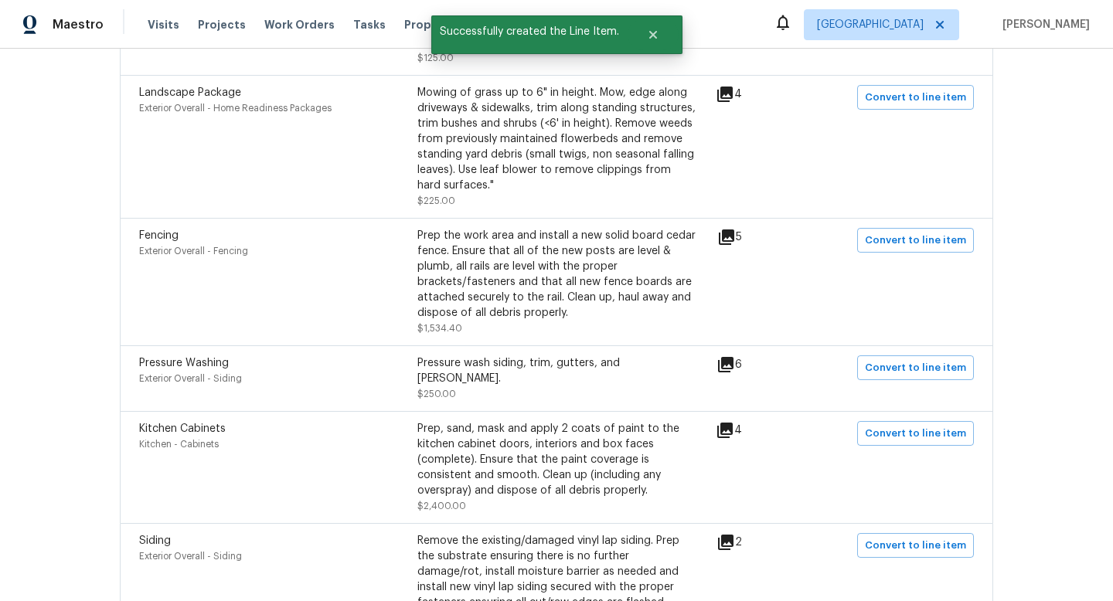
click at [612, 265] on div "Prep the work area and install a new solid board cedar fence. Ensure that all o…" at bounding box center [556, 274] width 278 height 93
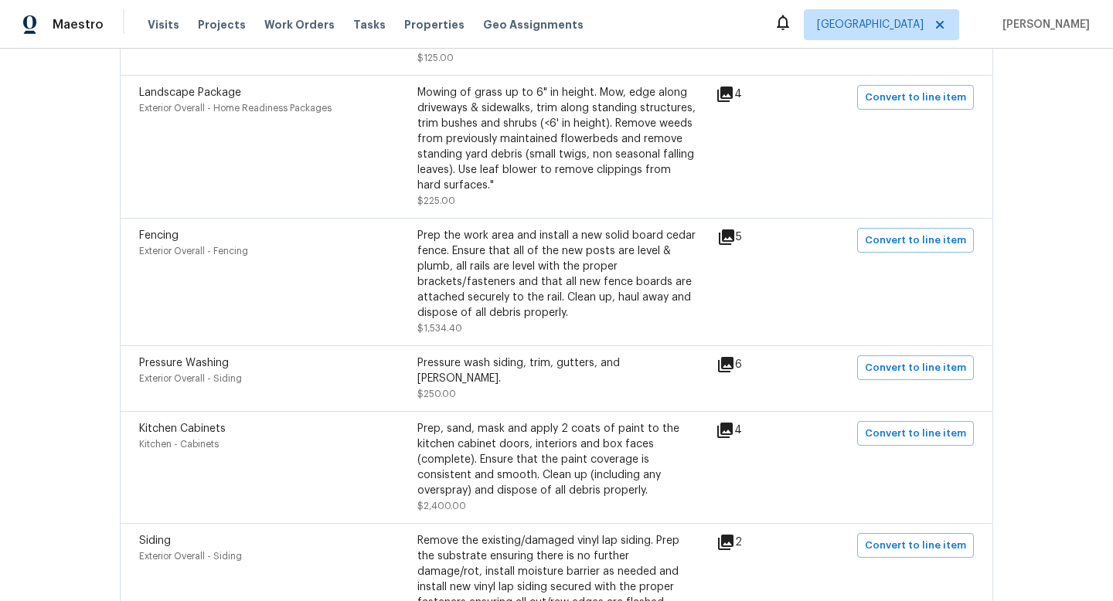
click at [734, 236] on icon at bounding box center [726, 237] width 15 height 15
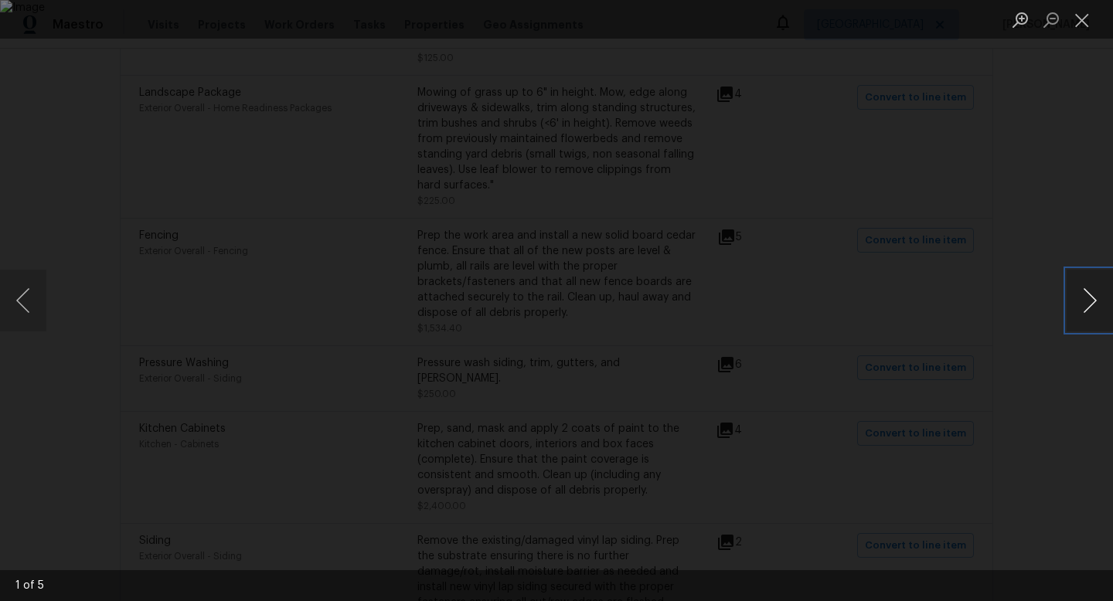
click at [1106, 308] on button "Next image" at bounding box center [1090, 301] width 46 height 62
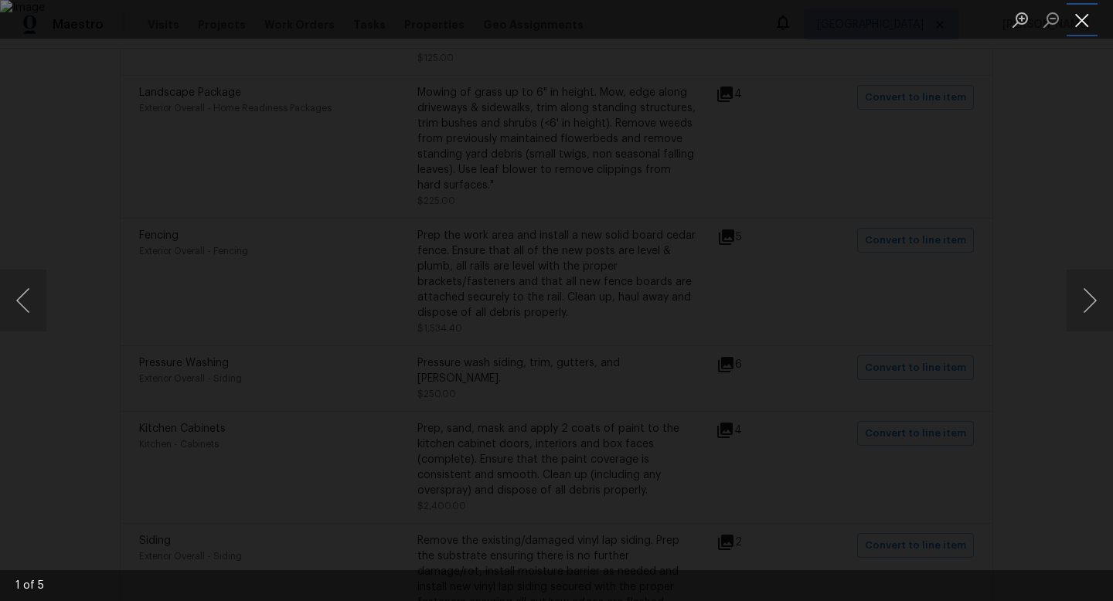
click at [1089, 19] on button "Close lightbox" at bounding box center [1082, 19] width 31 height 27
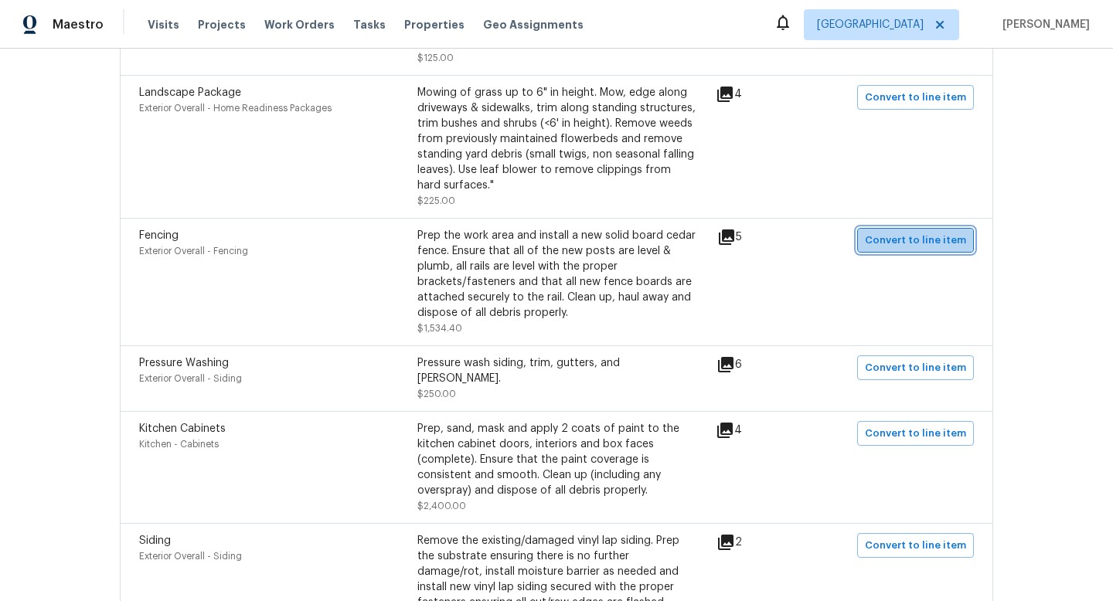
click at [949, 248] on span "Convert to line item" at bounding box center [915, 241] width 101 height 18
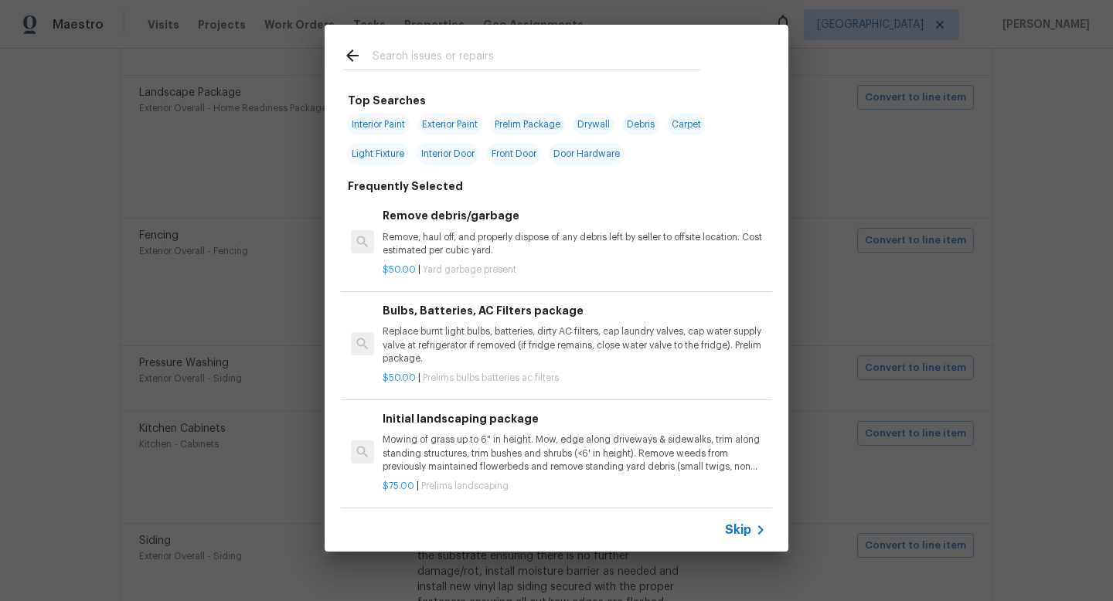
click at [482, 60] on input "text" at bounding box center [537, 57] width 328 height 23
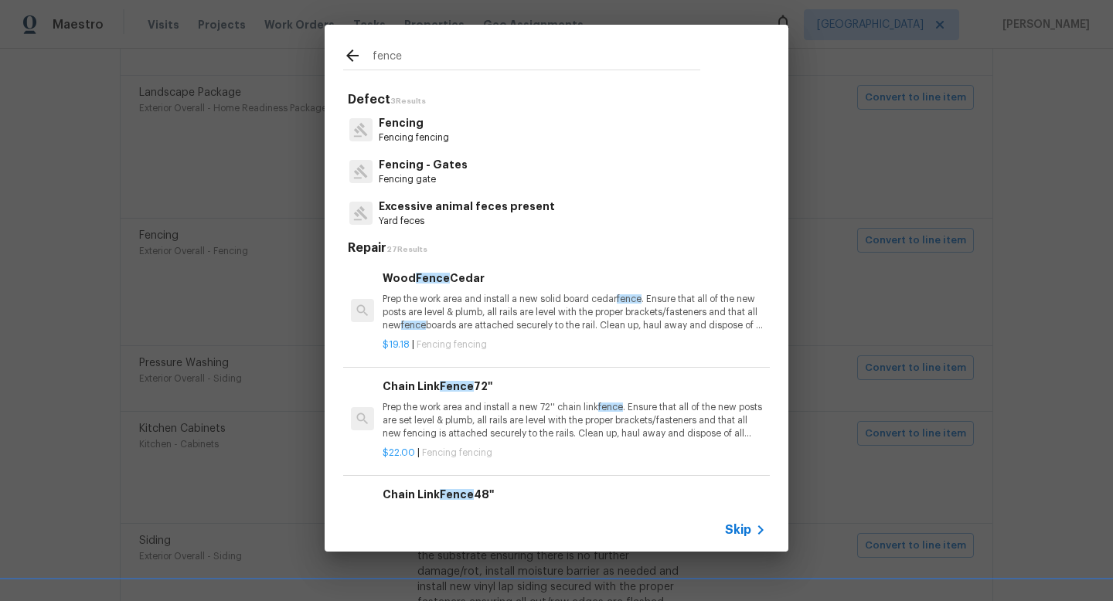
click at [395, 130] on p "Fencing" at bounding box center [414, 123] width 70 height 16
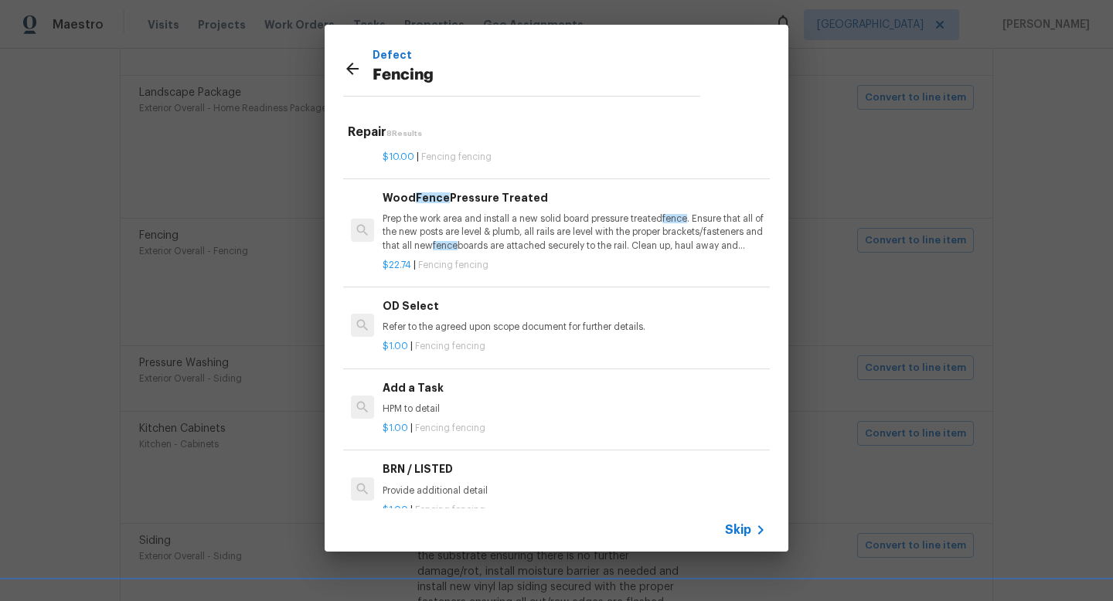
scroll to position [402, 0]
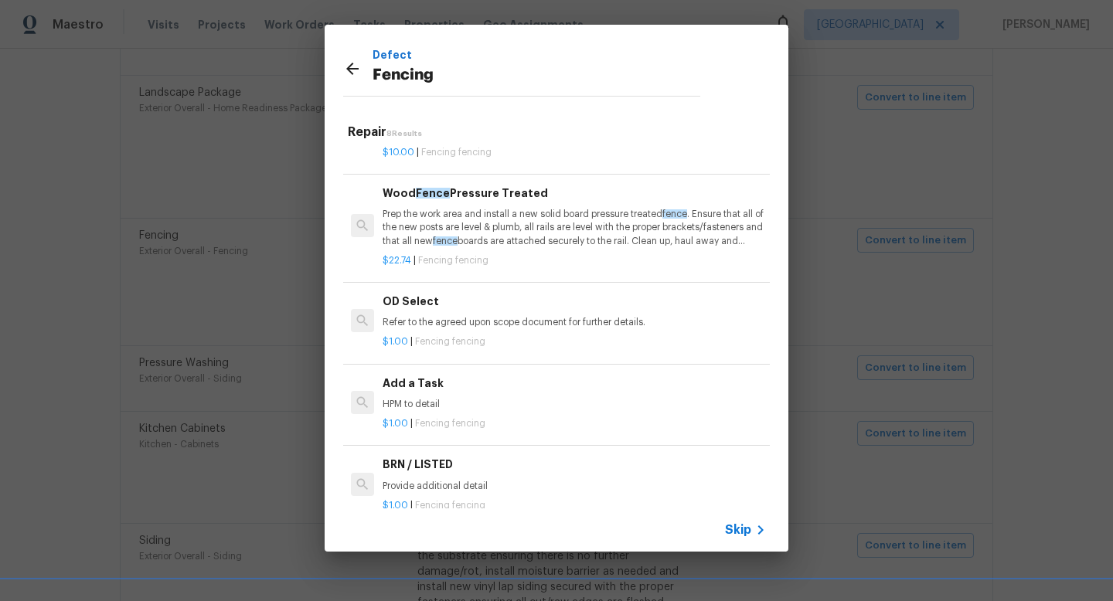
click at [460, 401] on p "HPM to detail" at bounding box center [574, 404] width 383 height 13
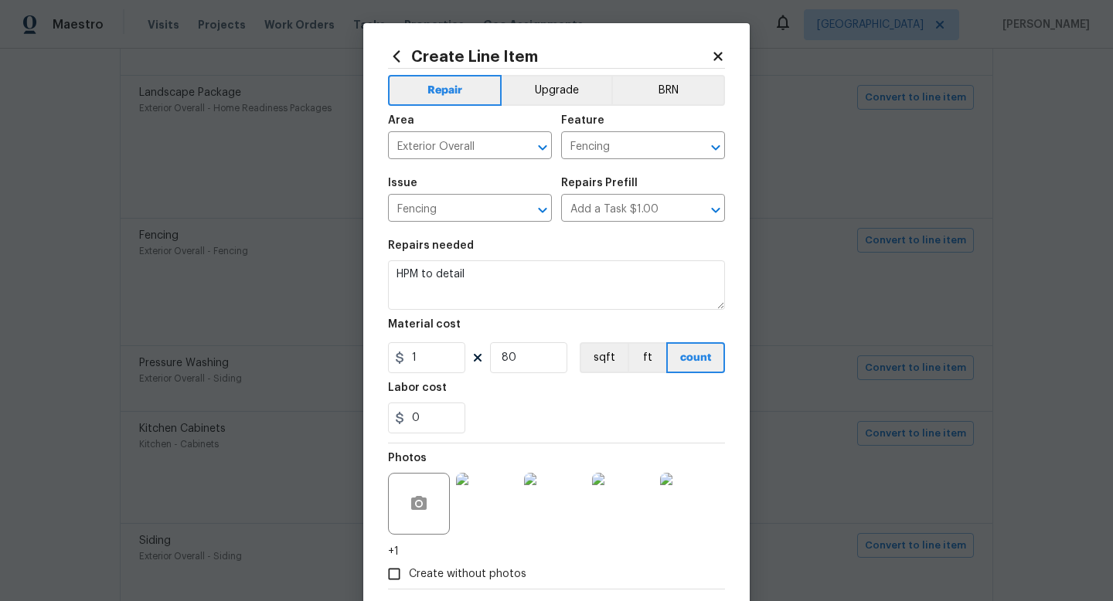
drag, startPoint x: 475, startPoint y: 261, endPoint x: 389, endPoint y: 265, distance: 86.7
click at [389, 266] on figure "Repairs needed HPM to detail" at bounding box center [556, 275] width 337 height 70
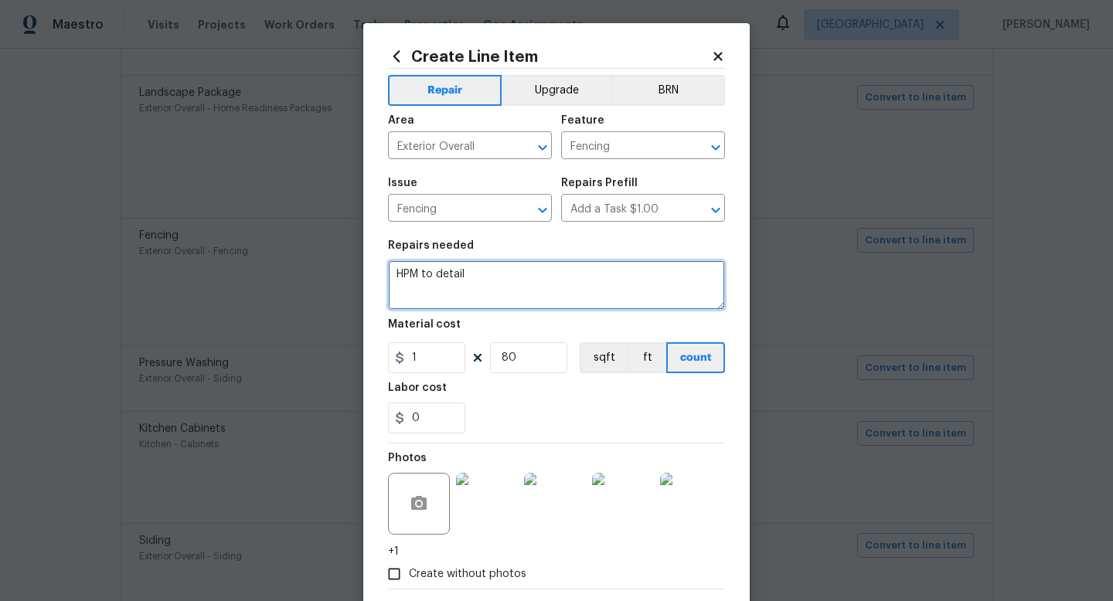
drag, startPoint x: 492, startPoint y: 271, endPoint x: 312, endPoint y: 267, distance: 180.2
click at [312, 267] on div "Create Line Item Repair Upgrade BRN Area Exterior Overall ​ Feature Fencing ​ I…" at bounding box center [556, 300] width 1113 height 601
click at [632, 290] on textarea "Please replace/ brace failing posts on westside of home and replace missing boa…" at bounding box center [556, 285] width 337 height 49
click at [704, 294] on textarea "Please replace/ brace failing posts on westside of home and replace missing boa…" at bounding box center [556, 285] width 337 height 49
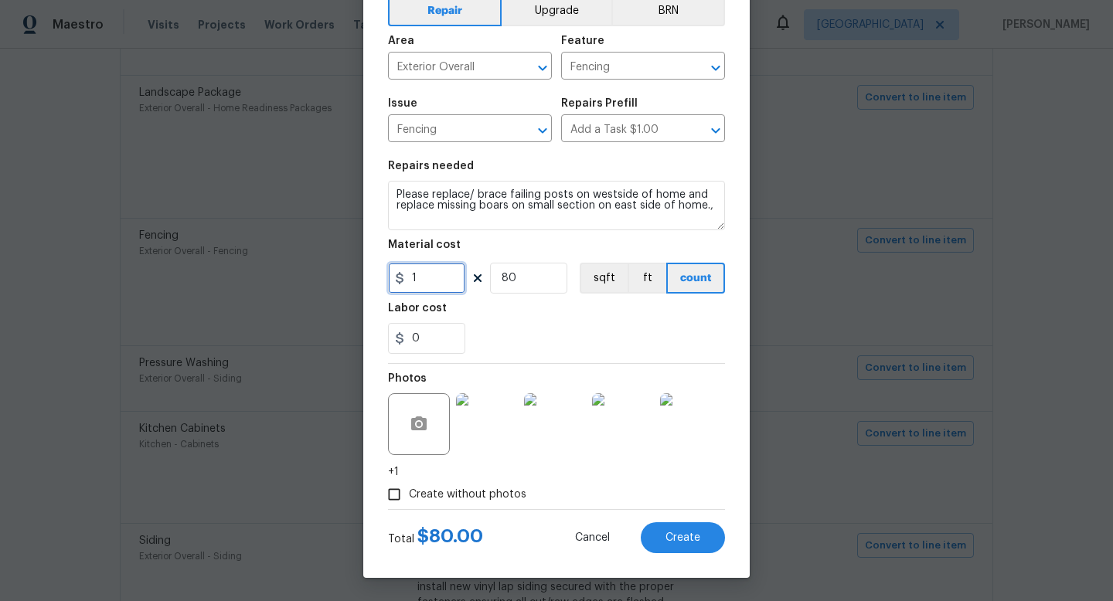
click at [432, 285] on input "1" at bounding box center [426, 278] width 77 height 31
click at [545, 281] on input "80" at bounding box center [528, 278] width 77 height 31
click at [440, 278] on input "2" at bounding box center [426, 278] width 77 height 31
click at [548, 284] on input "80" at bounding box center [528, 278] width 77 height 31
click at [438, 283] on input "3" at bounding box center [426, 278] width 77 height 31
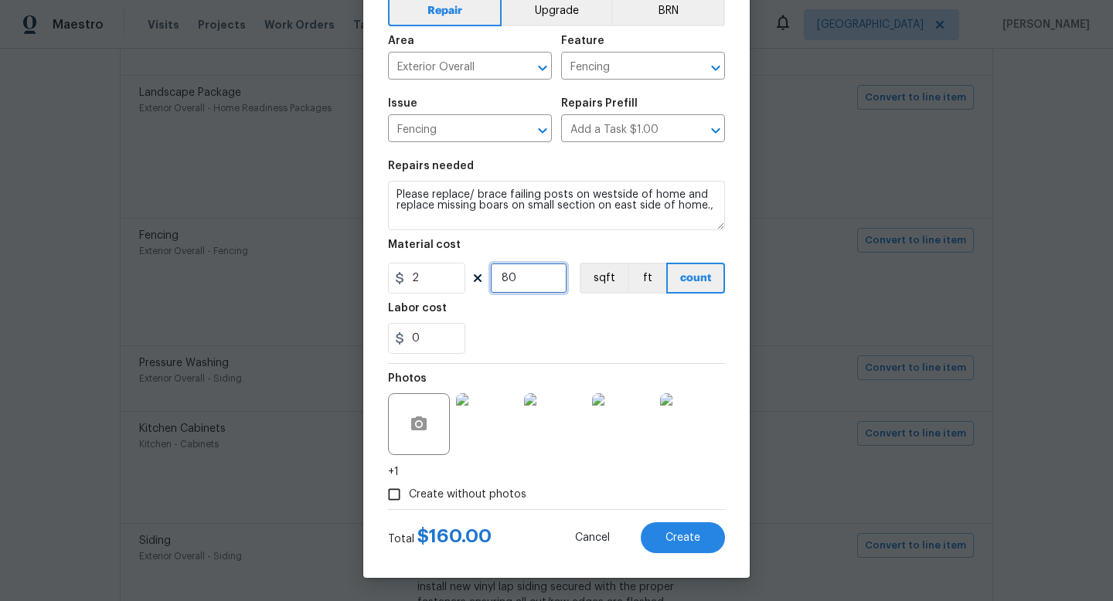
click at [561, 284] on input "80" at bounding box center [528, 278] width 77 height 31
click at [407, 496] on input "Create without photos" at bounding box center [394, 494] width 29 height 29
click at [711, 544] on button "Create" at bounding box center [683, 538] width 84 height 31
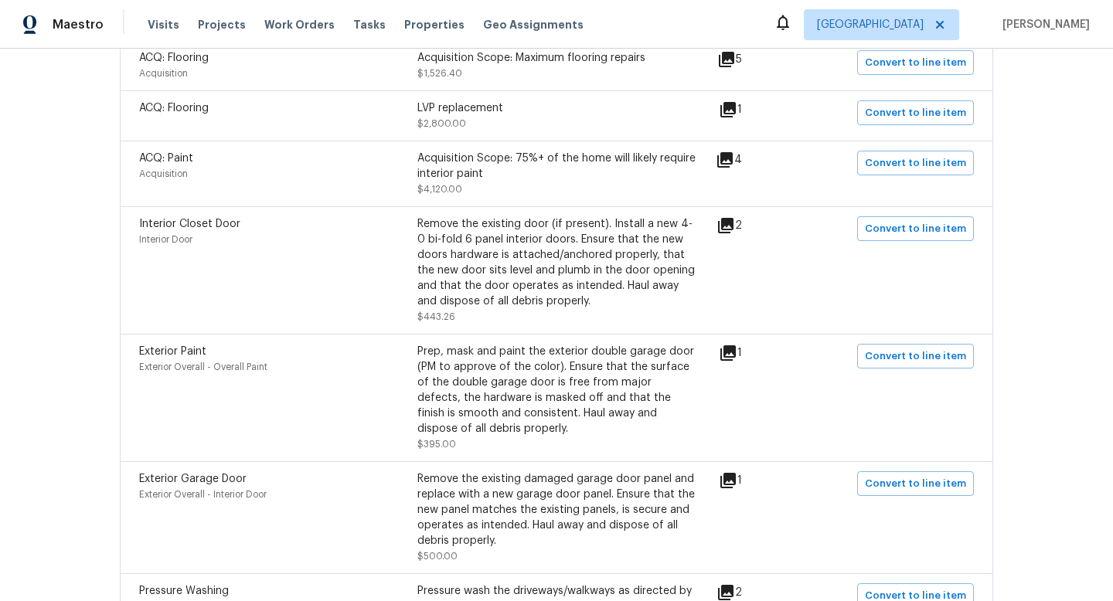
scroll to position [560, 0]
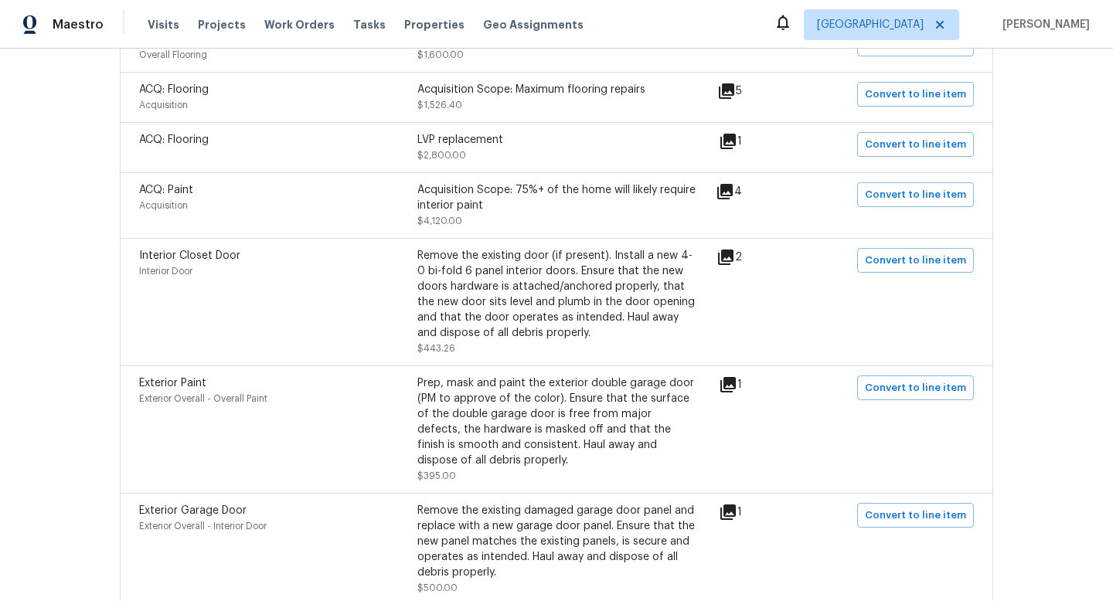
click at [736, 383] on icon at bounding box center [728, 384] width 15 height 15
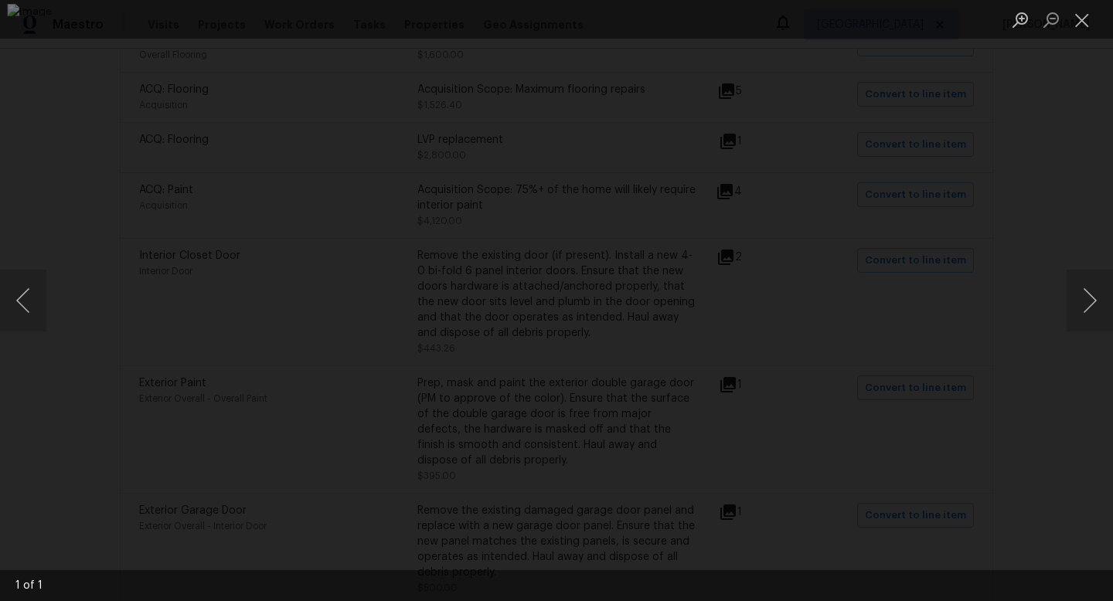
click at [1042, 111] on div "Lightbox" at bounding box center [556, 300] width 1113 height 601
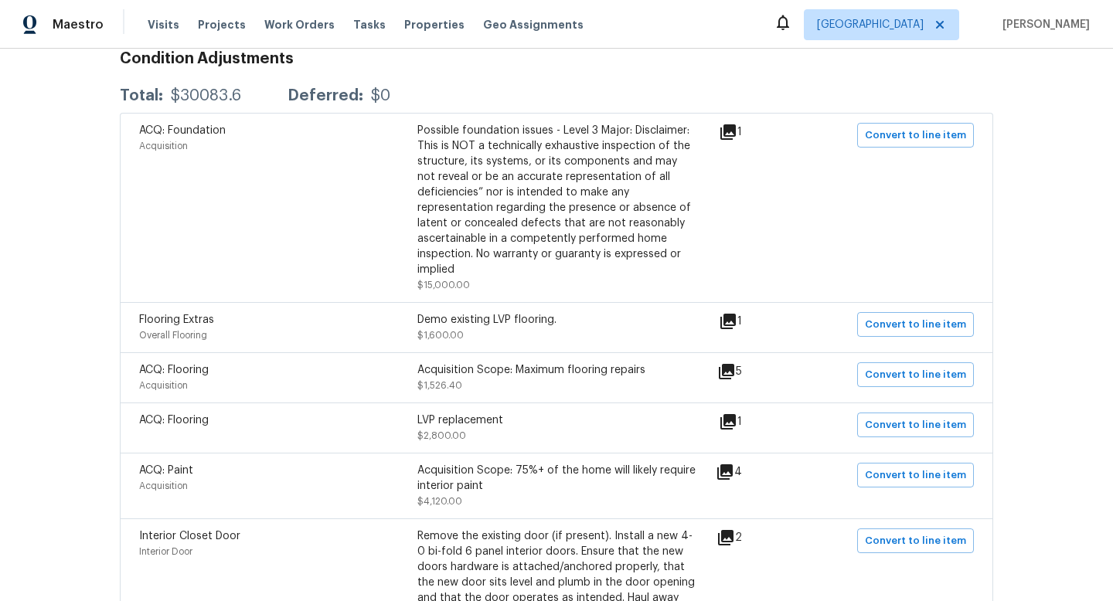
scroll to position [0, 0]
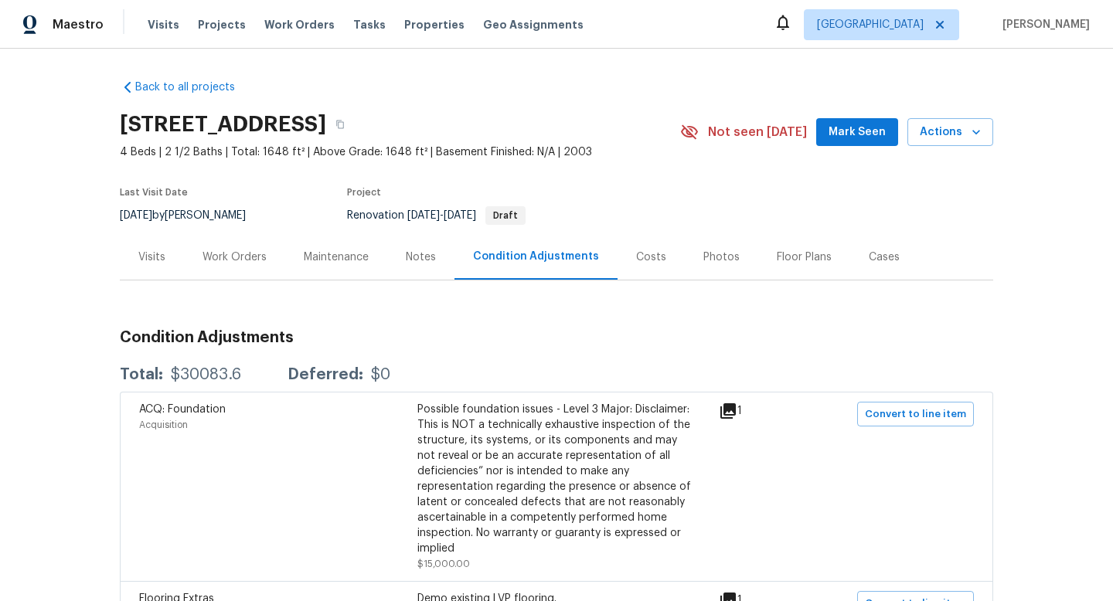
click at [252, 261] on div "Work Orders" at bounding box center [235, 257] width 64 height 15
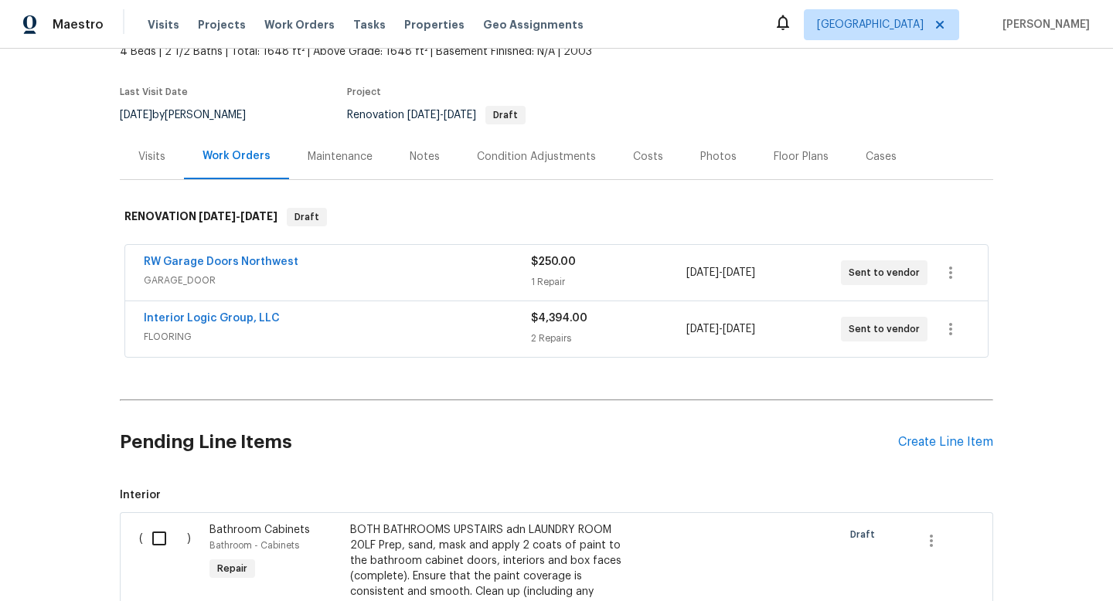
scroll to position [151, 0]
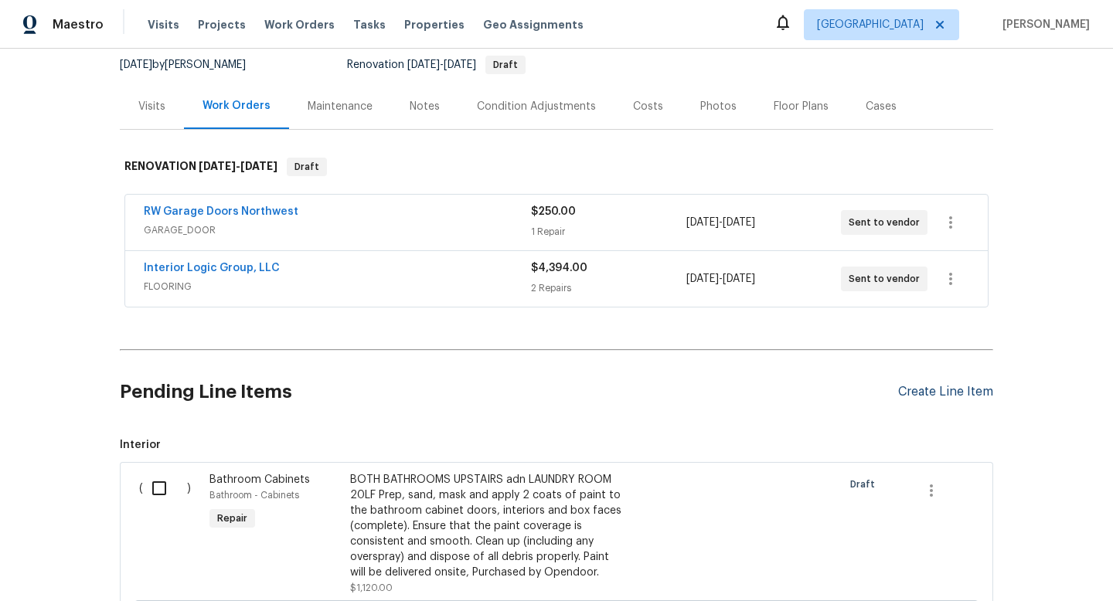
click at [942, 397] on div "Create Line Item" at bounding box center [945, 392] width 95 height 15
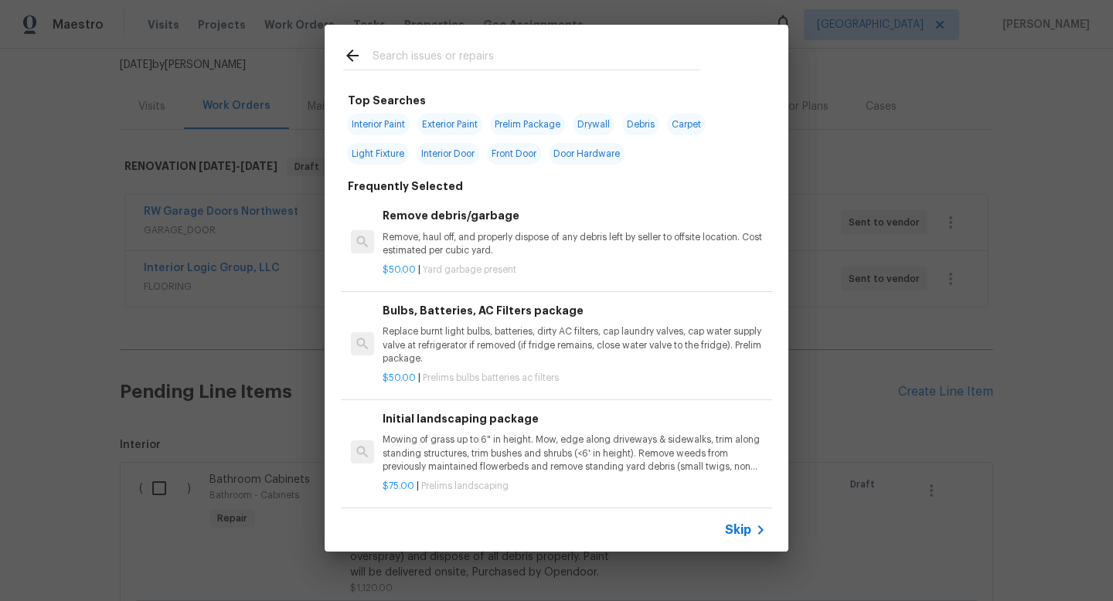
click at [516, 56] on input "text" at bounding box center [537, 57] width 328 height 23
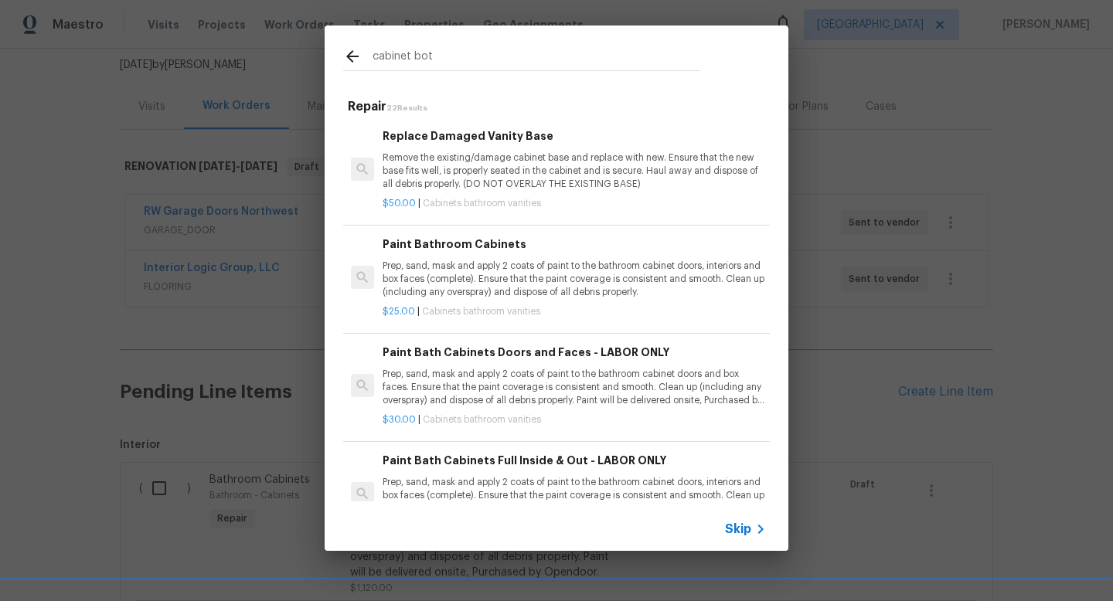
click at [614, 165] on p "Remove the existing/damage cabinet base and replace with new. Ensure that the n…" at bounding box center [574, 171] width 383 height 39
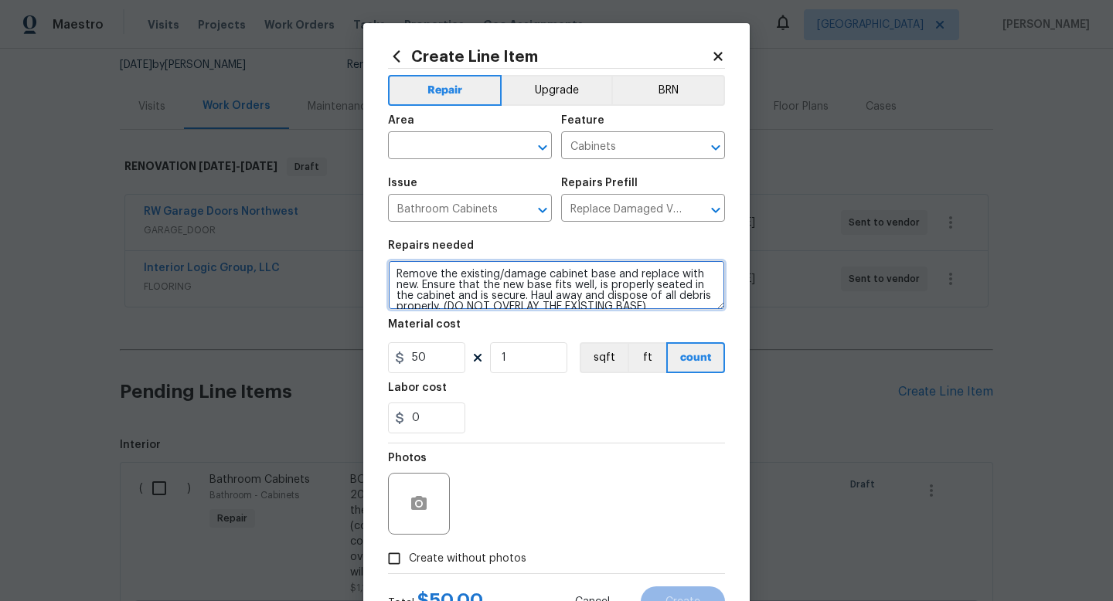
scroll to position [11, 0]
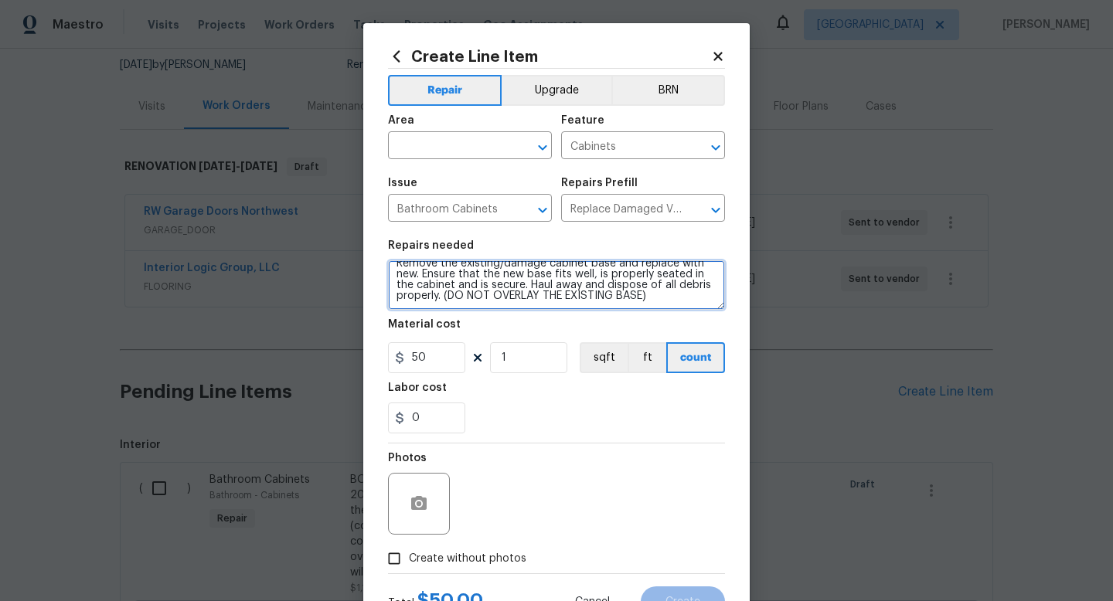
drag, startPoint x: 652, startPoint y: 307, endPoint x: 445, endPoint y: 296, distance: 207.5
click at [445, 296] on textarea "Remove the existing/damage cabinet base and replace with new. Ensure that the n…" at bounding box center [556, 285] width 337 height 49
click at [388, 271] on textarea "Remove the existing/damage cabinet base and replace with new. Ensure that the n…" at bounding box center [556, 285] width 337 height 49
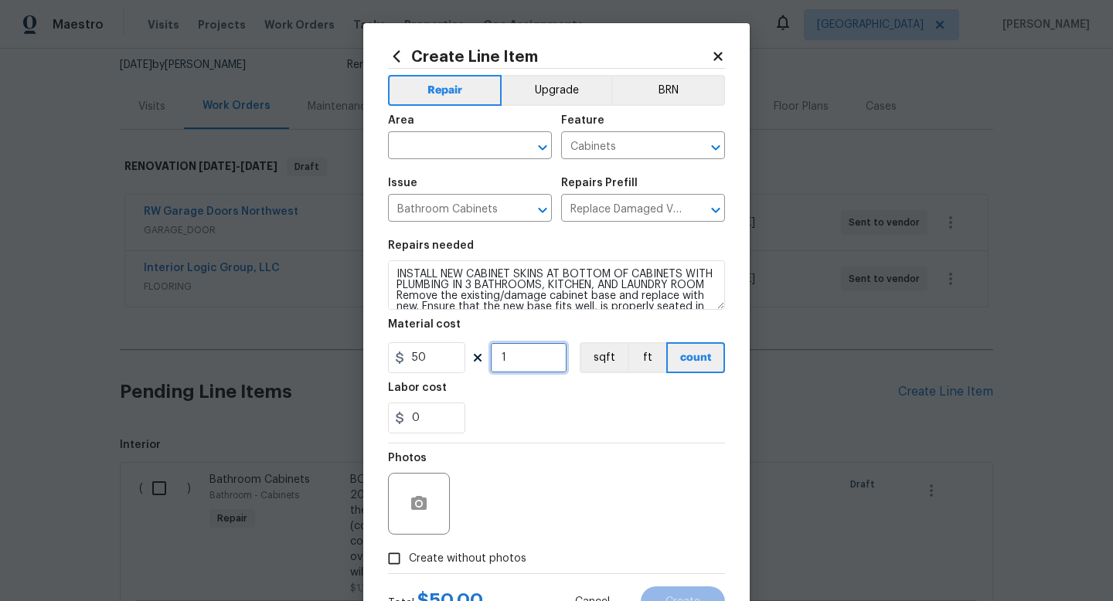
click at [554, 357] on input "1" at bounding box center [528, 357] width 77 height 31
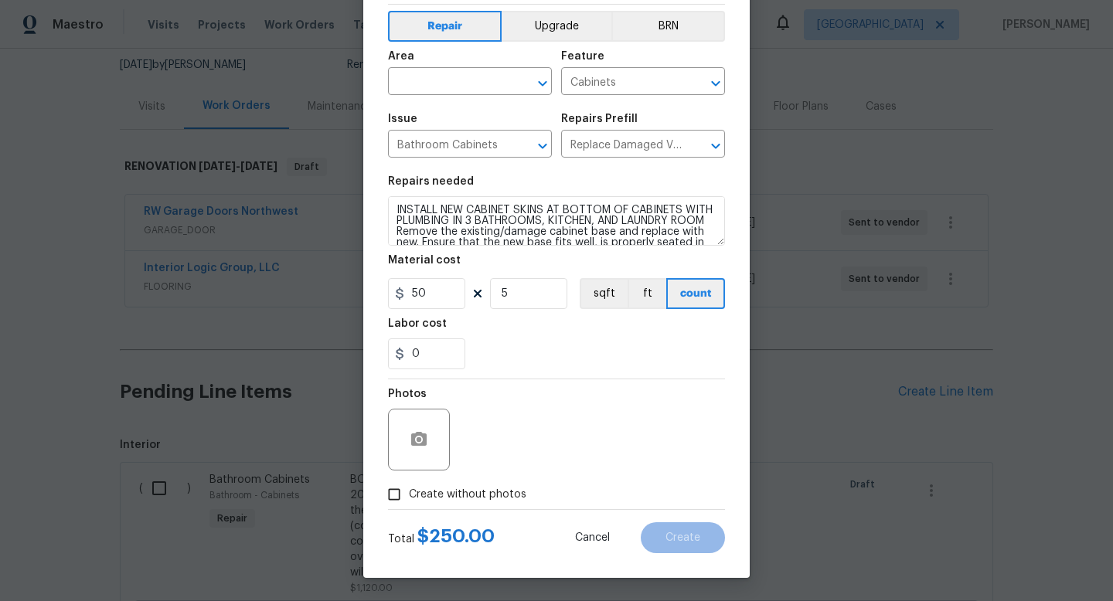
click at [417, 492] on span "Create without photos" at bounding box center [468, 495] width 118 height 16
click at [409, 492] on input "Create without photos" at bounding box center [394, 494] width 29 height 29
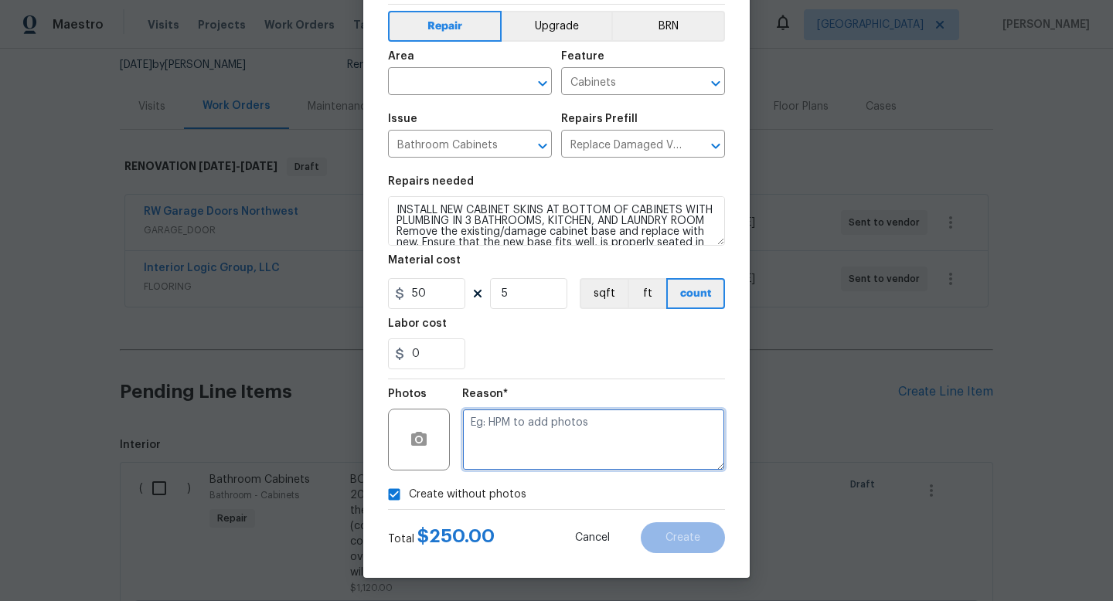
click at [553, 435] on textarea at bounding box center [593, 440] width 263 height 62
click at [475, 82] on input "text" at bounding box center [448, 83] width 121 height 24
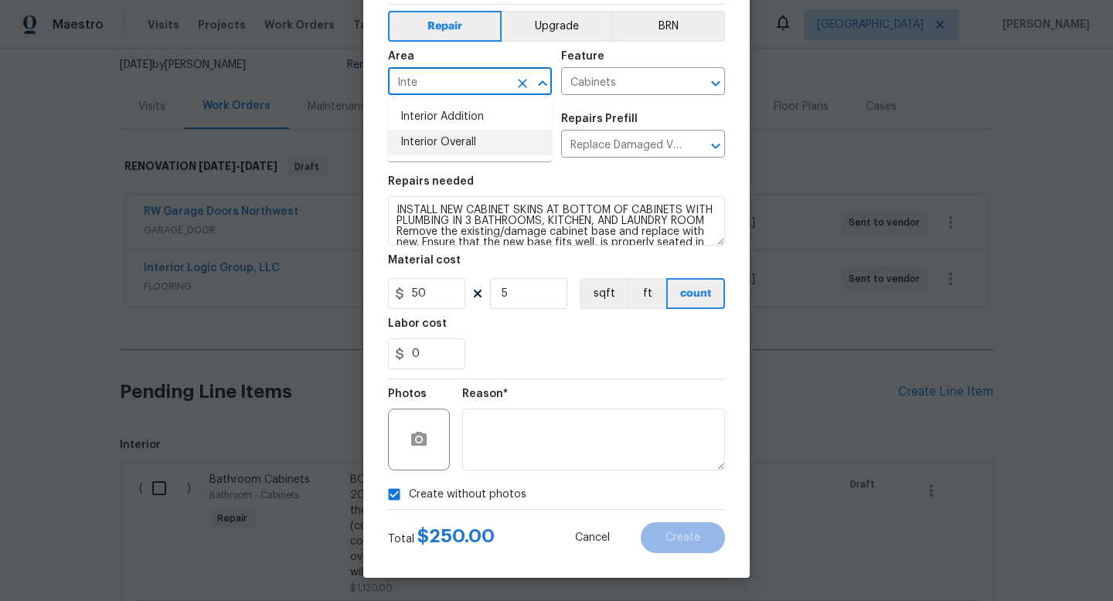
click at [454, 138] on li "Interior Overall" at bounding box center [470, 143] width 164 height 26
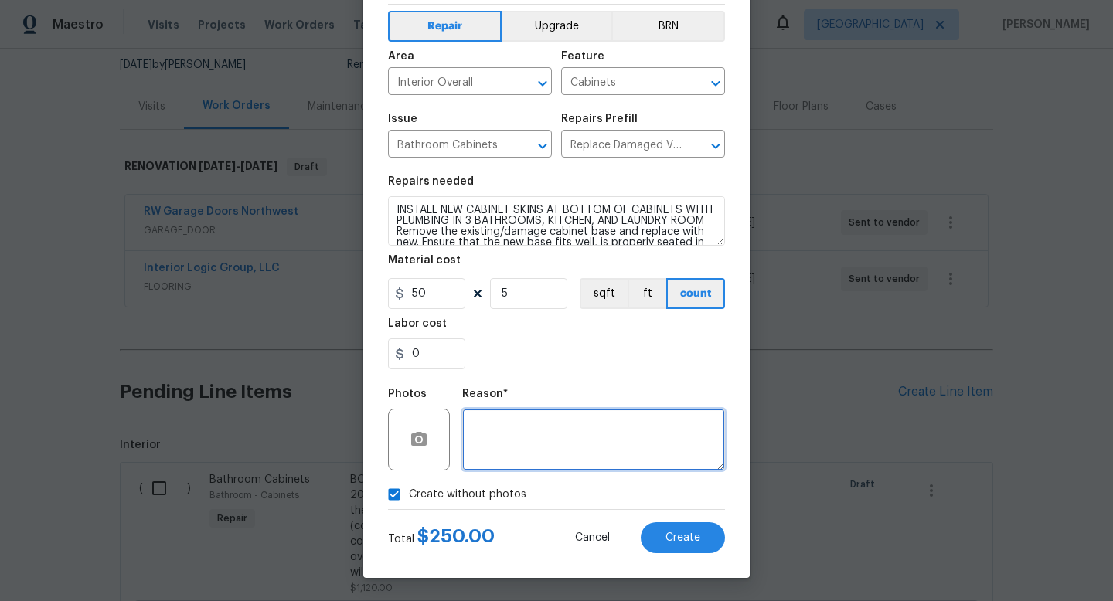
click at [546, 439] on textarea at bounding box center [593, 440] width 263 height 62
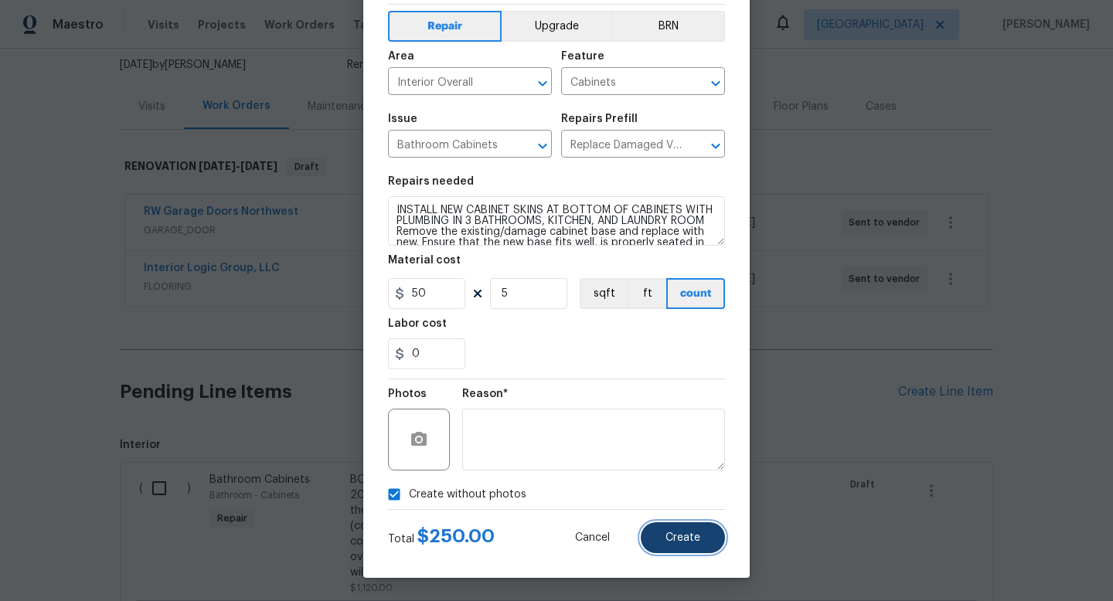
click at [685, 541] on span "Create" at bounding box center [683, 539] width 35 height 12
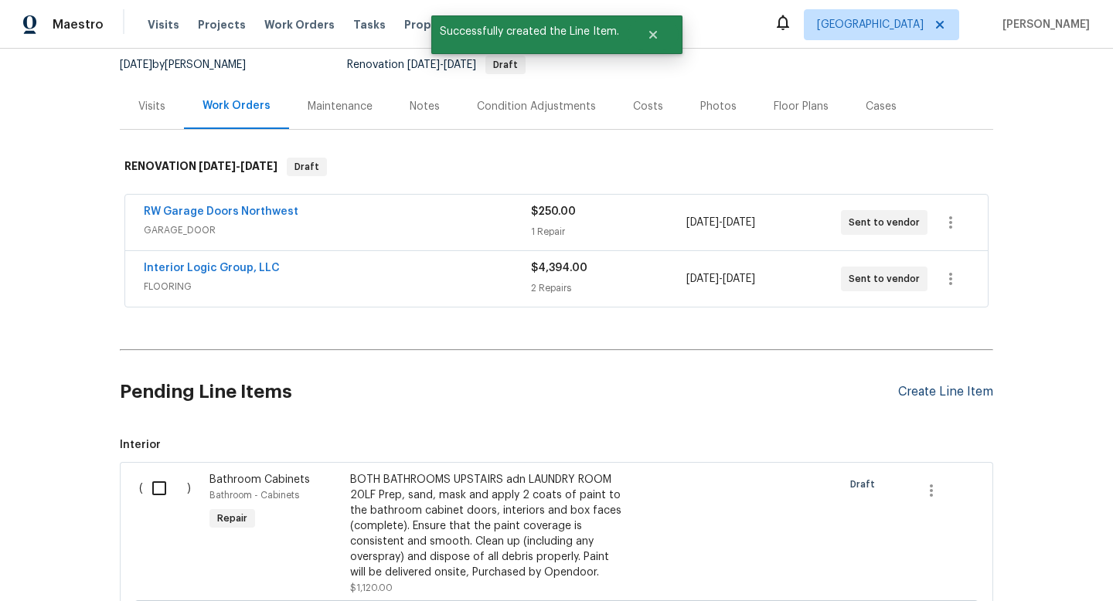
click at [942, 388] on div "Create Line Item" at bounding box center [945, 392] width 95 height 15
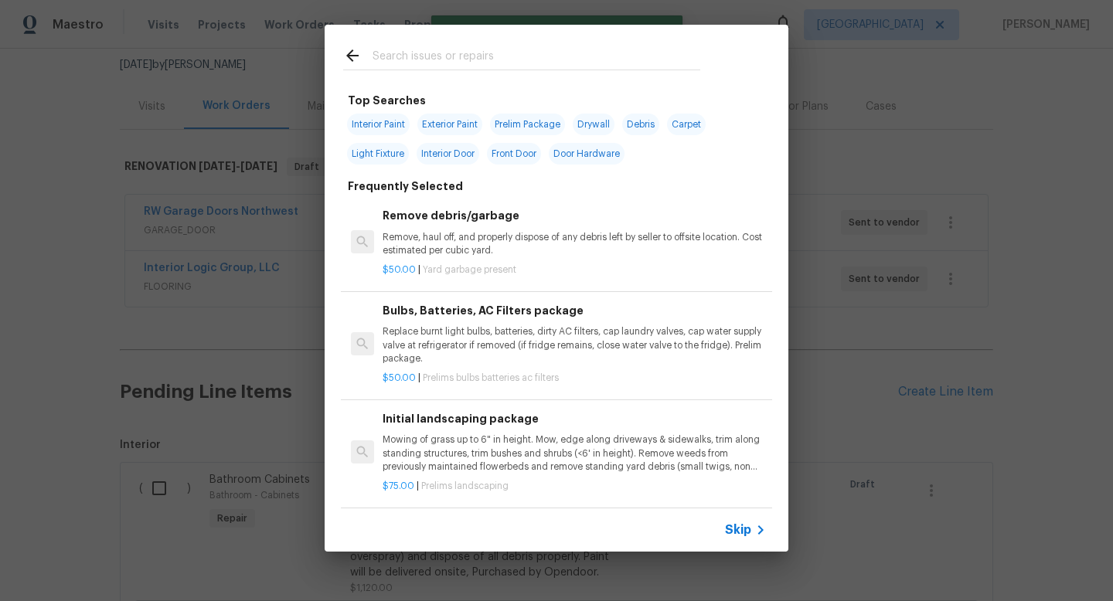
click at [477, 69] on input "text" at bounding box center [537, 57] width 328 height 23
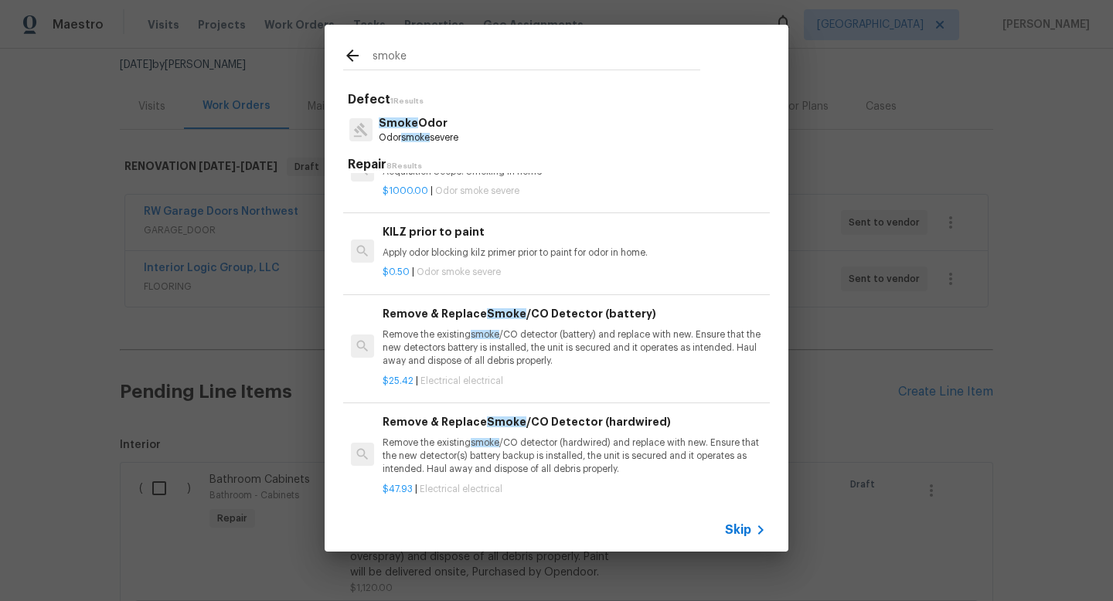
scroll to position [46, 0]
click at [513, 438] on p "Remove the existing smoke /CO detector (hardwired) and replace with new. Ensure…" at bounding box center [574, 453] width 383 height 39
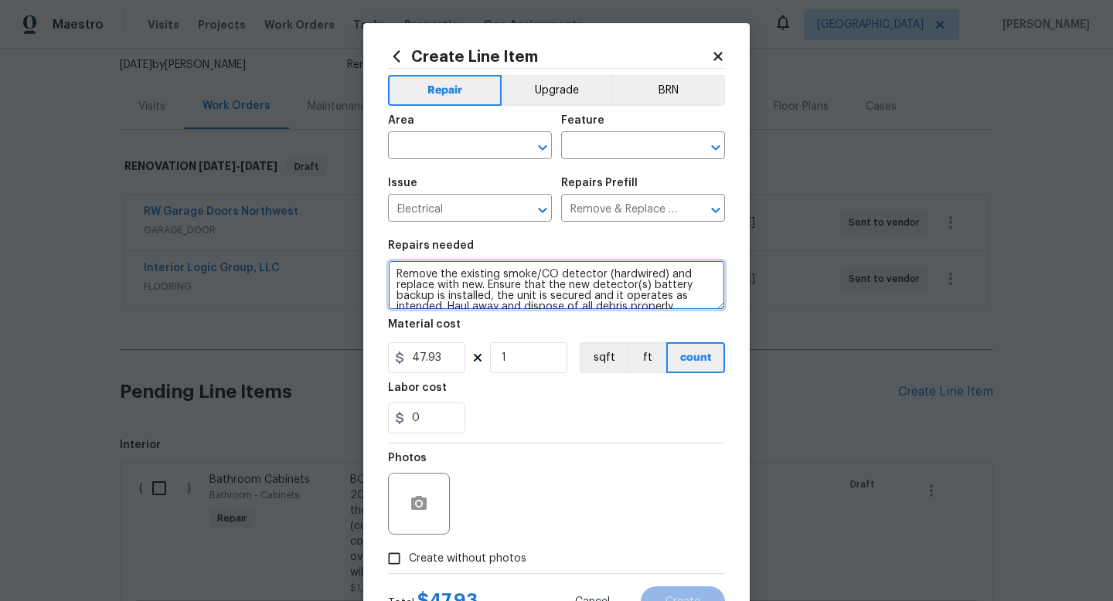
click at [659, 275] on textarea "Remove the existing smoke/CO detector (hardwired) and replace with new. Ensure …" at bounding box center [556, 285] width 337 height 49
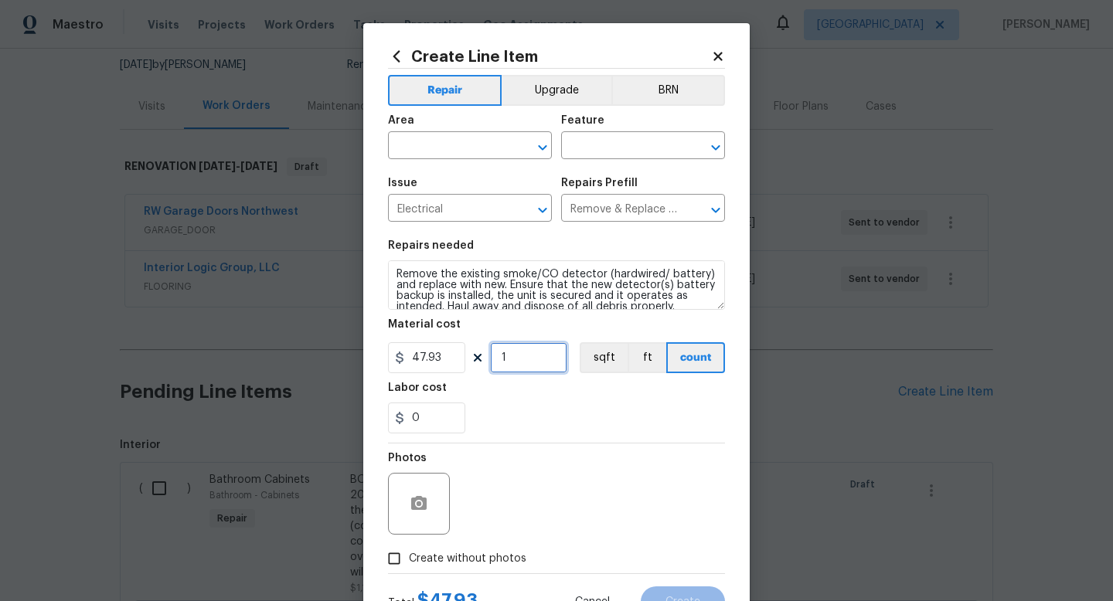
click at [530, 343] on input "1" at bounding box center [528, 357] width 77 height 31
click at [422, 360] on input "47.93" at bounding box center [426, 357] width 77 height 31
click at [419, 360] on input "47.93" at bounding box center [426, 357] width 77 height 31
click at [540, 360] on input "1" at bounding box center [528, 357] width 77 height 31
click at [417, 362] on input "47.93" at bounding box center [426, 357] width 77 height 31
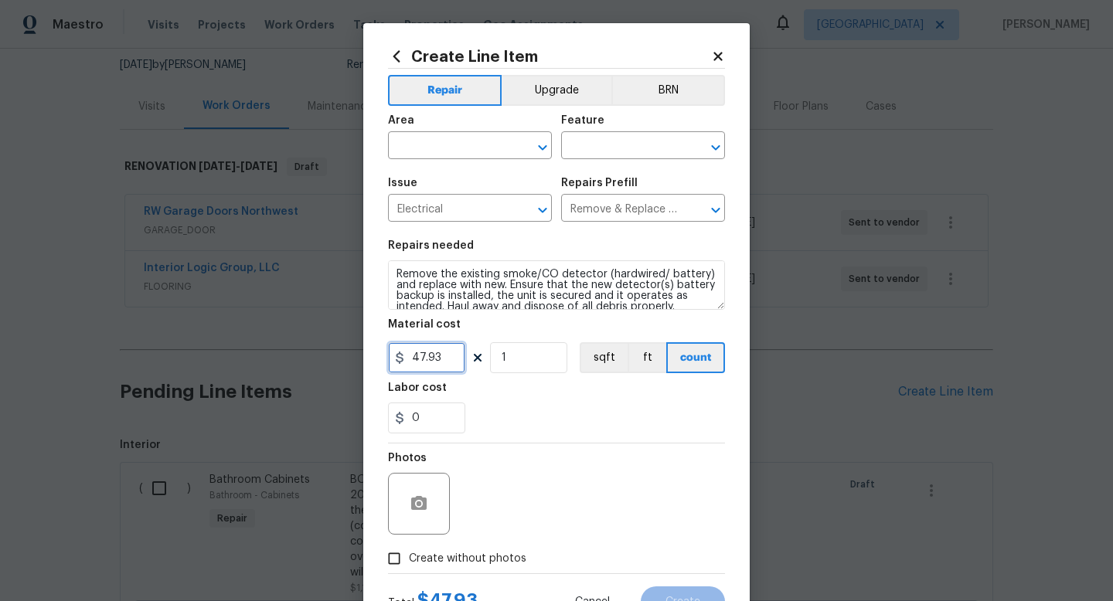
drag, startPoint x: 430, startPoint y: 356, endPoint x: 315, endPoint y: 356, distance: 114.4
click at [319, 356] on div "Create Line Item Repair Upgrade BRN Area ​ Feature ​ Issue Electrical ​ Repairs…" at bounding box center [556, 300] width 1113 height 601
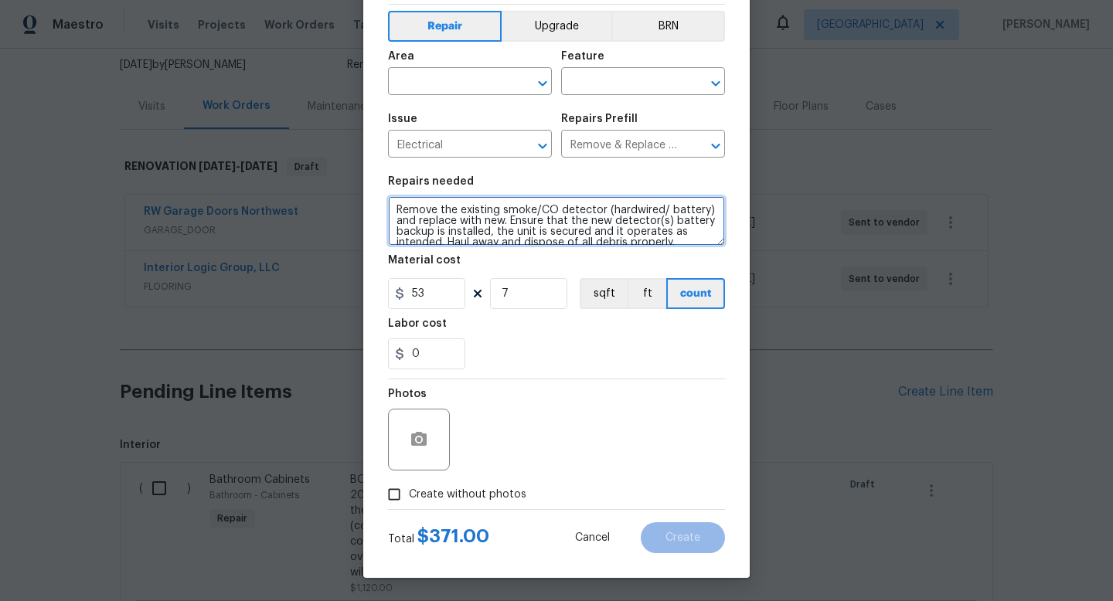
click at [398, 209] on textarea "Remove the existing smoke/CO detector (hardwired/ battery) and replace with new…" at bounding box center [556, 220] width 337 height 49
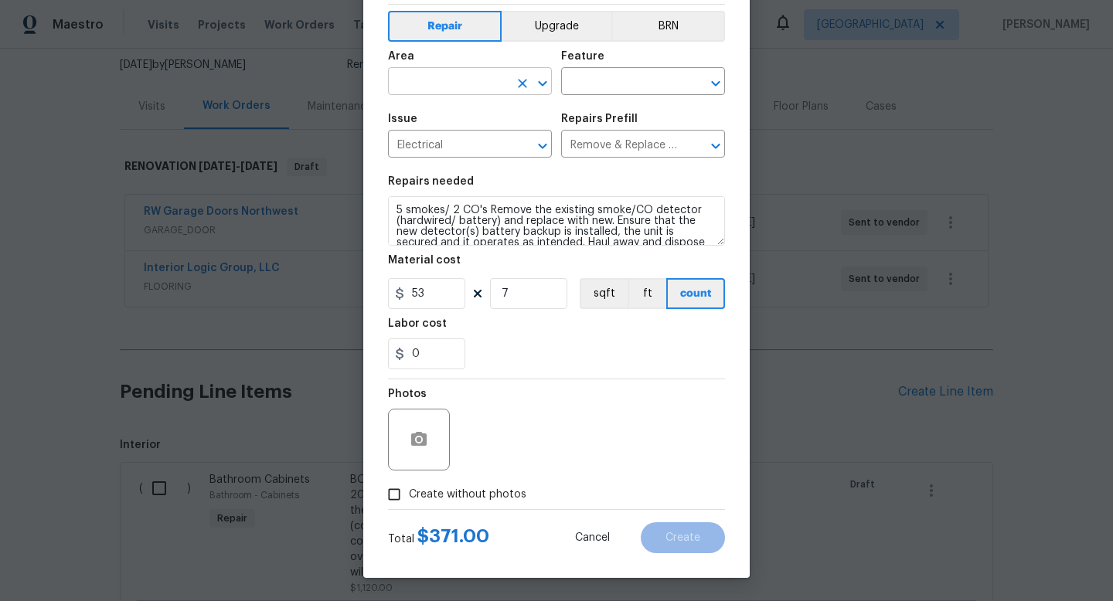
click at [430, 80] on input "text" at bounding box center [448, 83] width 121 height 24
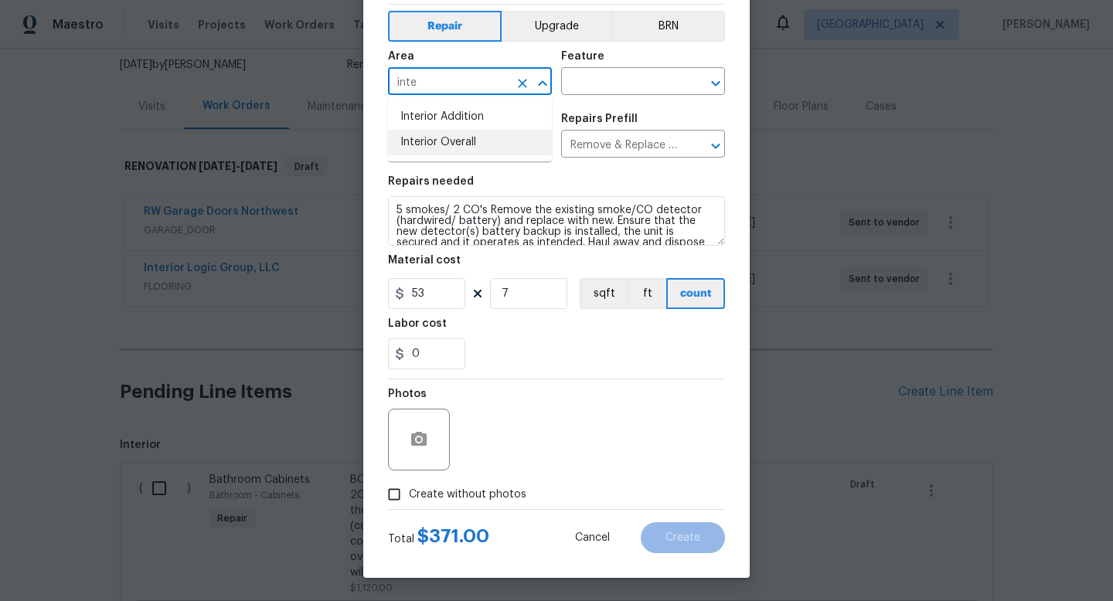
click at [424, 140] on li "Interior Overall" at bounding box center [470, 143] width 164 height 26
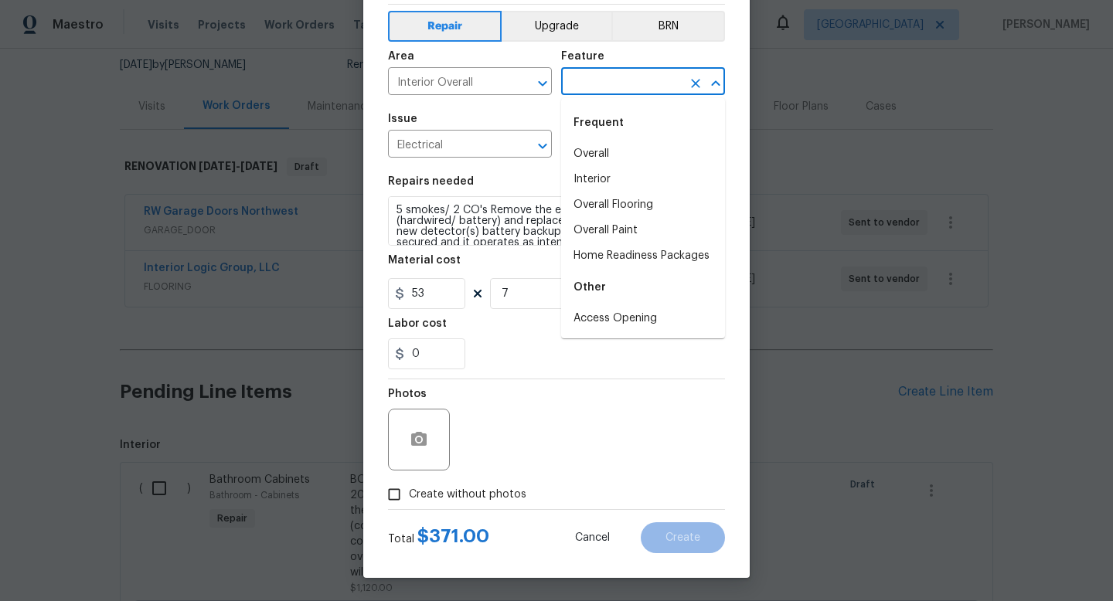
click at [624, 77] on input "text" at bounding box center [621, 83] width 121 height 24
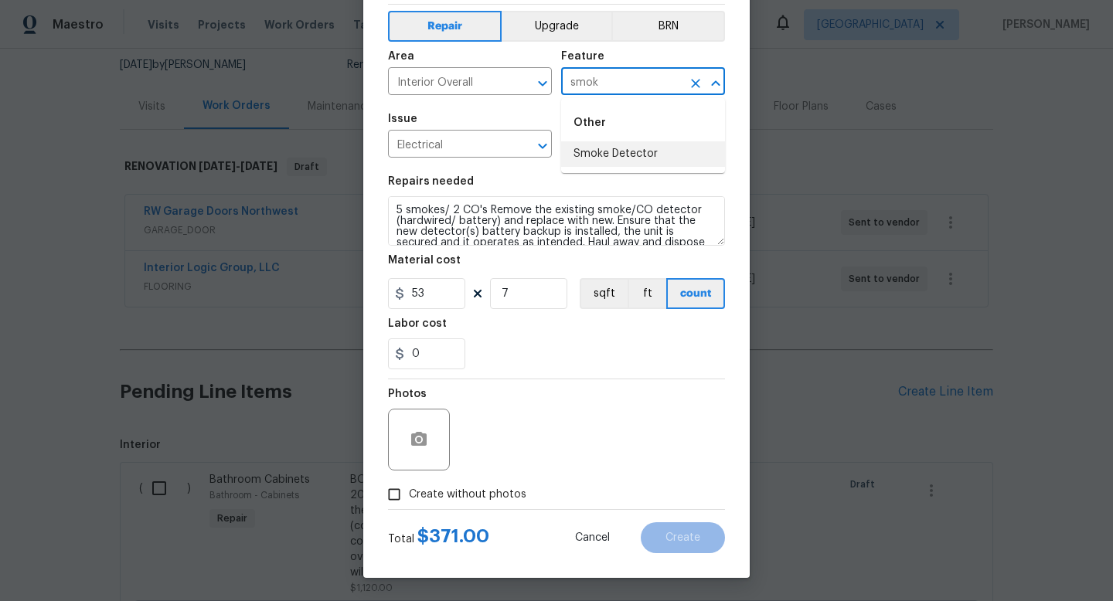
click at [619, 155] on li "Smoke Detector" at bounding box center [643, 154] width 164 height 26
click at [437, 490] on span "Create without photos" at bounding box center [468, 495] width 118 height 16
click at [409, 490] on input "Create without photos" at bounding box center [394, 494] width 29 height 29
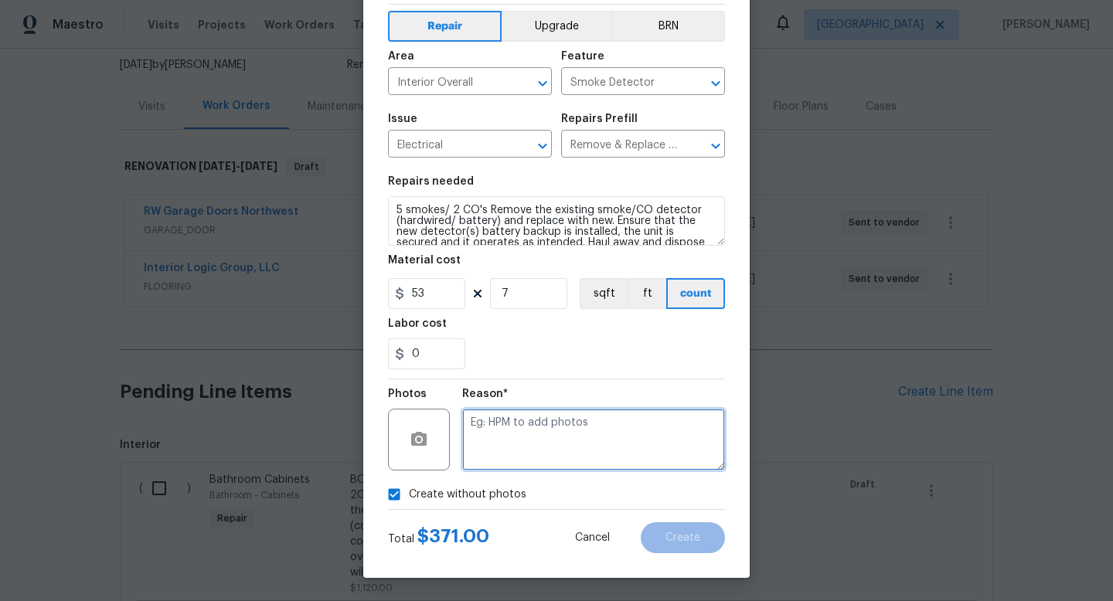
click at [535, 421] on textarea at bounding box center [593, 440] width 263 height 62
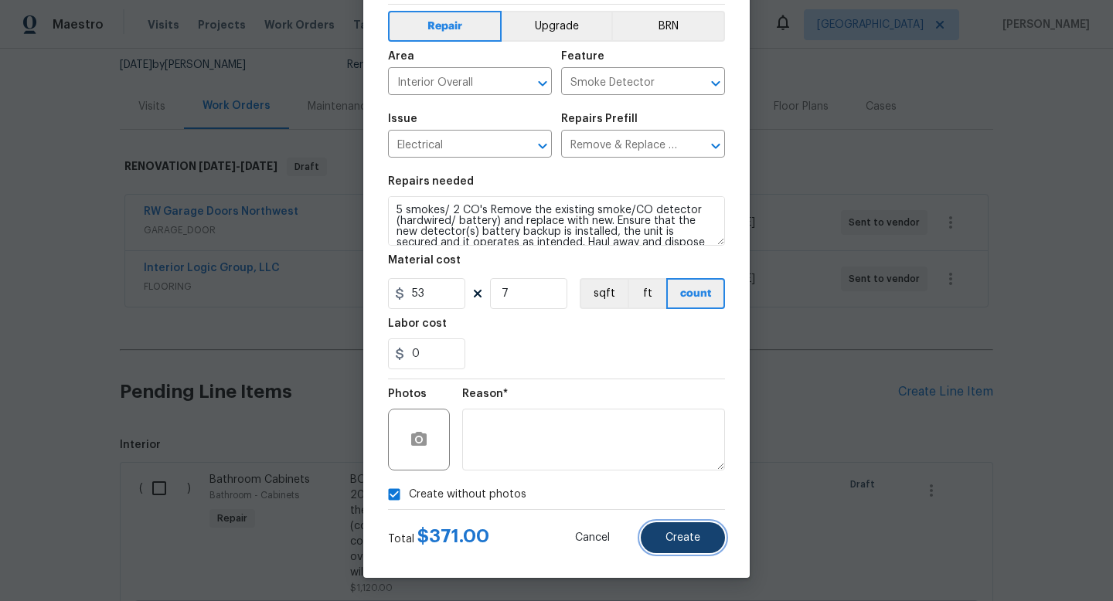
click at [678, 540] on span "Create" at bounding box center [683, 539] width 35 height 12
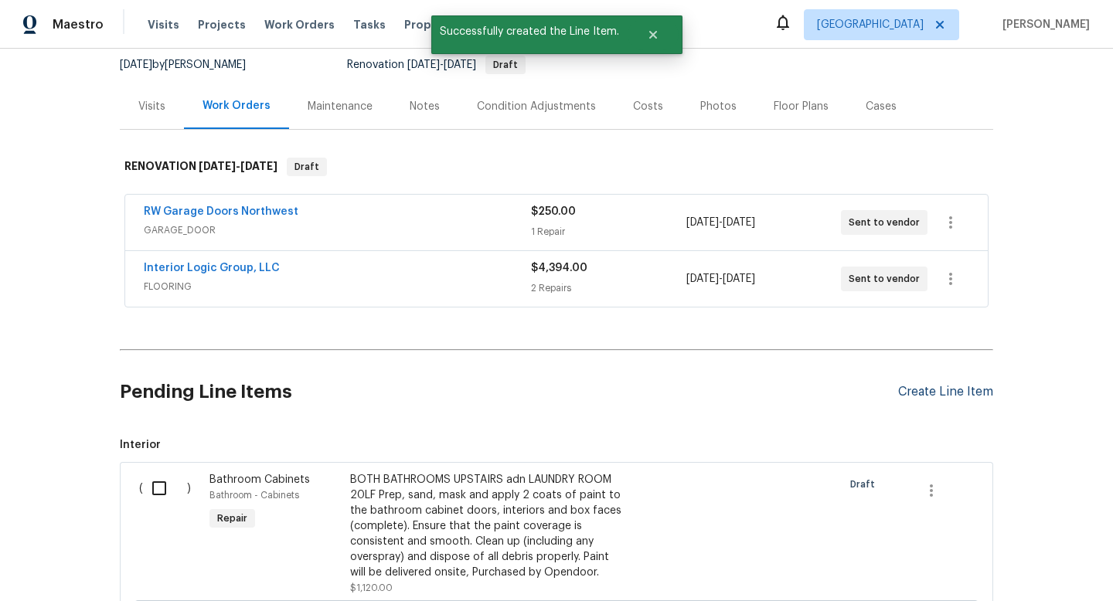
click at [951, 394] on div "Create Line Item" at bounding box center [945, 392] width 95 height 15
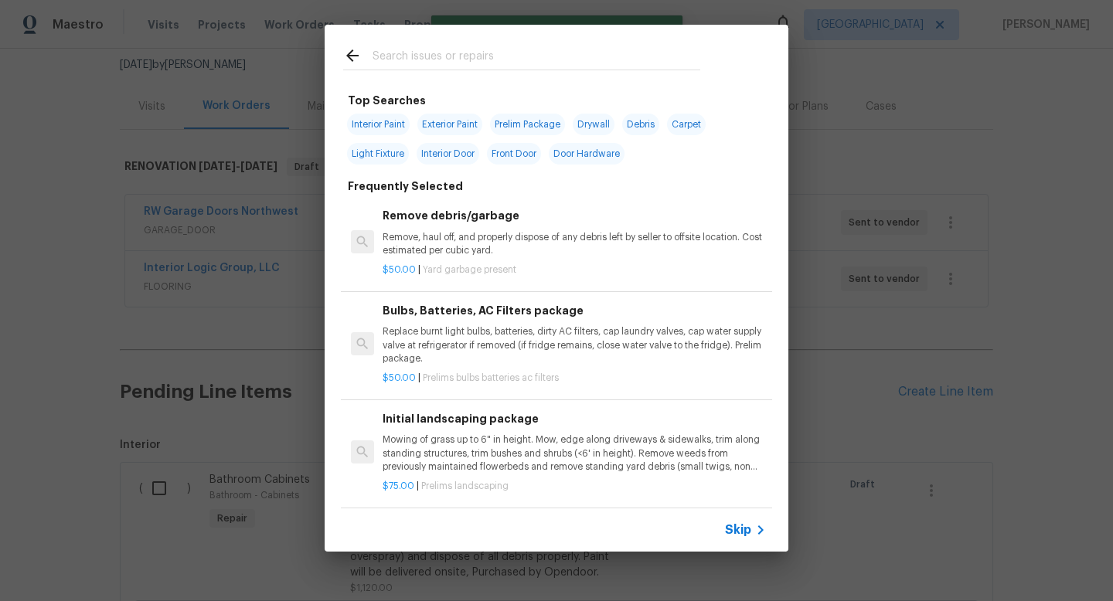
click at [494, 56] on input "text" at bounding box center [537, 57] width 328 height 23
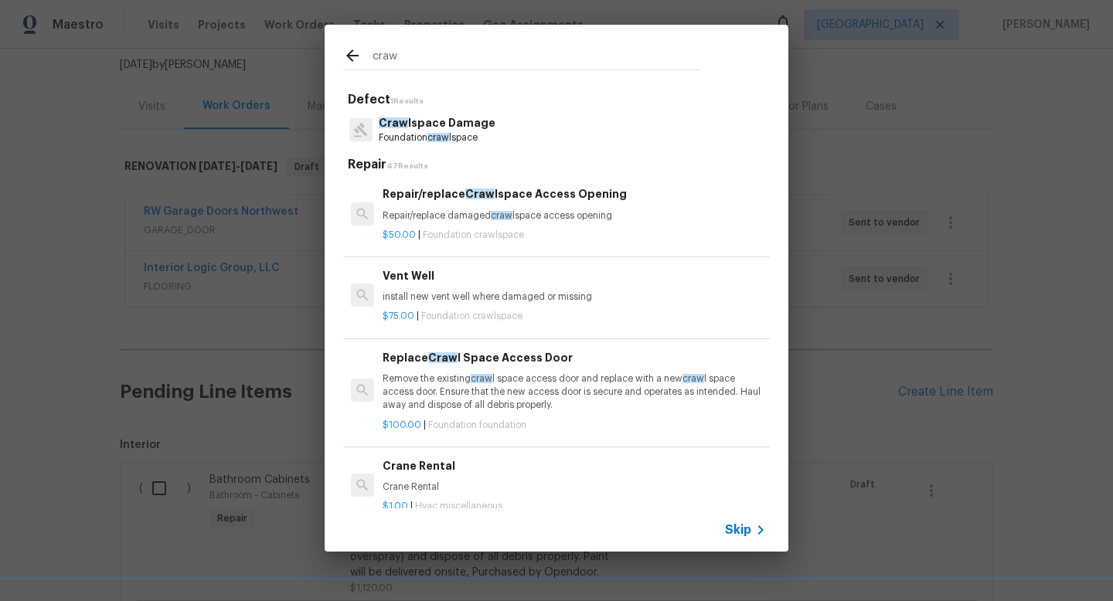
click at [474, 128] on p "Craw lspace Damage" at bounding box center [437, 123] width 117 height 16
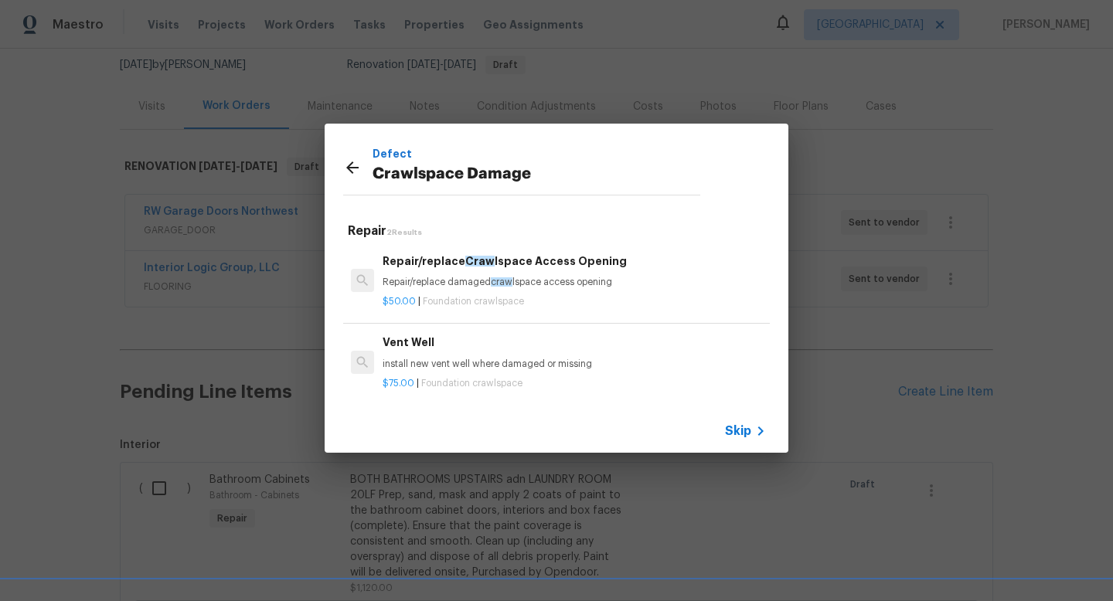
click at [475, 298] on span "Foundation crawlspace" at bounding box center [473, 301] width 101 height 9
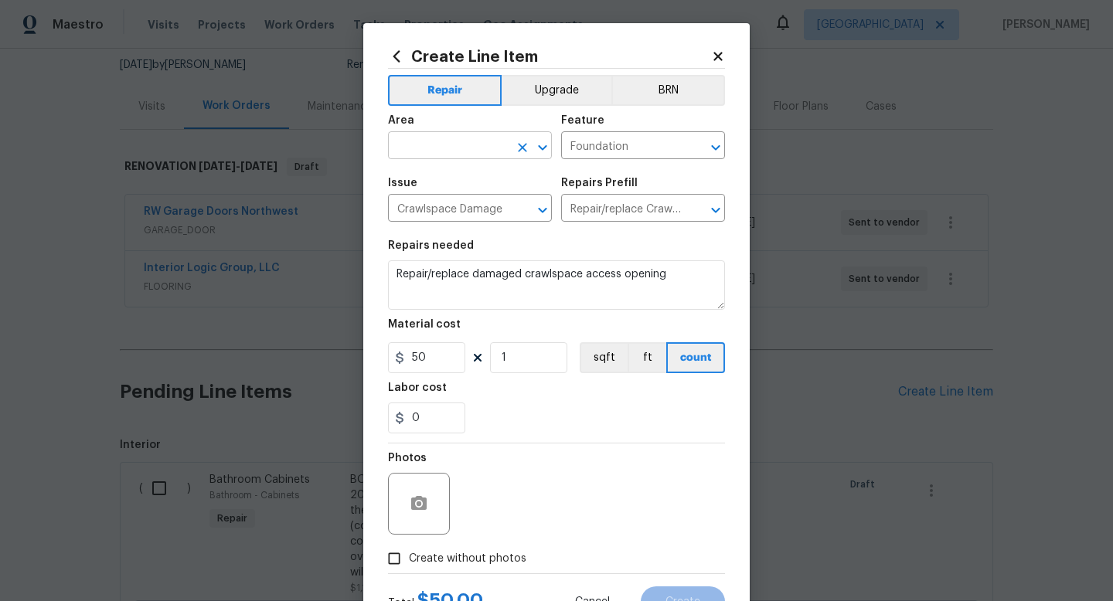
click at [458, 154] on input "text" at bounding box center [448, 147] width 121 height 24
click at [460, 179] on li "Attic" at bounding box center [470, 182] width 164 height 26
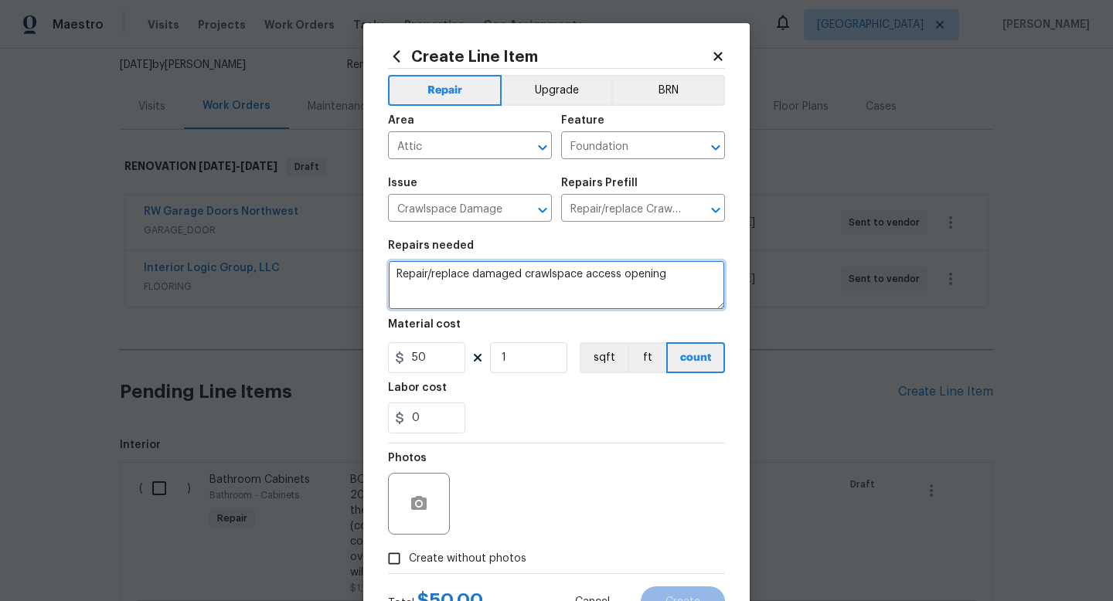
drag, startPoint x: 672, startPoint y: 280, endPoint x: 356, endPoint y: 268, distance: 316.4
click at [356, 268] on div "Create Line Item Repair Upgrade BRN Area Attic ​ Feature Foundation ​ Issue Cra…" at bounding box center [556, 300] width 1113 height 601
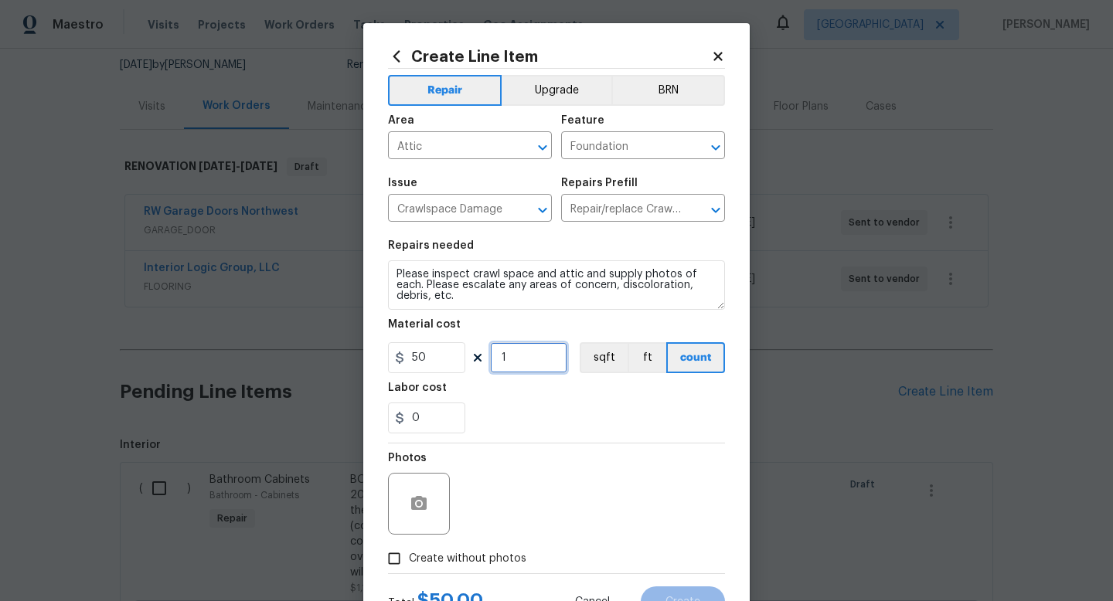
click at [516, 360] on input "1" at bounding box center [528, 357] width 77 height 31
drag, startPoint x: 456, startPoint y: 354, endPoint x: 373, endPoint y: 351, distance: 82.8
click at [377, 353] on div "Create Line Item Repair Upgrade BRN Area Attic ​ Feature Foundation ​ Issue Cra…" at bounding box center [556, 332] width 387 height 619
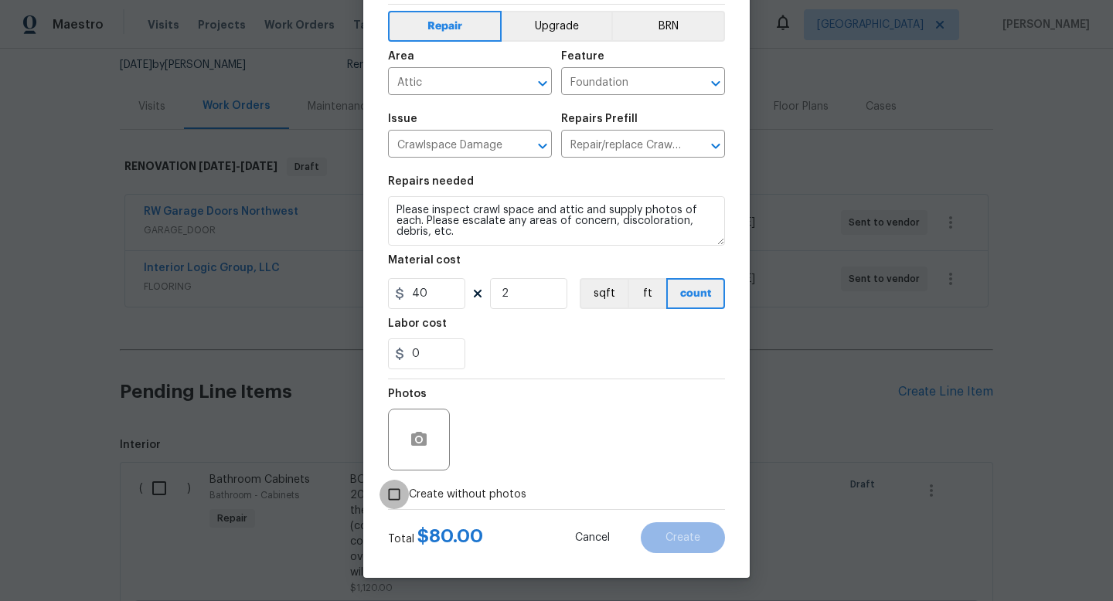
click at [394, 502] on input "Create without photos" at bounding box center [394, 494] width 29 height 29
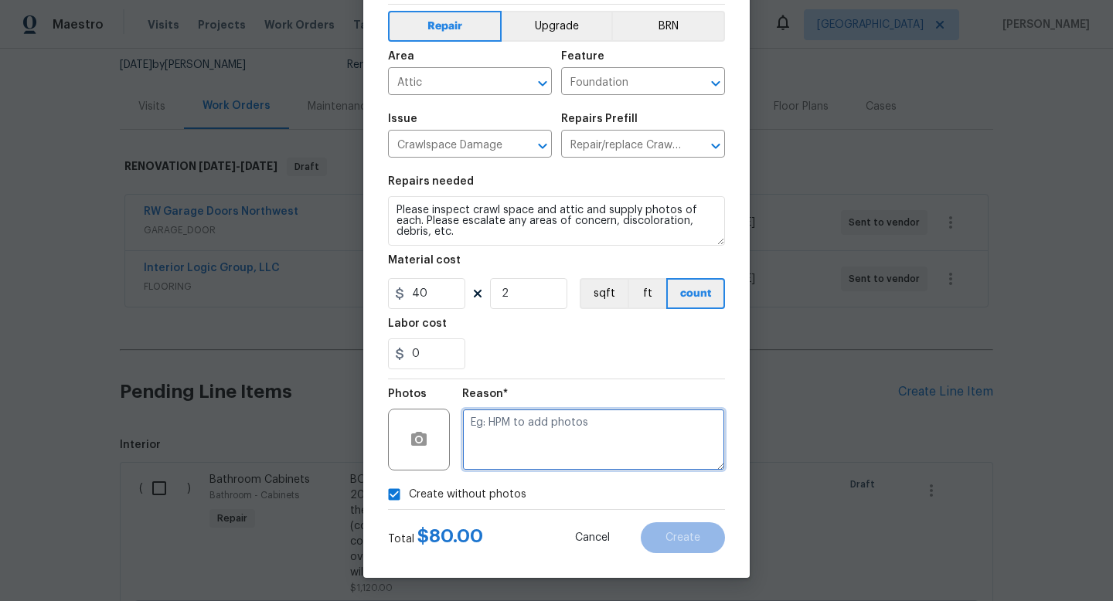
click at [505, 454] on textarea at bounding box center [593, 440] width 263 height 62
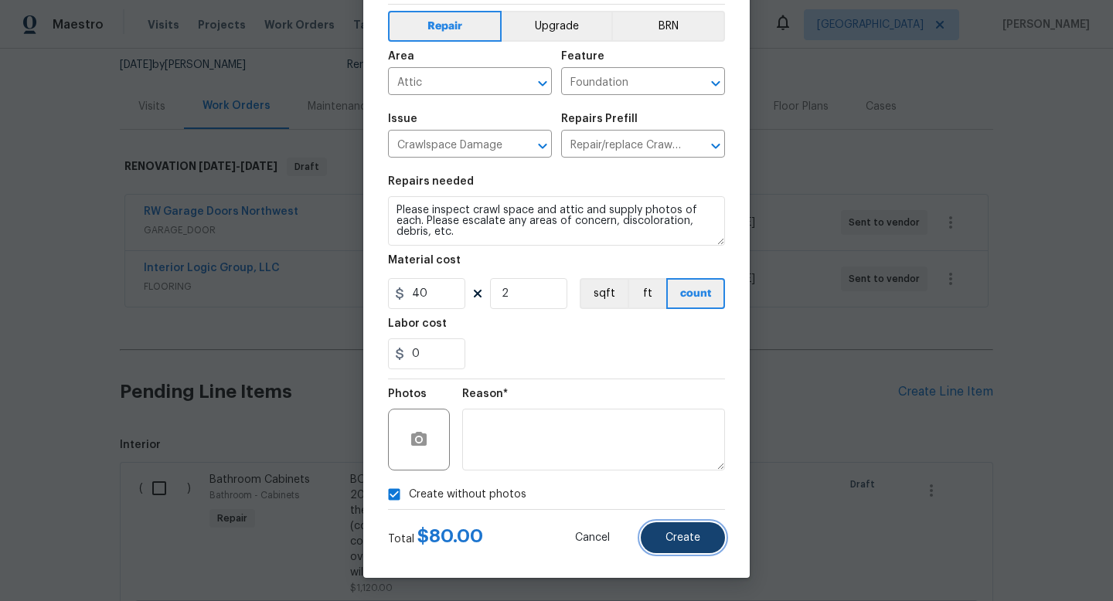
click at [711, 540] on button "Create" at bounding box center [683, 538] width 84 height 31
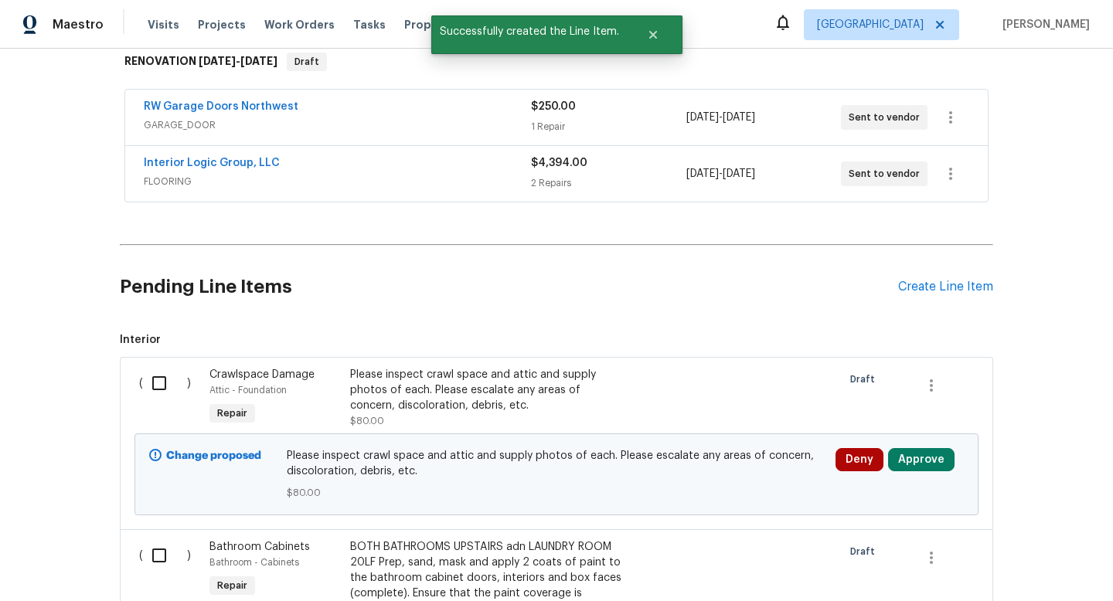
scroll to position [337, 0]
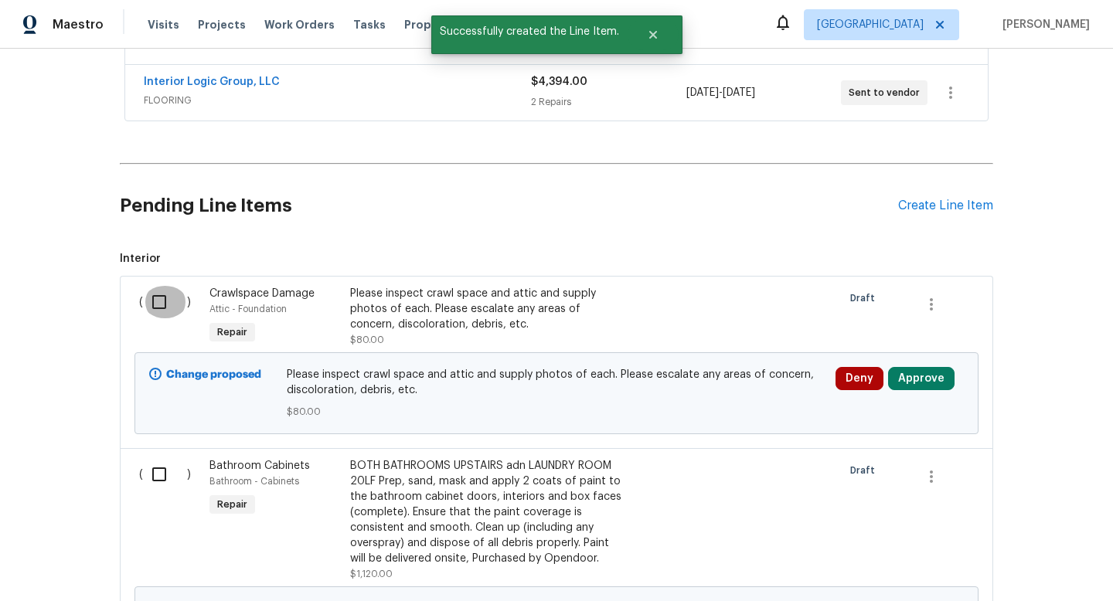
click at [157, 305] on input "checkbox" at bounding box center [165, 302] width 44 height 32
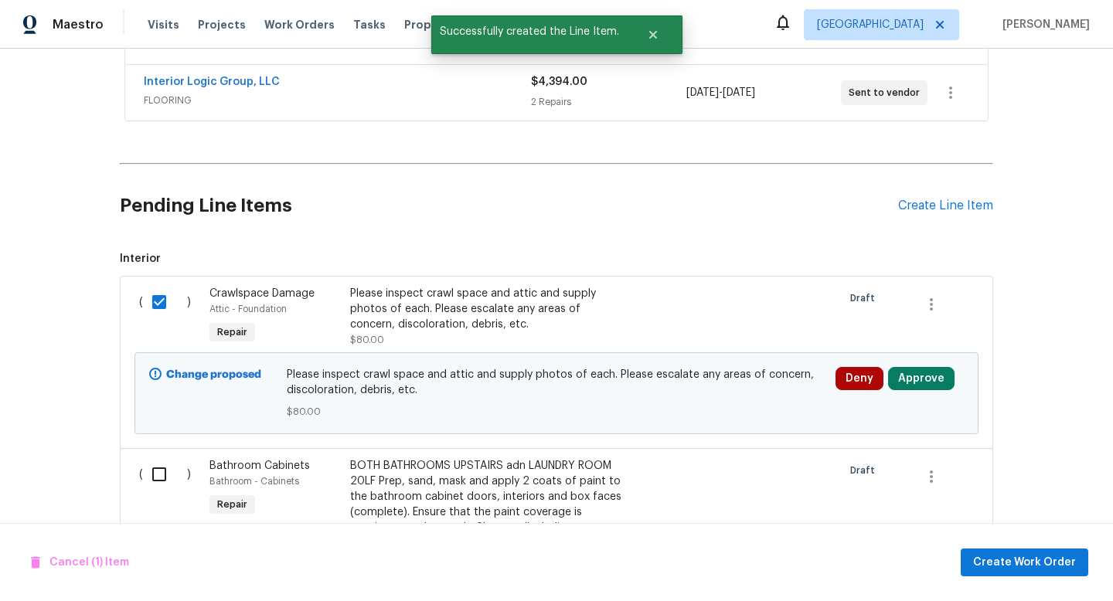
click at [160, 463] on input "checkbox" at bounding box center [165, 474] width 44 height 32
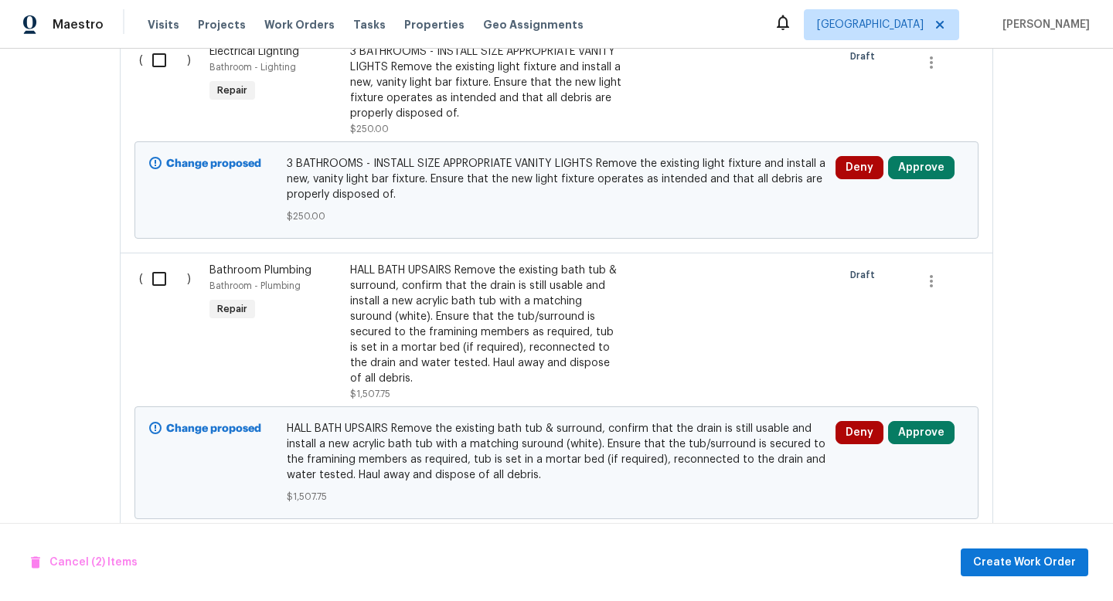
scroll to position [1019, 0]
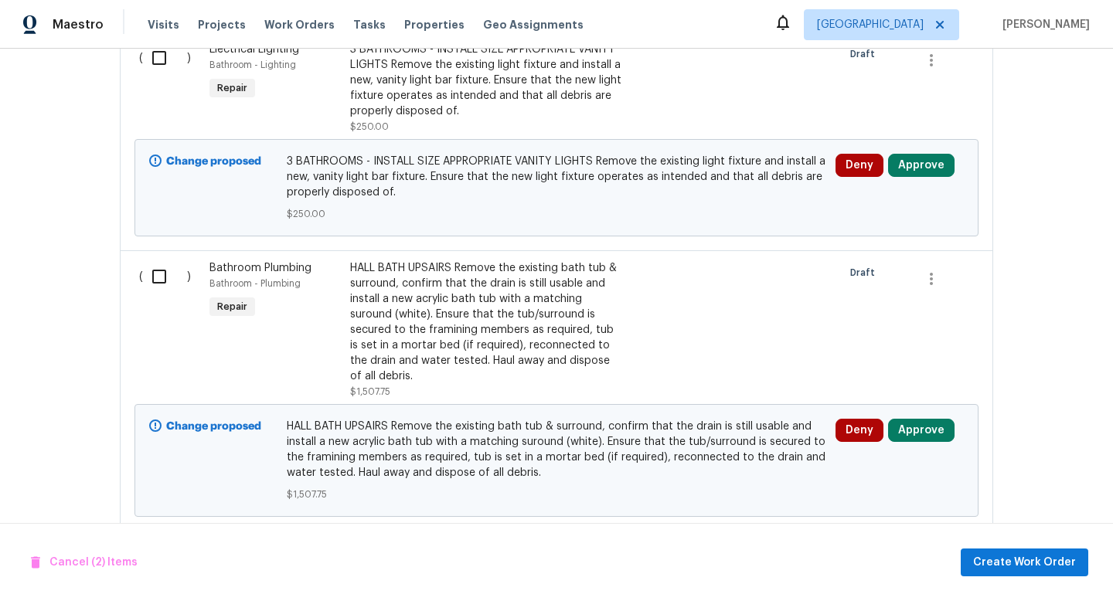
click at [164, 60] on input "checkbox" at bounding box center [165, 58] width 44 height 32
click at [162, 274] on input "checkbox" at bounding box center [165, 277] width 44 height 32
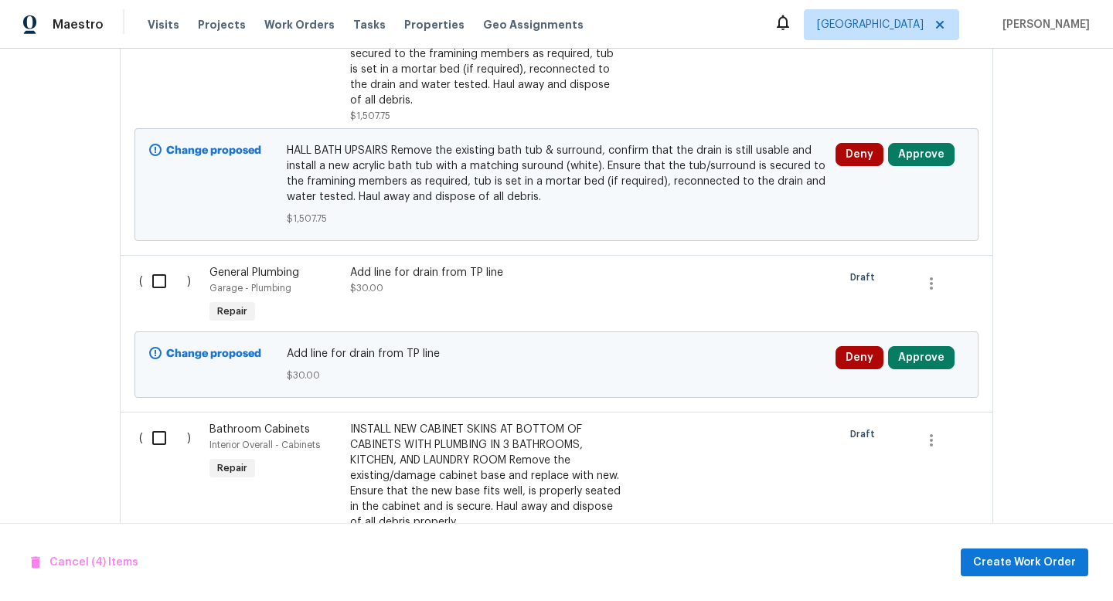
scroll to position [1304, 0]
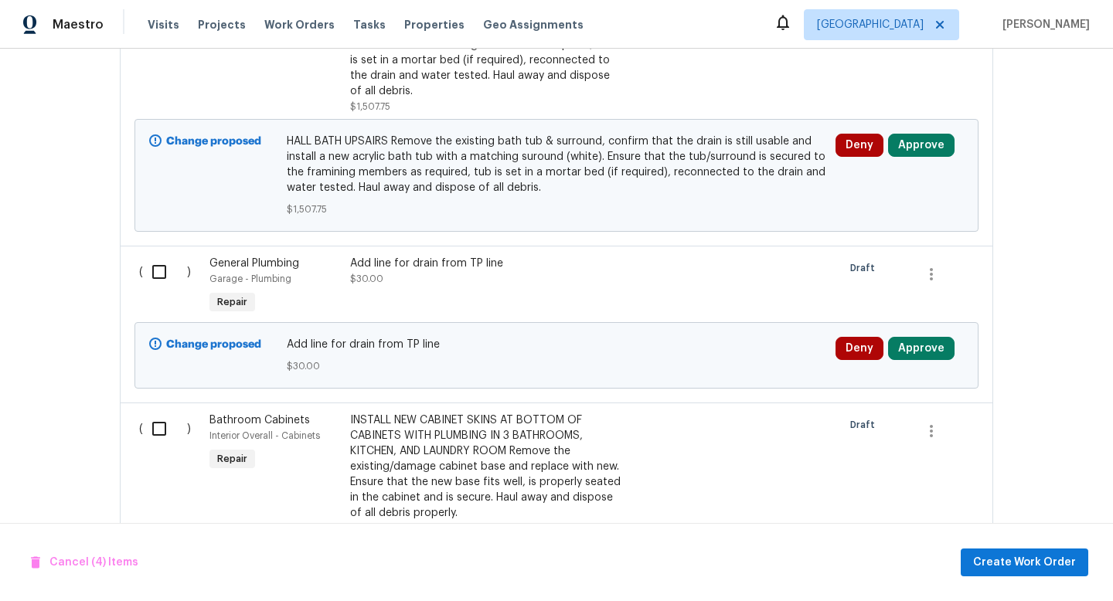
click at [162, 282] on input "checkbox" at bounding box center [165, 272] width 44 height 32
click at [162, 428] on input "checkbox" at bounding box center [165, 429] width 44 height 32
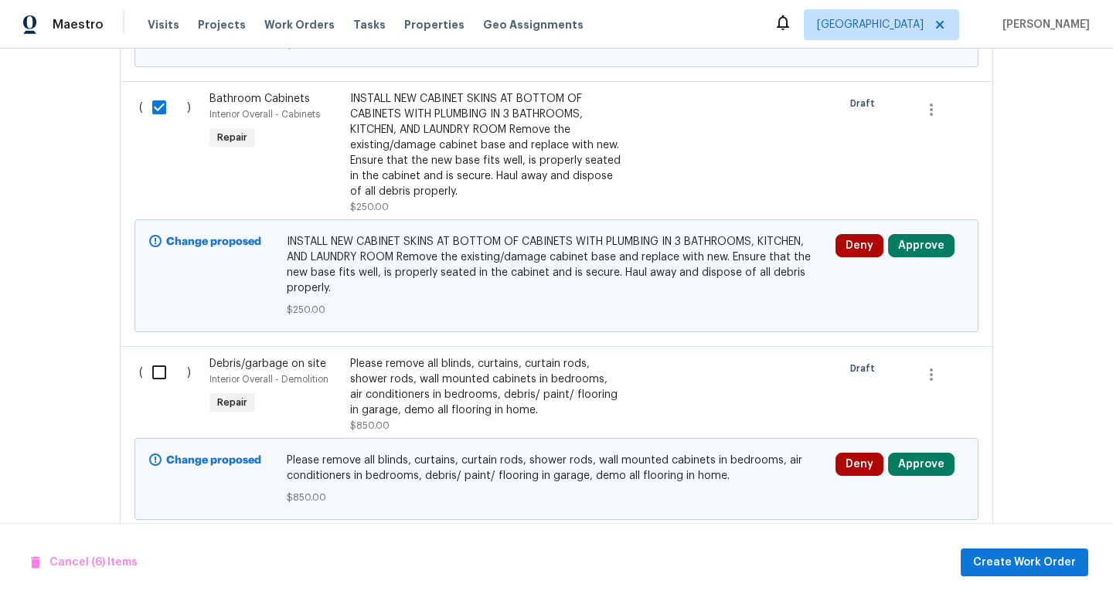
scroll to position [1726, 0]
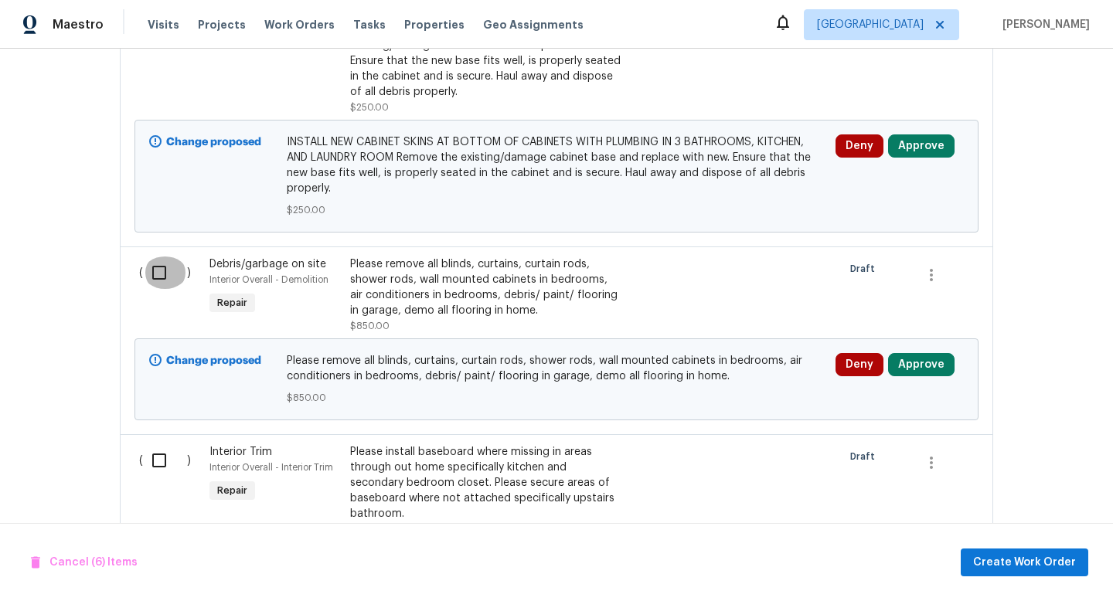
click at [162, 269] on input "checkbox" at bounding box center [165, 273] width 44 height 32
click at [163, 463] on input "checkbox" at bounding box center [165, 461] width 44 height 32
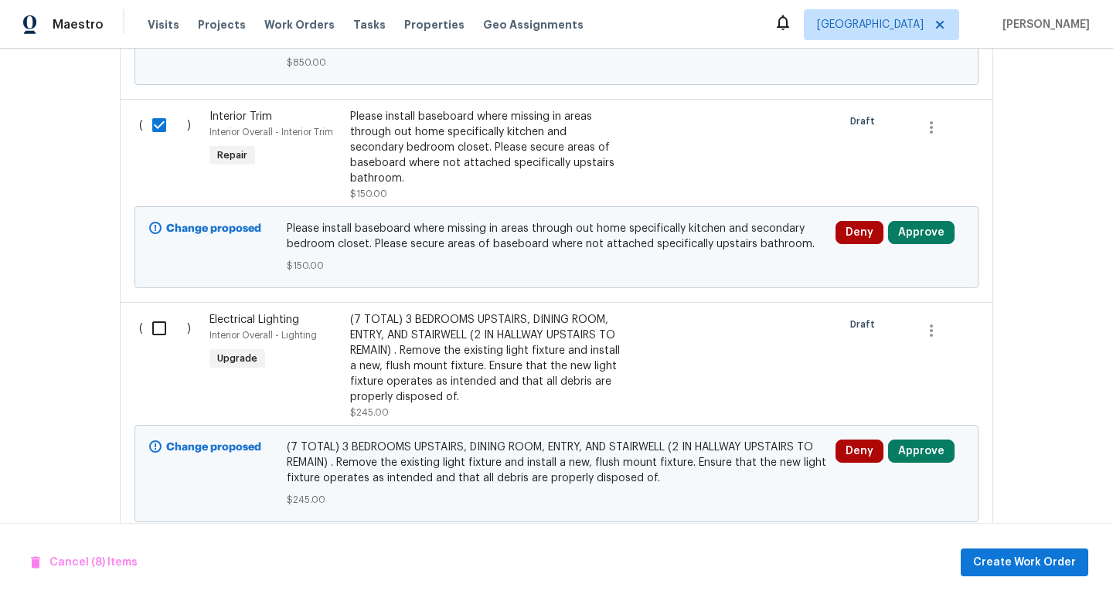
scroll to position [2140, 0]
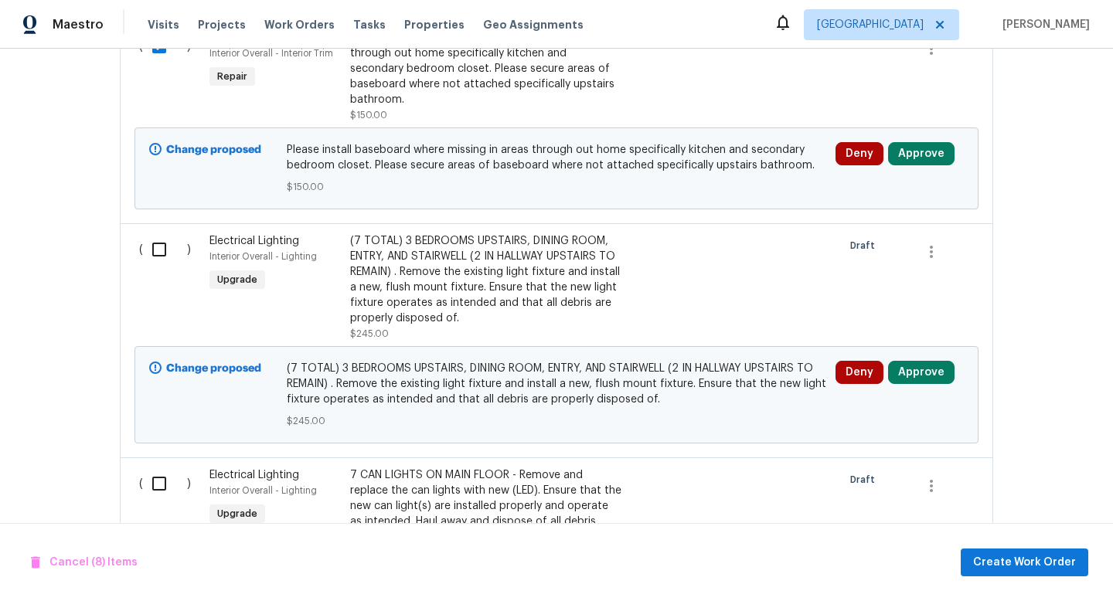
click at [161, 233] on input "checkbox" at bounding box center [165, 249] width 44 height 32
click at [161, 468] on input "checkbox" at bounding box center [165, 484] width 44 height 32
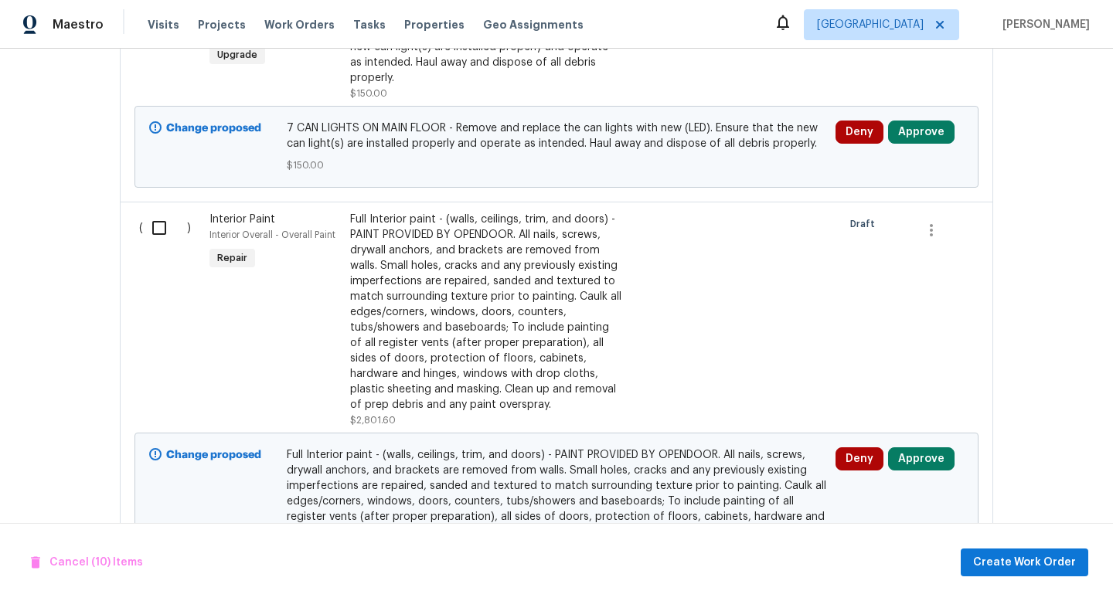
click at [169, 218] on input "checkbox" at bounding box center [165, 228] width 44 height 32
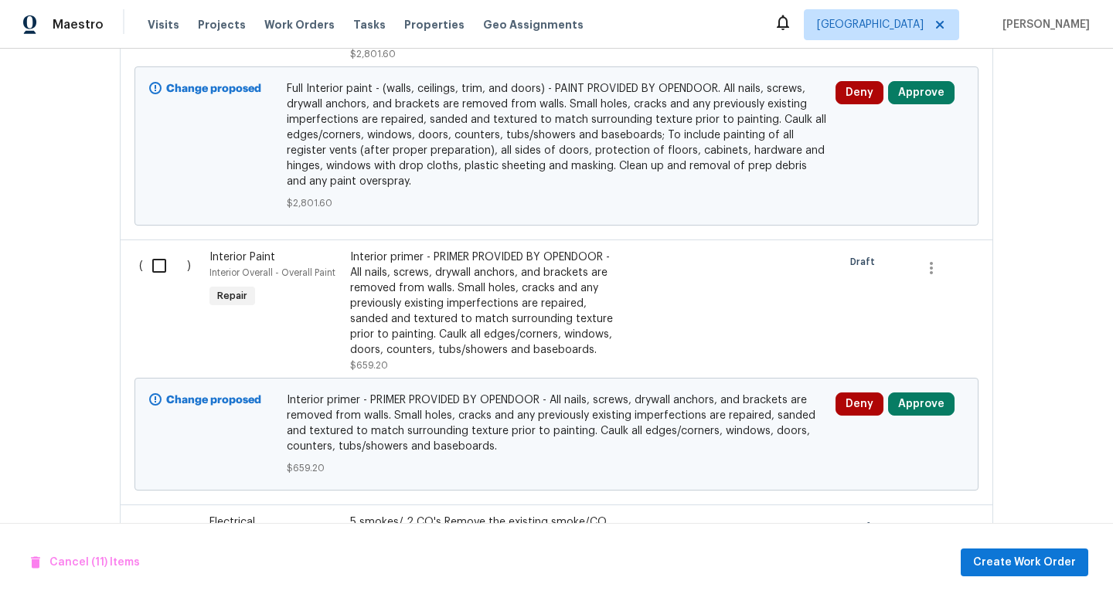
click at [165, 257] on input "checkbox" at bounding box center [165, 266] width 44 height 32
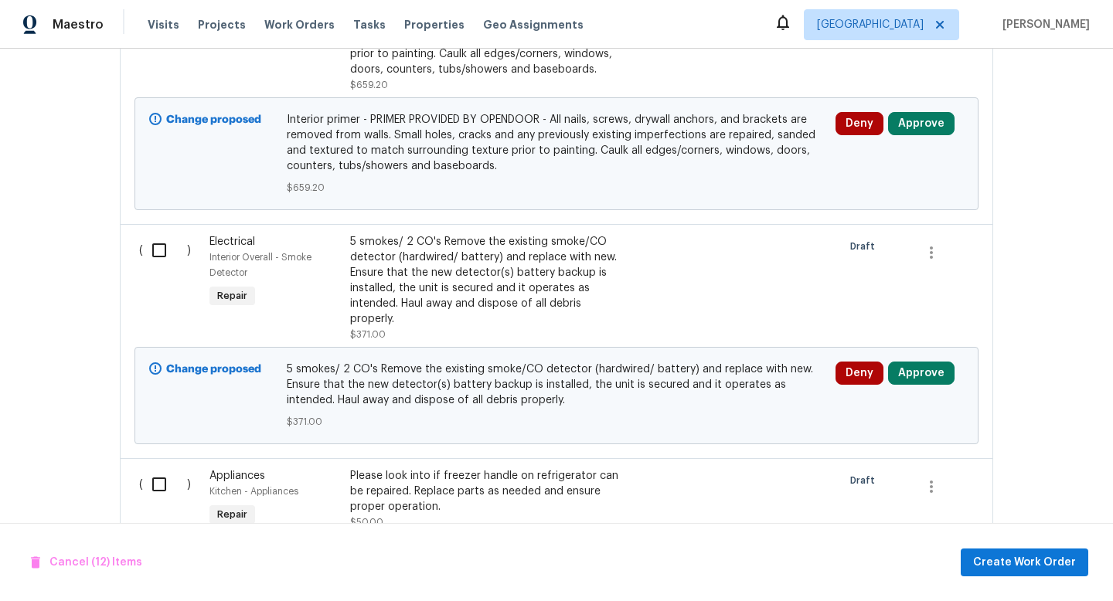
scroll to position [3297, 0]
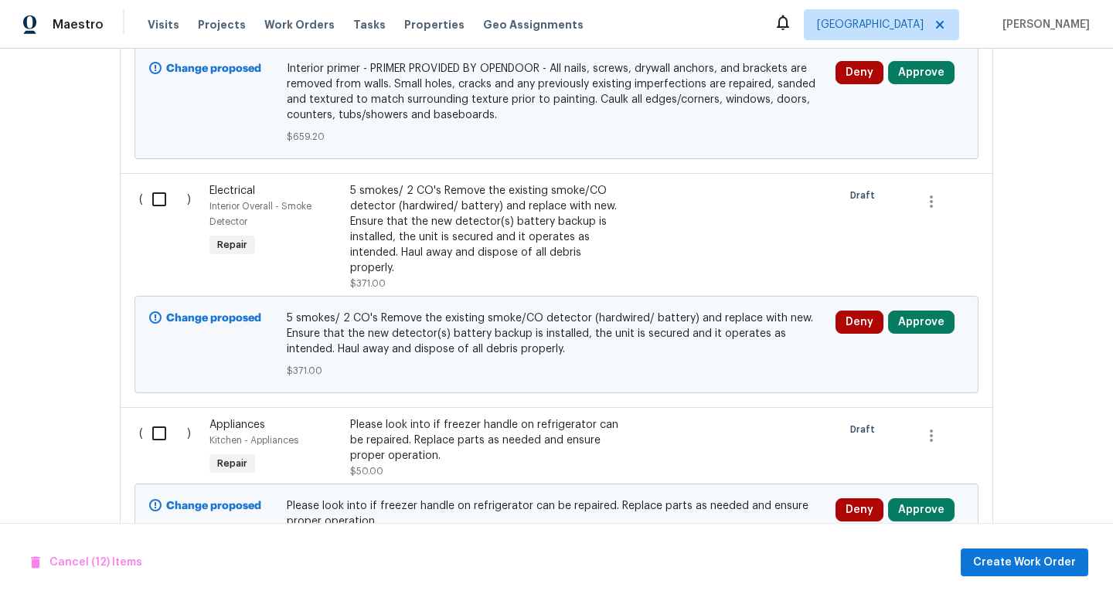
click at [149, 183] on input "checkbox" at bounding box center [165, 199] width 44 height 32
click at [161, 441] on div "( )" at bounding box center [170, 448] width 70 height 71
click at [168, 417] on input "checkbox" at bounding box center [165, 433] width 44 height 32
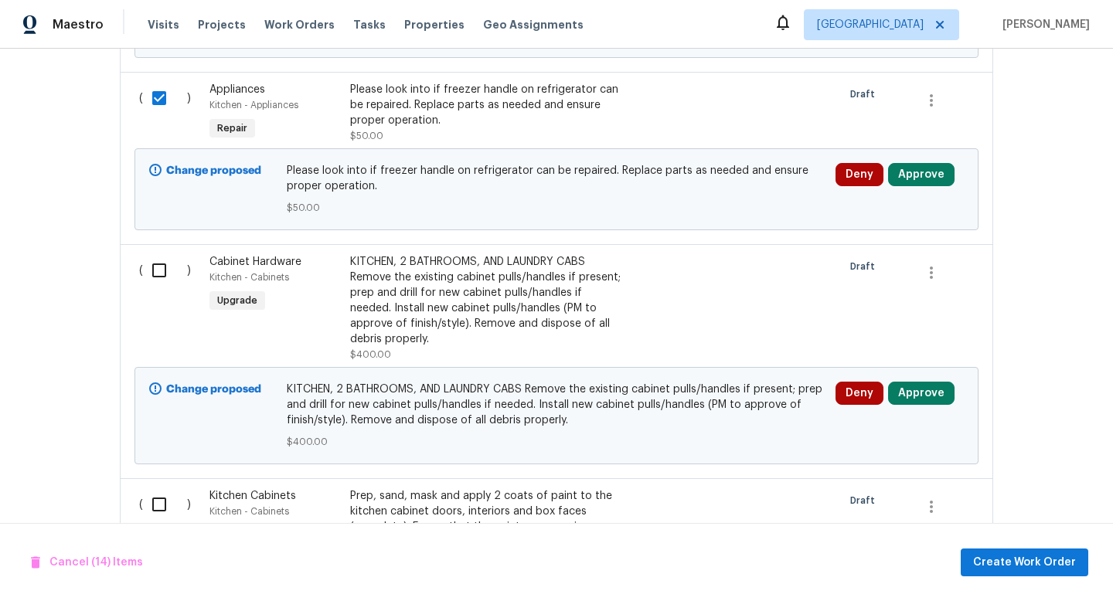
scroll to position [3779, 0]
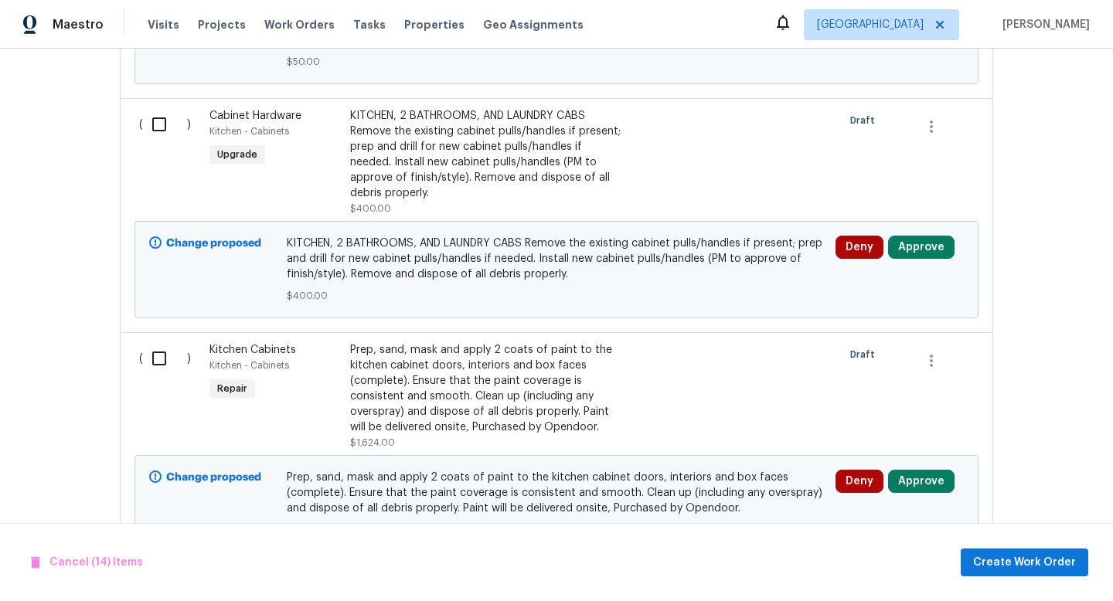
click at [161, 117] on input "checkbox" at bounding box center [165, 124] width 44 height 32
click at [162, 350] on input "checkbox" at bounding box center [165, 358] width 44 height 32
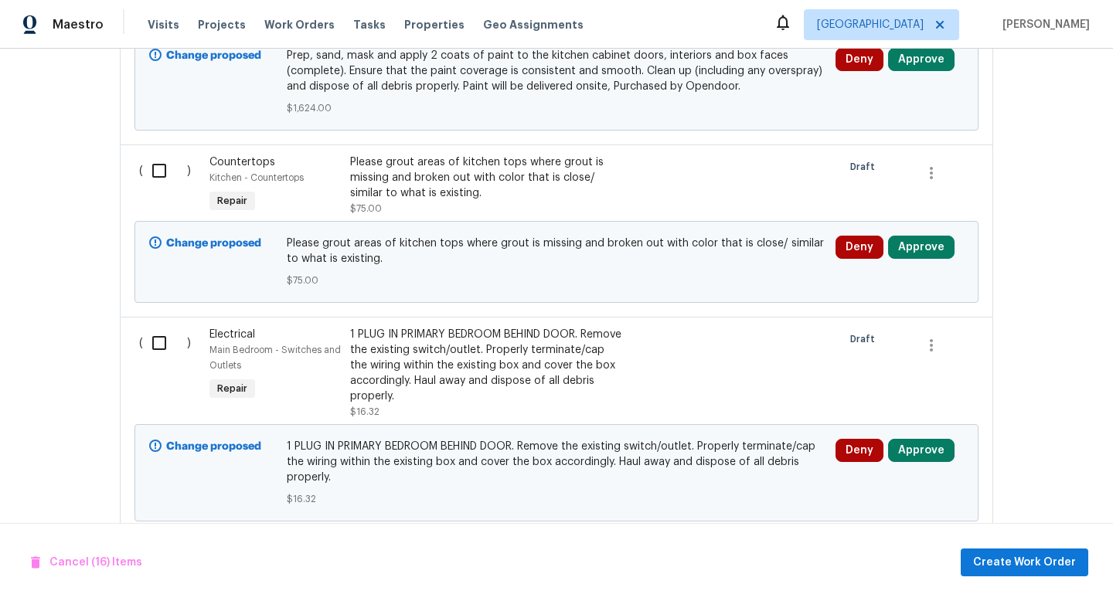
scroll to position [4207, 0]
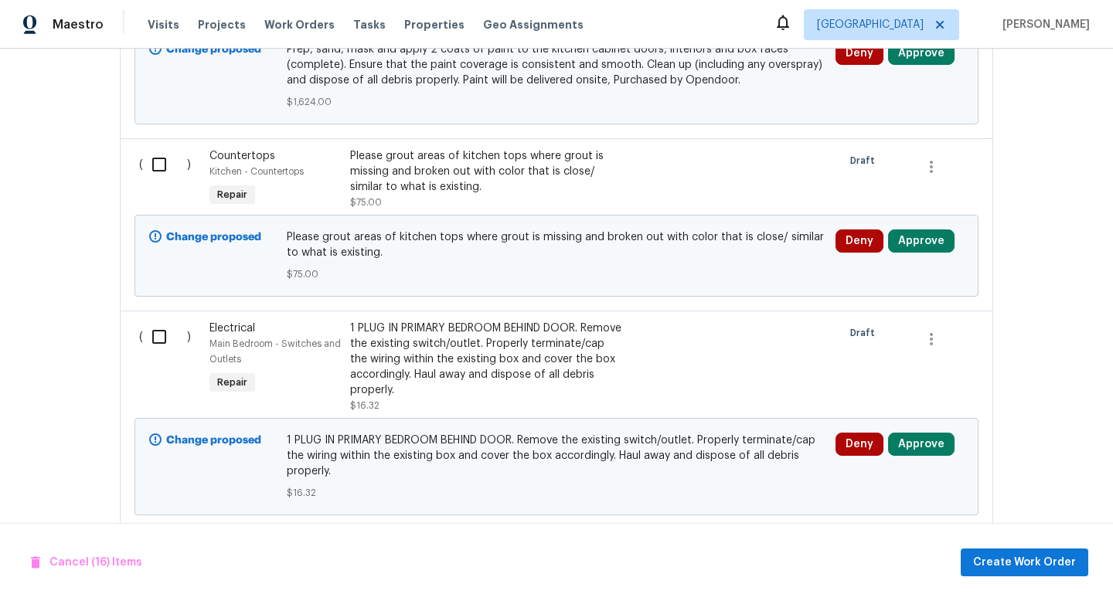
click at [165, 162] on input "checkbox" at bounding box center [165, 164] width 44 height 32
click at [165, 340] on input "checkbox" at bounding box center [165, 337] width 44 height 32
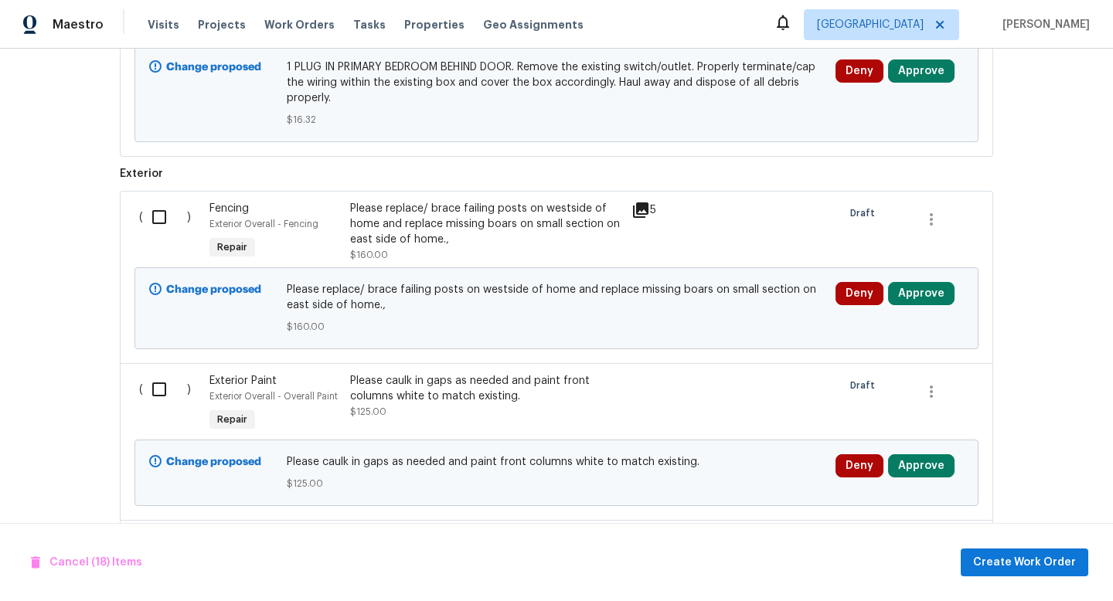
scroll to position [4585, 0]
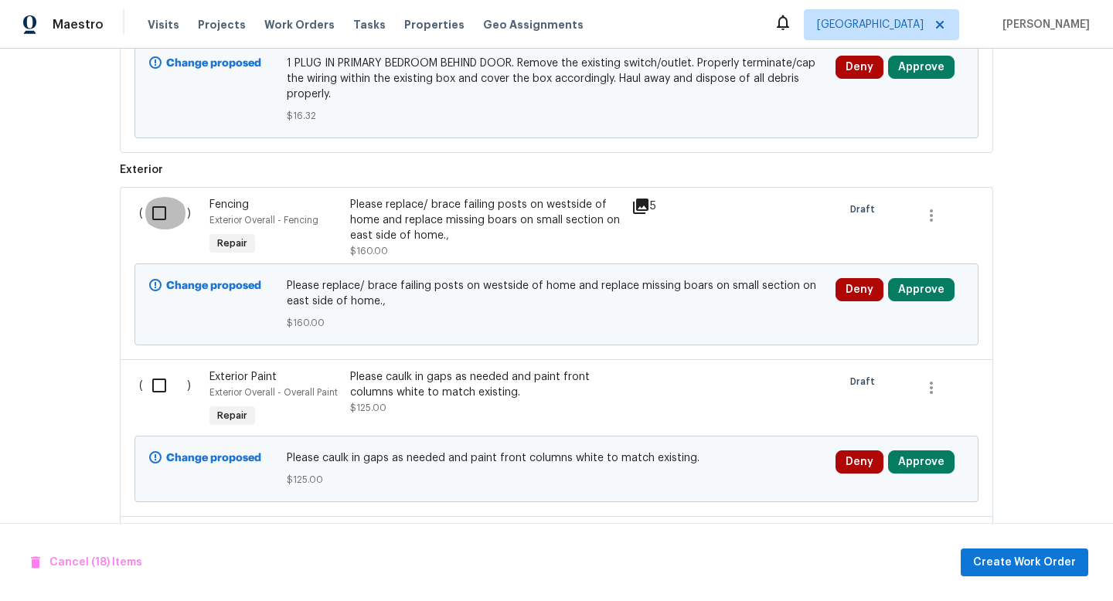
click at [152, 213] on input "checkbox" at bounding box center [165, 213] width 44 height 32
click at [159, 383] on input "checkbox" at bounding box center [165, 386] width 44 height 32
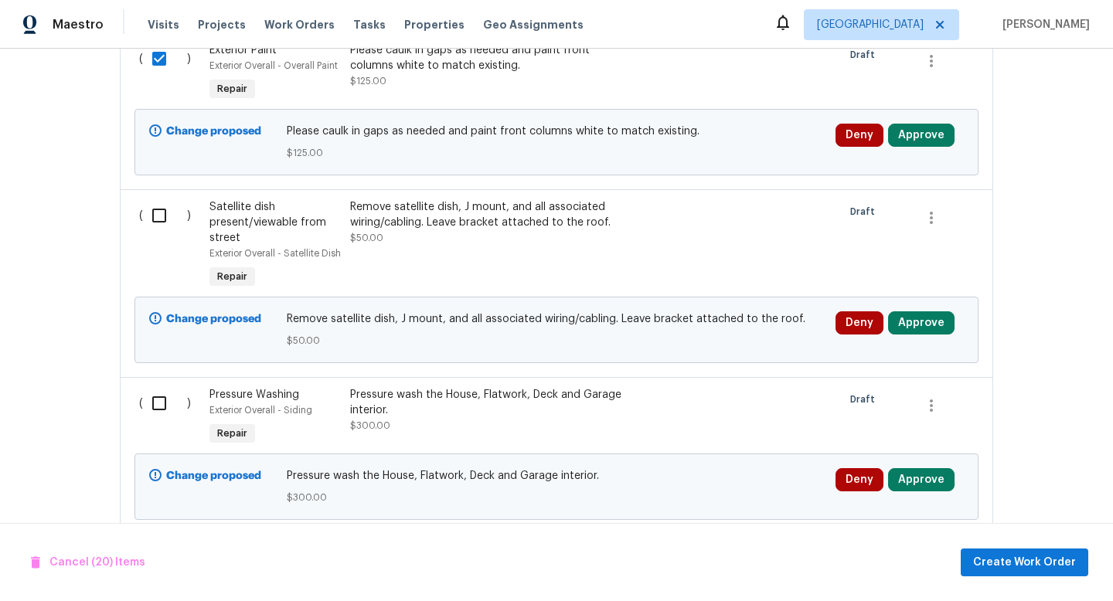
scroll to position [4936, 0]
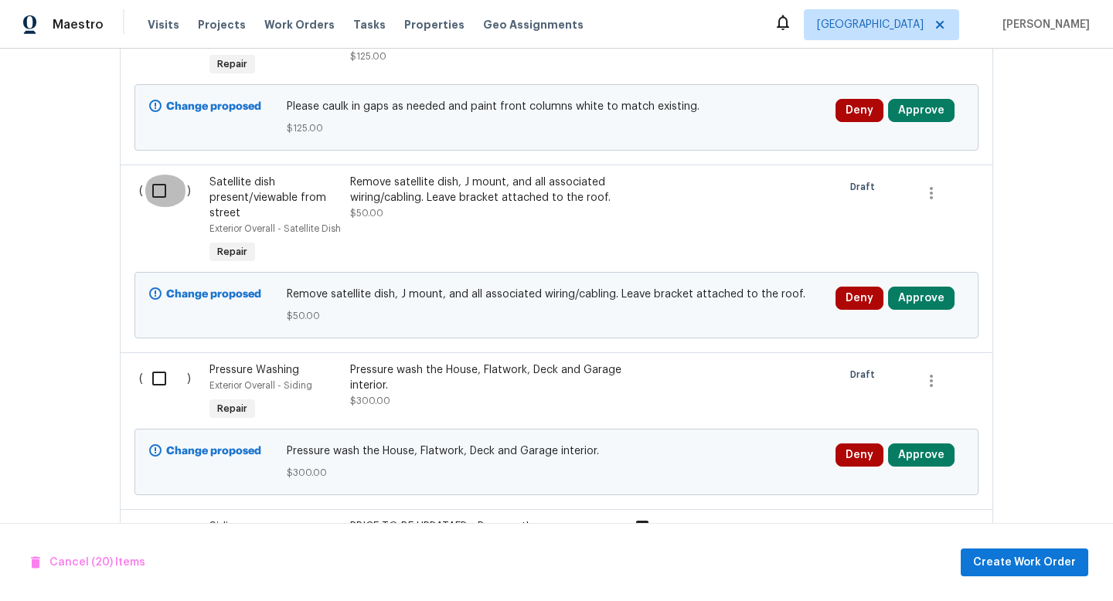
click at [167, 194] on input "checkbox" at bounding box center [165, 191] width 44 height 32
click at [167, 424] on div "Change proposed Pressure wash the House, Flatwork, Deck and Garage interior. $3…" at bounding box center [556, 462] width 835 height 76
click at [167, 377] on input "checkbox" at bounding box center [165, 379] width 44 height 32
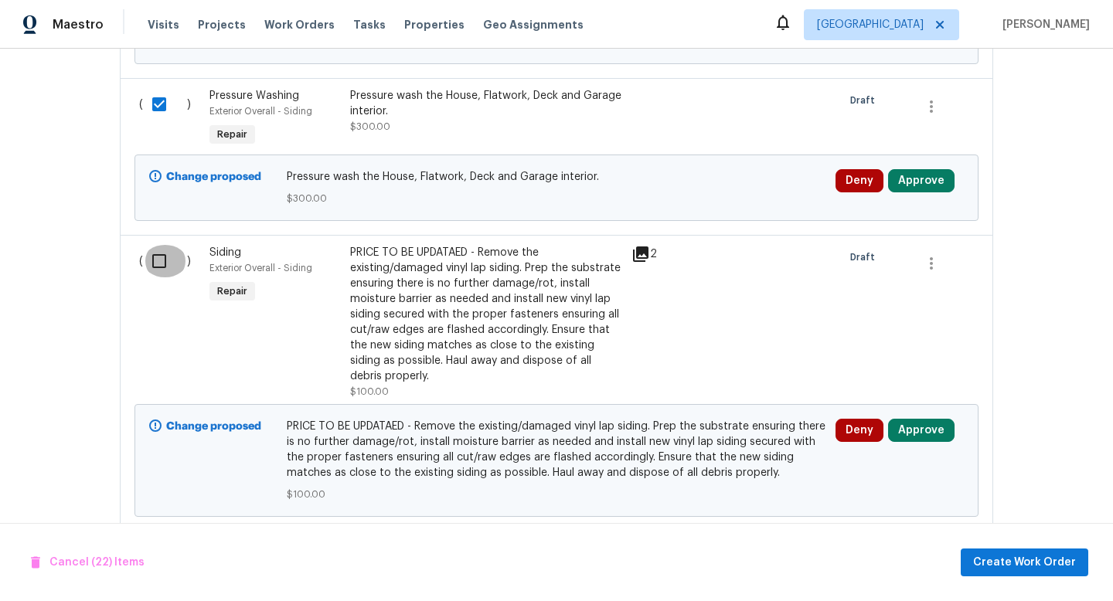
click at [162, 249] on input "checkbox" at bounding box center [165, 261] width 44 height 32
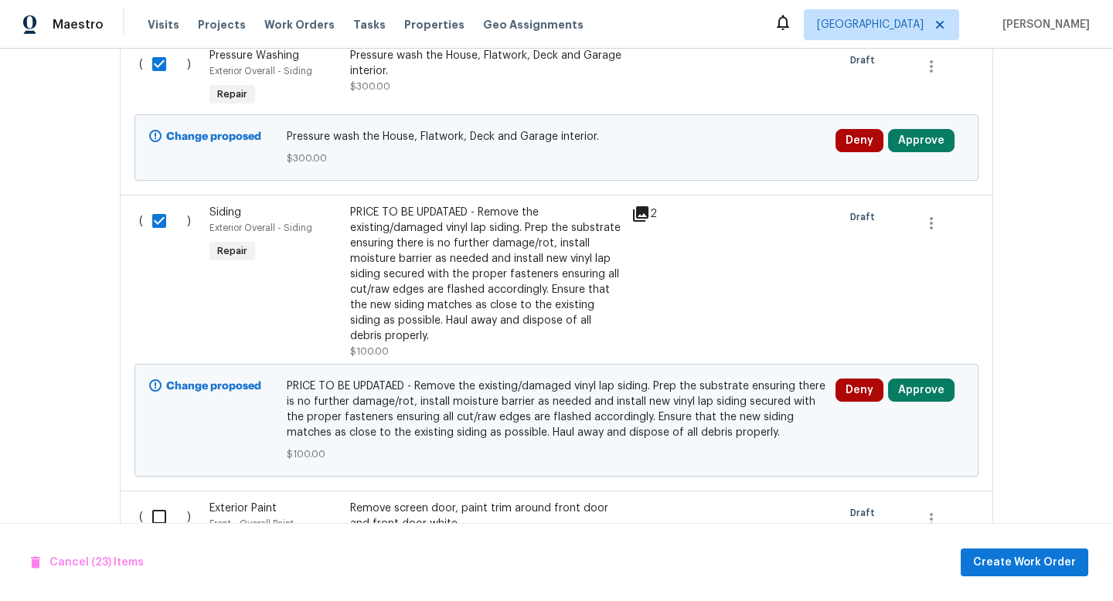
scroll to position [5397, 0]
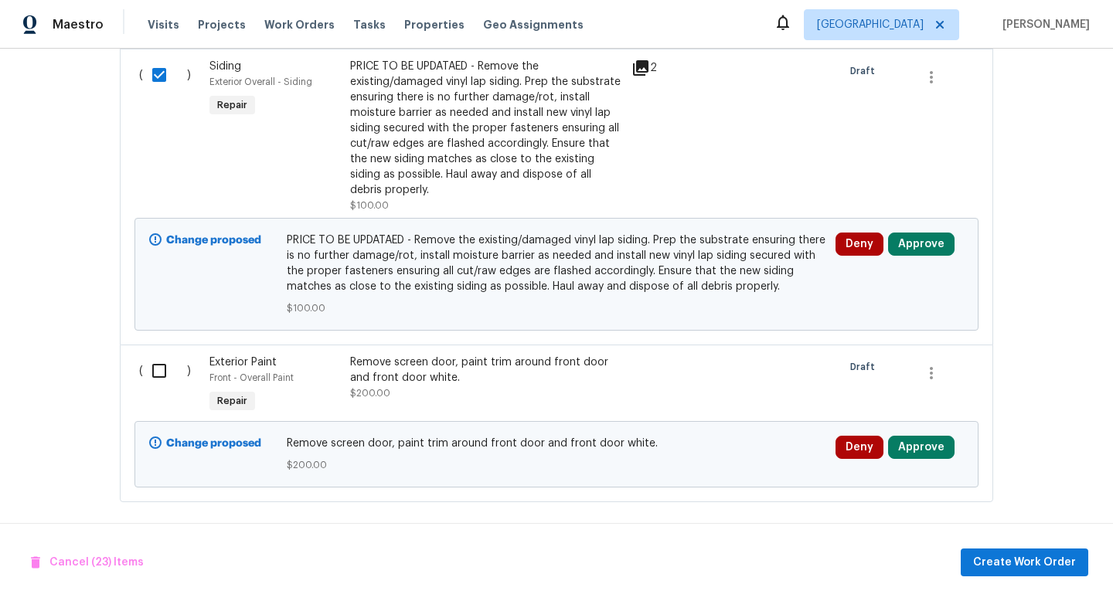
click at [171, 370] on input "checkbox" at bounding box center [165, 371] width 44 height 32
click at [1059, 547] on div "Cancel (24) Items Create Work Order" at bounding box center [556, 562] width 1113 height 79
click at [1057, 556] on span "Create Work Order" at bounding box center [1024, 563] width 103 height 19
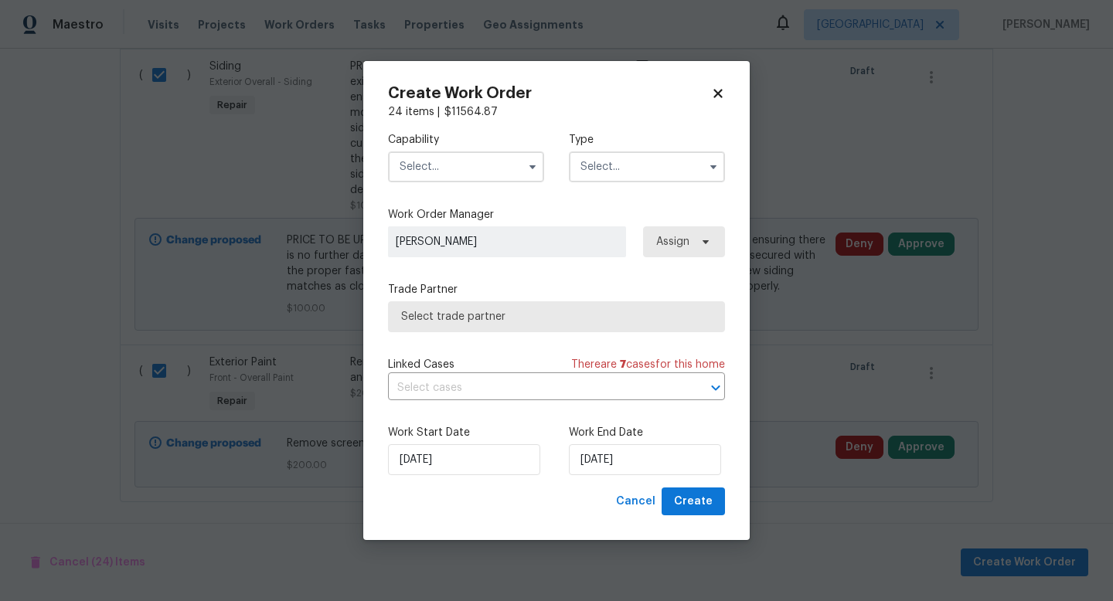
click at [455, 168] on input "text" at bounding box center [466, 167] width 156 height 31
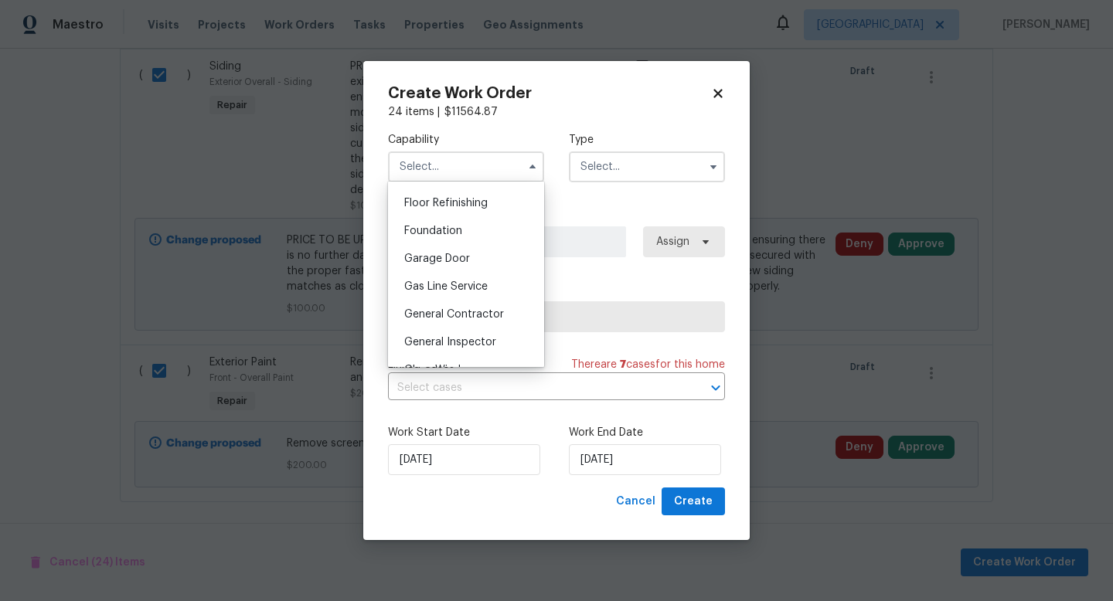
scroll to position [656, 0]
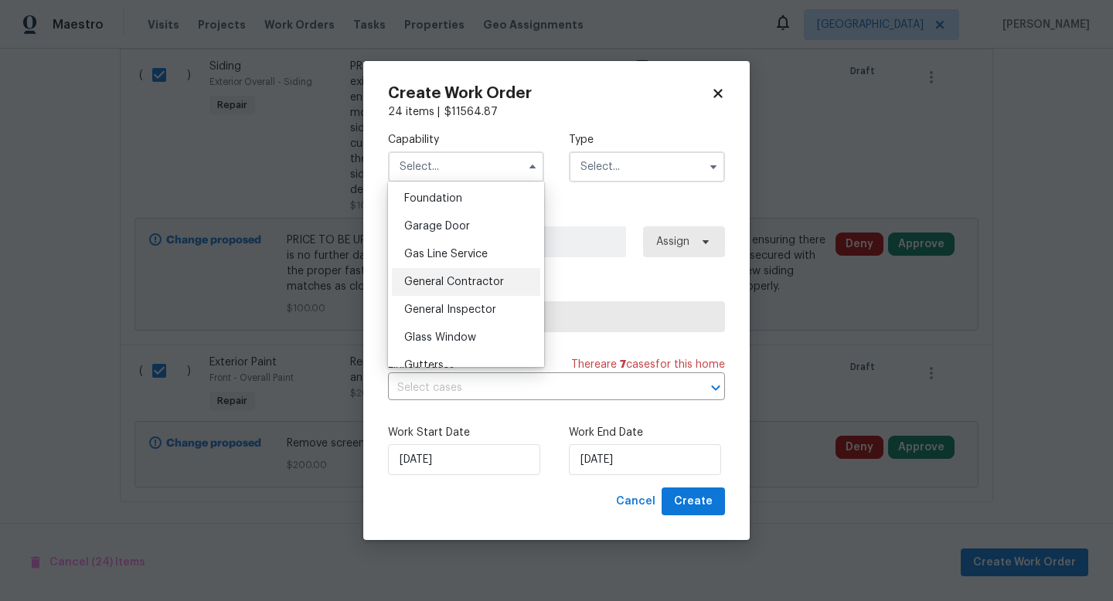
click at [462, 283] on span "General Contractor" at bounding box center [454, 282] width 100 height 11
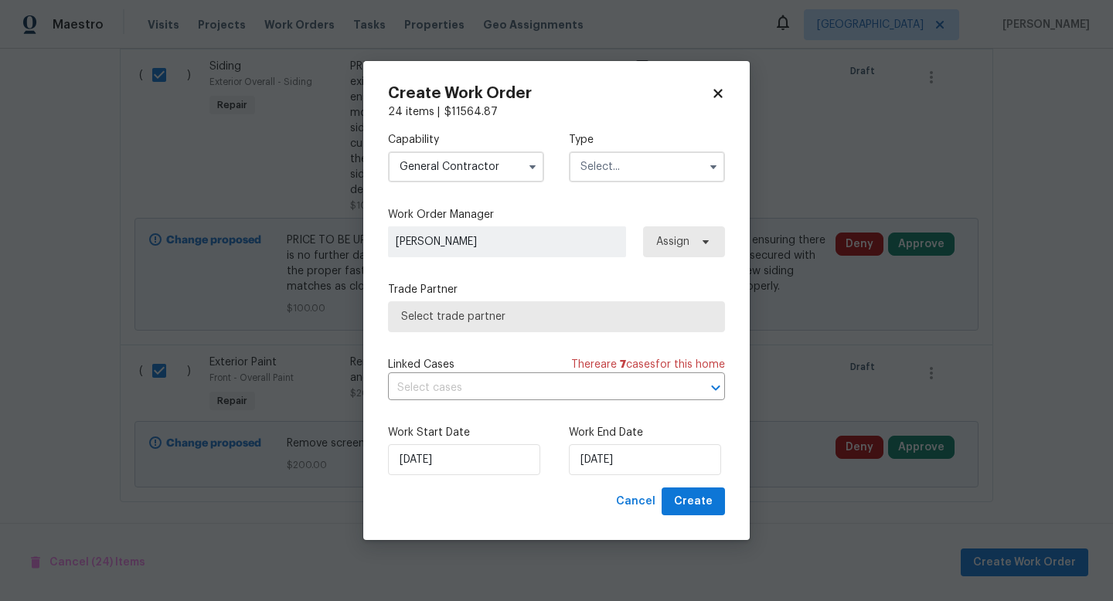
click at [639, 152] on input "text" at bounding box center [647, 167] width 156 height 31
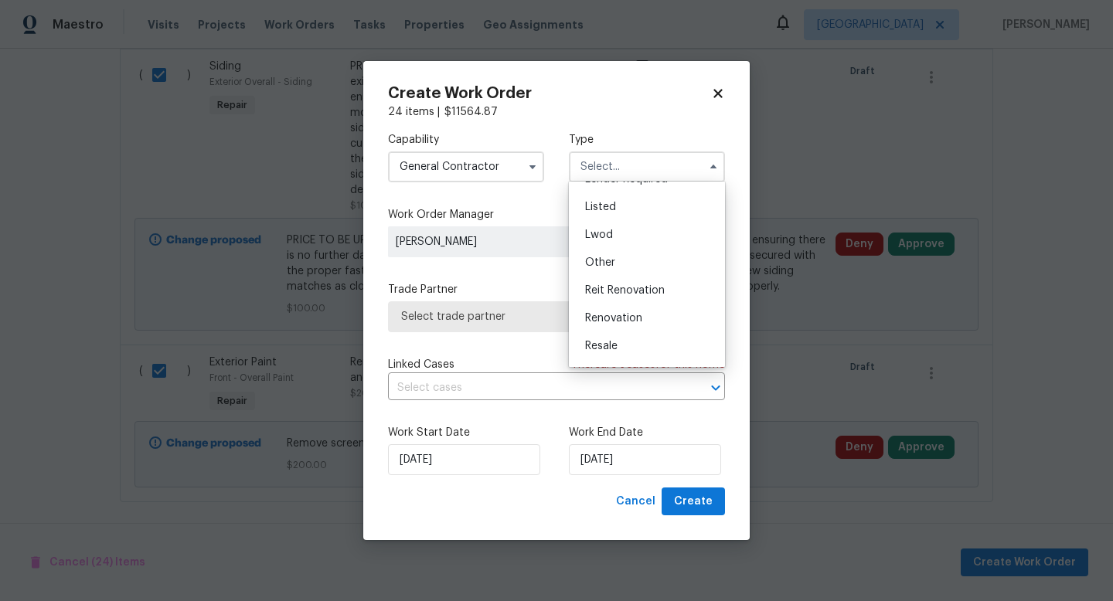
scroll to position [182, 0]
click at [622, 269] on span "Renovation" at bounding box center [613, 267] width 57 height 11
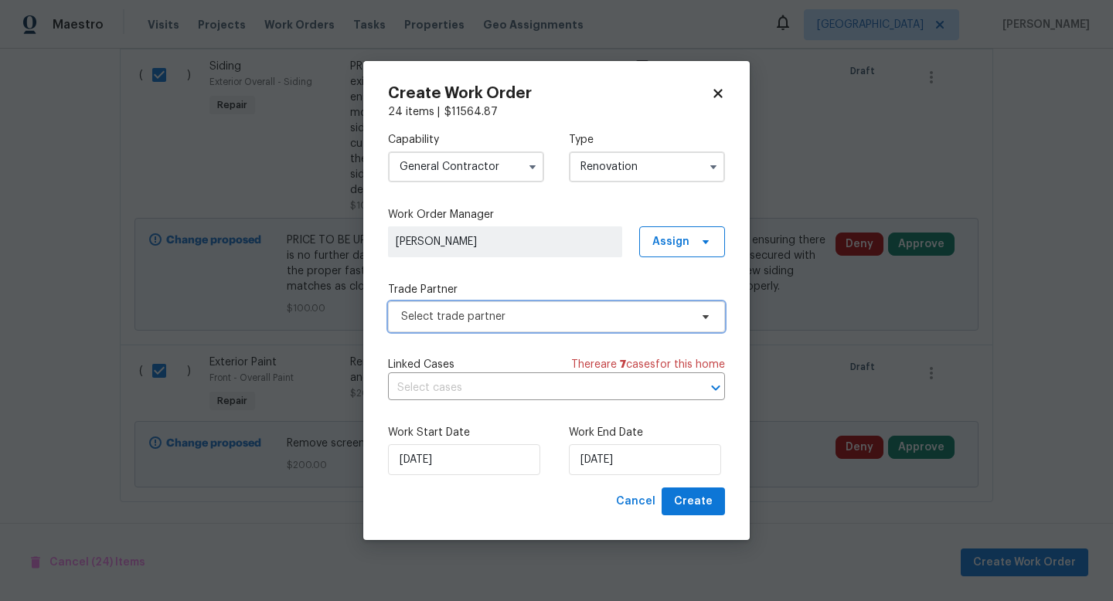
click at [527, 318] on span "Select trade partner" at bounding box center [545, 316] width 288 height 15
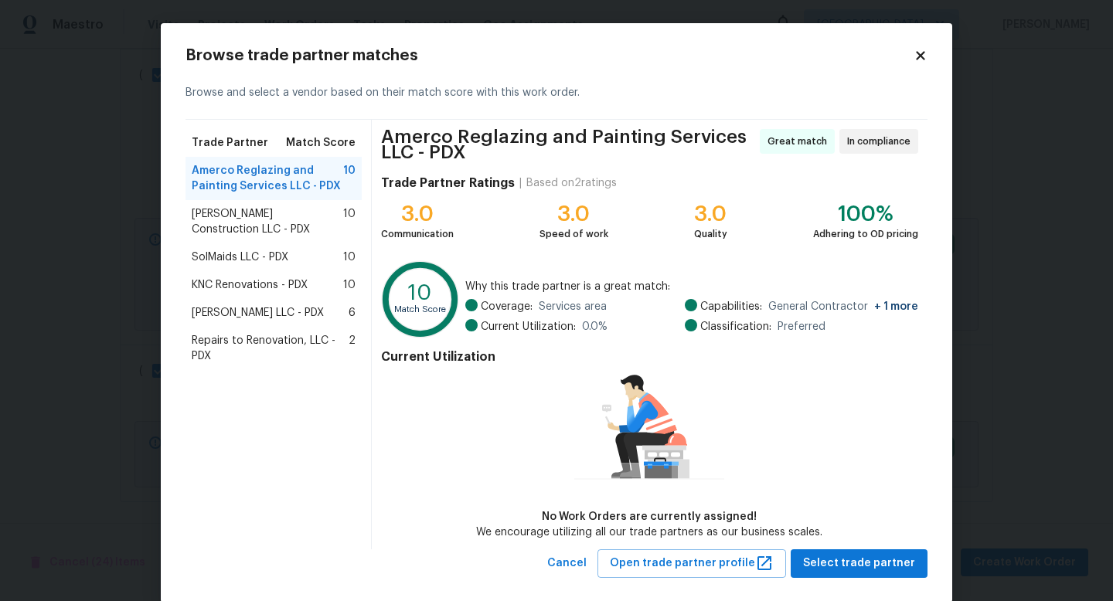
click at [254, 225] on span "Bowen Construction LLC - PDX" at bounding box center [268, 221] width 152 height 31
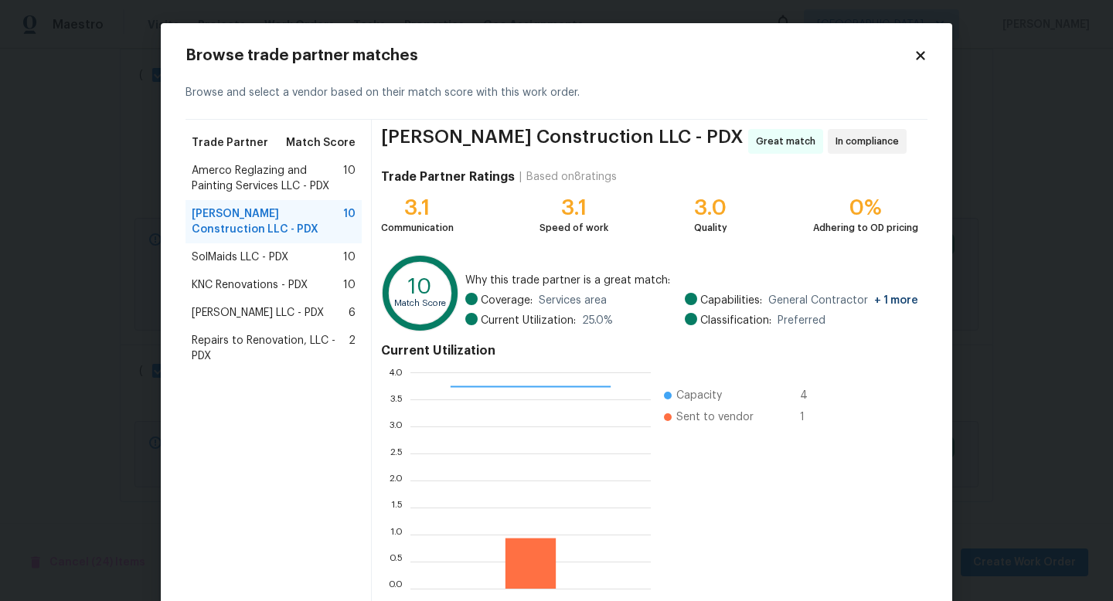
scroll to position [80, 0]
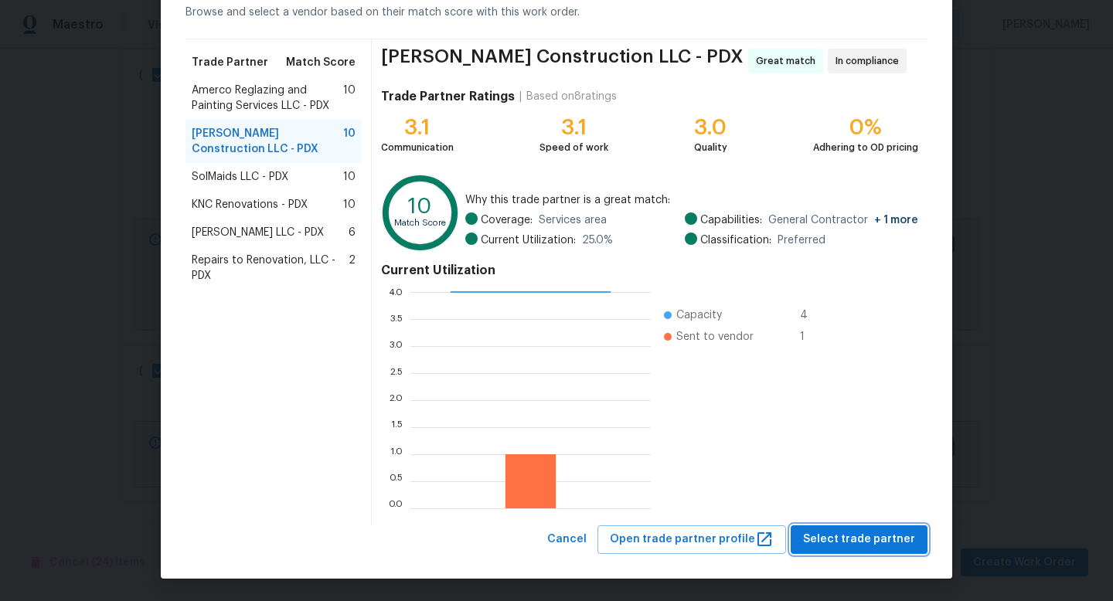
click at [878, 537] on span "Select trade partner" at bounding box center [859, 539] width 112 height 19
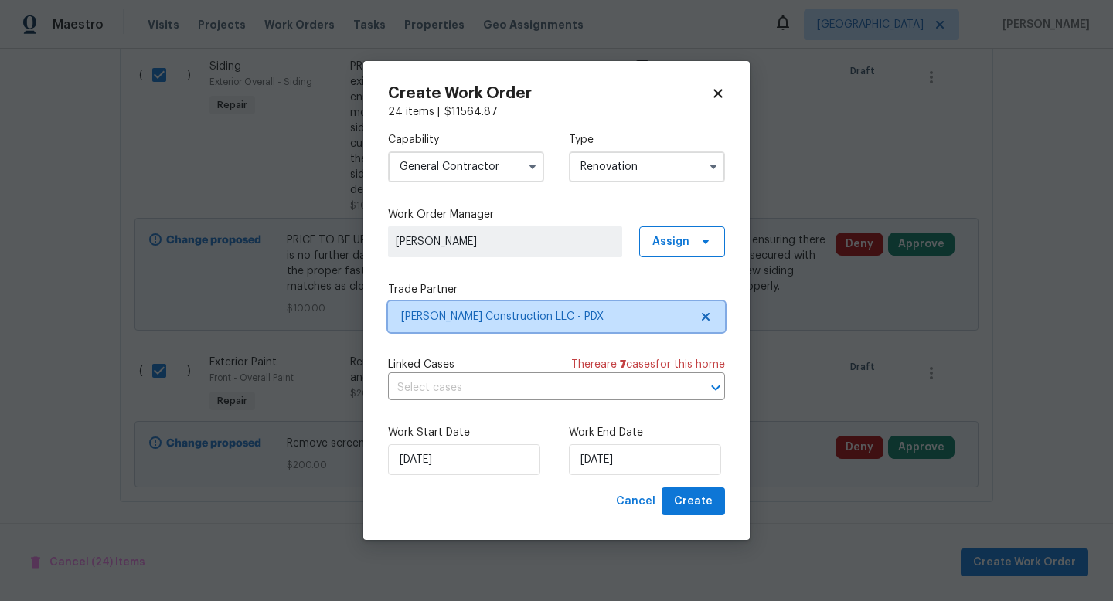
scroll to position [0, 0]
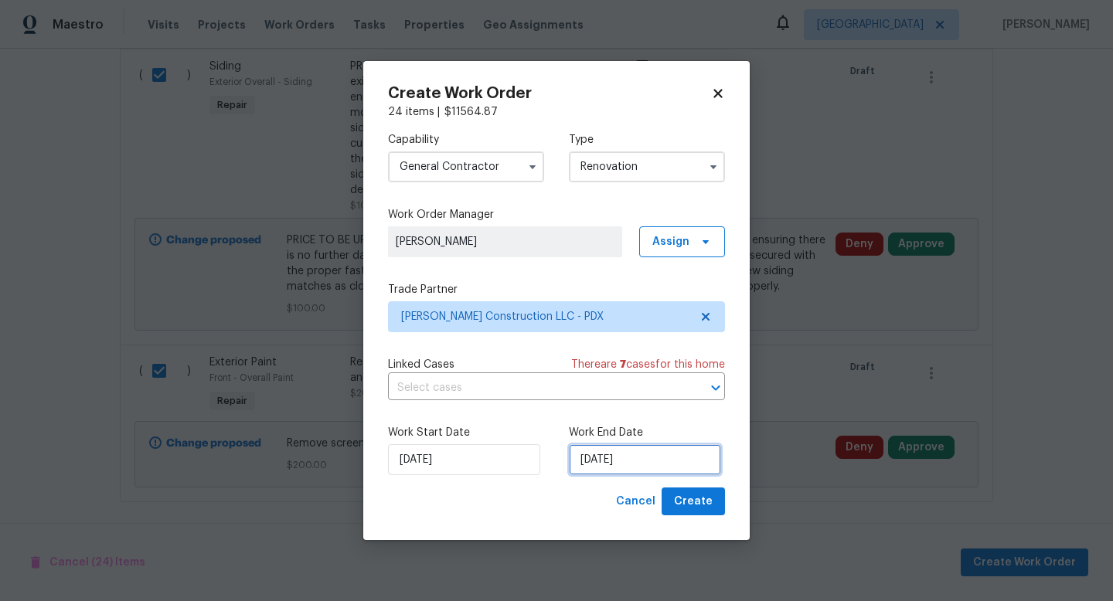
click at [662, 469] on input "10/2/2025" at bounding box center [645, 460] width 152 height 31
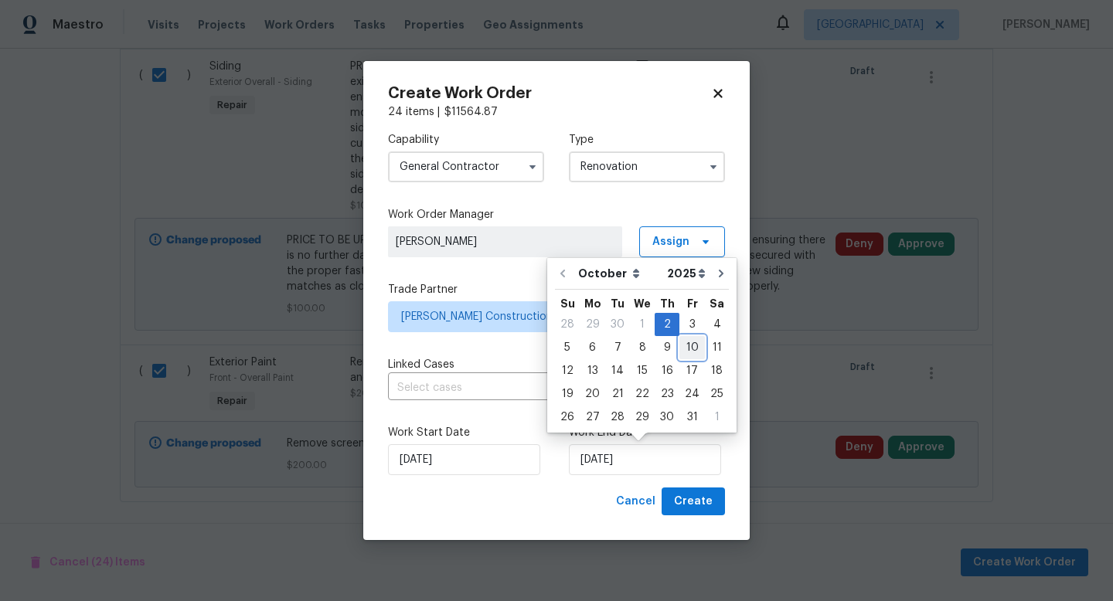
click at [680, 347] on div "10" at bounding box center [693, 348] width 26 height 22
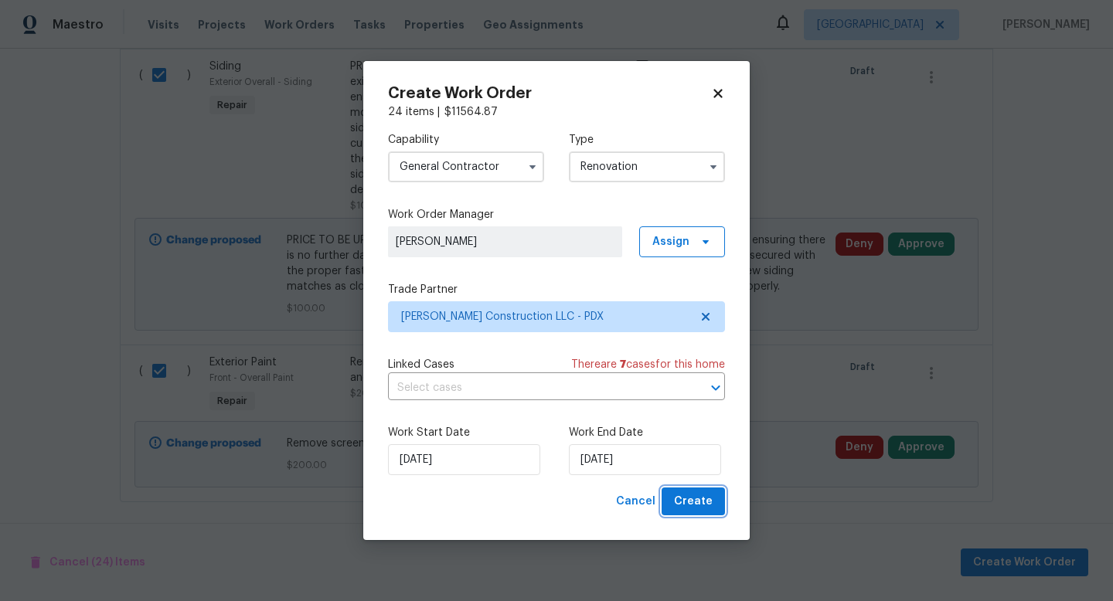
click at [713, 499] on button "Create" at bounding box center [693, 502] width 63 height 29
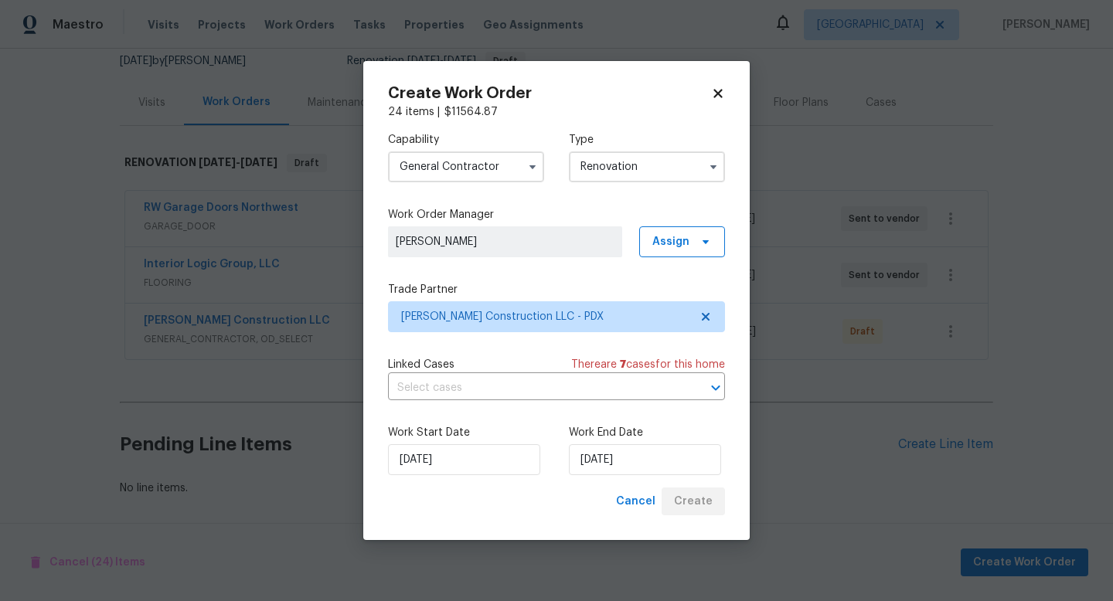
scroll to position [155, 0]
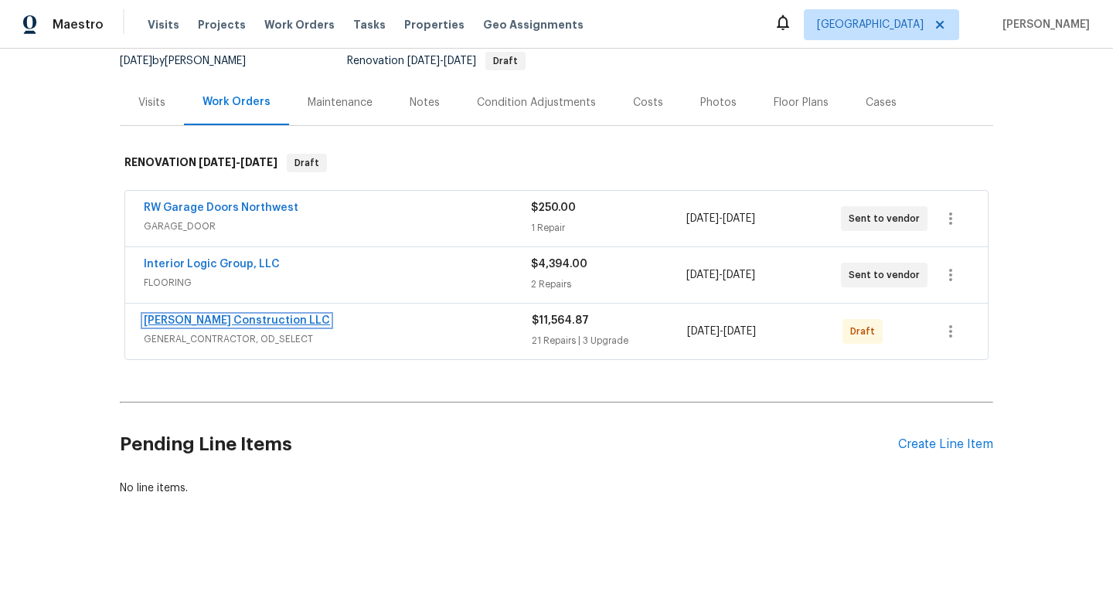
click at [189, 323] on link "Bowen Construction LLC" at bounding box center [237, 320] width 186 height 11
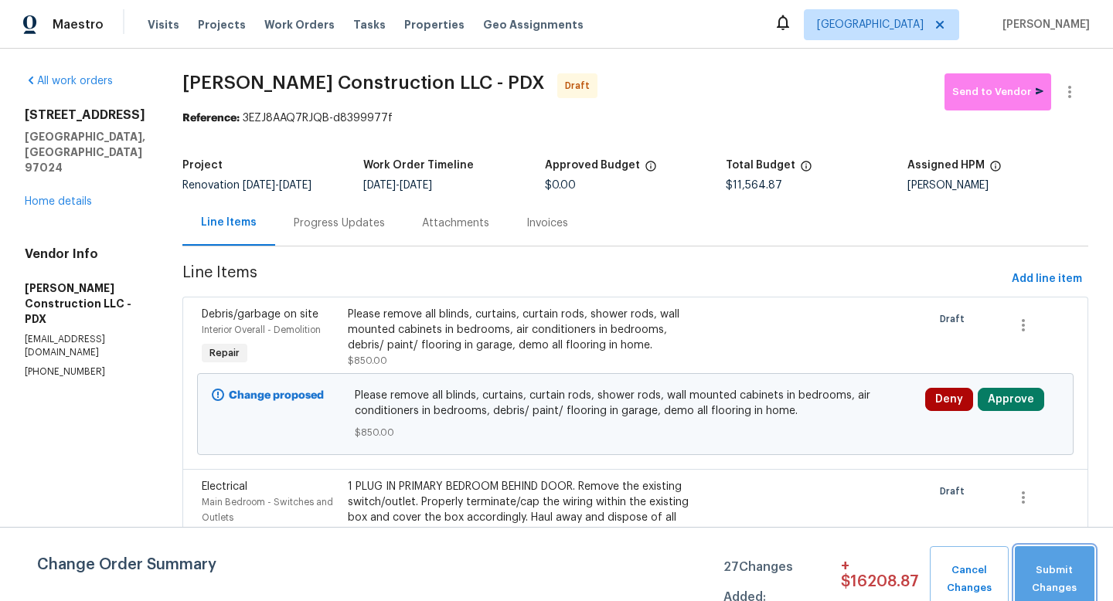
click at [1073, 579] on span "Submit Changes" at bounding box center [1055, 580] width 64 height 36
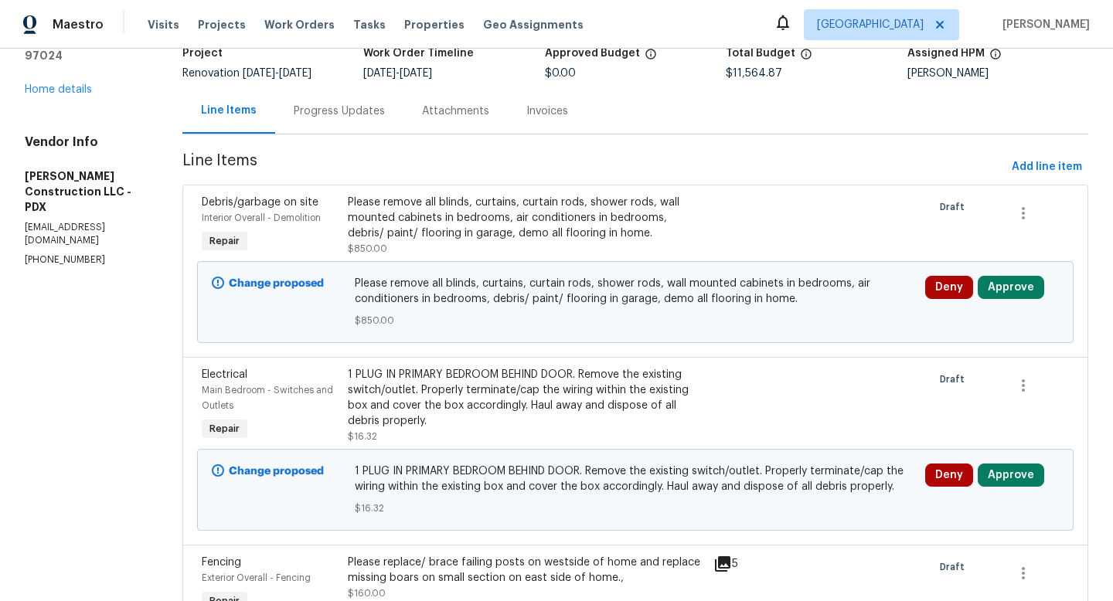
scroll to position [60, 0]
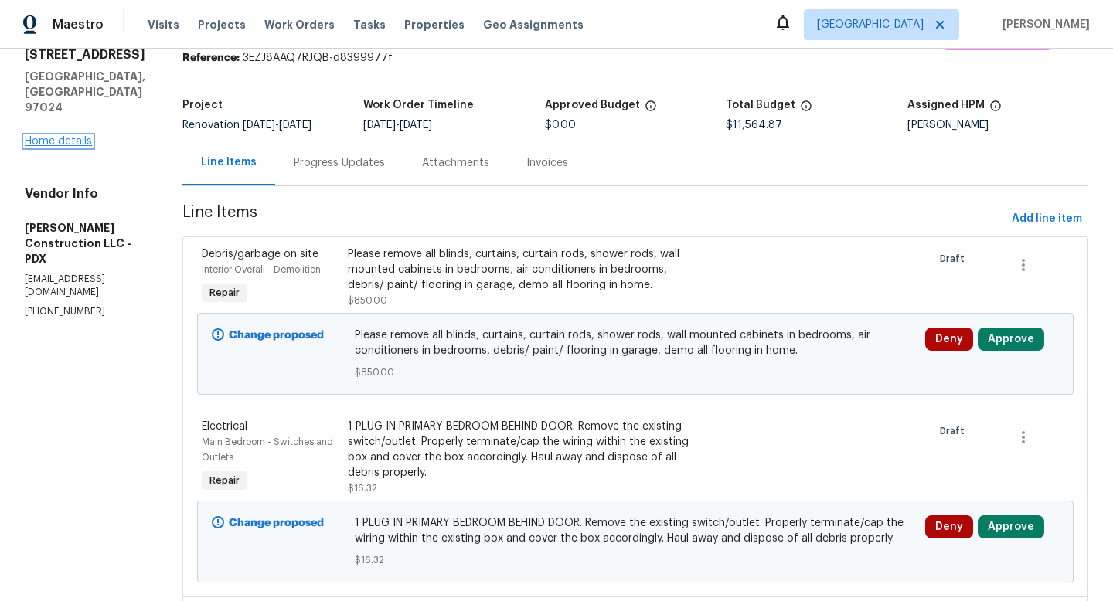
click at [46, 136] on link "Home details" at bounding box center [58, 141] width 67 height 11
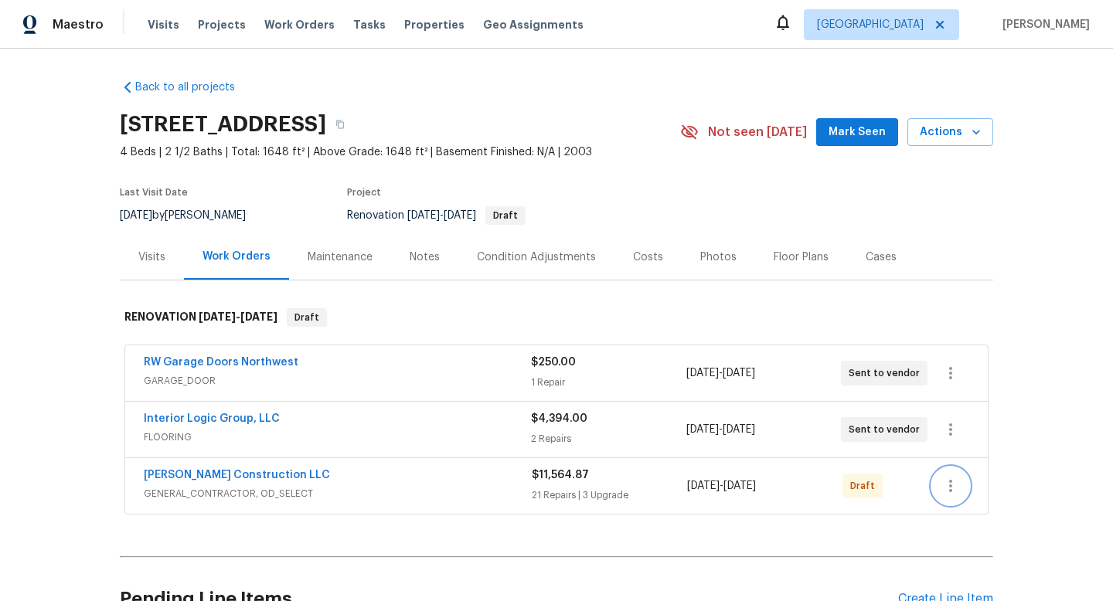
click at [960, 487] on button "button" at bounding box center [950, 486] width 37 height 37
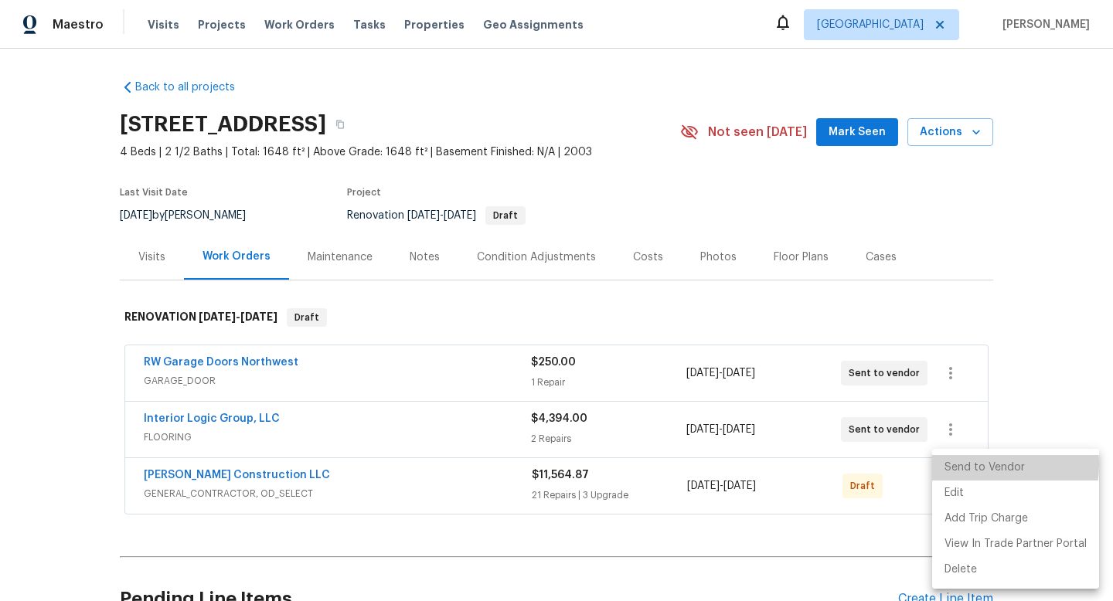
click at [981, 465] on li "Send to Vendor" at bounding box center [1015, 468] width 167 height 26
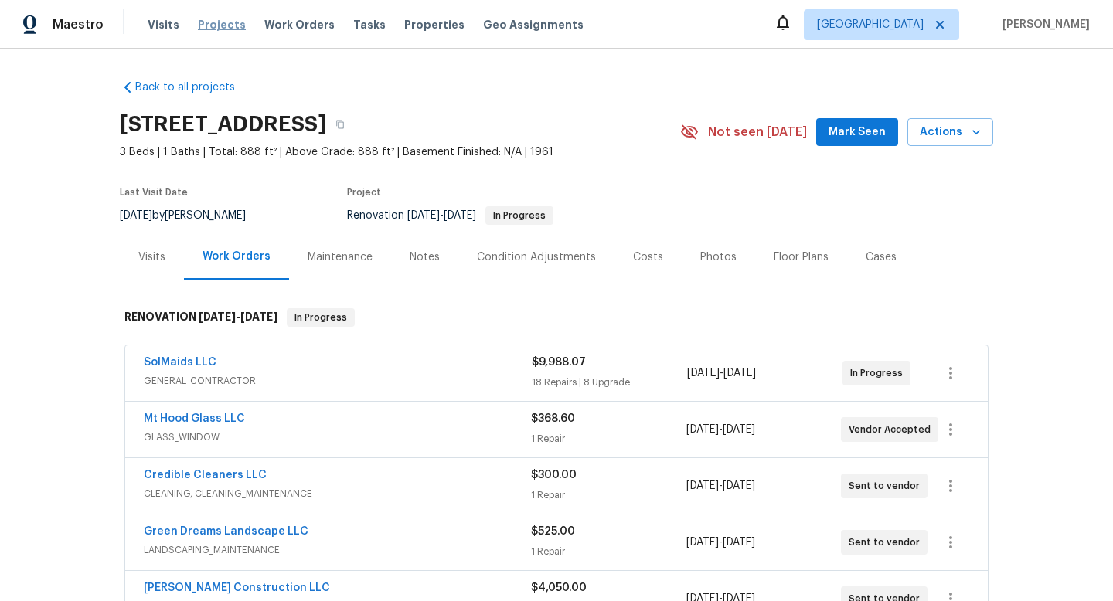
click at [210, 29] on span "Projects" at bounding box center [222, 24] width 48 height 15
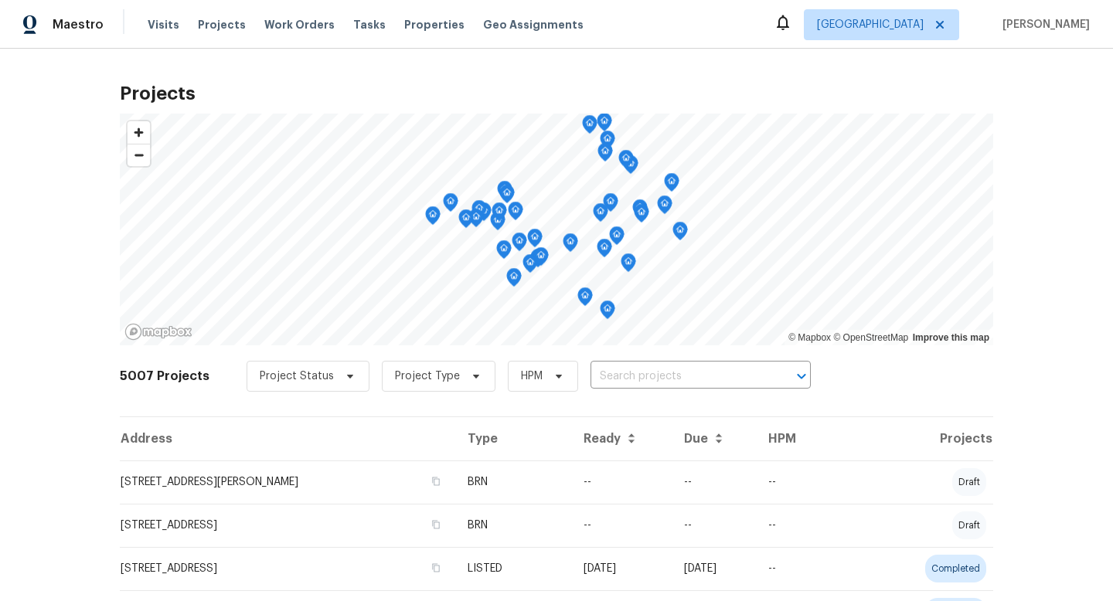
click at [630, 377] on input "text" at bounding box center [679, 377] width 177 height 24
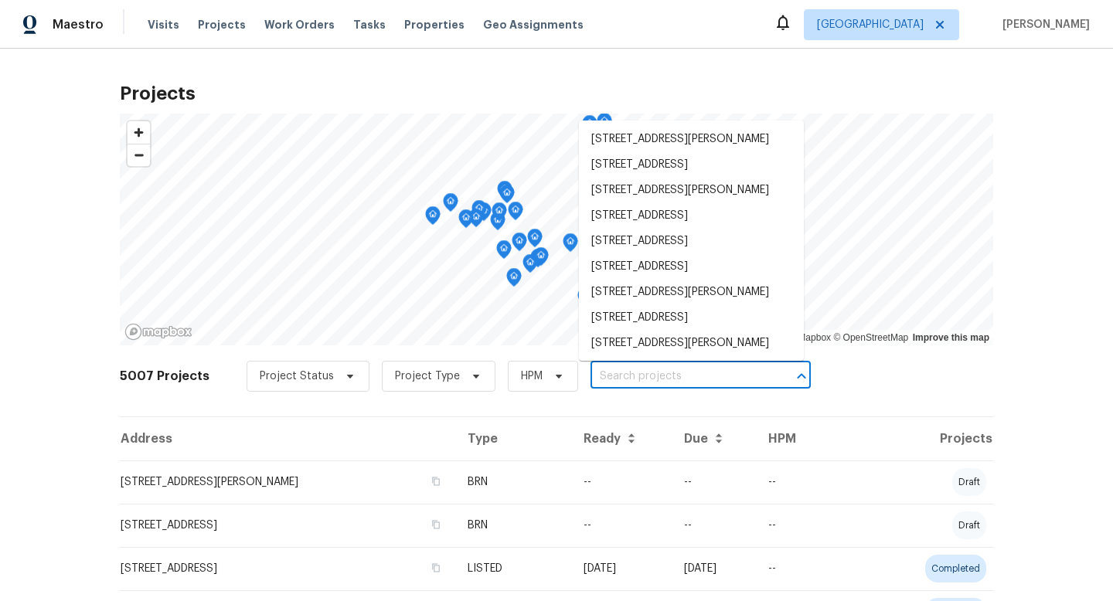
paste input "21 Oriole Ln, Lake Oswego, OR 97035"
type input "21 Oriole Ln, Lake Oswego, OR 97035"
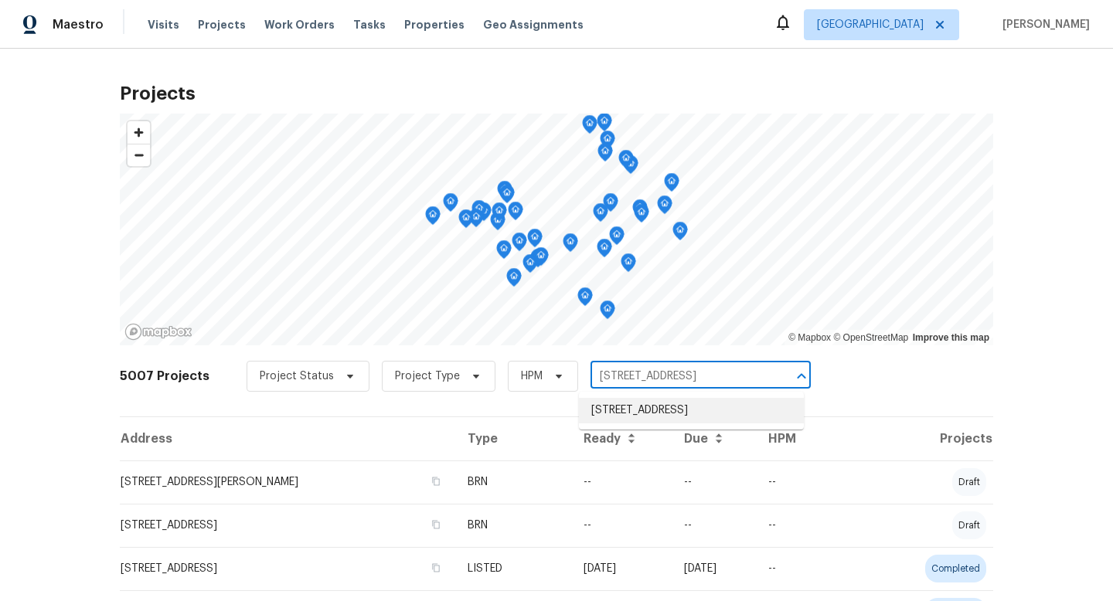
click at [615, 417] on li "21 Oriole Ln, Lake Oswego, OR 97035" at bounding box center [691, 411] width 225 height 26
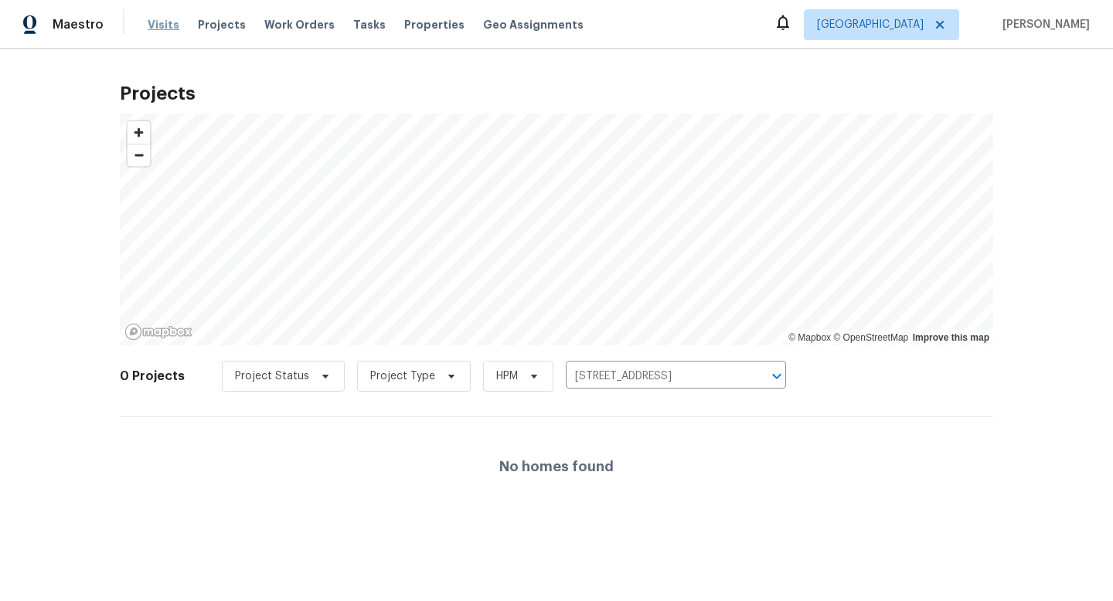
click at [168, 21] on span "Visits" at bounding box center [164, 24] width 32 height 15
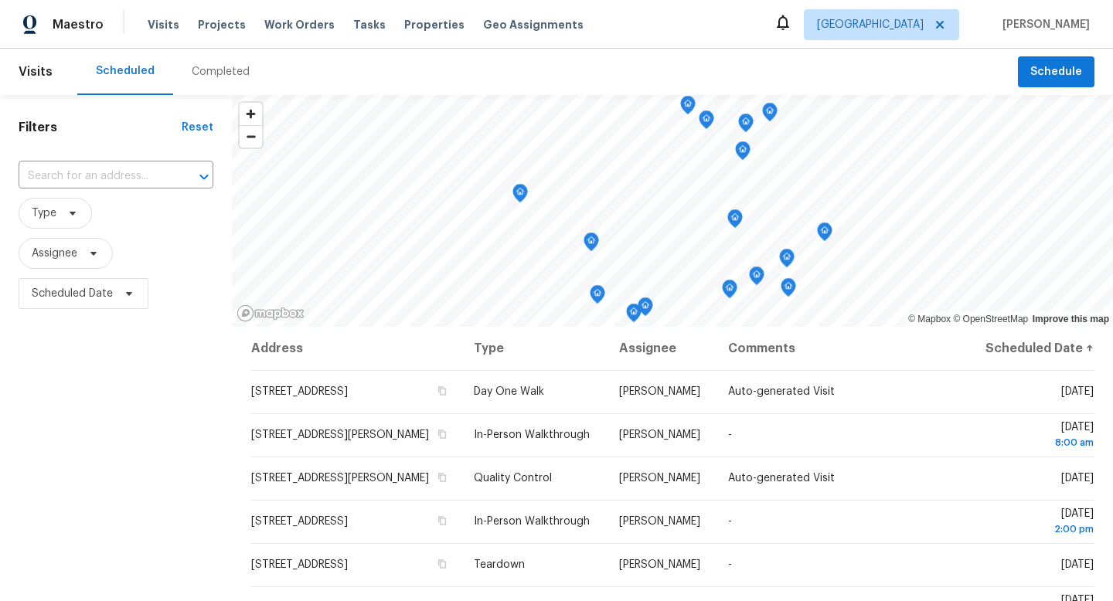
click at [197, 83] on div "Completed" at bounding box center [220, 72] width 95 height 46
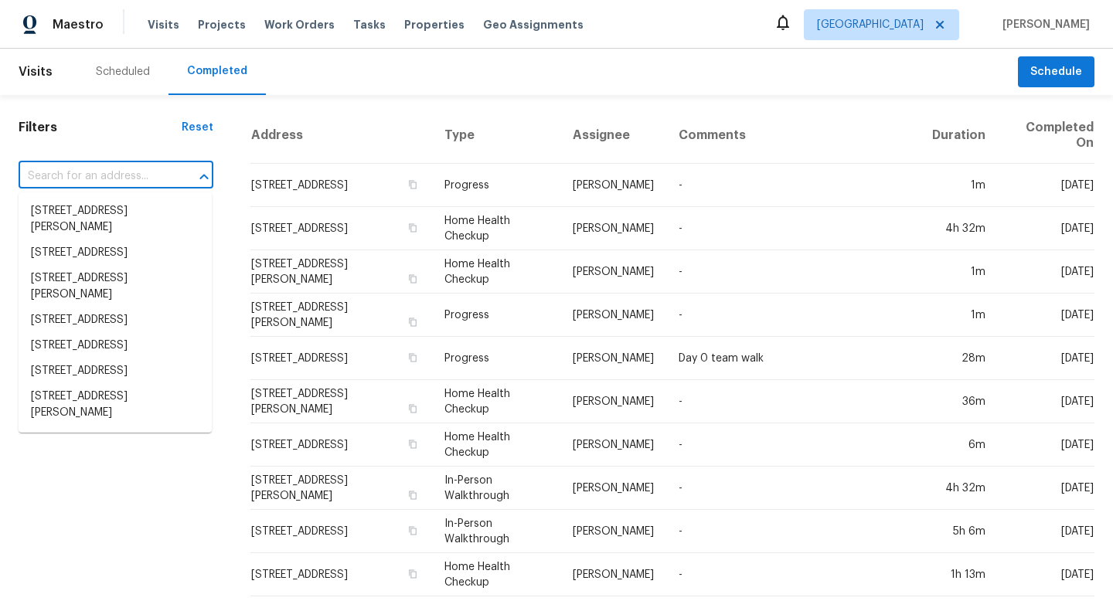
click at [111, 175] on input "text" at bounding box center [95, 177] width 152 height 24
paste input "21 Oriole Ln, Lake Oswego, OR 97035"
type input "21 Oriole Ln, Lake Oswego, OR 97035"
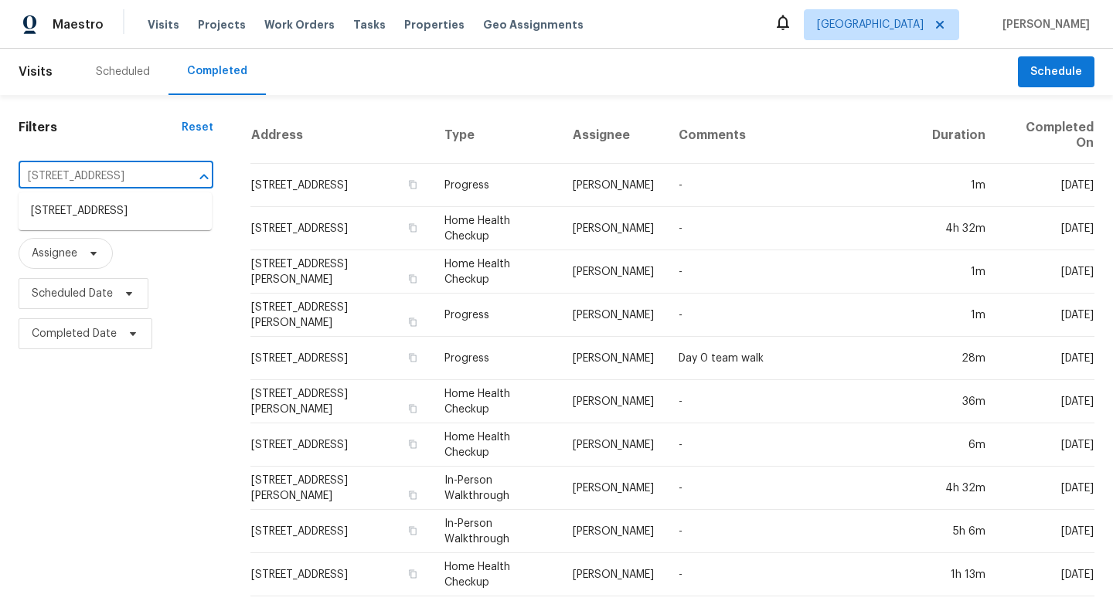
scroll to position [0, 48]
click at [89, 224] on li "21 Oriole Ln, Lake Oswego, OR 97035" at bounding box center [115, 212] width 193 height 26
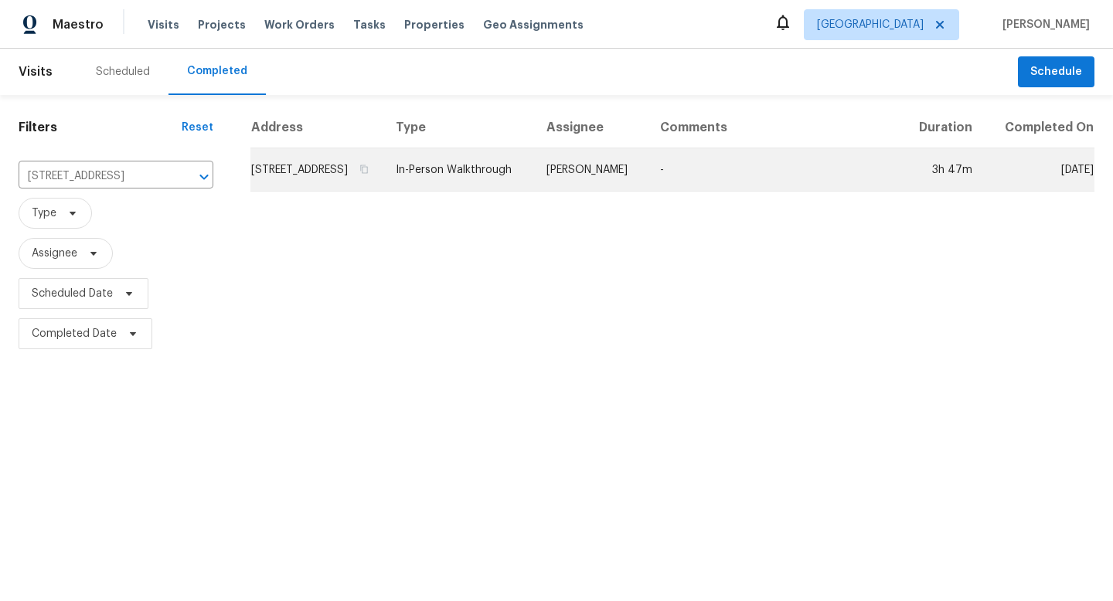
click at [378, 192] on td "21 Oriole Ln, Lake Oswego, OR 97035" at bounding box center [316, 169] width 133 height 43
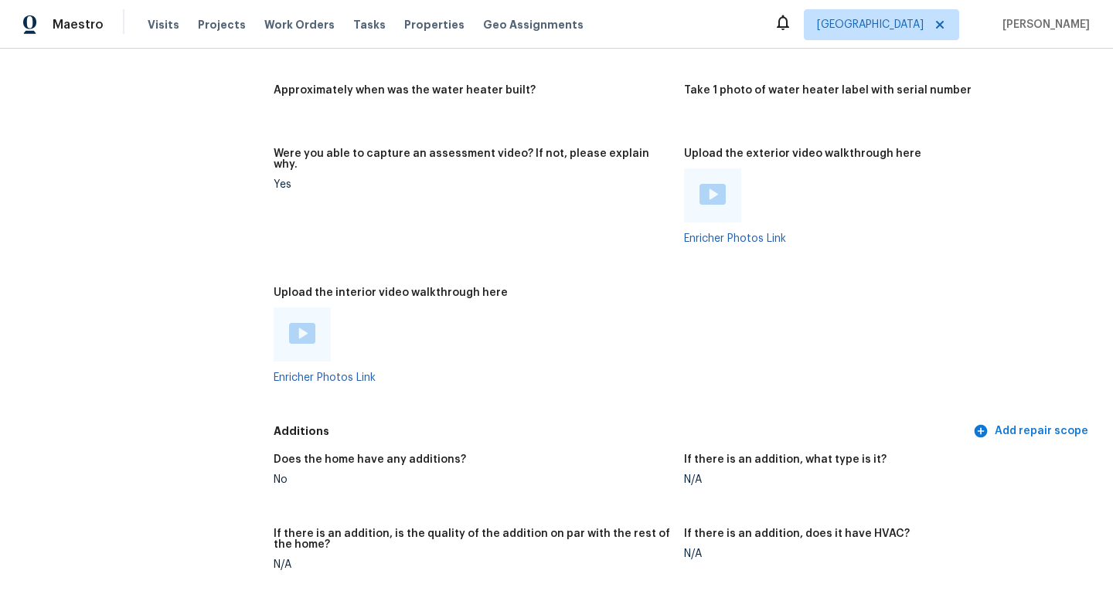
scroll to position [2663, 0]
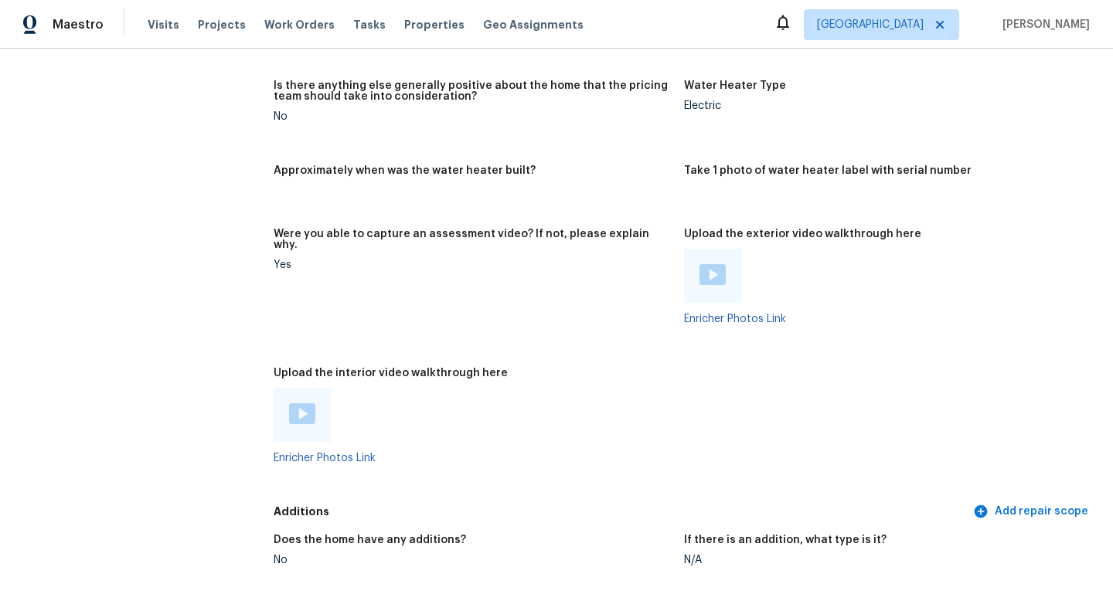
click at [304, 404] on div at bounding box center [302, 415] width 26 height 23
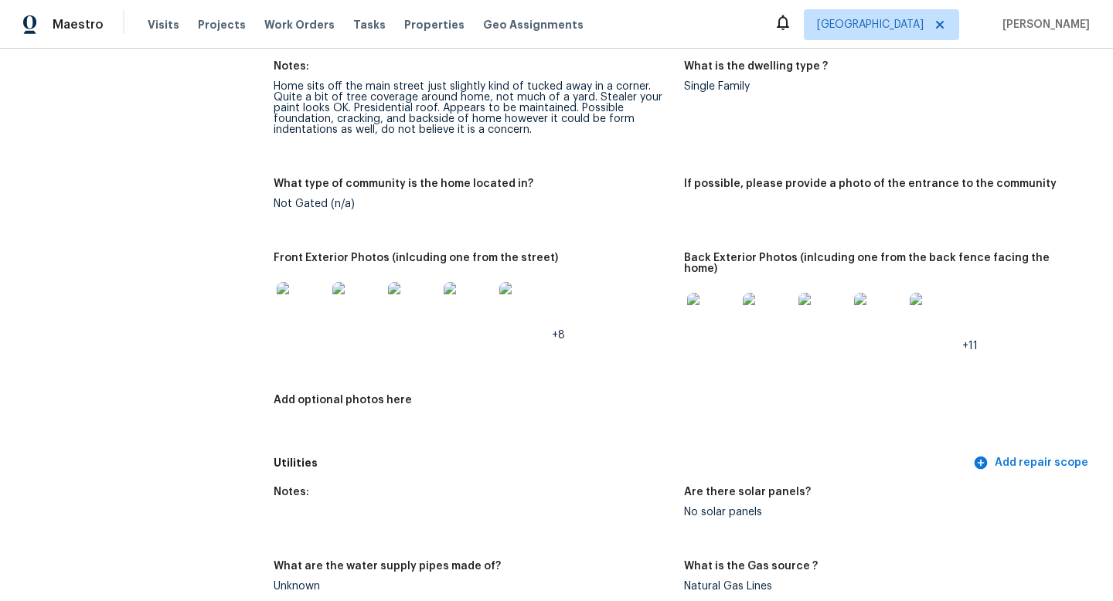
scroll to position [0, 0]
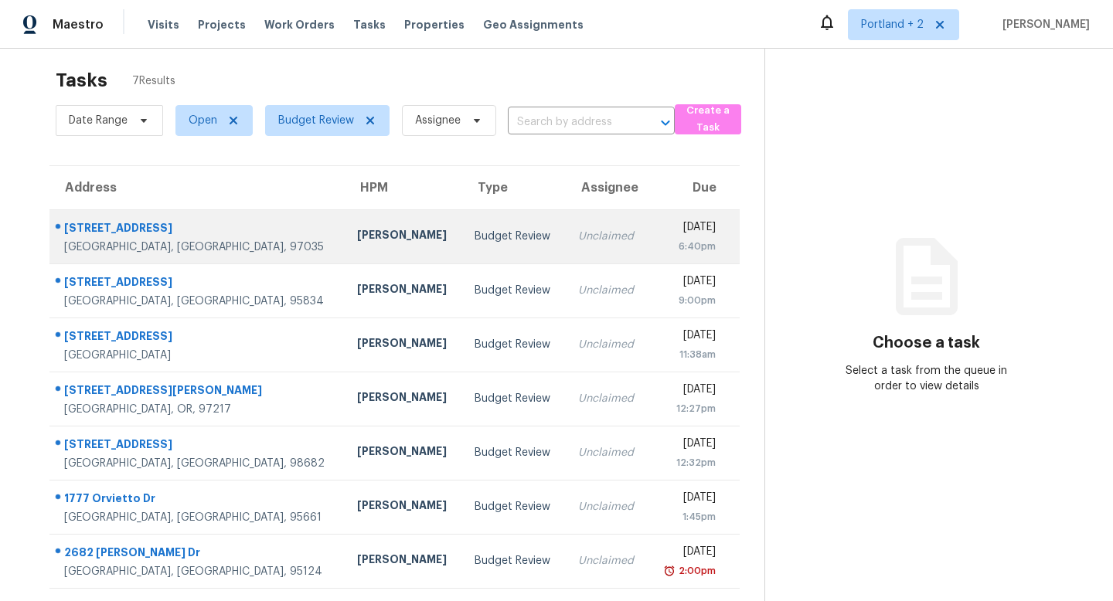
scroll to position [14, 0]
click at [189, 228] on div "[STREET_ADDRESS]" at bounding box center [198, 229] width 268 height 19
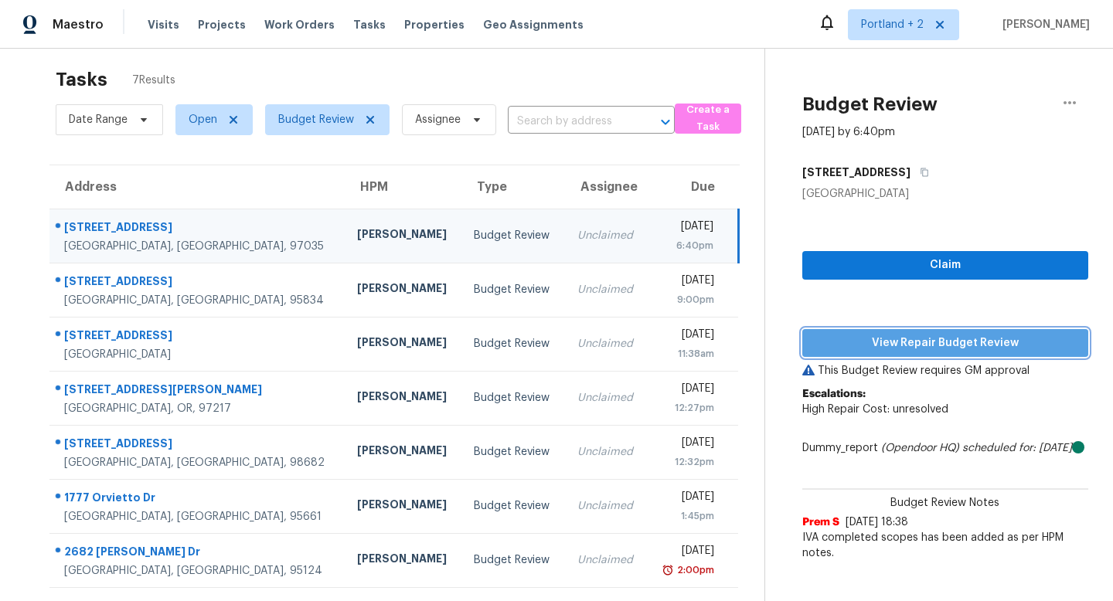
click at [896, 341] on span "View Repair Budget Review" at bounding box center [945, 343] width 261 height 19
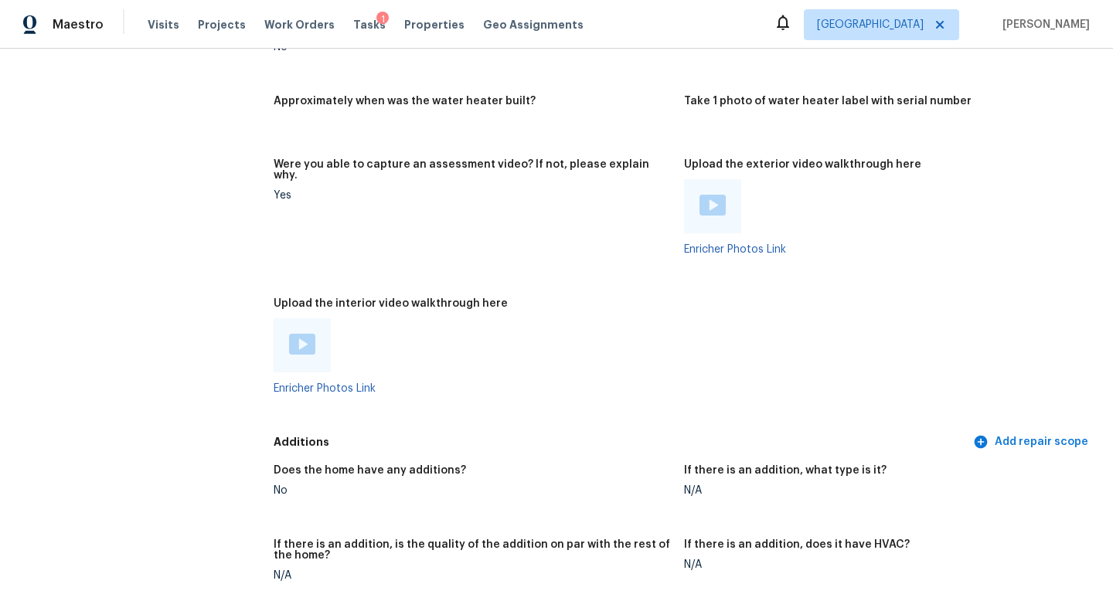
scroll to position [2713, 0]
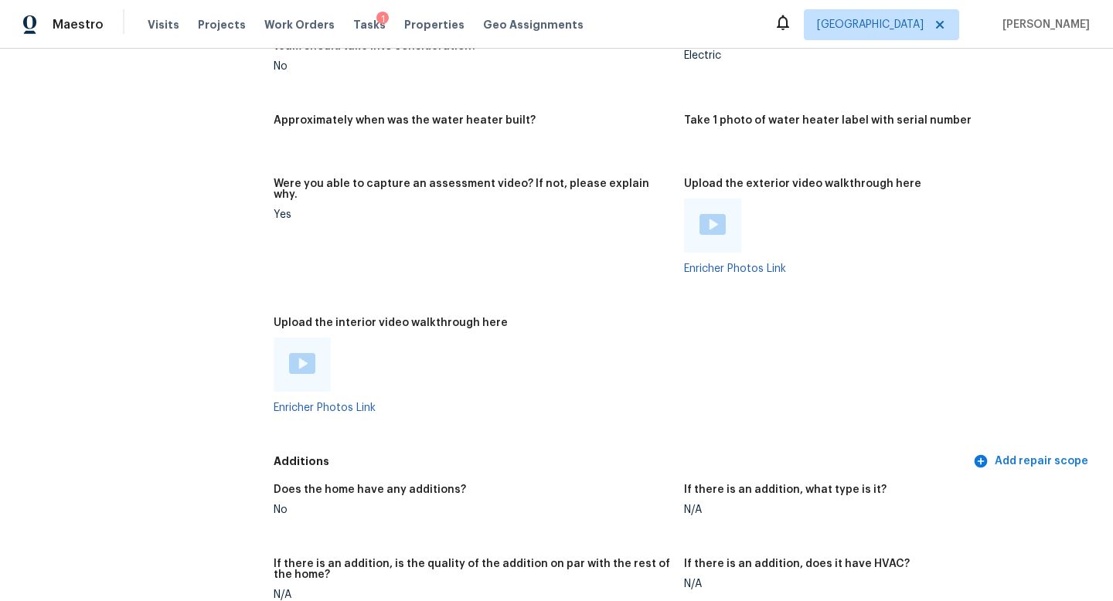
click at [700, 214] on img at bounding box center [713, 224] width 26 height 21
click at [313, 353] on img at bounding box center [302, 363] width 26 height 21
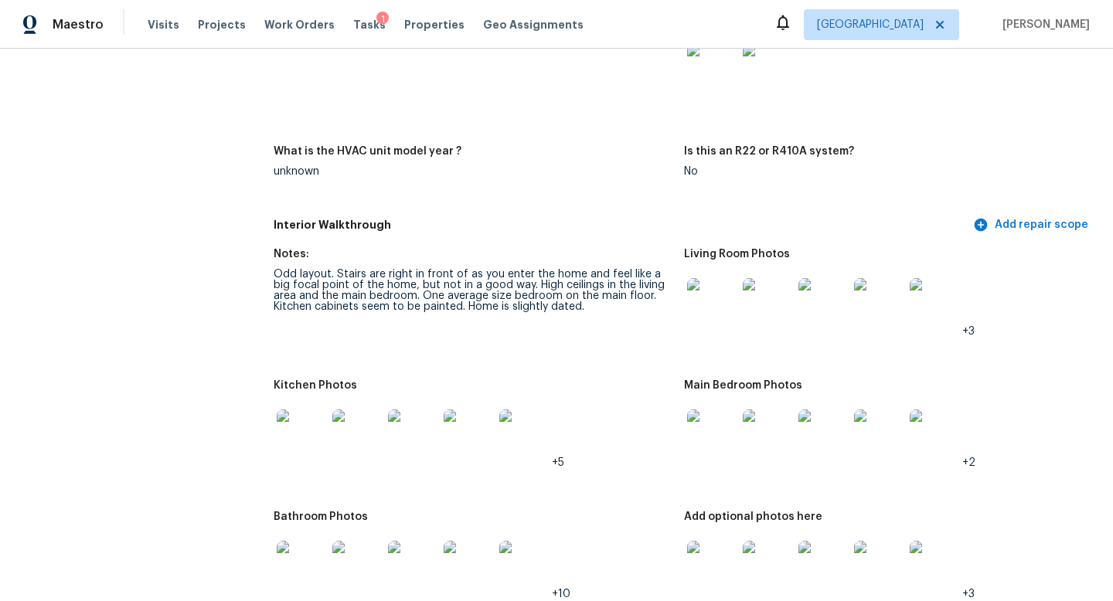
scroll to position [1324, 0]
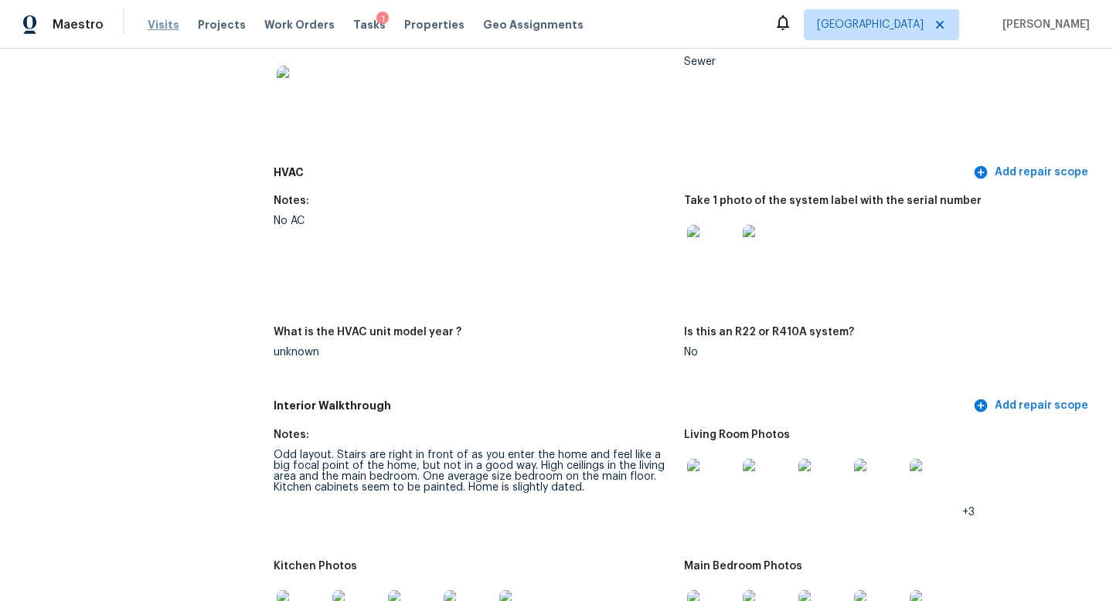
click at [161, 26] on span "Visits" at bounding box center [164, 24] width 32 height 15
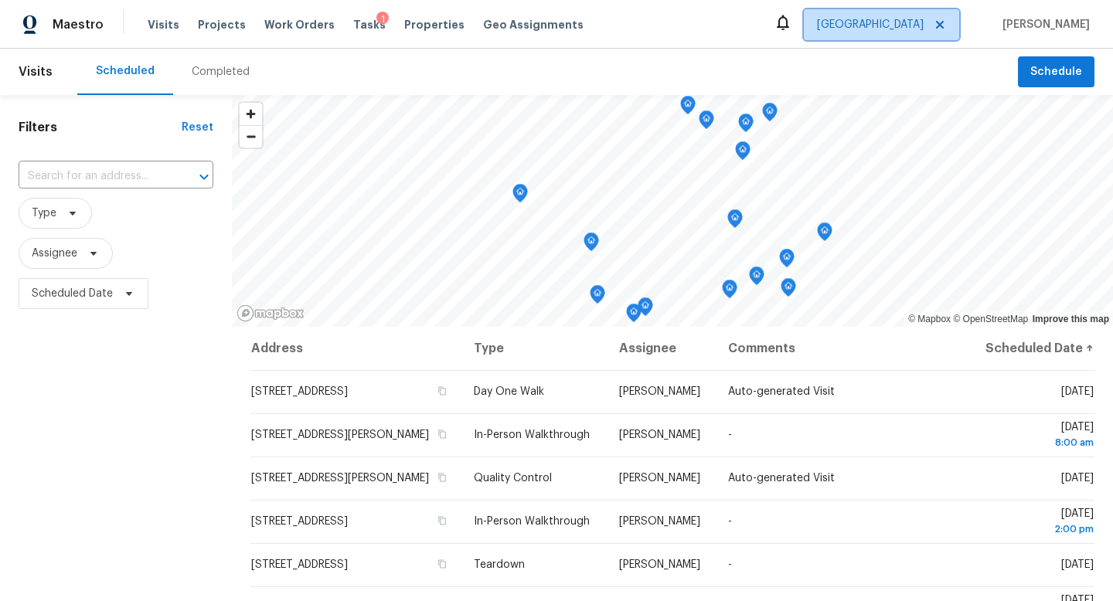
click at [911, 29] on span "[GEOGRAPHIC_DATA]" at bounding box center [870, 24] width 107 height 15
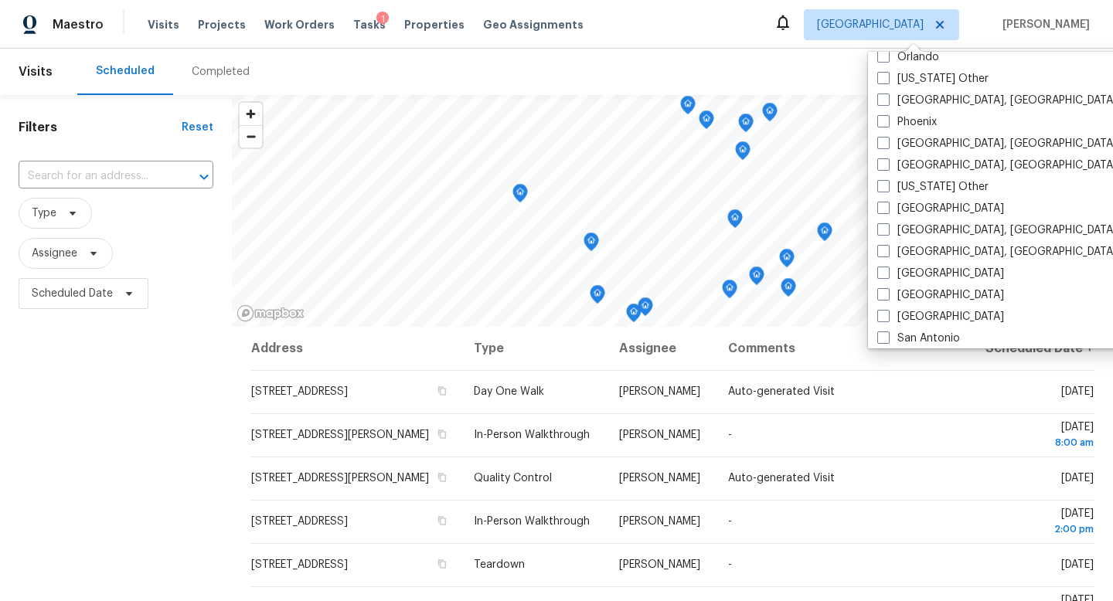
scroll to position [1951, 0]
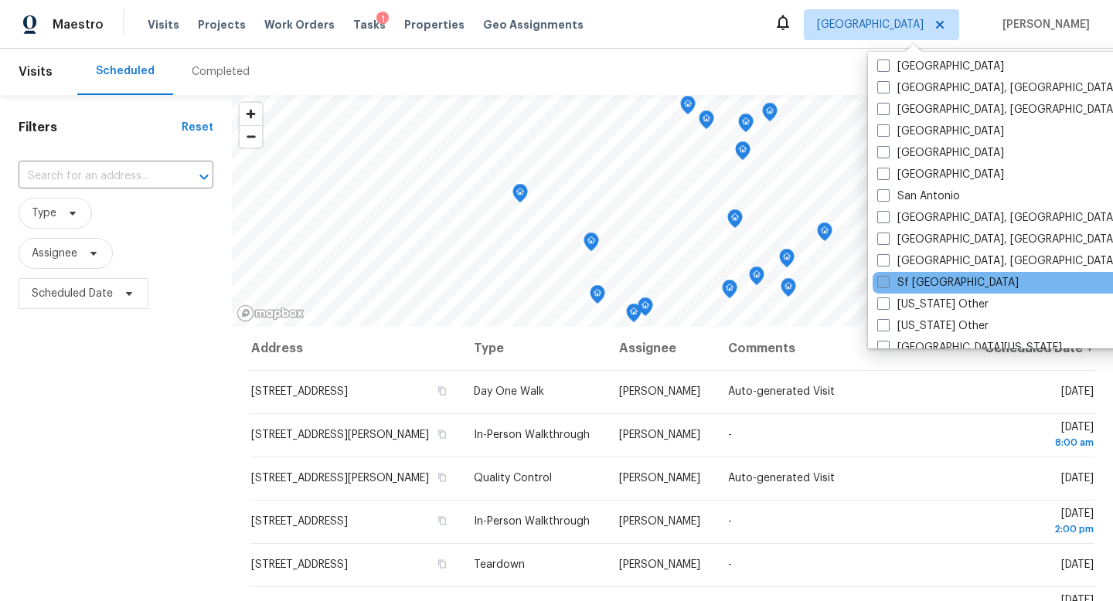
click at [928, 280] on label "Sf Bay Area" at bounding box center [947, 282] width 141 height 15
click at [888, 280] on input "Sf Bay Area" at bounding box center [882, 280] width 10 height 10
checkbox input "true"
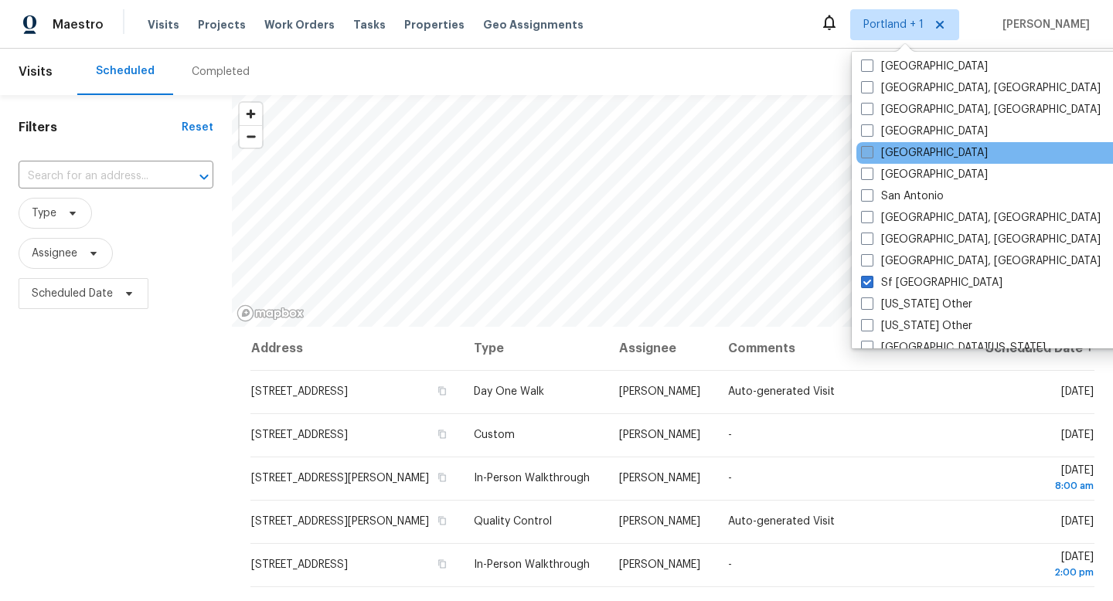
click at [878, 152] on label "Sacramento" at bounding box center [924, 152] width 127 height 15
click at [871, 152] on input "Sacramento" at bounding box center [866, 150] width 10 height 10
checkbox input "true"
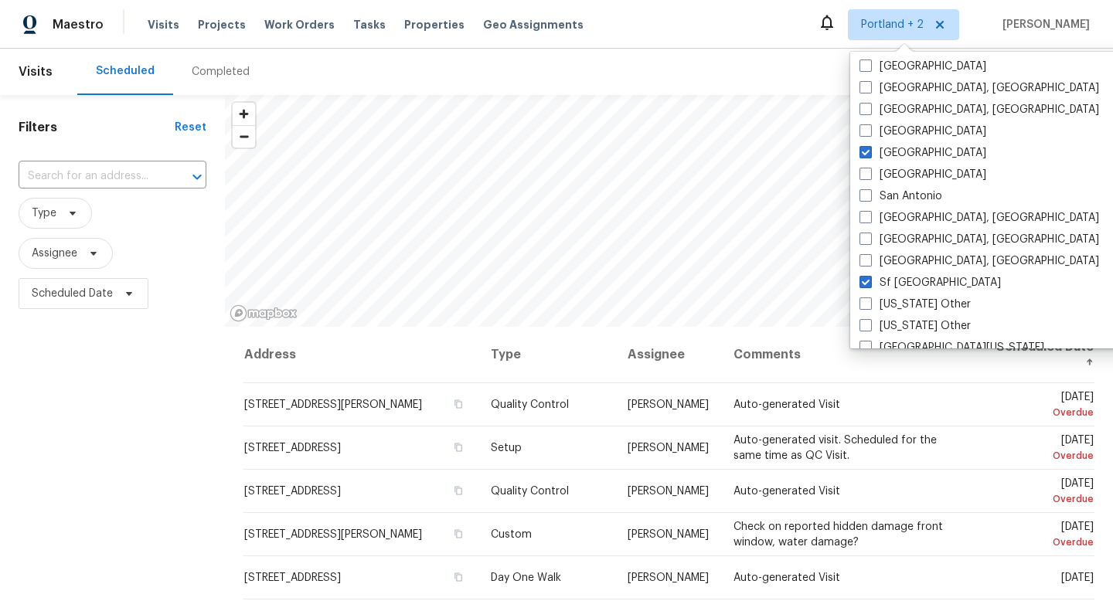
click at [224, 77] on div "Completed" at bounding box center [221, 71] width 58 height 15
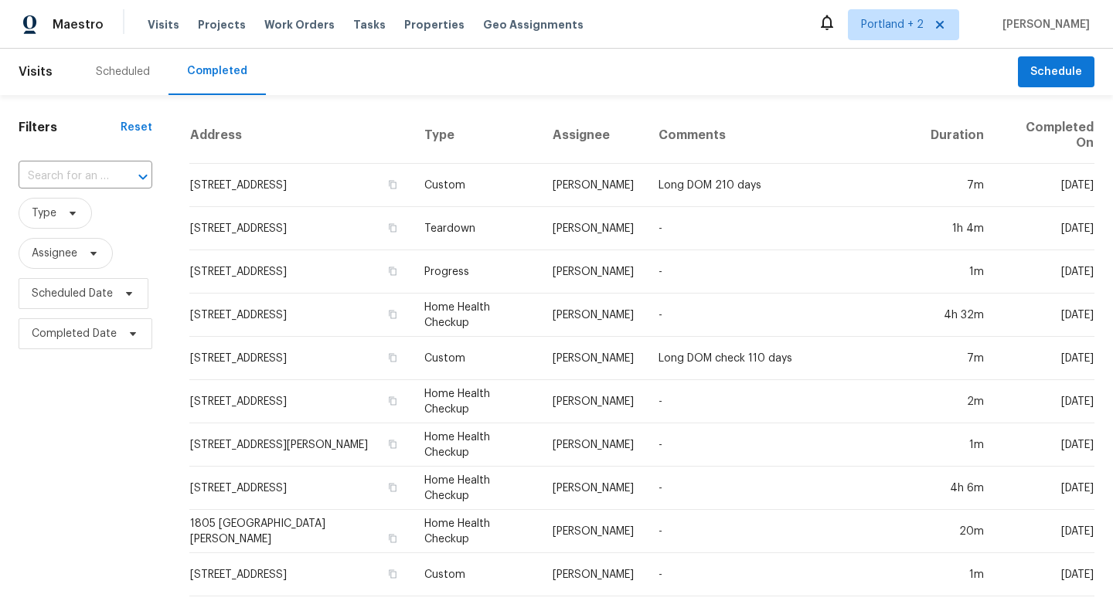
click at [114, 173] on div at bounding box center [132, 177] width 40 height 22
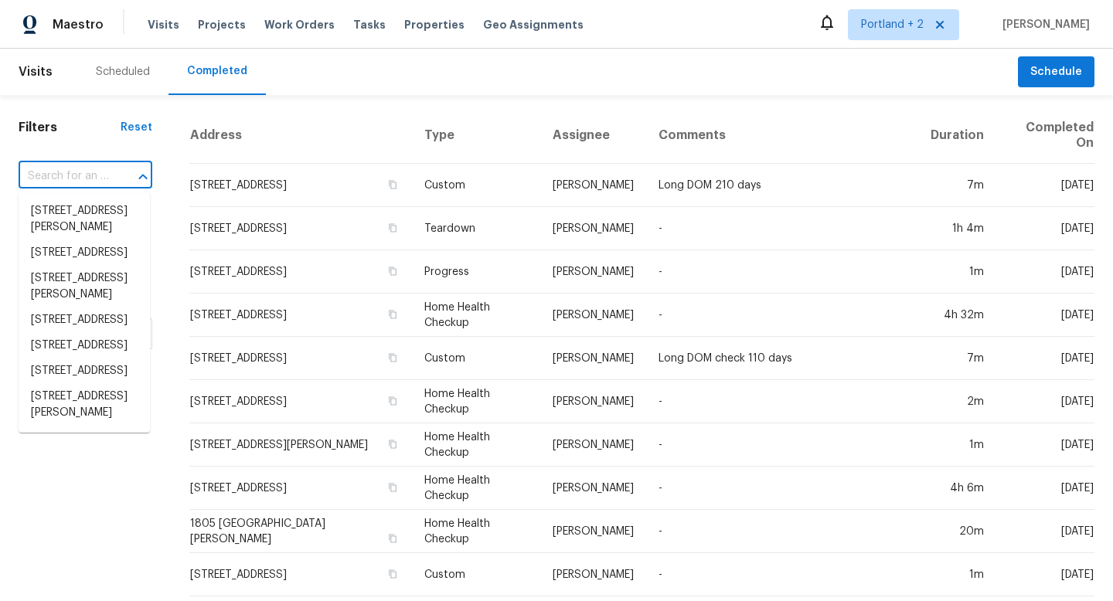
paste input "4200 E Commerce Way Unit 1124, Sacramento, CA 95834"
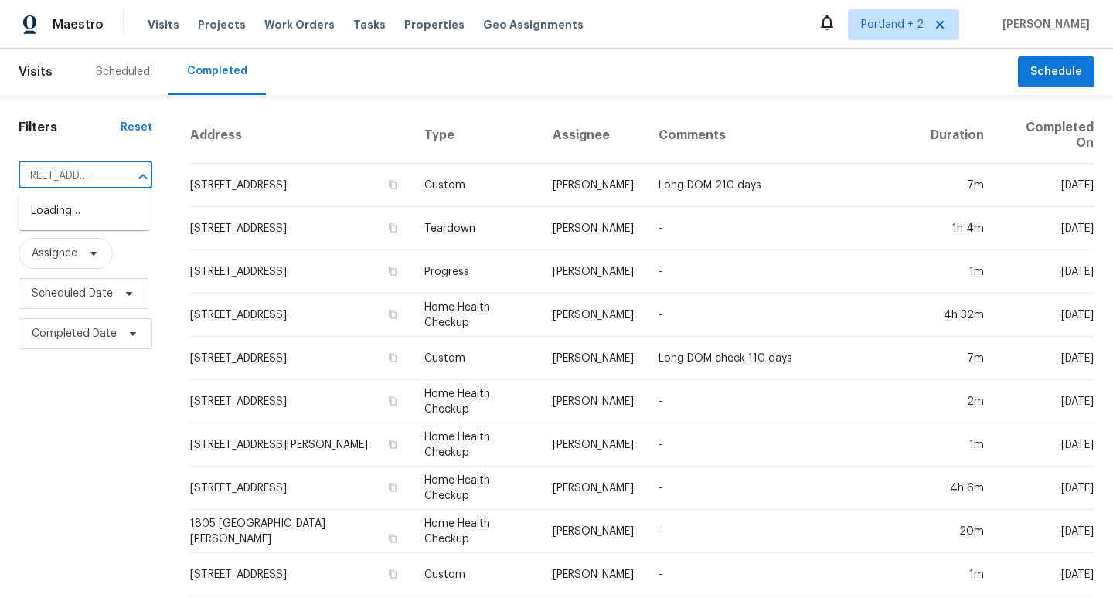
scroll to position [0, 40]
type input "4200 E Commerce Way"
click at [109, 218] on li "4200 E Commerce Way Unit 1124, Sacramento, CA 95834" at bounding box center [84, 212] width 131 height 26
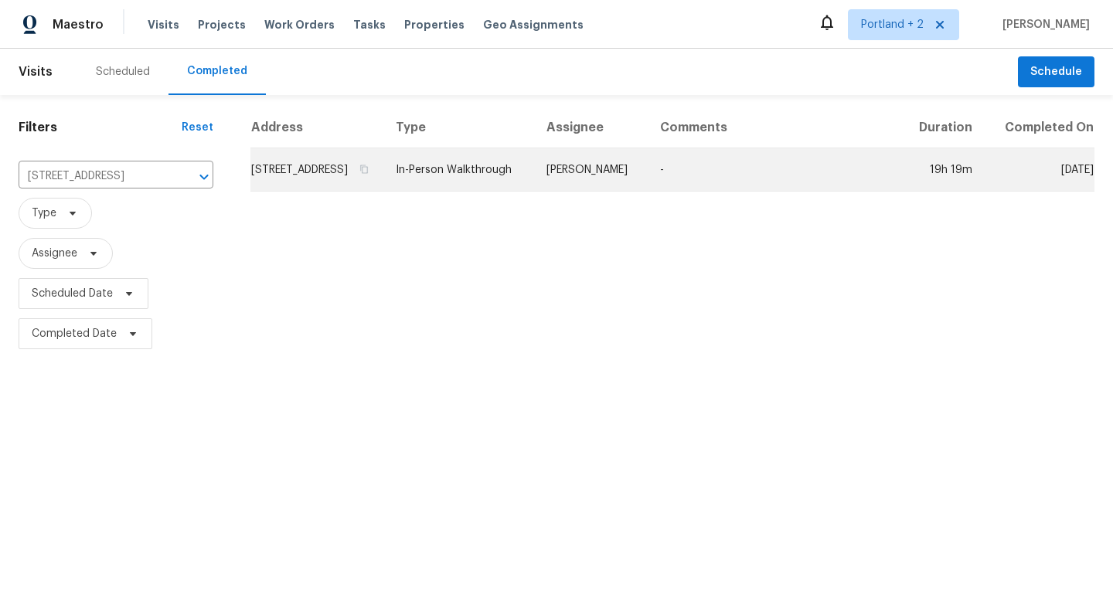
click at [277, 192] on td "4200 E Commerce Way Unit 1124, Sacramento, CA 95834" at bounding box center [316, 169] width 133 height 43
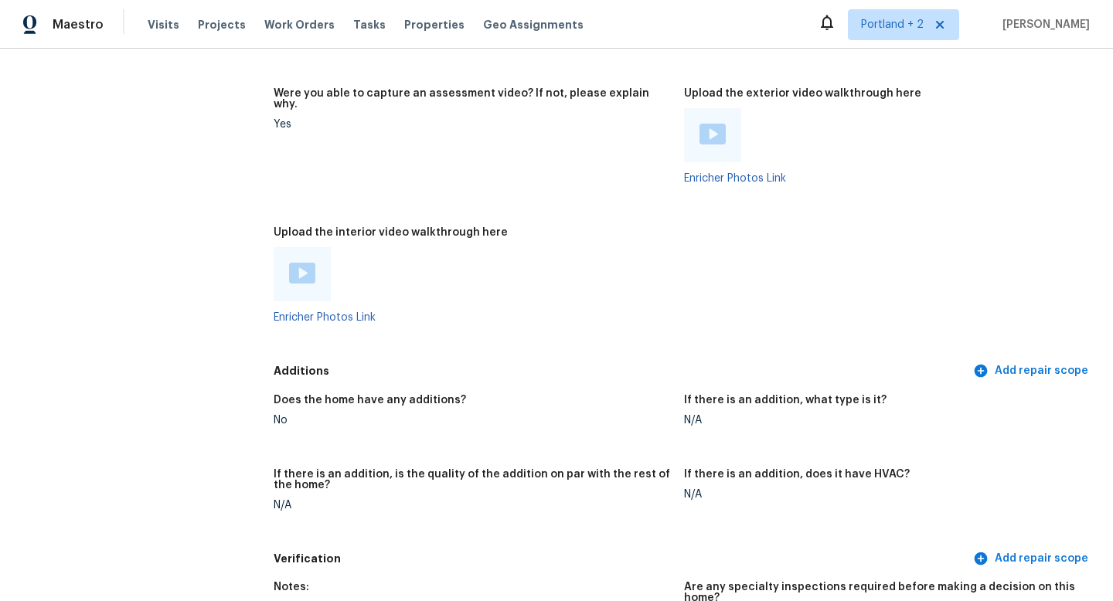
scroll to position [3248, 0]
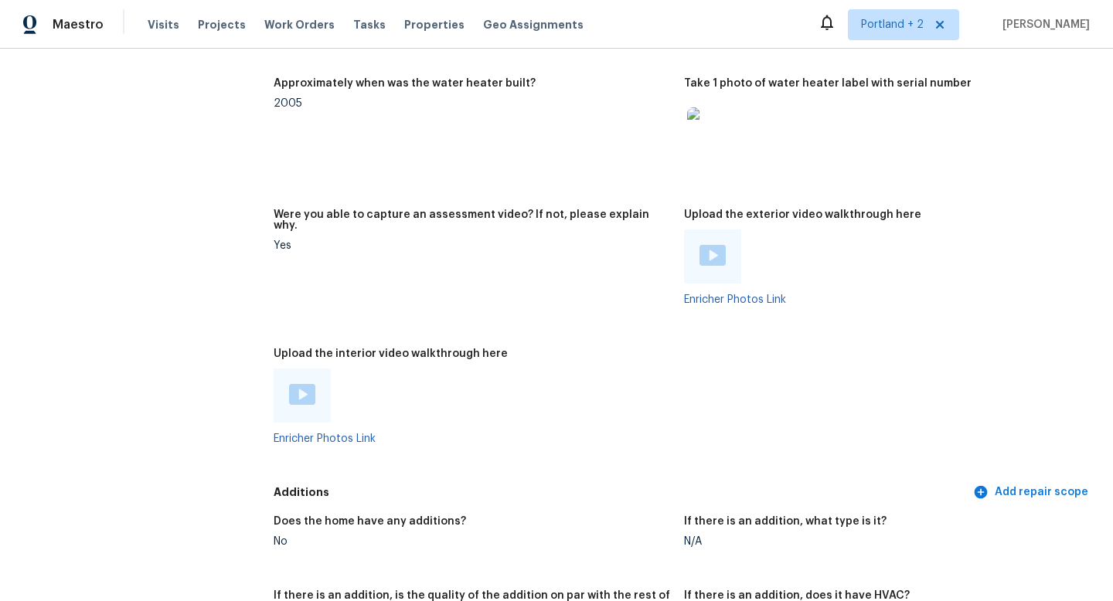
click at [295, 384] on img at bounding box center [302, 394] width 26 height 21
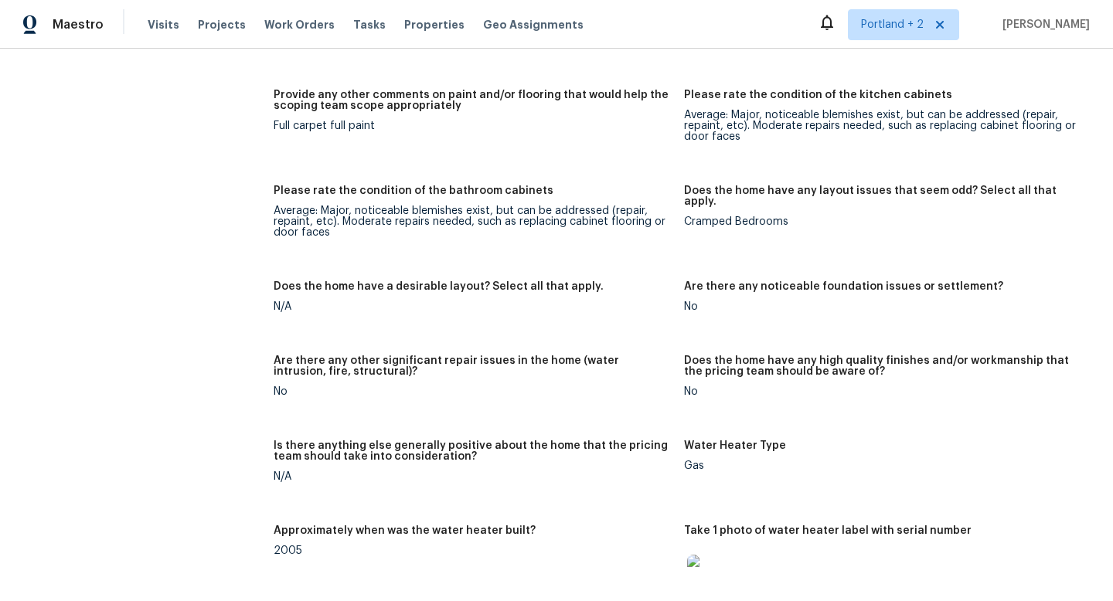
scroll to position [2643, 0]
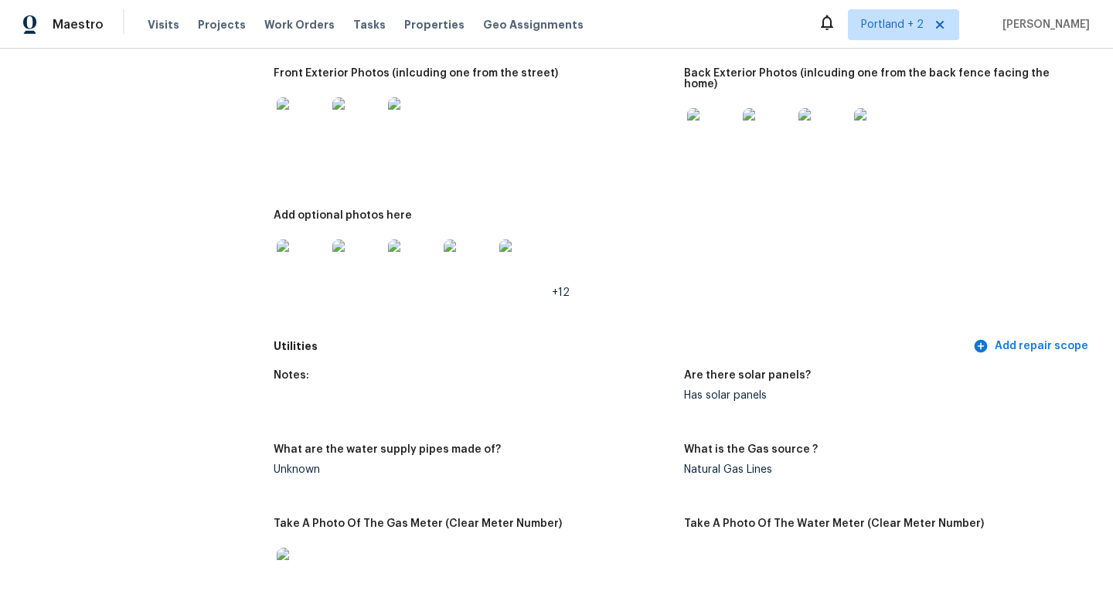
scroll to position [675, 0]
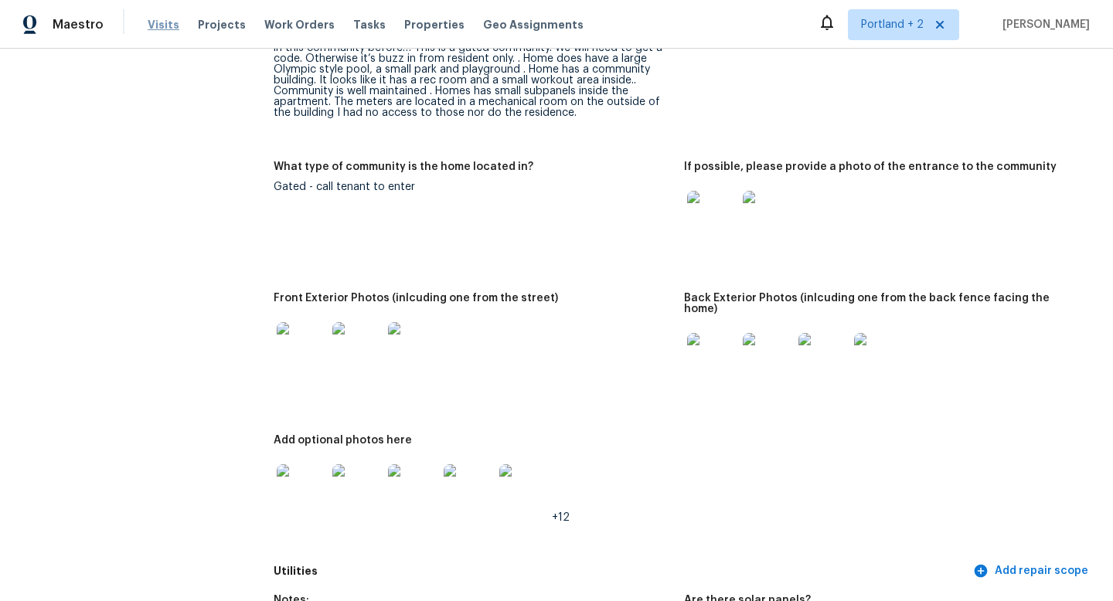
click at [162, 30] on span "Visits" at bounding box center [164, 24] width 32 height 15
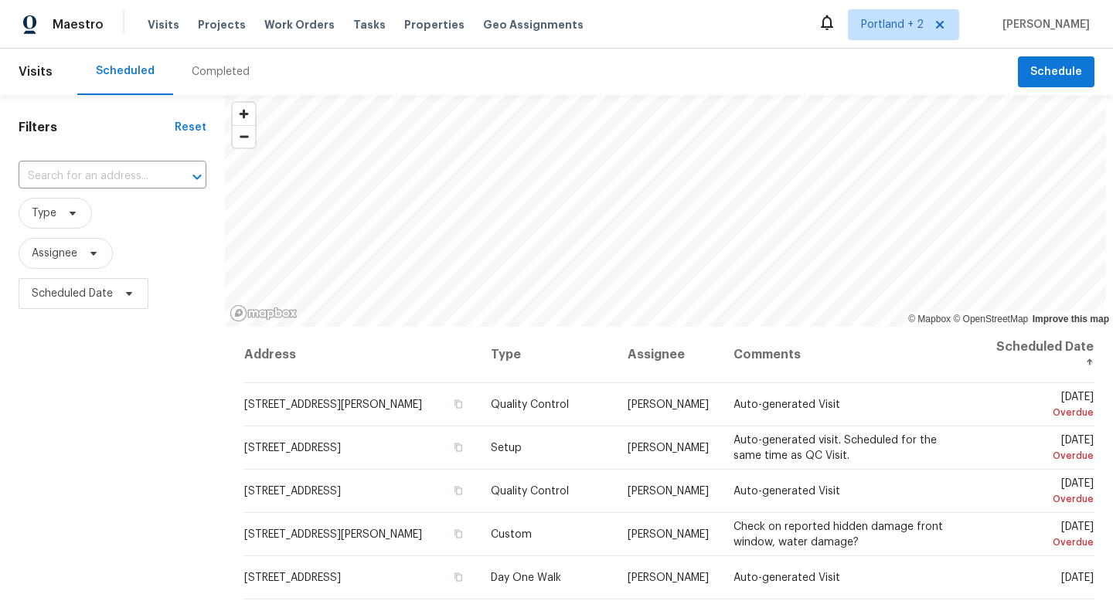
click at [244, 74] on div "Completed" at bounding box center [220, 72] width 95 height 46
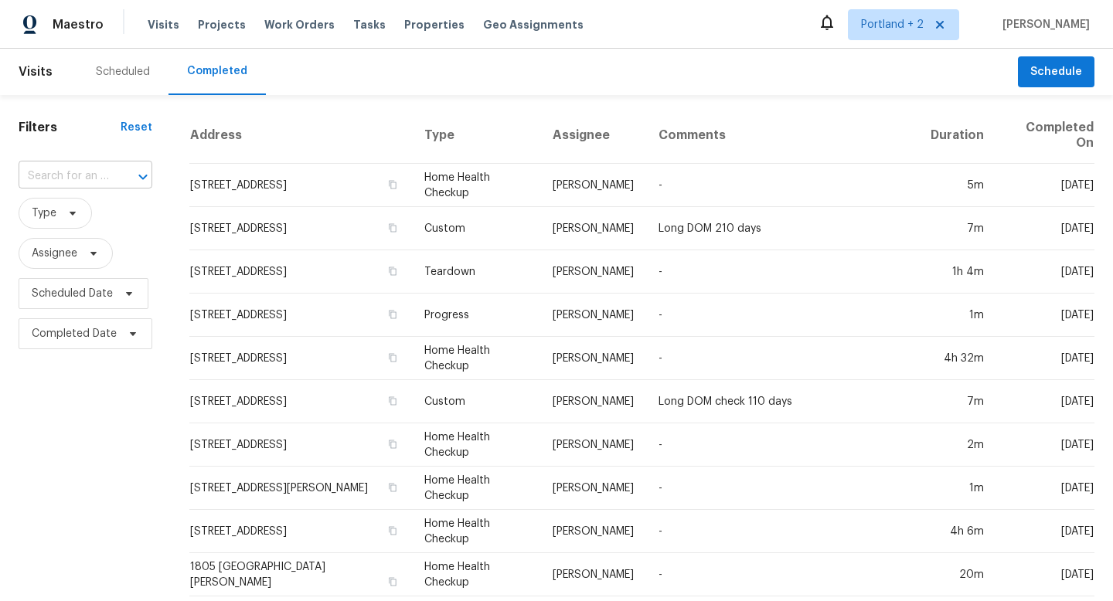
click at [83, 182] on input "text" at bounding box center [64, 177] width 90 height 24
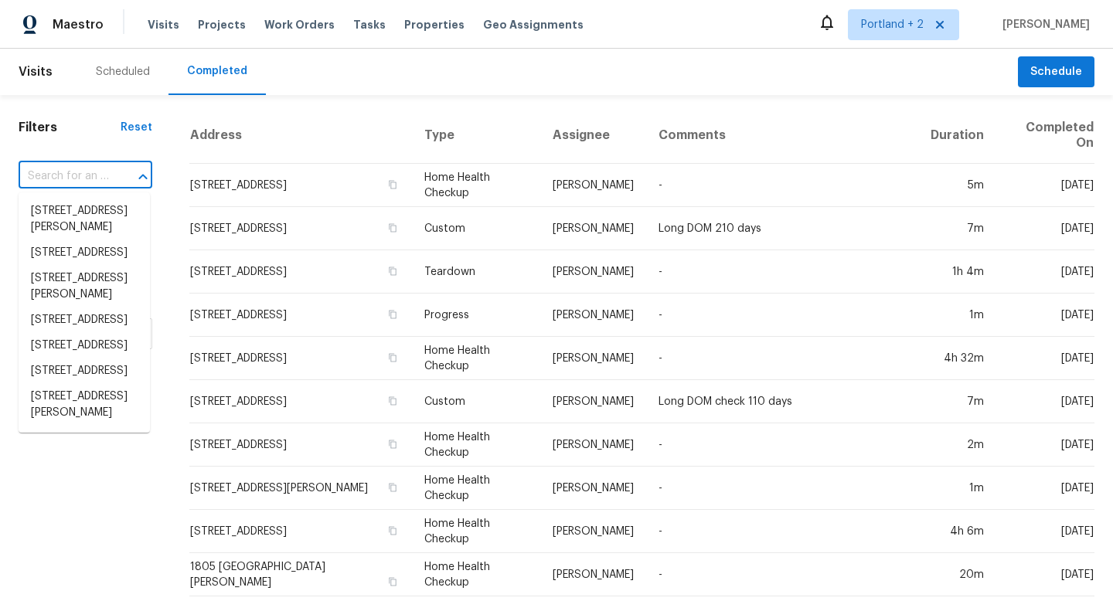
paste input "6525 N Campbell Ave, Portland, OR 97217"
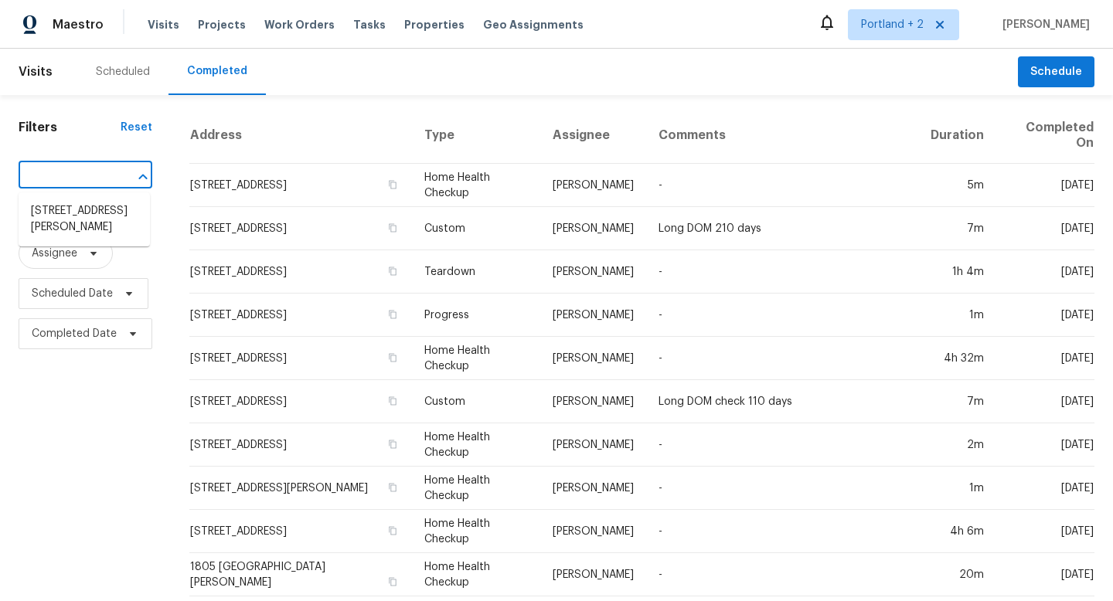
type input "6525 N Campbell Ave, Portland, OR 97217"
click at [84, 229] on li "6525 N Campbell Ave, Portland, OR 97217" at bounding box center [84, 220] width 131 height 42
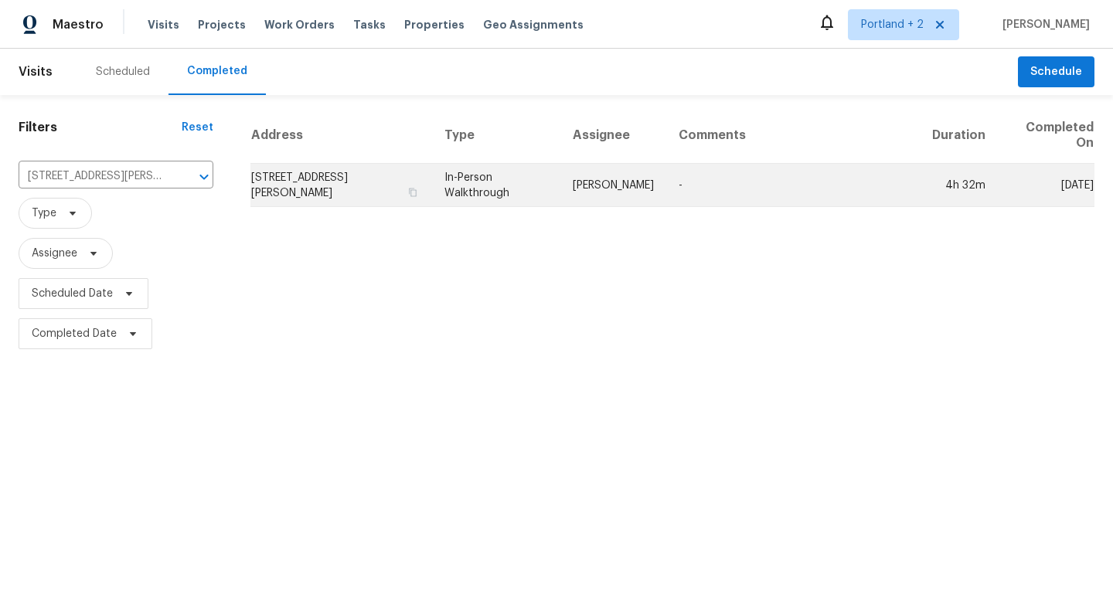
click at [286, 189] on td "6525 N Campbell Ave, Portland, OR 97217" at bounding box center [341, 185] width 182 height 43
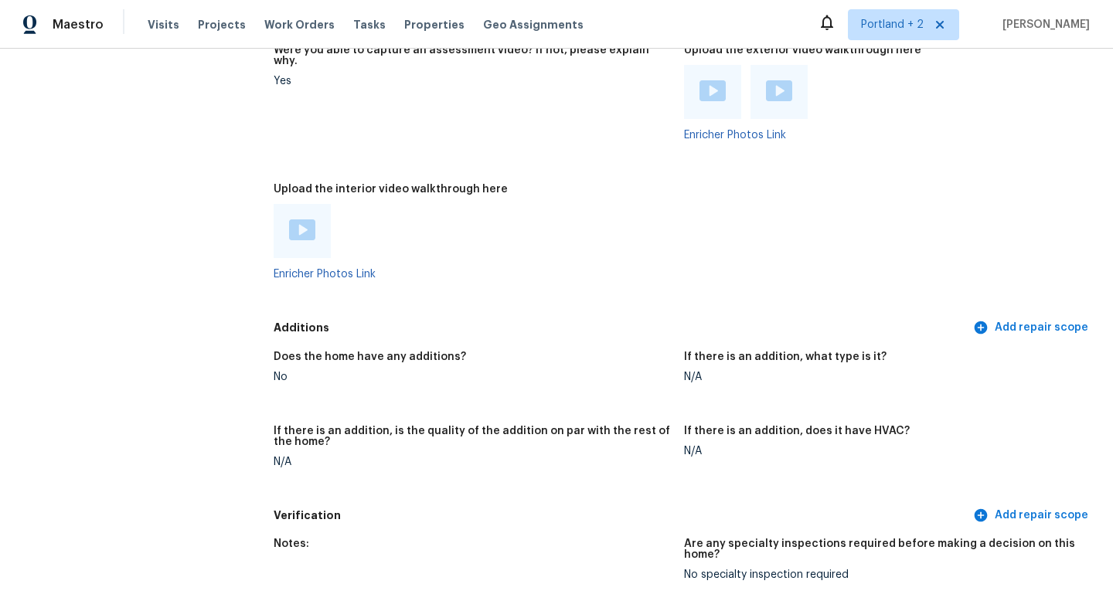
scroll to position [3169, 0]
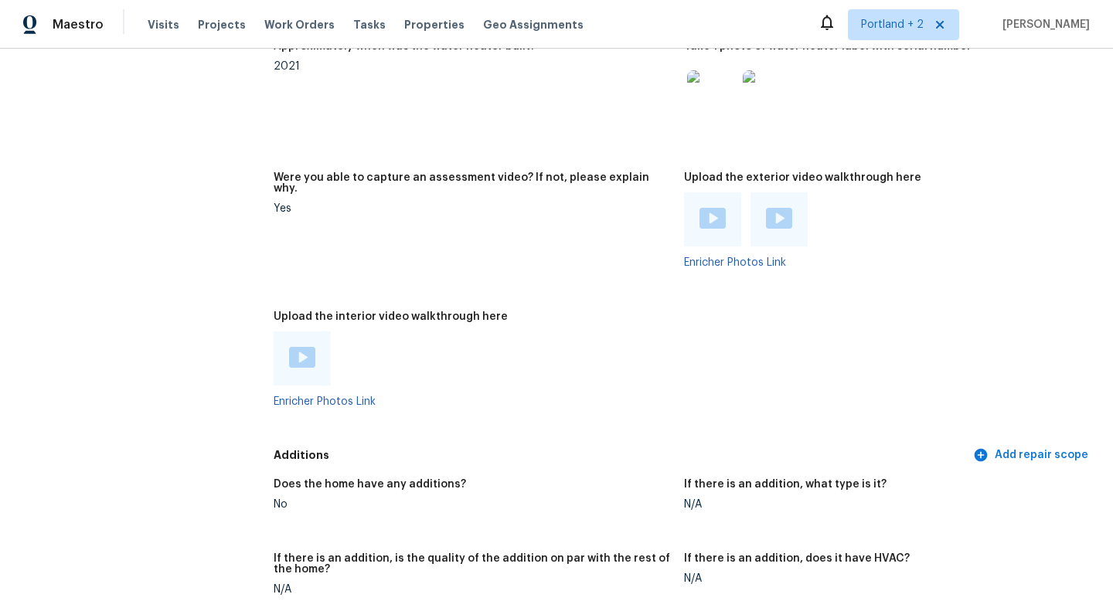
click at [782, 208] on img at bounding box center [779, 218] width 26 height 21
click at [311, 347] on img at bounding box center [302, 357] width 26 height 21
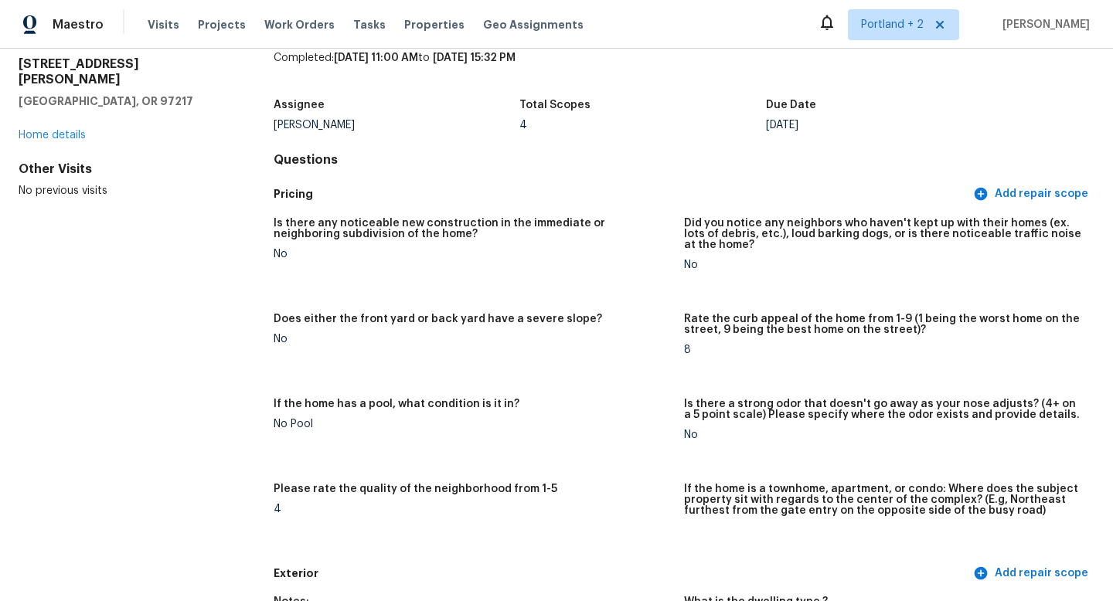
scroll to position [0, 0]
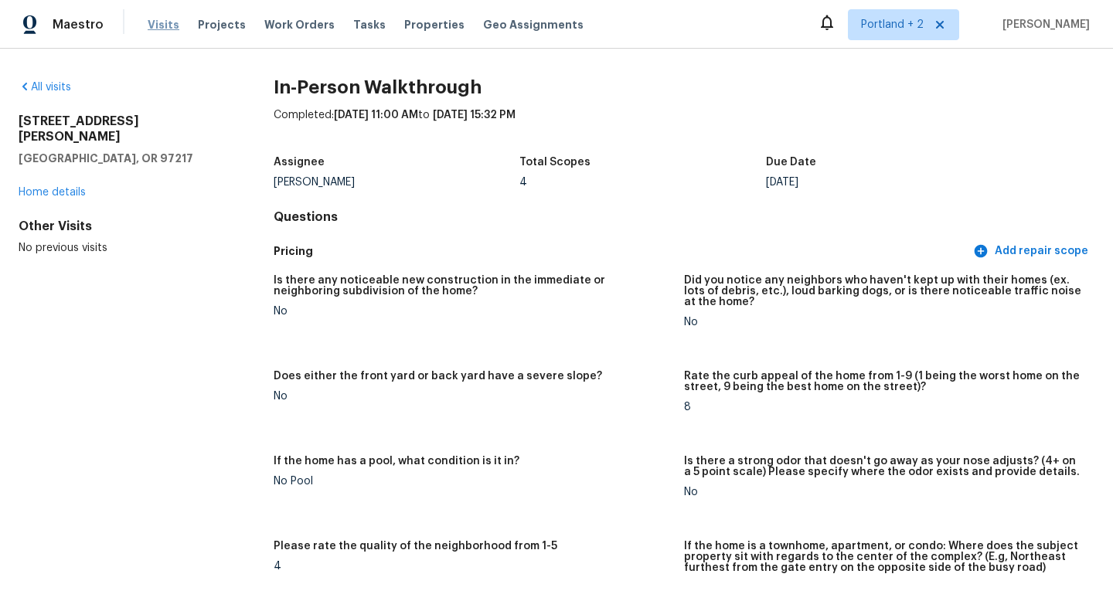
click at [172, 26] on span "Visits" at bounding box center [164, 24] width 32 height 15
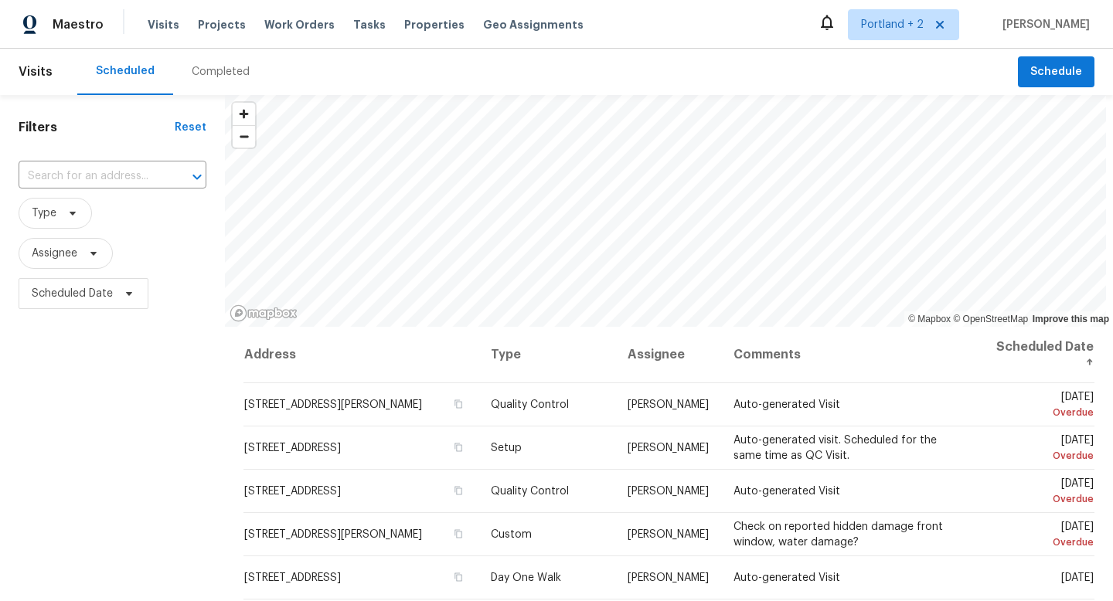
click at [205, 70] on div "Completed" at bounding box center [221, 71] width 58 height 15
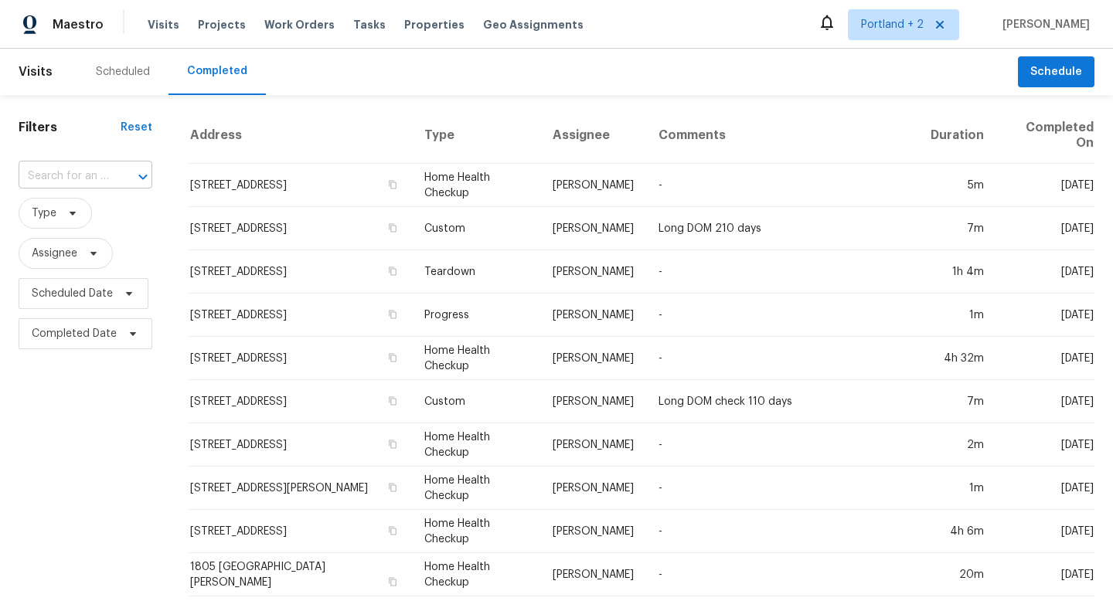
click at [118, 171] on div at bounding box center [132, 177] width 40 height 22
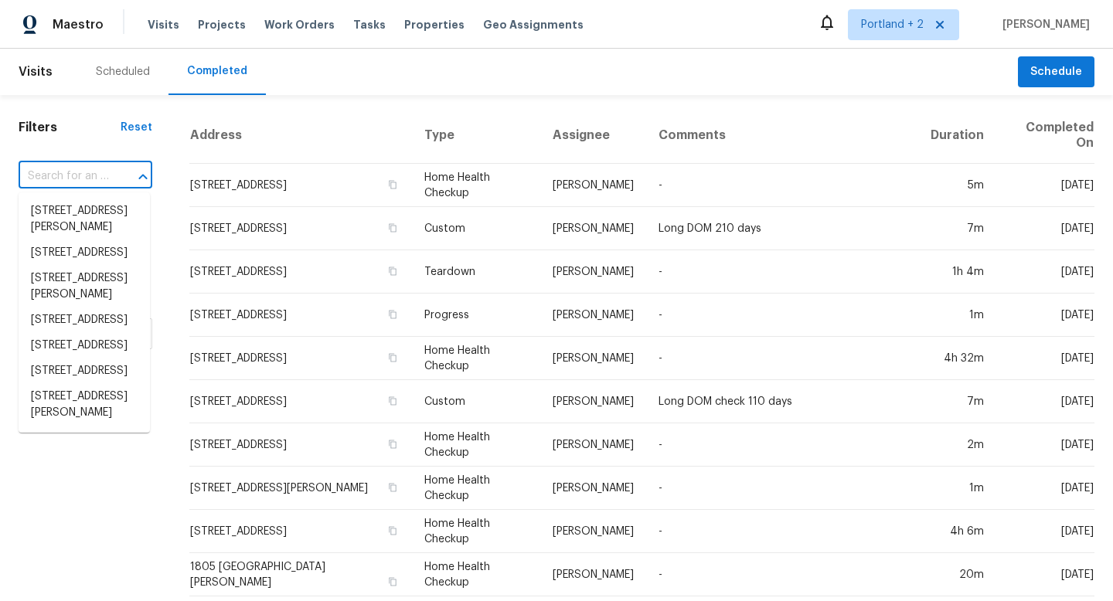
paste input "21 Oriole Ln, Lake Oswego, OR 97035"
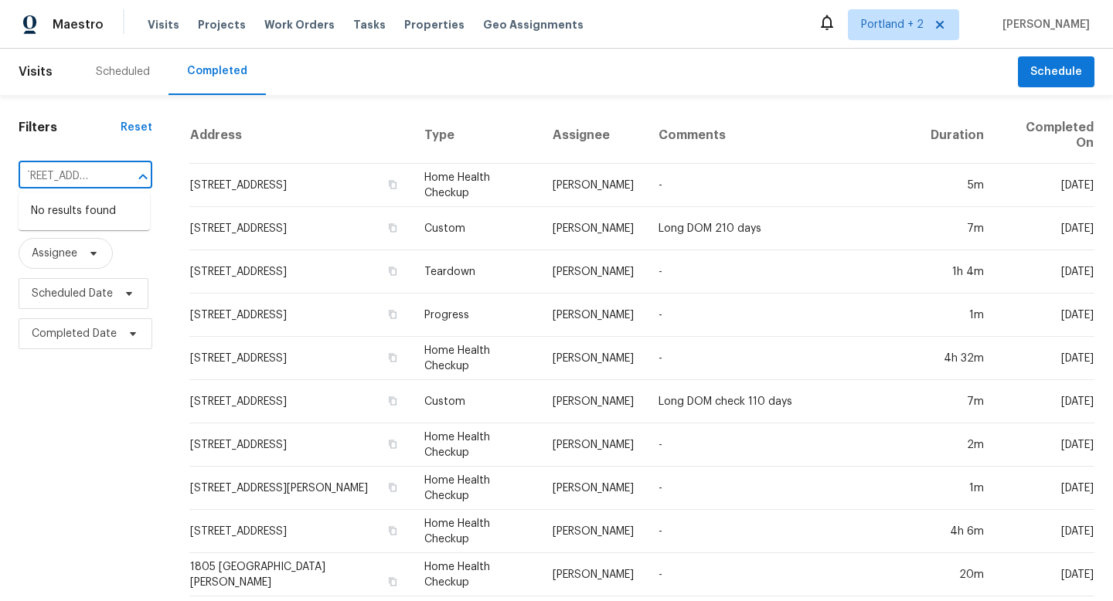
scroll to position [0, 110]
type input "21 Oriole Ln, Lake Oswego, OR 97035"
click at [104, 221] on li "21 Oriole Ln, Lake Oswego, OR 97035" at bounding box center [84, 212] width 131 height 26
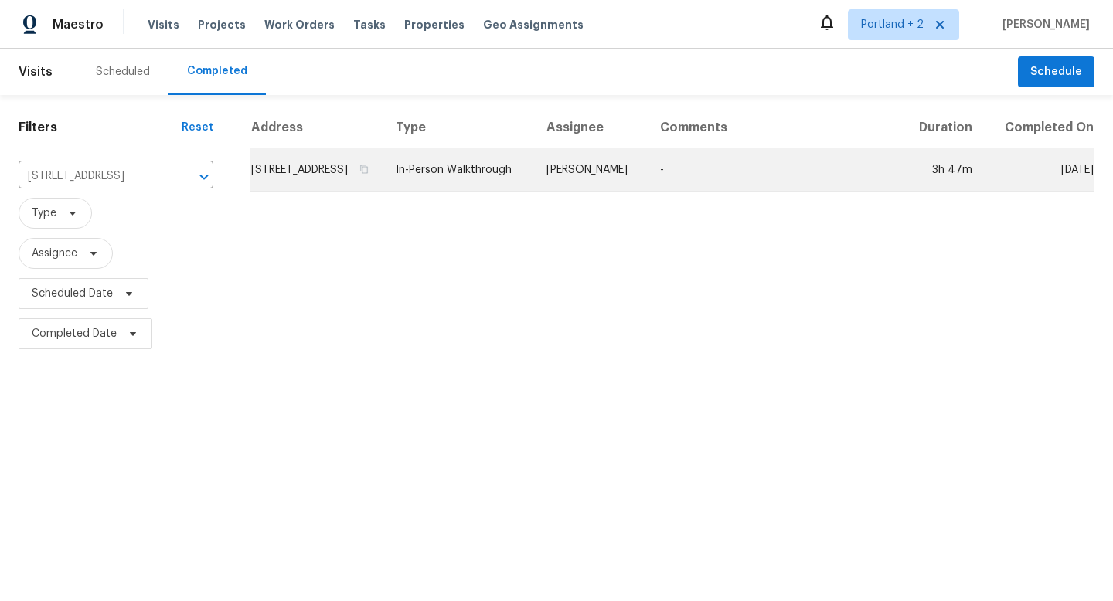
click at [363, 171] on td "21 Oriole Ln, Lake Oswego, OR 97035" at bounding box center [316, 169] width 133 height 43
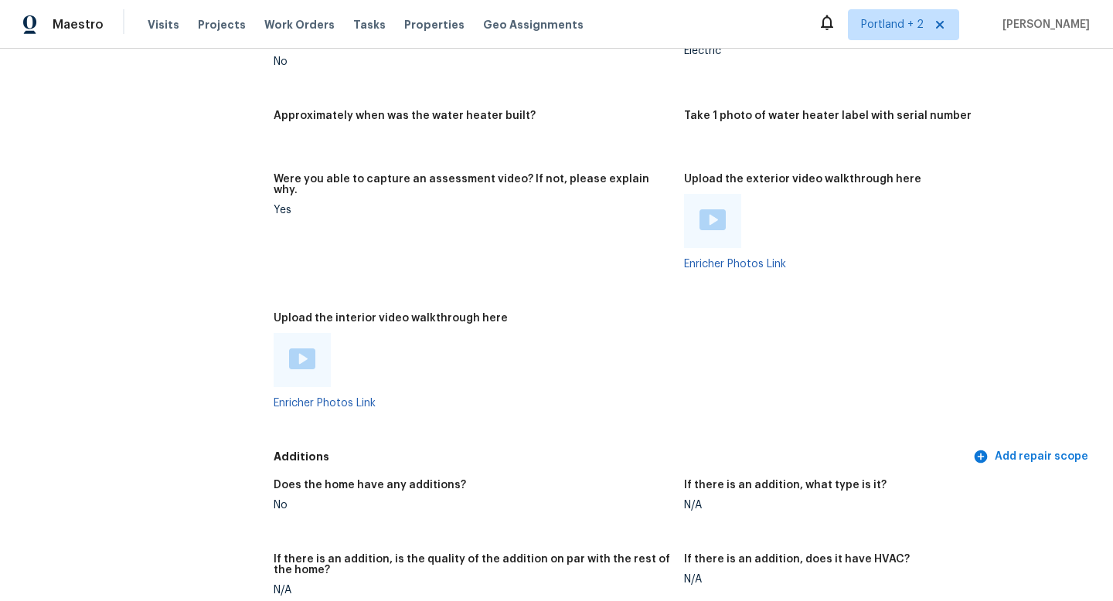
scroll to position [2687, 0]
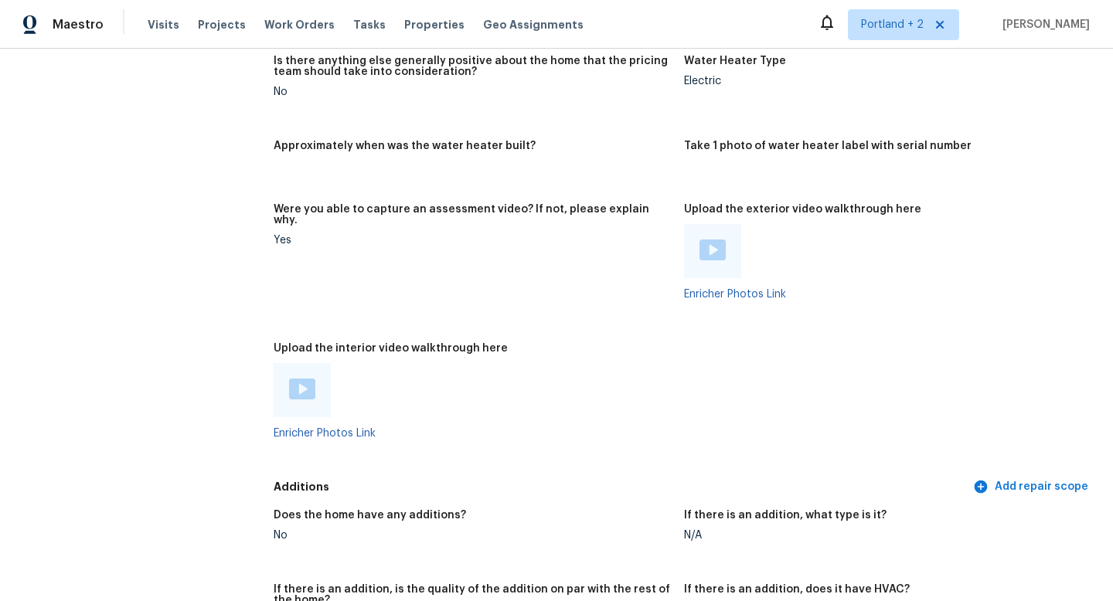
click at [314, 379] on img at bounding box center [302, 389] width 26 height 21
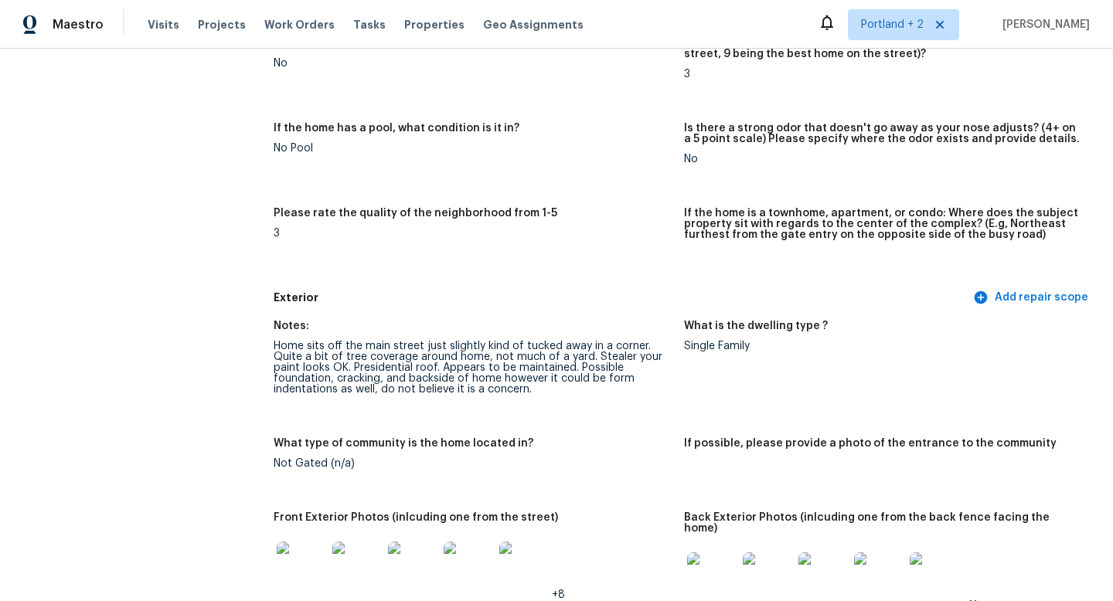
scroll to position [0, 0]
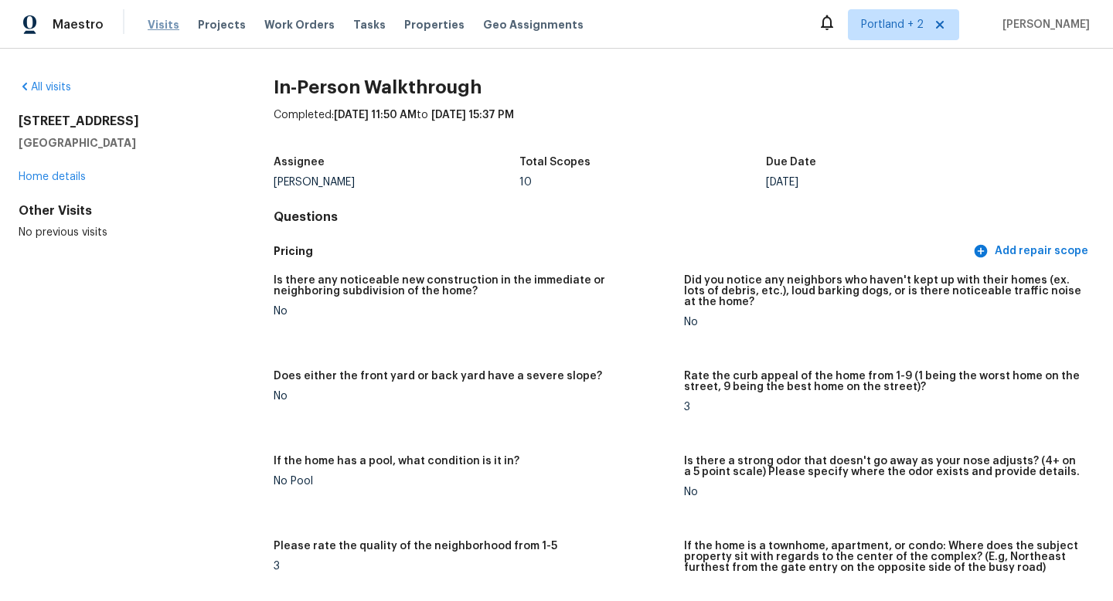
click at [167, 28] on span "Visits" at bounding box center [164, 24] width 32 height 15
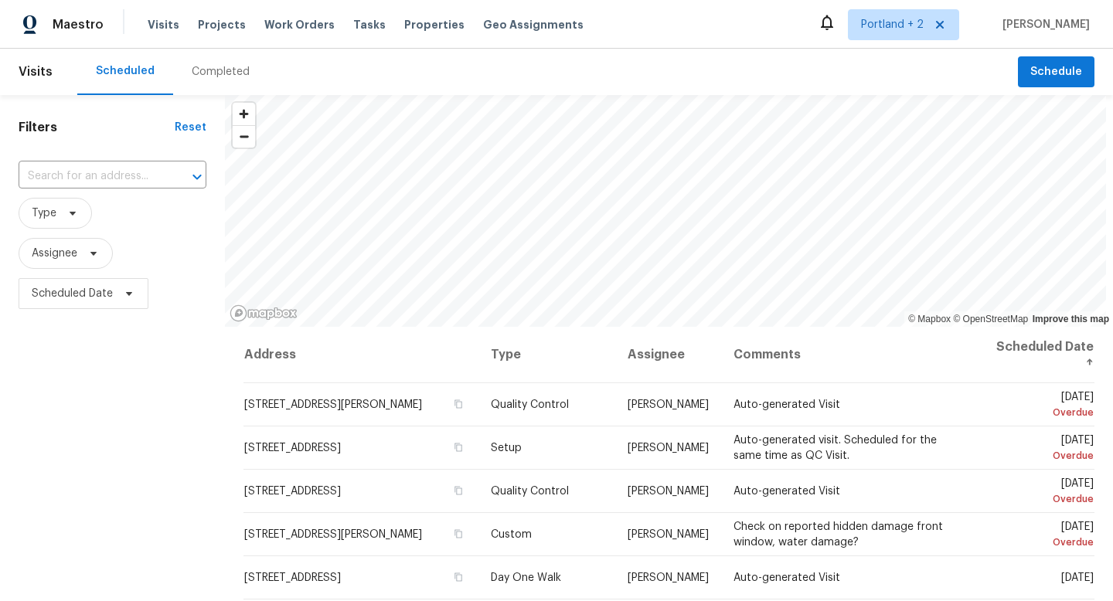
click at [217, 69] on div "Completed" at bounding box center [221, 71] width 58 height 15
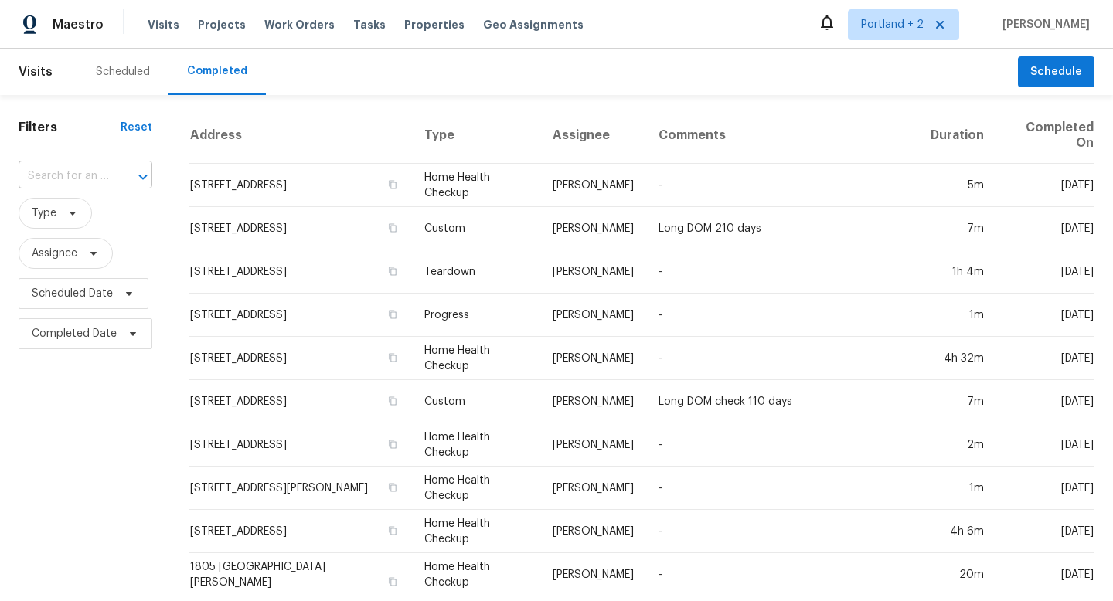
click at [115, 174] on div at bounding box center [132, 177] width 40 height 22
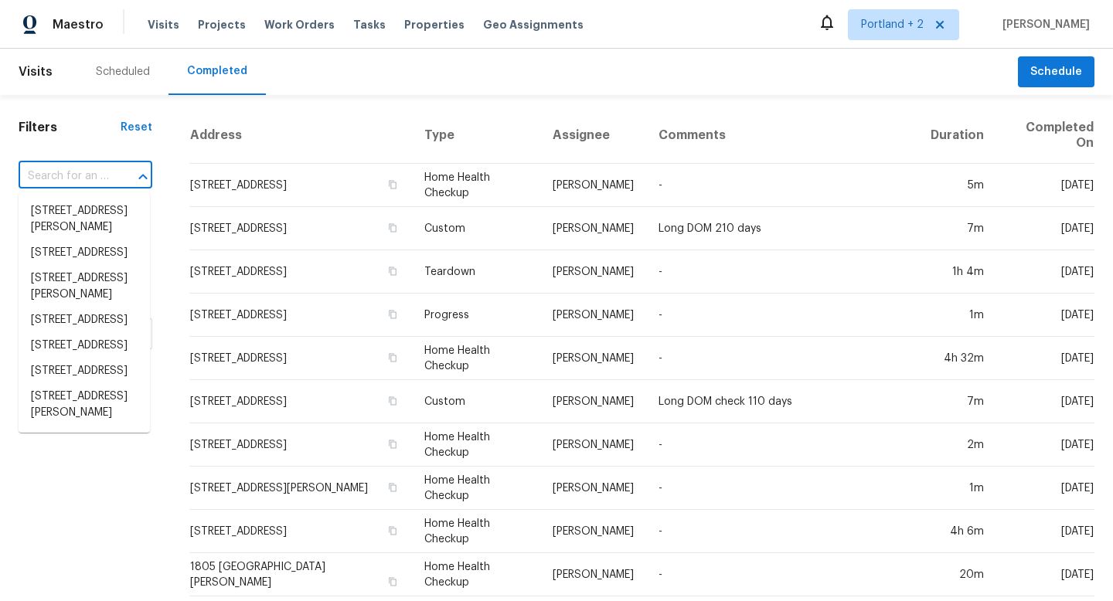
paste input "1777 Orvietto Dr, Roseville, CA 95661"
type input "1777 Orvietto Dr, Roseville, CA 95661"
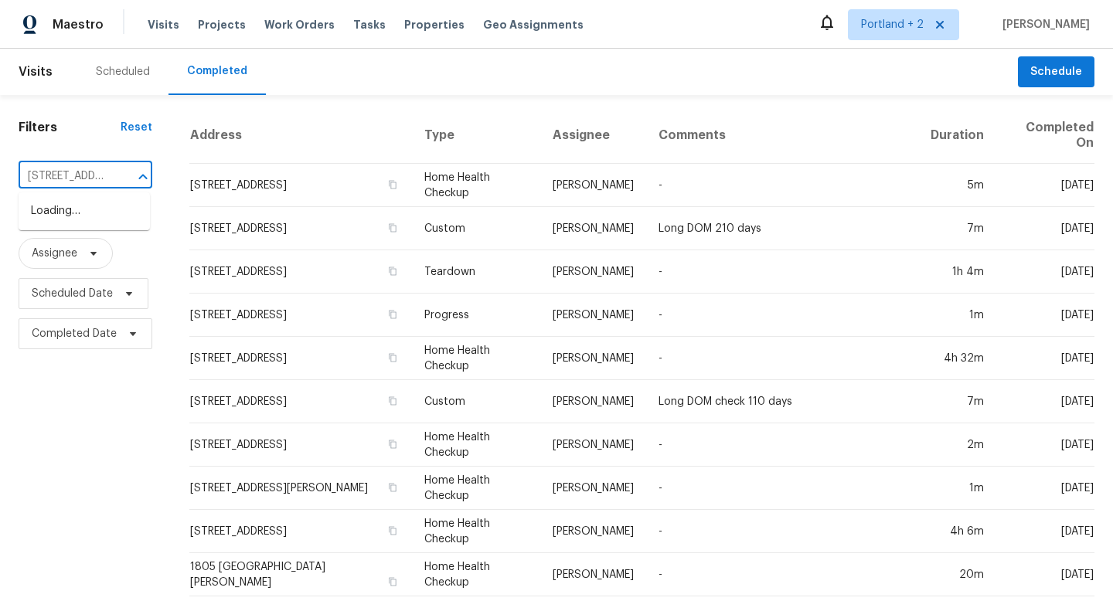
scroll to position [0, 105]
click at [68, 216] on li "1777 Orvietto Dr, Roseville, CA 95661" at bounding box center [84, 212] width 131 height 26
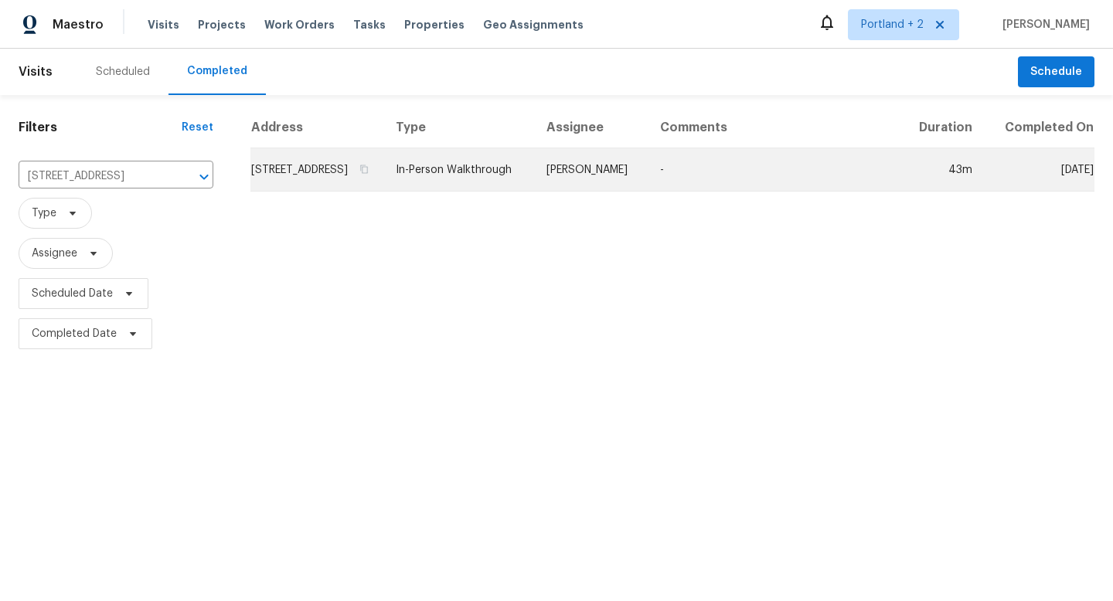
click at [327, 189] on td "1777 Orvietto Dr, Roseville, CA 95661" at bounding box center [316, 169] width 133 height 43
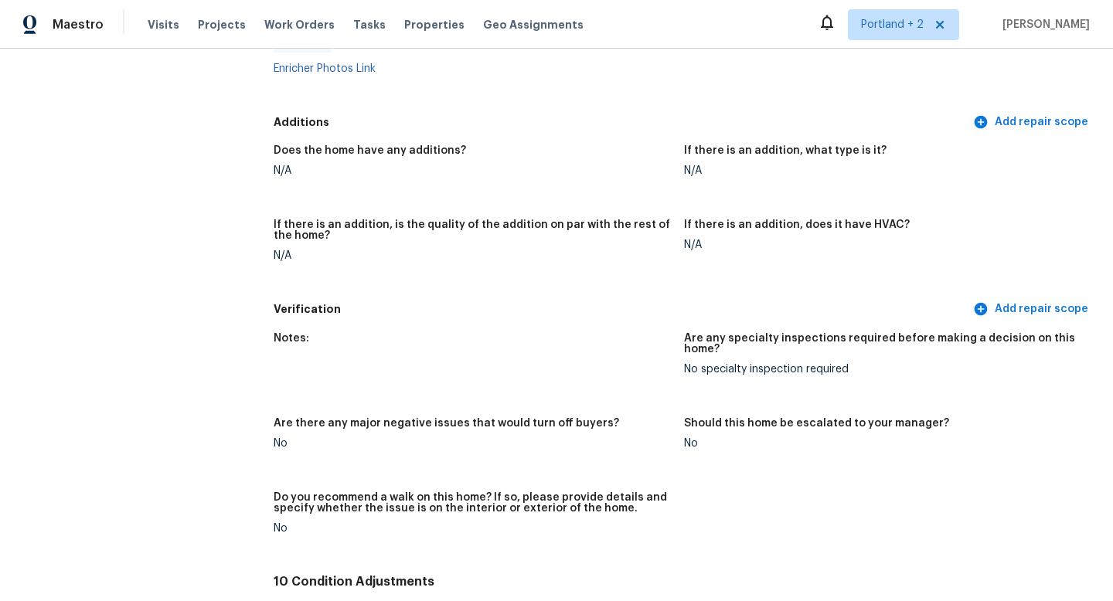
scroll to position [2993, 0]
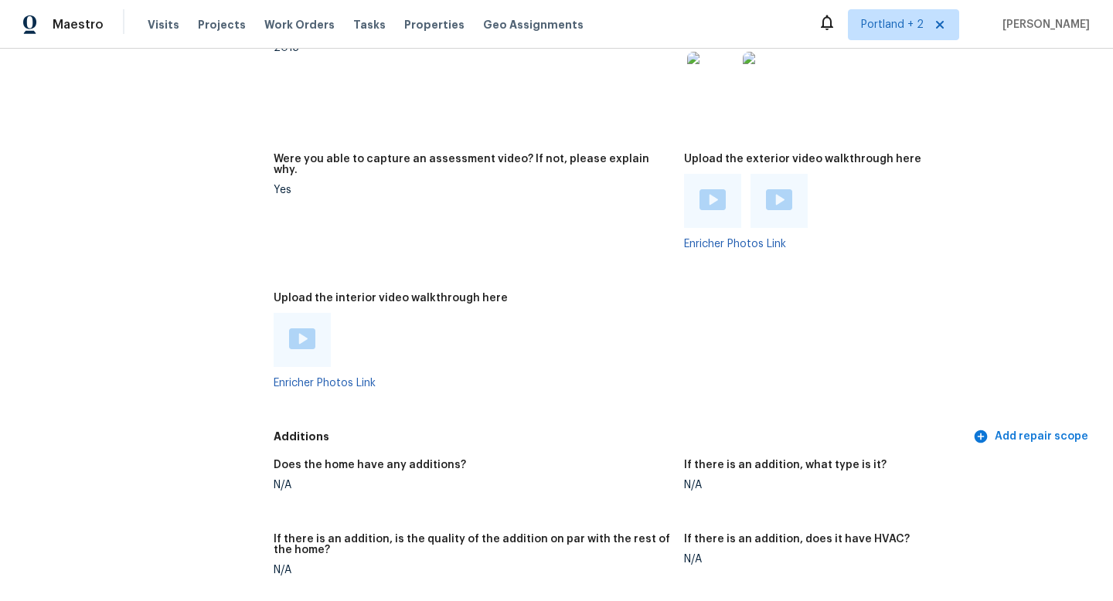
click at [711, 189] on img at bounding box center [713, 199] width 26 height 21
click at [783, 189] on img at bounding box center [779, 199] width 26 height 21
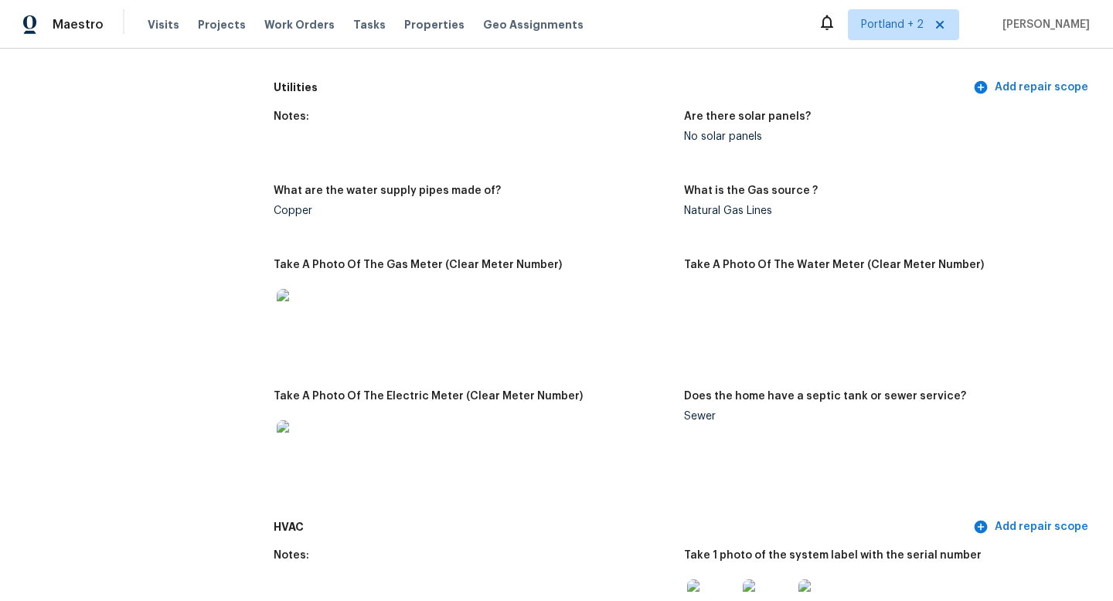
scroll to position [0, 0]
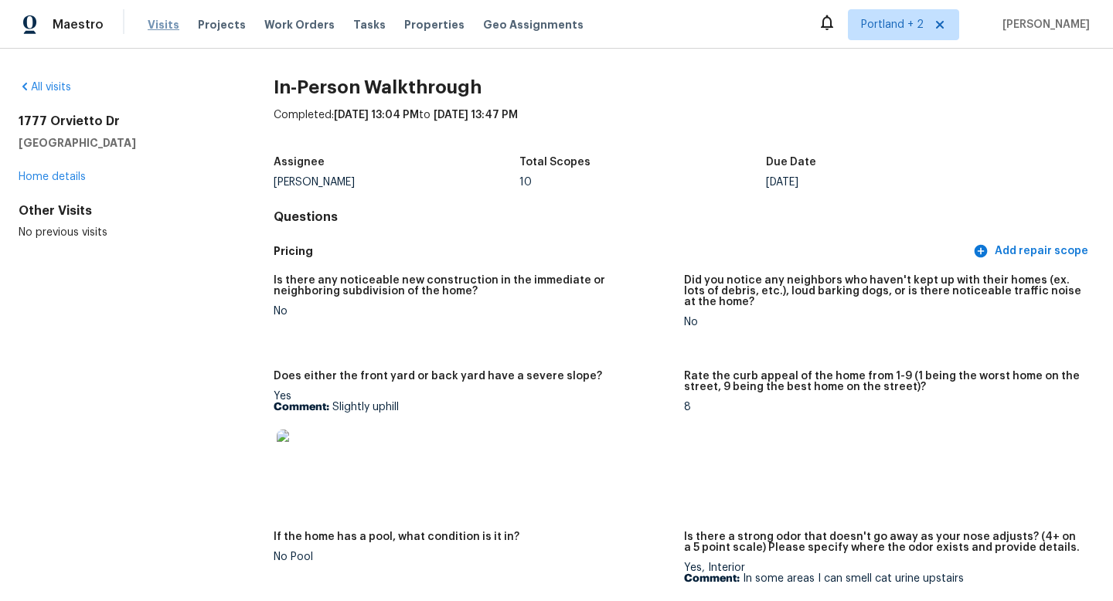
click at [161, 24] on span "Visits" at bounding box center [164, 24] width 32 height 15
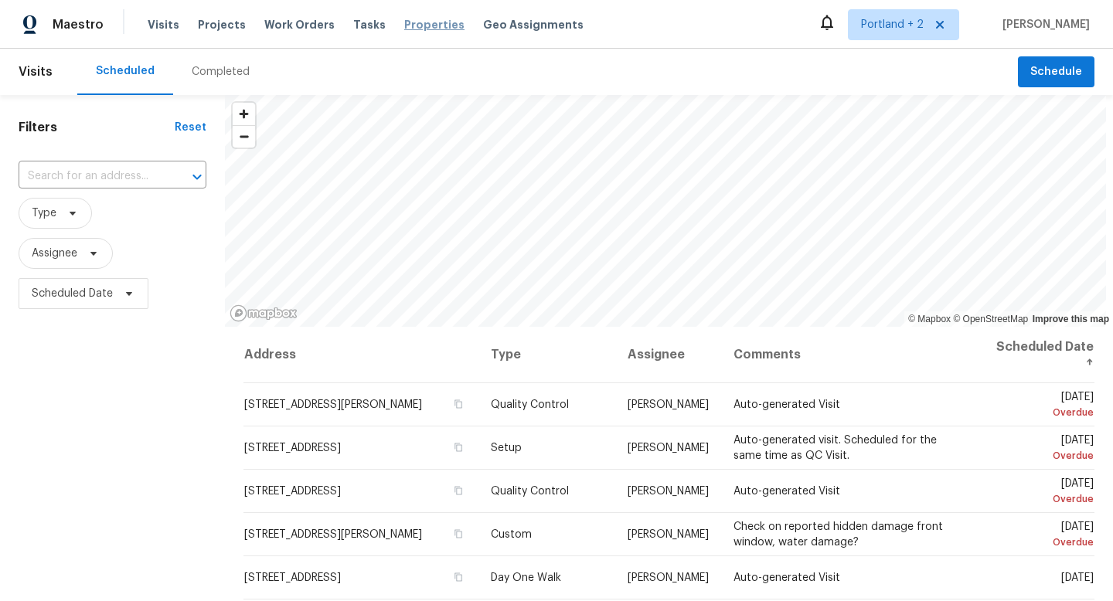
click at [404, 26] on span "Properties" at bounding box center [434, 24] width 60 height 15
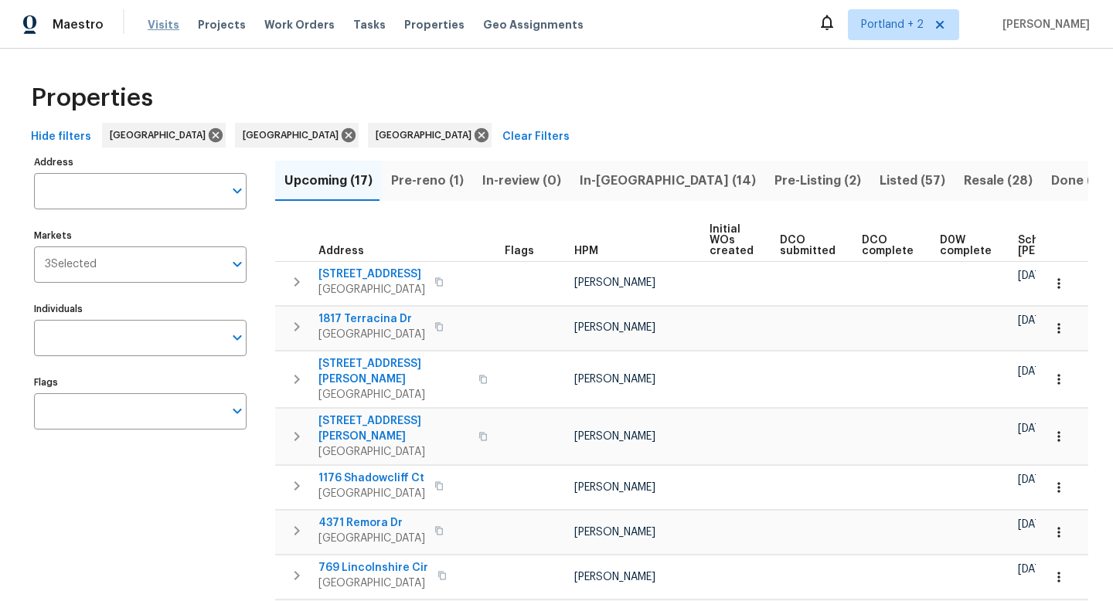
click at [158, 26] on span "Visits" at bounding box center [164, 24] width 32 height 15
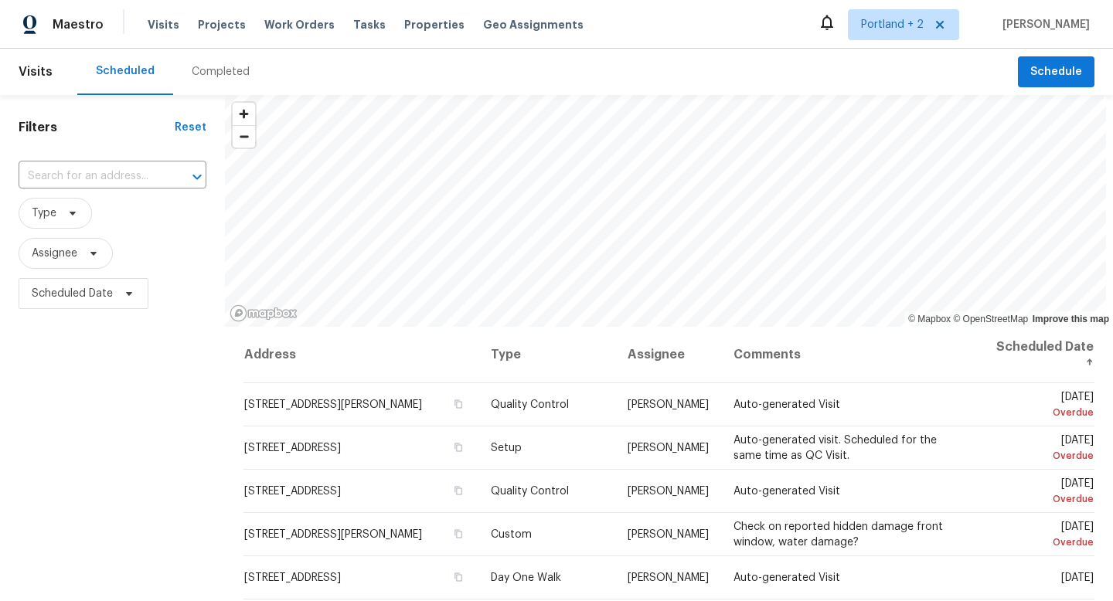
click at [228, 80] on div "Completed" at bounding box center [220, 72] width 95 height 46
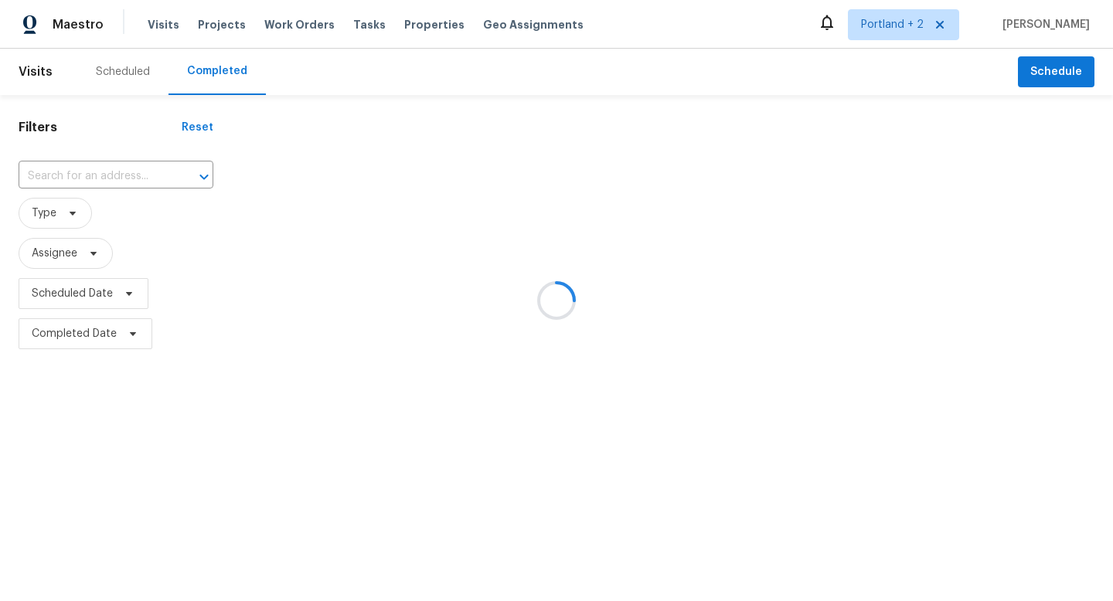
click at [116, 166] on div at bounding box center [556, 300] width 1113 height 601
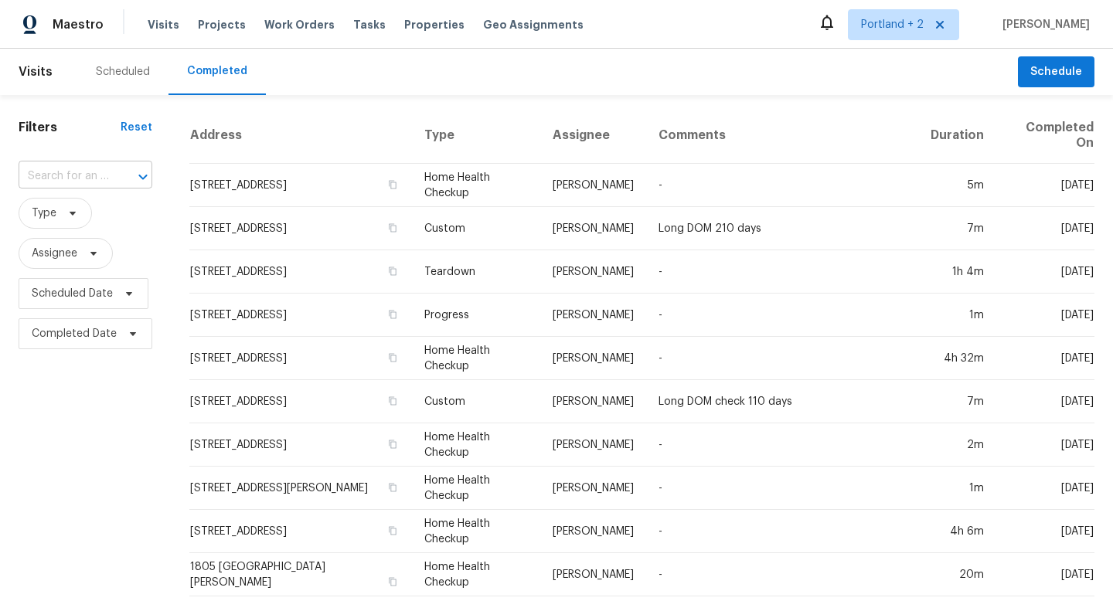
click at [115, 171] on div at bounding box center [132, 177] width 40 height 22
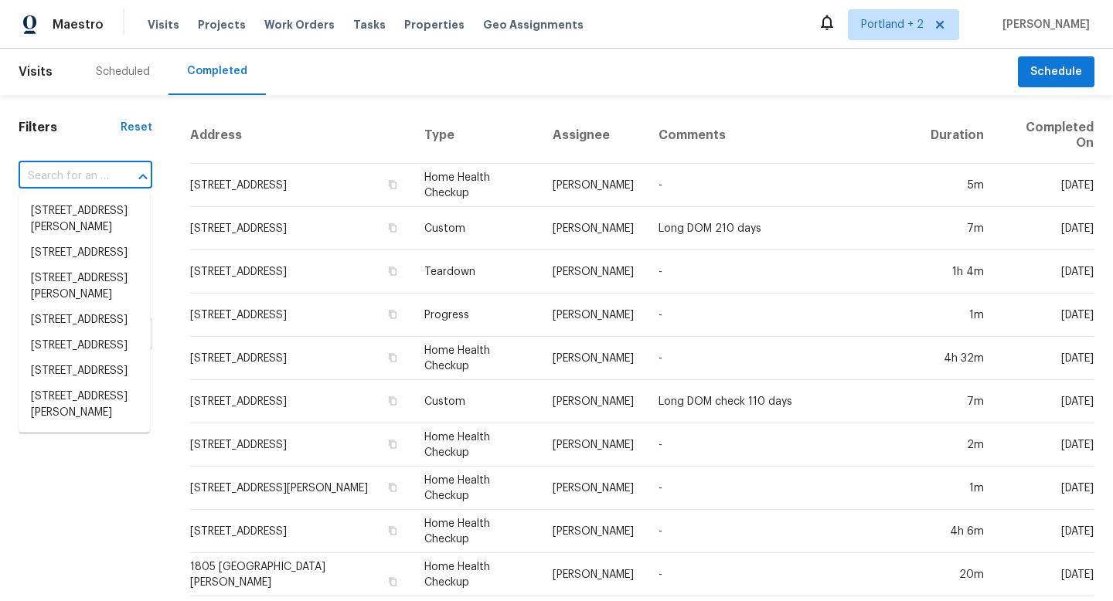
paste input "2472 Creek Meadow Dr, Santa Rosa, CA 95404"
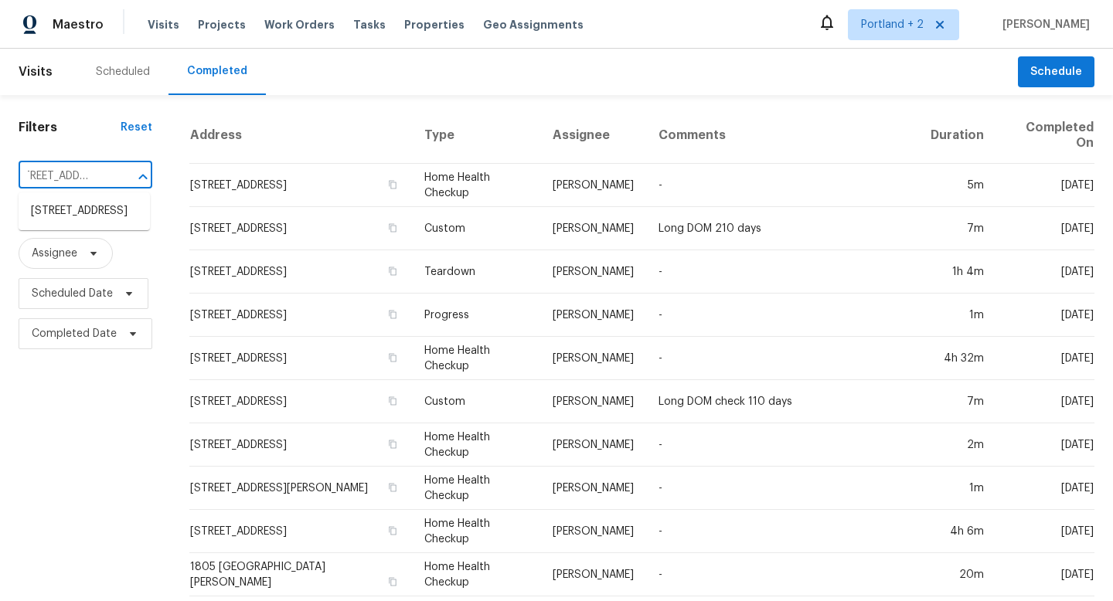
type input "2472 Creek Meadow Dr, Santa Rosa, CA 95404"
click at [90, 214] on li "2472 Creek Meadow Dr, Santa Rosa, CA 95404" at bounding box center [84, 212] width 131 height 26
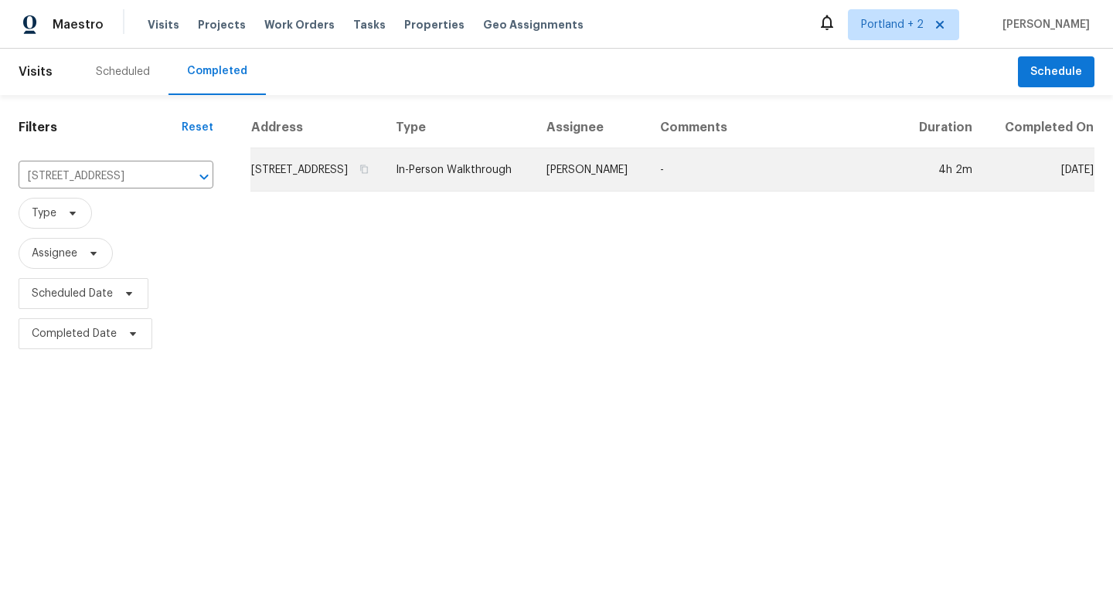
click at [596, 189] on td "Erwin Alberty" at bounding box center [591, 169] width 114 height 43
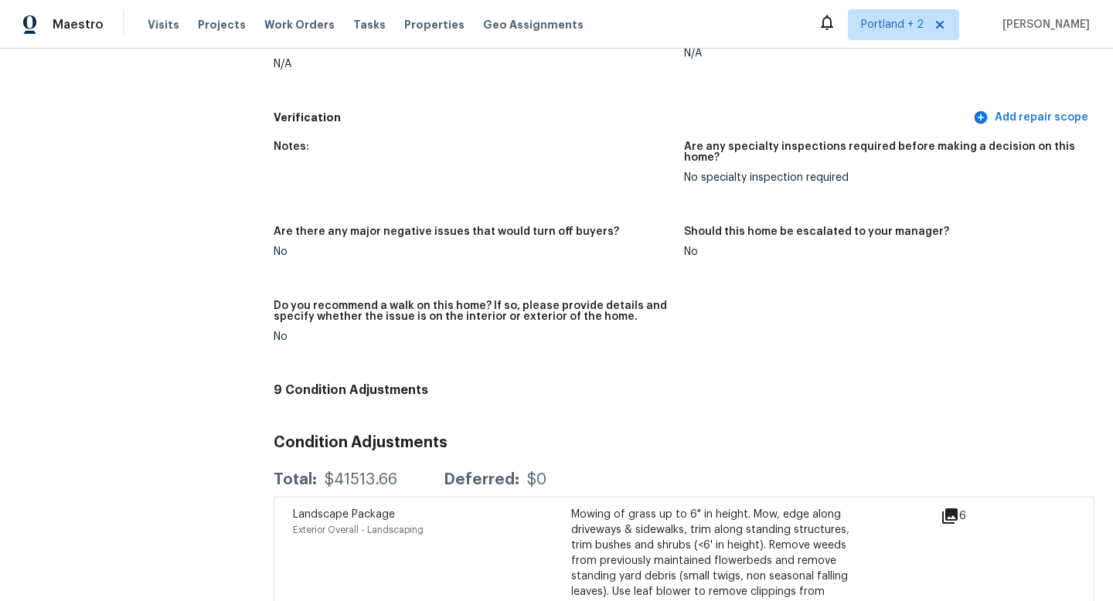
scroll to position [2761, 0]
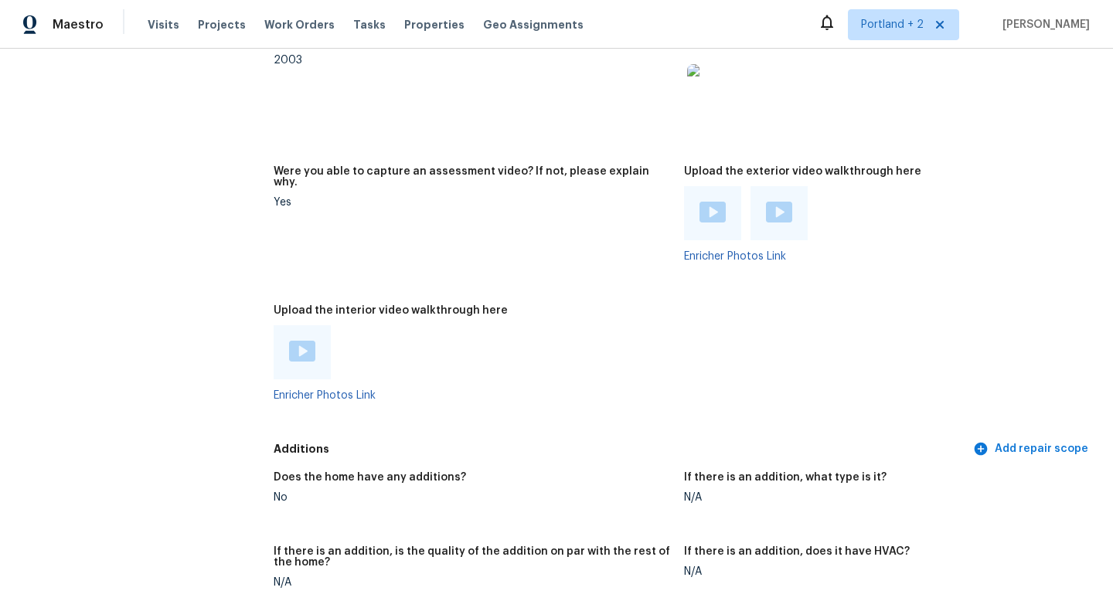
click at [715, 202] on img at bounding box center [713, 212] width 26 height 21
click at [780, 186] on div at bounding box center [779, 213] width 57 height 54
click at [775, 202] on img at bounding box center [779, 212] width 26 height 21
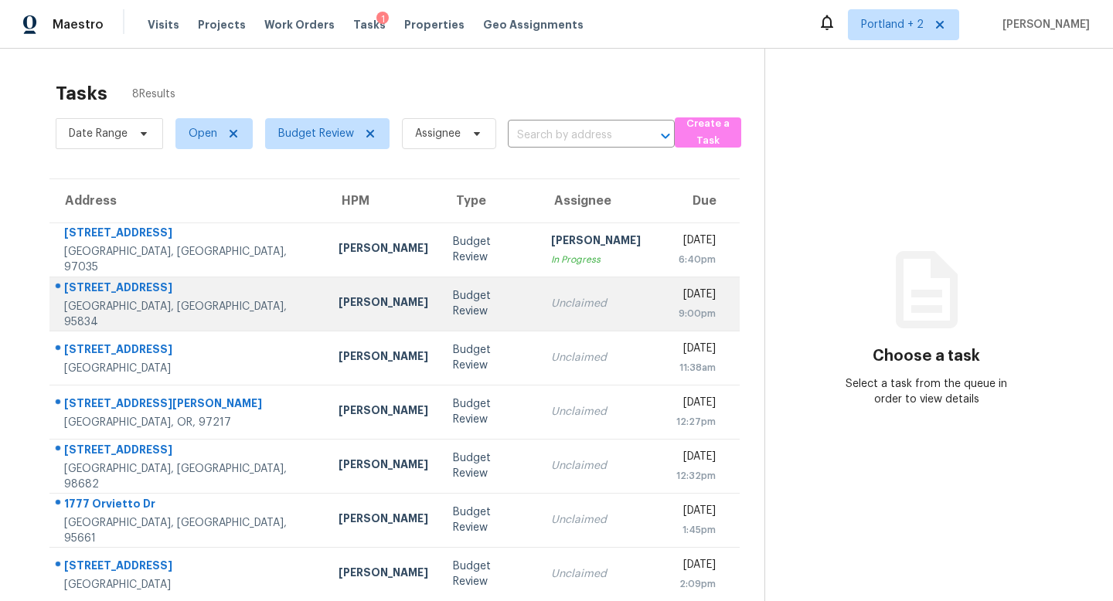
click at [326, 299] on td "Douglass Noblett" at bounding box center [383, 304] width 114 height 54
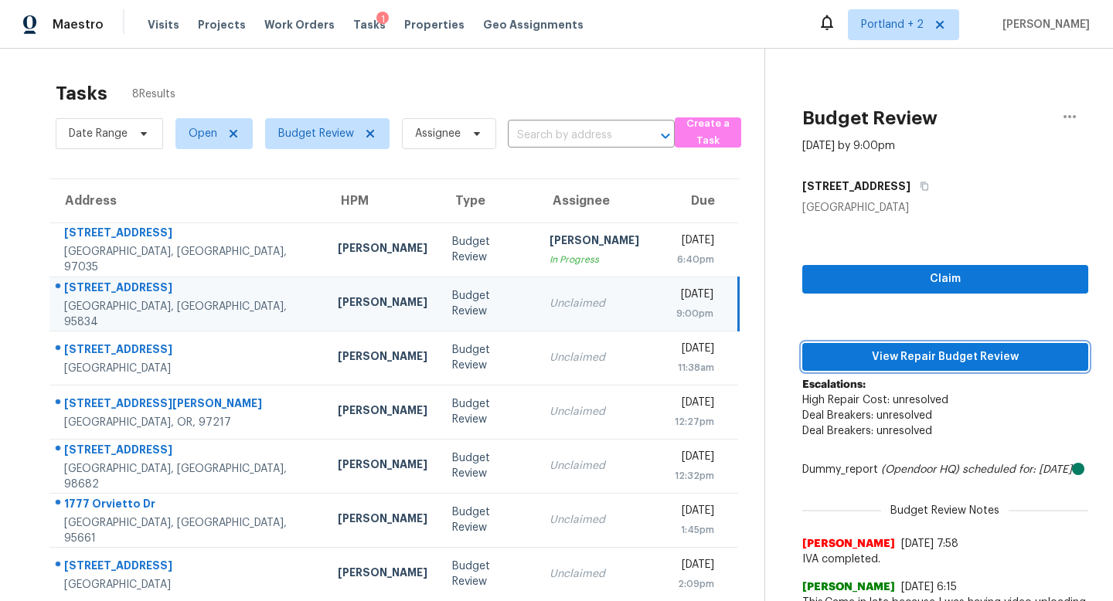
click at [954, 359] on span "View Repair Budget Review" at bounding box center [945, 357] width 261 height 19
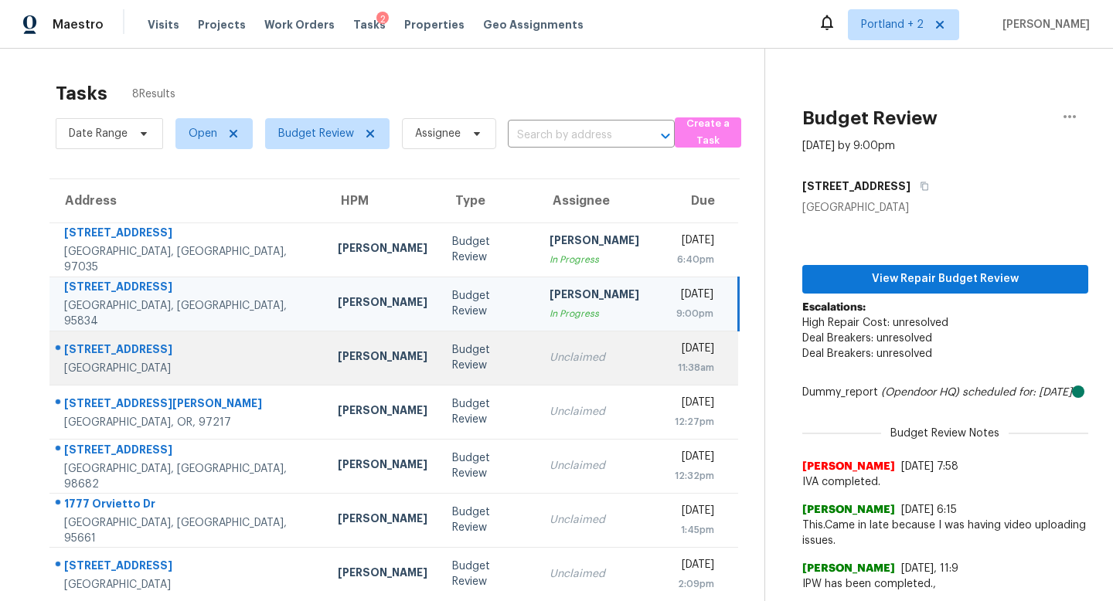
click at [338, 349] on div "Marcos Reyes" at bounding box center [383, 358] width 90 height 19
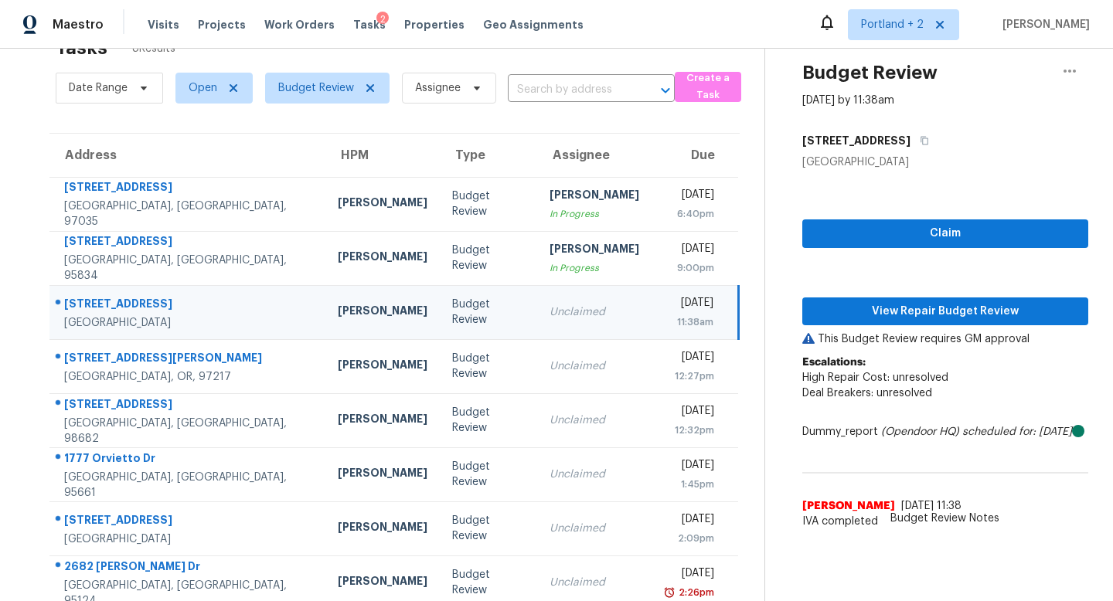
scroll to position [66, 0]
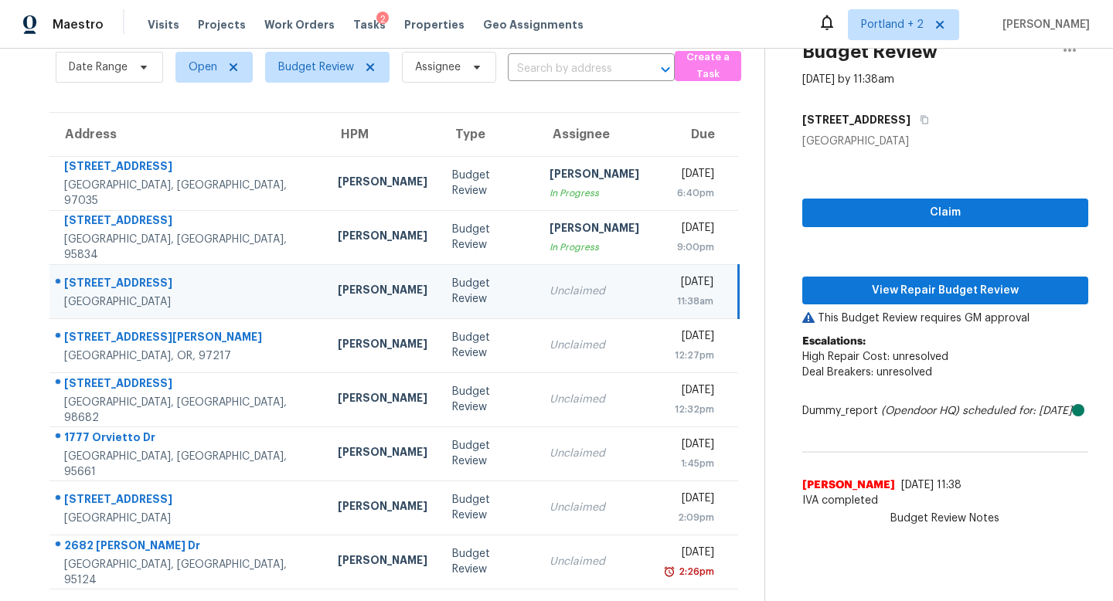
click at [338, 296] on div "Marcos Reyes" at bounding box center [383, 291] width 90 height 19
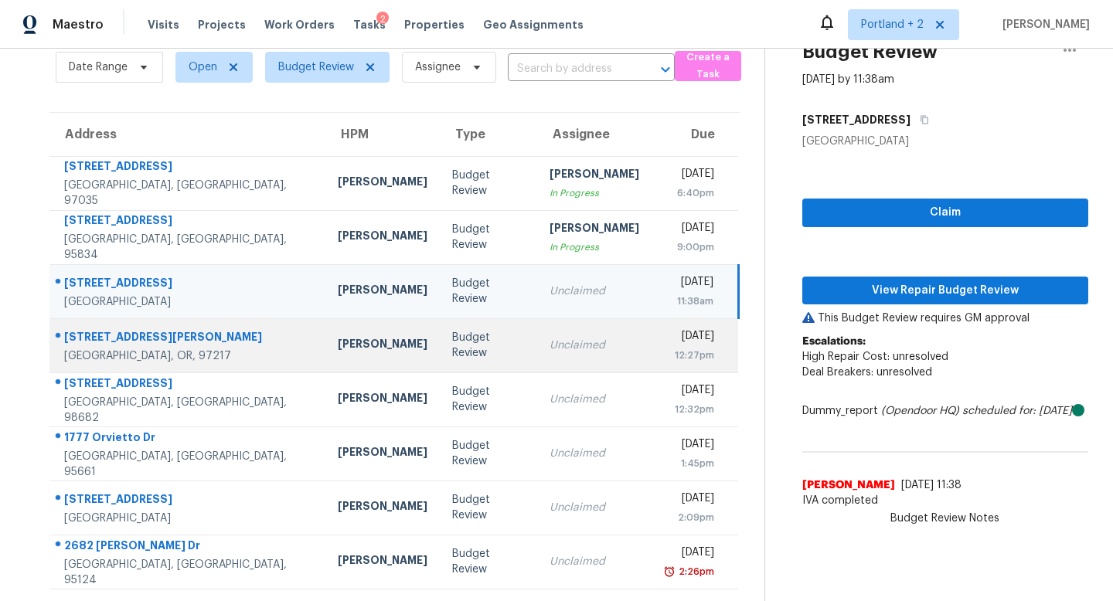
click at [325, 356] on td "[PERSON_NAME]" at bounding box center [382, 346] width 114 height 54
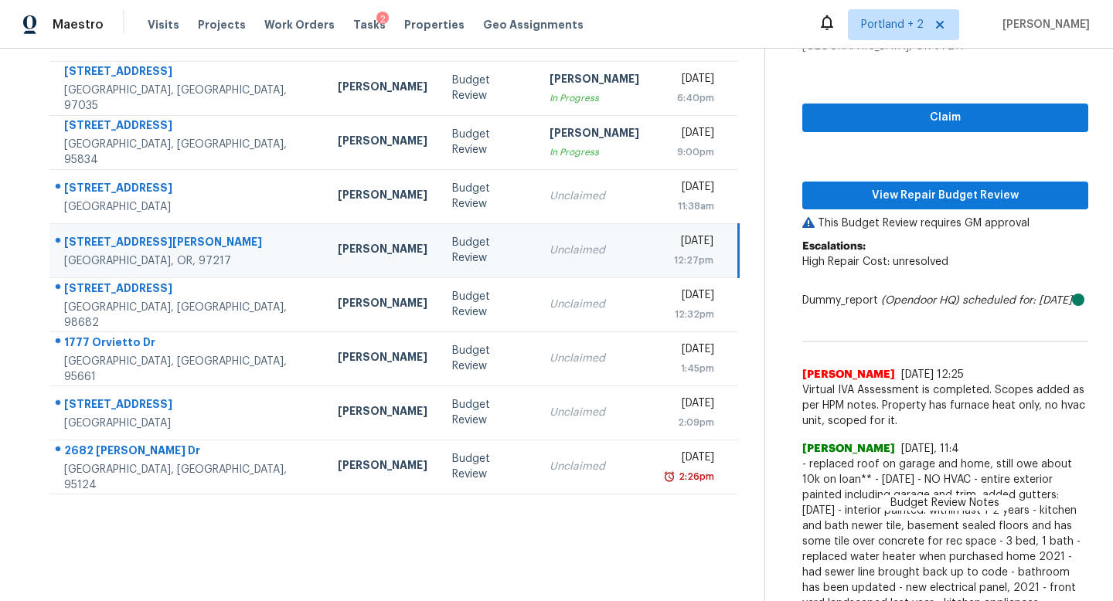
scroll to position [210, 0]
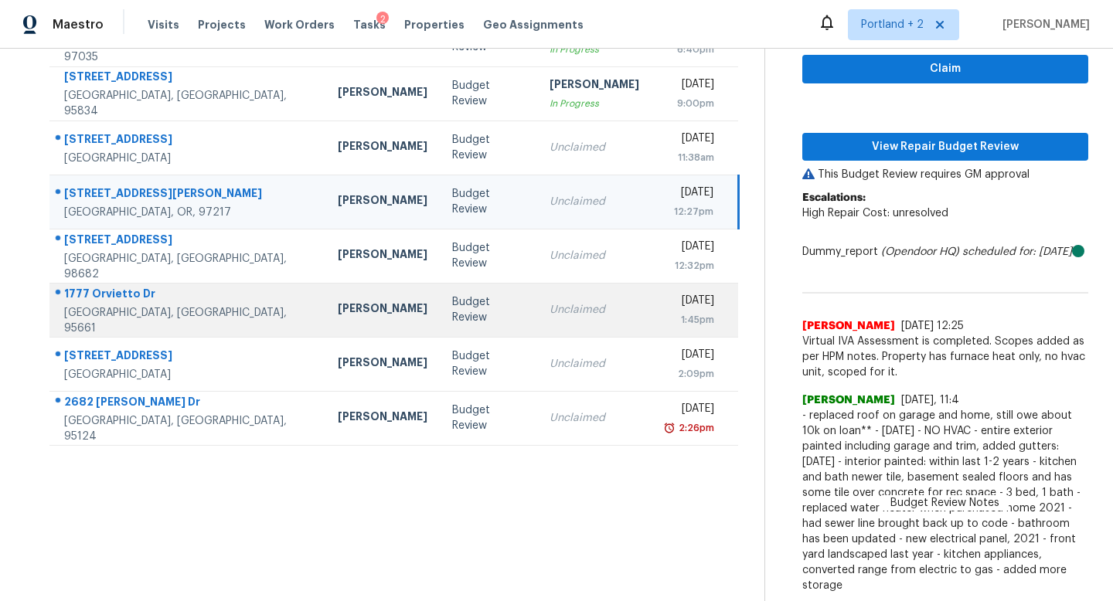
click at [225, 305] on div "1777 Orvietto Dr" at bounding box center [188, 295] width 249 height 19
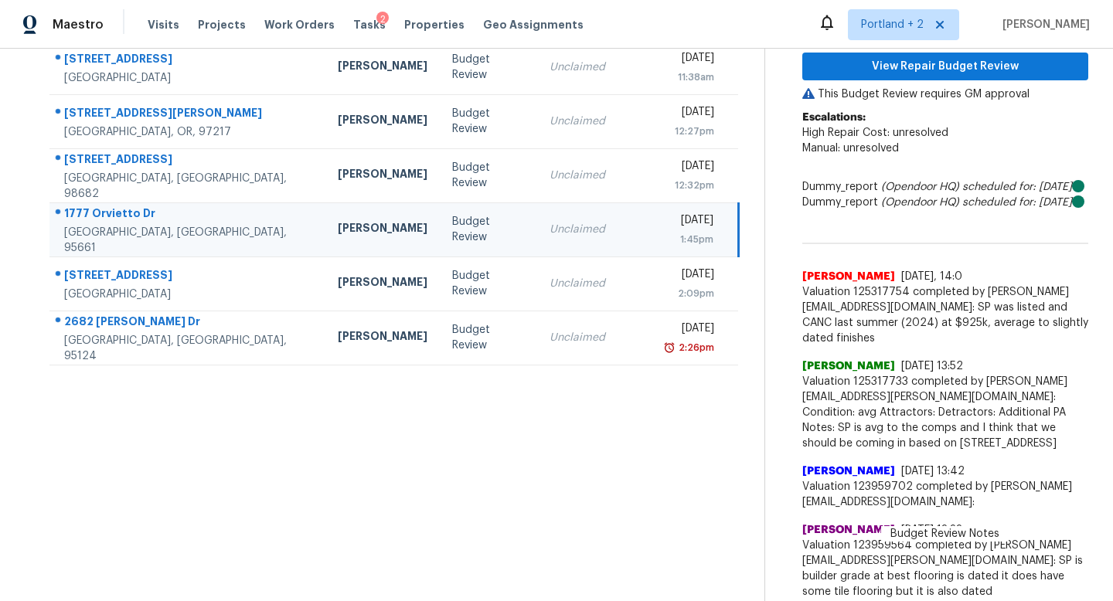
scroll to position [292, 0]
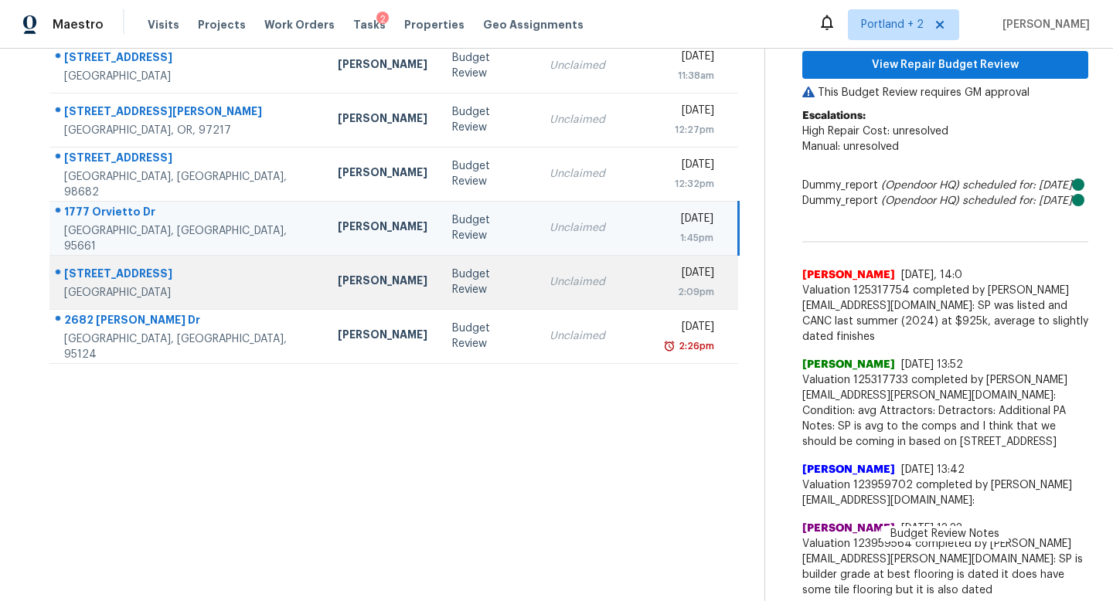
click at [223, 301] on td "2472 Creek Meadow Dr Santa Rosa, CA, 95404" at bounding box center [187, 282] width 276 height 54
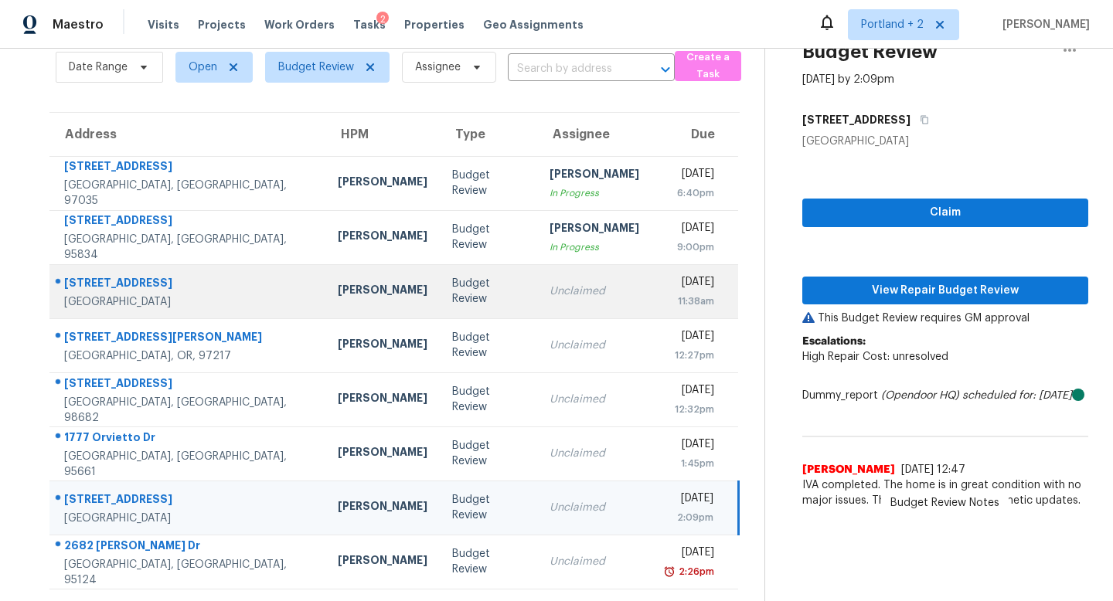
scroll to position [64, 0]
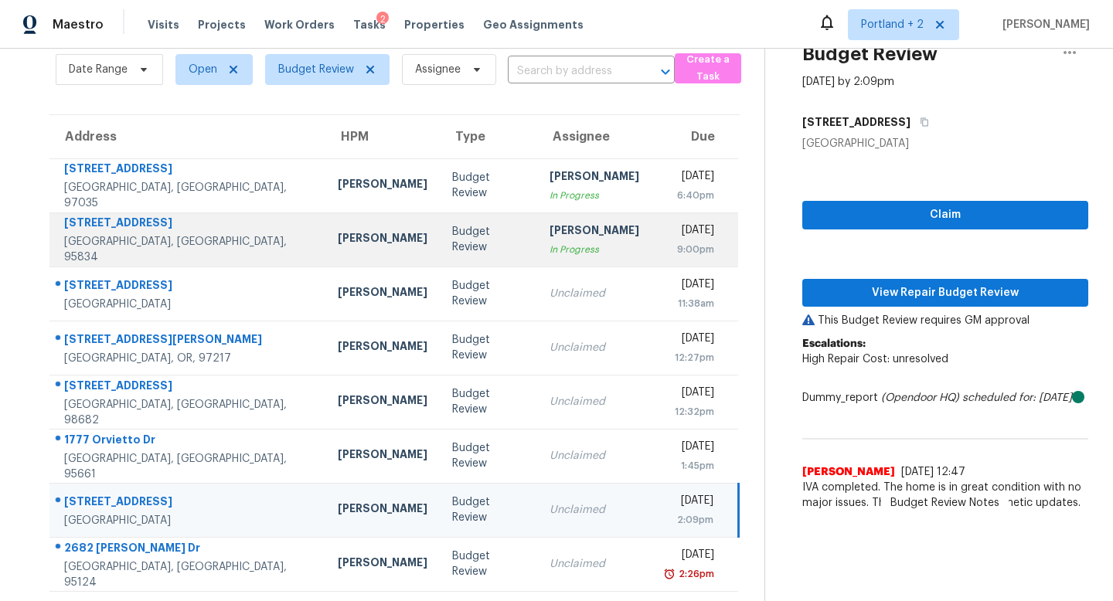
click at [247, 234] on td "4200 E Commerce Way Unit 1124 Sacramento, CA, 95834" at bounding box center [187, 240] width 276 height 54
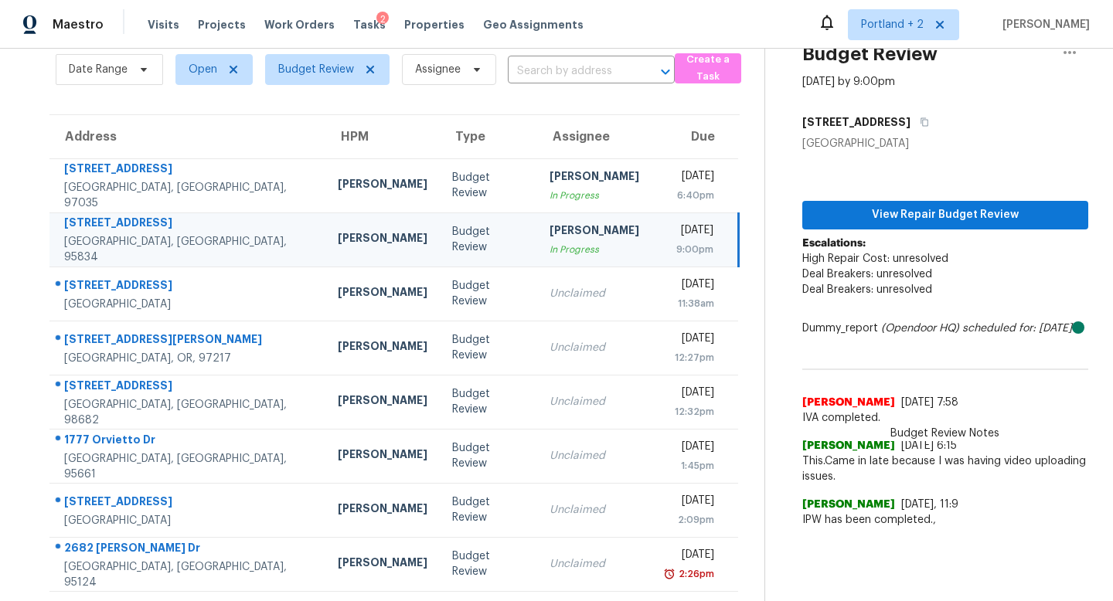
scroll to position [0, 0]
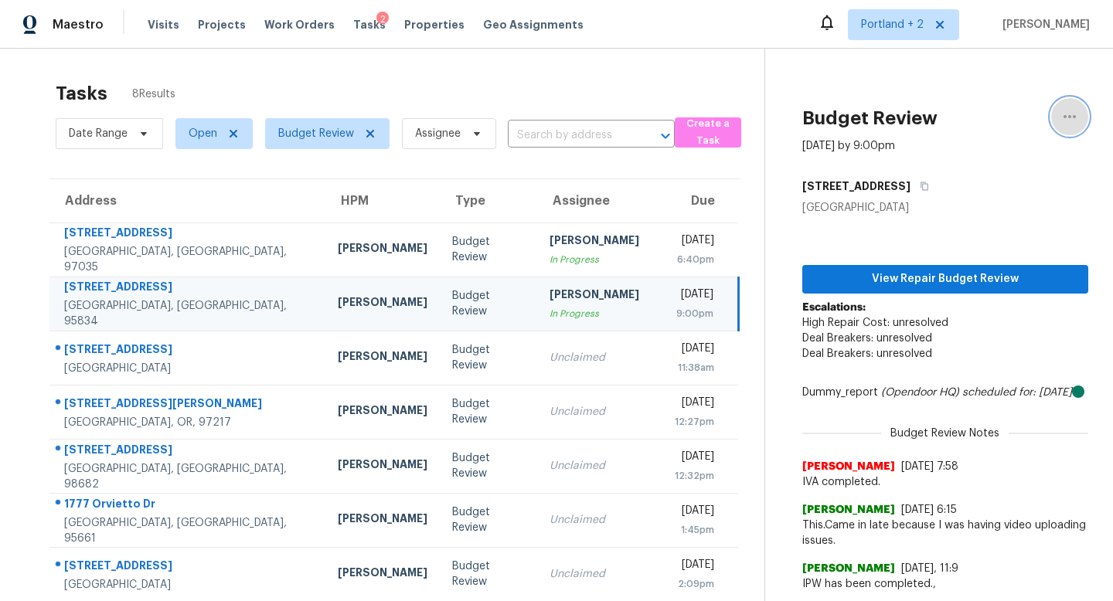
click at [1071, 113] on icon "button" at bounding box center [1070, 116] width 19 height 19
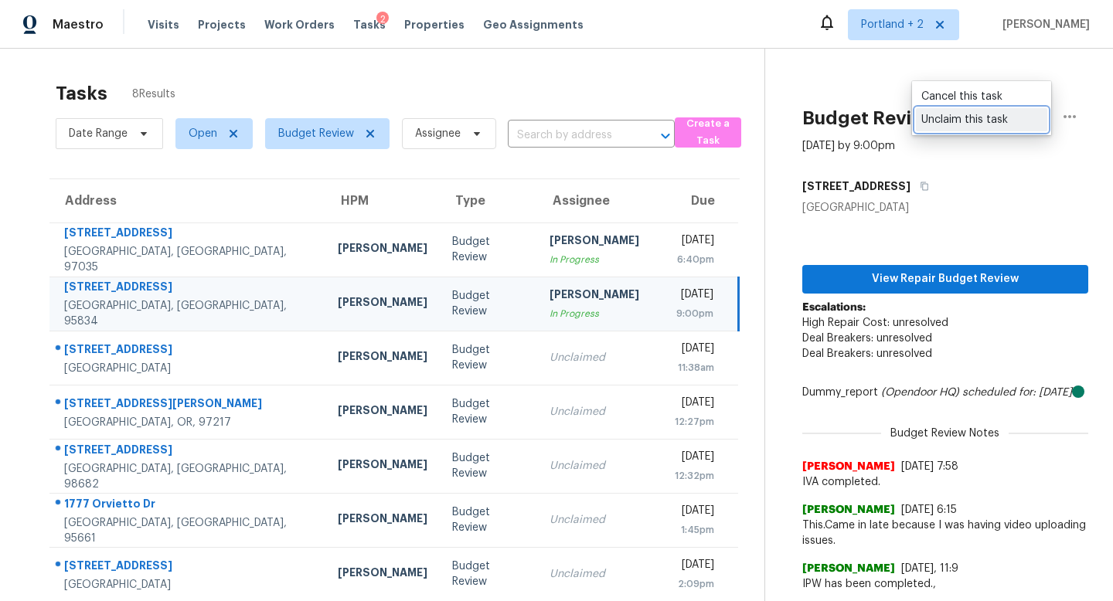
click at [994, 124] on div "Unclaim this task" at bounding box center [982, 119] width 121 height 15
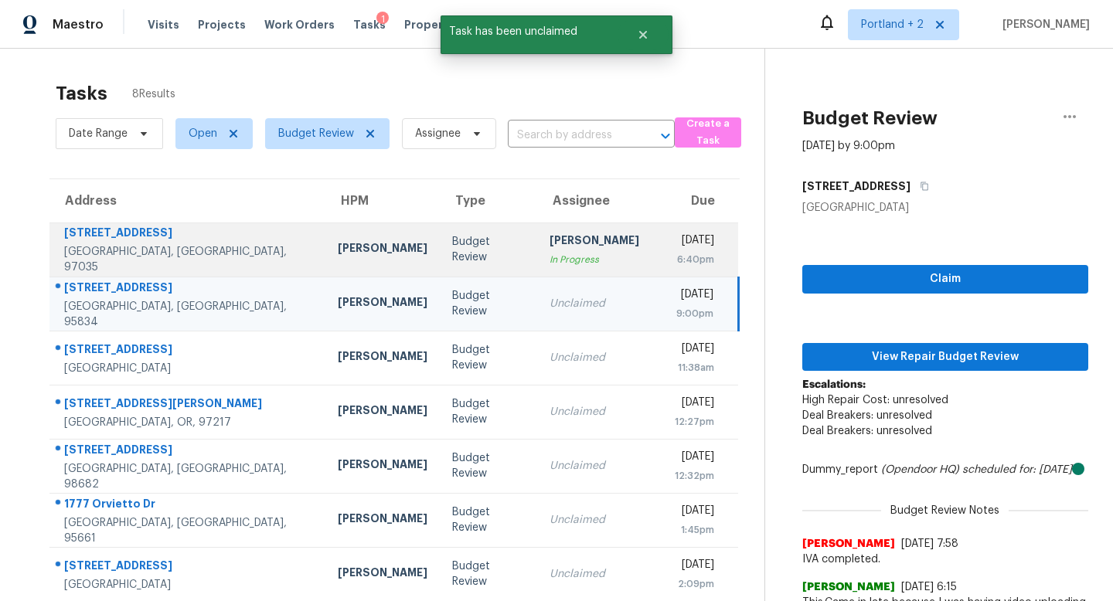
click at [652, 243] on td "Wed, Oct 1st 2025 6:40pm" at bounding box center [695, 250] width 87 height 54
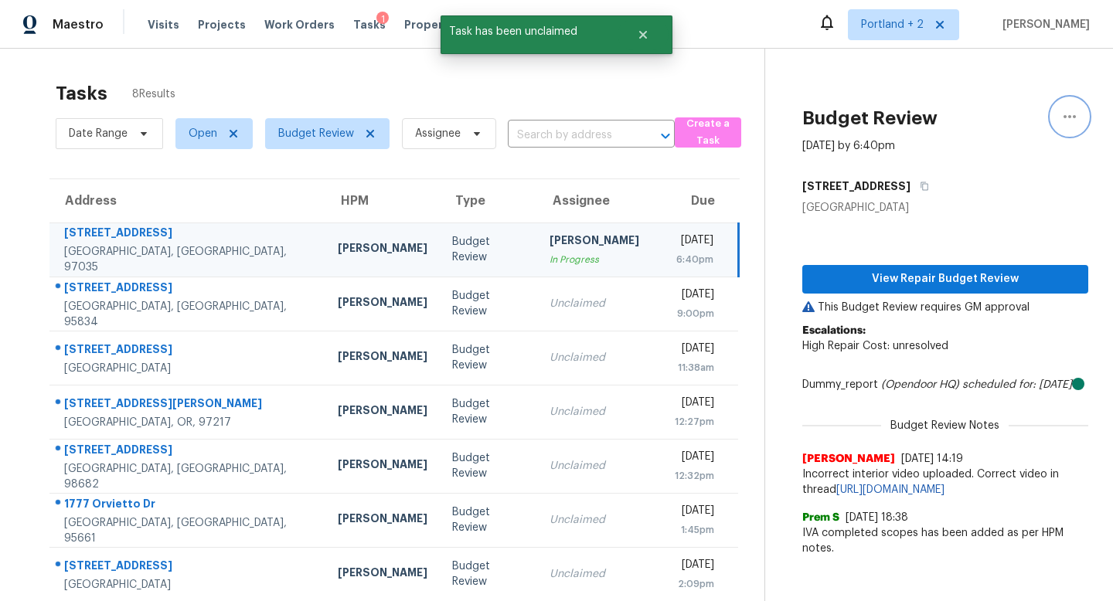
click at [1065, 117] on icon "button" at bounding box center [1070, 116] width 12 height 3
click at [1015, 119] on div "Unclaim this task" at bounding box center [982, 119] width 121 height 15
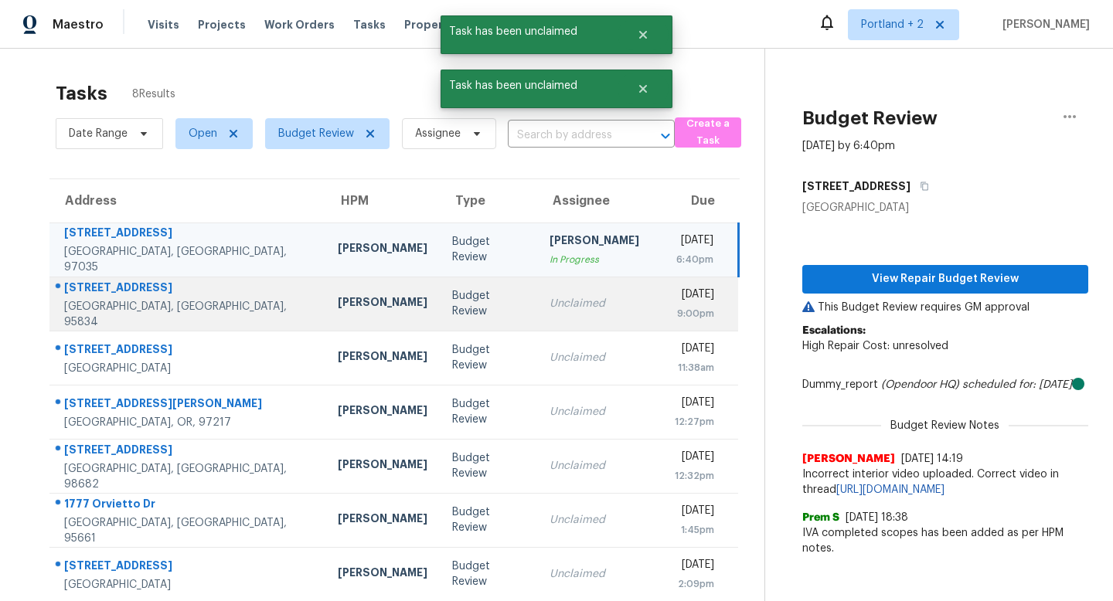
click at [440, 290] on td "Budget Review" at bounding box center [488, 304] width 97 height 54
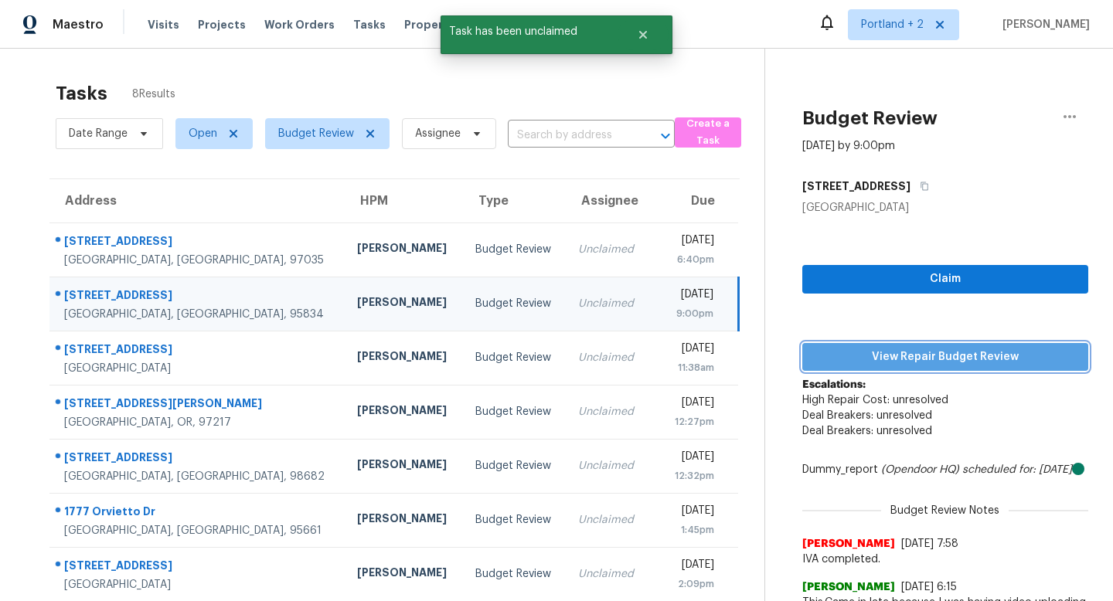
click at [935, 357] on span "View Repair Budget Review" at bounding box center [945, 357] width 261 height 19
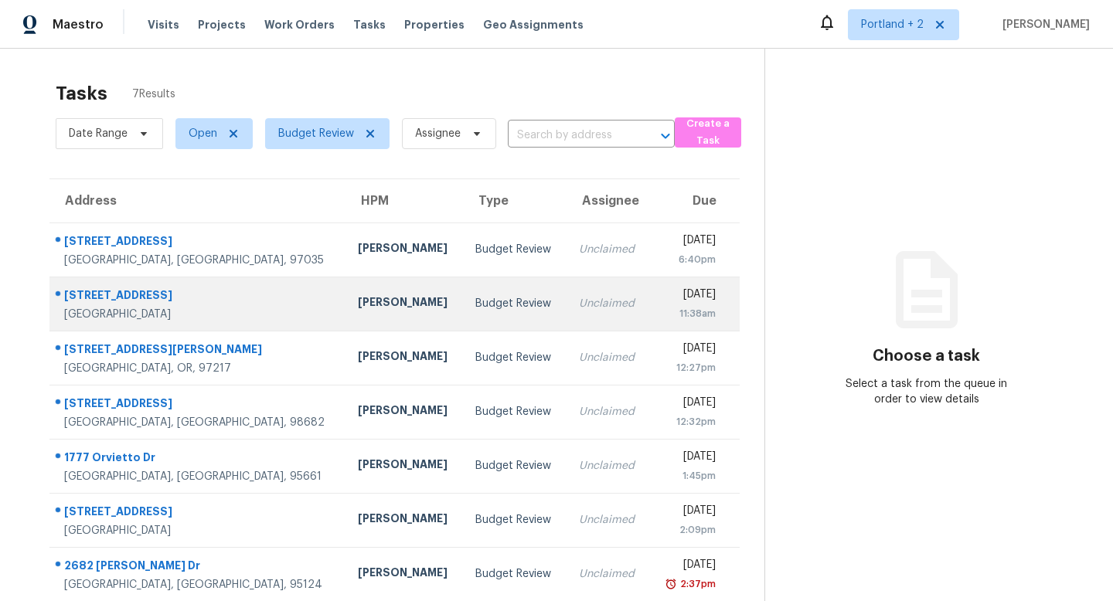
click at [220, 304] on div "[STREET_ADDRESS]" at bounding box center [198, 297] width 269 height 19
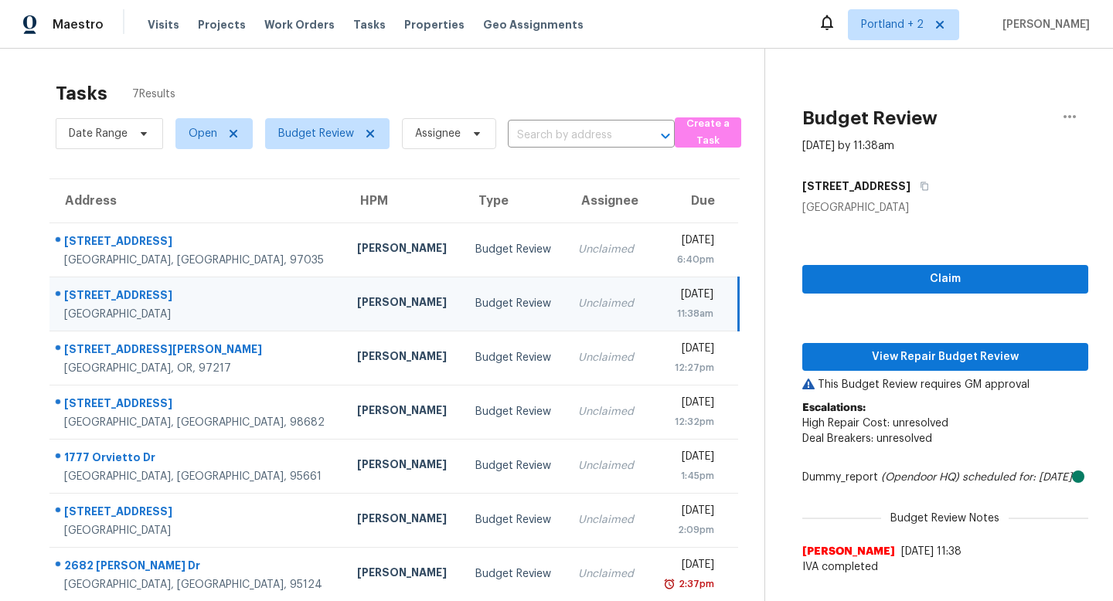
scroll to position [49, 0]
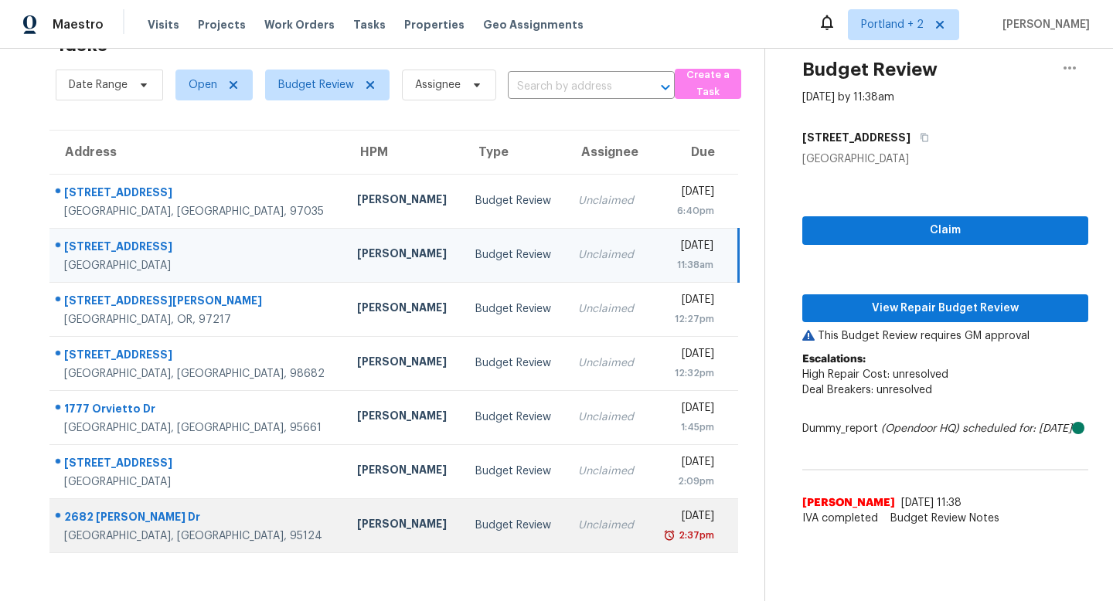
click at [227, 533] on td "[STREET_ADDRESS][PERSON_NAME]" at bounding box center [196, 526] width 295 height 54
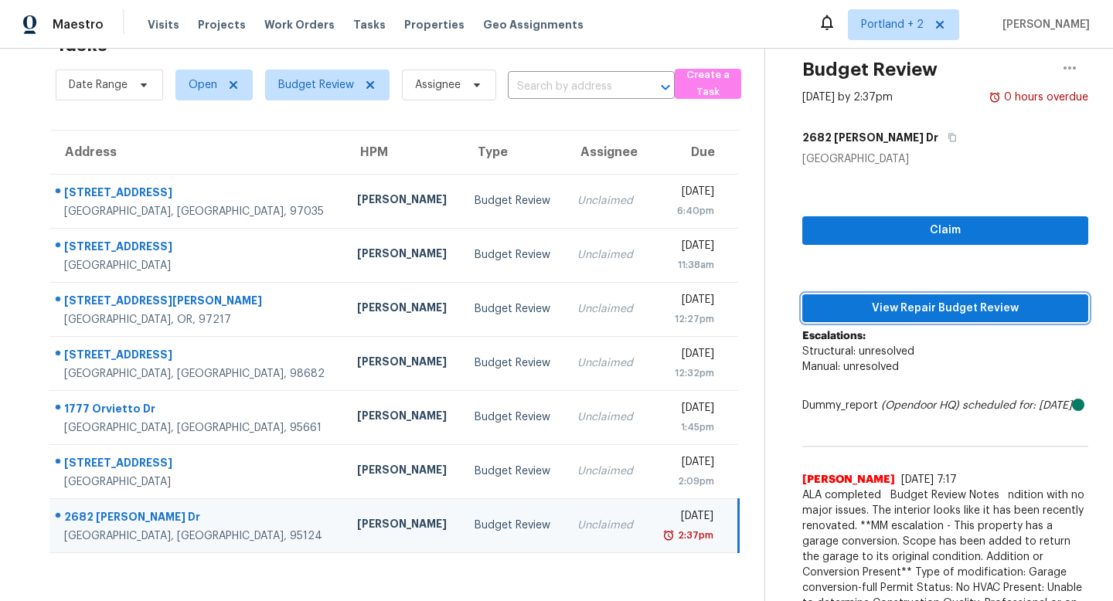
click at [950, 312] on span "View Repair Budget Review" at bounding box center [945, 308] width 261 height 19
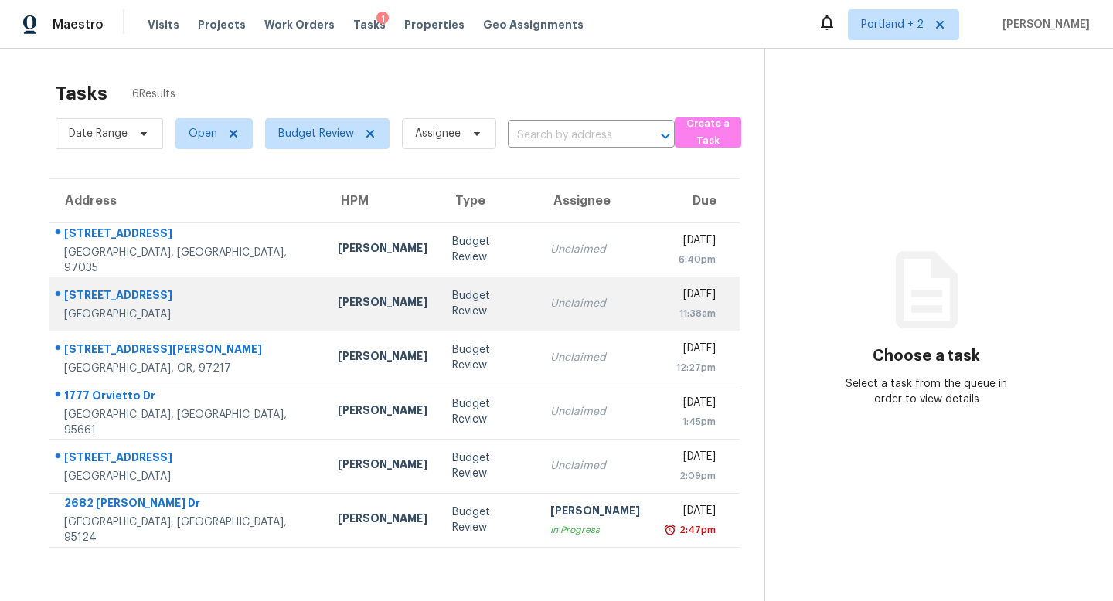
click at [346, 320] on td "[PERSON_NAME]" at bounding box center [382, 304] width 114 height 54
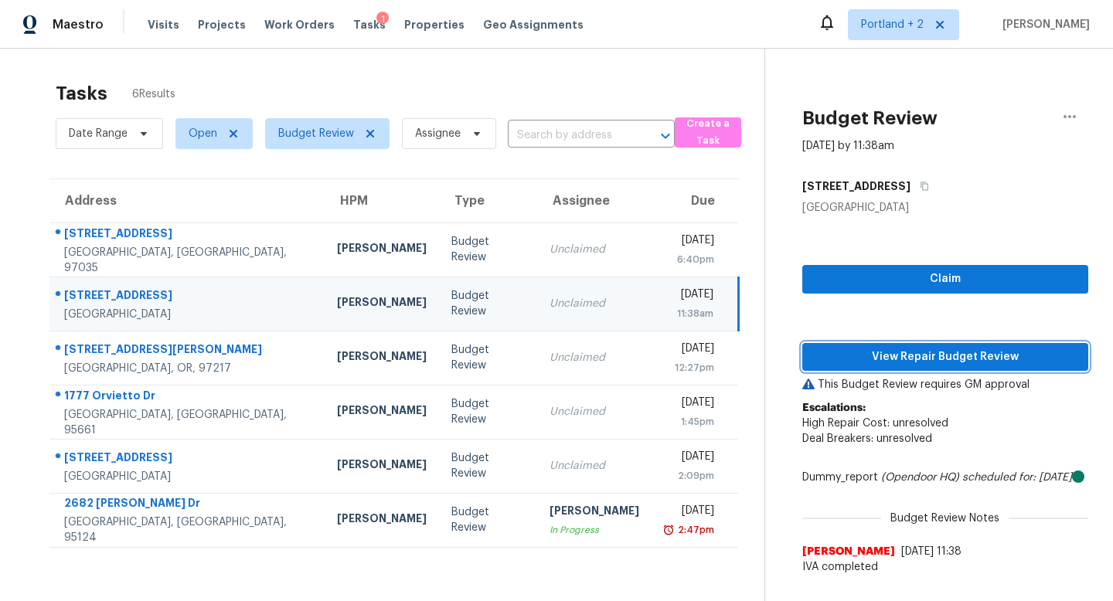
click at [890, 359] on span "View Repair Budget Review" at bounding box center [945, 357] width 261 height 19
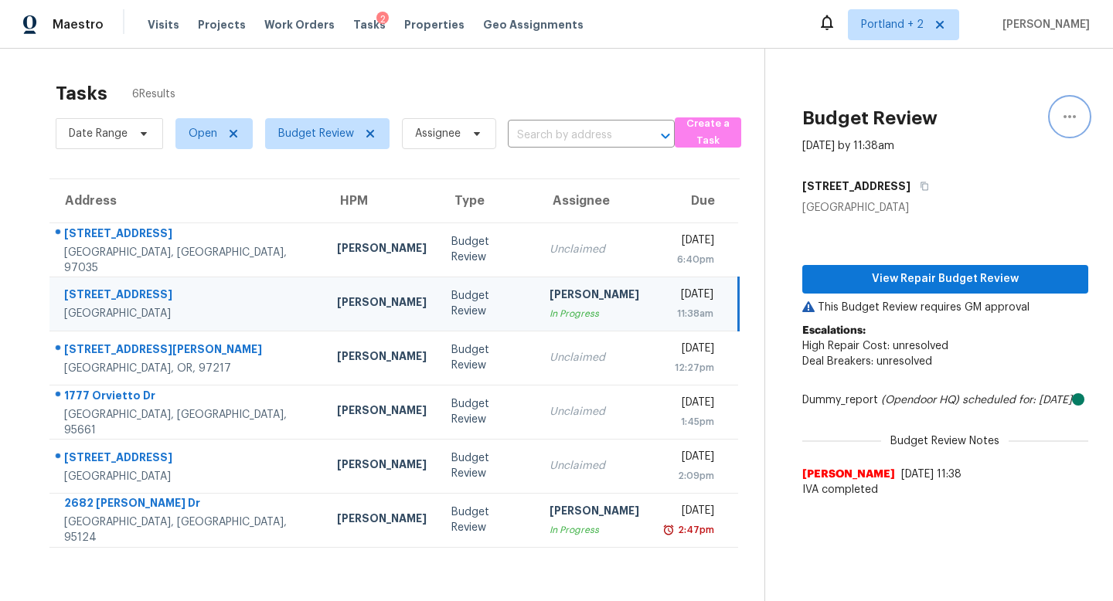
click at [1074, 124] on icon "button" at bounding box center [1070, 116] width 19 height 19
click at [1017, 124] on div "Unclaim this task" at bounding box center [982, 119] width 121 height 15
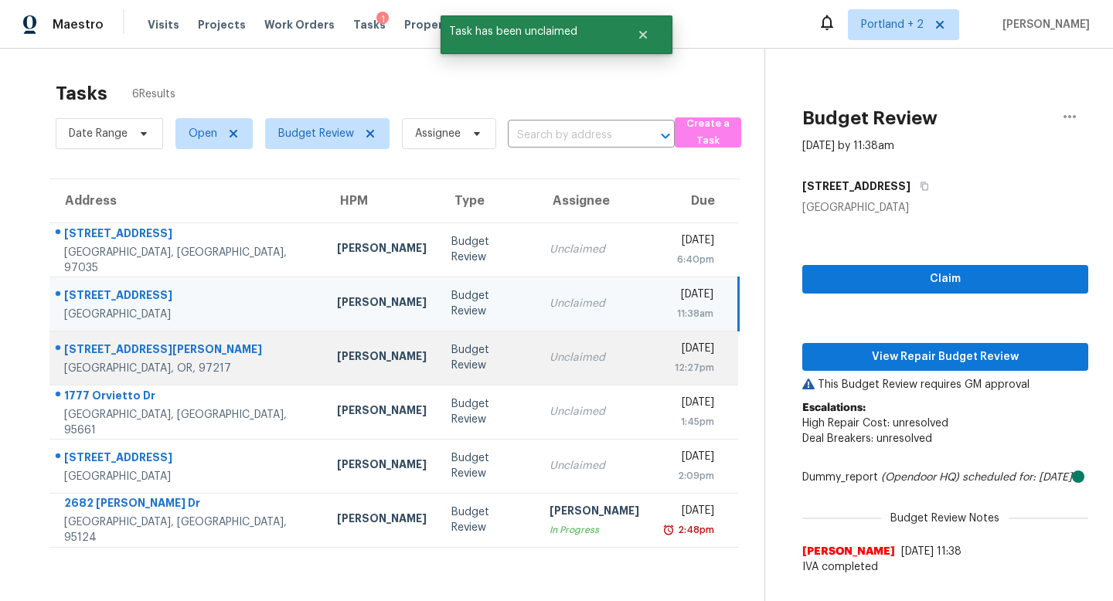
click at [452, 349] on div "Budget Review" at bounding box center [488, 357] width 73 height 31
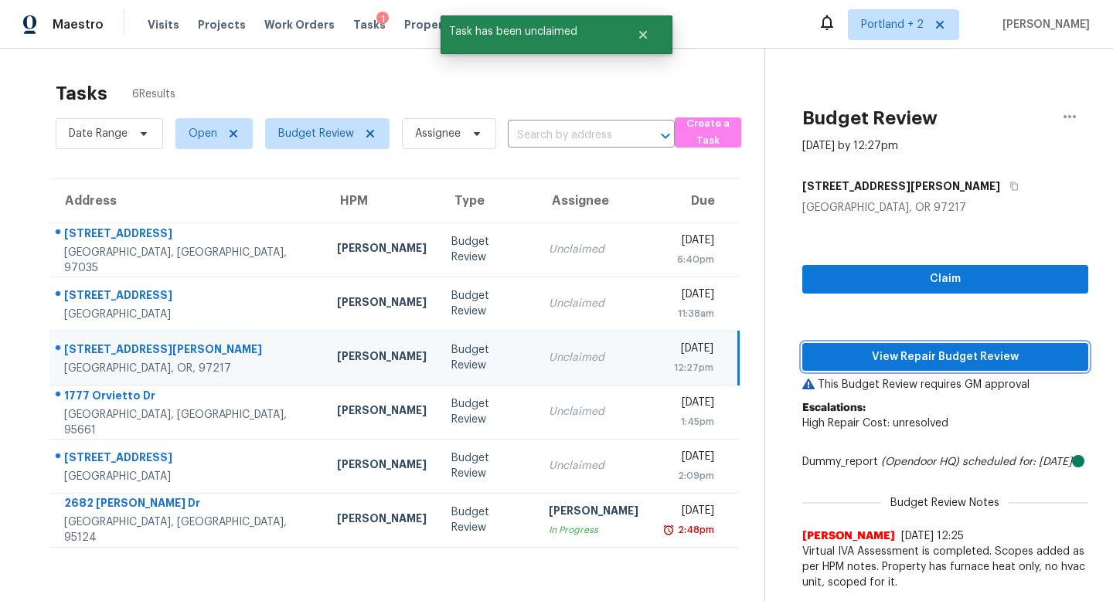
click at [912, 359] on span "View Repair Budget Review" at bounding box center [945, 357] width 261 height 19
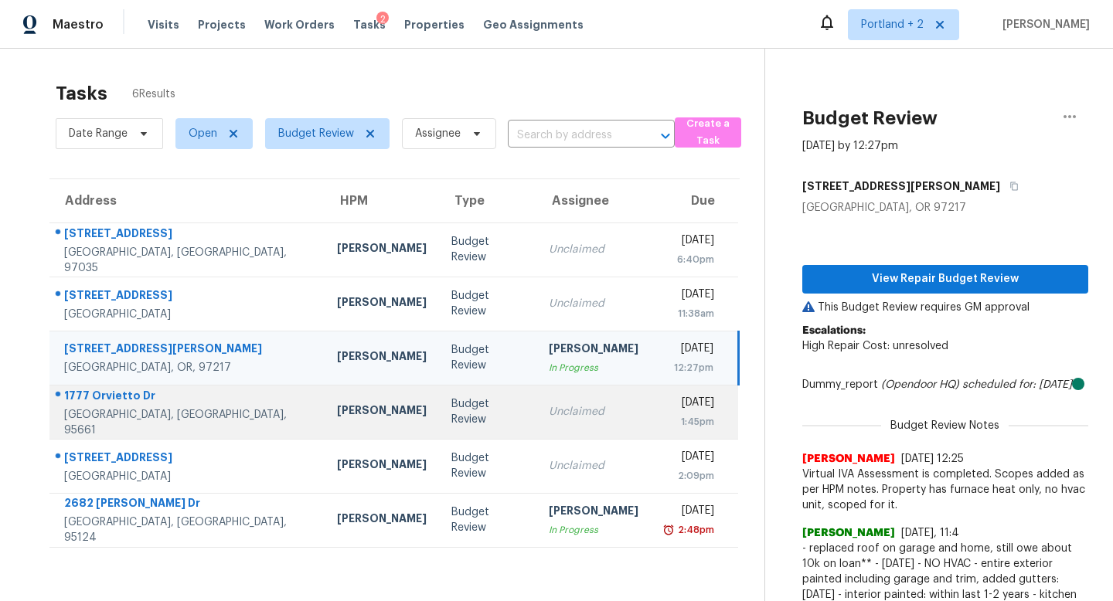
click at [325, 430] on td "[PERSON_NAME]" at bounding box center [382, 412] width 114 height 54
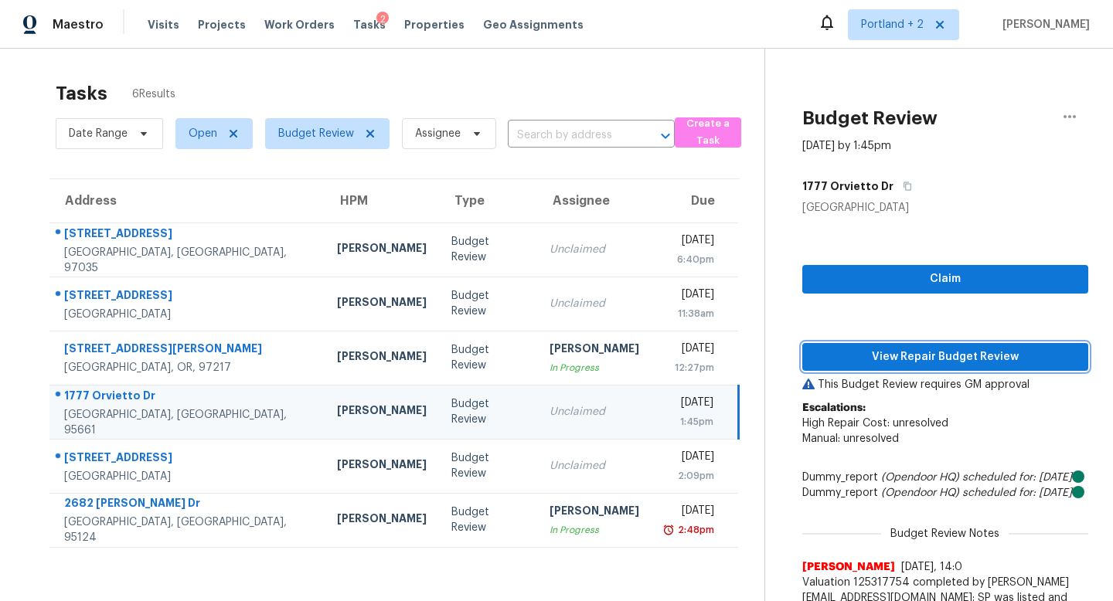
click at [888, 357] on span "View Repair Budget Review" at bounding box center [945, 357] width 261 height 19
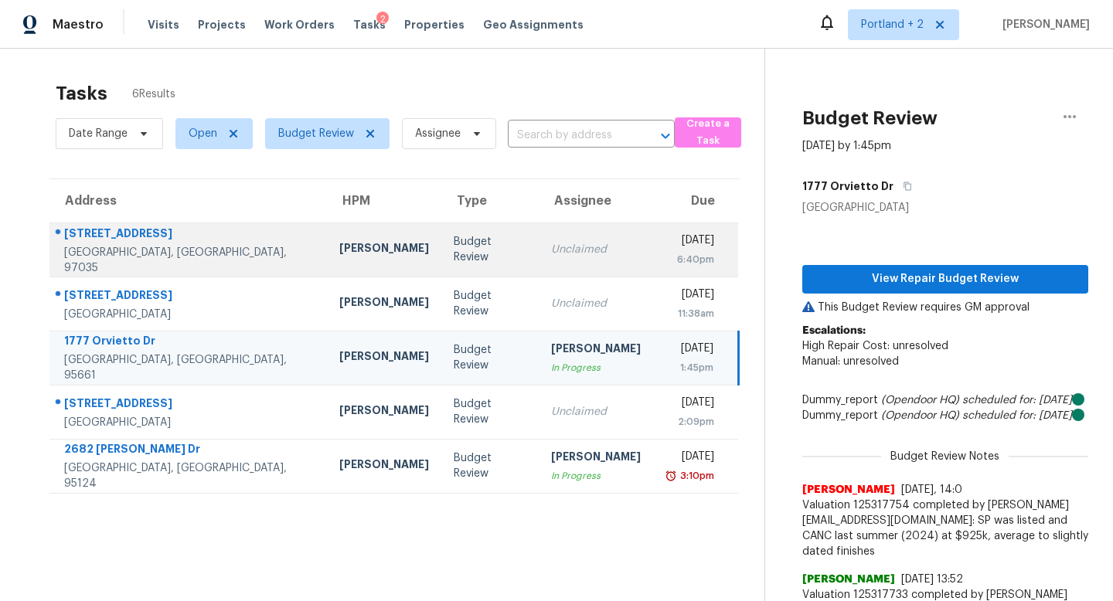
click at [122, 239] on div "[STREET_ADDRESS]" at bounding box center [189, 235] width 250 height 19
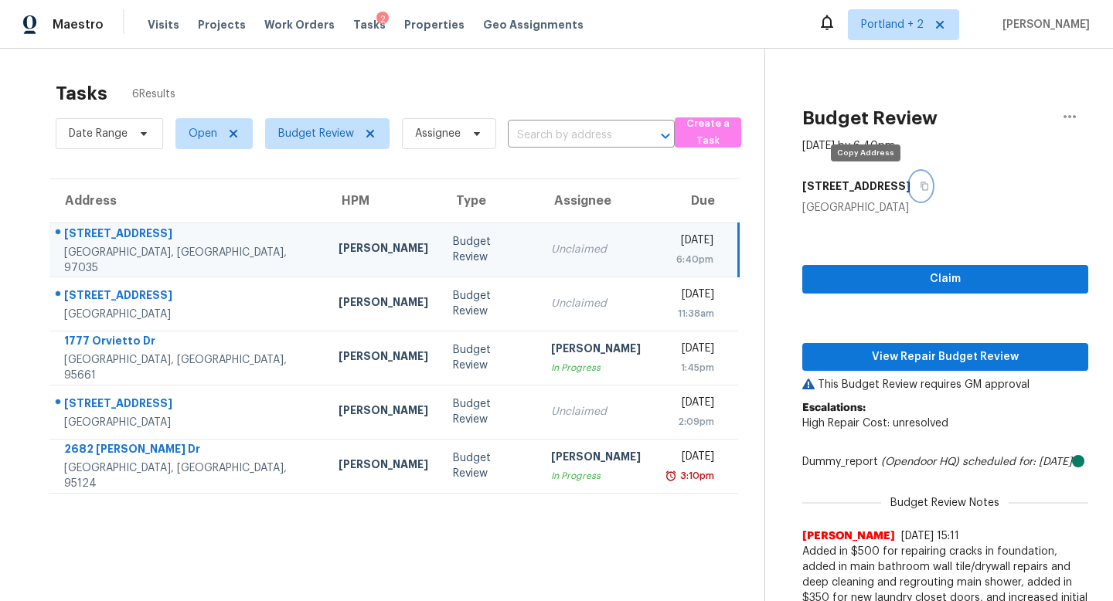
click at [920, 187] on icon "button" at bounding box center [924, 186] width 9 height 9
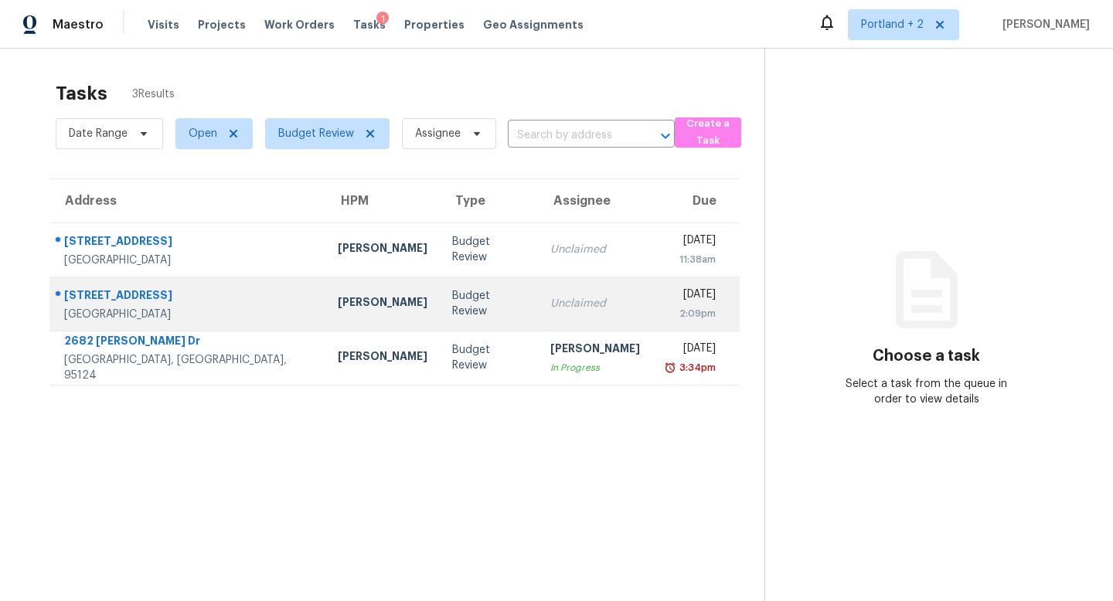
click at [338, 305] on div "[PERSON_NAME]" at bounding box center [383, 304] width 90 height 19
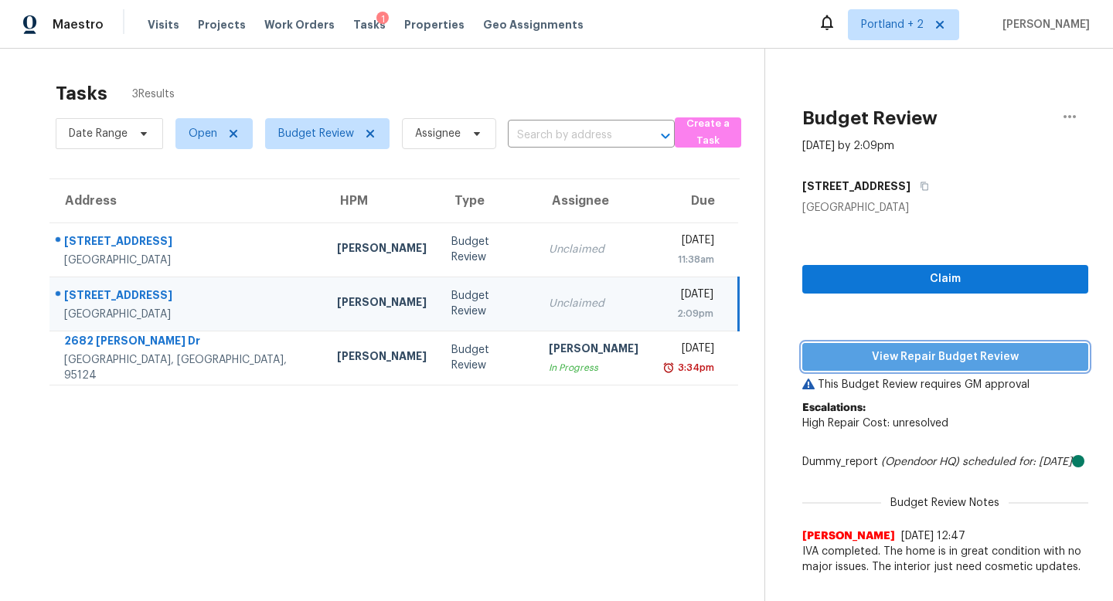
click at [942, 356] on span "View Repair Budget Review" at bounding box center [945, 357] width 261 height 19
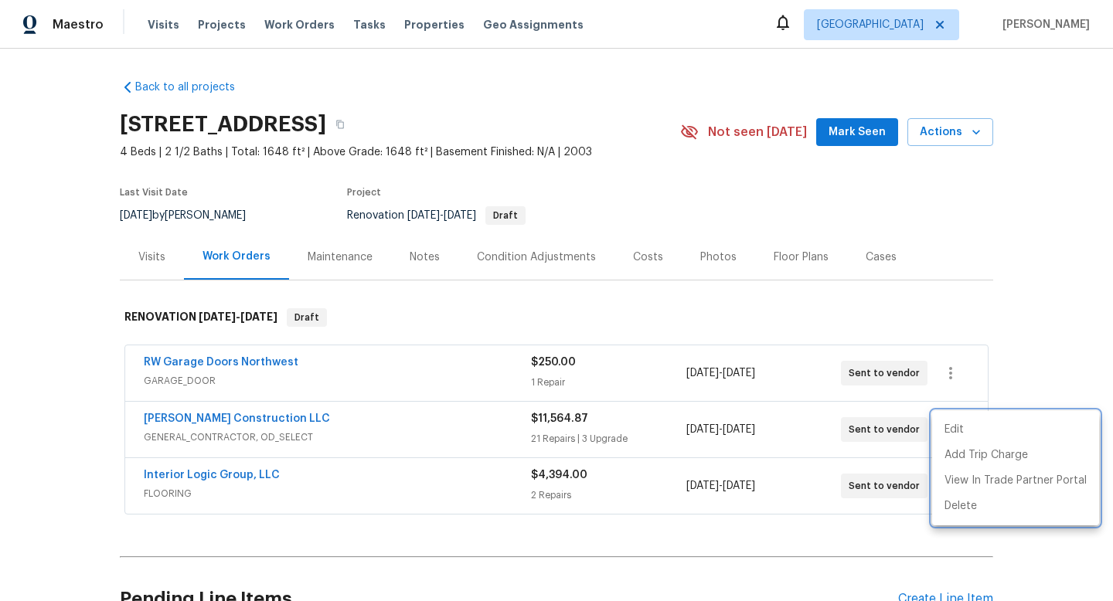
click at [190, 421] on div at bounding box center [556, 300] width 1113 height 601
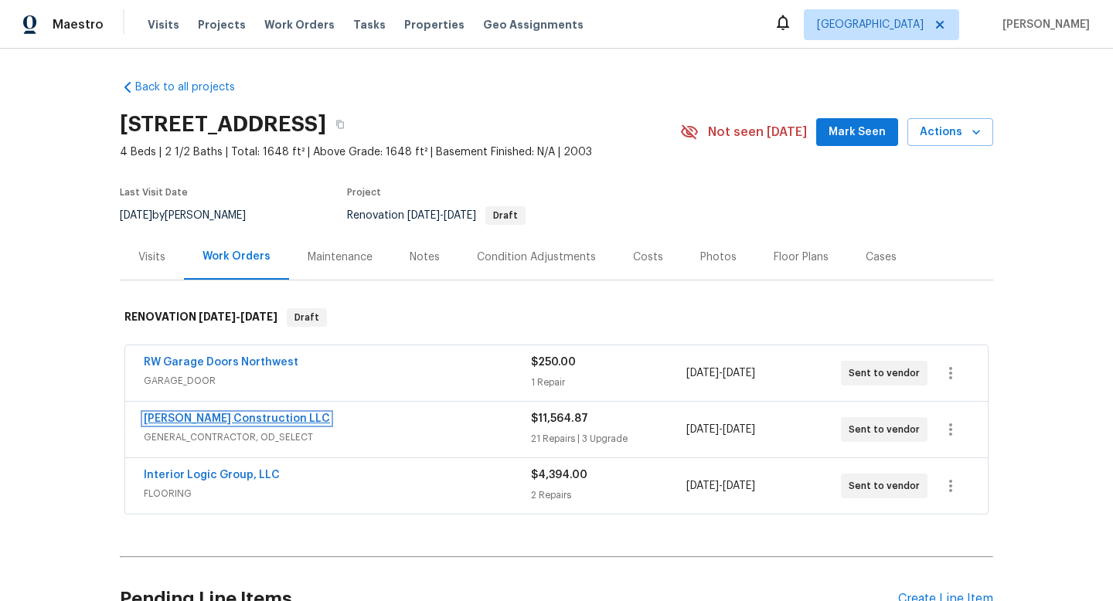
click at [205, 422] on link "[PERSON_NAME] Construction LLC" at bounding box center [237, 419] width 186 height 11
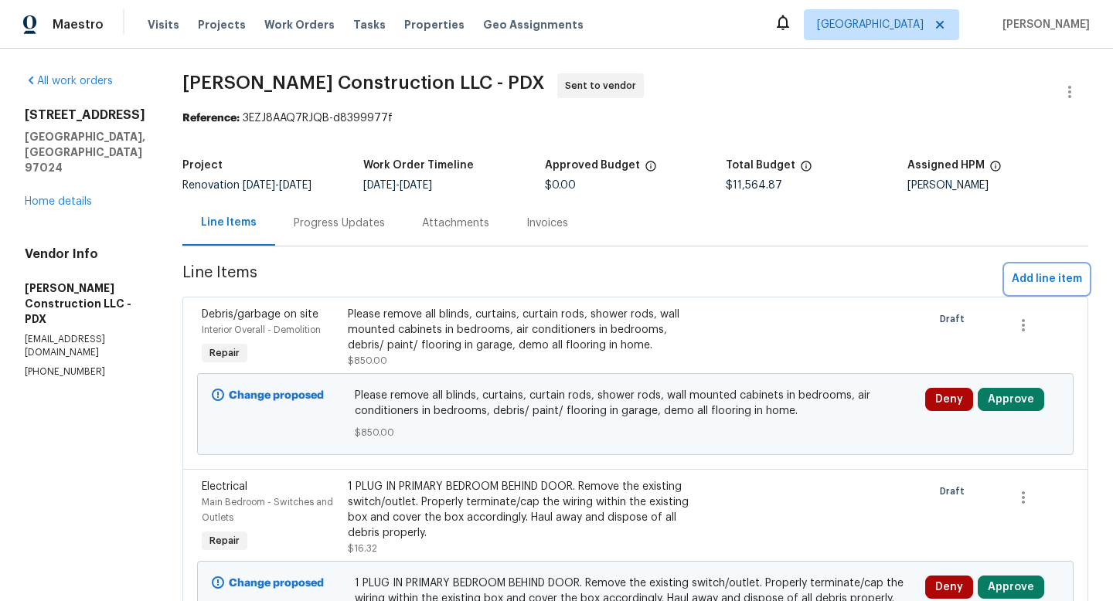
click at [1045, 288] on span "Add line item" at bounding box center [1047, 279] width 70 height 19
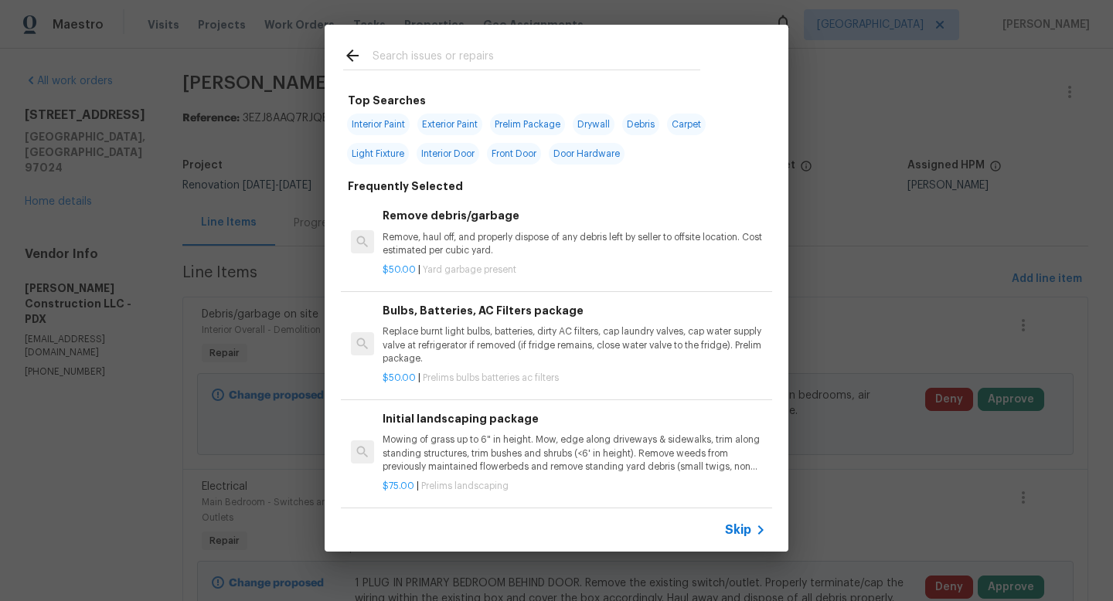
click at [451, 63] on input "text" at bounding box center [537, 57] width 328 height 23
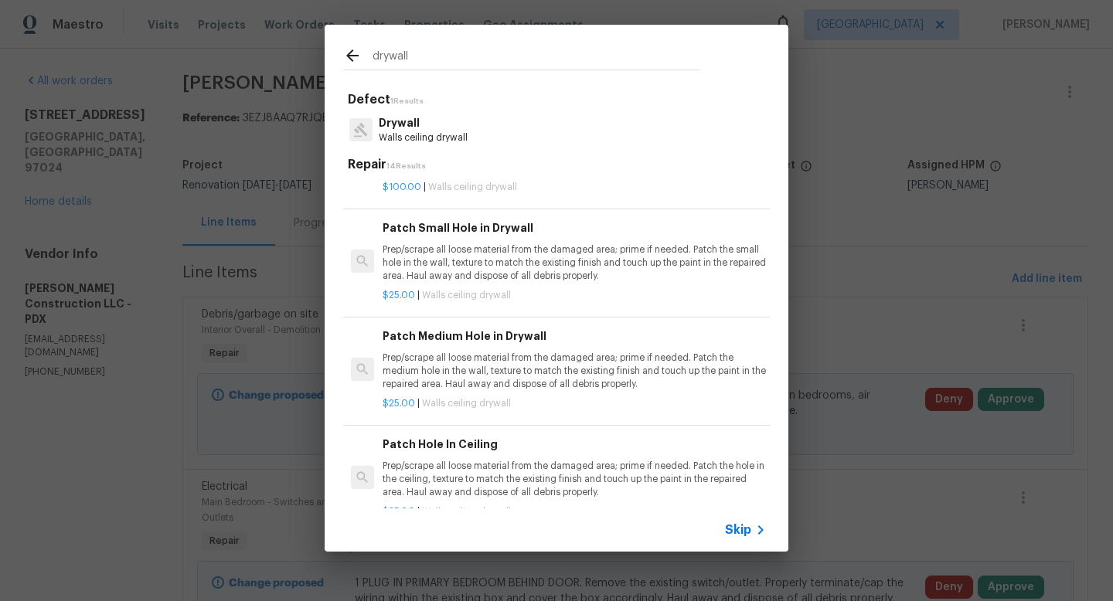
scroll to position [73, 0]
type input "drywall"
click at [480, 383] on p "Prep/scrape all loose material from the damaged area; prime if needed. Patch th…" at bounding box center [574, 372] width 383 height 39
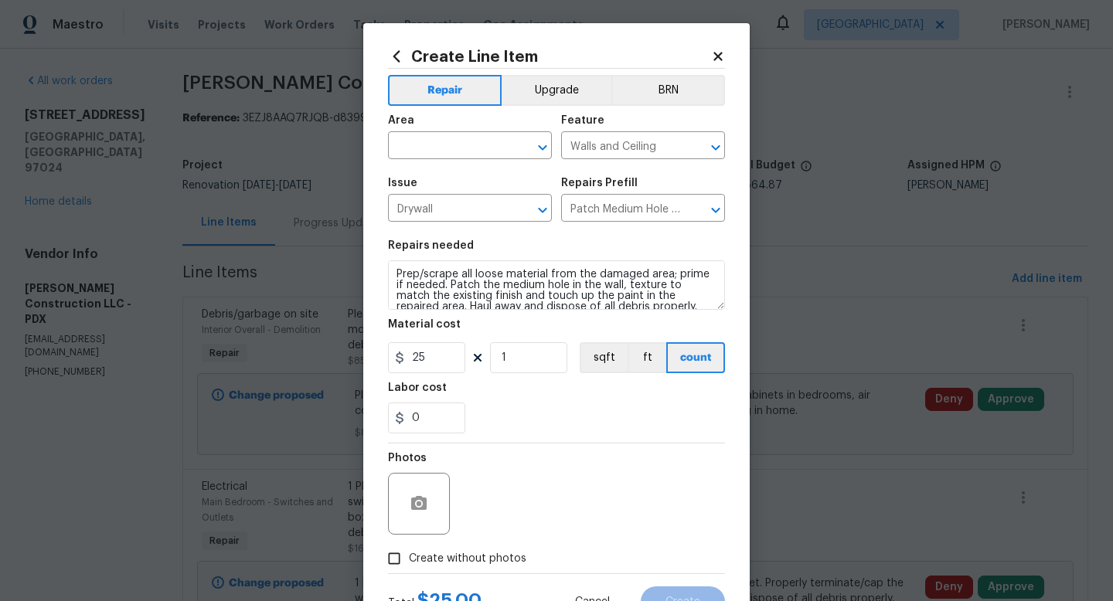
click at [430, 134] on div "Area" at bounding box center [470, 125] width 164 height 20
click at [431, 153] on input "text" at bounding box center [448, 147] width 121 height 24
click at [426, 216] on li "Interior Overall" at bounding box center [470, 208] width 164 height 26
type input "Interior Overall"
click at [553, 365] on input "1" at bounding box center [528, 357] width 77 height 31
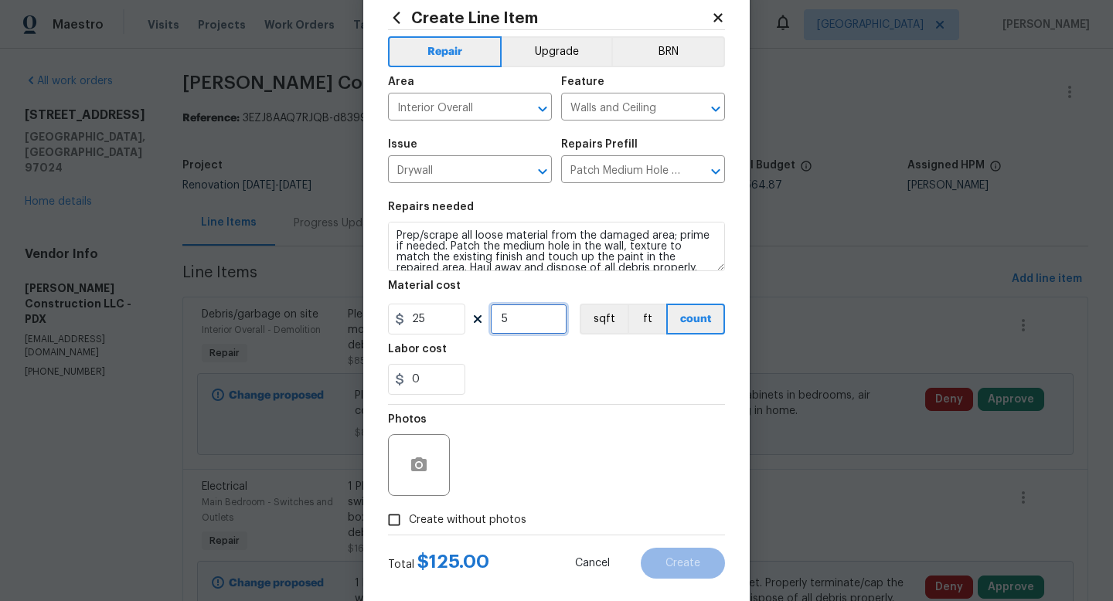
scroll to position [65, 0]
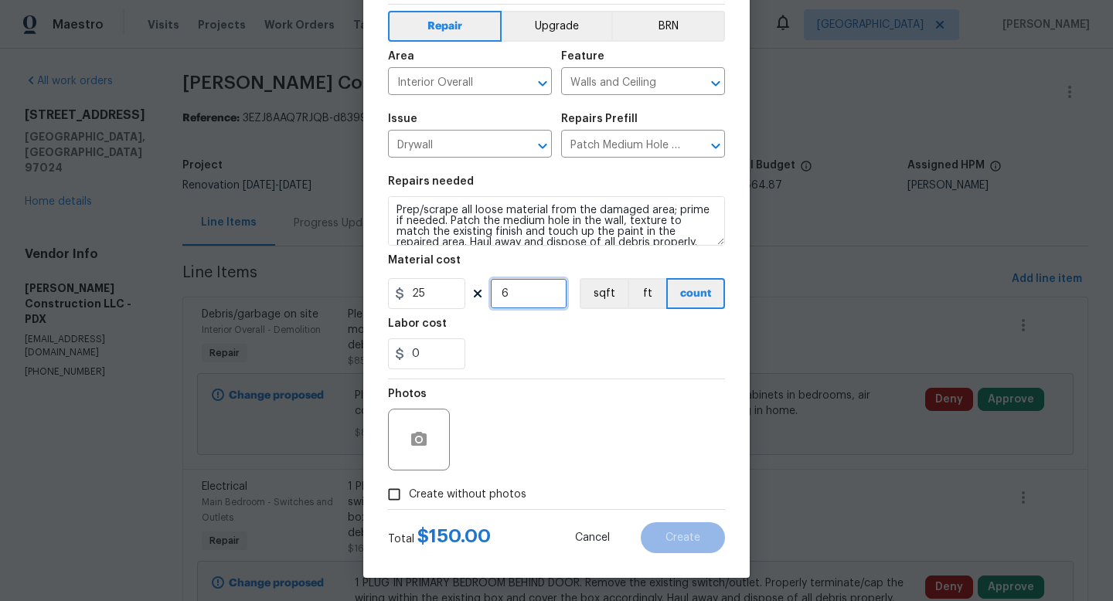
type input "6"
click at [391, 492] on input "Create without photos" at bounding box center [394, 494] width 29 height 29
checkbox input "true"
click at [500, 472] on div "Reason*" at bounding box center [593, 430] width 263 height 101
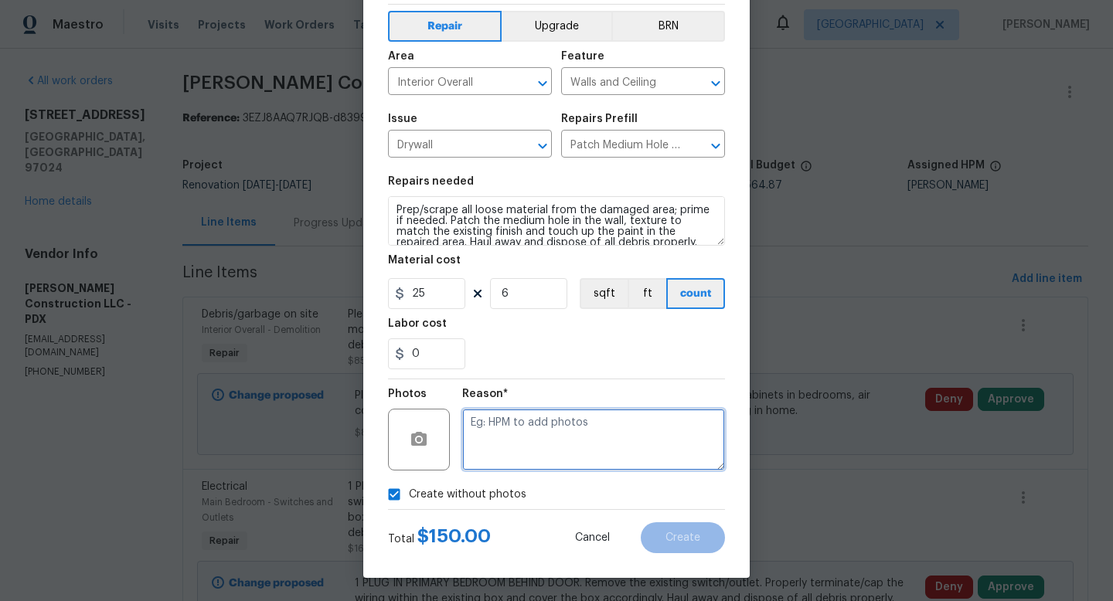
click at [537, 457] on textarea at bounding box center [593, 440] width 263 height 62
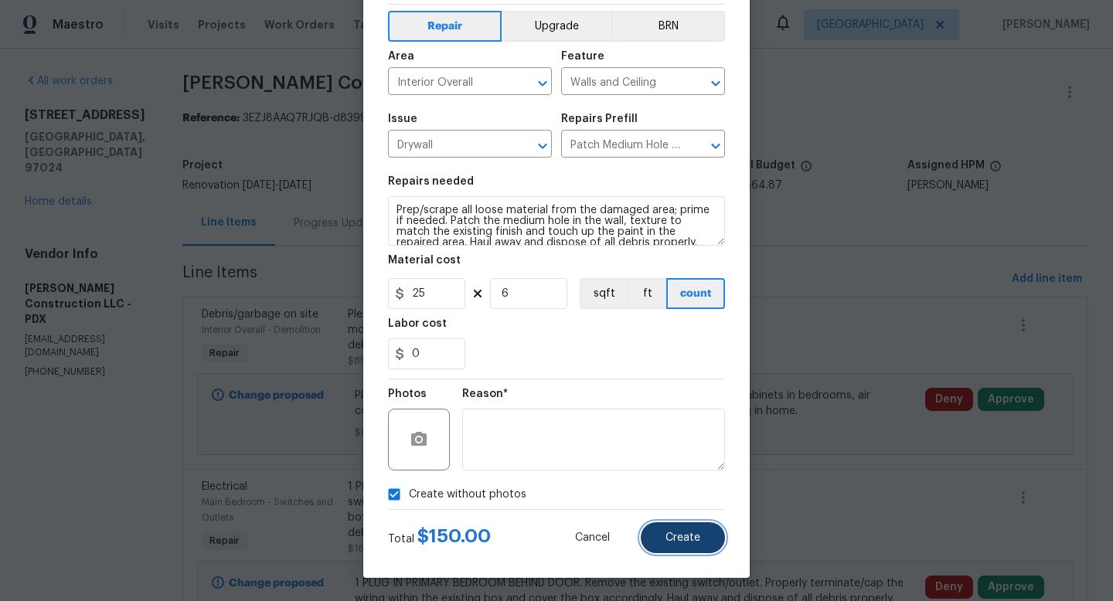
click at [677, 535] on span "Create" at bounding box center [683, 539] width 35 height 12
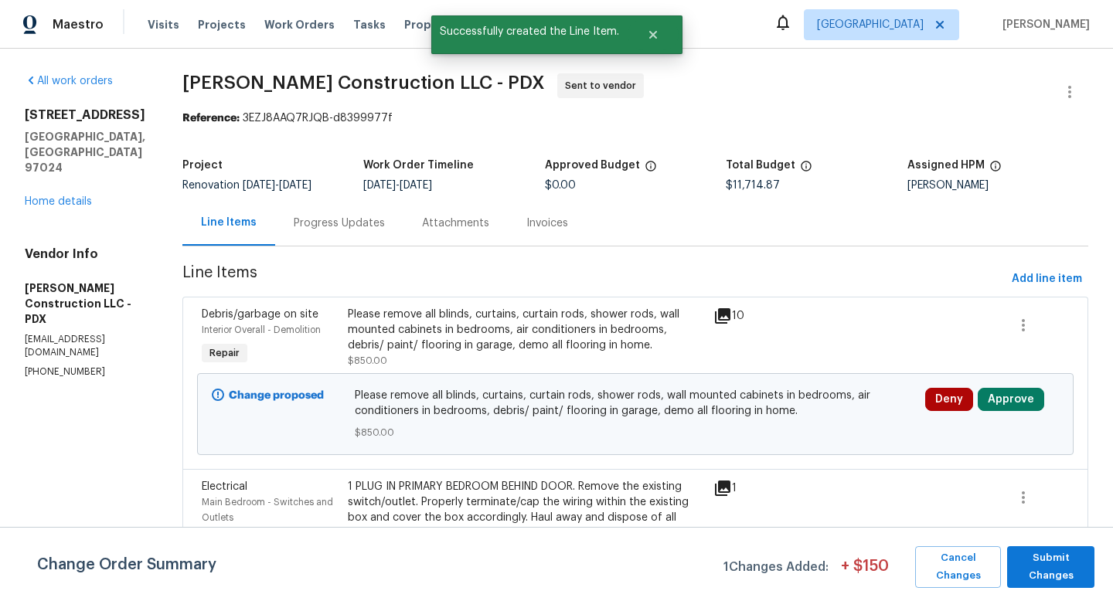
click at [1042, 546] on div "Change Order Summary 1 Changes Added: + $ 150 Cancel Changes Submit Changes" at bounding box center [556, 564] width 1113 height 74
click at [1041, 567] on span "Submit Changes" at bounding box center [1051, 568] width 72 height 36
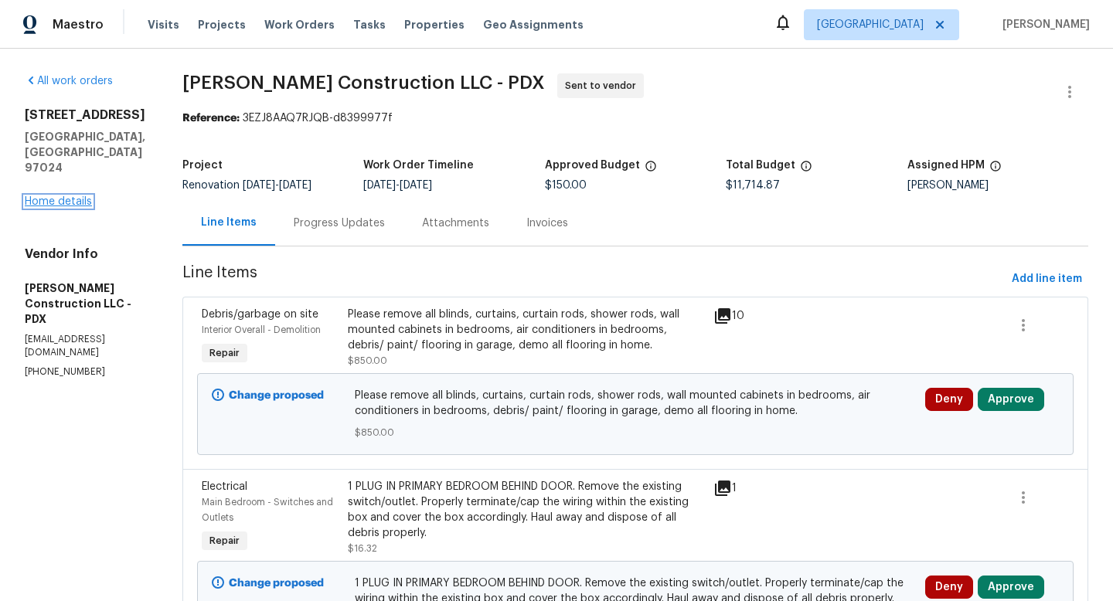
click at [64, 196] on link "Home details" at bounding box center [58, 201] width 67 height 11
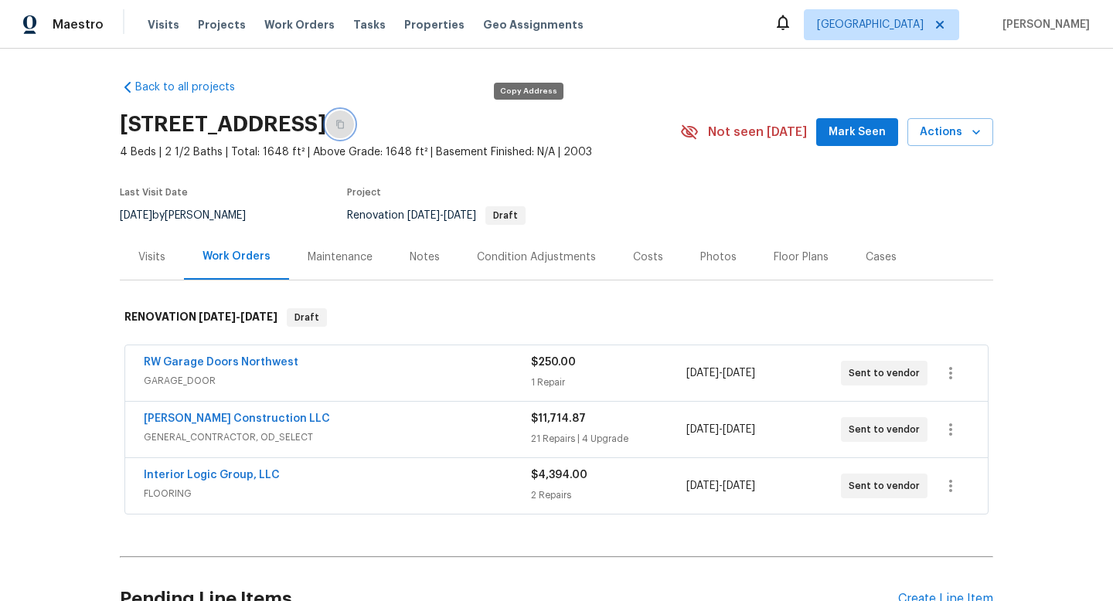
click at [354, 130] on button "button" at bounding box center [340, 125] width 28 height 28
click at [426, 257] on div "Notes" at bounding box center [425, 257] width 30 height 15
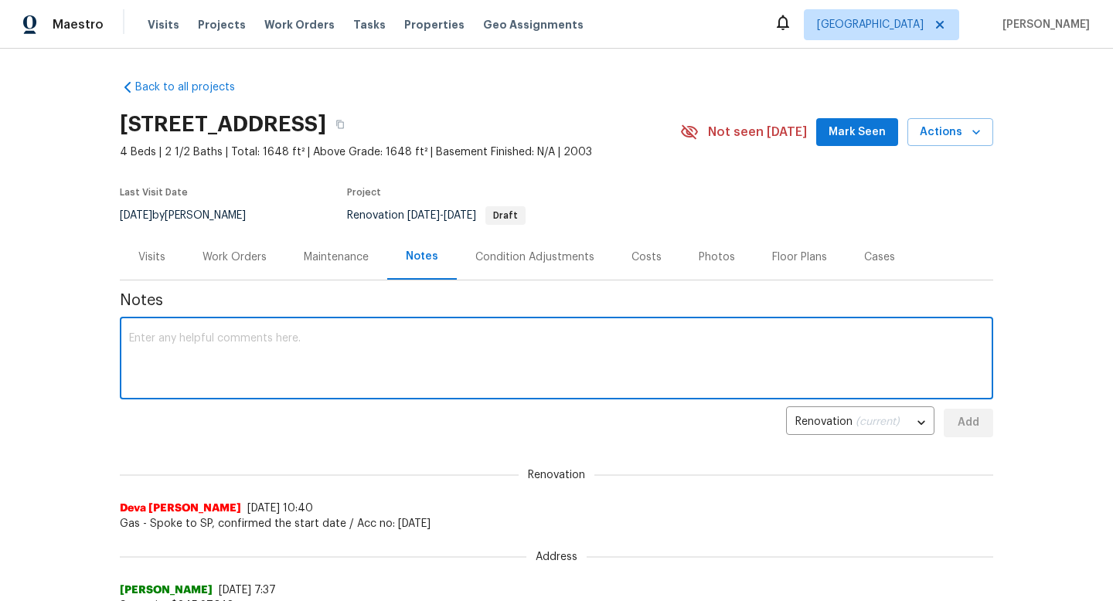
click at [417, 366] on textarea at bounding box center [556, 360] width 855 height 54
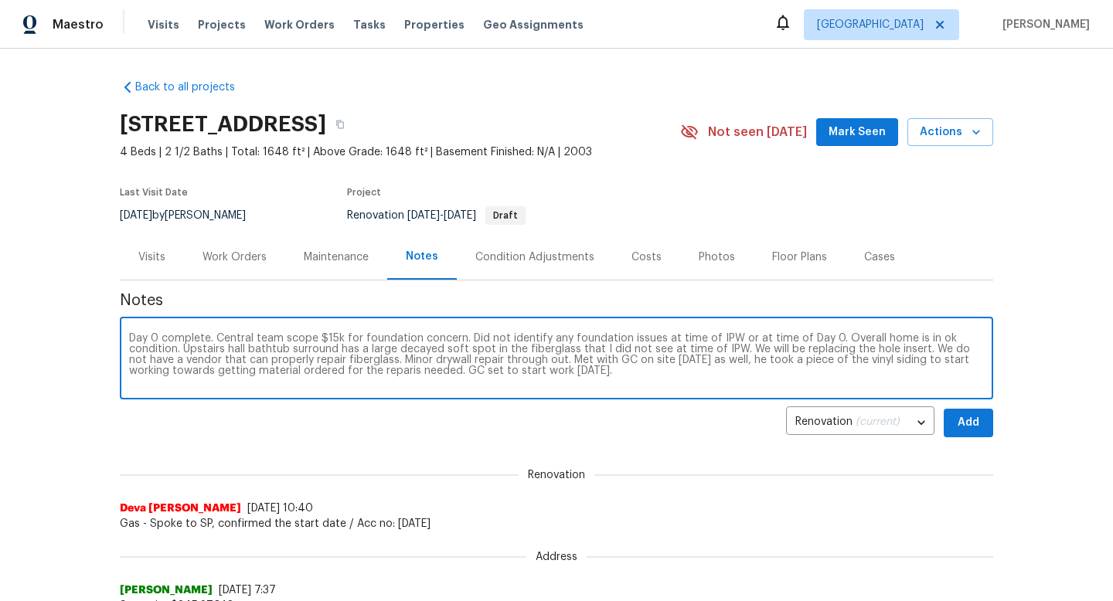
click at [360, 374] on textarea "Day 0 complete. Central team scope $15k for foundation concern. Did not identif…" at bounding box center [556, 360] width 855 height 54
click at [612, 377] on textarea "Day 0 complete. Central team scope $15k for foundation concern. Did not identif…" at bounding box center [556, 360] width 855 height 54
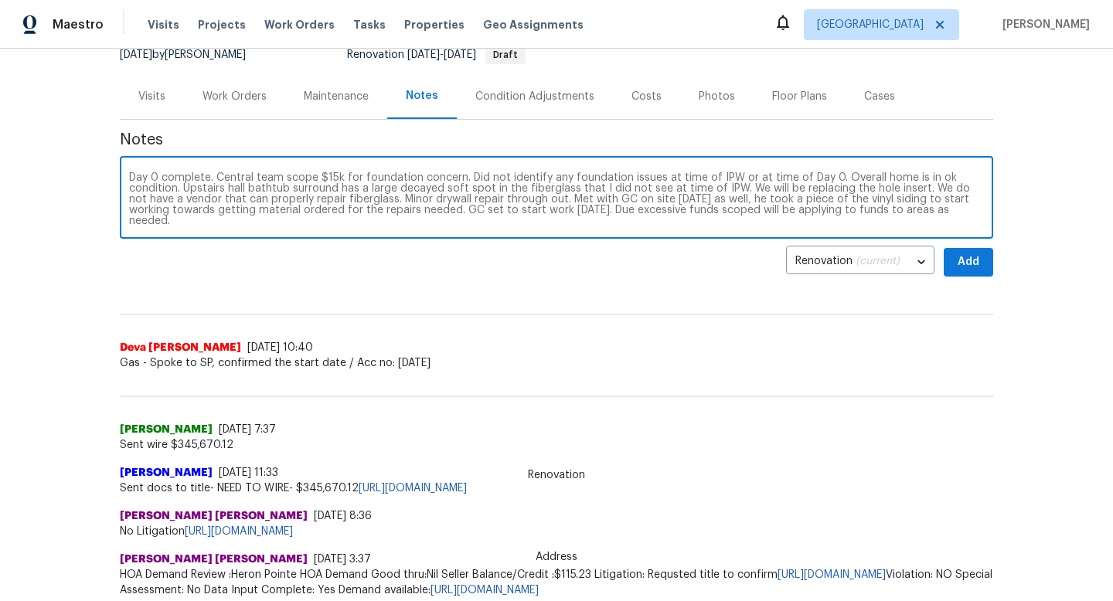
scroll to position [135, 0]
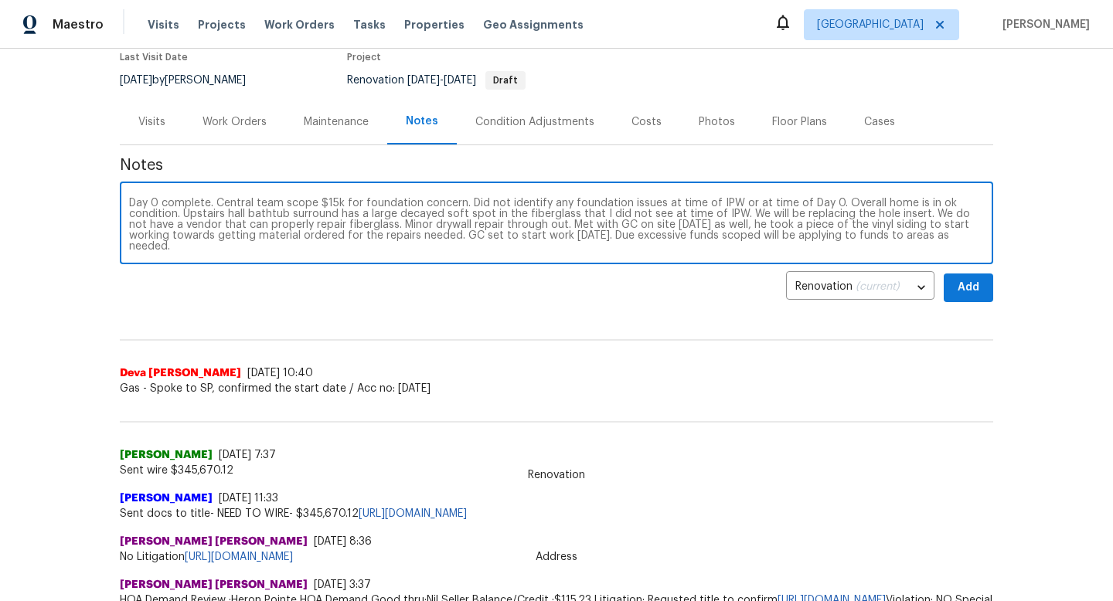
drag, startPoint x: 954, startPoint y: 238, endPoint x: 574, endPoint y: 234, distance: 379.6
click at [574, 234] on textarea "Day 0 complete. Central team scope $15k for foundation concern. Did not identif…" at bounding box center [556, 225] width 855 height 54
click at [850, 239] on textarea "Day 0 complete. Central team scope $15k for foundation concern. Did not identif…" at bounding box center [556, 225] width 855 height 54
click at [869, 240] on textarea "Day 0 complete. Central team scope $15k for foundation concern. Did not identif…" at bounding box center [556, 225] width 855 height 54
paste textarea "[URL][DOMAIN_NAME]"
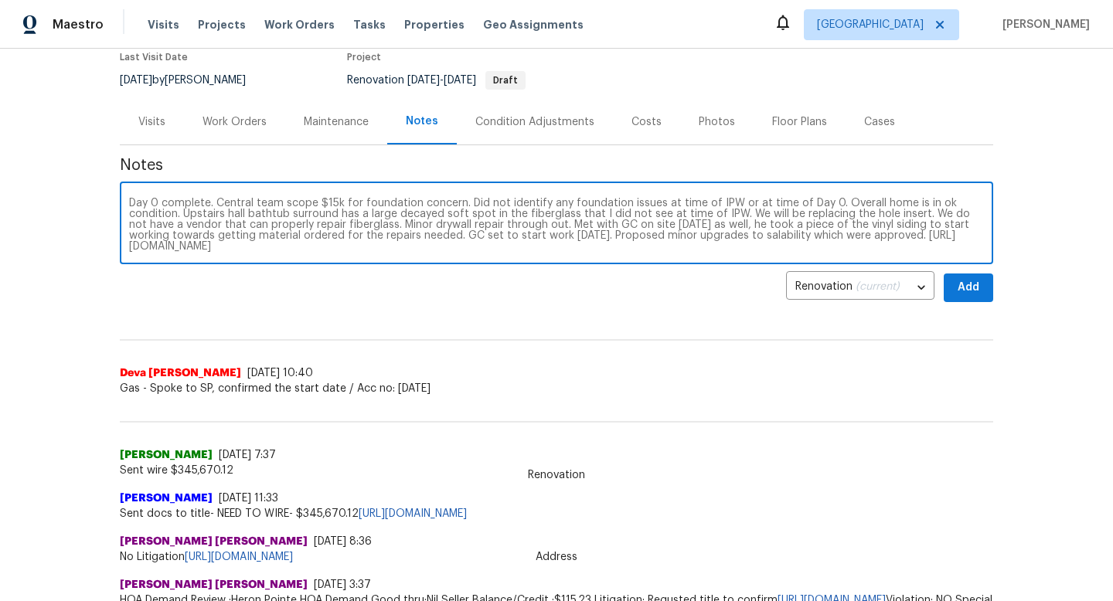
type textarea "Day 0 complete. Central team scope $15k for foundation concern. Did not identif…"
click at [965, 290] on span "Add" at bounding box center [968, 287] width 25 height 19
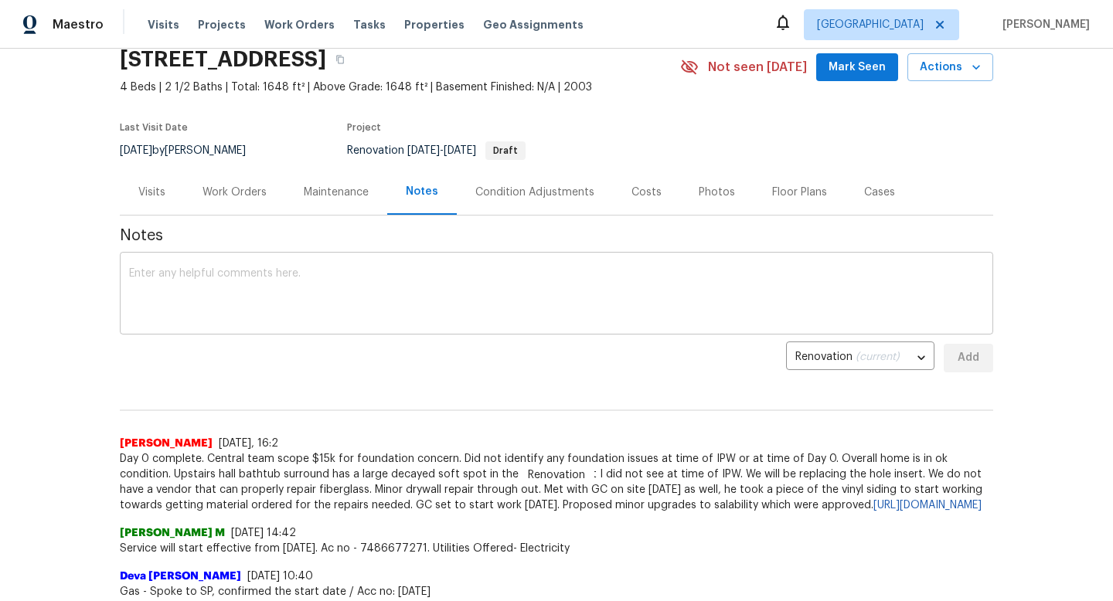
scroll to position [0, 0]
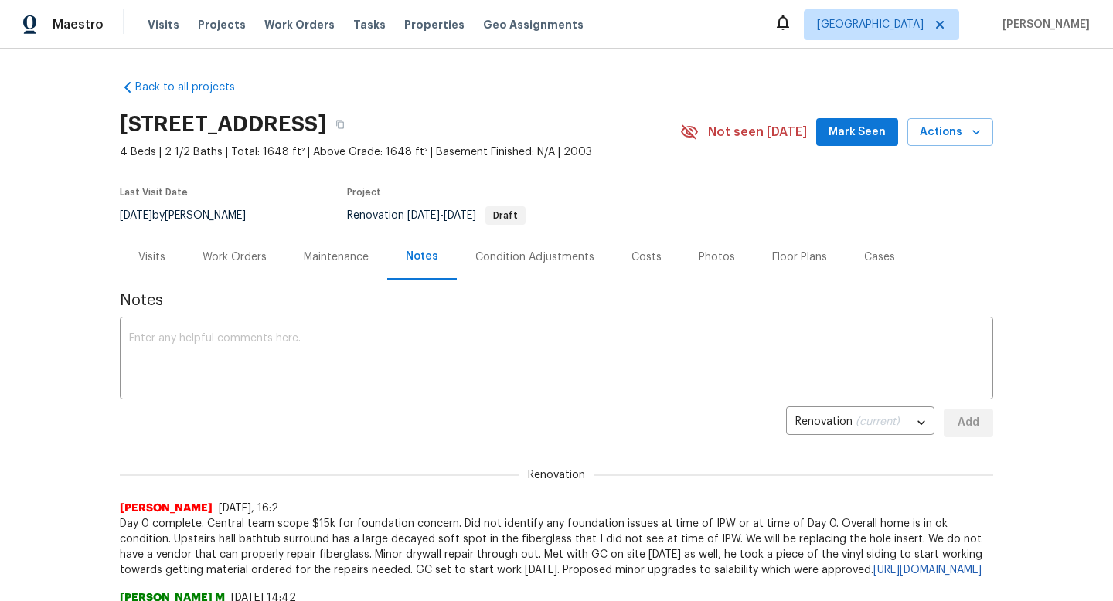
click at [209, 262] on div "Work Orders" at bounding box center [235, 257] width 64 height 15
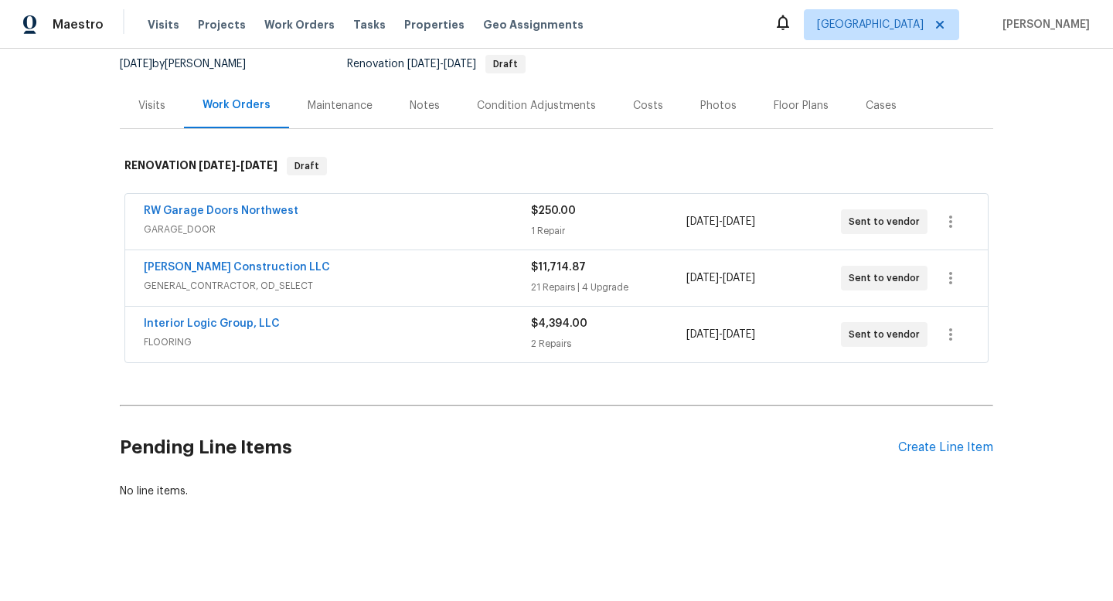
scroll to position [155, 0]
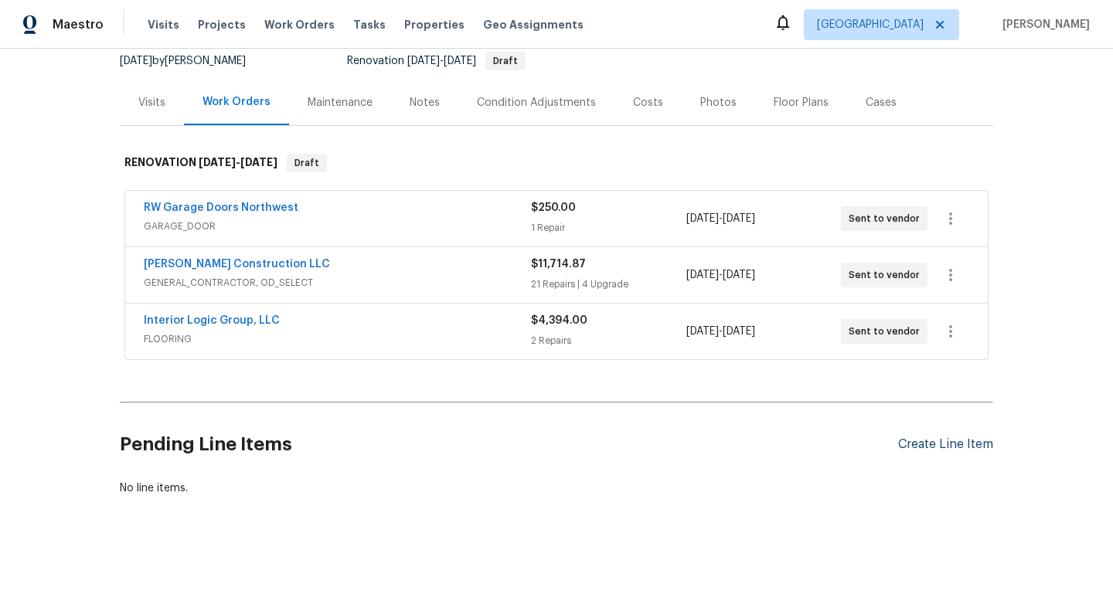
click at [919, 445] on div "Create Line Item" at bounding box center [945, 445] width 95 height 15
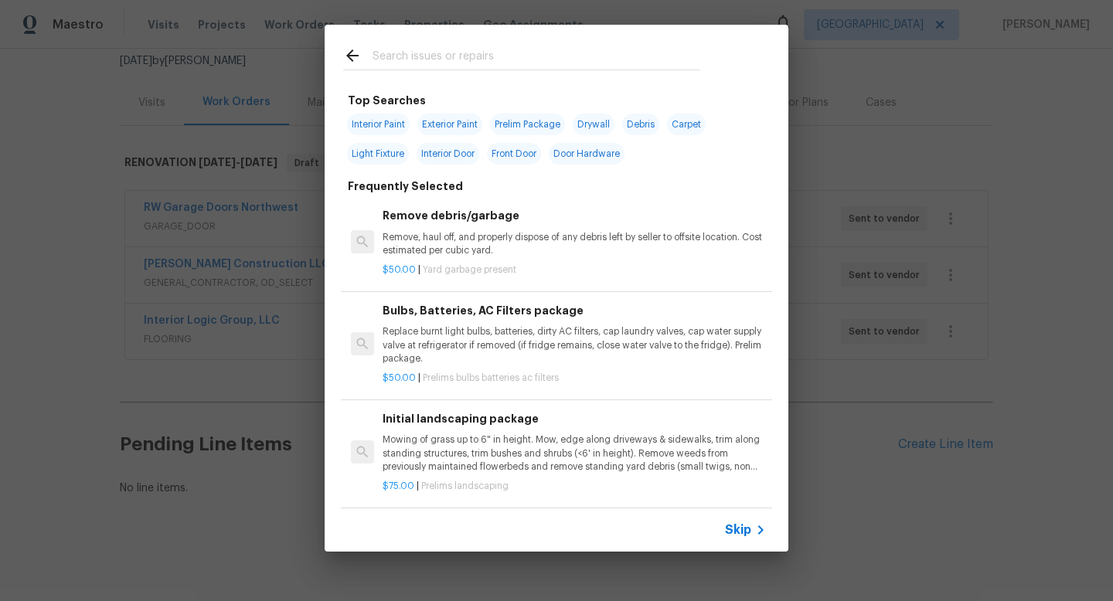
click at [426, 65] on input "text" at bounding box center [537, 57] width 328 height 23
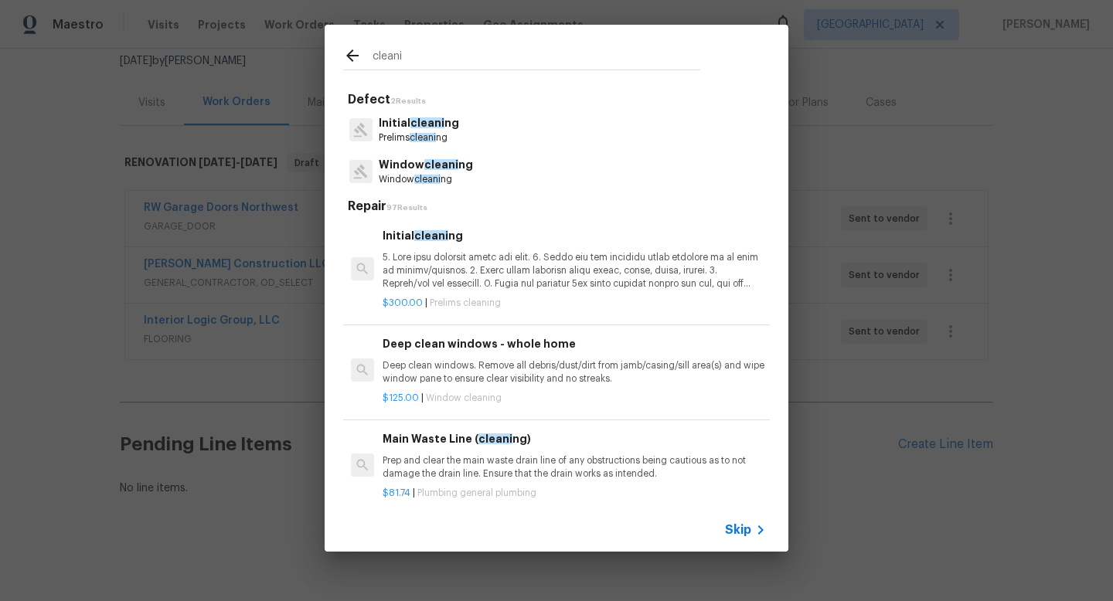
type input "cleani"
click at [455, 131] on p "Prelims cleani ng" at bounding box center [419, 137] width 80 height 13
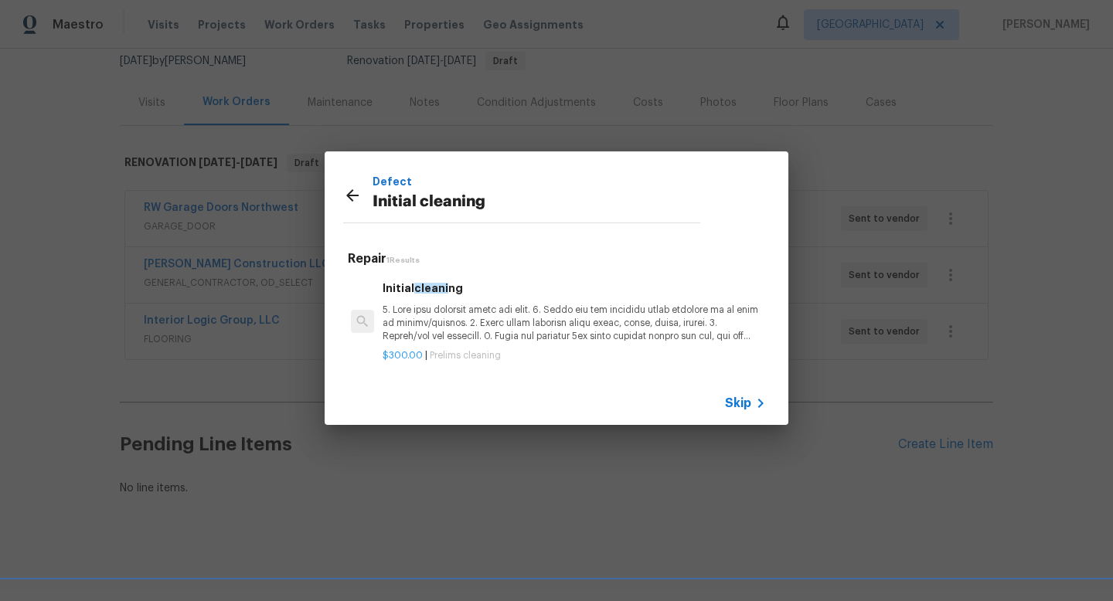
click at [451, 321] on p at bounding box center [574, 323] width 383 height 39
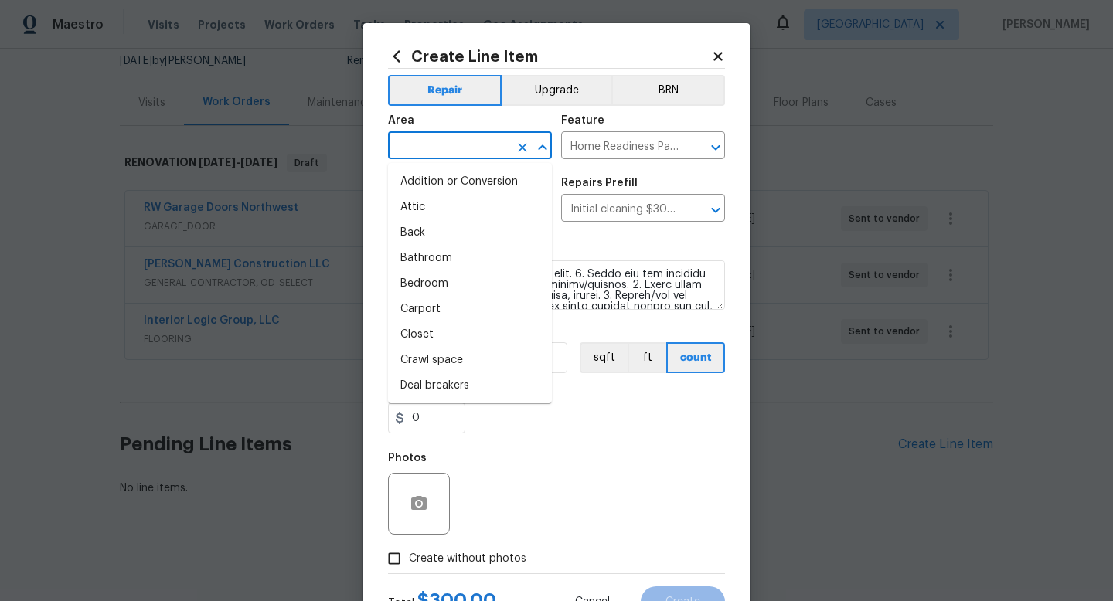
click at [448, 152] on input "text" at bounding box center [448, 147] width 121 height 24
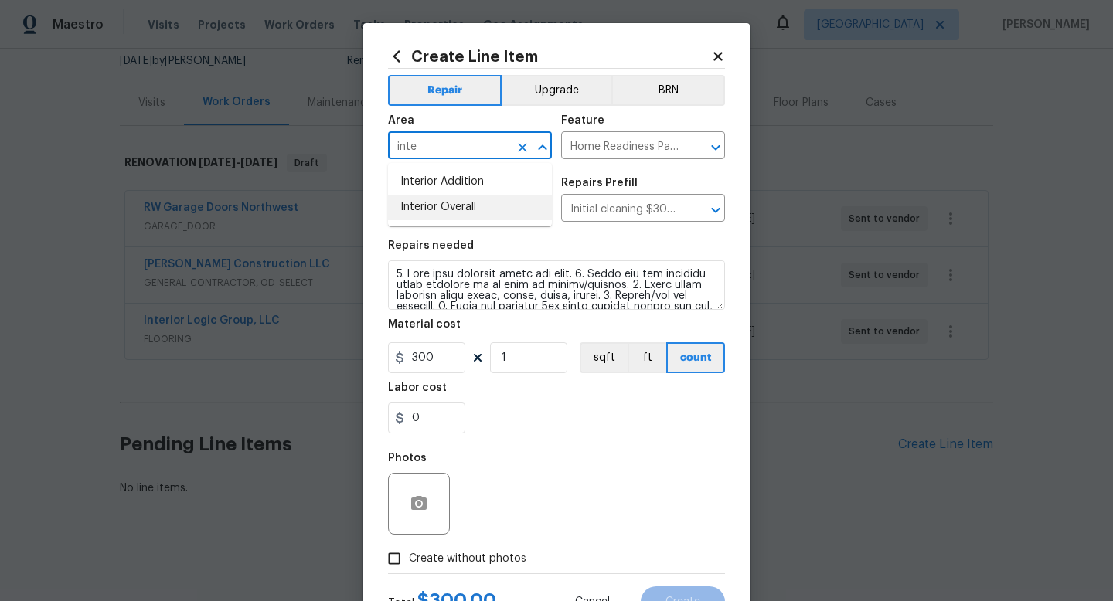
click at [445, 211] on li "Interior Overall" at bounding box center [470, 208] width 164 height 26
type input "Interior Overall"
click at [414, 562] on span "Create without photos" at bounding box center [468, 559] width 118 height 16
click at [409, 562] on input "Create without photos" at bounding box center [394, 558] width 29 height 29
checkbox input "true"
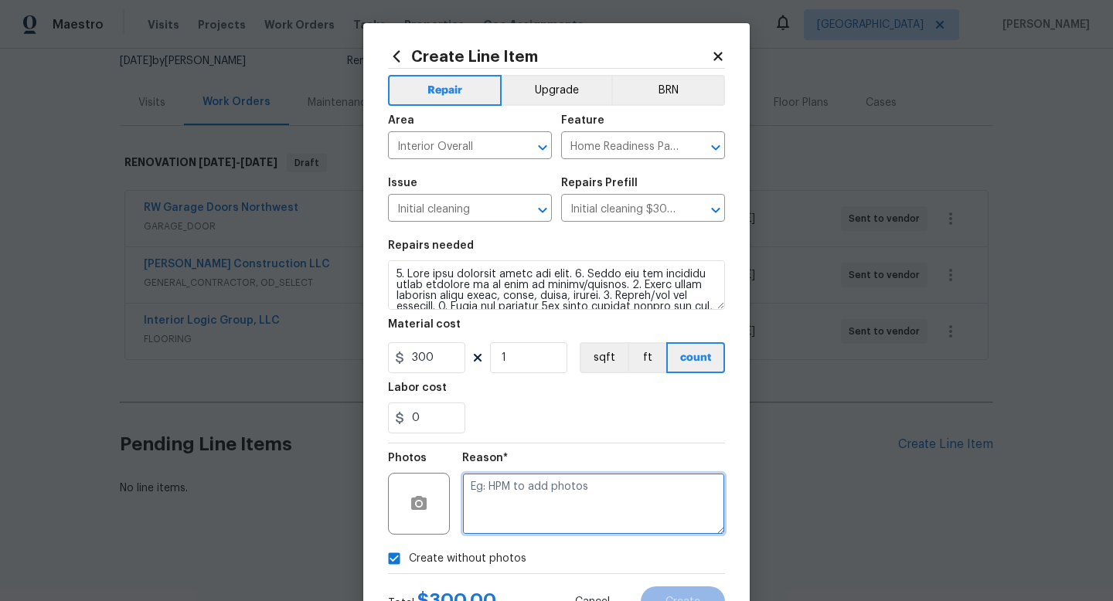
click at [538, 530] on textarea at bounding box center [593, 504] width 263 height 62
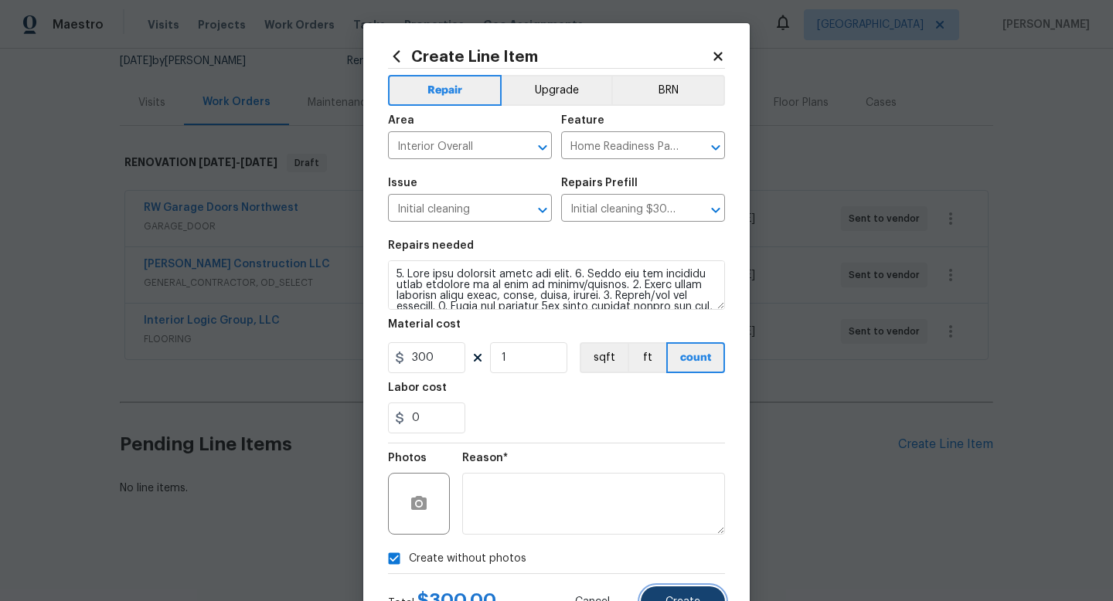
click at [663, 598] on button "Create" at bounding box center [683, 602] width 84 height 31
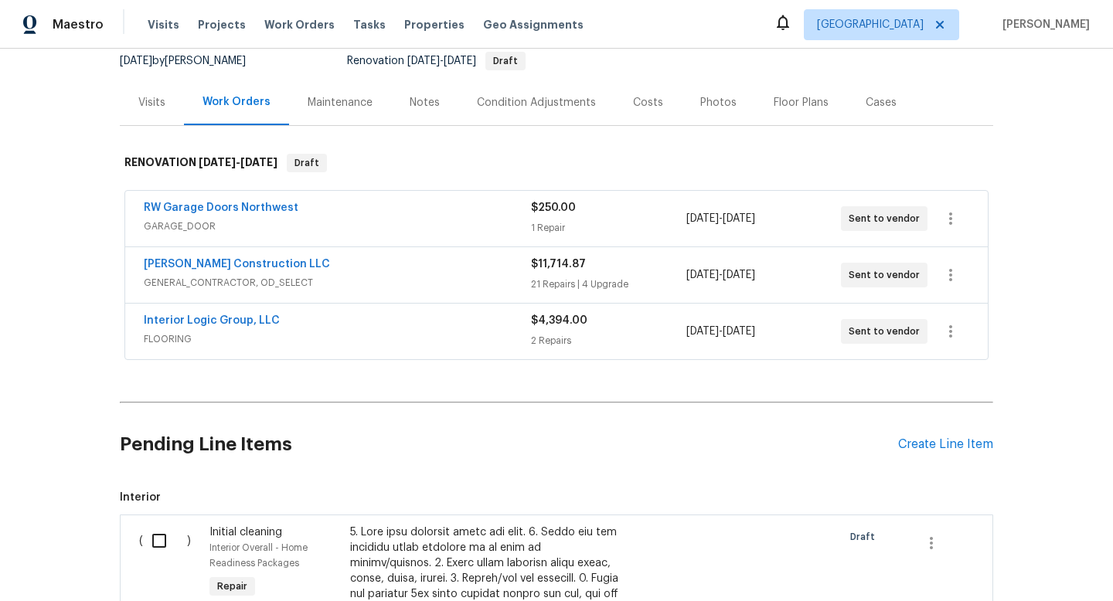
click at [157, 540] on input "checkbox" at bounding box center [165, 541] width 44 height 32
checkbox input "true"
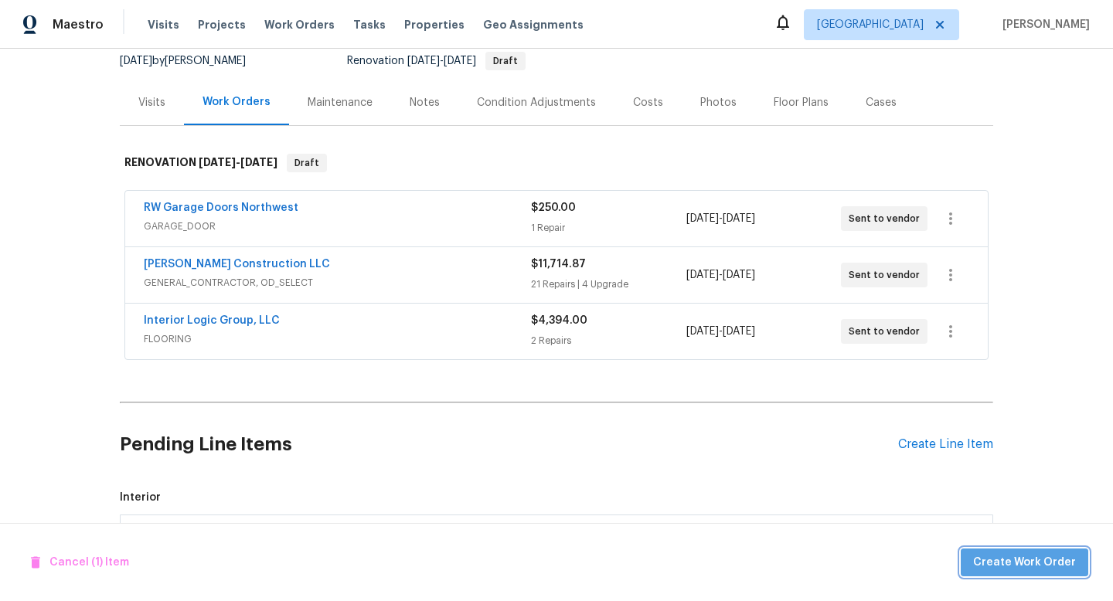
click at [1070, 557] on span "Create Work Order" at bounding box center [1024, 563] width 103 height 19
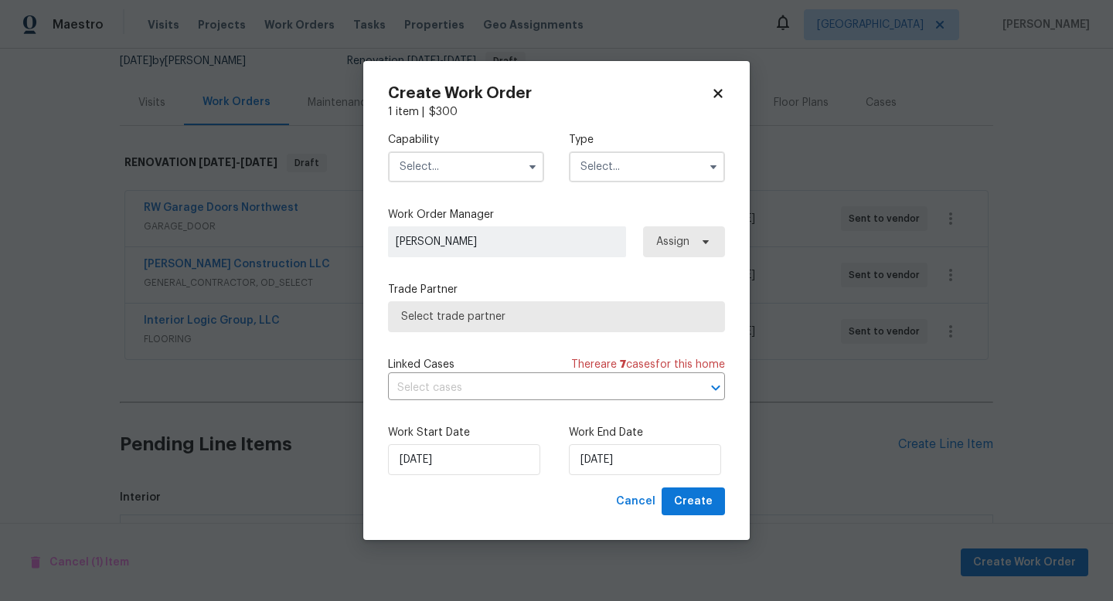
click at [458, 168] on input "text" at bounding box center [466, 167] width 156 height 31
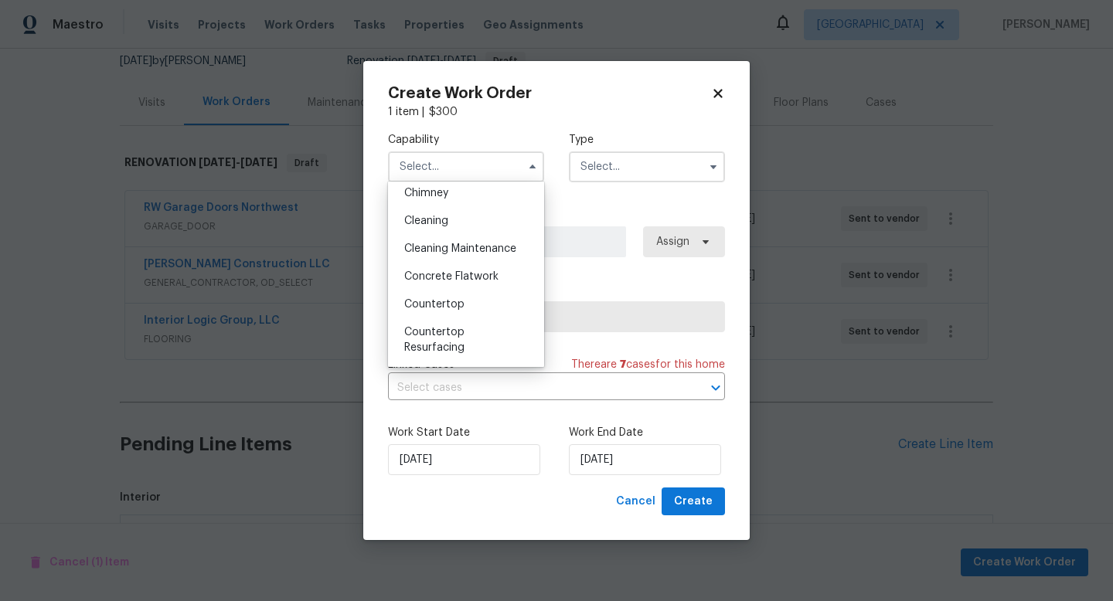
scroll to position [196, 0]
click at [429, 227] on span "Cleaning" at bounding box center [426, 225] width 44 height 11
type input "Cleaning"
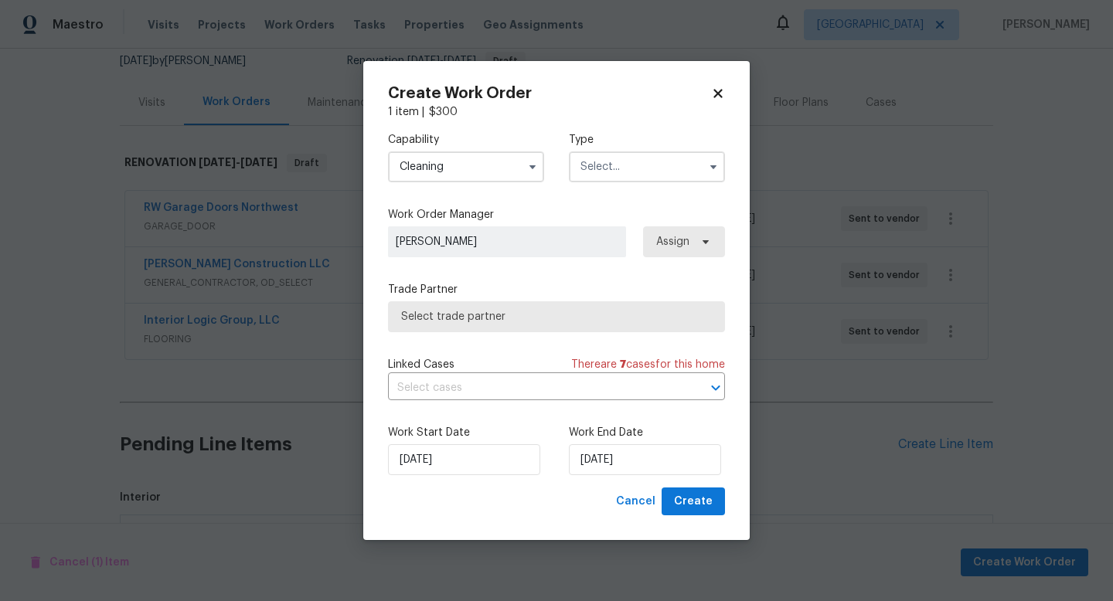
click at [654, 168] on input "text" at bounding box center [647, 167] width 156 height 31
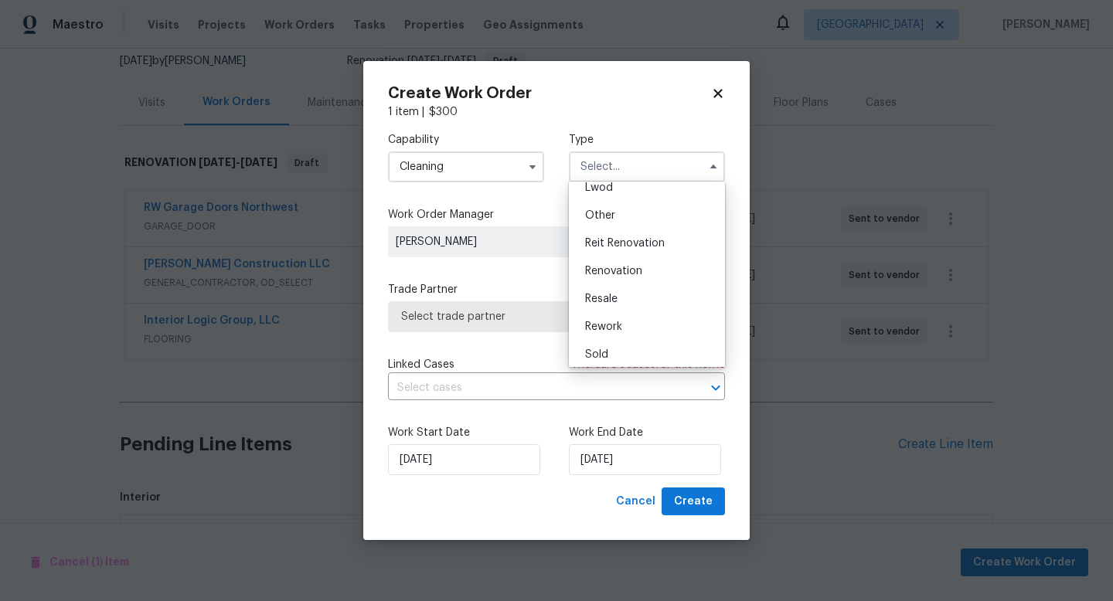
scroll to position [184, 0]
click at [625, 270] on span "Renovation" at bounding box center [613, 266] width 57 height 11
type input "Renovation"
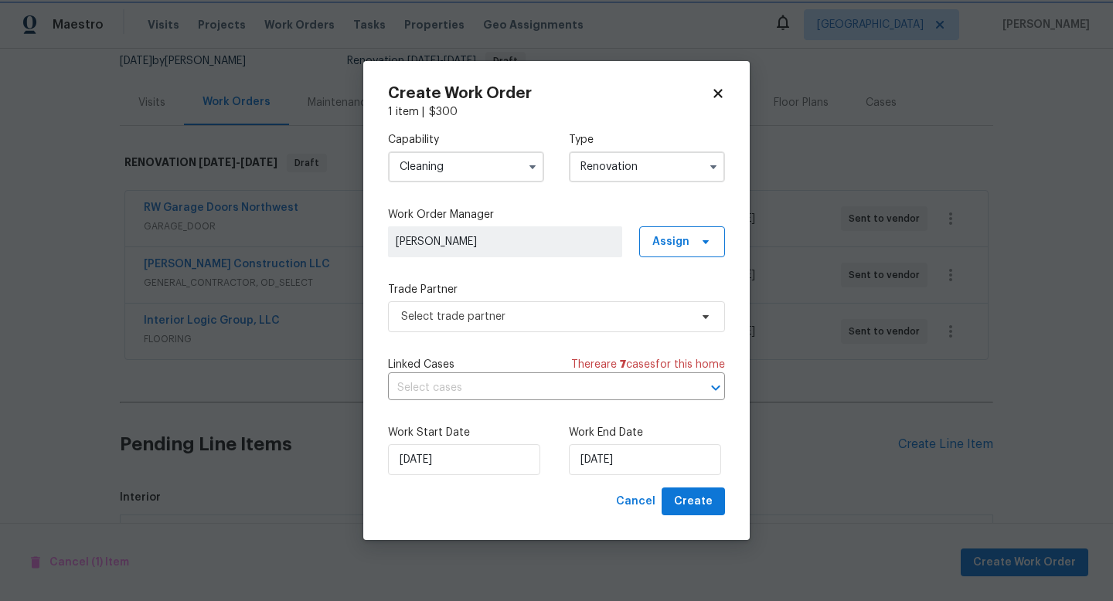
scroll to position [0, 0]
click at [525, 317] on span "Select trade partner" at bounding box center [545, 316] width 288 height 15
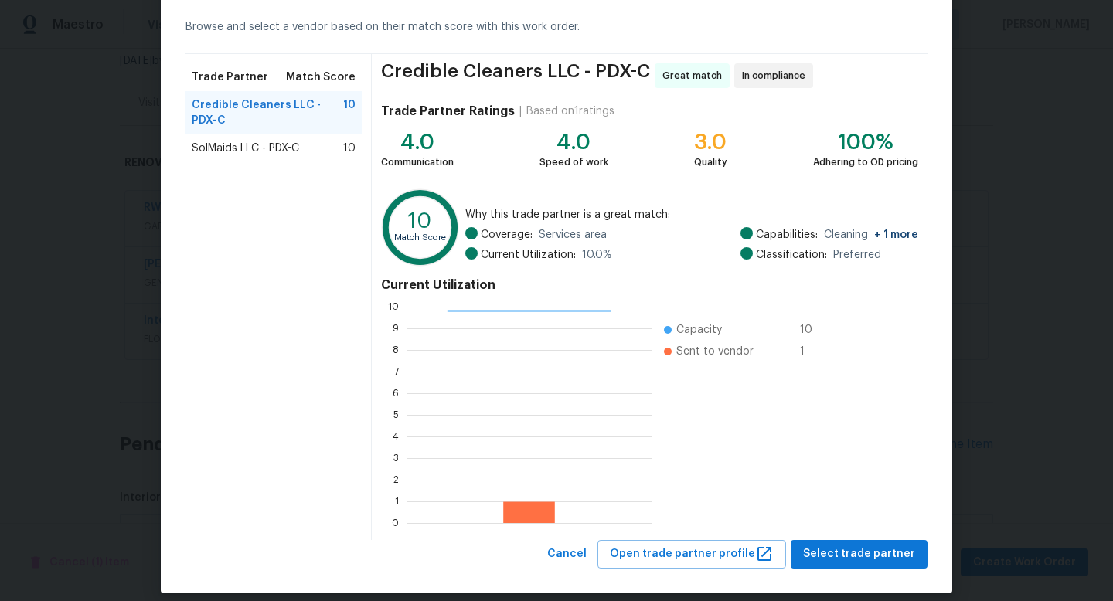
scroll to position [80, 0]
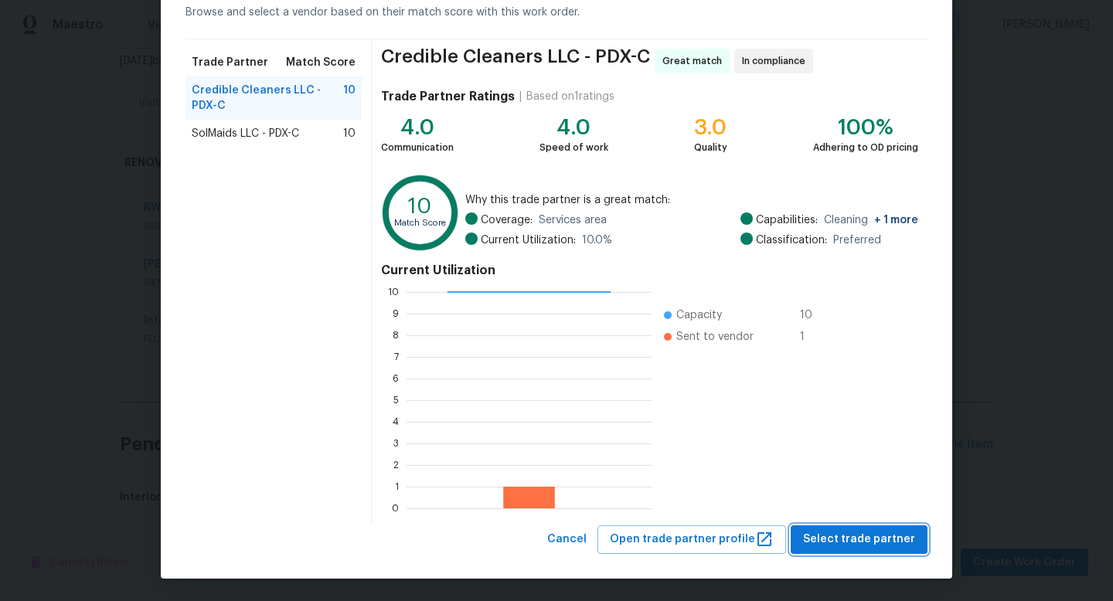
click at [895, 549] on button "Select trade partner" at bounding box center [859, 540] width 137 height 29
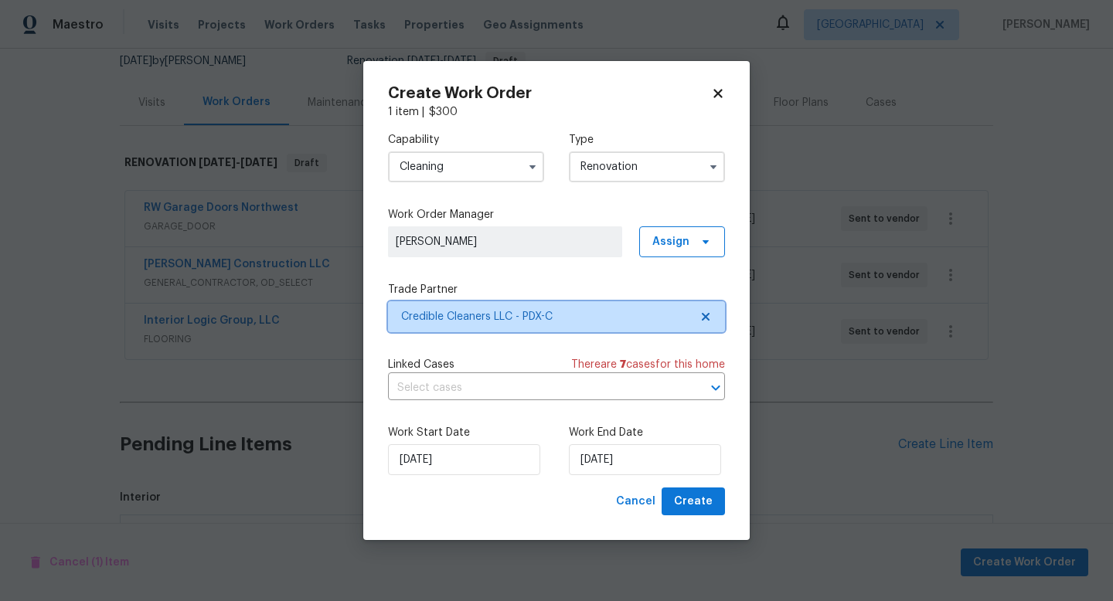
scroll to position [0, 0]
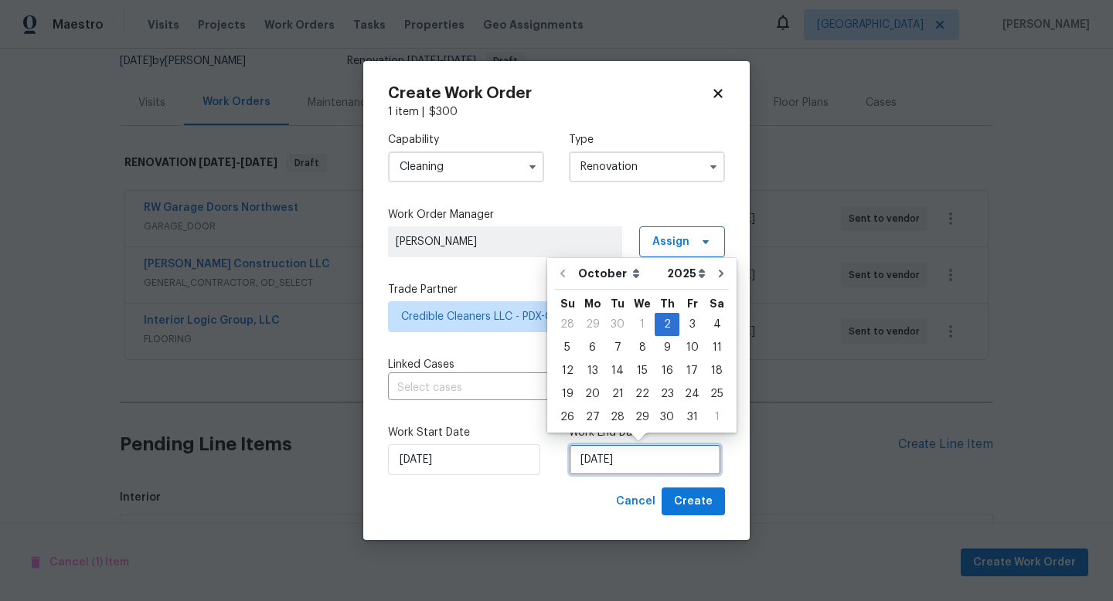
click at [670, 455] on input "10/2/2025" at bounding box center [645, 460] width 152 height 31
click at [682, 344] on div "10" at bounding box center [693, 348] width 26 height 22
type input "10/10/2025"
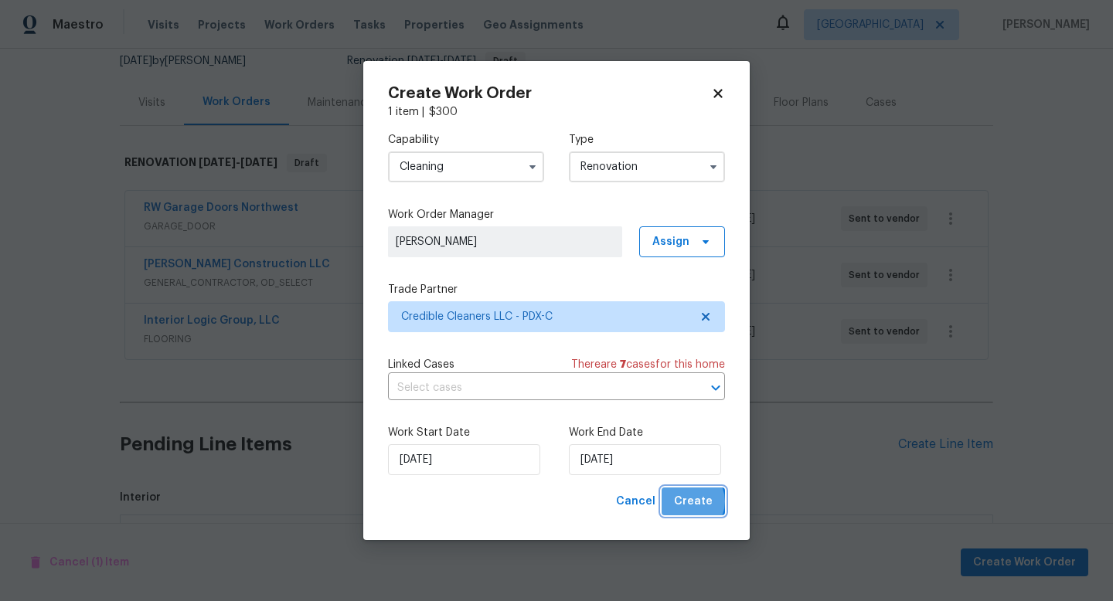
click at [690, 502] on span "Create" at bounding box center [693, 501] width 39 height 19
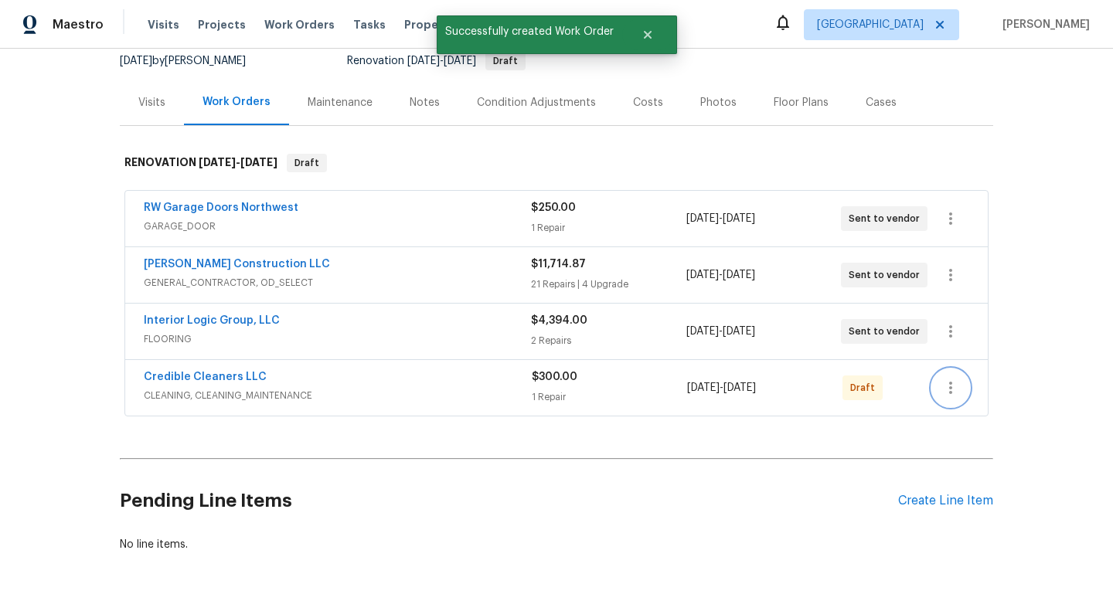
click at [966, 391] on button "button" at bounding box center [950, 388] width 37 height 37
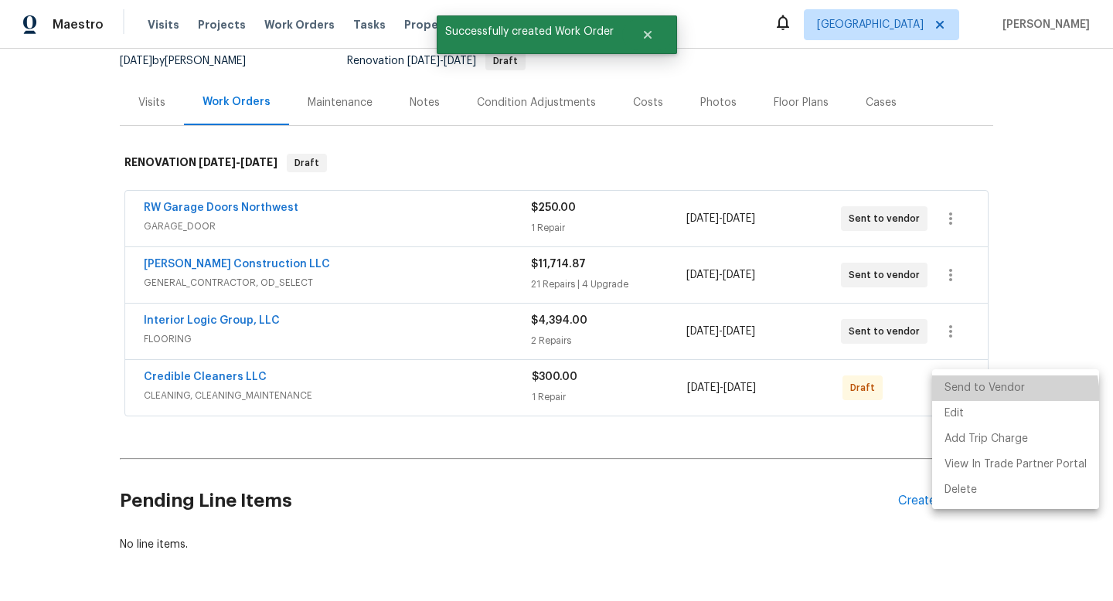
click at [972, 400] on li "Send to Vendor" at bounding box center [1015, 389] width 167 height 26
